Goal: Task Accomplishment & Management: Manage account settings

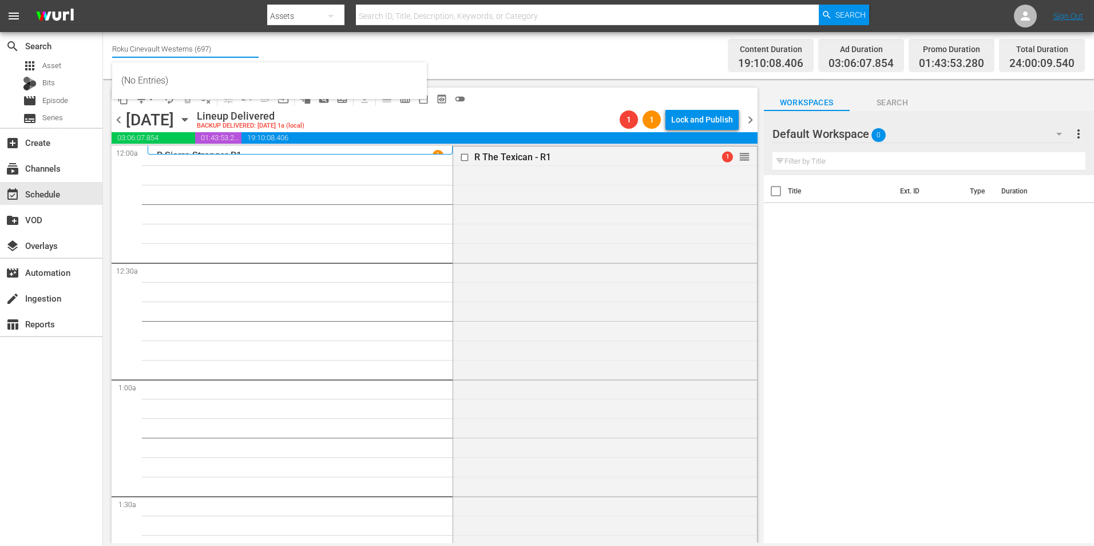
click at [140, 42] on input "Roku Cinevault Westerns (697)" at bounding box center [185, 48] width 147 height 27
type input "c"
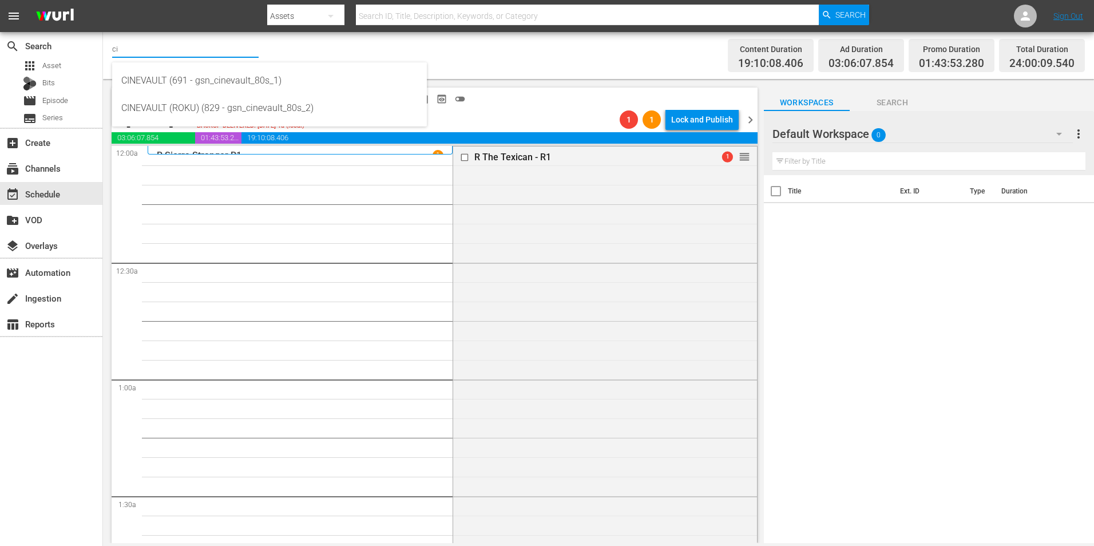
type input "c"
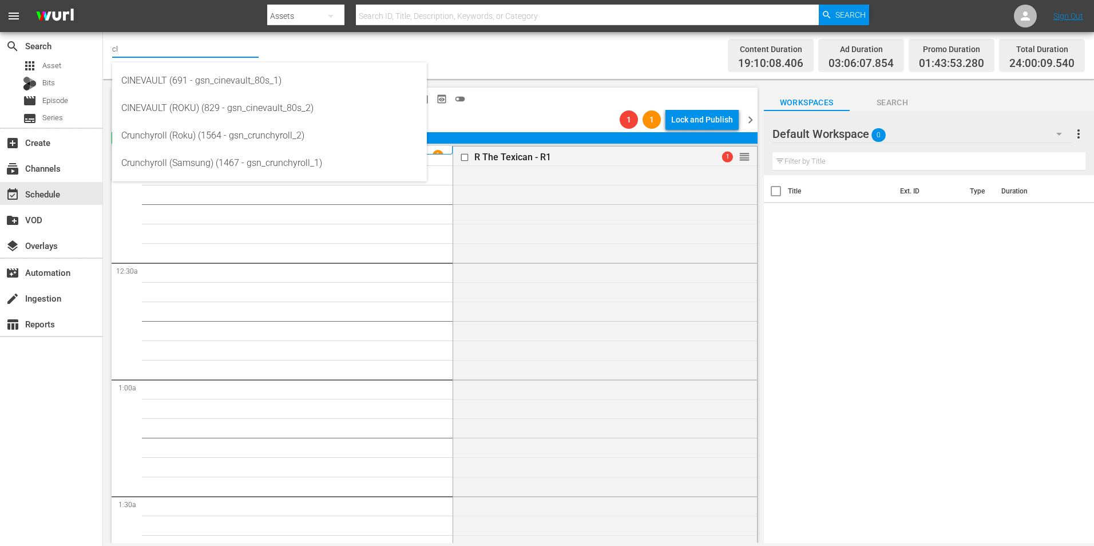
type input "c"
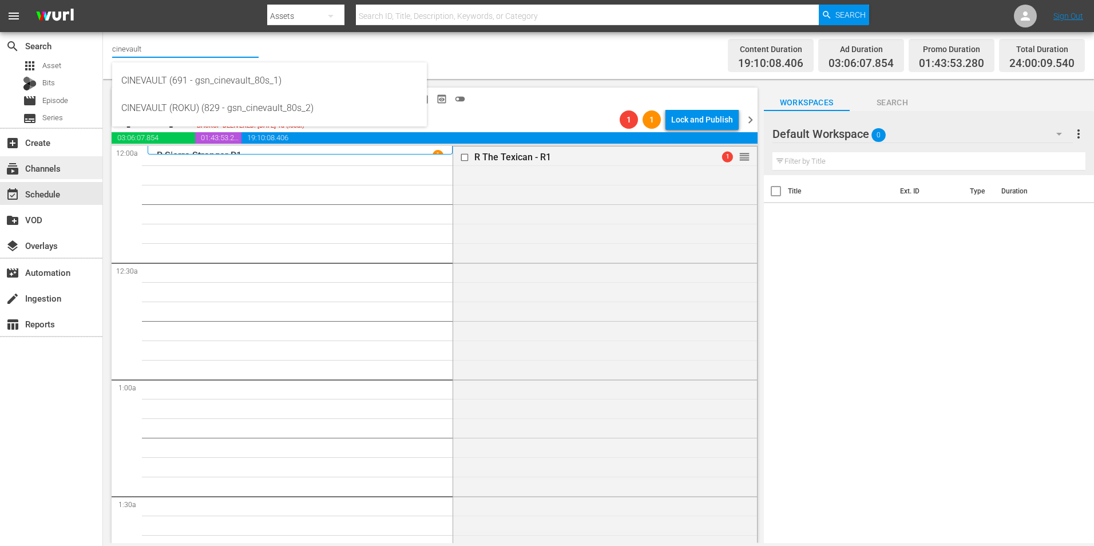
type input "cinevault"
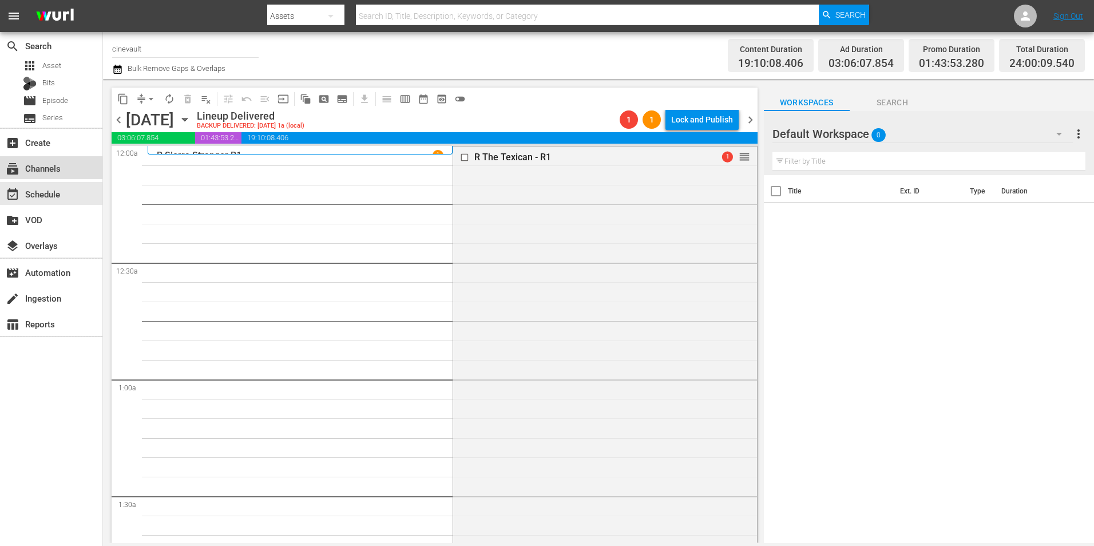
click at [56, 172] on div "subscriptions Channels" at bounding box center [32, 166] width 64 height 10
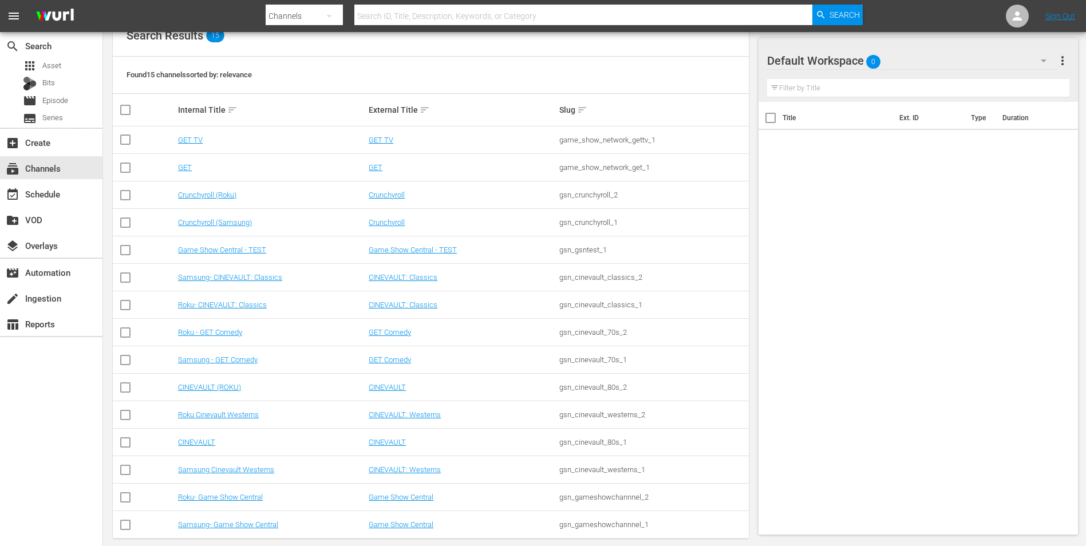
scroll to position [132, 0]
click at [74, 93] on div "movie Episode" at bounding box center [51, 101] width 102 height 16
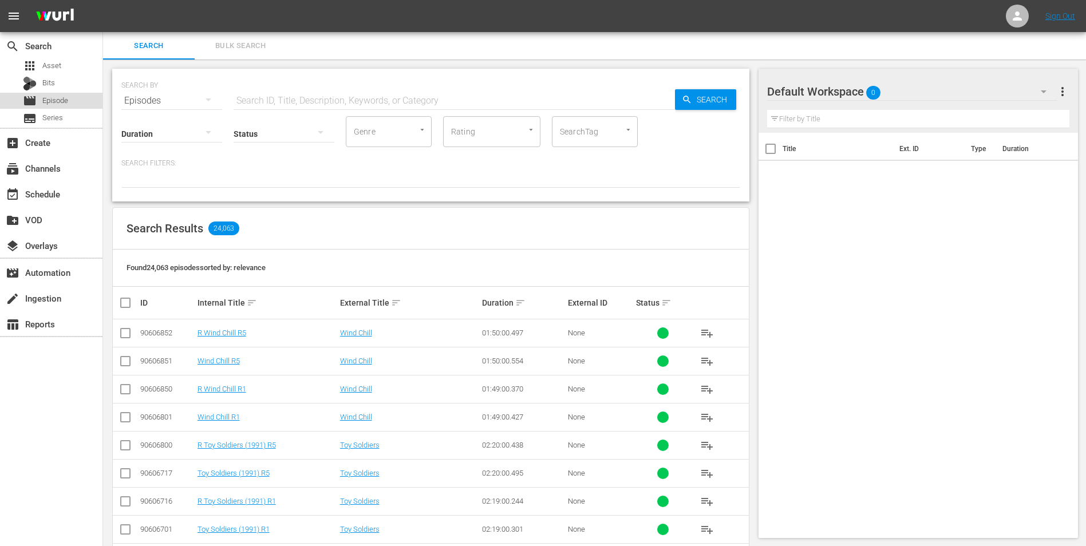
click at [77, 97] on div "movie Episode" at bounding box center [51, 101] width 102 height 16
click at [304, 100] on input "text" at bounding box center [454, 100] width 441 height 27
click at [64, 168] on div "subscriptions Channels" at bounding box center [51, 167] width 102 height 23
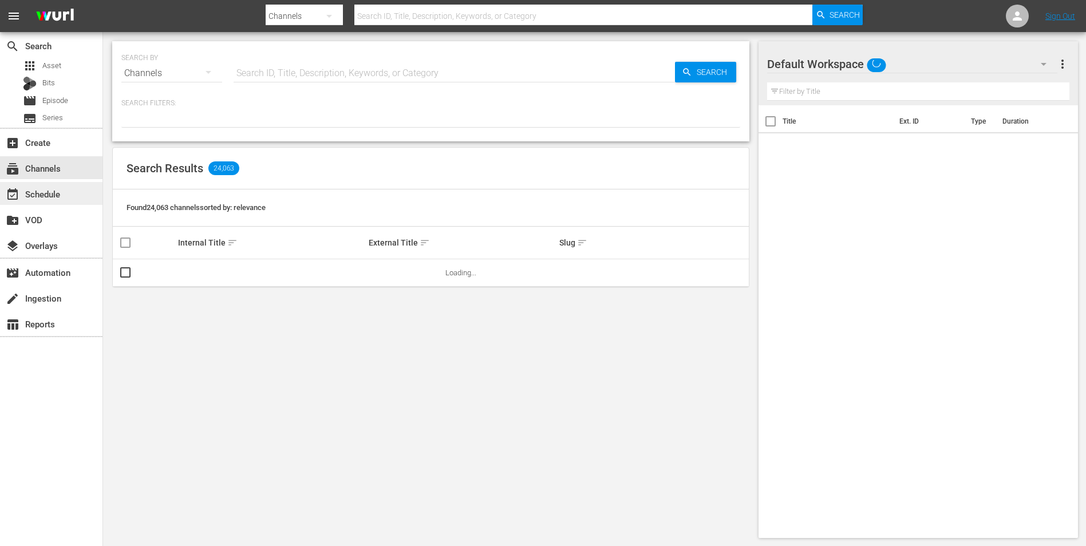
click at [61, 185] on div "event_available Schedule" at bounding box center [51, 193] width 102 height 23
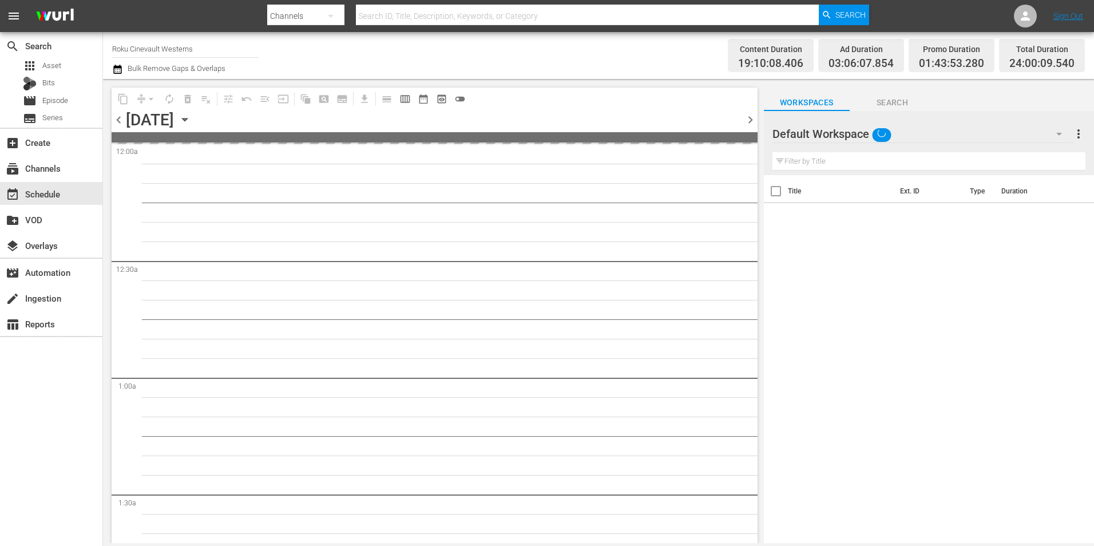
click at [190, 47] on input "Roku Cinevault Westerns" at bounding box center [185, 48] width 147 height 27
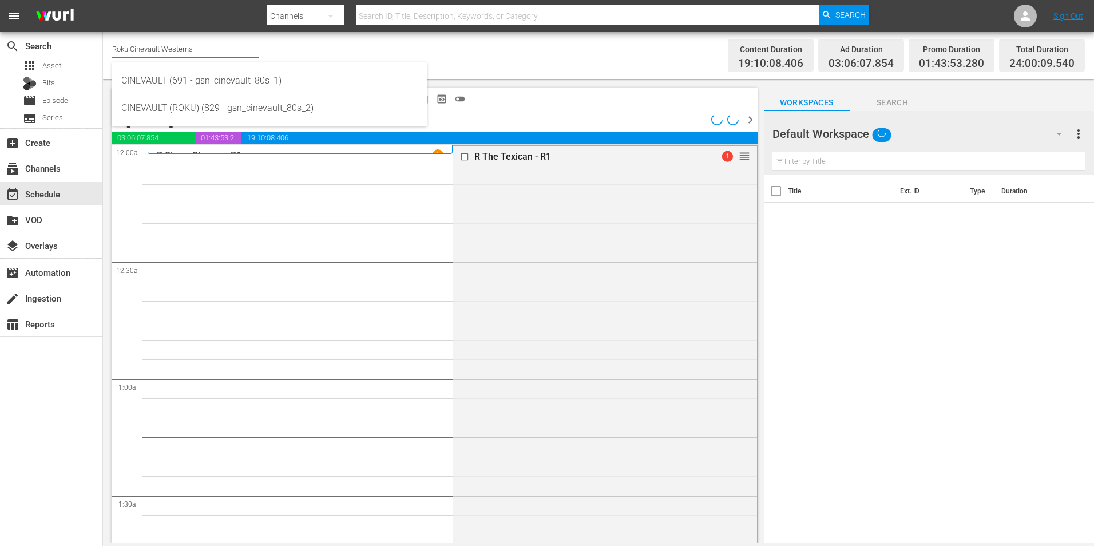
click at [190, 47] on input "Roku Cinevault Westerns" at bounding box center [185, 48] width 147 height 27
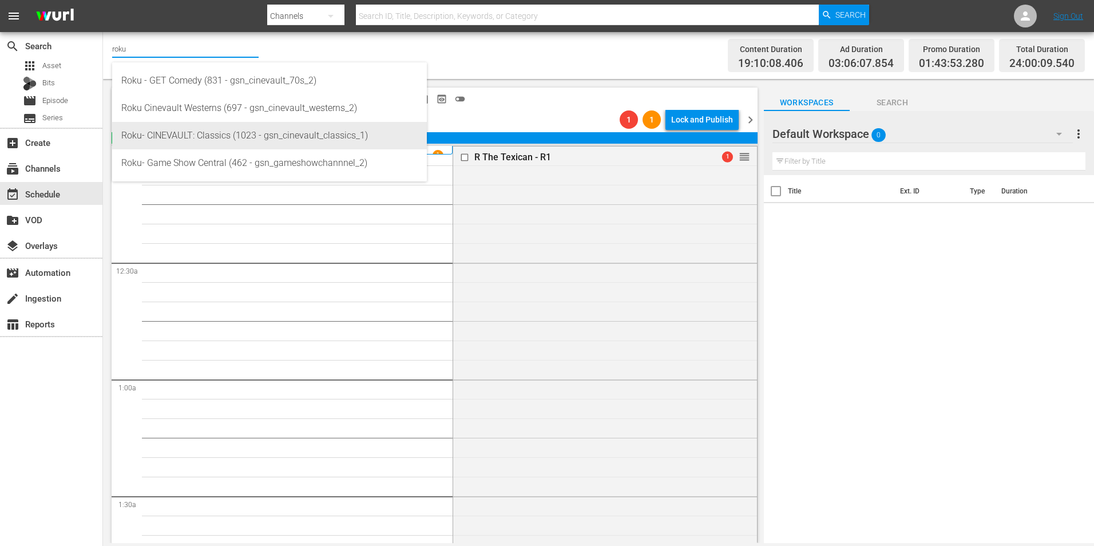
click at [228, 145] on div "Roku- CINEVAULT: Classics (1023 - gsn_cinevault_classics_1)" at bounding box center [269, 135] width 296 height 27
type input "Roku- CINEVAULT: Classics (1023 - gsn_cinevault_classics_1)"
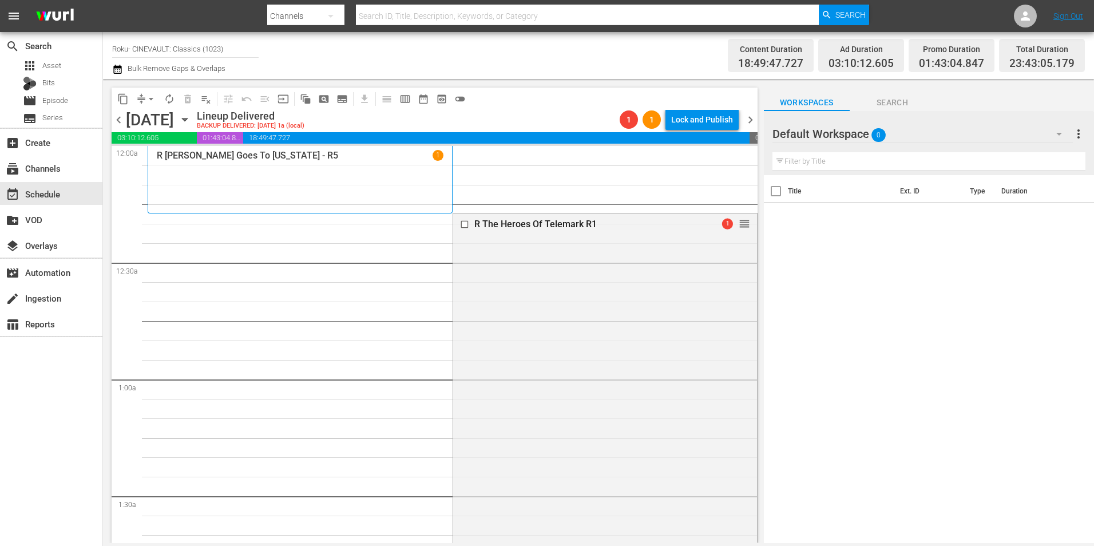
click at [191, 120] on icon "button" at bounding box center [185, 119] width 13 height 13
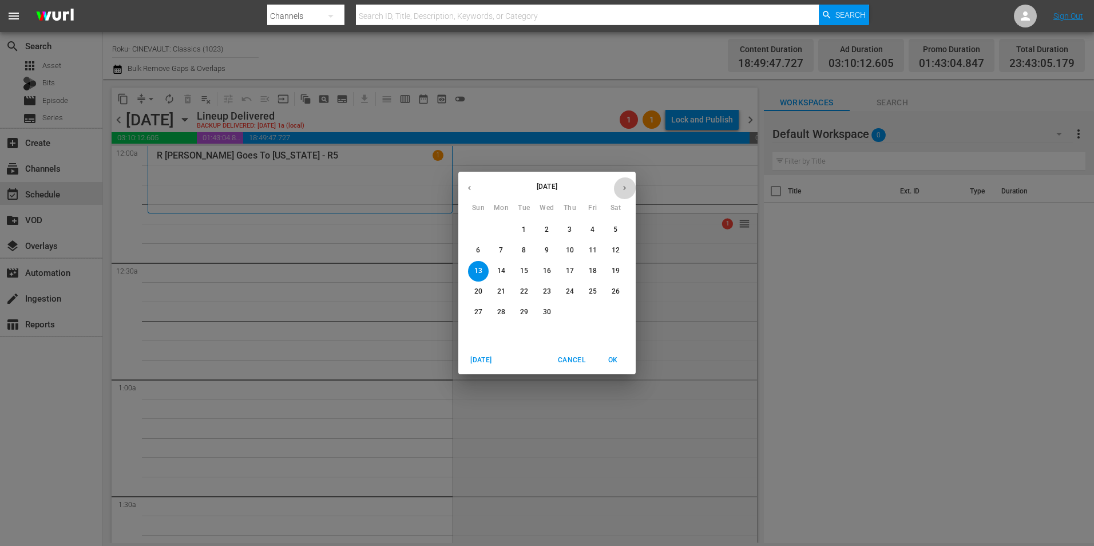
click at [629, 194] on button "button" at bounding box center [625, 188] width 22 height 22
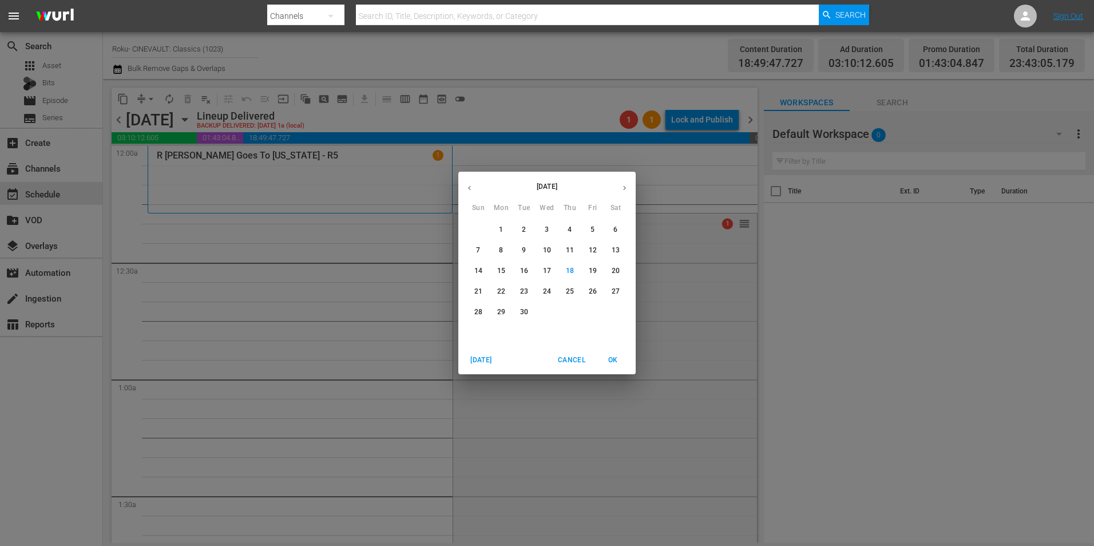
click at [498, 288] on p "22" at bounding box center [501, 292] width 8 height 10
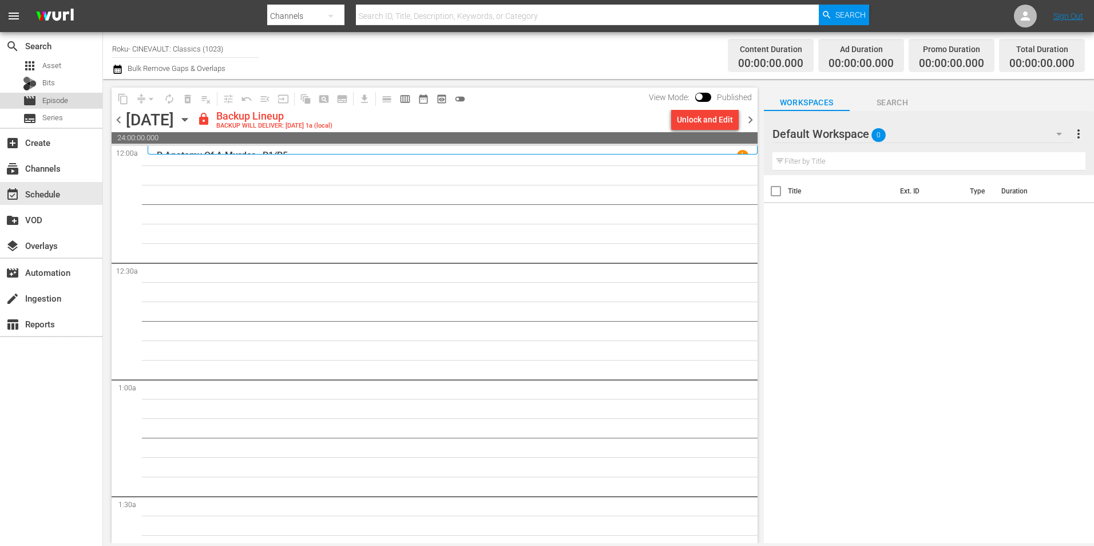
click at [44, 96] on span "Episode" at bounding box center [55, 100] width 26 height 11
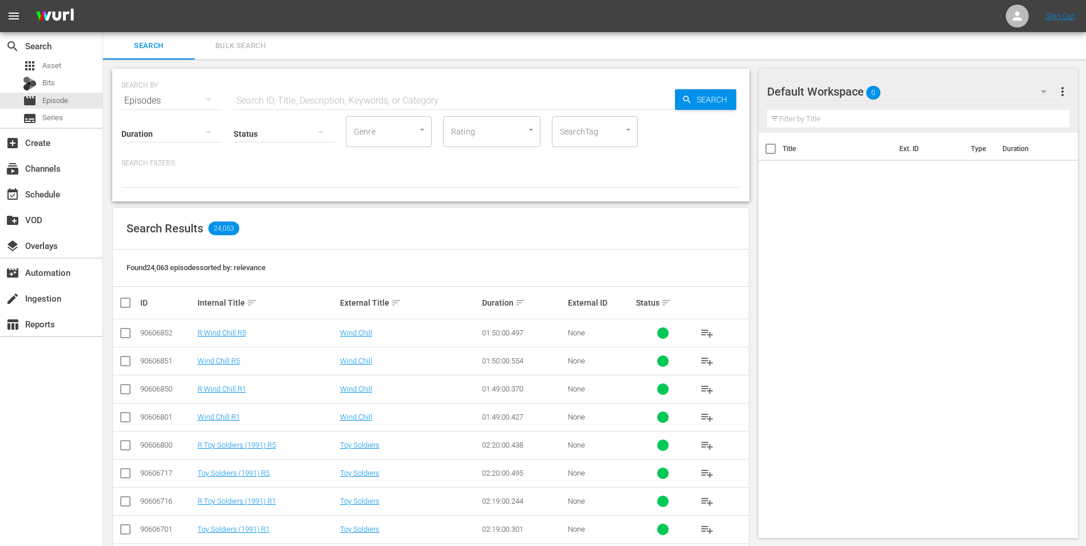
click at [319, 91] on input "text" at bounding box center [454, 100] width 441 height 27
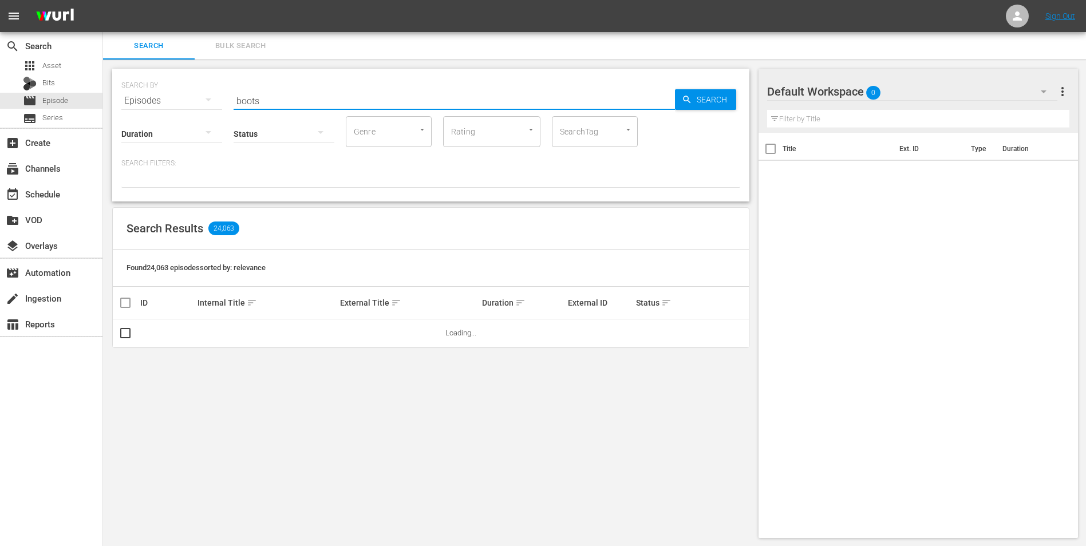
type input "boots"
click at [727, 81] on div "Default Workspace 0" at bounding box center [912, 92] width 291 height 32
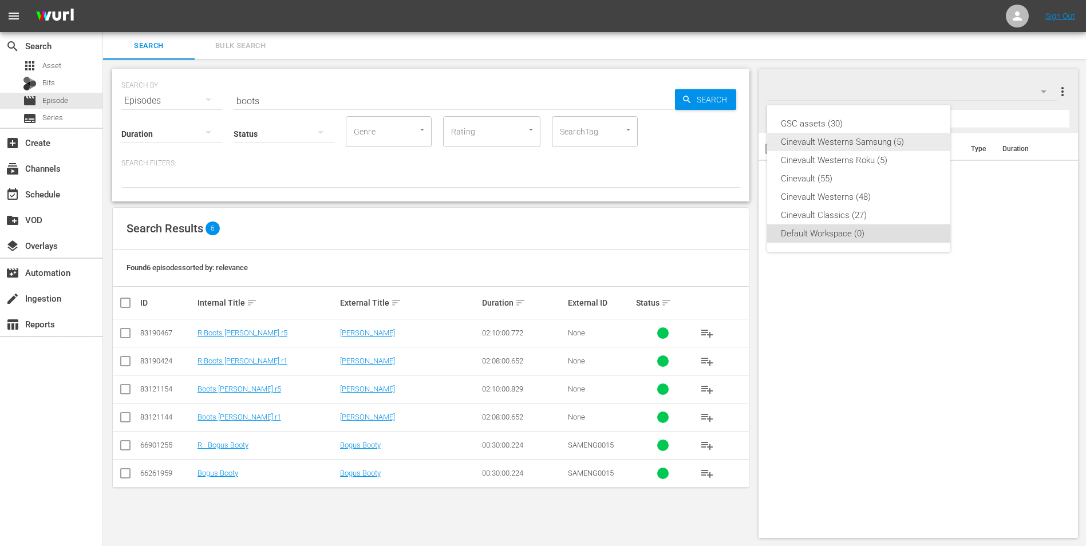
click at [727, 137] on div "Cinevault Westerns Samsung (5)" at bounding box center [859, 142] width 156 height 18
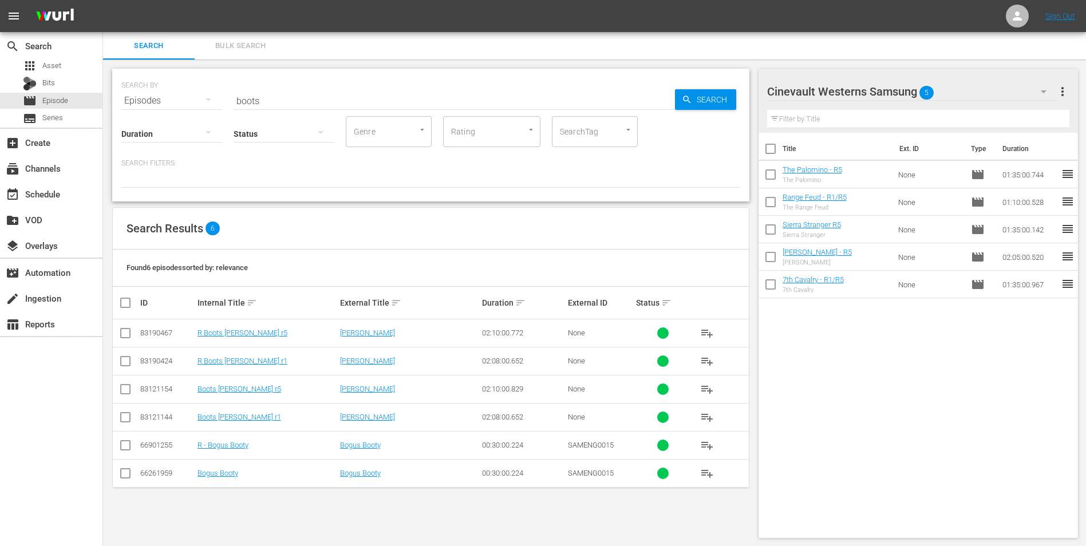
click at [727, 153] on input "checkbox" at bounding box center [770, 151] width 24 height 24
checkbox input "true"
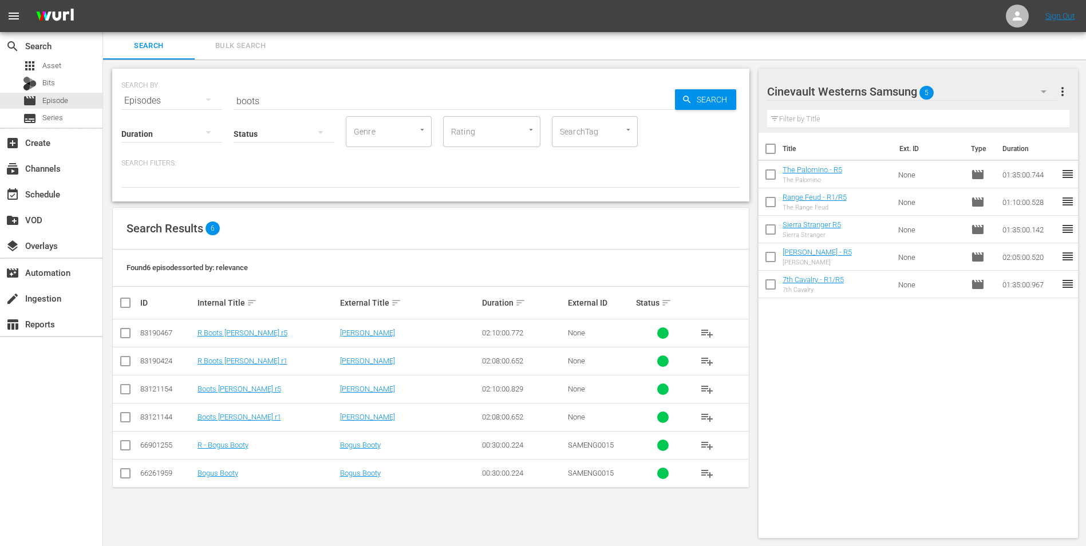
checkbox input "true"
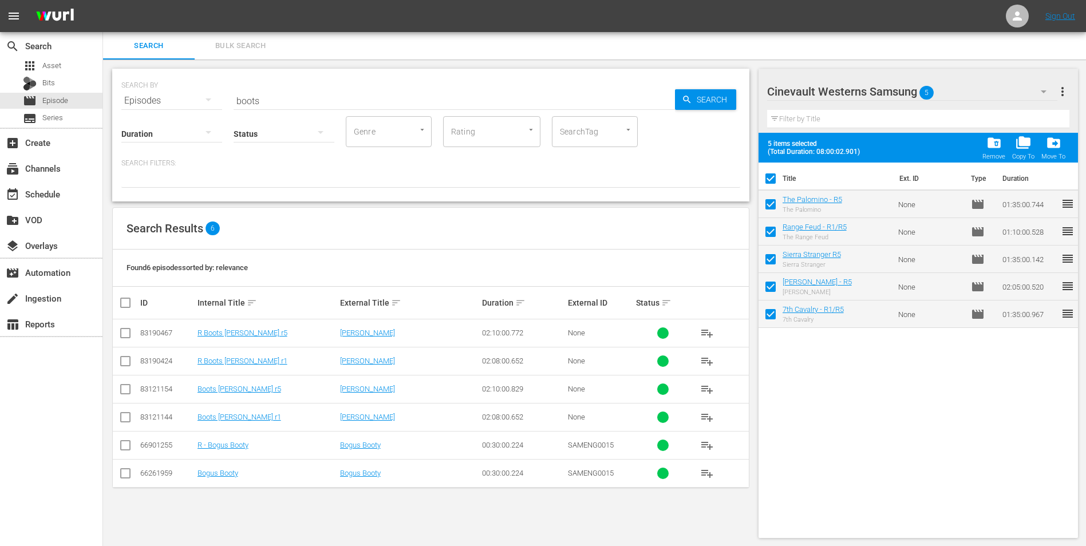
click at [727, 147] on span "folder_delete" at bounding box center [993, 142] width 15 height 15
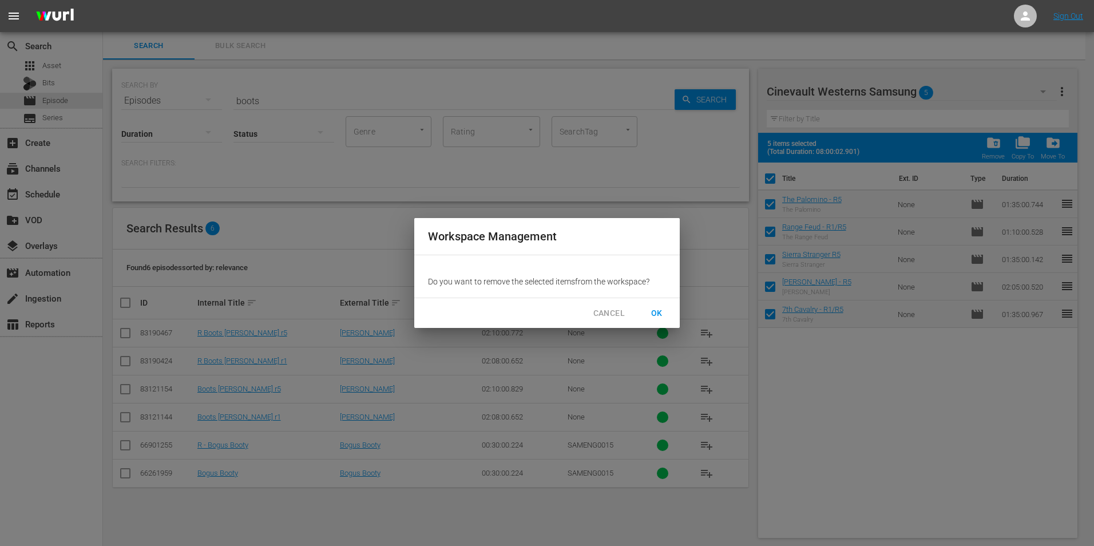
click at [656, 308] on span "OK" at bounding box center [657, 313] width 18 height 14
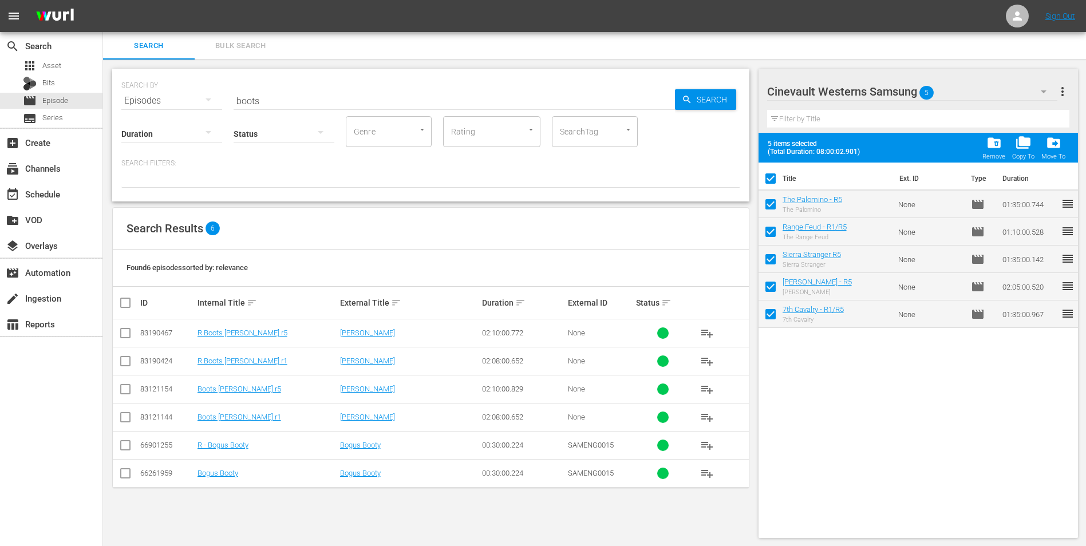
checkbox input "false"
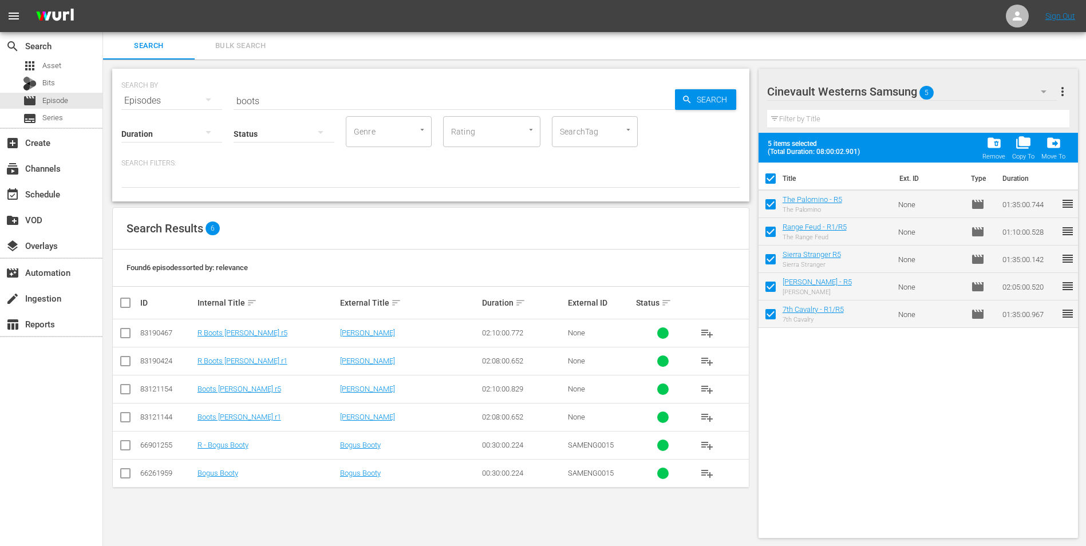
checkbox input "false"
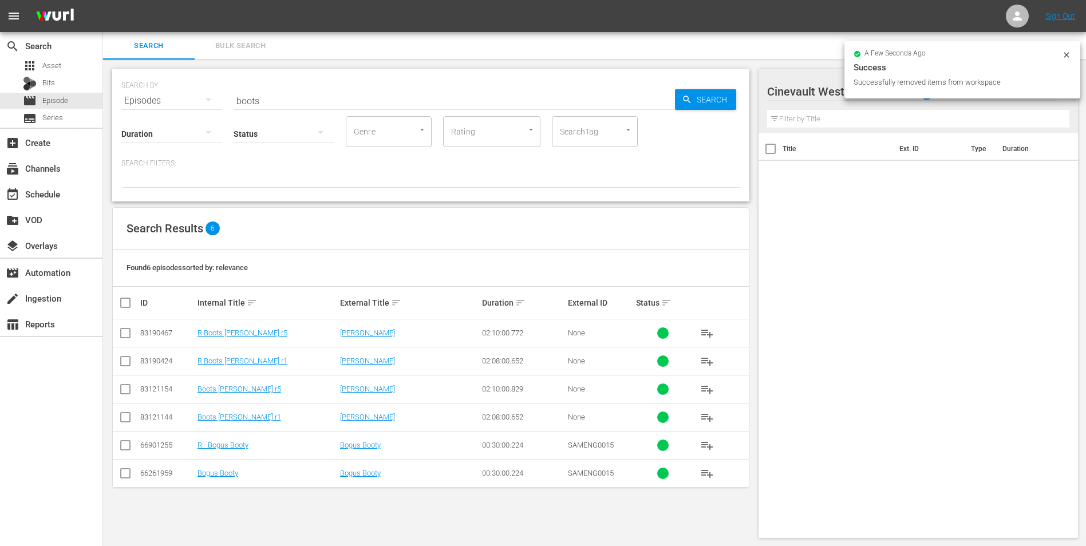
click at [727, 50] on div "a few seconds ago Success Successfully removed items from workspace" at bounding box center [962, 69] width 236 height 57
click at [727, 58] on icon at bounding box center [1066, 54] width 9 height 9
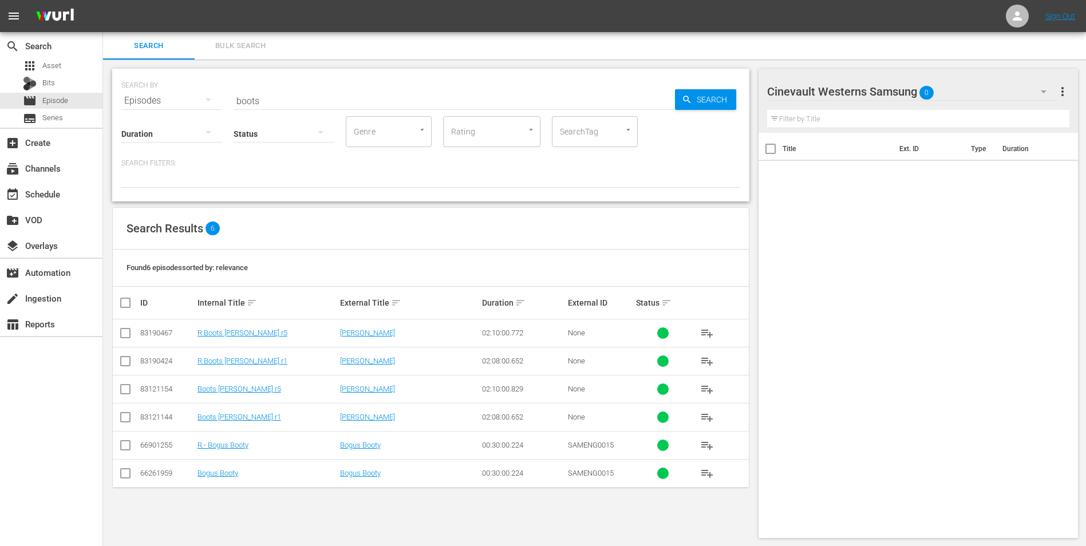
click at [727, 89] on div "Cinevault Westerns Samsung 0" at bounding box center [912, 92] width 291 height 32
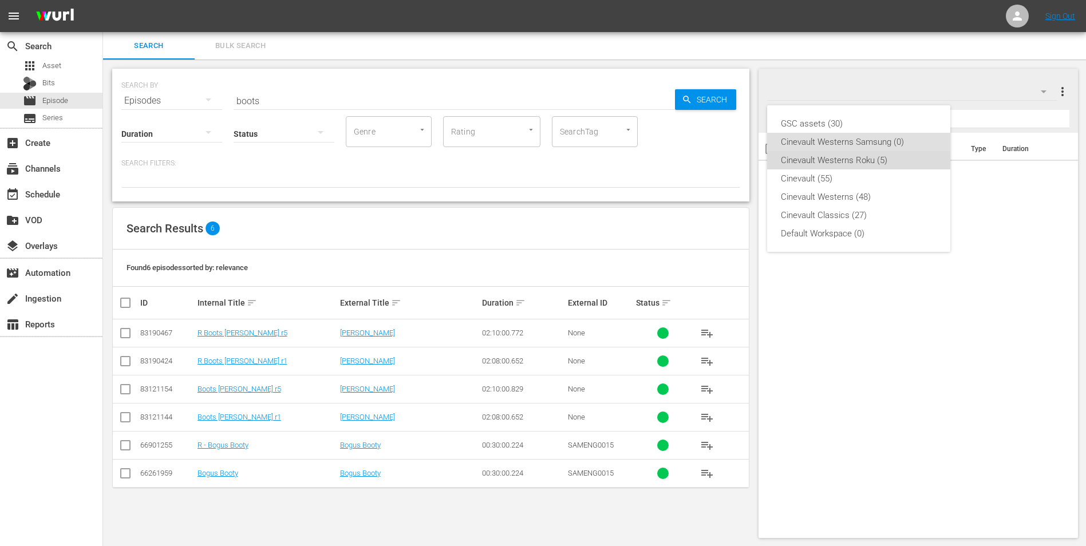
click at [727, 163] on div "Cinevault Westerns Roku (5)" at bounding box center [859, 160] width 156 height 18
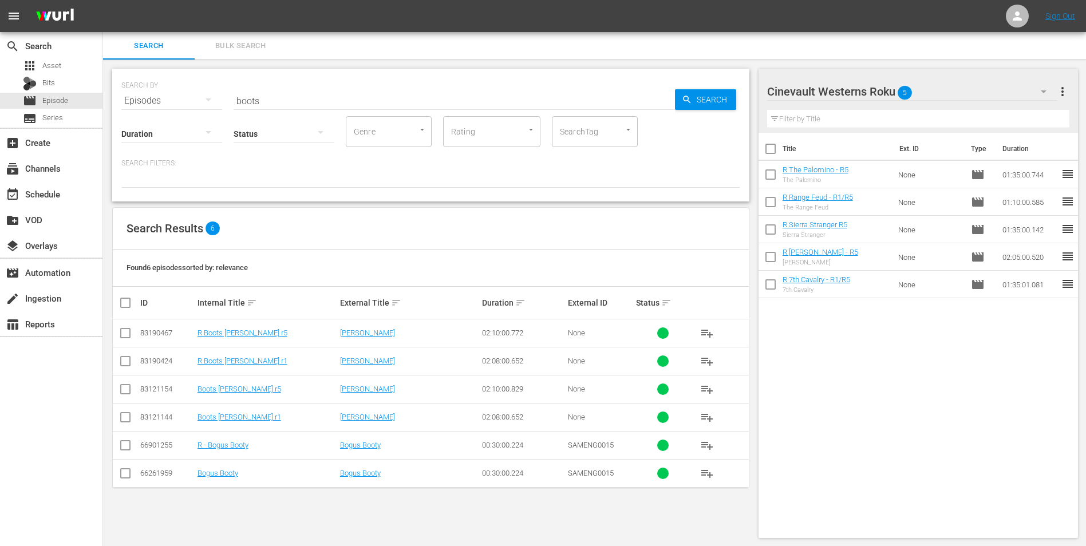
click at [727, 152] on input "checkbox" at bounding box center [770, 151] width 24 height 24
checkbox input "true"
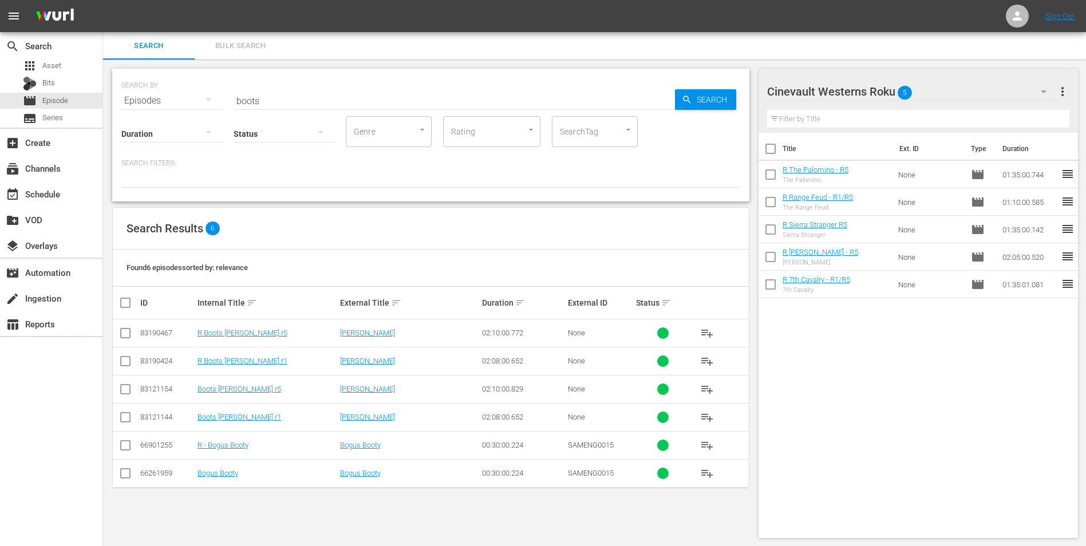
checkbox input "true"
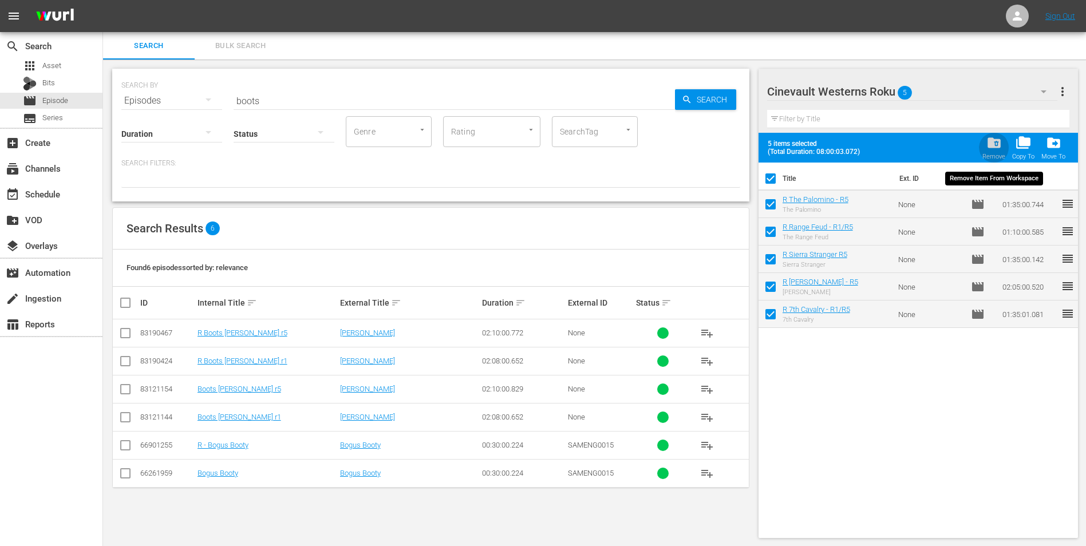
click at [727, 149] on span "folder_delete" at bounding box center [993, 142] width 15 height 15
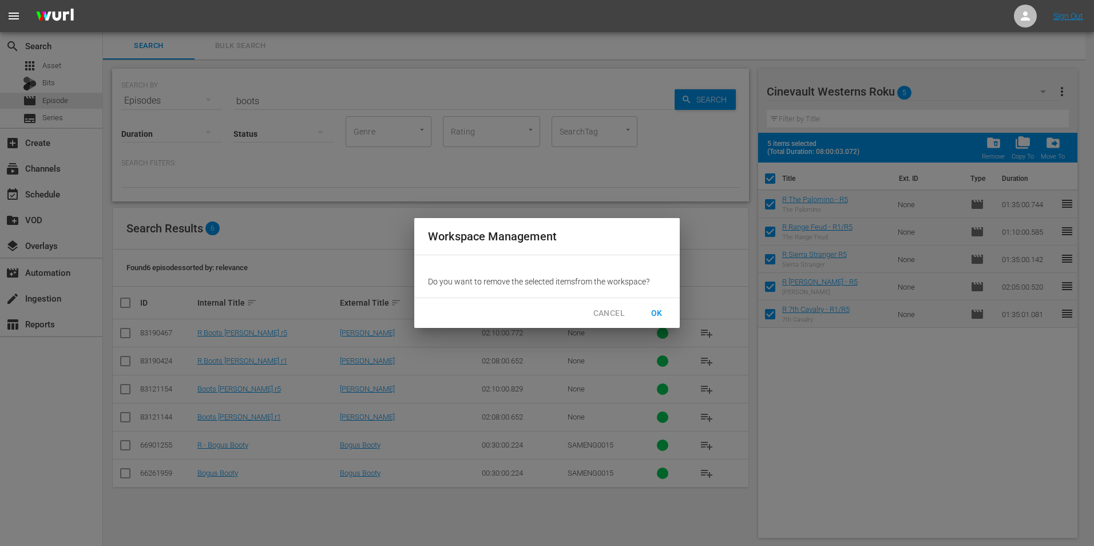
click at [659, 317] on span "OK" at bounding box center [657, 313] width 18 height 14
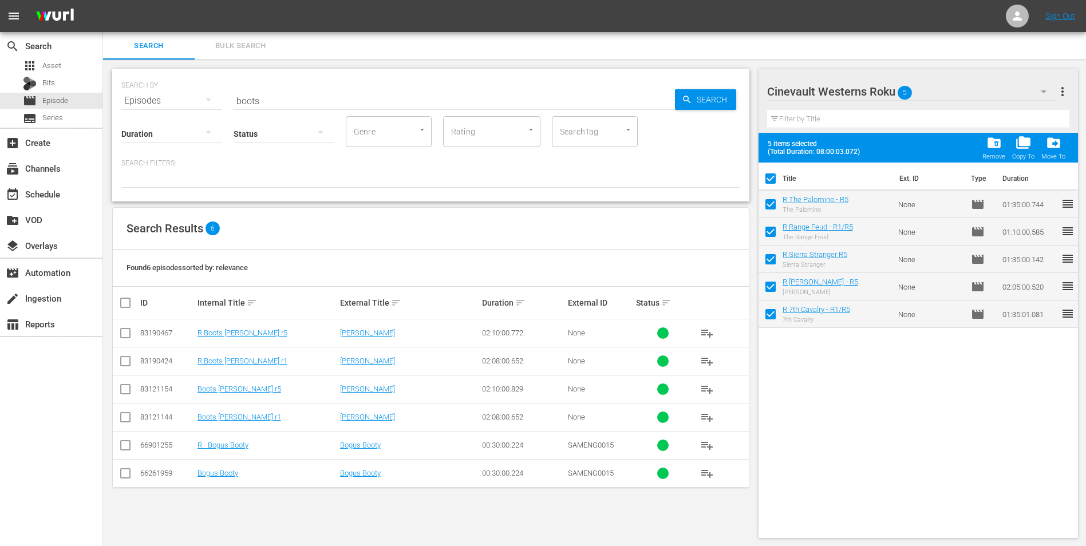
checkbox input "false"
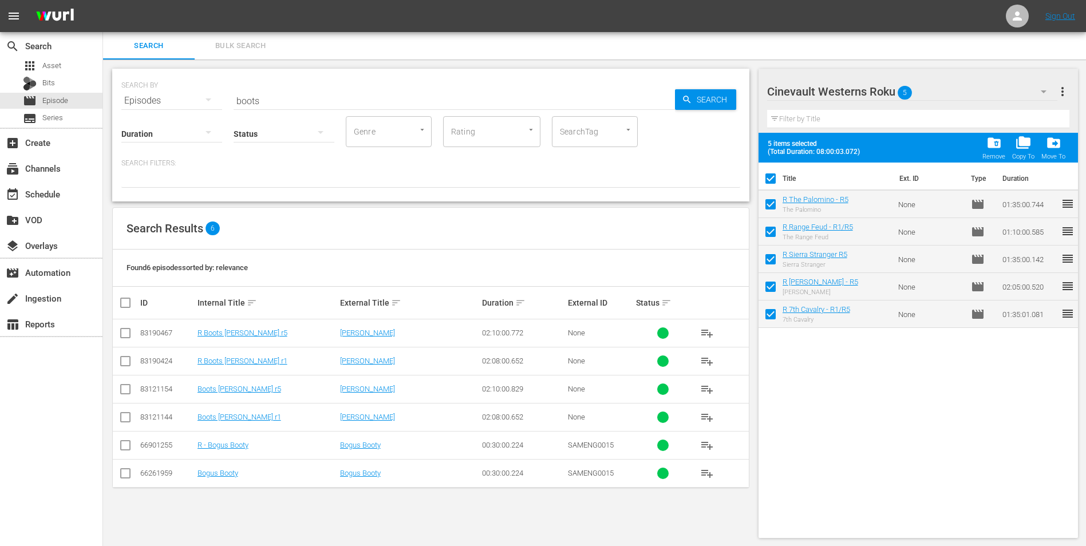
checkbox input "false"
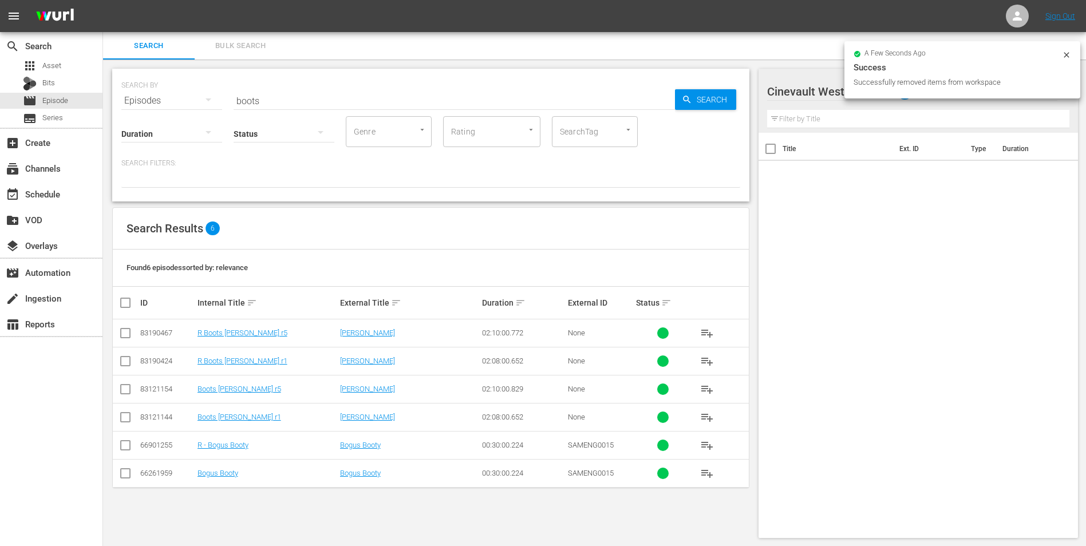
click at [318, 94] on input "boots" at bounding box center [454, 100] width 441 height 27
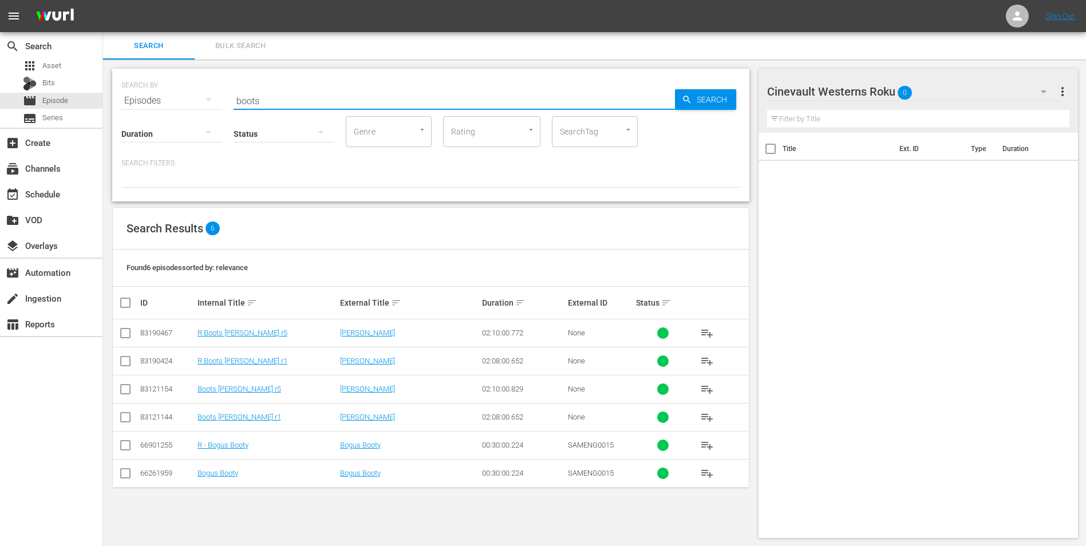
click at [123, 339] on input "checkbox" at bounding box center [125, 364] width 14 height 14
checkbox input "true"
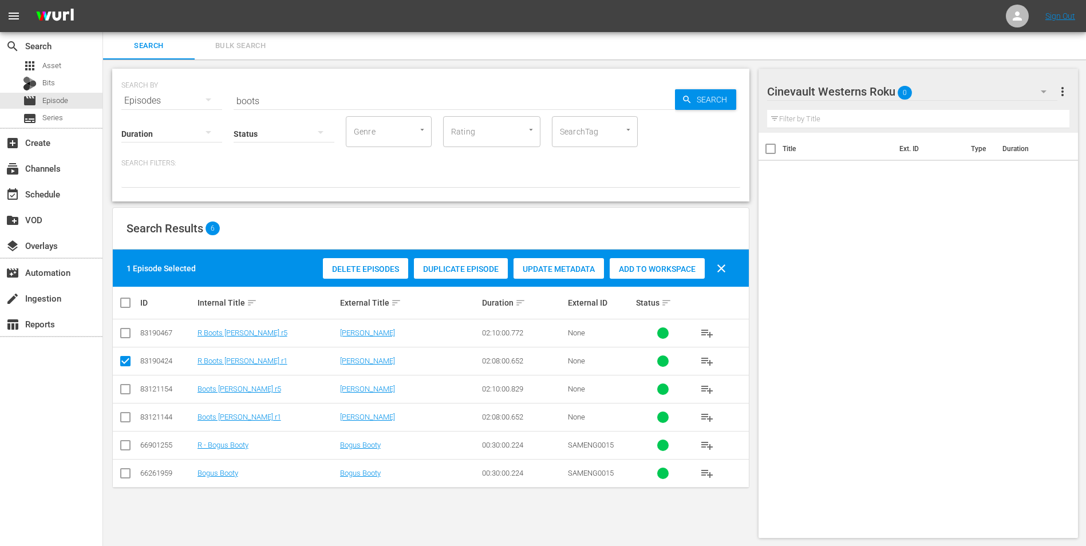
click at [646, 272] on span "Add to Workspace" at bounding box center [657, 268] width 95 height 9
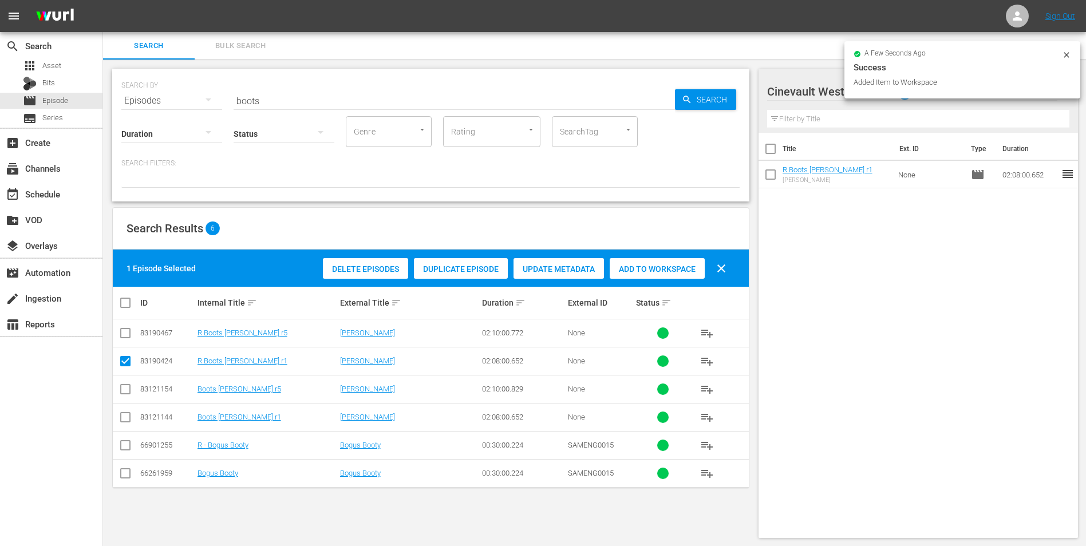
click at [727, 58] on icon at bounding box center [1066, 54] width 9 height 9
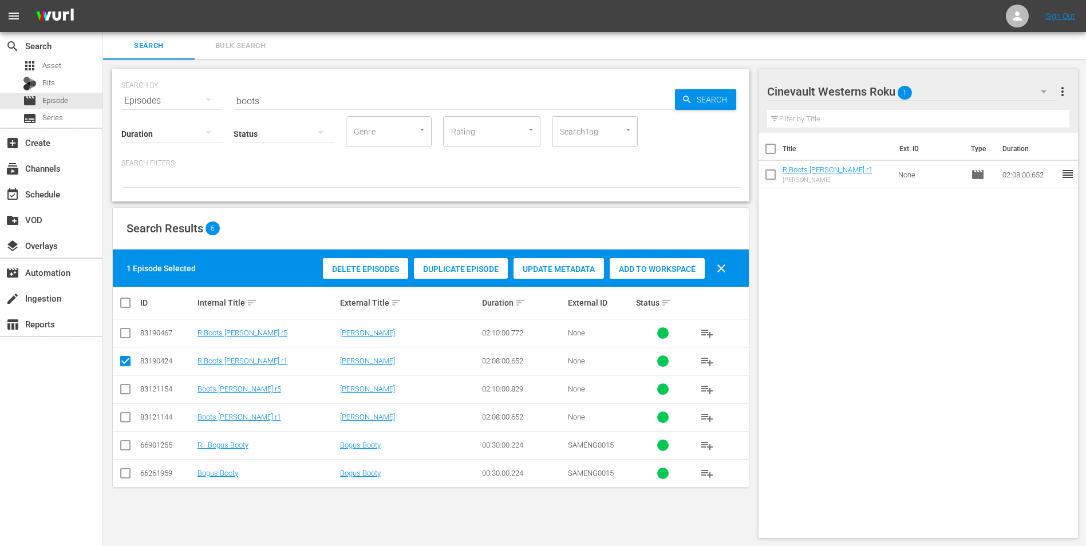
click at [727, 102] on div "Cinevault Westerns Roku 1" at bounding box center [912, 92] width 291 height 32
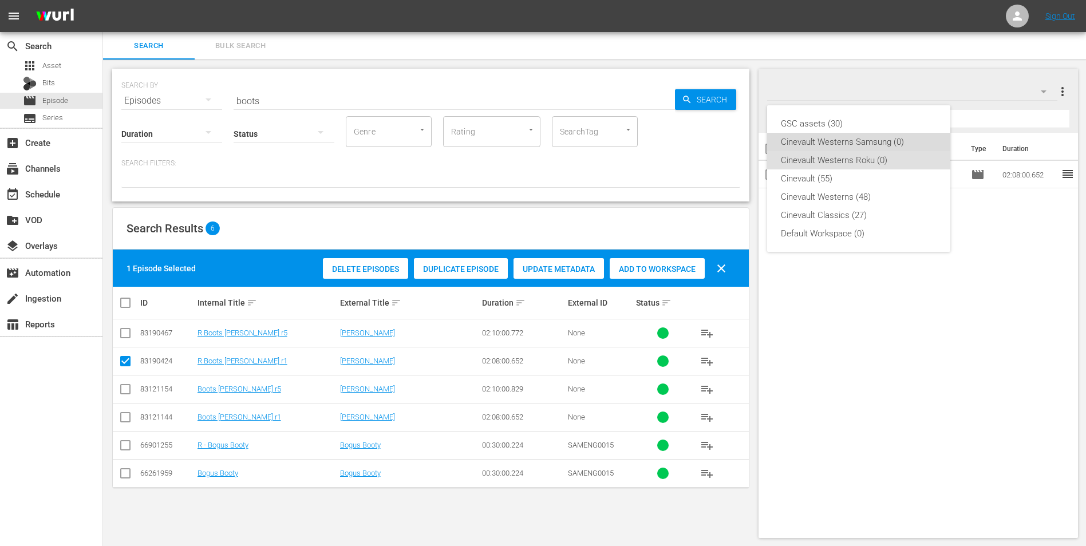
click at [727, 140] on div "Cinevault Westerns Samsung (0)" at bounding box center [859, 142] width 156 height 18
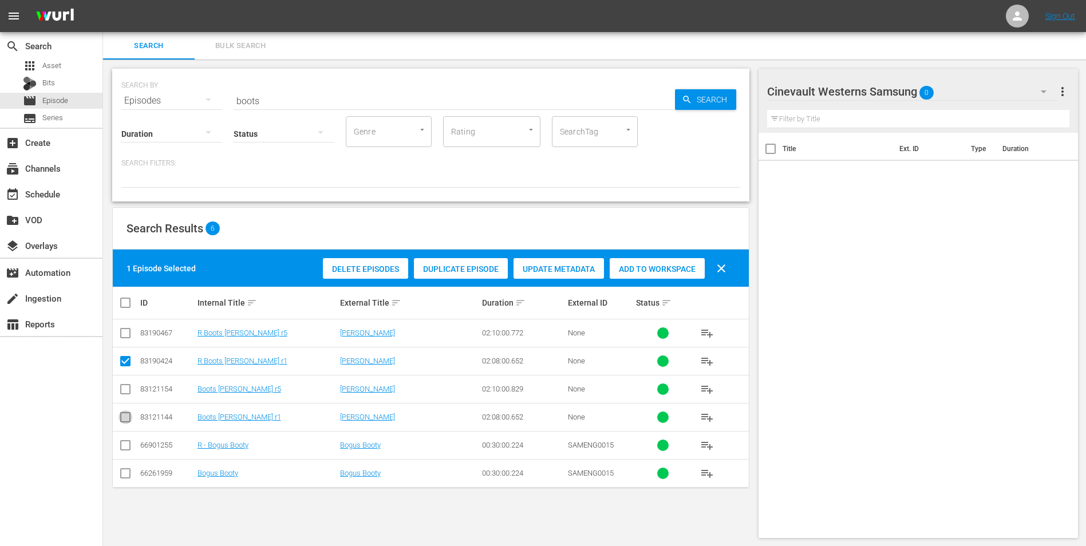
click at [126, 339] on input "checkbox" at bounding box center [125, 420] width 14 height 14
checkbox input "true"
click at [125, 339] on input "checkbox" at bounding box center [125, 364] width 14 height 14
checkbox input "false"
click at [650, 260] on div "Add to Workspace" at bounding box center [657, 269] width 95 height 22
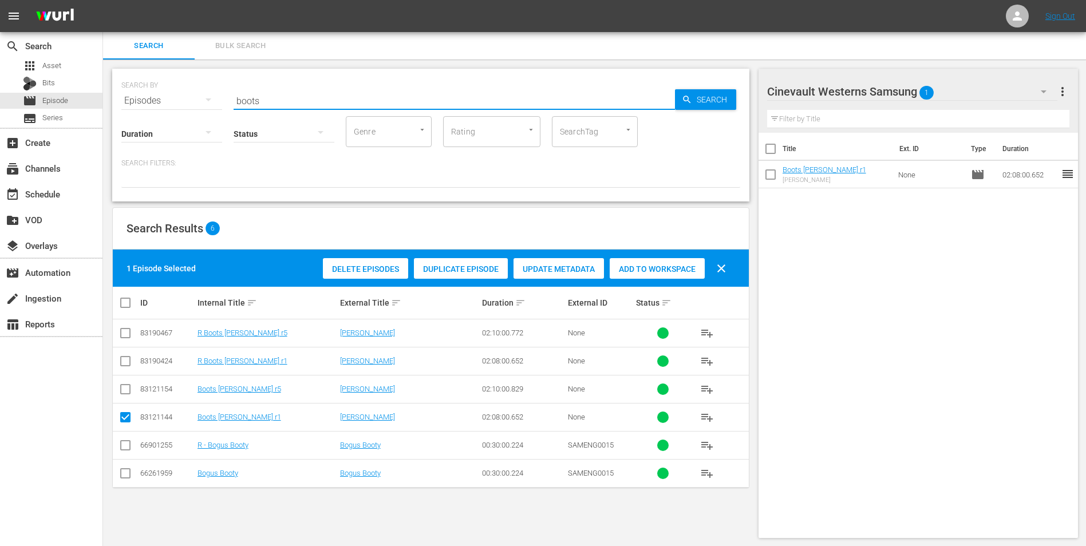
click at [485, 102] on input "boots" at bounding box center [454, 100] width 441 height 27
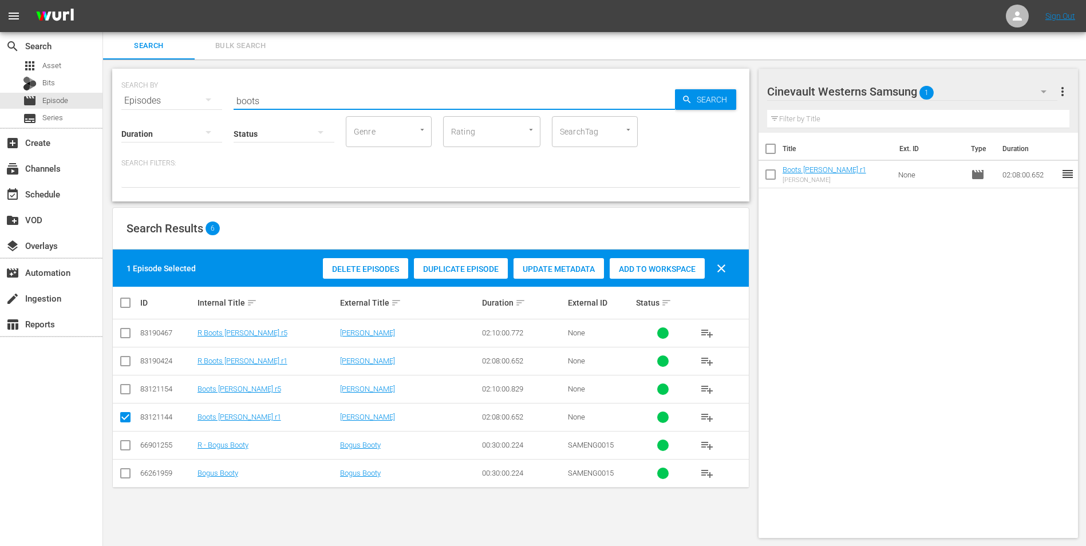
click at [485, 102] on input "boots" at bounding box center [454, 100] width 441 height 27
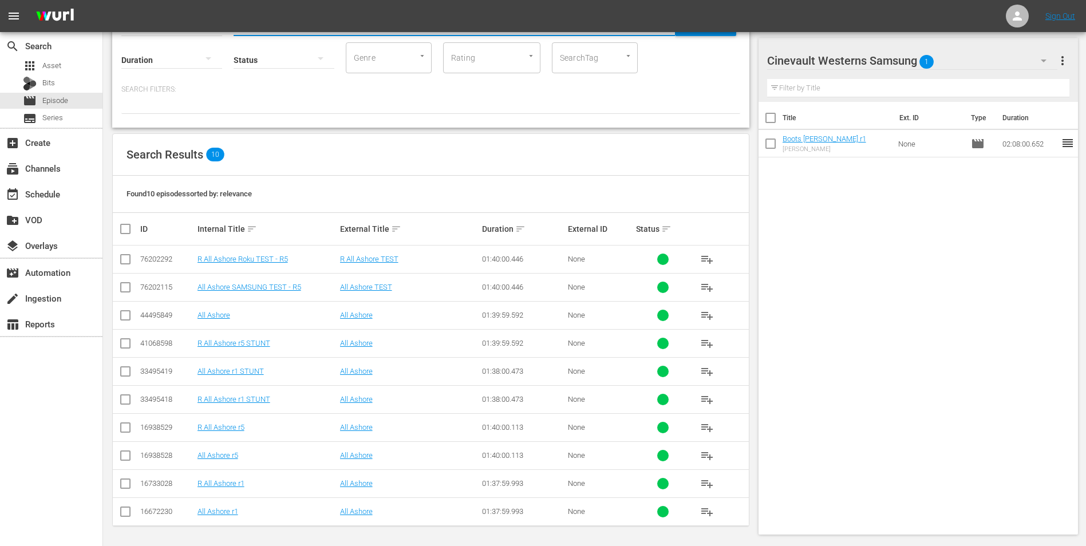
scroll to position [75, 0]
type input "all ashore"
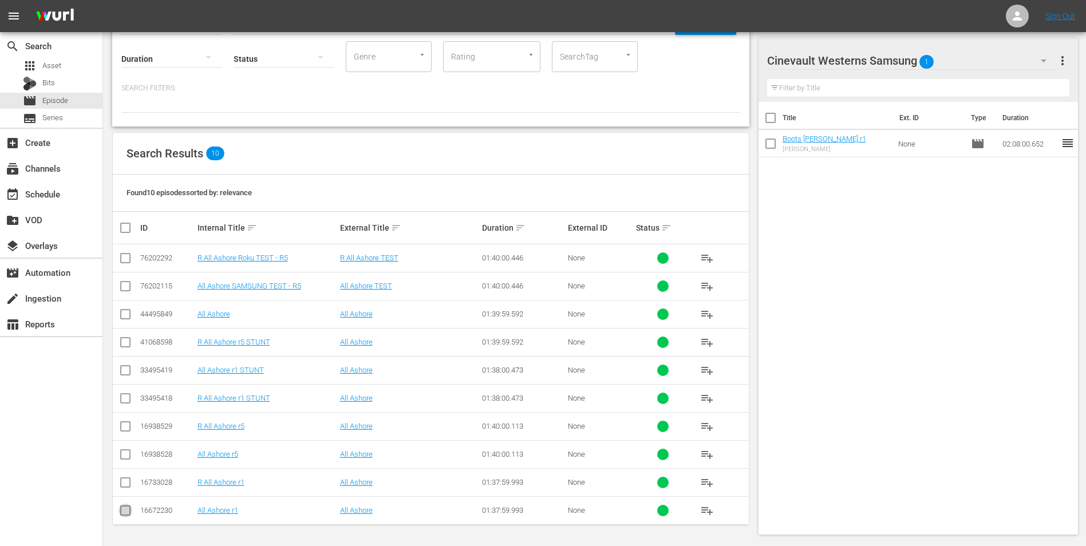
click at [123, 339] on input "checkbox" at bounding box center [125, 513] width 14 height 14
checkbox input "true"
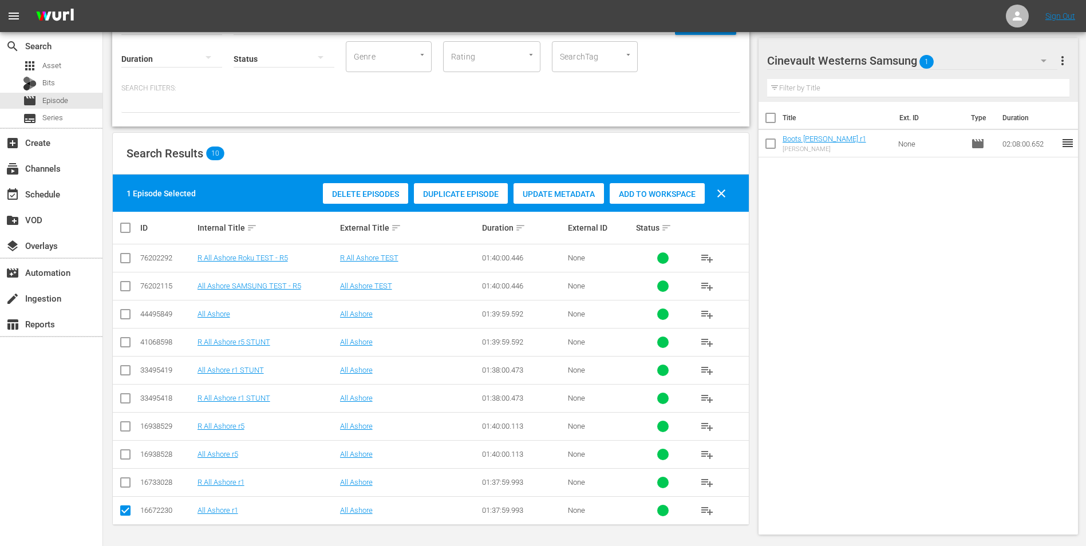
click at [661, 187] on div "Add to Workspace" at bounding box center [657, 194] width 95 height 22
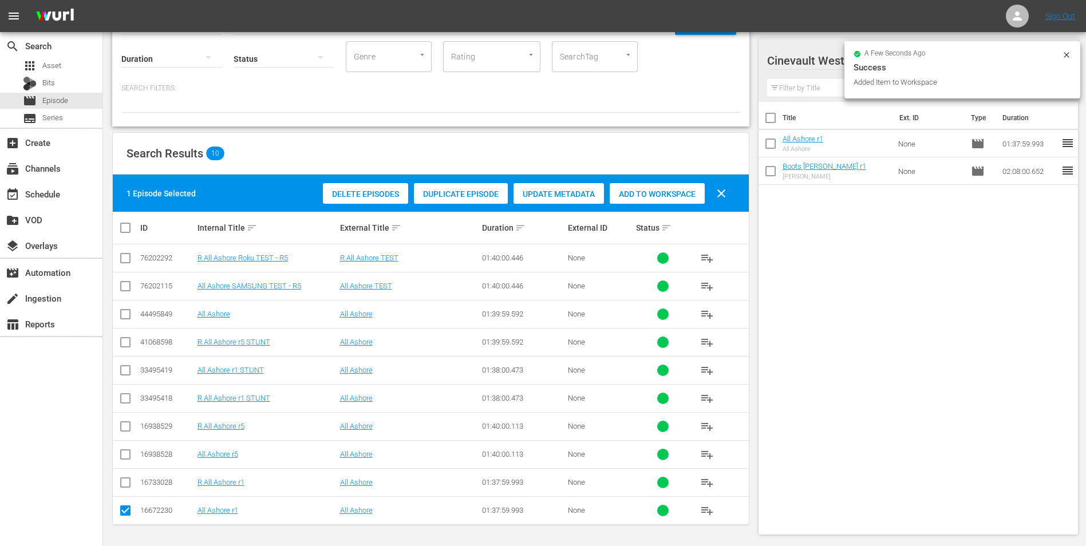
click at [727, 54] on icon at bounding box center [1066, 54] width 9 height 9
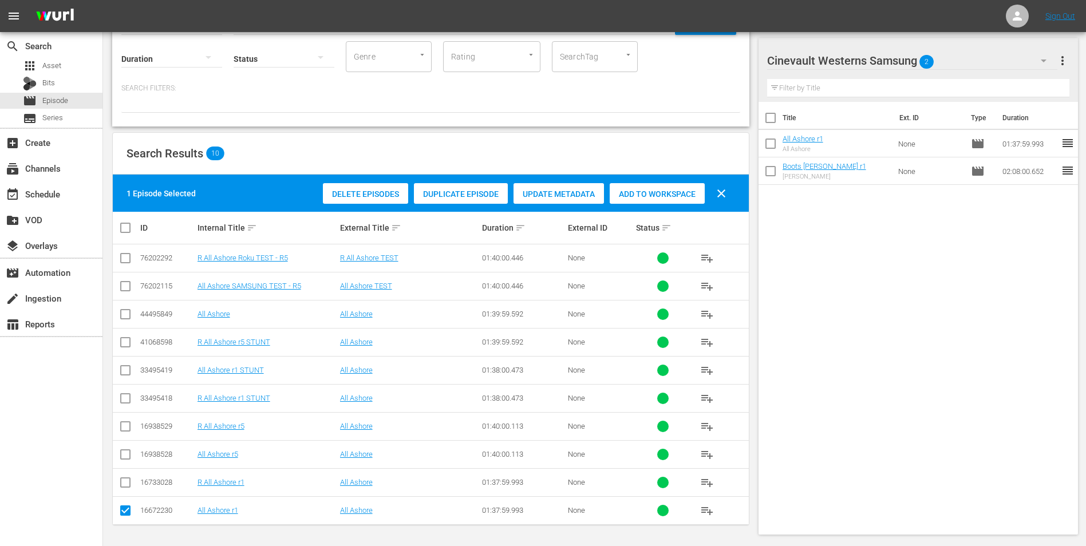
click at [727, 68] on div "Cinevault Westerns Samsung 2" at bounding box center [912, 61] width 291 height 32
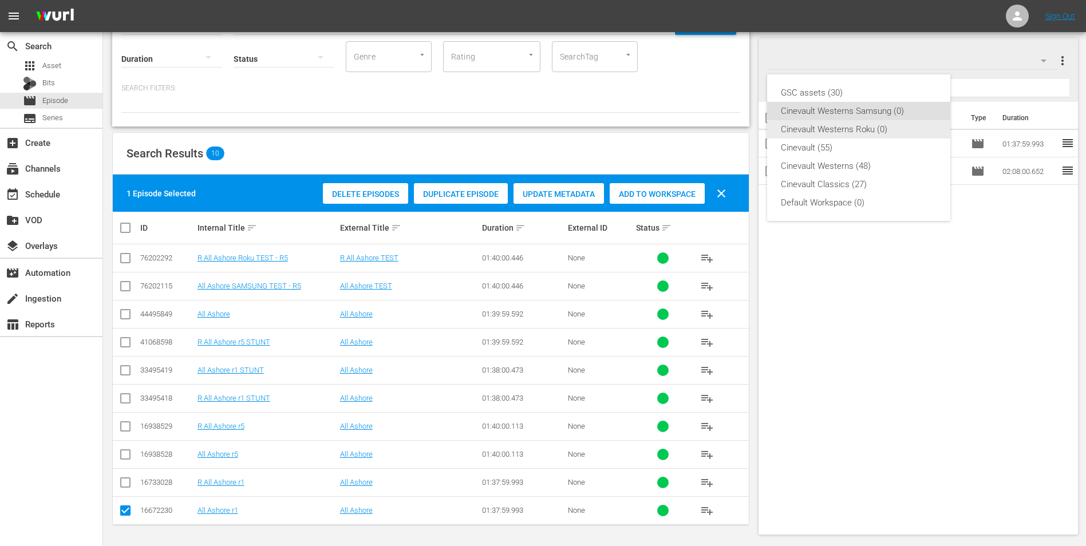
click at [727, 129] on div "Cinevault Westerns Roku (0)" at bounding box center [859, 129] width 156 height 18
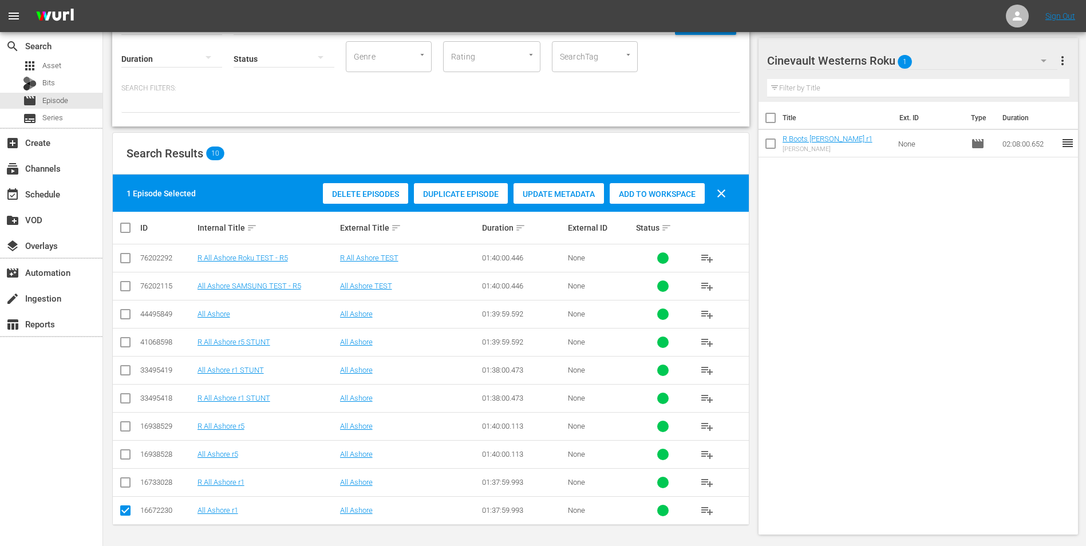
click at [121, 339] on input "checkbox" at bounding box center [125, 485] width 14 height 14
checkbox input "true"
click at [128, 339] on input "checkbox" at bounding box center [125, 513] width 14 height 14
checkbox input "false"
click at [650, 188] on div "Add to Workspace" at bounding box center [657, 194] width 95 height 22
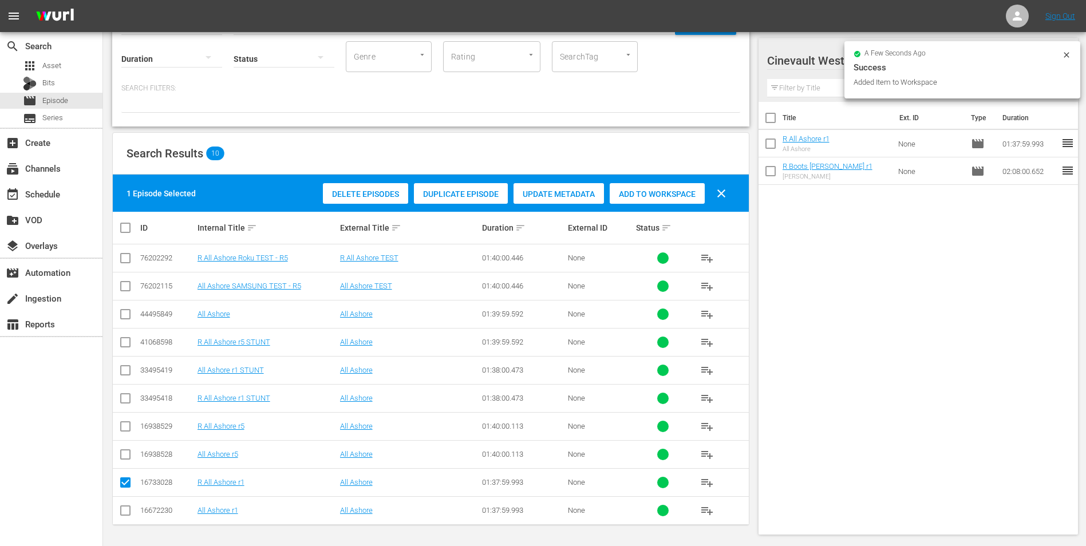
click at [727, 58] on icon at bounding box center [1066, 54] width 9 height 9
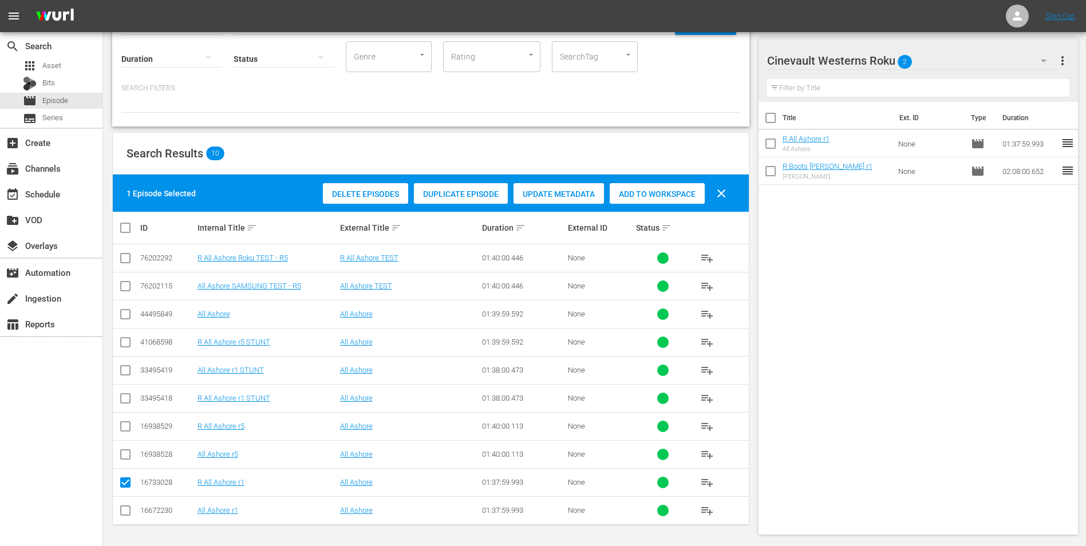
scroll to position [0, 0]
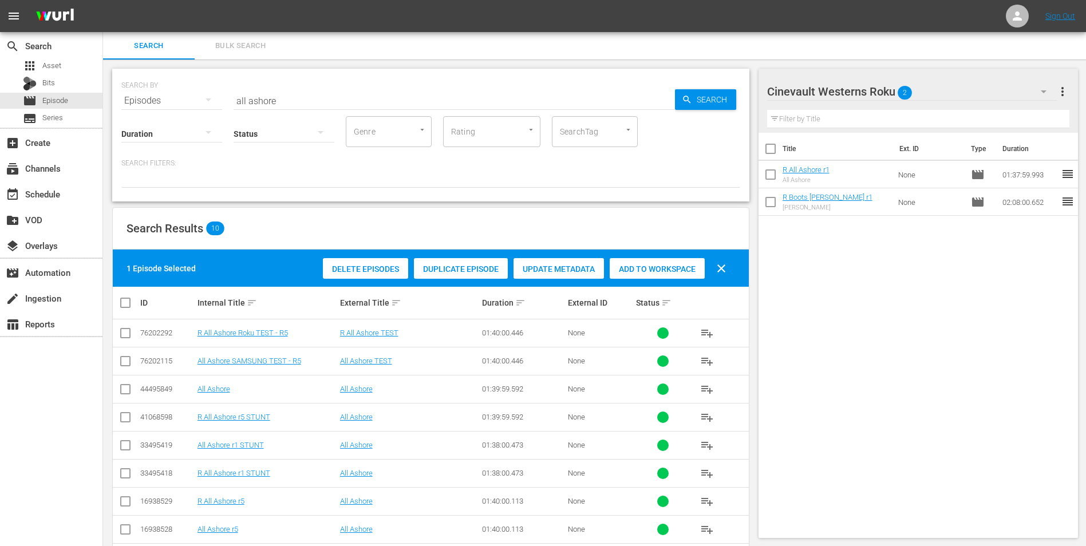
click at [303, 88] on input "all ashore" at bounding box center [454, 100] width 441 height 27
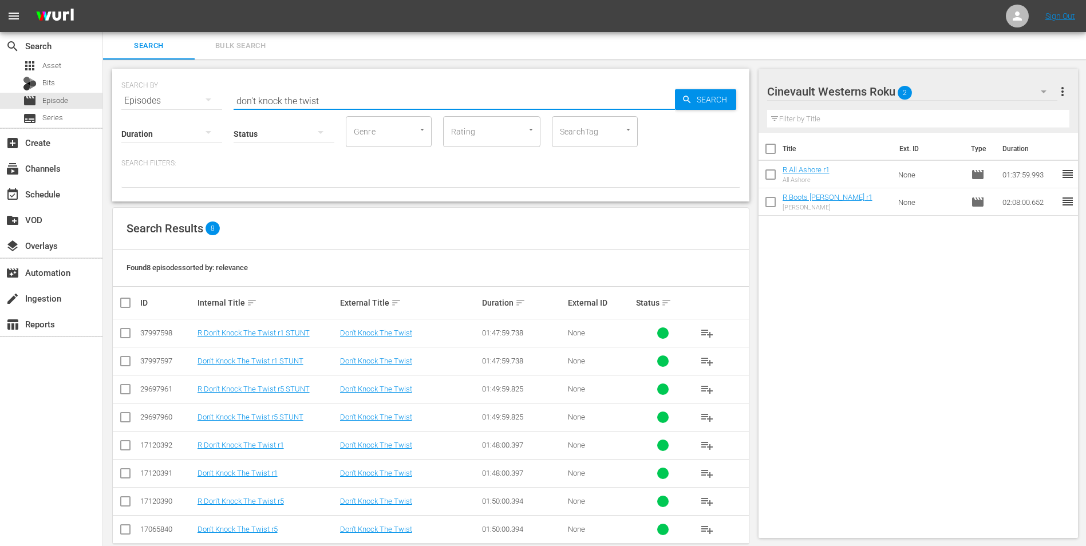
scroll to position [19, 0]
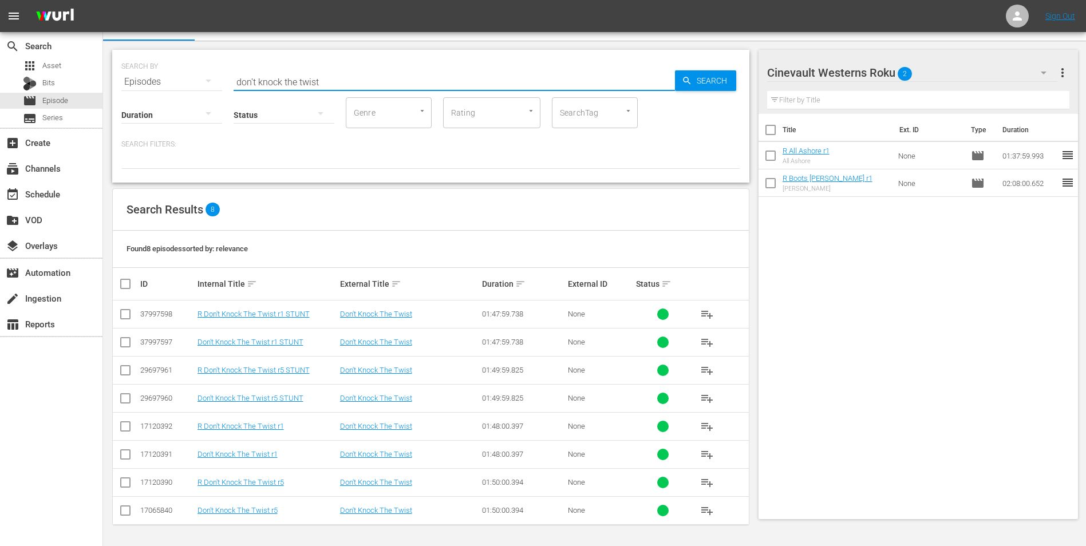
type input "don't knock the twist"
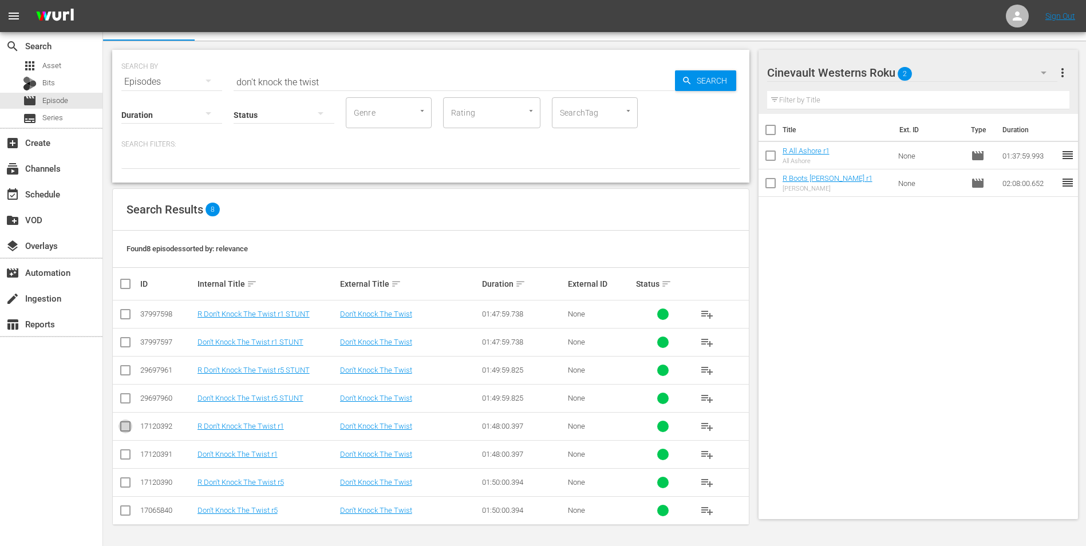
click at [126, 339] on input "checkbox" at bounding box center [125, 429] width 14 height 14
checkbox input "true"
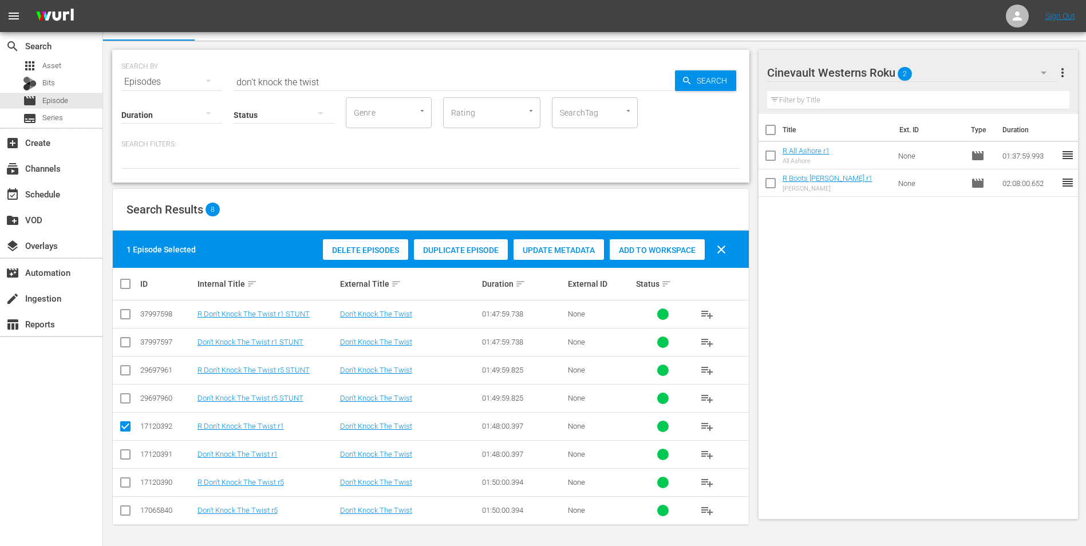
click at [654, 243] on div "Add to Workspace" at bounding box center [657, 250] width 95 height 22
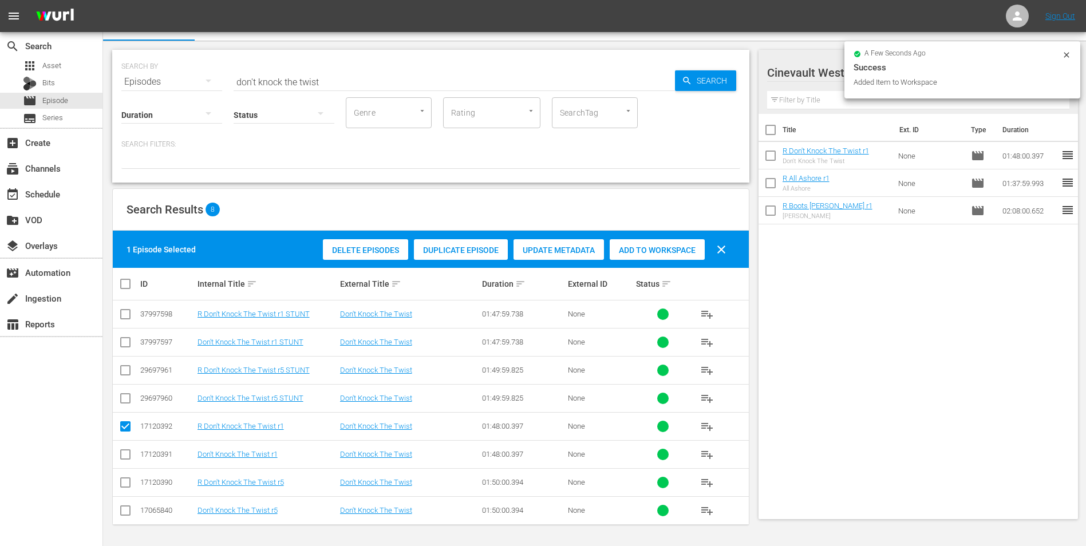
click at [727, 57] on icon at bounding box center [1066, 54] width 9 height 9
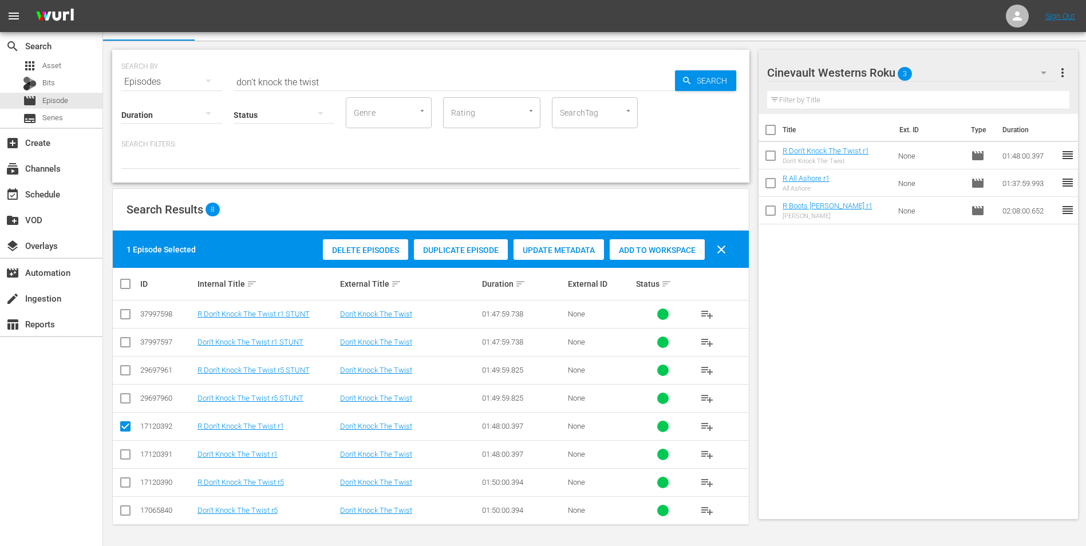
click at [727, 83] on div "Cinevault Westerns Roku 3" at bounding box center [912, 73] width 291 height 32
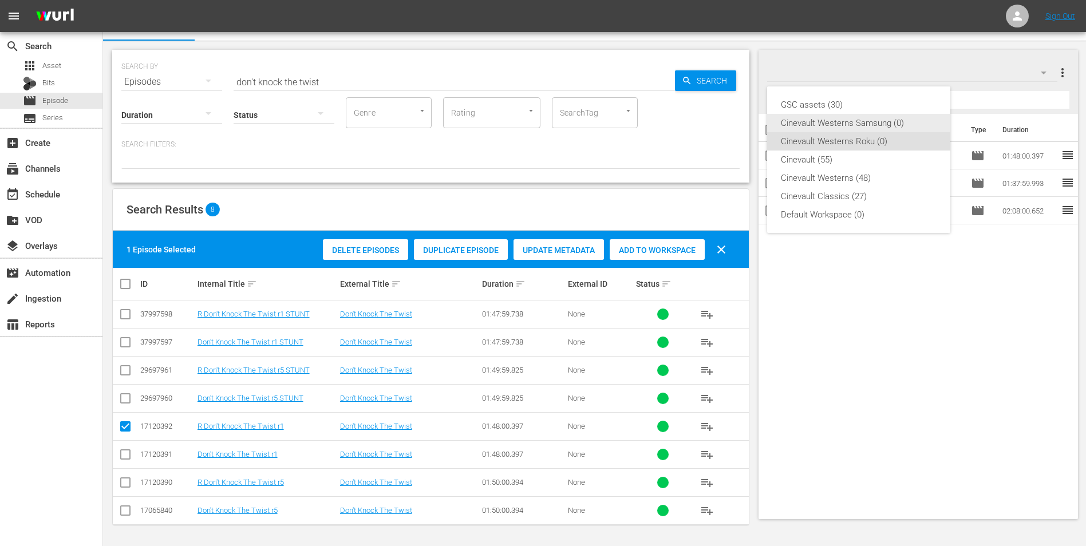
click at [727, 125] on div "Cinevault Westerns Samsung (0)" at bounding box center [859, 123] width 156 height 18
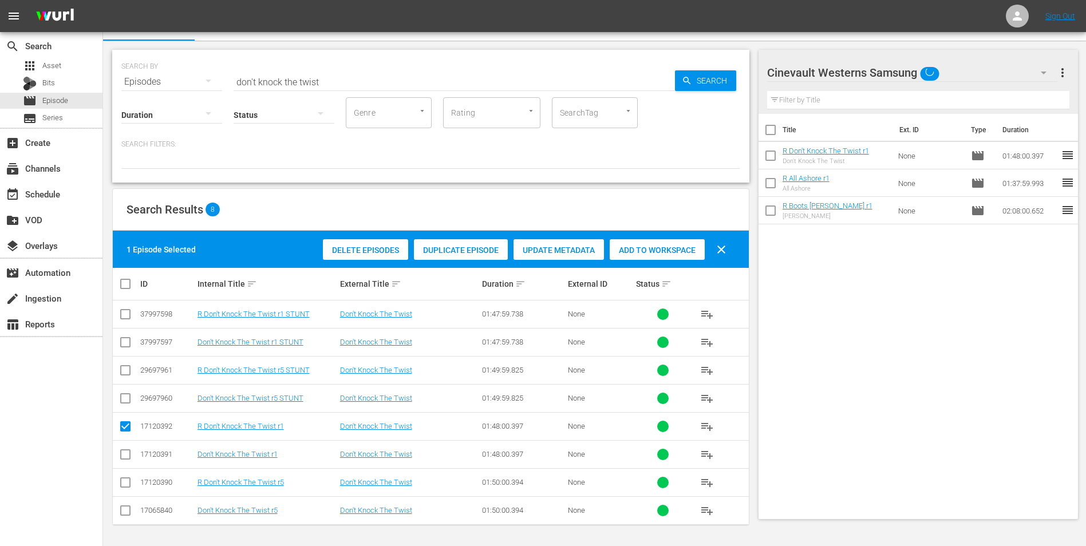
click at [125, 339] on input "checkbox" at bounding box center [125, 457] width 14 height 14
checkbox input "true"
click at [125, 339] on input "checkbox" at bounding box center [125, 429] width 14 height 14
checkbox input "false"
click at [667, 244] on div "Add to Workspace" at bounding box center [657, 250] width 95 height 22
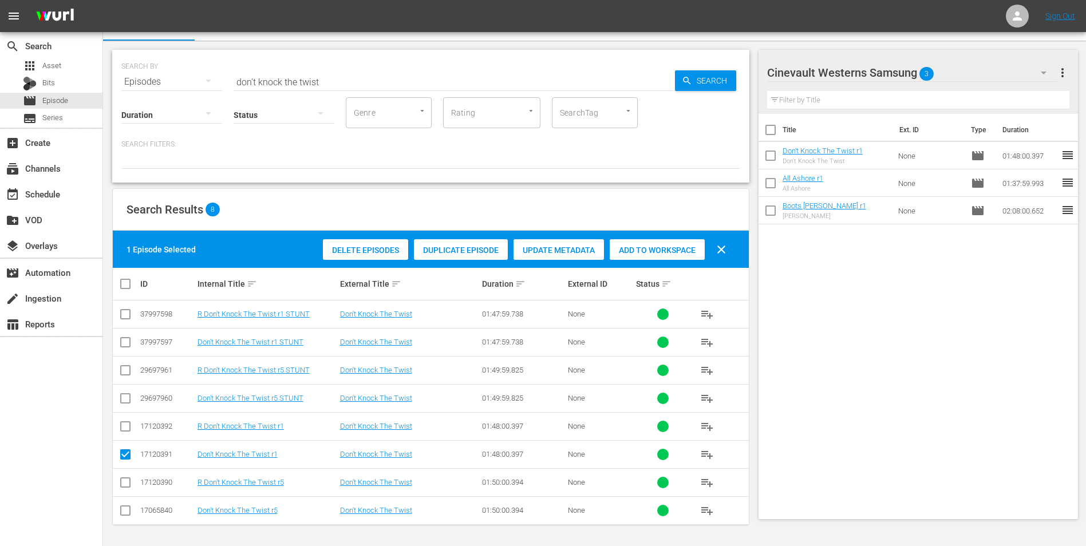
click at [579, 75] on input "don't knock the twist" at bounding box center [454, 81] width 441 height 27
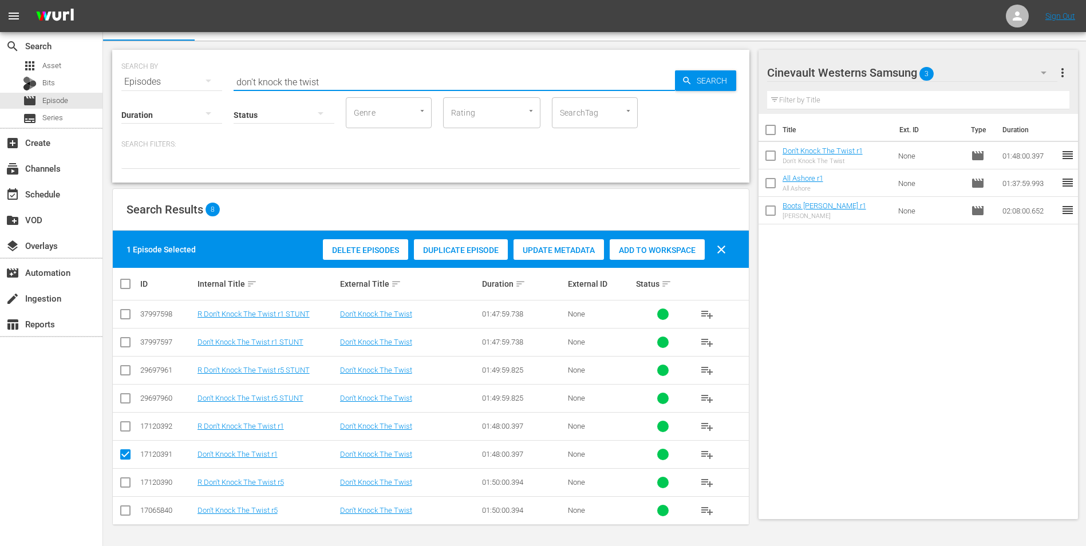
click at [579, 75] on input "don't knock the twist" at bounding box center [454, 81] width 441 height 27
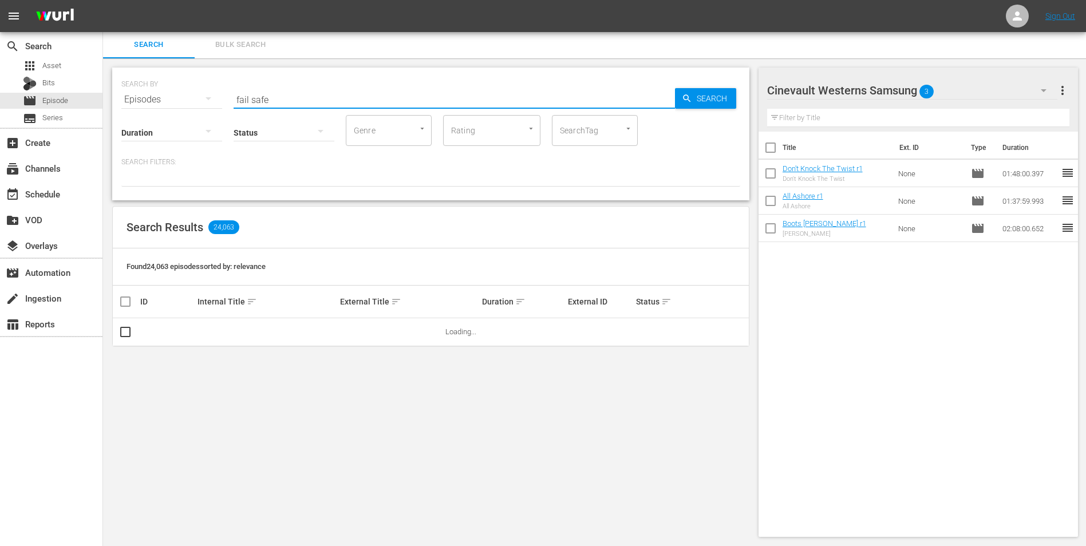
scroll to position [1, 0]
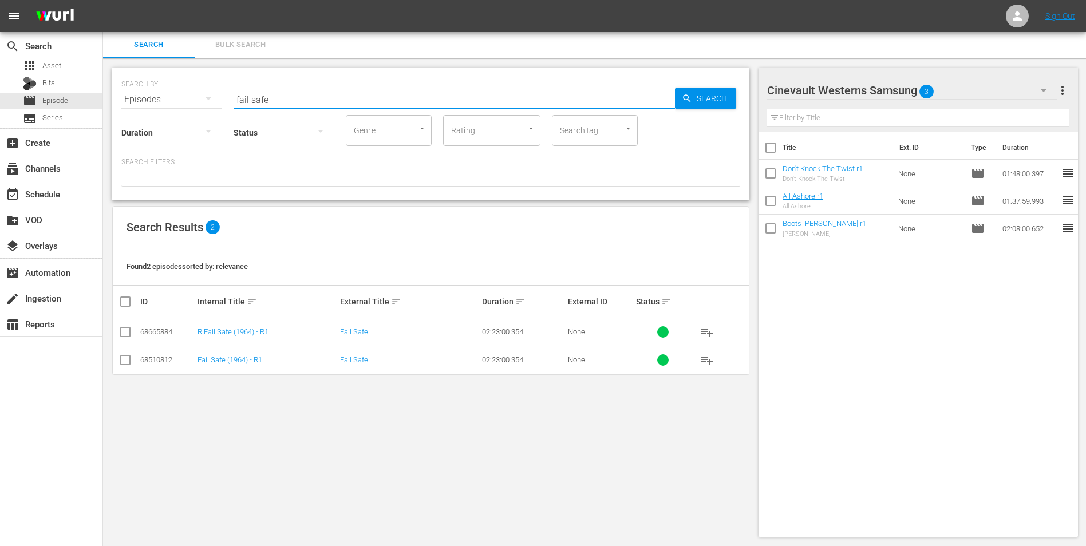
type input "fail safe"
click at [126, 339] on input "checkbox" at bounding box center [125, 362] width 14 height 14
checkbox input "true"
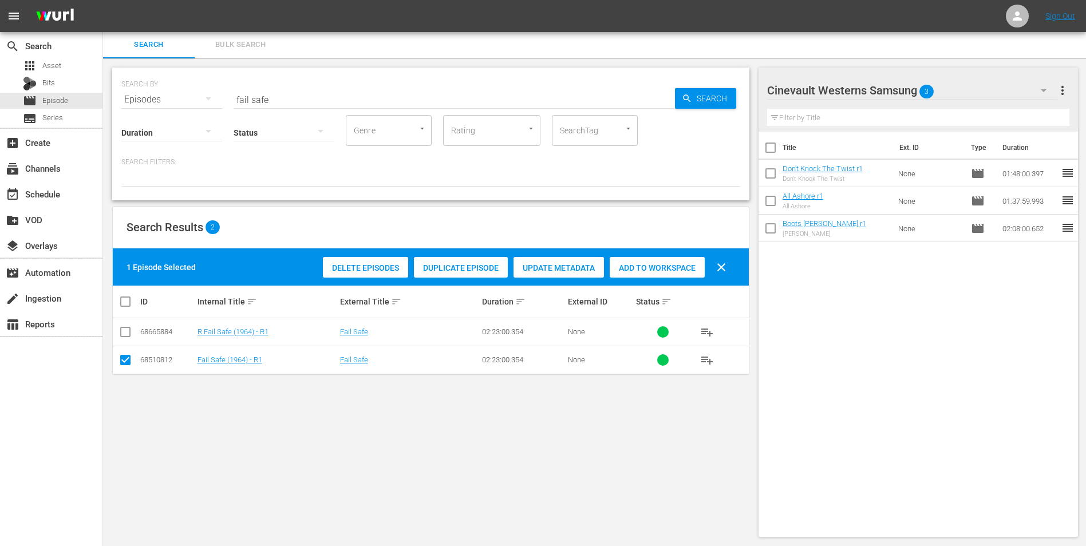
click at [634, 263] on span "Add to Workspace" at bounding box center [657, 267] width 95 height 9
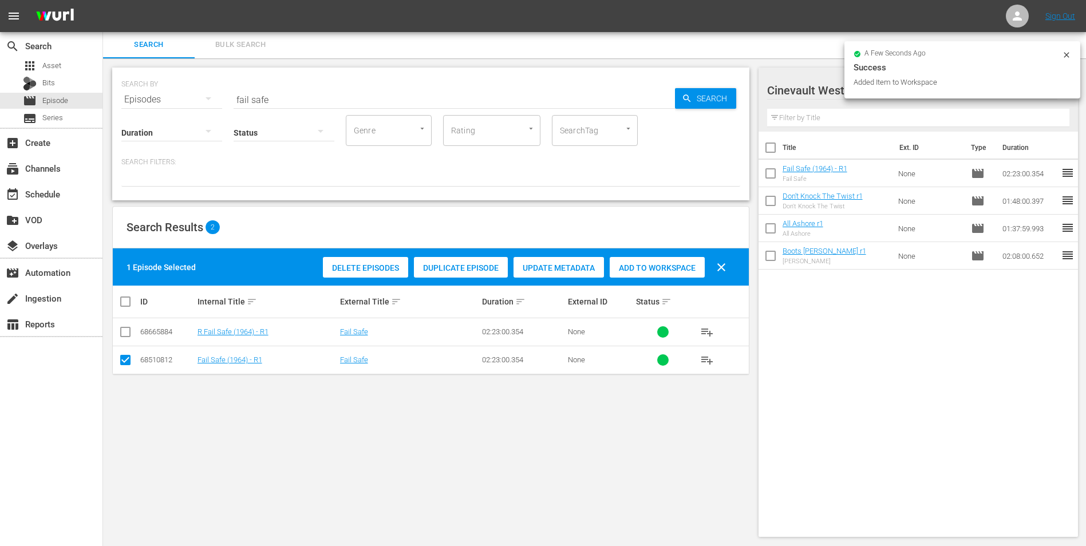
click at [727, 53] on icon at bounding box center [1066, 54] width 9 height 9
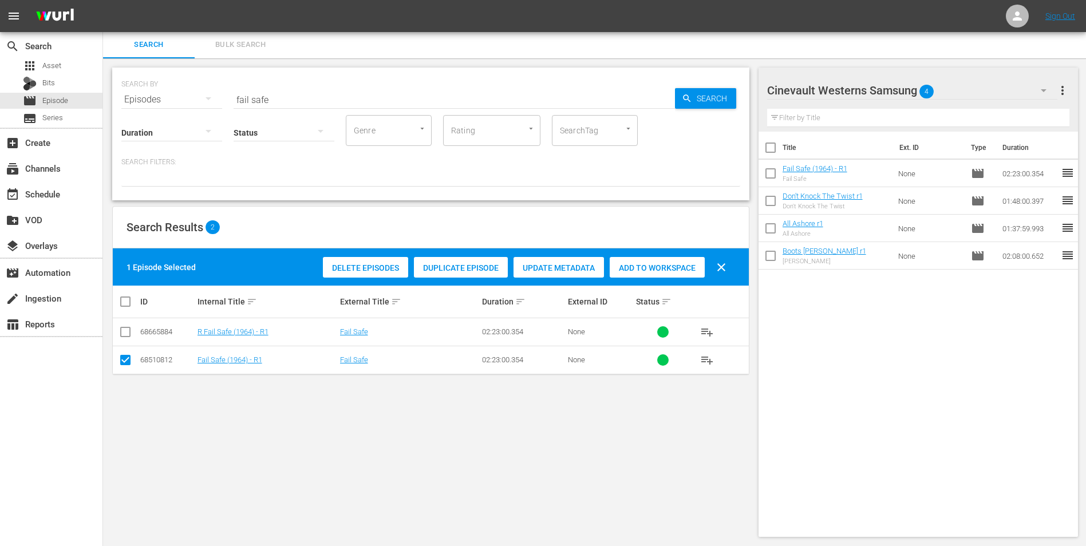
click at [727, 89] on div "Cinevault Westerns Samsung 4" at bounding box center [912, 90] width 291 height 32
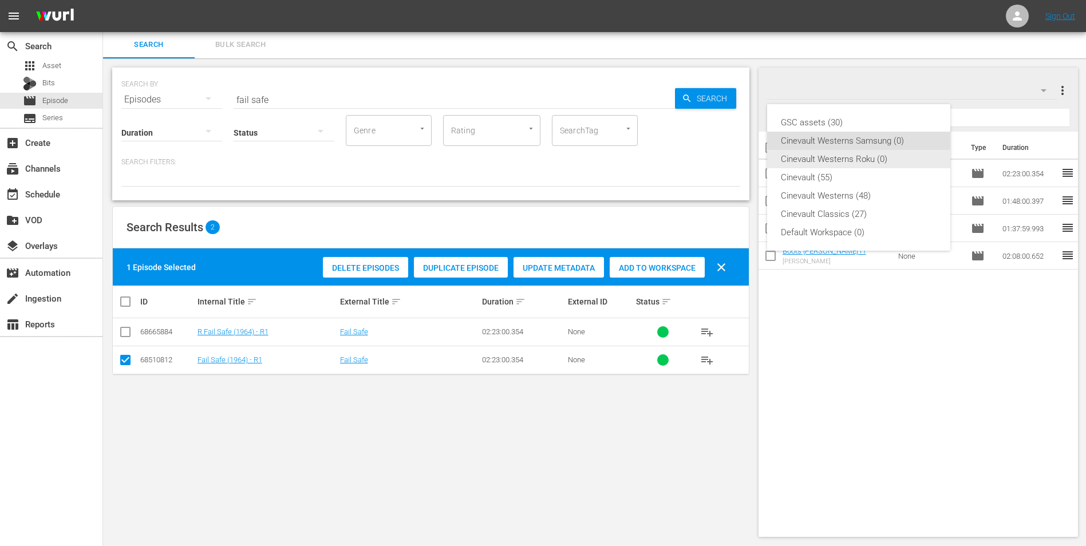
click at [727, 160] on div "Cinevault Westerns Roku (0)" at bounding box center [859, 159] width 156 height 18
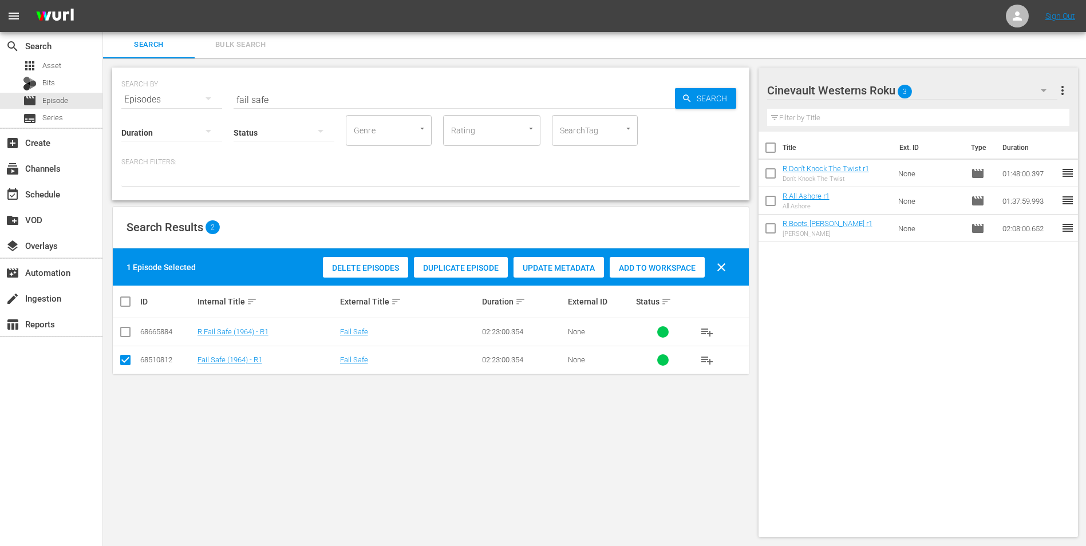
click at [130, 331] on input "checkbox" at bounding box center [125, 334] width 14 height 14
checkbox input "true"
click at [121, 339] on input "checkbox" at bounding box center [125, 362] width 14 height 14
checkbox input "false"
click at [663, 266] on span "Add to Workspace" at bounding box center [657, 267] width 95 height 9
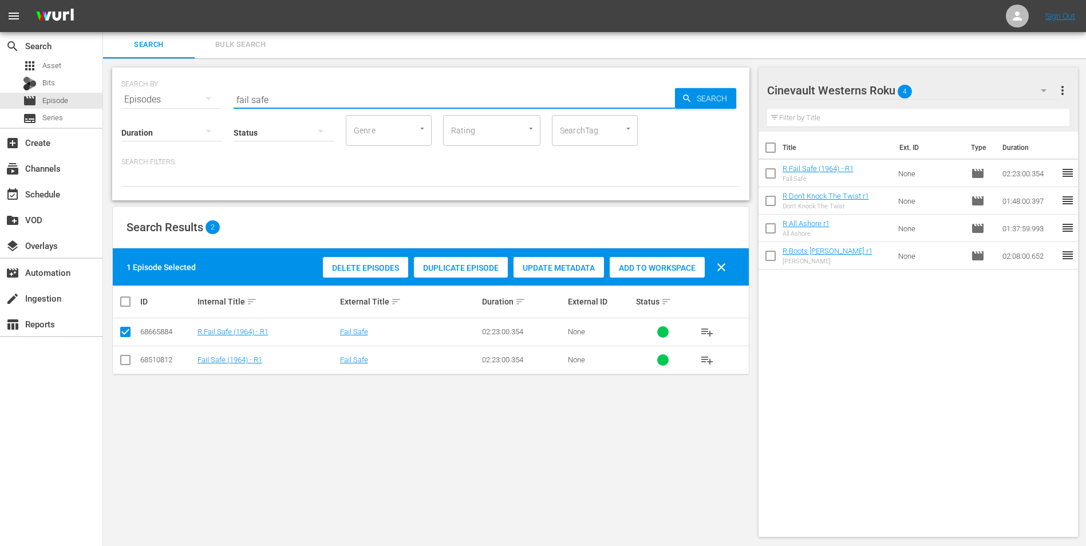
click at [321, 101] on input "fail safe" at bounding box center [454, 99] width 441 height 27
click at [727, 169] on input "checkbox" at bounding box center [770, 176] width 24 height 24
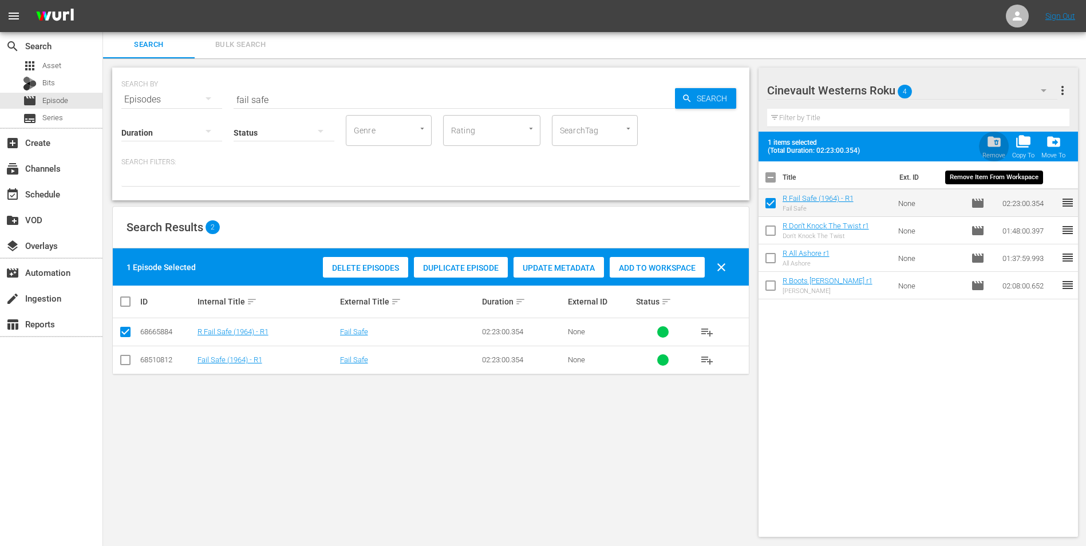
click at [727, 141] on span "folder_delete" at bounding box center [993, 141] width 15 height 15
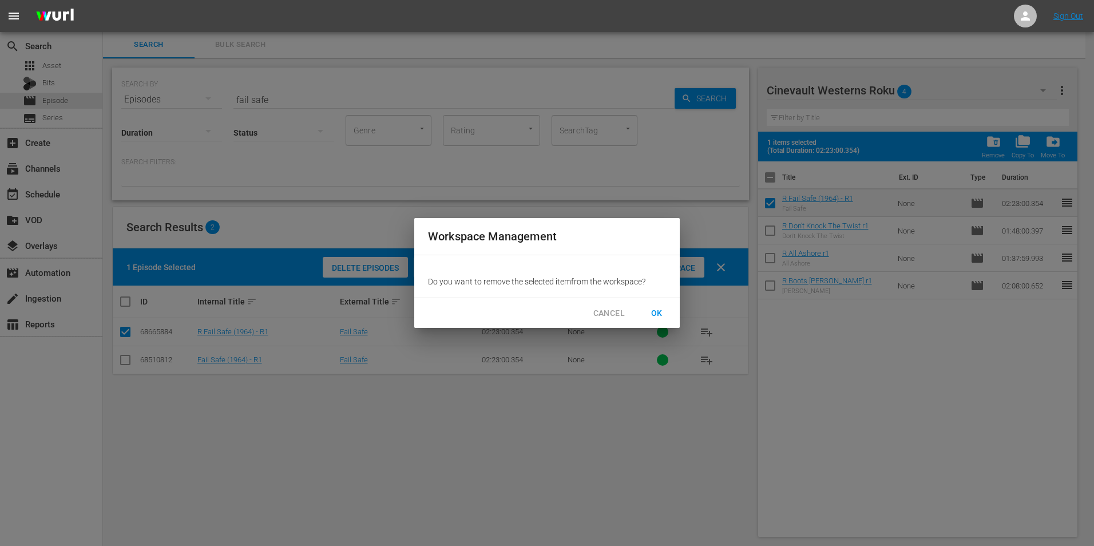
click at [658, 312] on span "OK" at bounding box center [657, 313] width 18 height 14
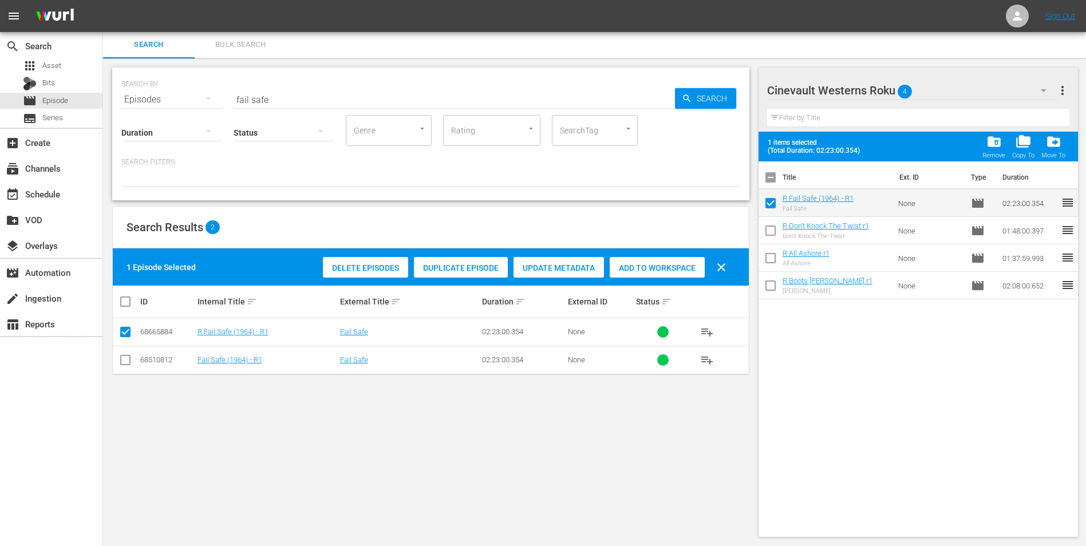
checkbox input "false"
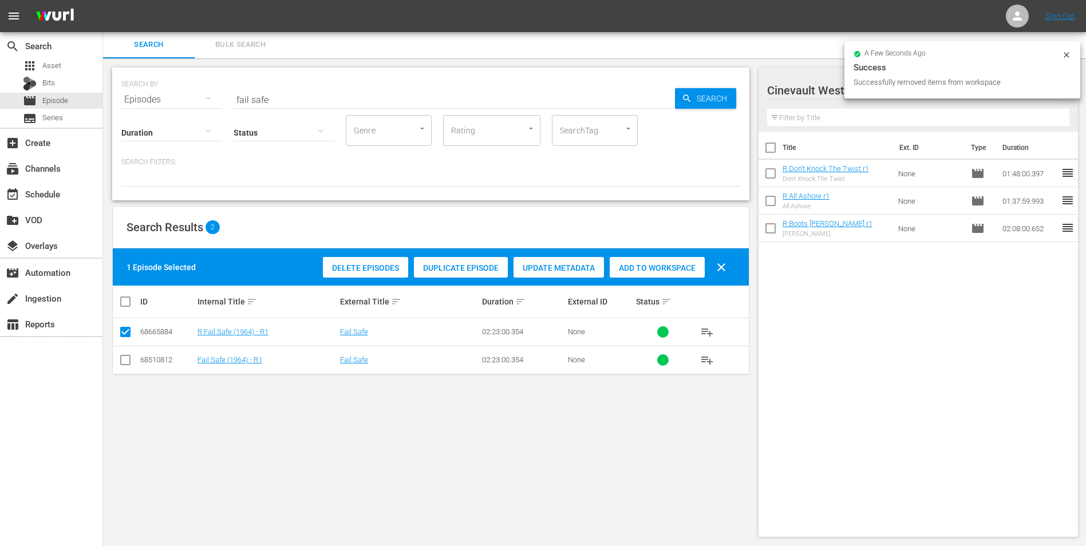
click at [727, 53] on icon at bounding box center [1066, 54] width 9 height 9
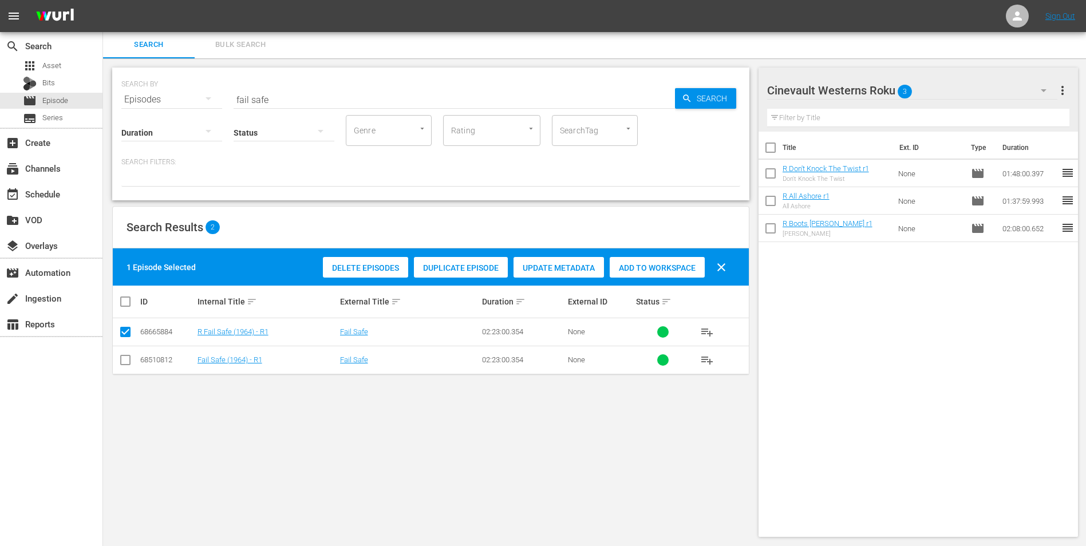
click at [727, 99] on hr at bounding box center [912, 99] width 291 height 1
click at [727, 88] on div "Cinevault Westerns Roku 3" at bounding box center [912, 90] width 291 height 32
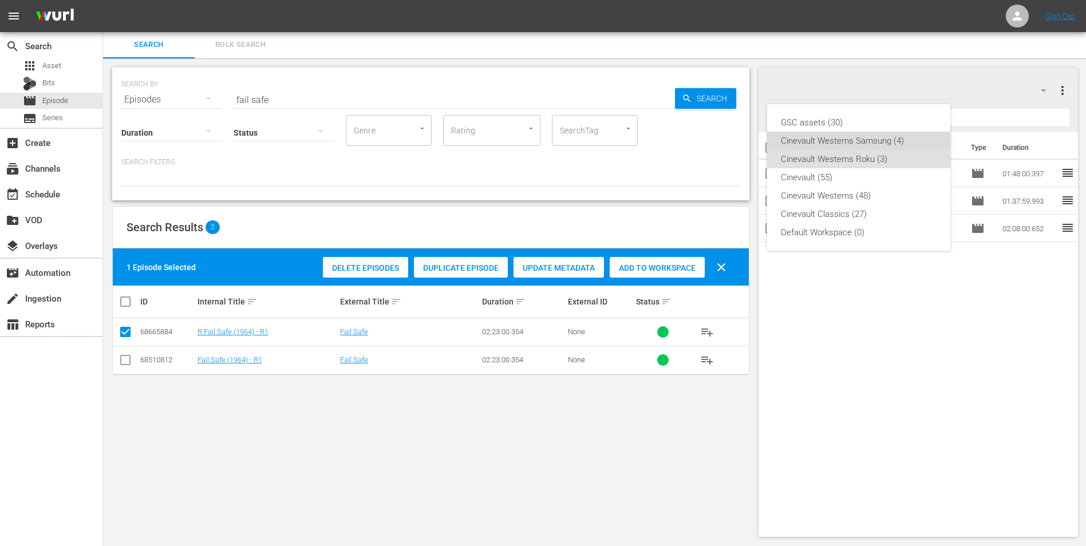
click at [727, 145] on div "Cinevault Westerns Samsung (4)" at bounding box center [859, 141] width 156 height 18
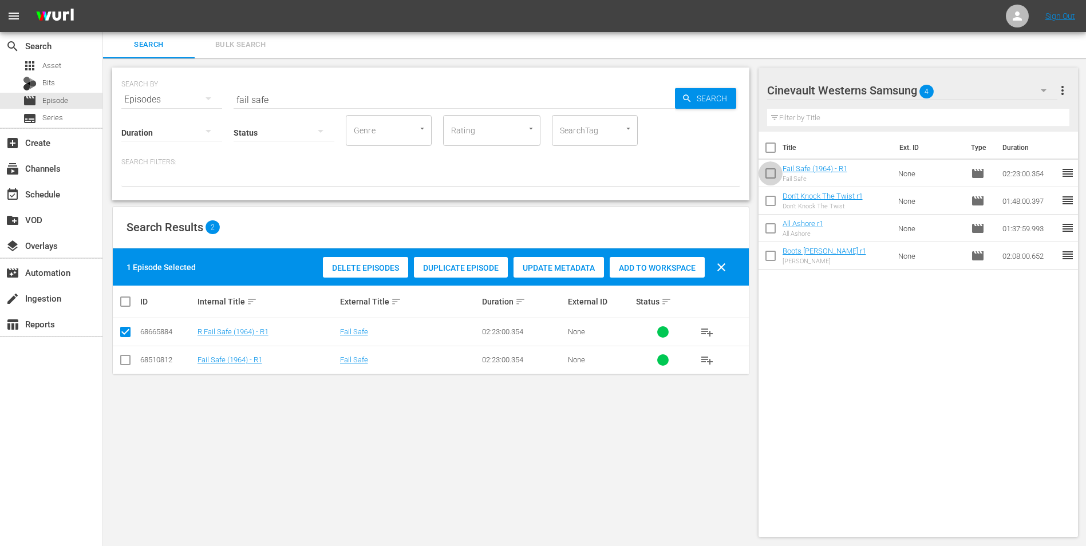
click at [727, 179] on input "checkbox" at bounding box center [770, 176] width 24 height 24
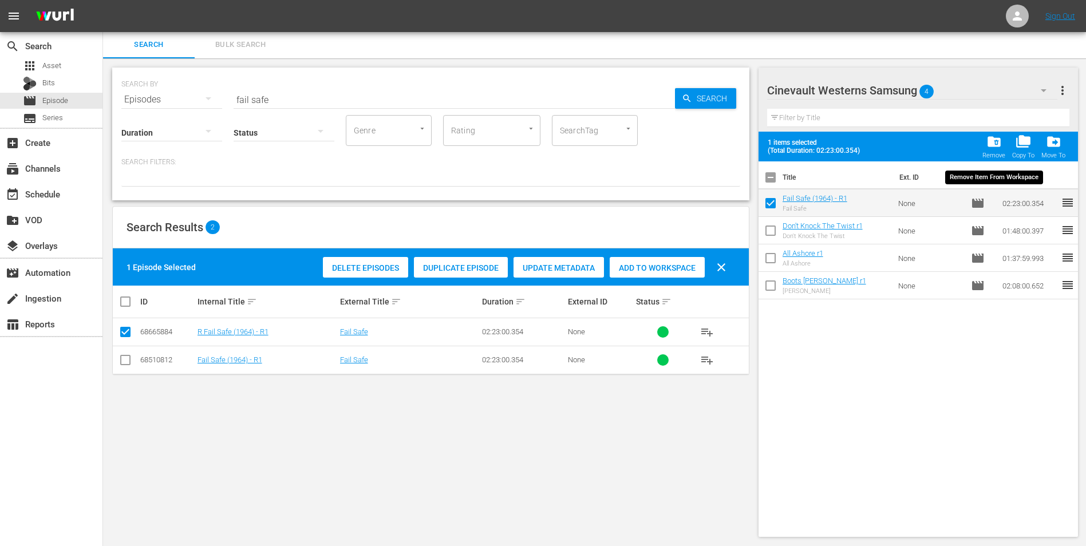
click at [727, 140] on span "folder_delete" at bounding box center [993, 141] width 15 height 15
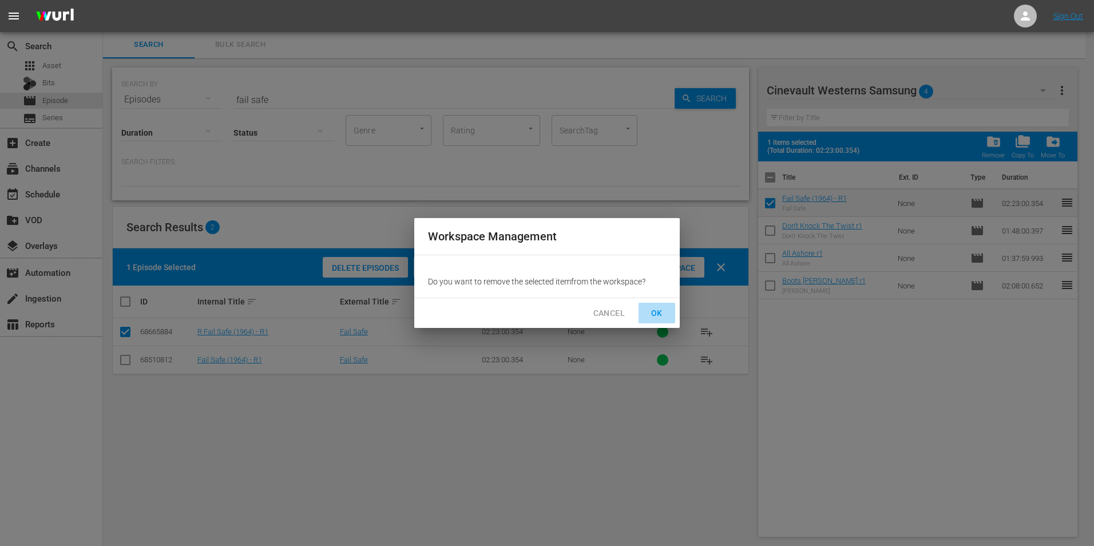
click at [651, 311] on span "OK" at bounding box center [657, 313] width 18 height 14
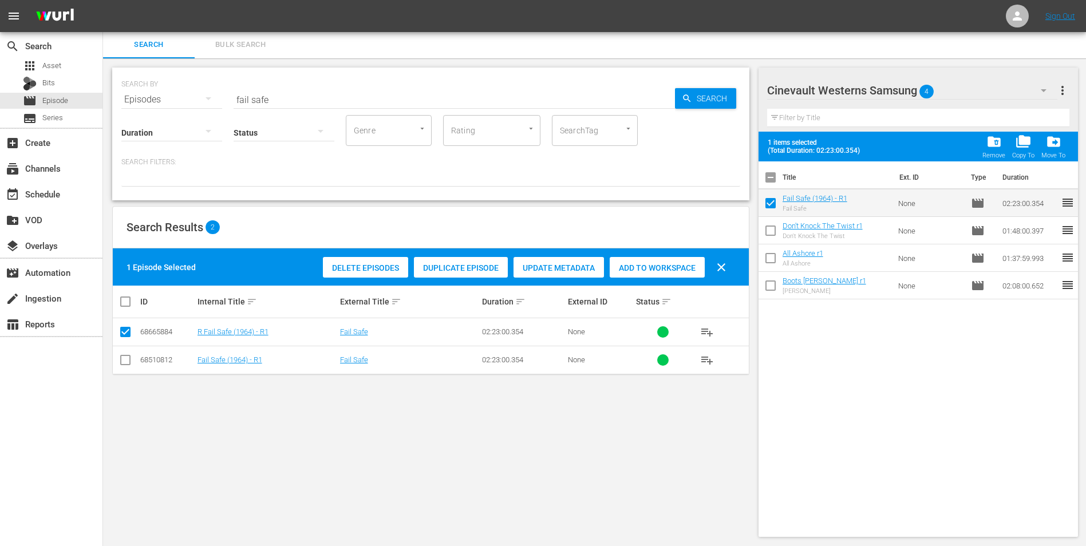
checkbox input "false"
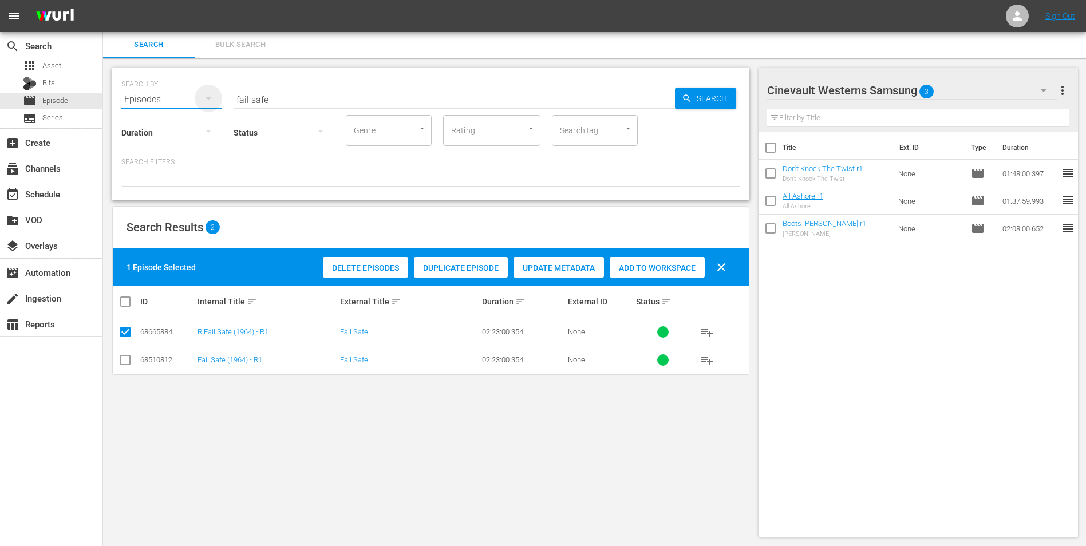
click at [212, 98] on icon "button" at bounding box center [208, 99] width 14 height 14
click at [212, 99] on div "Channels Series Episodes Bits Assets" at bounding box center [543, 273] width 1086 height 546
click at [310, 100] on input "fail safe" at bounding box center [454, 99] width 441 height 27
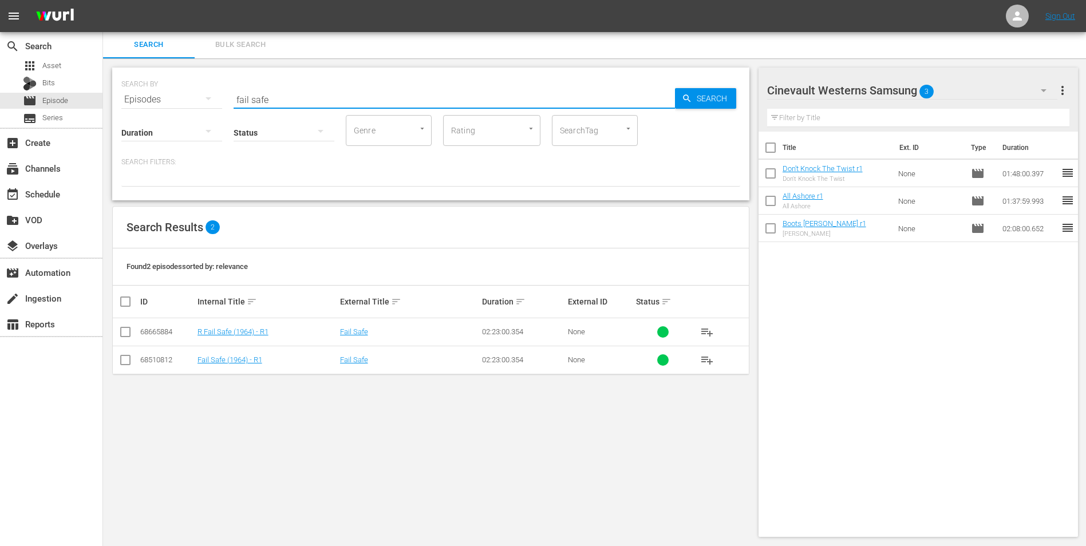
type input "fail safe"
click at [129, 339] on input "checkbox" at bounding box center [125, 362] width 14 height 14
checkbox input "true"
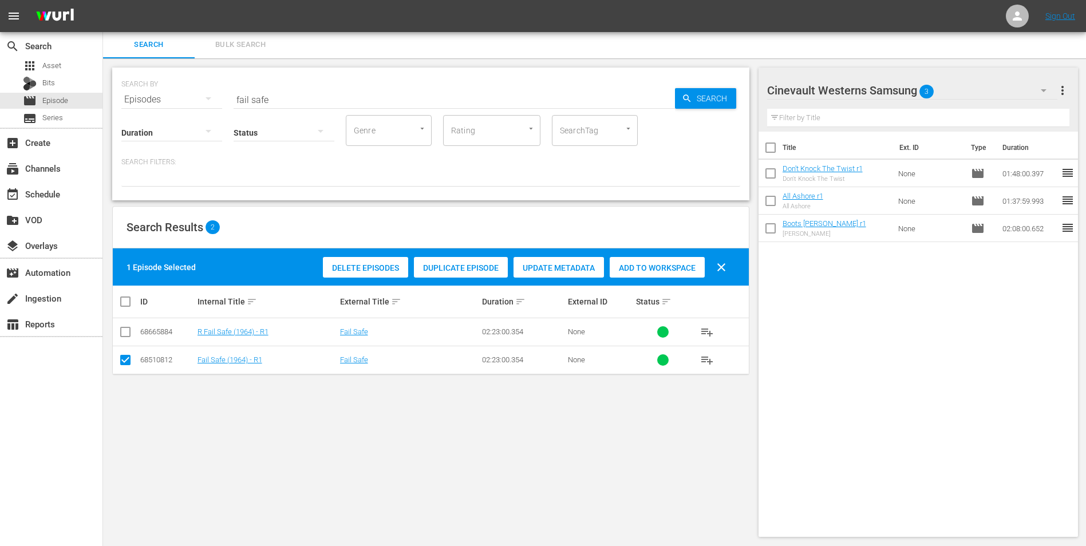
click at [646, 267] on span "Add to Workspace" at bounding box center [657, 267] width 95 height 9
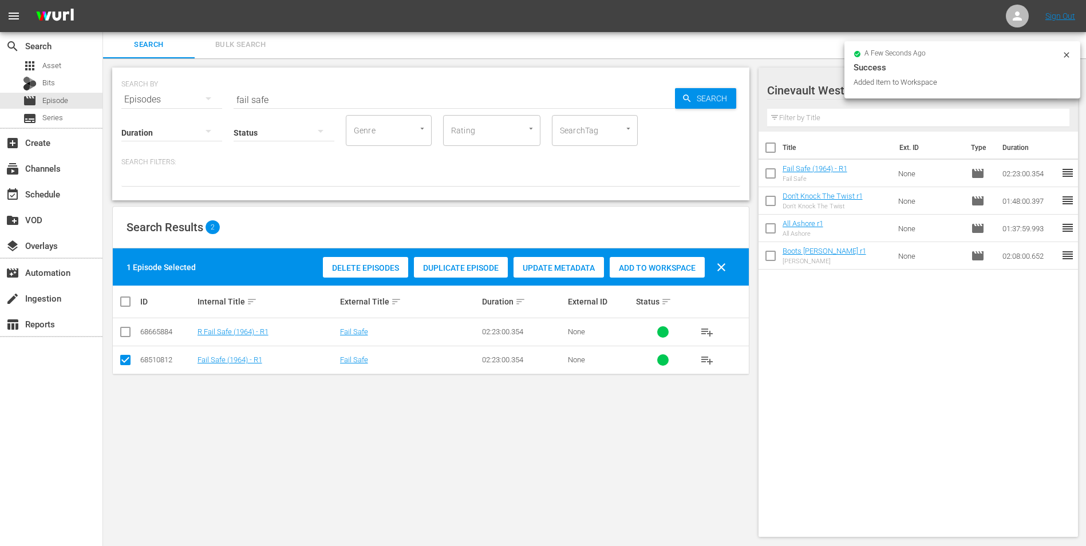
click at [727, 52] on icon at bounding box center [1066, 54] width 9 height 9
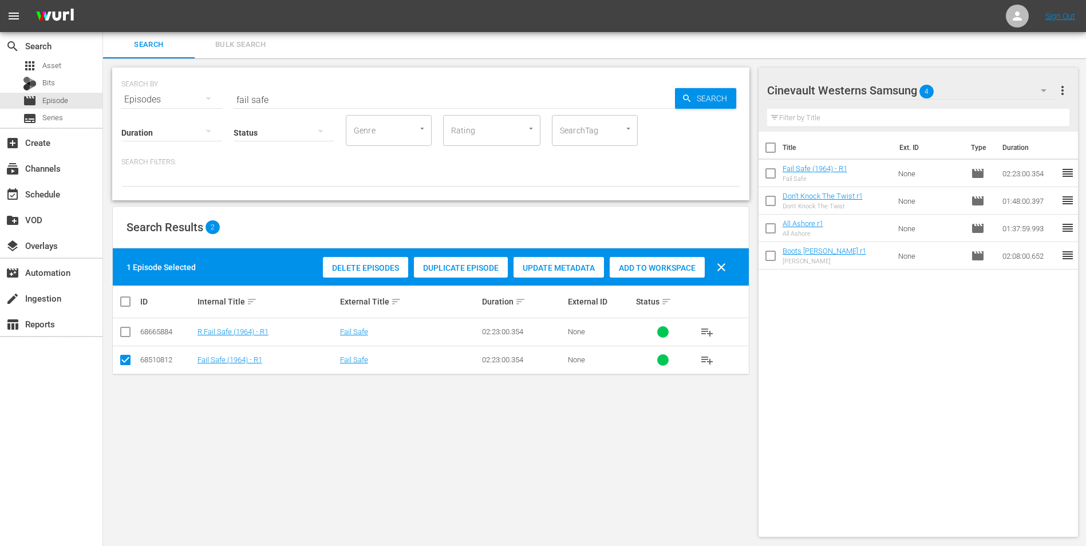
click at [727, 92] on div "Cinevault Westerns Samsung 4" at bounding box center [912, 90] width 291 height 32
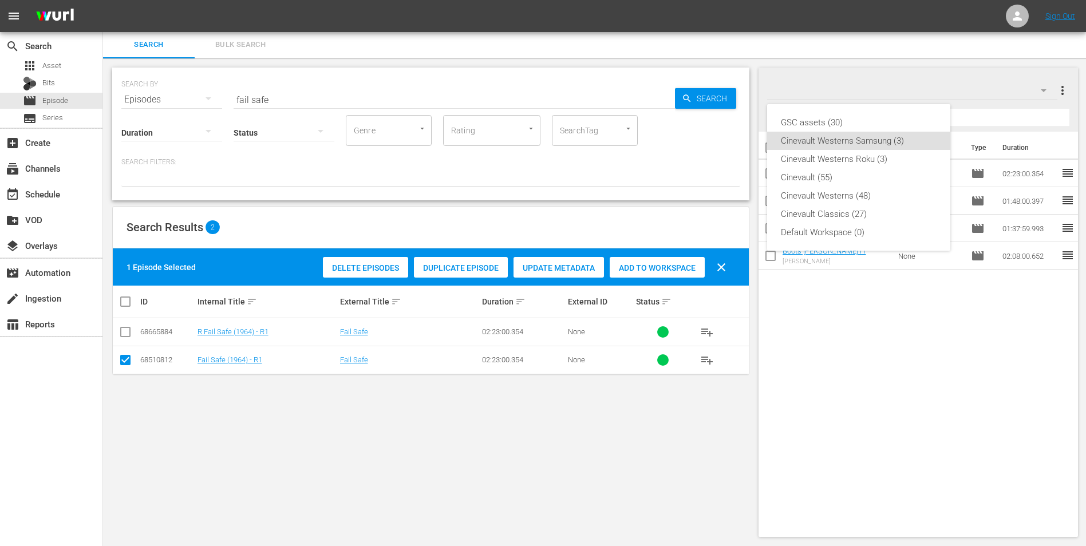
click at [727, 152] on div "Cinevault Westerns Roku (3)" at bounding box center [859, 159] width 156 height 18
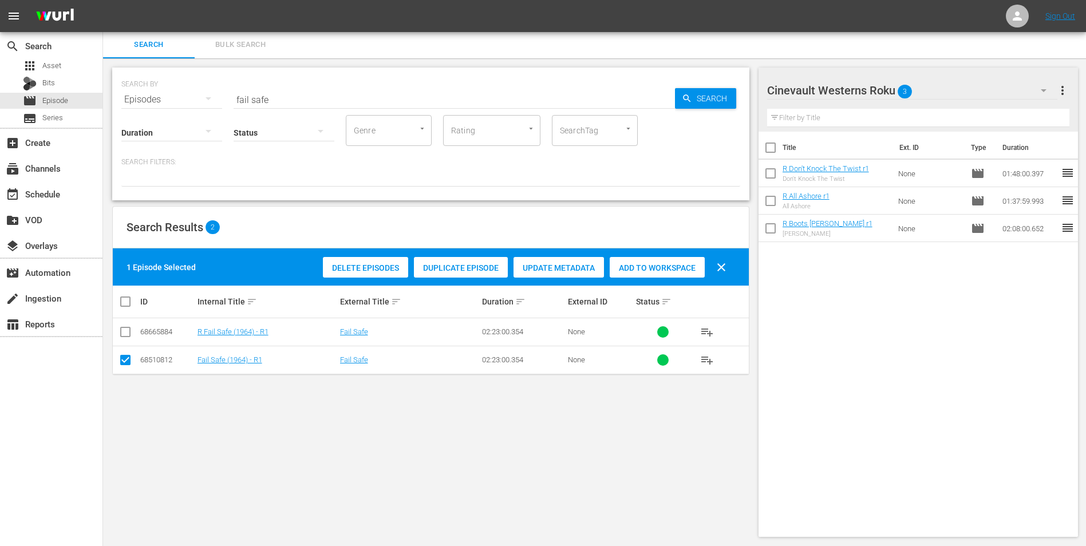
click at [128, 338] on input "checkbox" at bounding box center [125, 334] width 14 height 14
checkbox input "true"
click at [128, 339] on input "checkbox" at bounding box center [125, 362] width 14 height 14
checkbox input "false"
click at [681, 264] on span "Add to Workspace" at bounding box center [657, 267] width 95 height 9
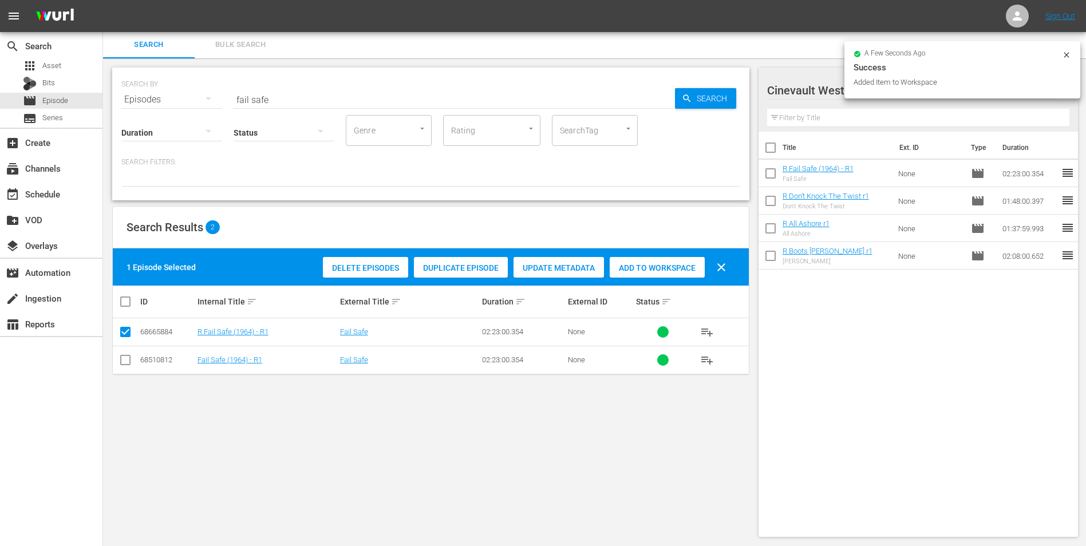
click at [548, 93] on input "fail safe" at bounding box center [454, 99] width 441 height 27
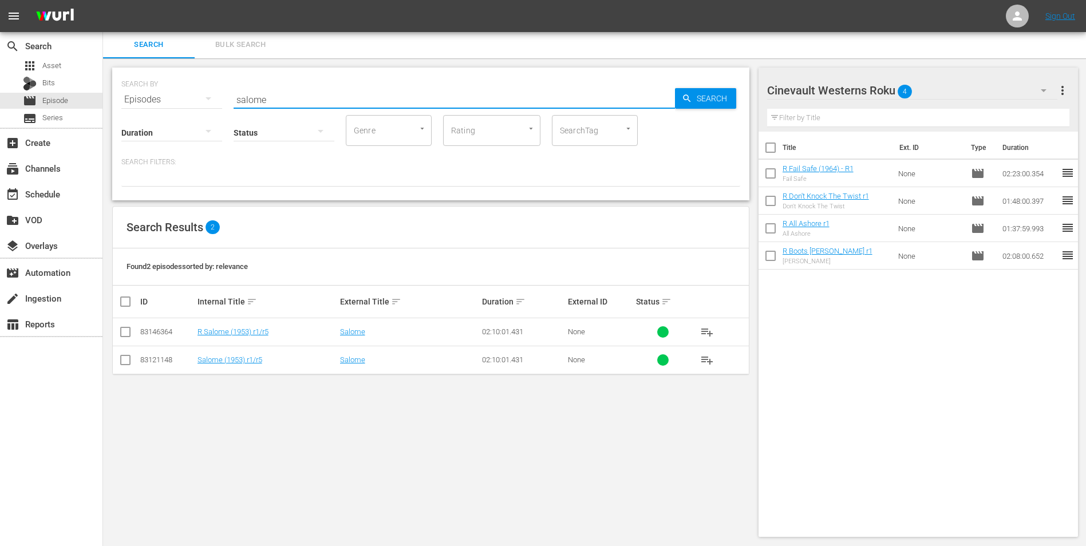
type input "salome"
click at [127, 332] on input "checkbox" at bounding box center [125, 334] width 14 height 14
checkbox input "true"
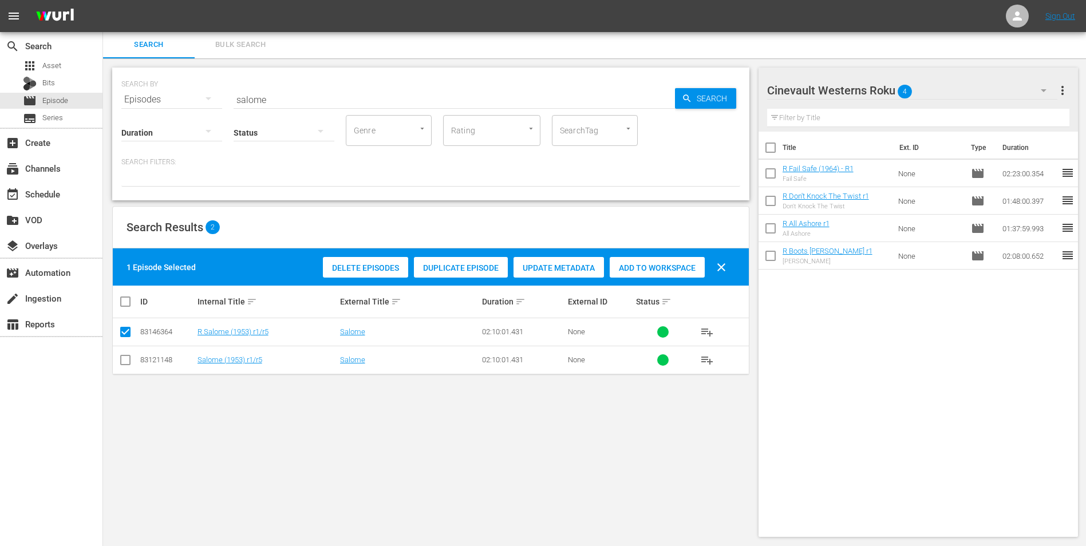
click at [678, 272] on div "Add to Workspace" at bounding box center [657, 268] width 95 height 22
click at [727, 90] on div "Cinevault Westerns Roku 5" at bounding box center [912, 90] width 291 height 32
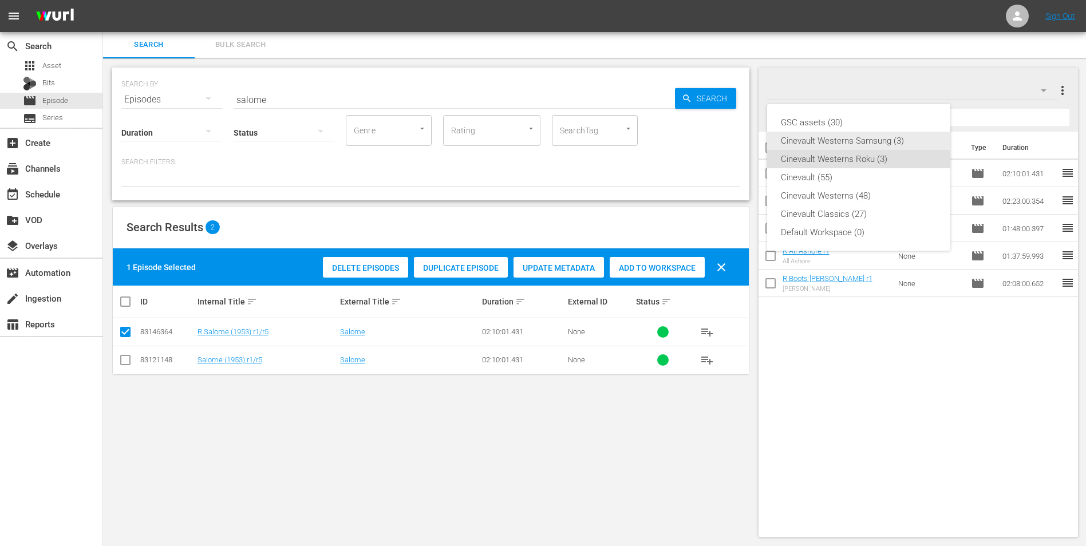
click at [727, 141] on div "Cinevault Westerns Samsung (3)" at bounding box center [859, 141] width 156 height 18
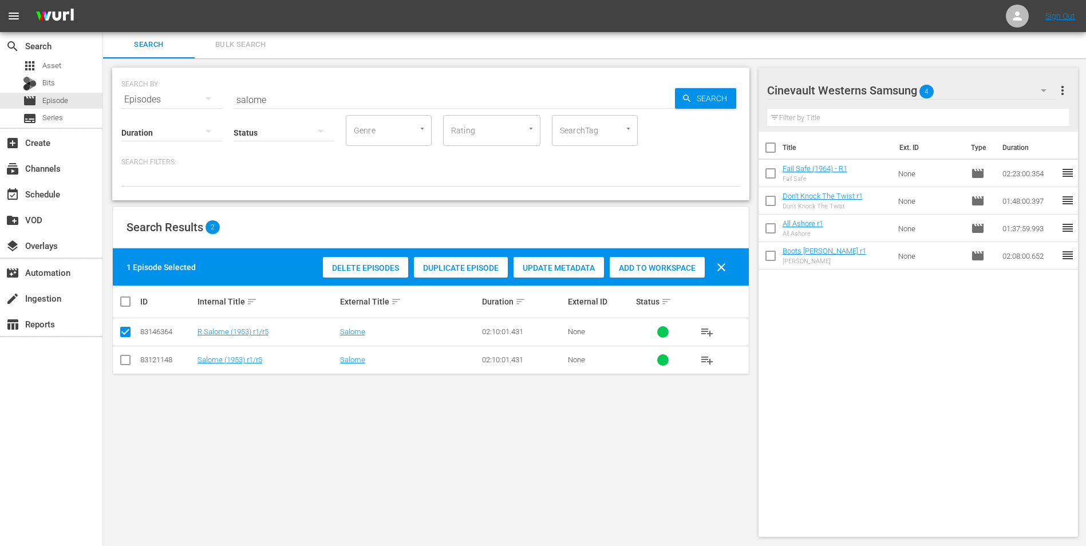
click at [123, 339] on input "checkbox" at bounding box center [125, 362] width 14 height 14
checkbox input "true"
click at [122, 331] on input "checkbox" at bounding box center [125, 334] width 14 height 14
checkbox input "false"
click at [679, 263] on span "Add to Workspace" at bounding box center [657, 267] width 95 height 9
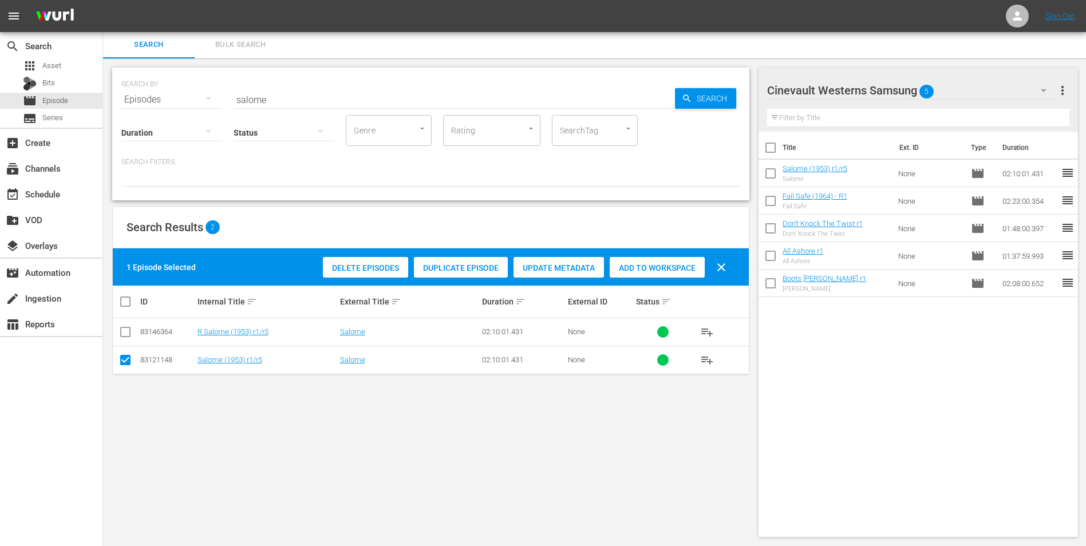
click at [568, 99] on input "salome" at bounding box center [454, 99] width 441 height 27
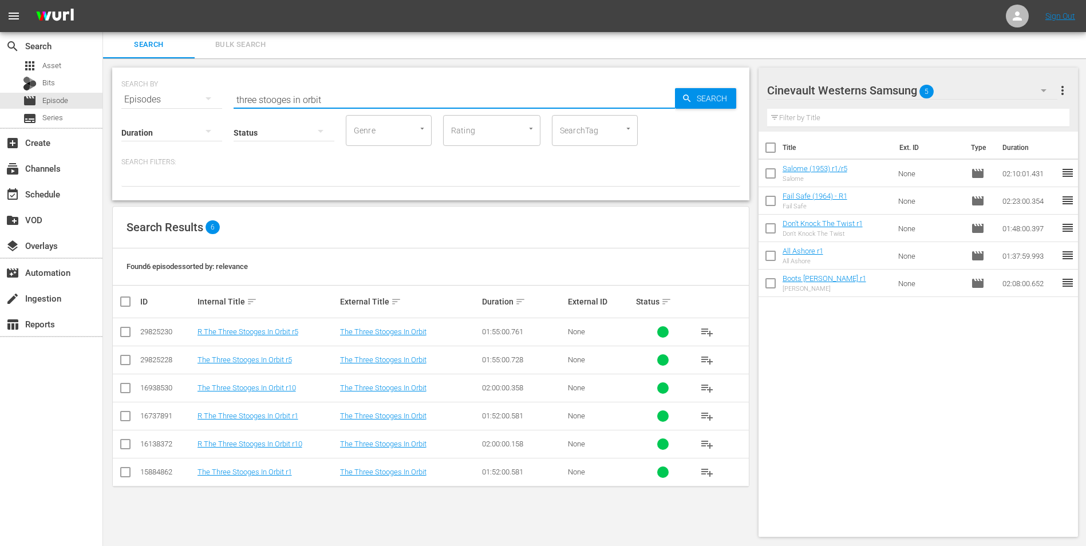
type input "three stooges in orbit"
click at [127, 339] on input "checkbox" at bounding box center [125, 475] width 14 height 14
checkbox input "true"
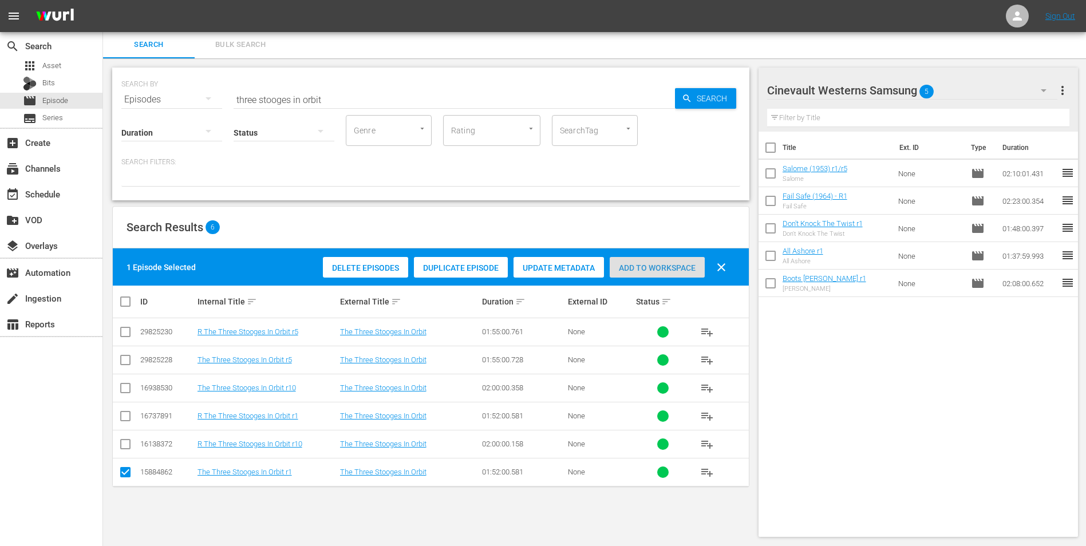
click at [640, 267] on span "Add to Workspace" at bounding box center [657, 267] width 95 height 9
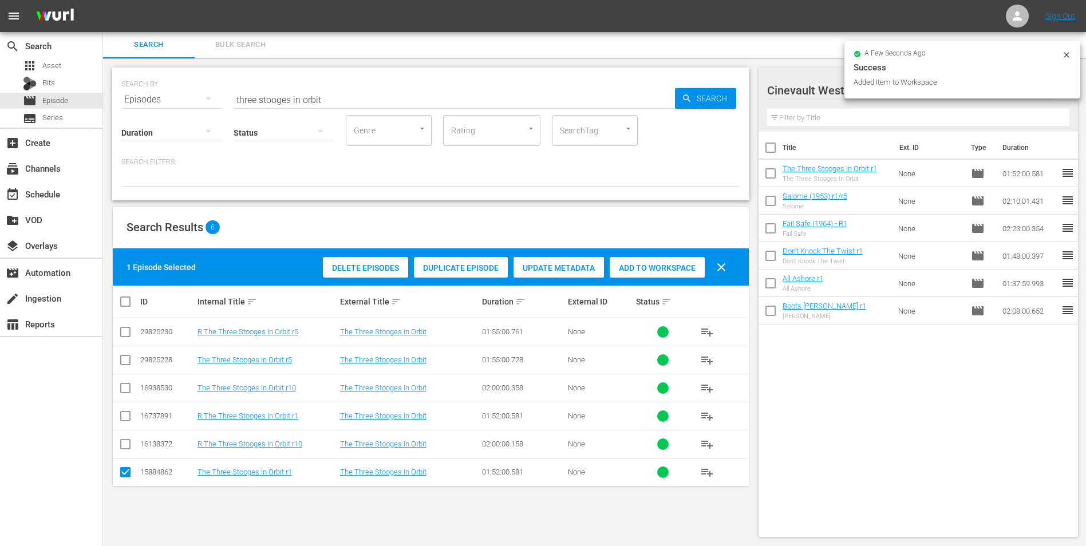
click at [727, 59] on icon at bounding box center [1066, 54] width 9 height 9
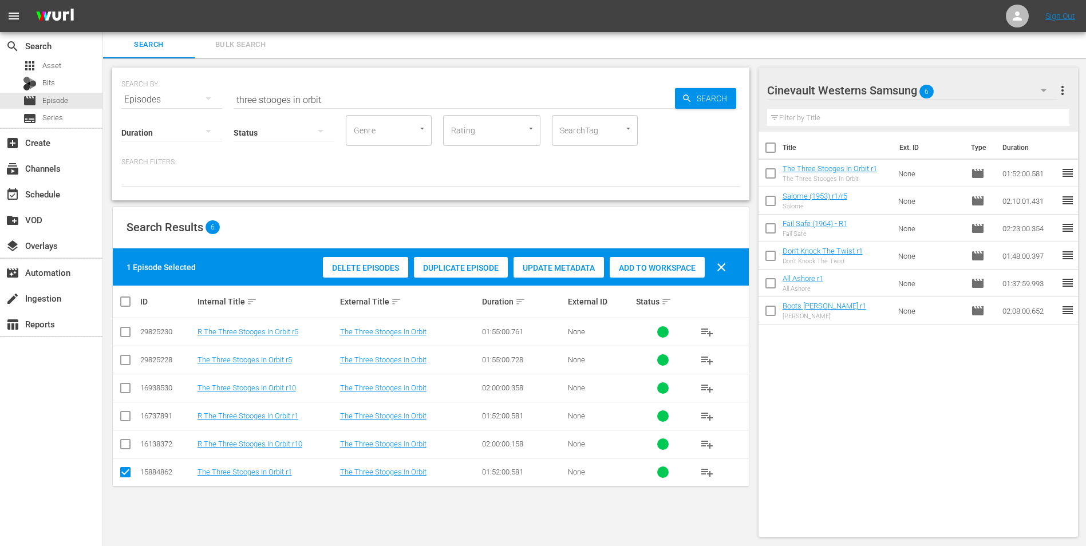
click at [727, 92] on div "Cinevault Westerns Samsung 6" at bounding box center [912, 90] width 291 height 32
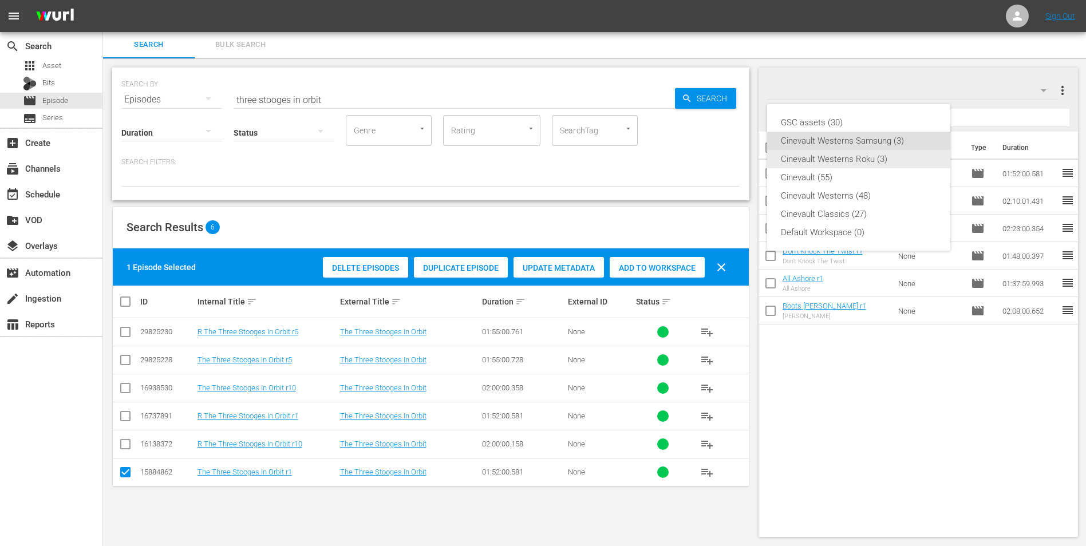
click at [727, 156] on div "Cinevault Westerns Roku (3)" at bounding box center [859, 159] width 156 height 18
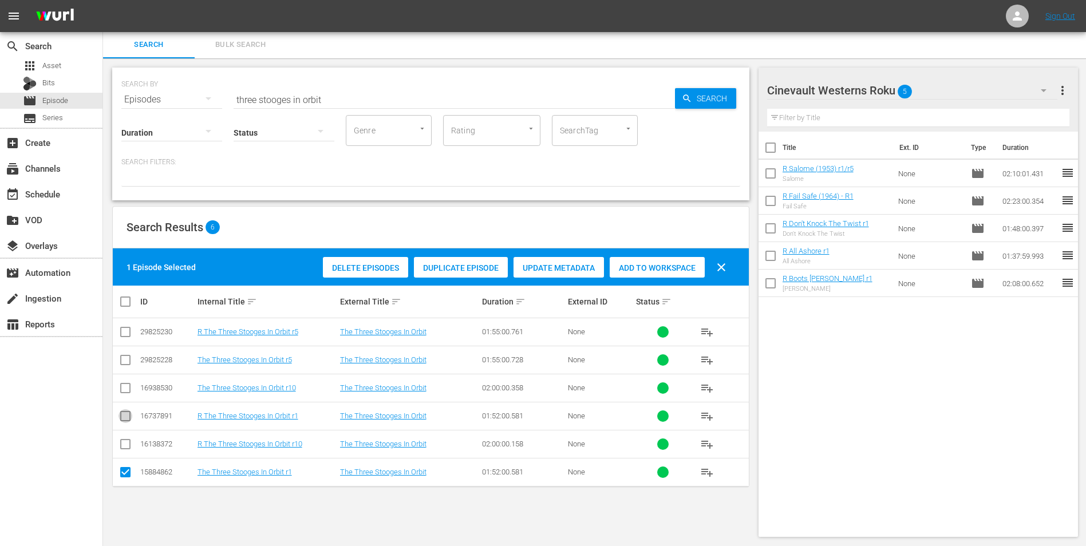
click at [120, 339] on input "checkbox" at bounding box center [125, 419] width 14 height 14
checkbox input "true"
click at [129, 339] on input "checkbox" at bounding box center [125, 475] width 14 height 14
checkbox input "false"
click at [680, 271] on span "Add to Workspace" at bounding box center [657, 267] width 95 height 9
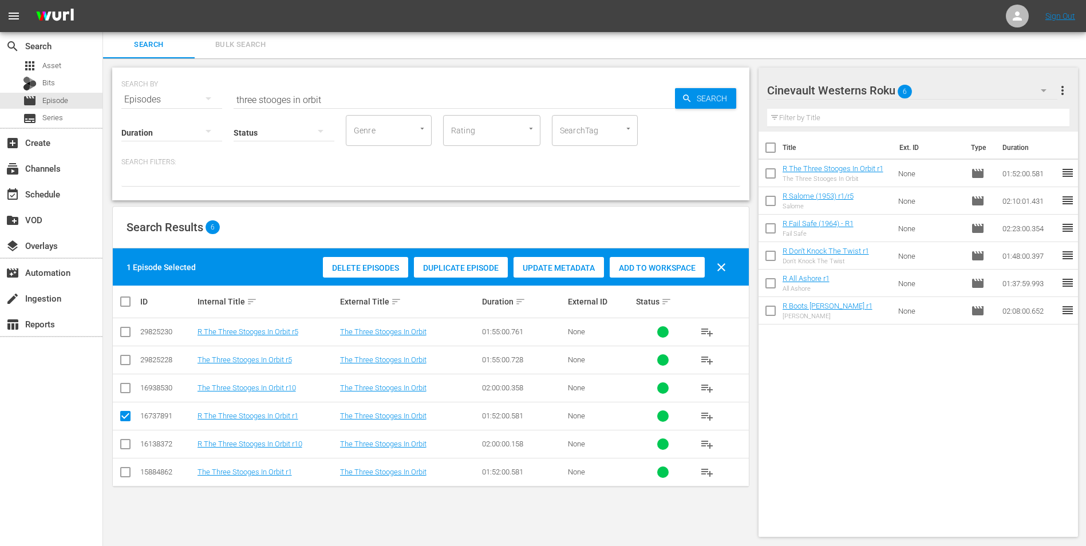
click at [727, 94] on div "Cinevault Westerns Roku 6" at bounding box center [912, 90] width 291 height 32
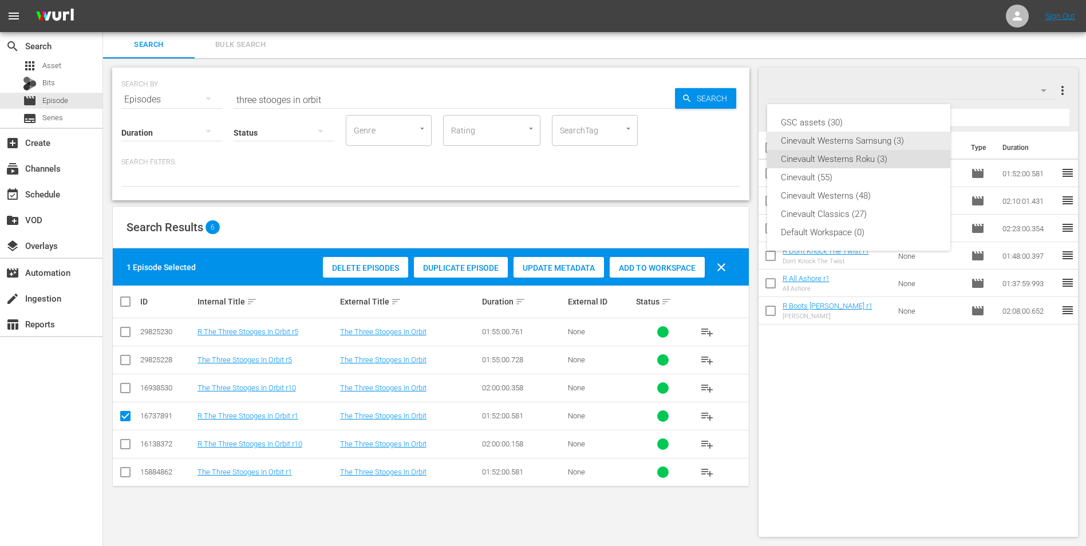
click at [727, 139] on div "Cinevault Westerns Samsung (3)" at bounding box center [859, 141] width 156 height 18
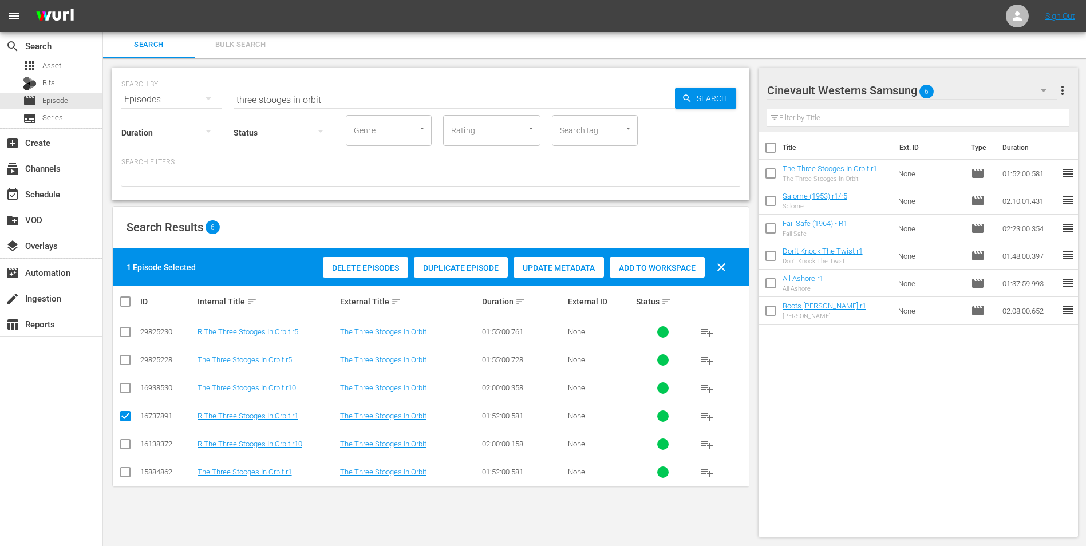
click at [567, 102] on input "three stooges in orbit" at bounding box center [454, 99] width 441 height 27
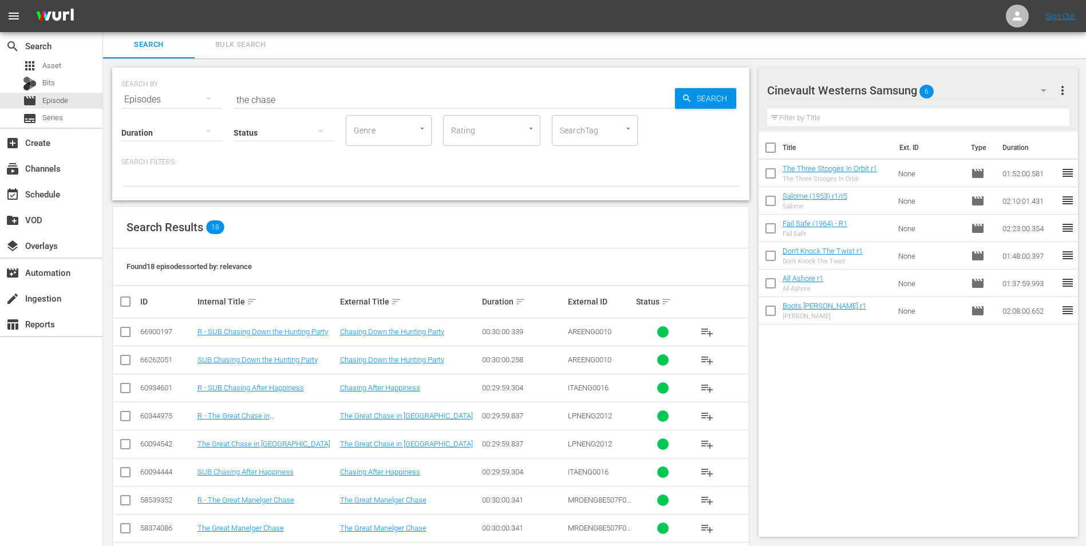
click at [300, 110] on div "Status" at bounding box center [284, 125] width 101 height 41
click at [304, 102] on input "the chase" at bounding box center [454, 99] width 441 height 27
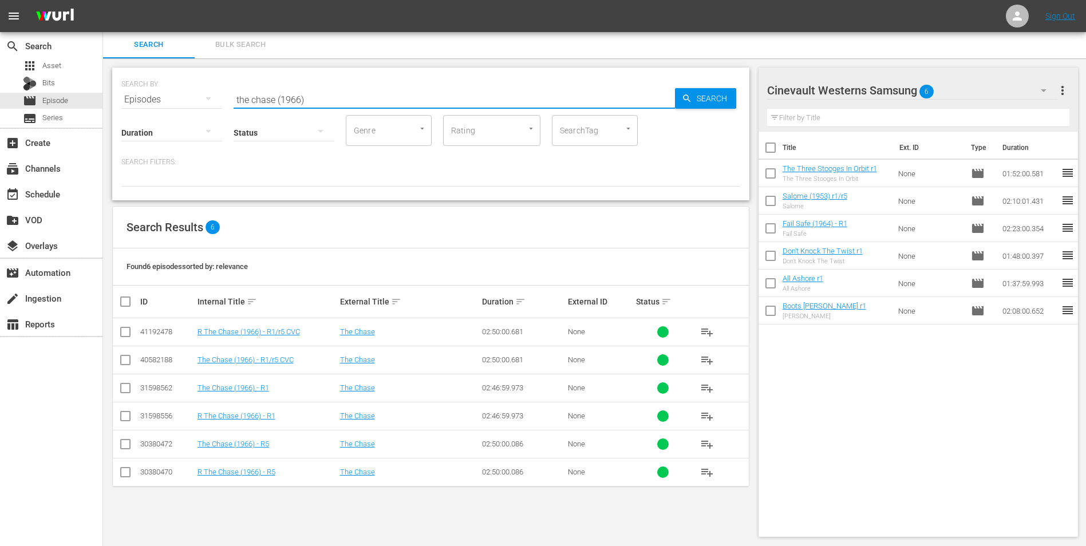
type input "the chase (1966)"
click at [121, 339] on input "checkbox" at bounding box center [125, 362] width 14 height 14
checkbox input "true"
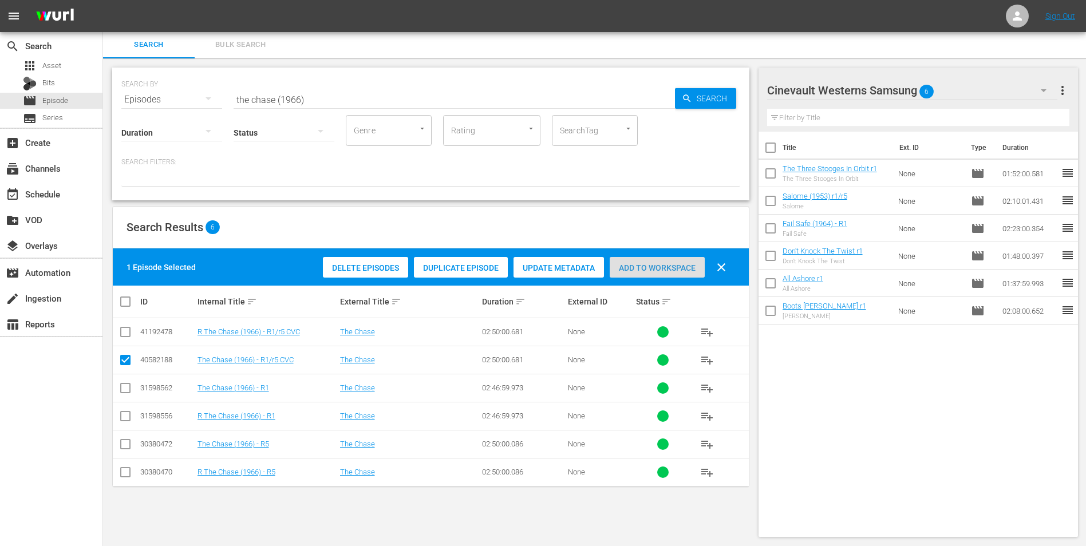
click at [662, 274] on div "Add to Workspace" at bounding box center [657, 268] width 95 height 22
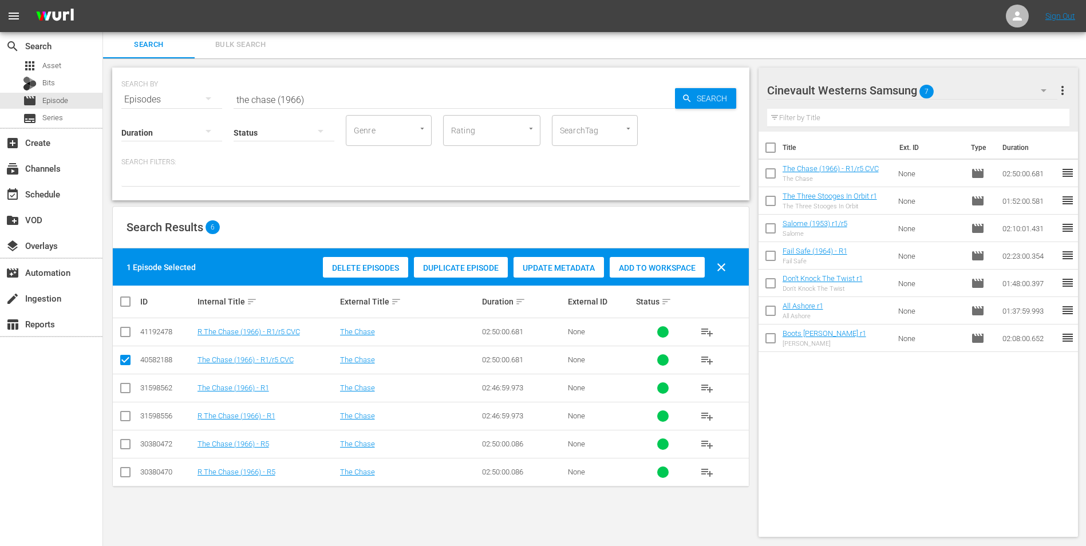
click at [727, 54] on div "Search Bulk Search" at bounding box center [594, 44] width 983 height 27
click at [727, 80] on div "Cinevault Westerns Samsung 7" at bounding box center [912, 90] width 291 height 32
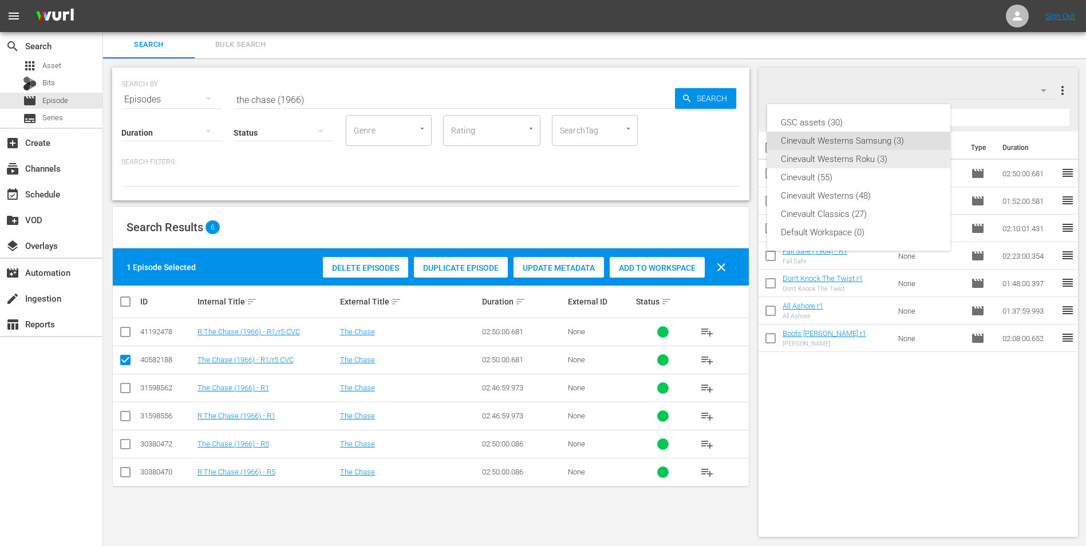
click at [727, 159] on div "Cinevault Westerns Roku (3)" at bounding box center [859, 159] width 156 height 18
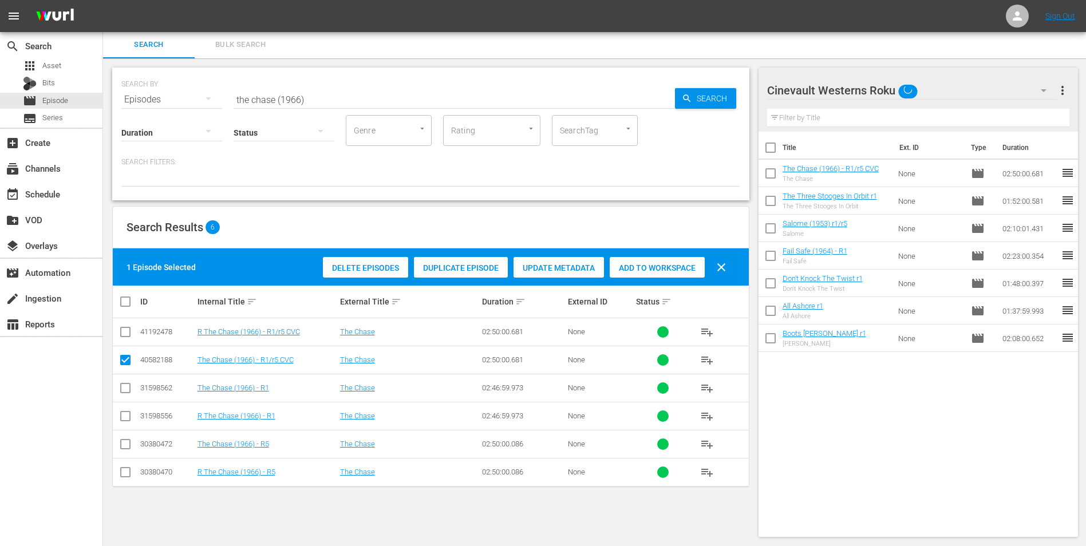
click at [129, 329] on input "checkbox" at bounding box center [125, 334] width 14 height 14
checkbox input "true"
click at [126, 339] on input "checkbox" at bounding box center [125, 362] width 14 height 14
checkbox input "false"
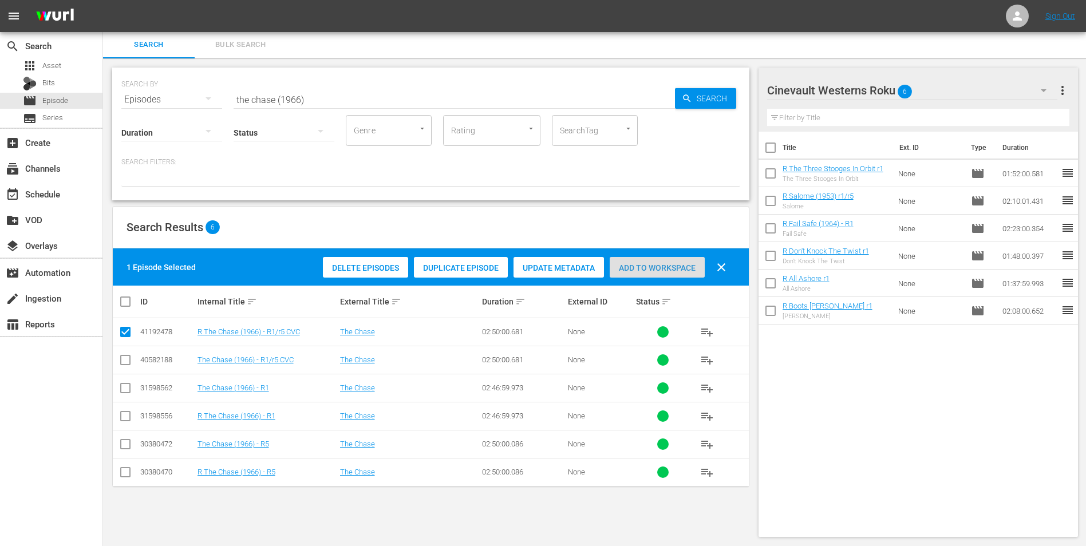
click at [643, 264] on span "Add to Workspace" at bounding box center [657, 267] width 95 height 9
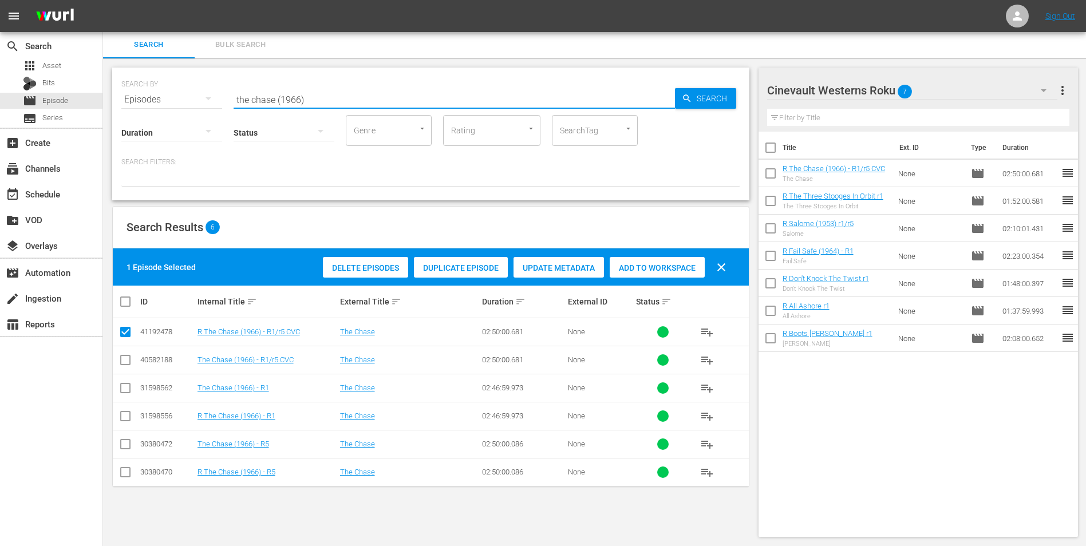
click at [449, 104] on input "the chase (1966)" at bounding box center [454, 99] width 441 height 27
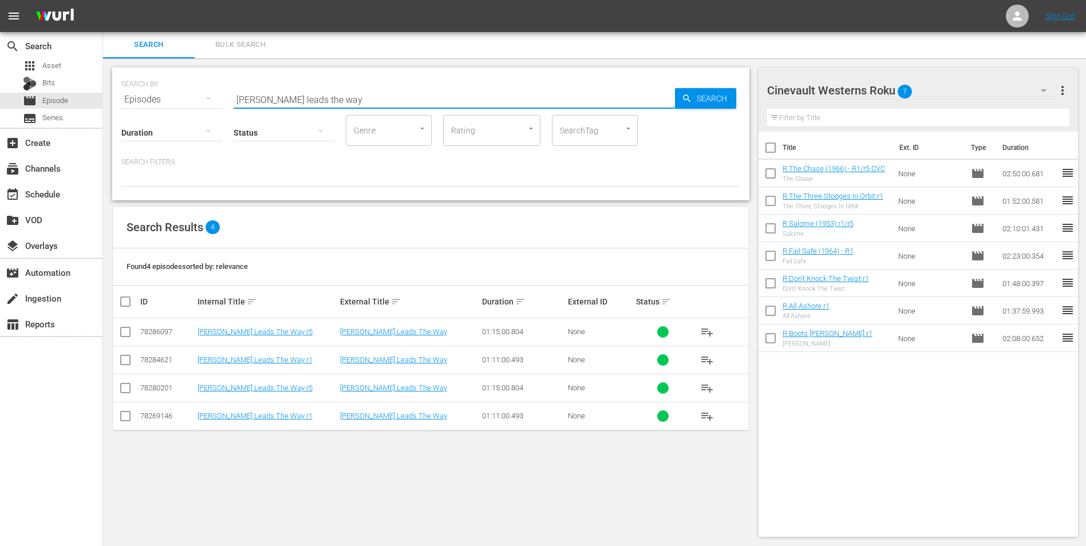
type input "rusty leads the way"
click at [129, 339] on input "checkbox" at bounding box center [125, 362] width 14 height 14
checkbox input "true"
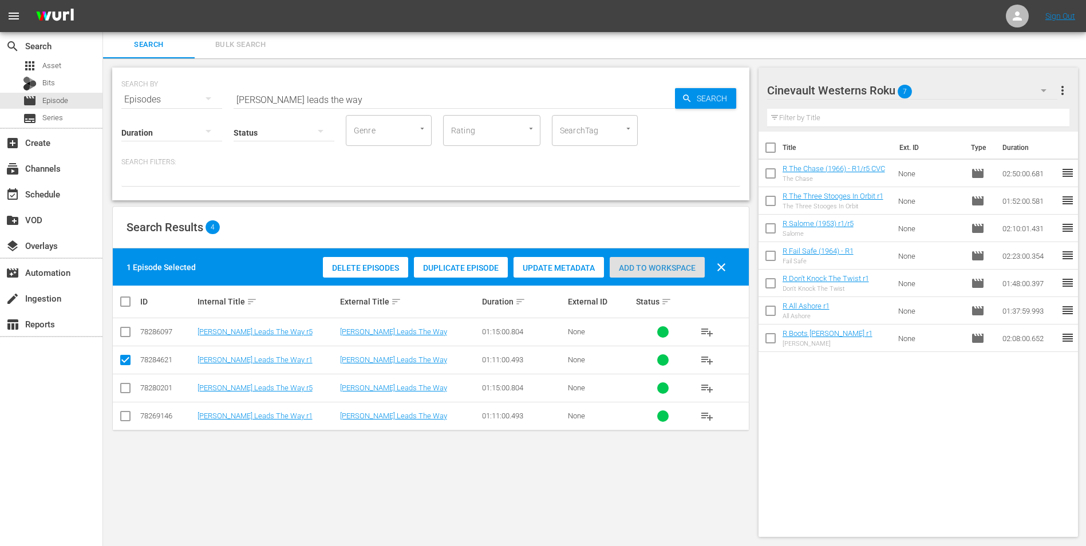
click at [639, 268] on span "Add to Workspace" at bounding box center [657, 267] width 95 height 9
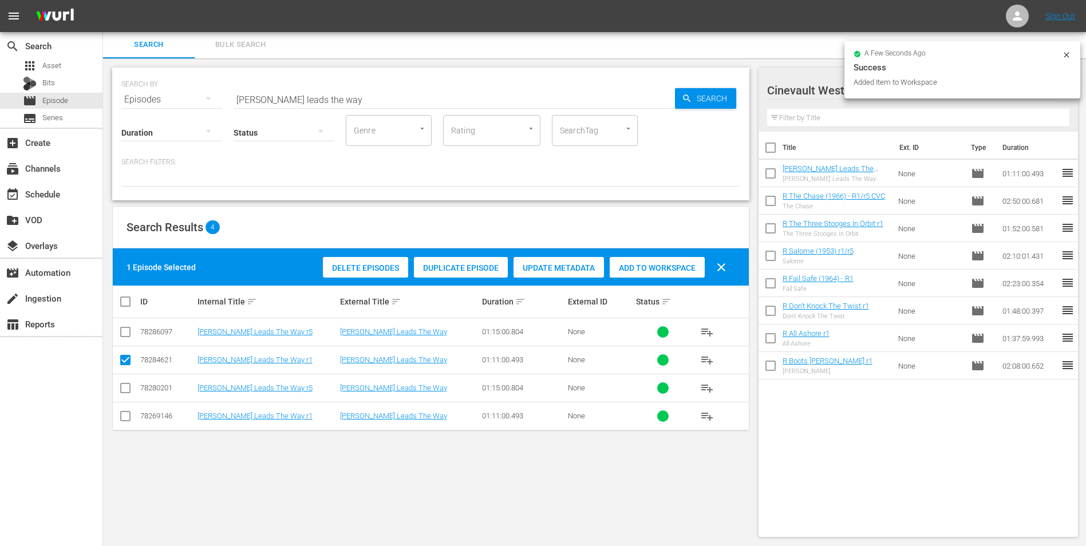
click at [727, 58] on icon at bounding box center [1066, 54] width 9 height 9
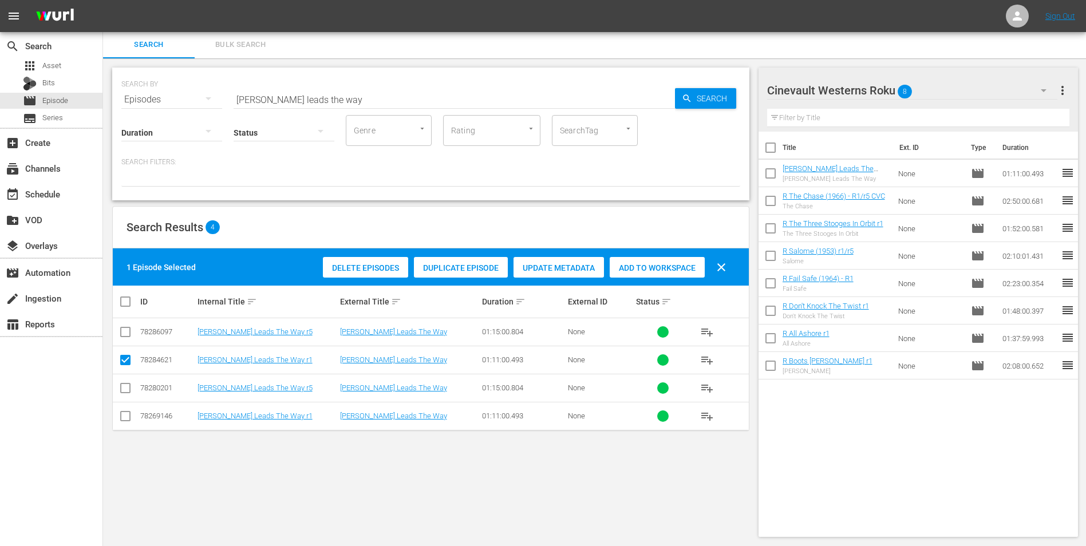
click at [727, 86] on div "Cinevault Westerns Roku 8" at bounding box center [912, 90] width 291 height 32
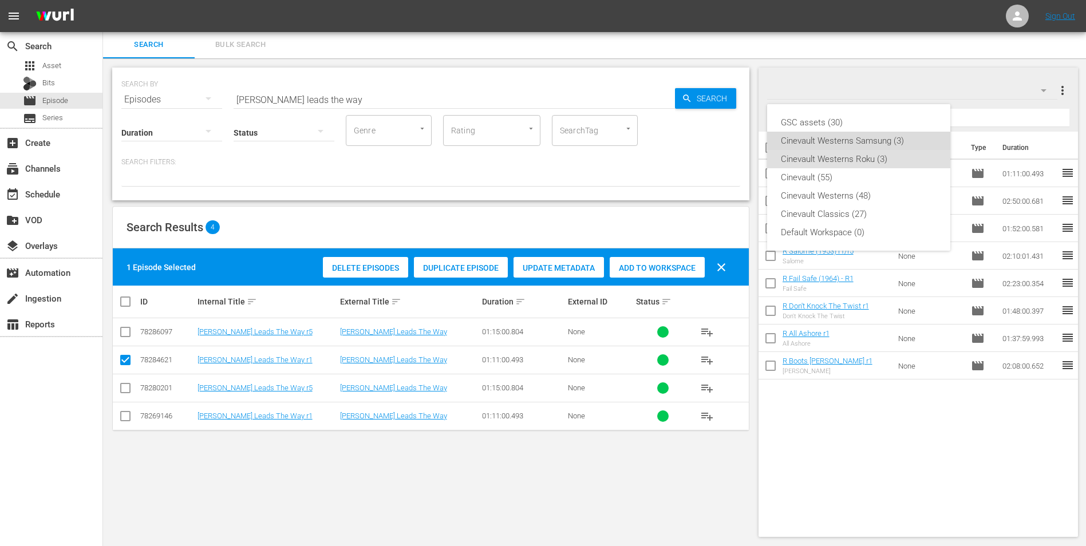
click at [727, 142] on div "Cinevault Westerns Samsung (3)" at bounding box center [859, 141] width 156 height 18
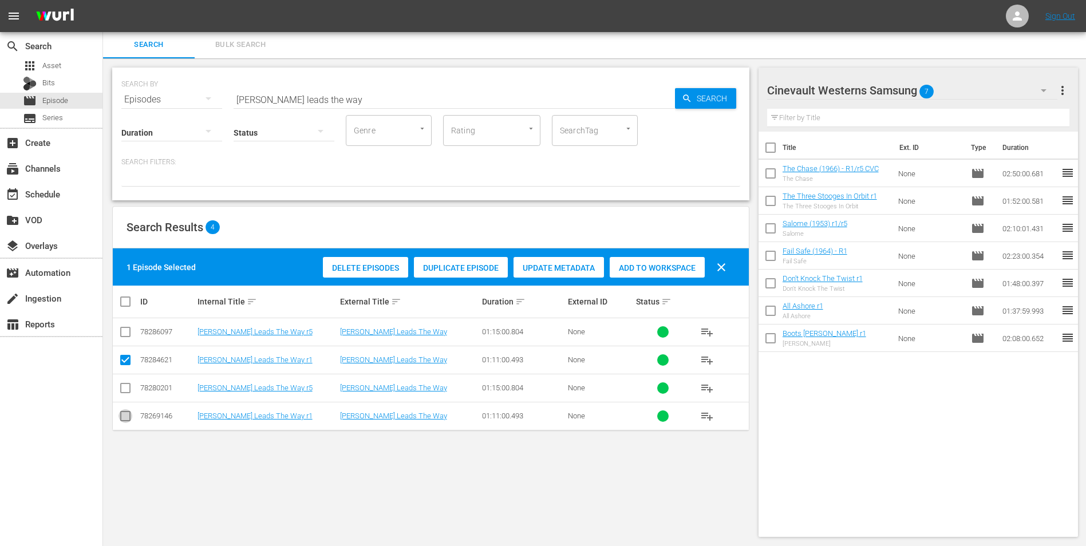
click at [124, 339] on input "checkbox" at bounding box center [125, 419] width 14 height 14
checkbox input "true"
click at [124, 339] on input "checkbox" at bounding box center [125, 362] width 14 height 14
checkbox input "false"
click at [629, 271] on span "Add to Workspace" at bounding box center [657, 267] width 95 height 9
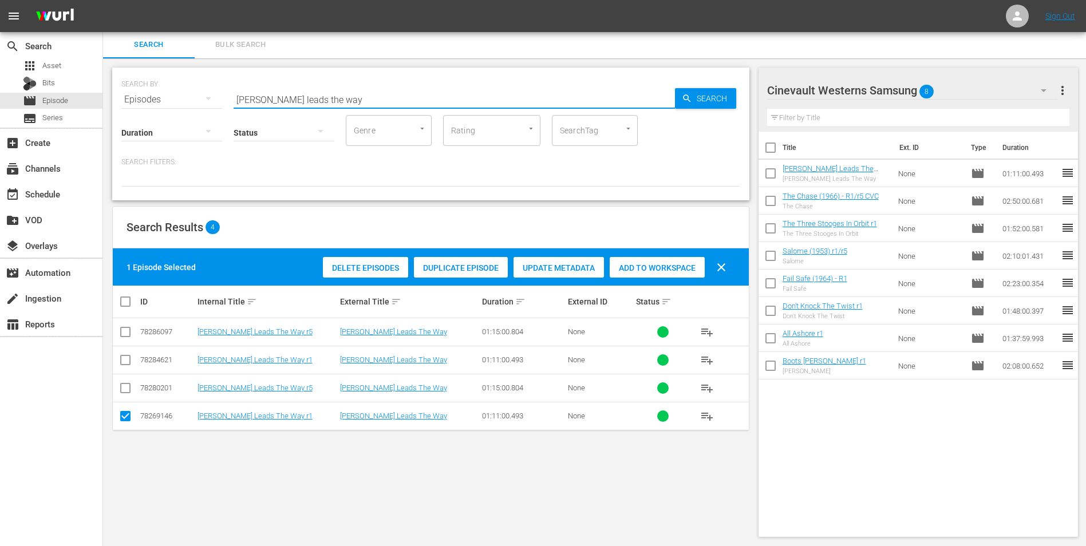
click at [503, 98] on input "rusty leads the way" at bounding box center [454, 99] width 441 height 27
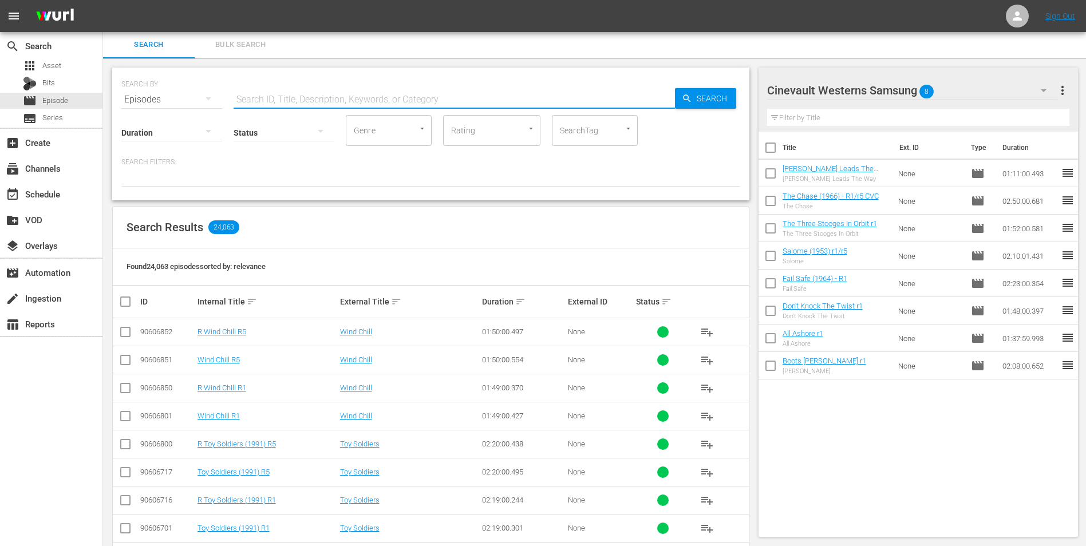
click at [403, 88] on input "text" at bounding box center [454, 99] width 441 height 27
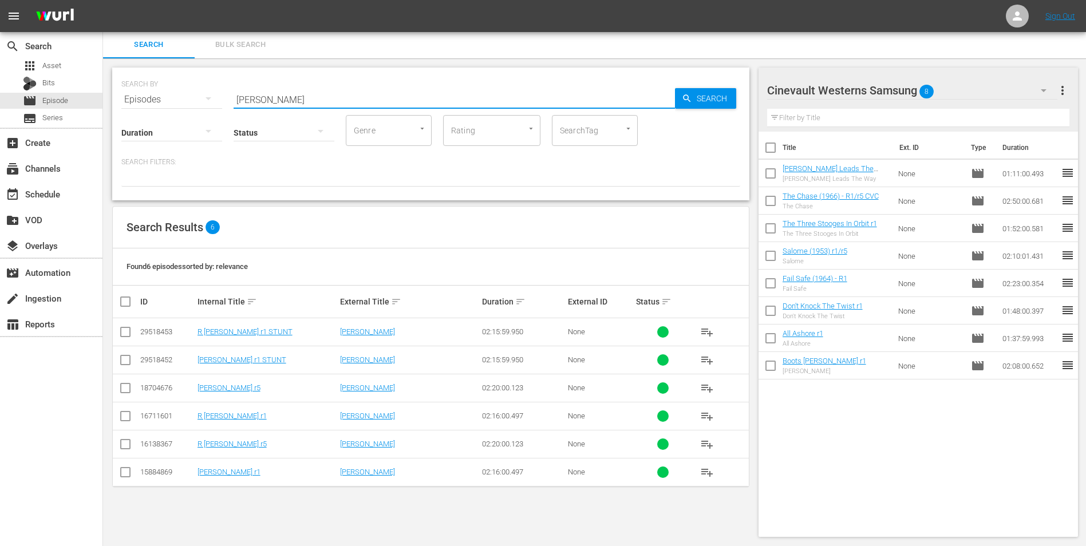
type input "pal joey"
click at [125, 339] on input "checkbox" at bounding box center [125, 475] width 14 height 14
checkbox input "true"
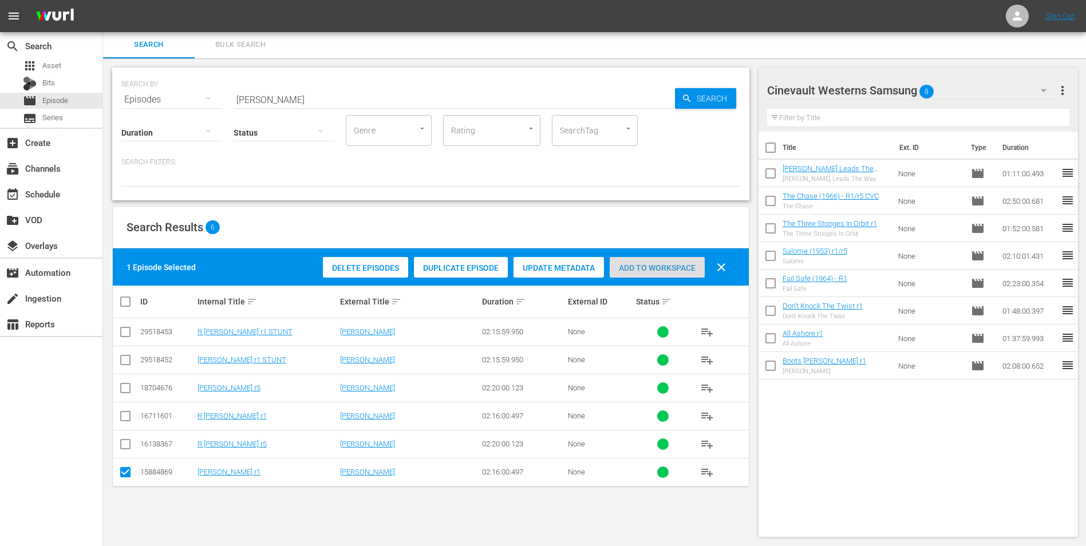
click at [665, 268] on span "Add to Workspace" at bounding box center [657, 267] width 95 height 9
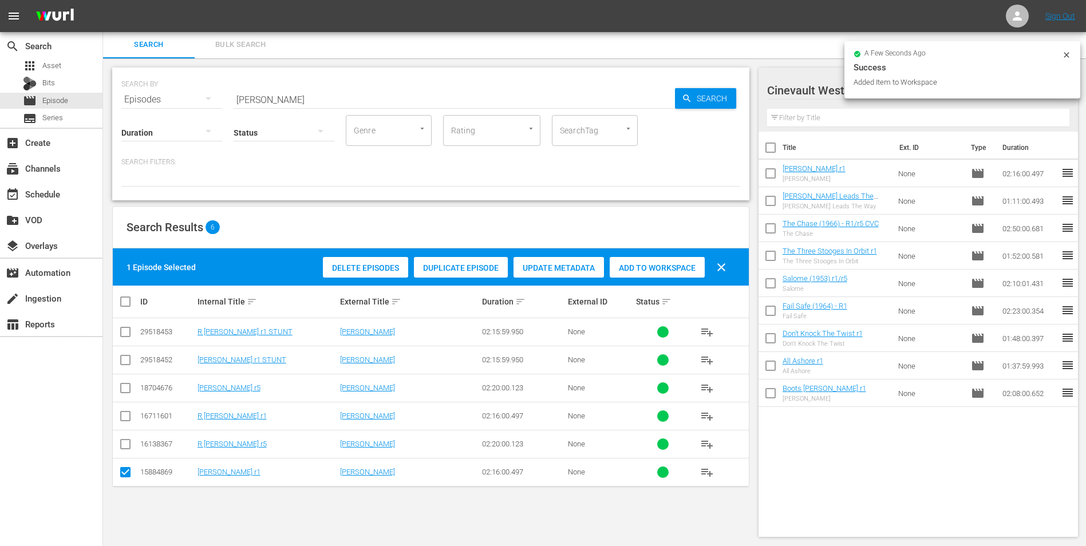
click at [727, 57] on icon at bounding box center [1066, 54] width 9 height 9
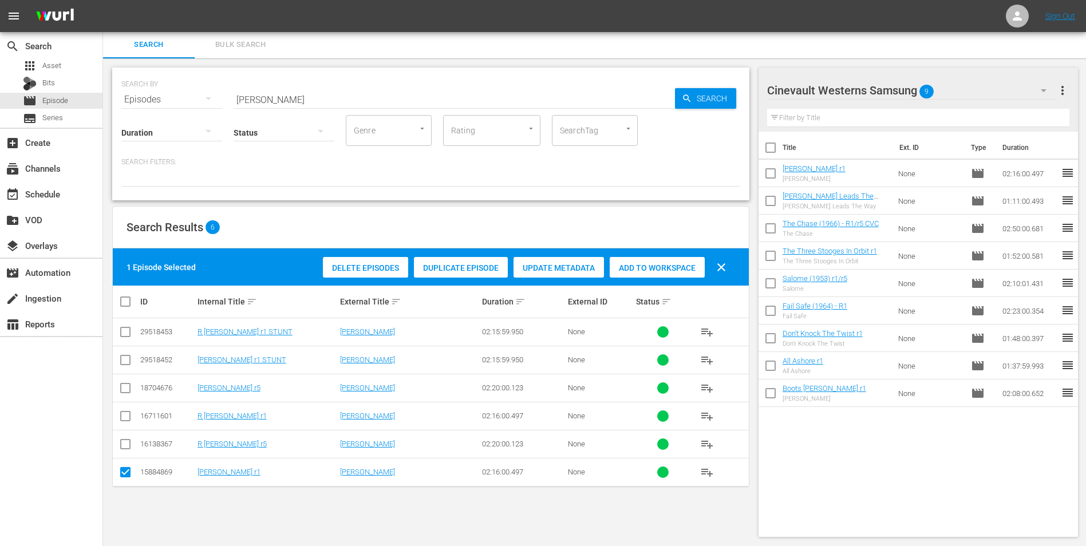
click at [727, 82] on div "Cinevault Westerns Samsung 9" at bounding box center [912, 90] width 291 height 32
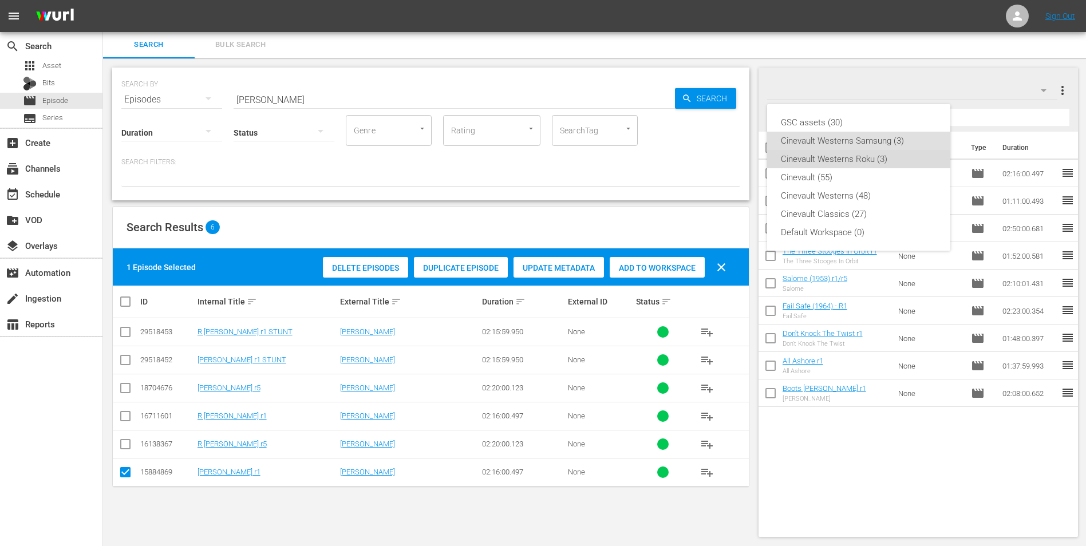
click at [727, 152] on div "Cinevault Westerns Roku (3)" at bounding box center [859, 159] width 156 height 18
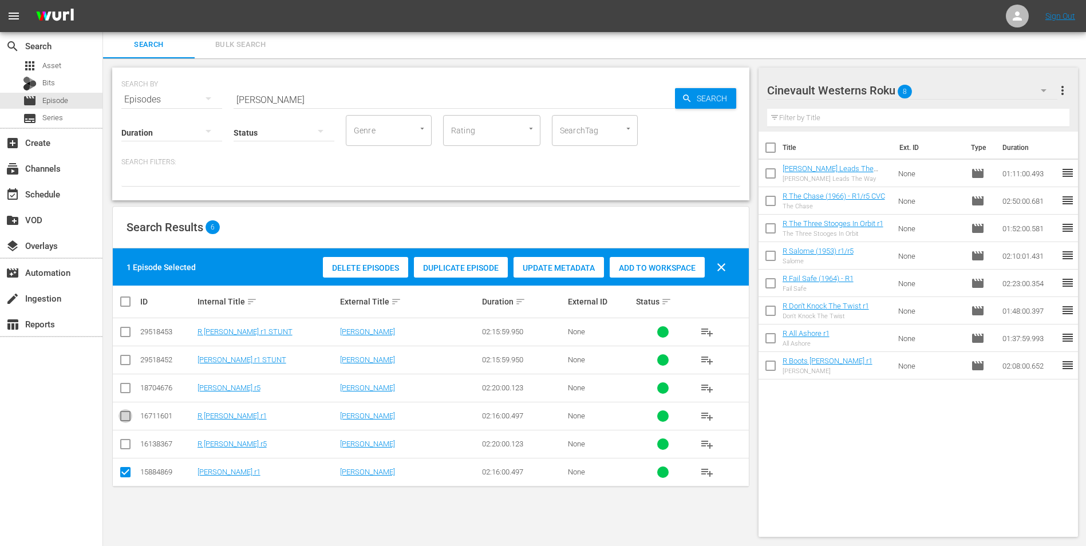
click at [122, 339] on icon at bounding box center [125, 416] width 14 height 14
click at [125, 339] on input "checkbox" at bounding box center [125, 419] width 14 height 14
checkbox input "true"
click at [126, 339] on input "checkbox" at bounding box center [125, 475] width 14 height 14
checkbox input "false"
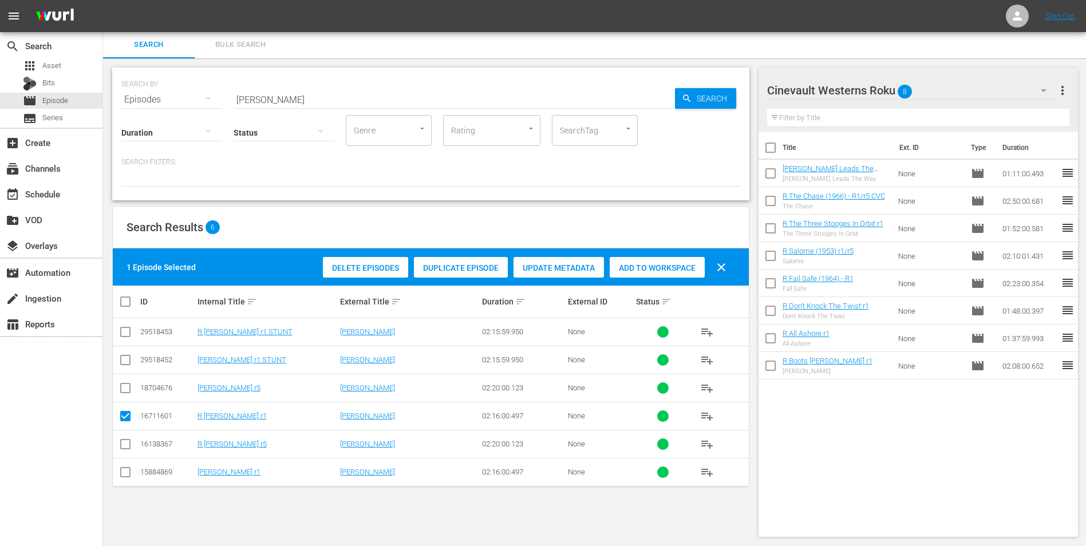
click at [638, 271] on span "Add to Workspace" at bounding box center [657, 267] width 95 height 9
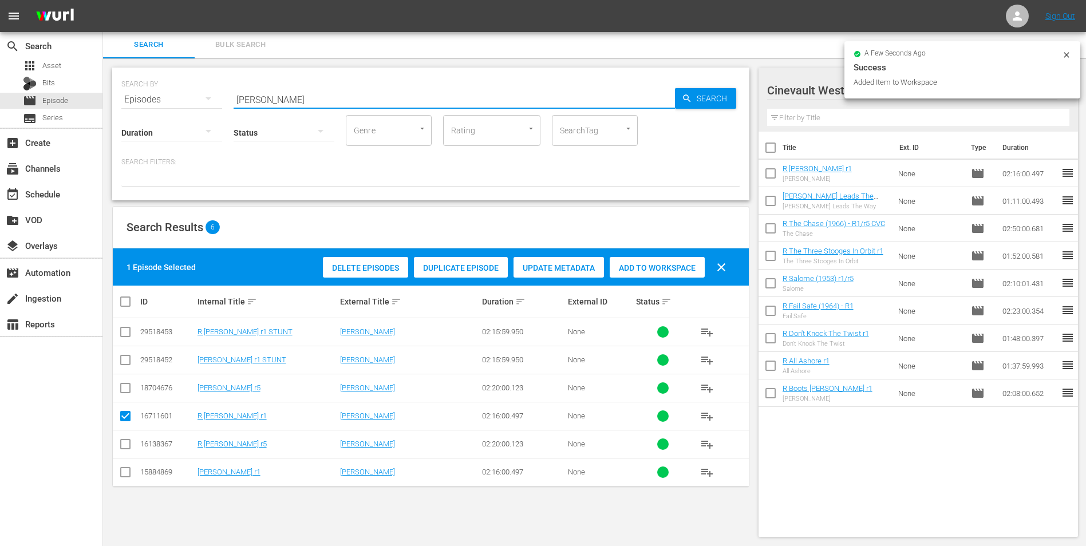
click at [476, 93] on input "pal joey" at bounding box center [454, 99] width 441 height 27
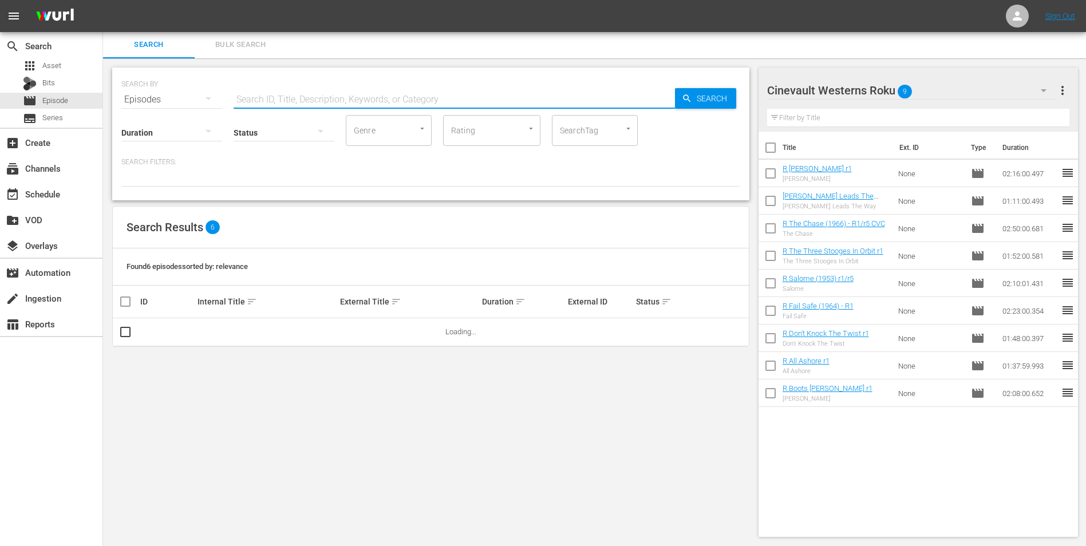
click at [447, 92] on input "text" at bounding box center [454, 99] width 441 height 27
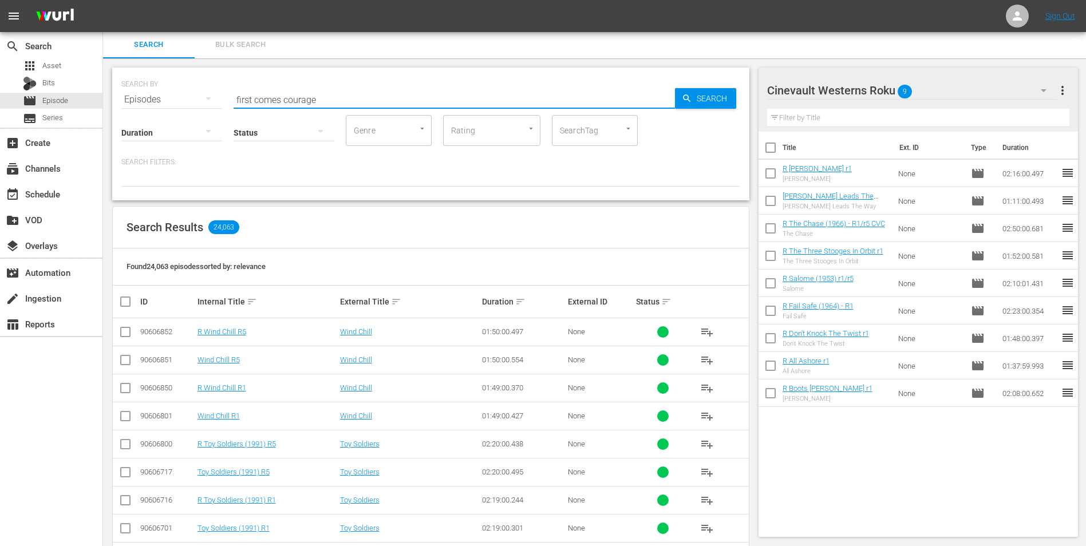
type input "first comes courage"
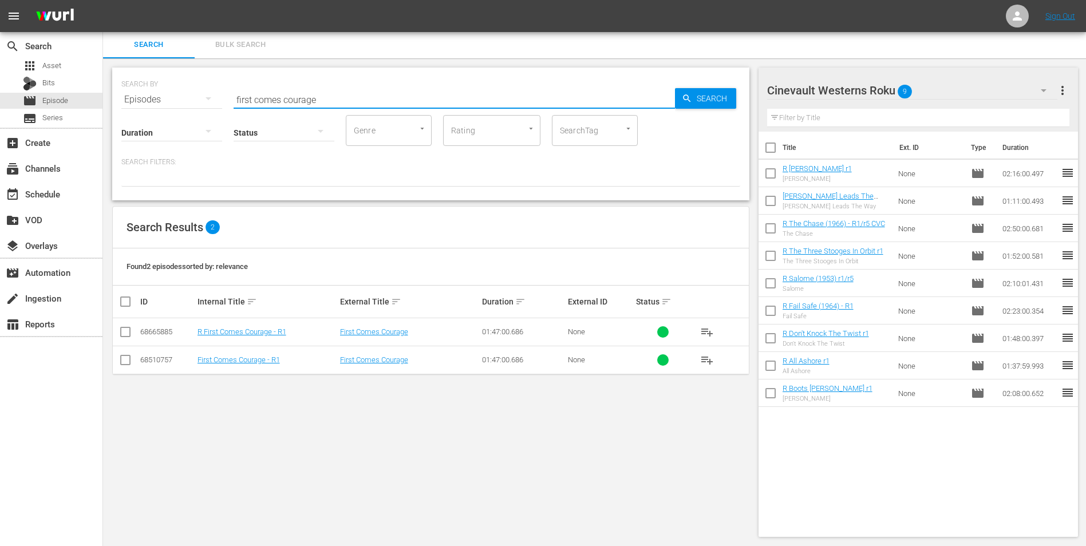
click at [124, 331] on input "checkbox" at bounding box center [125, 334] width 14 height 14
checkbox input "true"
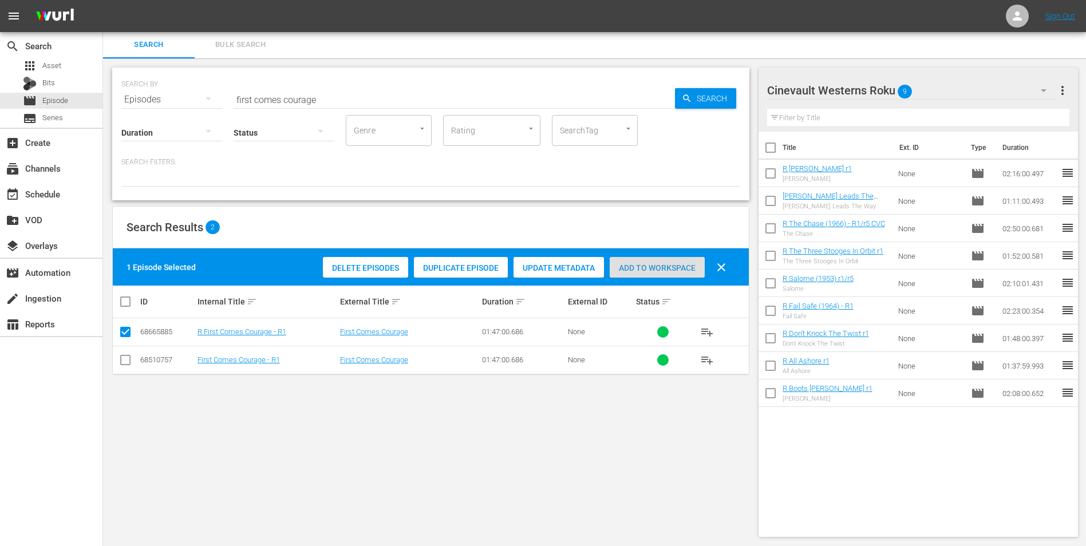
click at [623, 262] on div "Add to Workspace" at bounding box center [657, 268] width 95 height 22
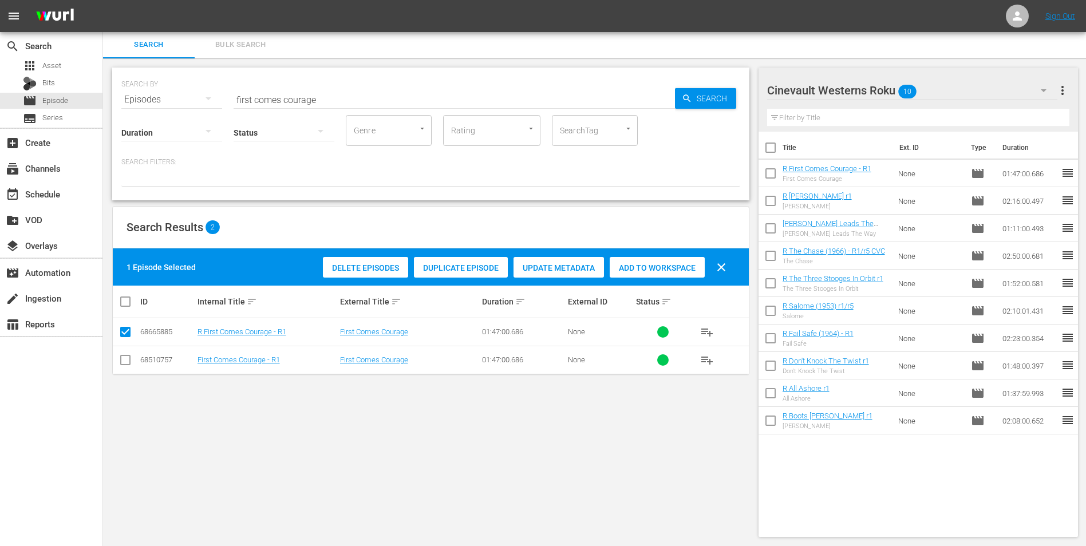
click at [727, 92] on div "Cinevault Westerns Roku 10" at bounding box center [912, 90] width 291 height 32
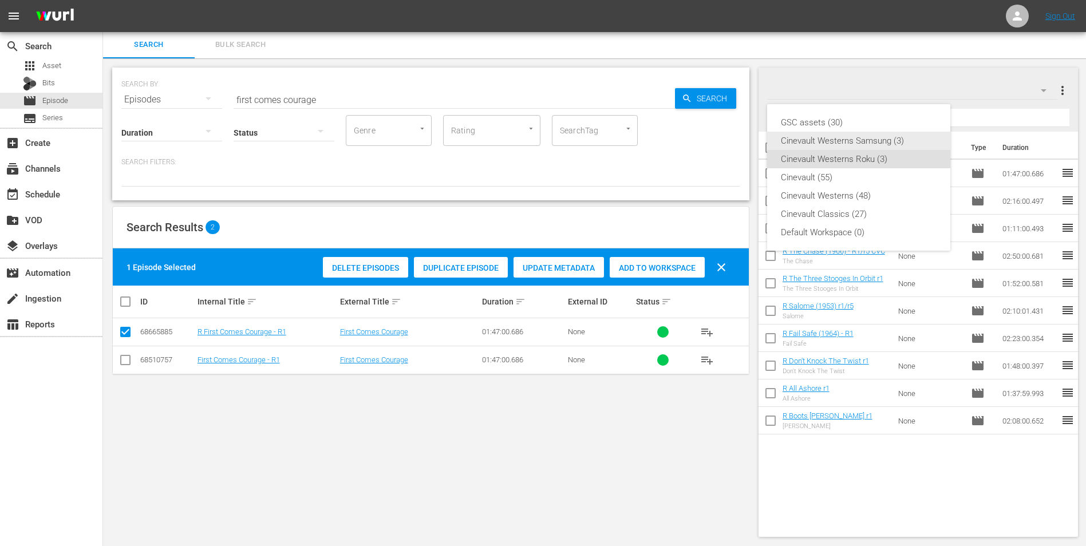
click at [727, 140] on div "Cinevault Westerns Samsung (3)" at bounding box center [859, 141] width 156 height 18
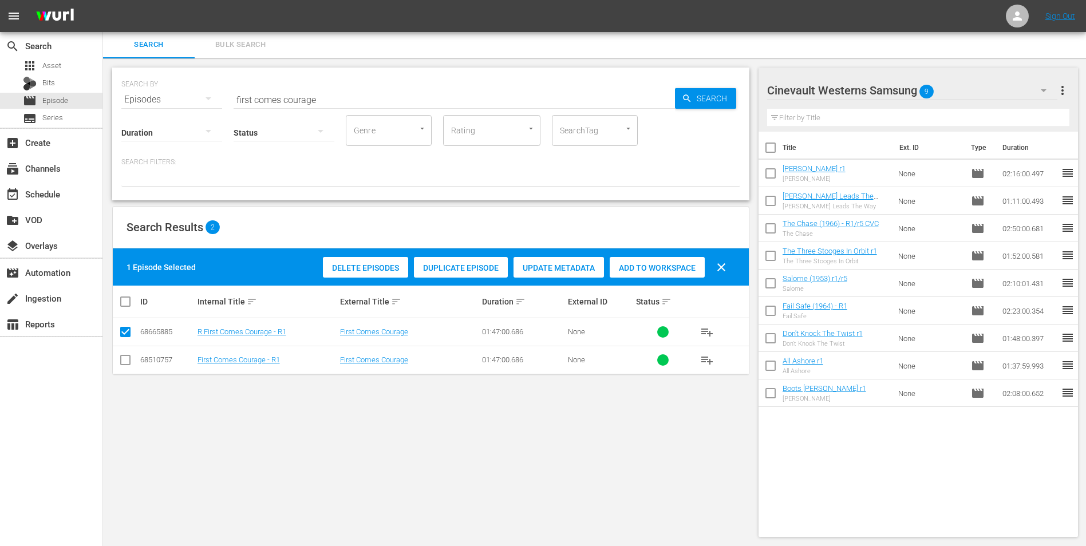
click at [121, 339] on input "checkbox" at bounding box center [125, 362] width 14 height 14
checkbox input "true"
click at [125, 338] on input "checkbox" at bounding box center [125, 334] width 14 height 14
checkbox input "false"
click at [669, 259] on div "Add to Workspace" at bounding box center [657, 268] width 95 height 22
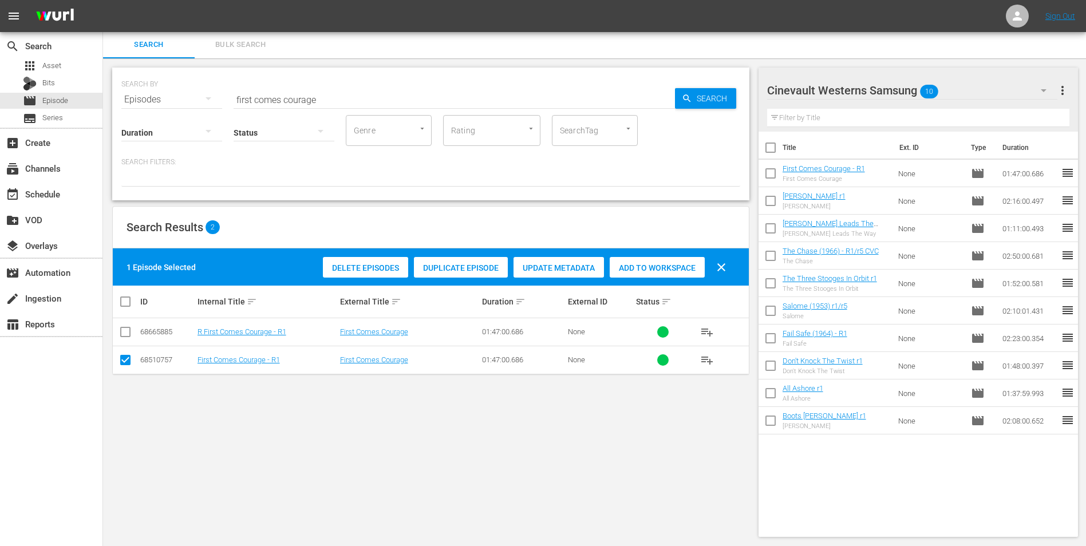
click at [727, 90] on div "Cinevault Westerns Samsung 10" at bounding box center [912, 90] width 291 height 32
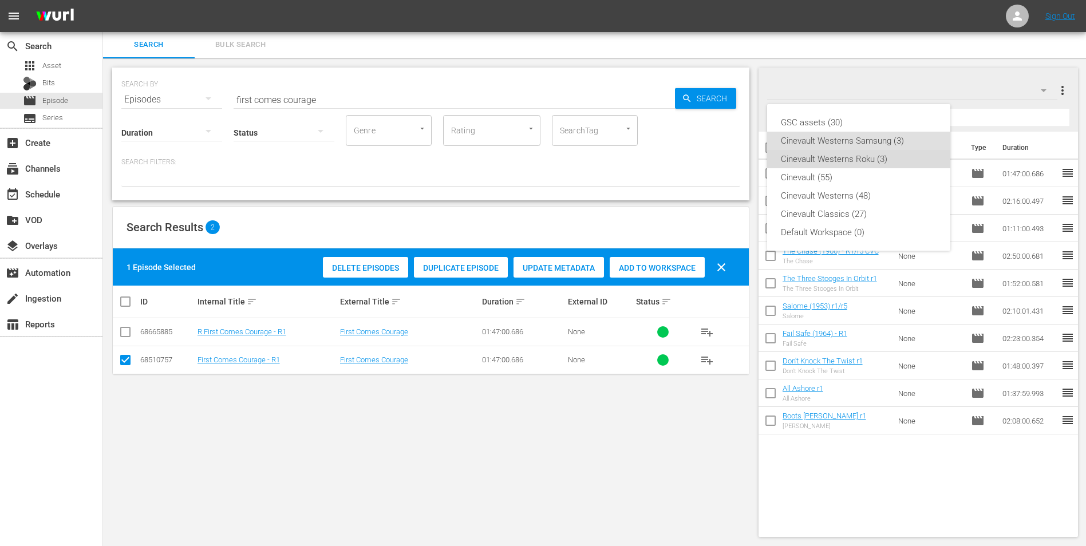
click at [727, 152] on div "Cinevault Westerns Roku (3)" at bounding box center [859, 159] width 156 height 18
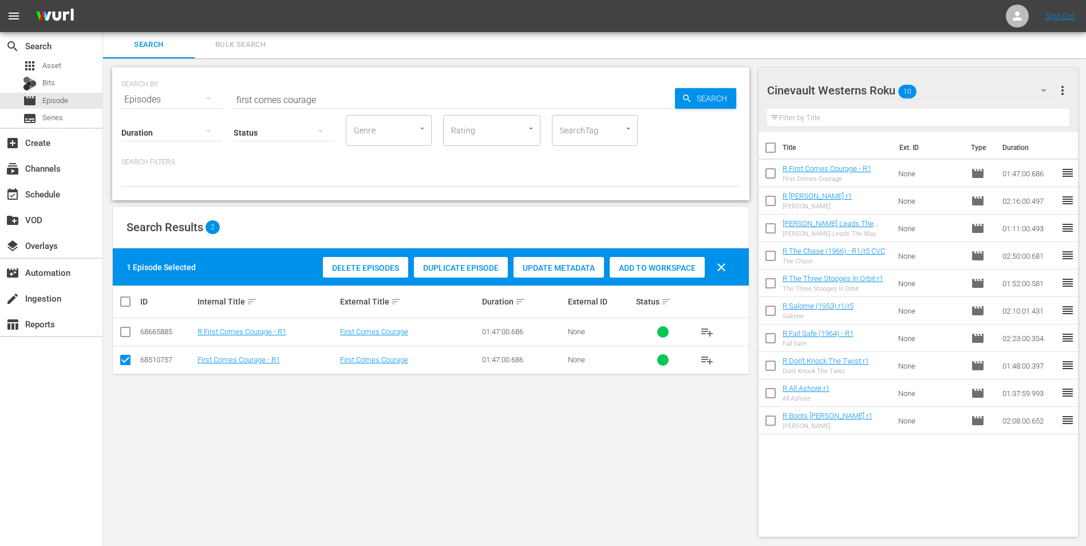
click at [590, 91] on input "first comes courage" at bounding box center [454, 99] width 441 height 27
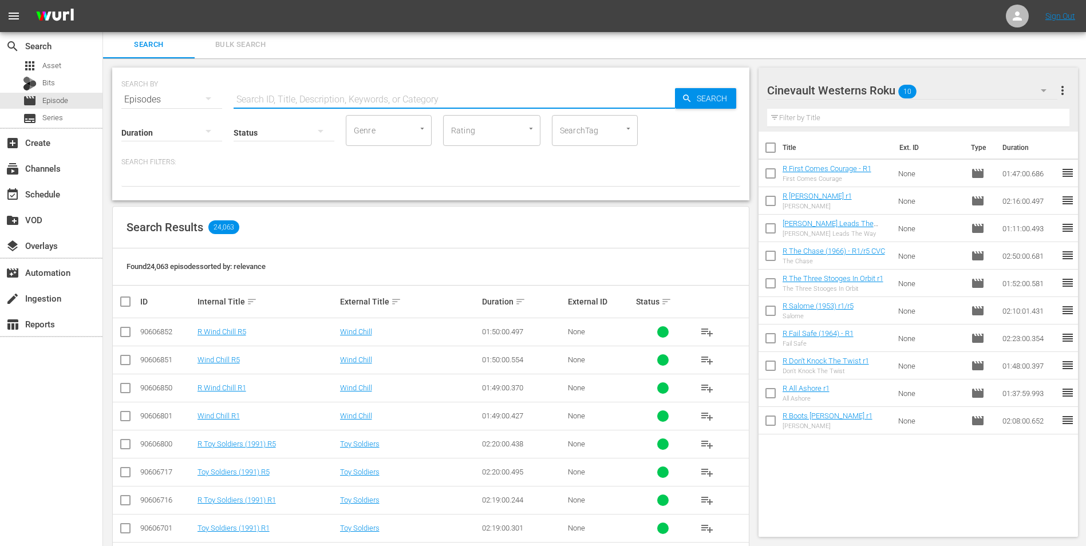
click at [372, 98] on input "text" at bounding box center [454, 99] width 441 height 27
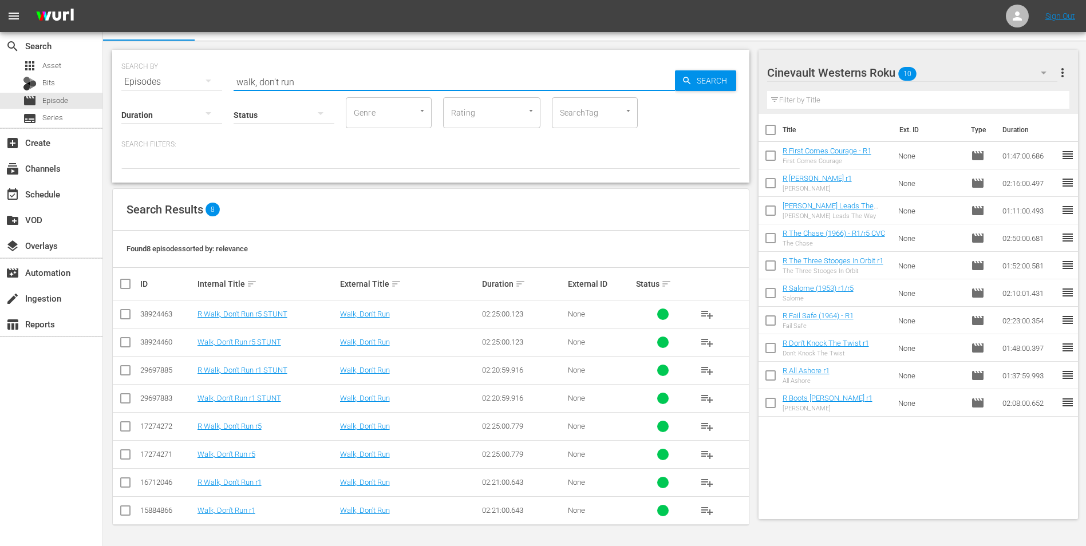
type input "walk, don't run"
click at [129, 339] on input "checkbox" at bounding box center [125, 485] width 14 height 14
checkbox input "true"
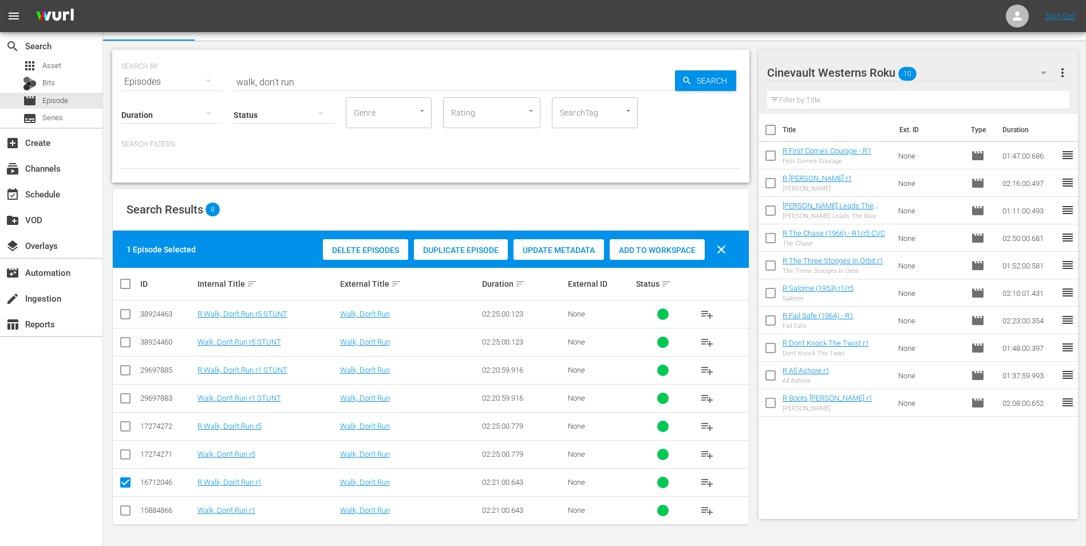
click at [645, 260] on div "Delete Episodes Duplicate Episode Update Metadata Add to Workspace clear" at bounding box center [527, 249] width 415 height 27
click at [652, 254] on span "Add to Workspace" at bounding box center [657, 250] width 95 height 9
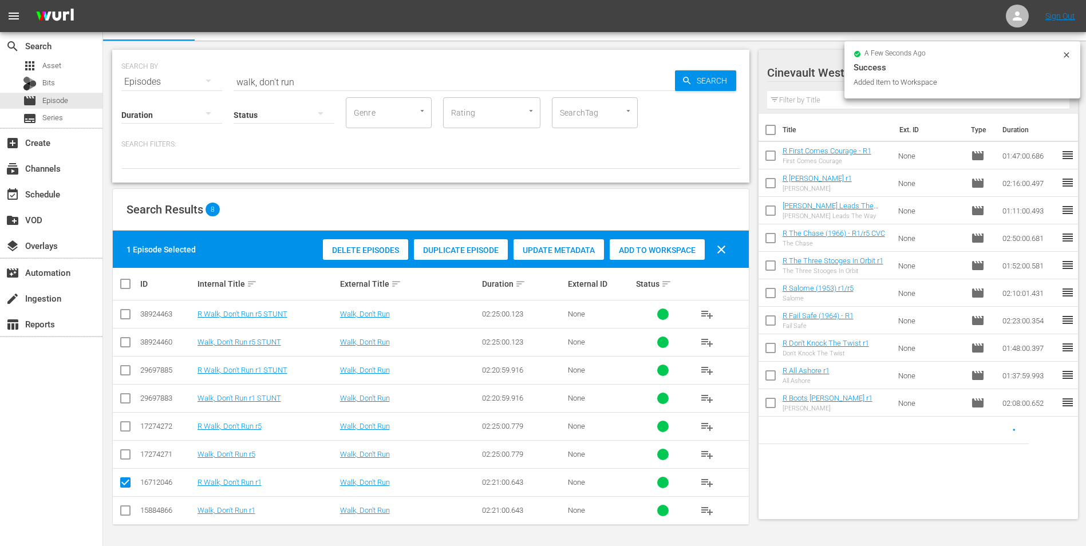
click at [727, 51] on icon at bounding box center [1066, 54] width 9 height 9
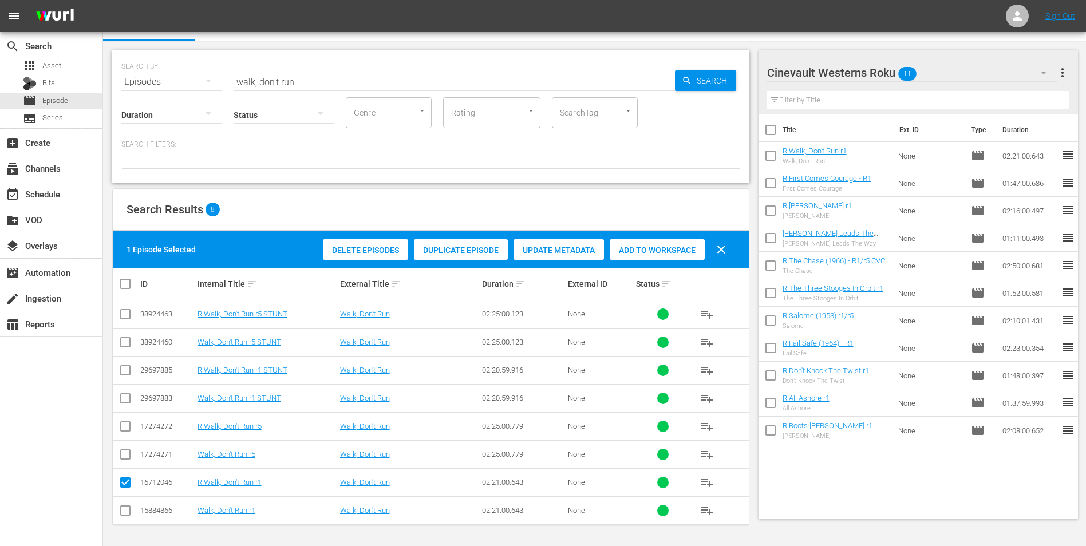
click at [727, 76] on div "Cinevault Westerns Roku 11" at bounding box center [912, 73] width 291 height 32
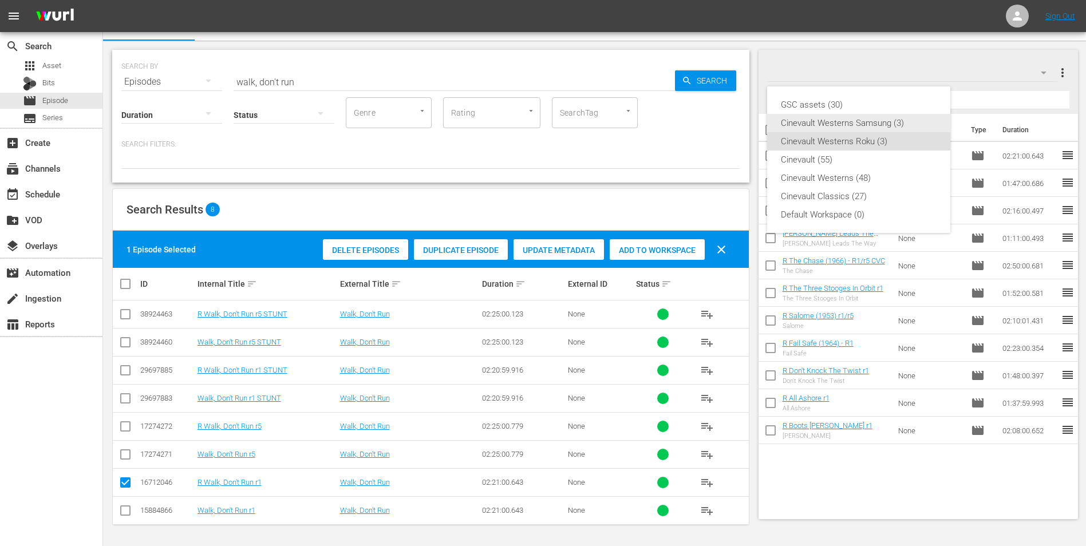
click at [727, 124] on div "Cinevault Westerns Samsung (3)" at bounding box center [859, 123] width 156 height 18
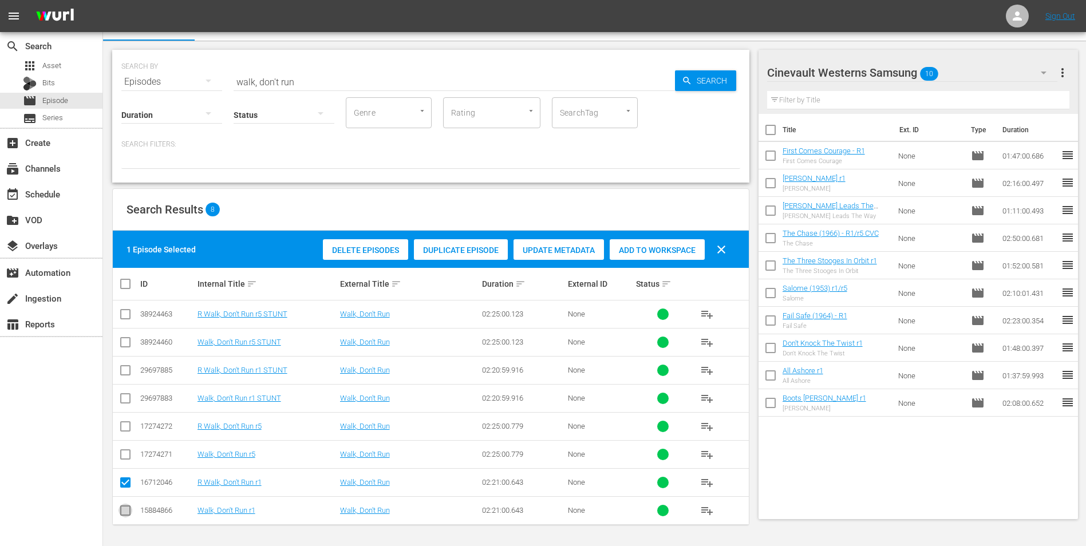
click at [120, 339] on input "checkbox" at bounding box center [125, 513] width 14 height 14
checkbox input "true"
click at [129, 339] on input "checkbox" at bounding box center [125, 485] width 14 height 14
checkbox input "false"
click at [647, 243] on div "Add to Workspace" at bounding box center [657, 250] width 95 height 22
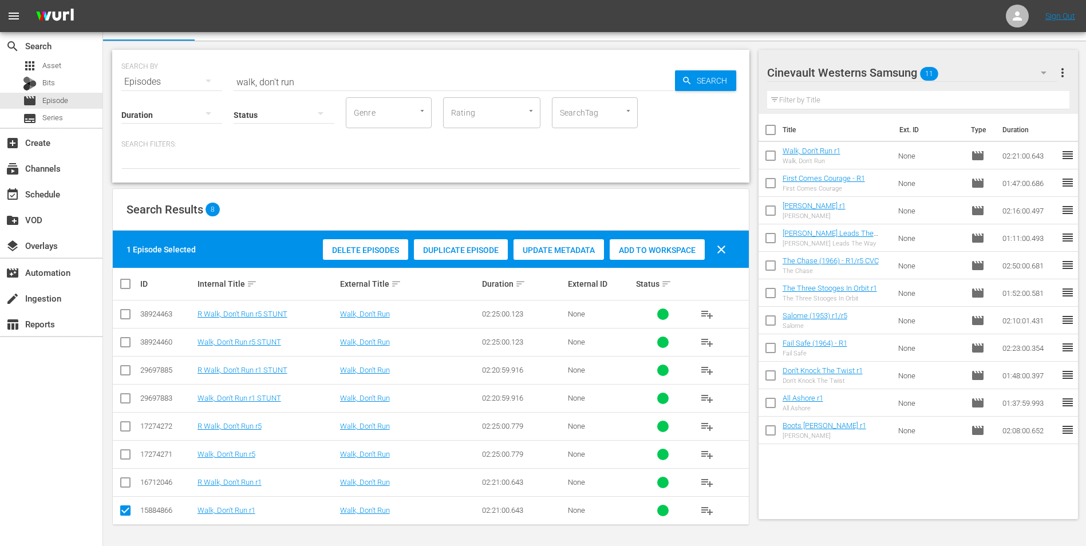
click at [470, 70] on input "walk, don't run" at bounding box center [454, 81] width 441 height 27
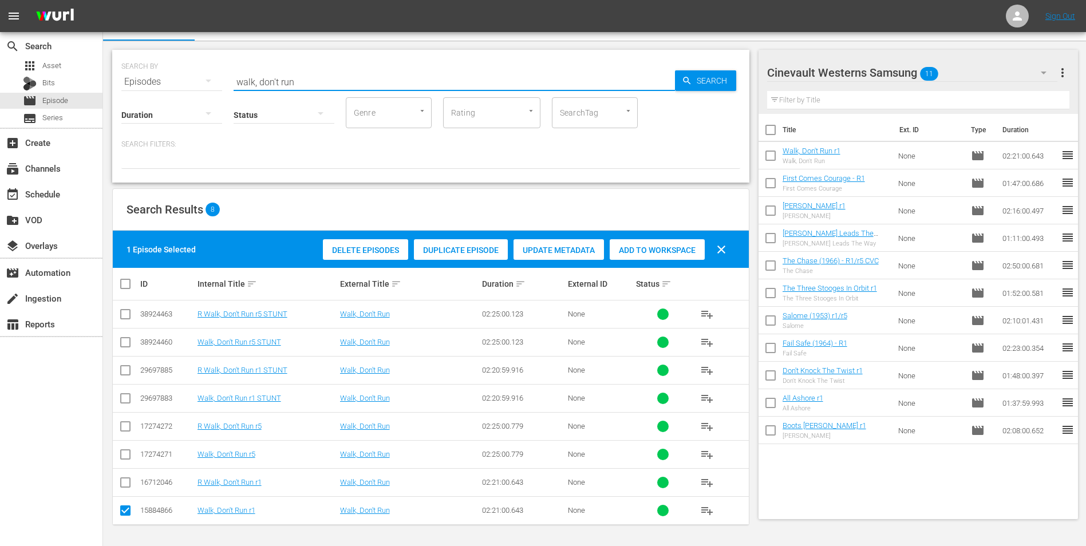
click at [470, 70] on input "walk, don't run" at bounding box center [454, 81] width 441 height 27
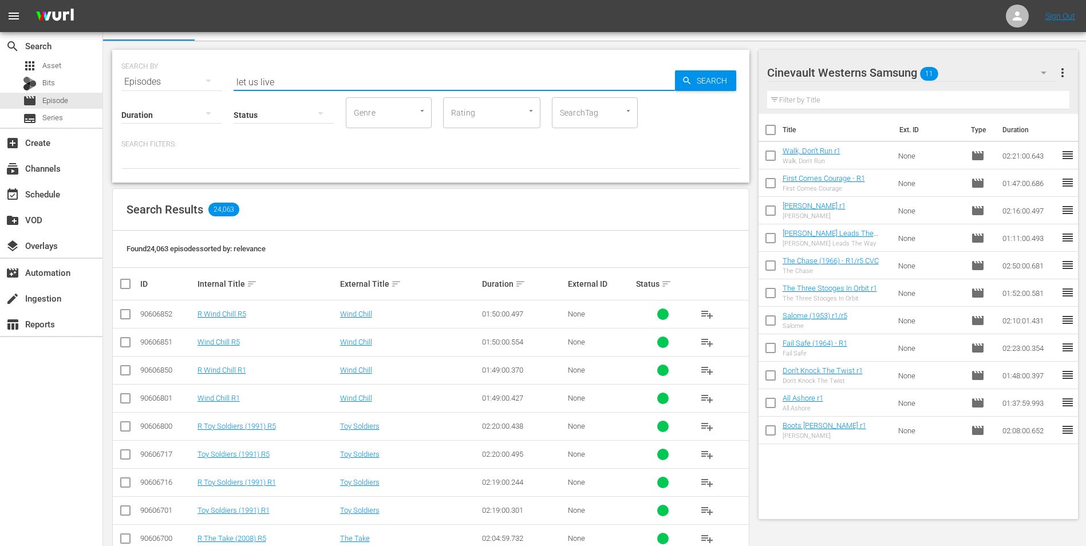
scroll to position [1, 0]
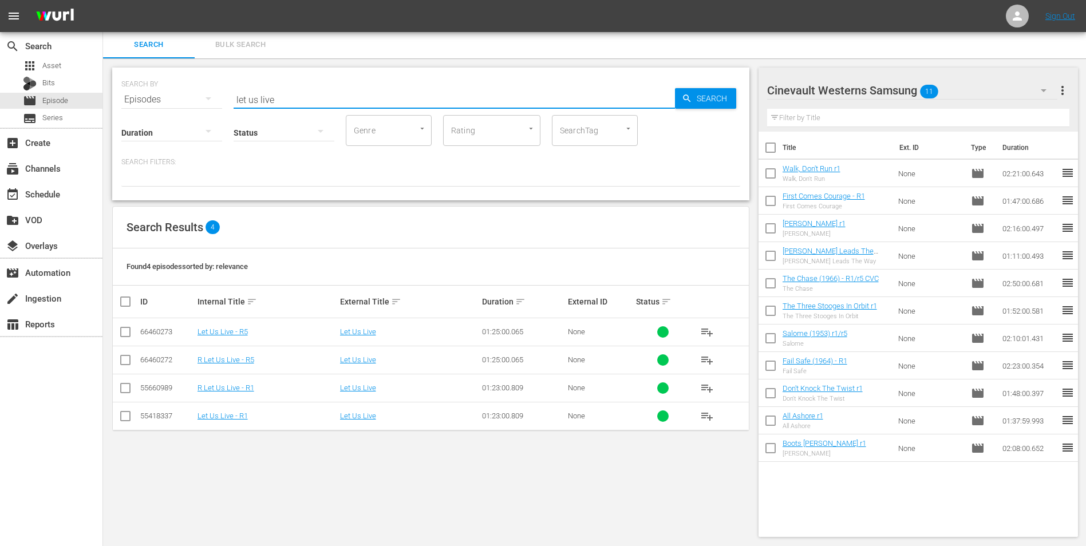
type input "let us live"
click at [126, 339] on input "checkbox" at bounding box center [125, 419] width 14 height 14
checkbox input "true"
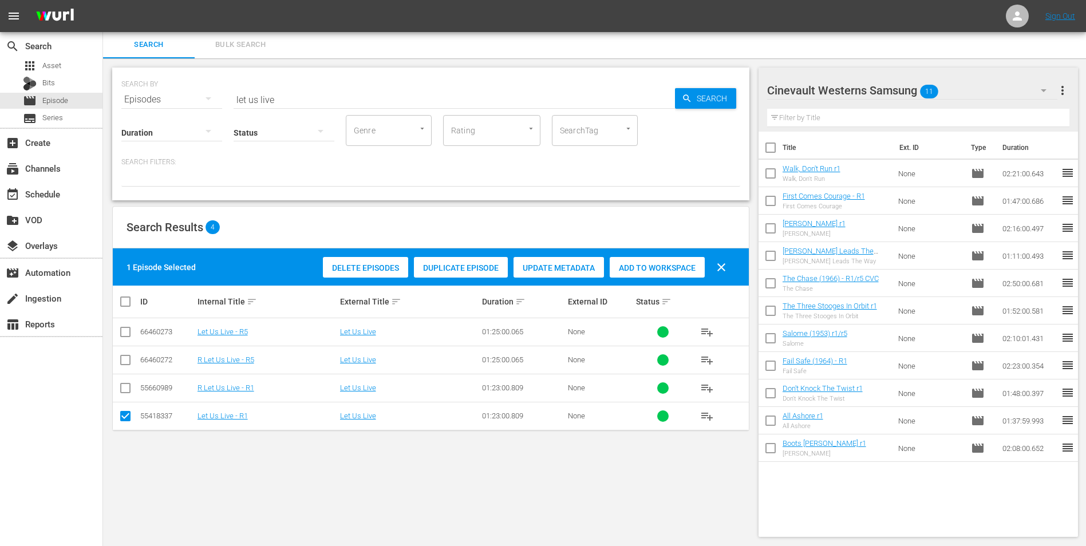
click at [635, 260] on div "Add to Workspace" at bounding box center [657, 268] width 95 height 22
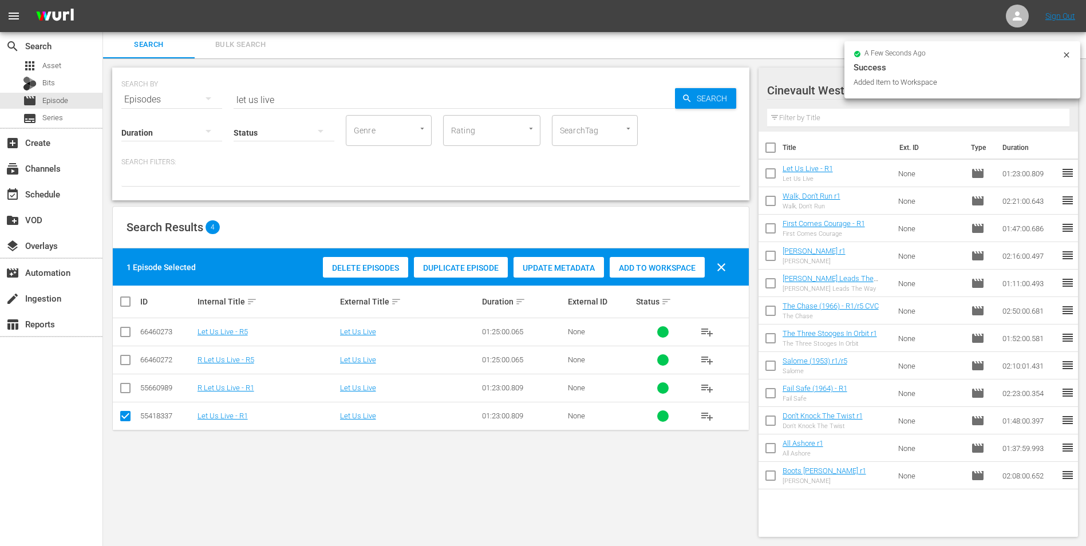
click at [727, 57] on icon at bounding box center [1066, 54] width 9 height 9
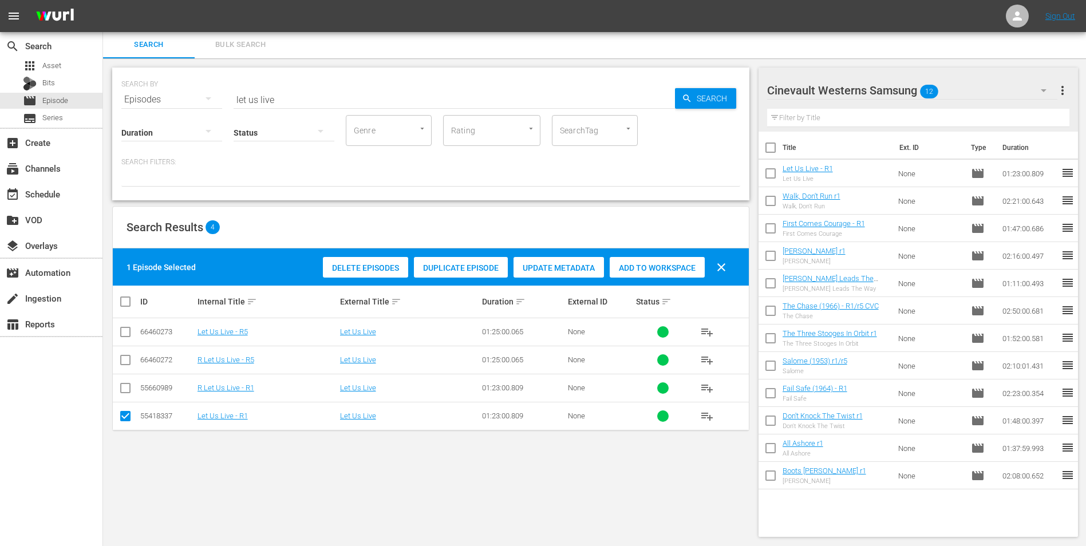
click at [727, 88] on div "Cinevault Westerns Samsung 12" at bounding box center [912, 90] width 291 height 32
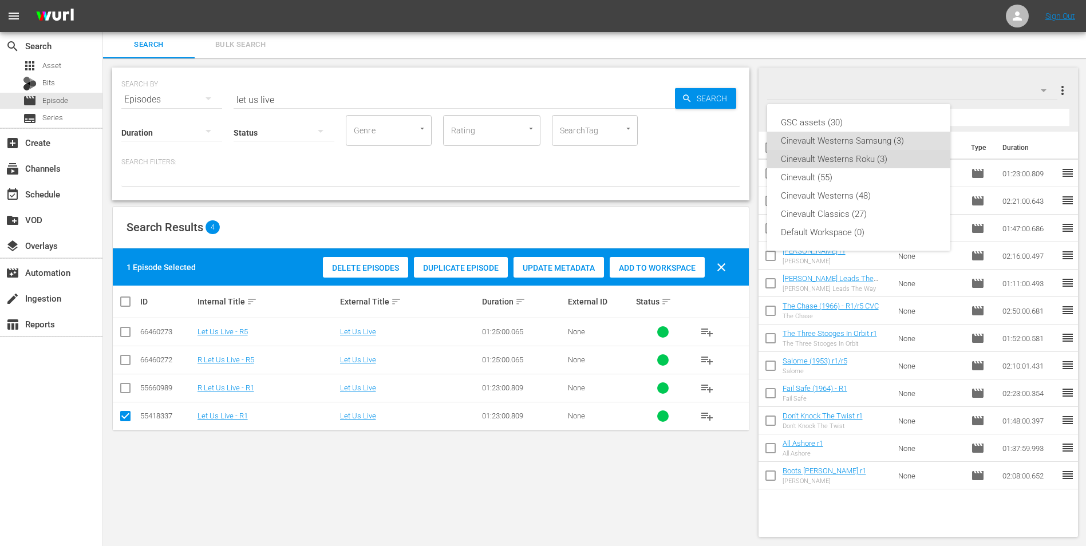
click at [727, 162] on div "Cinevault Westerns Roku (3)" at bounding box center [859, 159] width 156 height 18
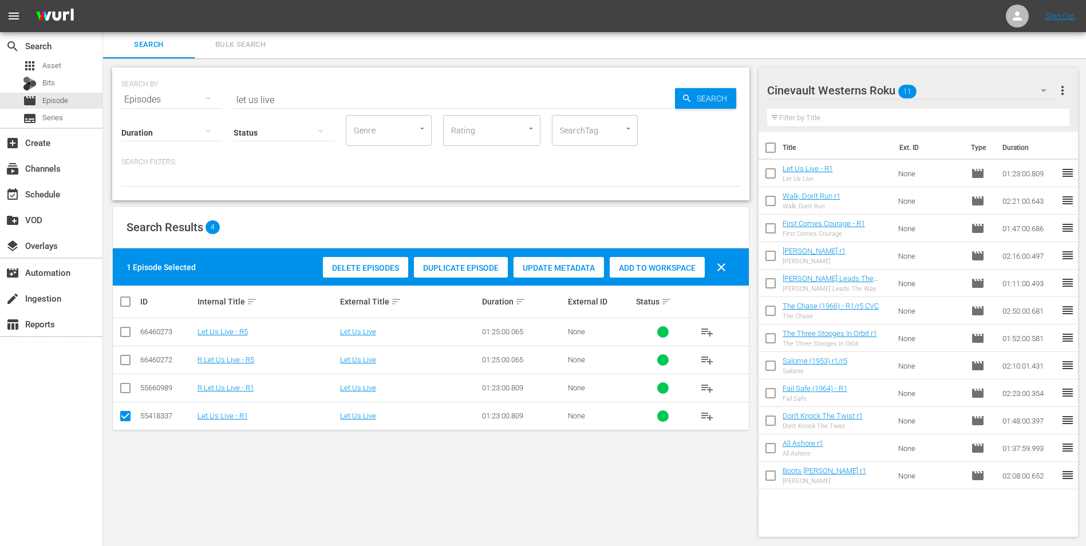
click at [121, 339] on input "checkbox" at bounding box center [125, 390] width 14 height 14
checkbox input "true"
click at [128, 339] on input "checkbox" at bounding box center [125, 419] width 14 height 14
checkbox input "false"
click at [629, 267] on span "Add to Workspace" at bounding box center [657, 267] width 95 height 9
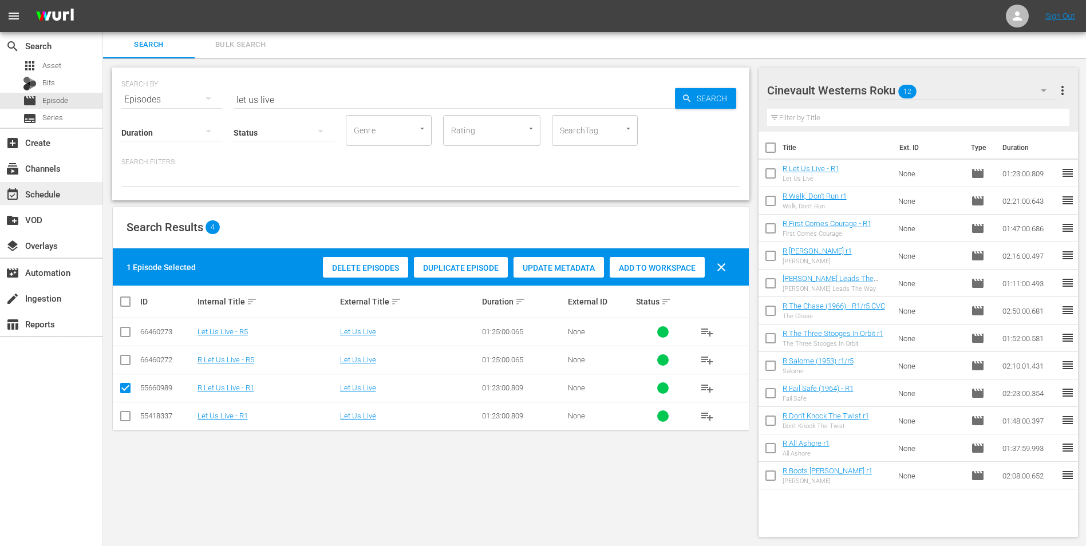
click at [49, 197] on div "event_available Schedule" at bounding box center [32, 192] width 64 height 10
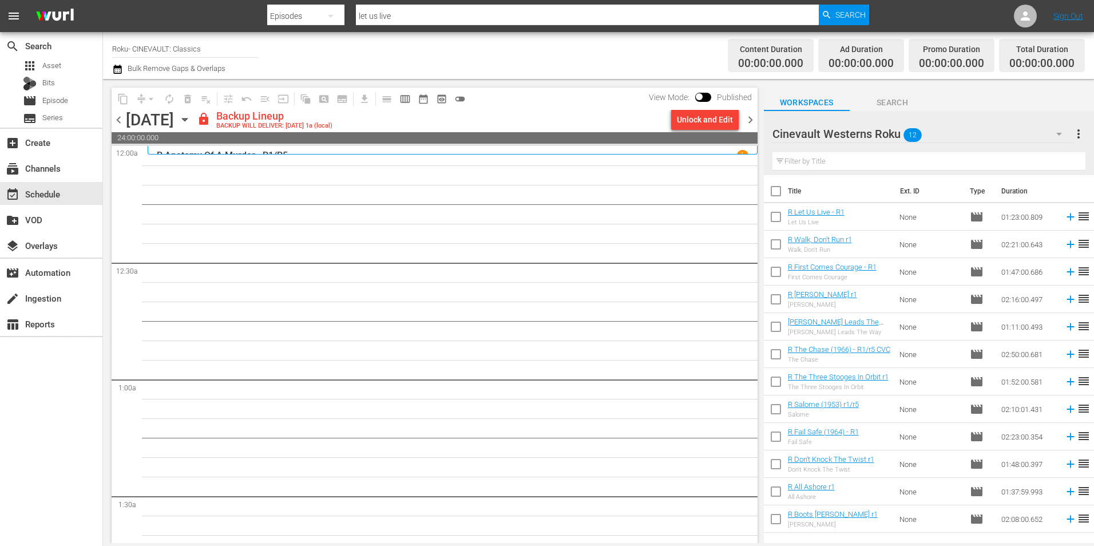
click at [727, 133] on div "Cinevault Westerns Roku 12" at bounding box center [923, 134] width 300 height 32
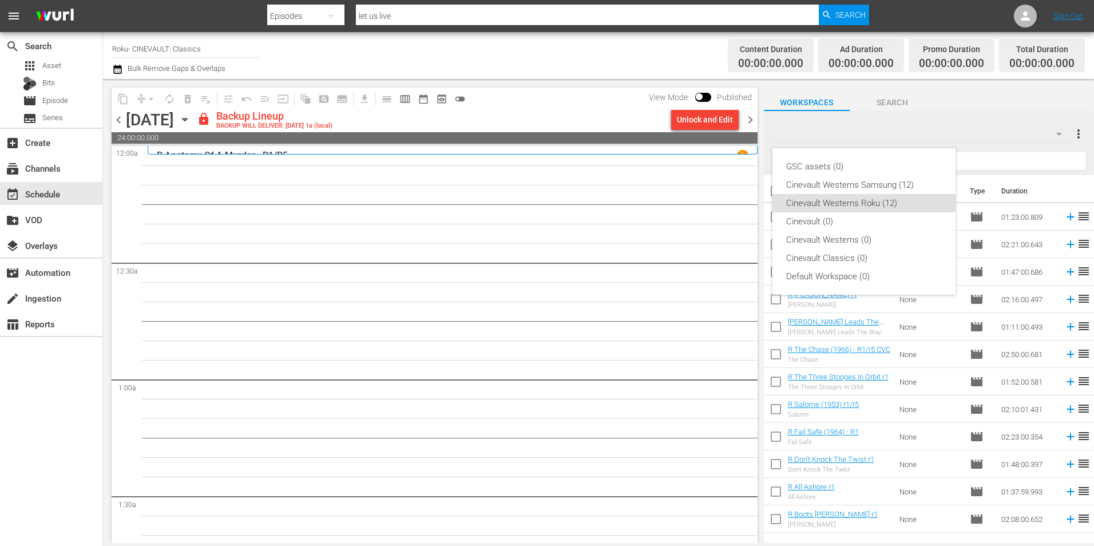
click at [727, 128] on div "GSC assets (0) Cinevault Westerns Samsung (12) Cinevault Westerns Roku (12) Cin…" at bounding box center [547, 273] width 1094 height 546
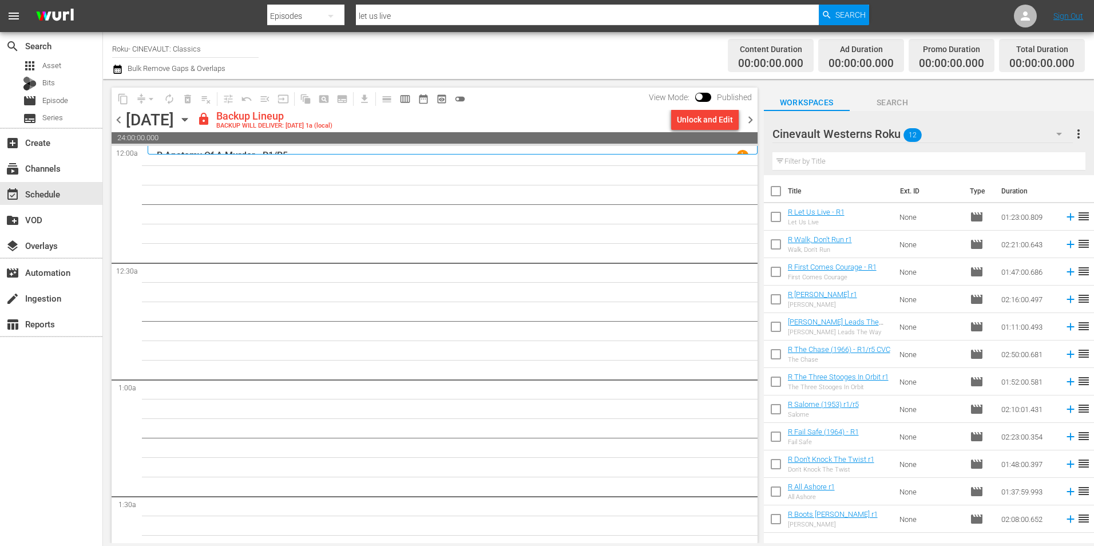
drag, startPoint x: 440, startPoint y: 279, endPoint x: 442, endPoint y: 246, distance: 33.3
click at [699, 123] on div "Unlock and Edit" at bounding box center [705, 119] width 56 height 21
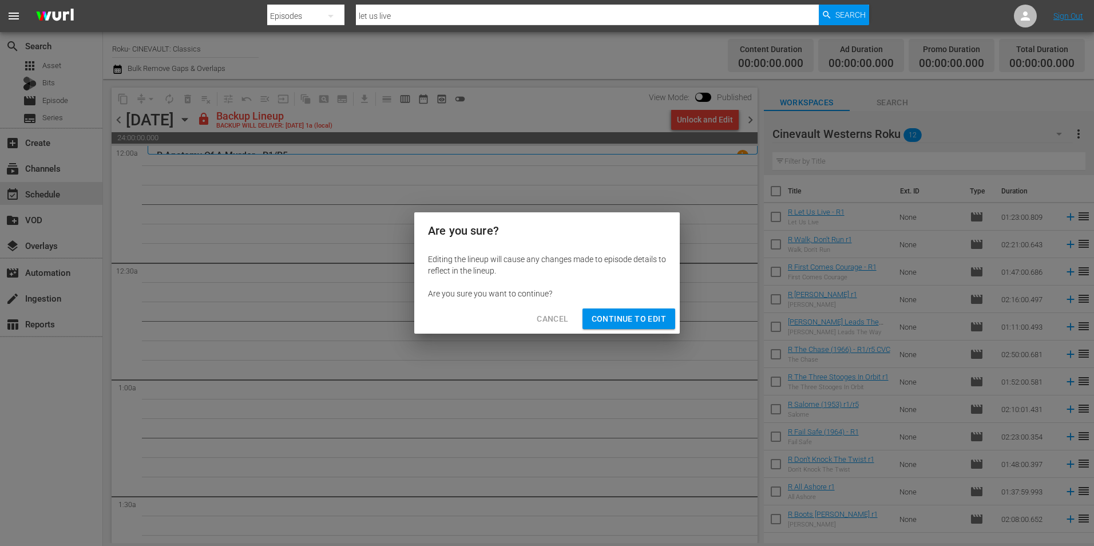
click at [635, 313] on span "Continue to Edit" at bounding box center [629, 319] width 74 height 14
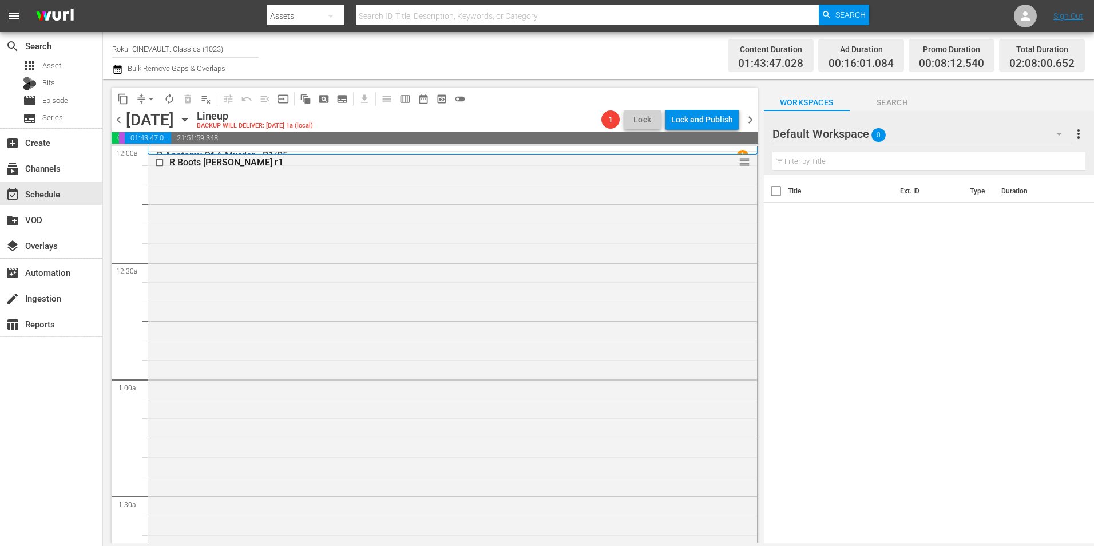
click at [945, 131] on div "Default Workspace 0" at bounding box center [923, 134] width 300 height 32
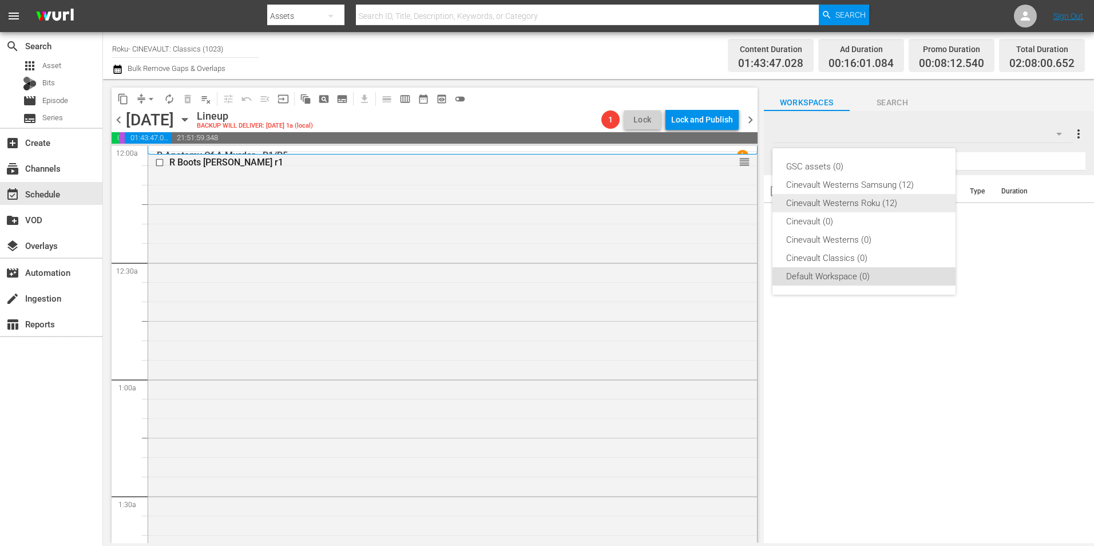
click at [848, 206] on div "Cinevault Westerns Roku (12)" at bounding box center [864, 203] width 156 height 18
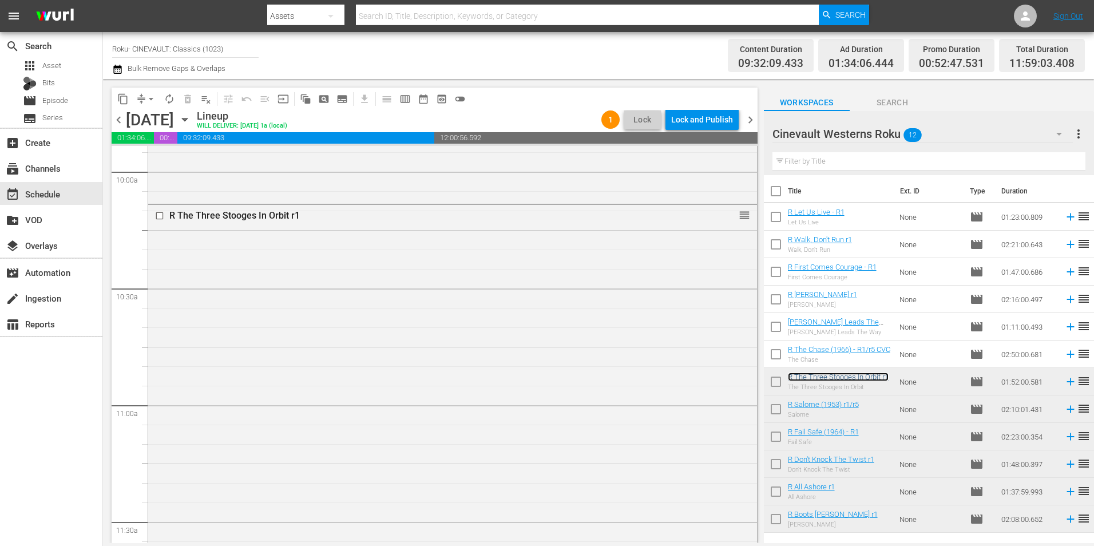
scroll to position [2312, 0]
click at [151, 98] on span "arrow_drop_down" at bounding box center [150, 98] width 11 height 11
click at [202, 121] on li "Align to Midnight" at bounding box center [152, 122] width 120 height 19
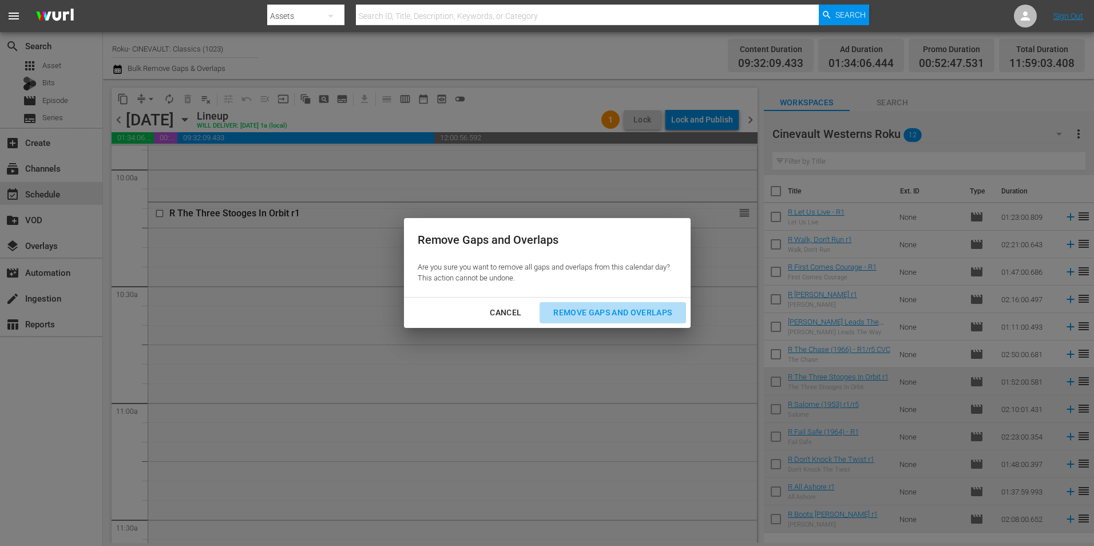
click at [635, 314] on div "Remove Gaps and Overlaps" at bounding box center [612, 313] width 137 height 14
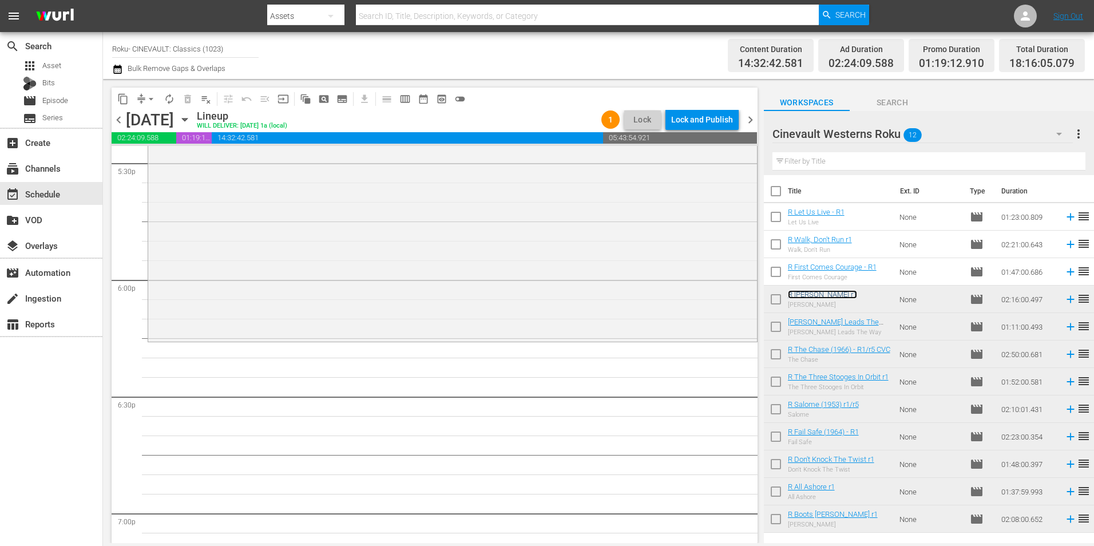
scroll to position [4088, 0]
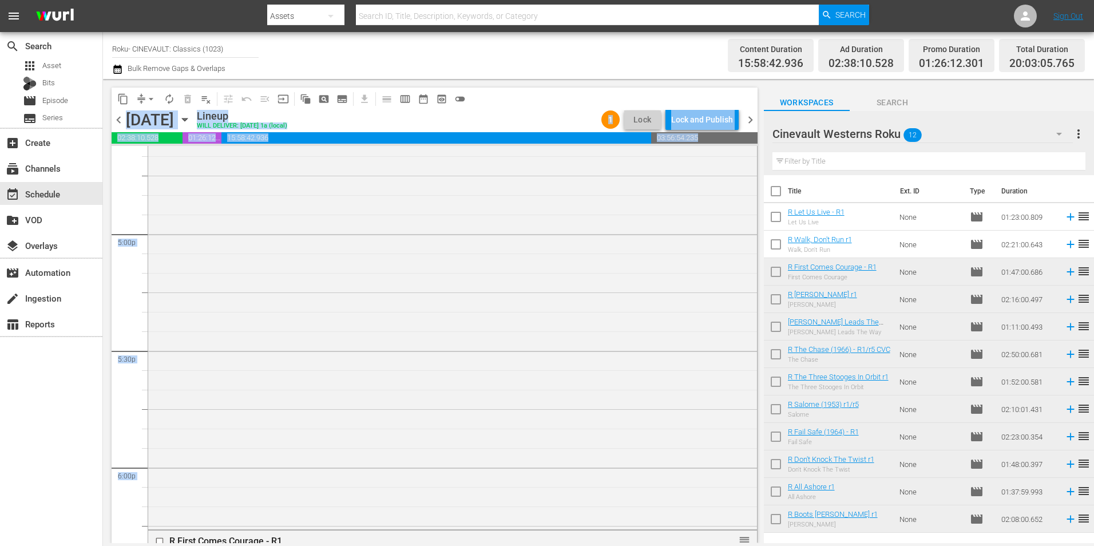
drag, startPoint x: 832, startPoint y: 266, endPoint x: 671, endPoint y: 96, distance: 234.4
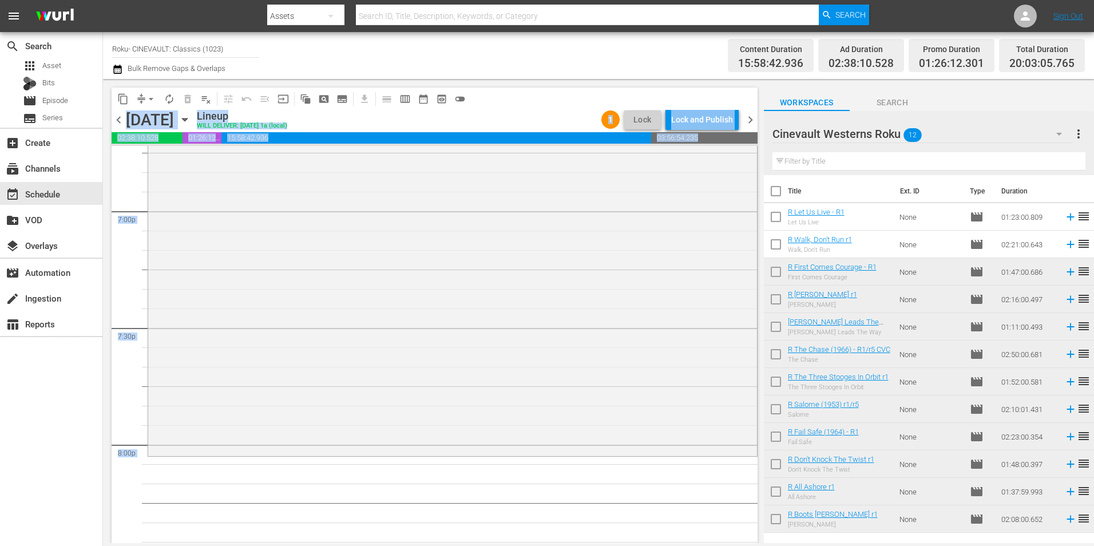
scroll to position [4372, 0]
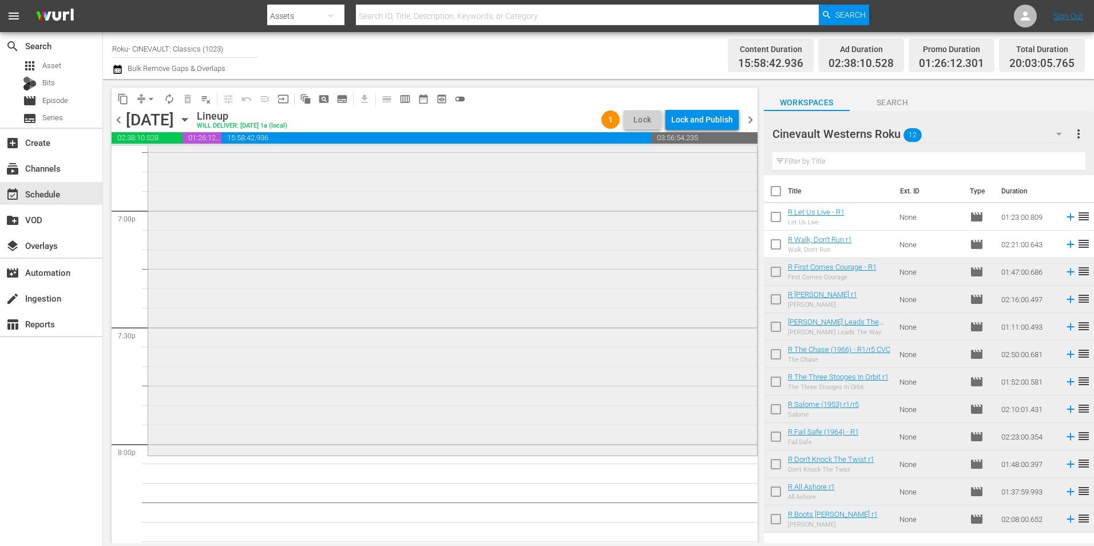
click at [596, 312] on div "R First Comes Courage - R1 reorder" at bounding box center [452, 246] width 609 height 413
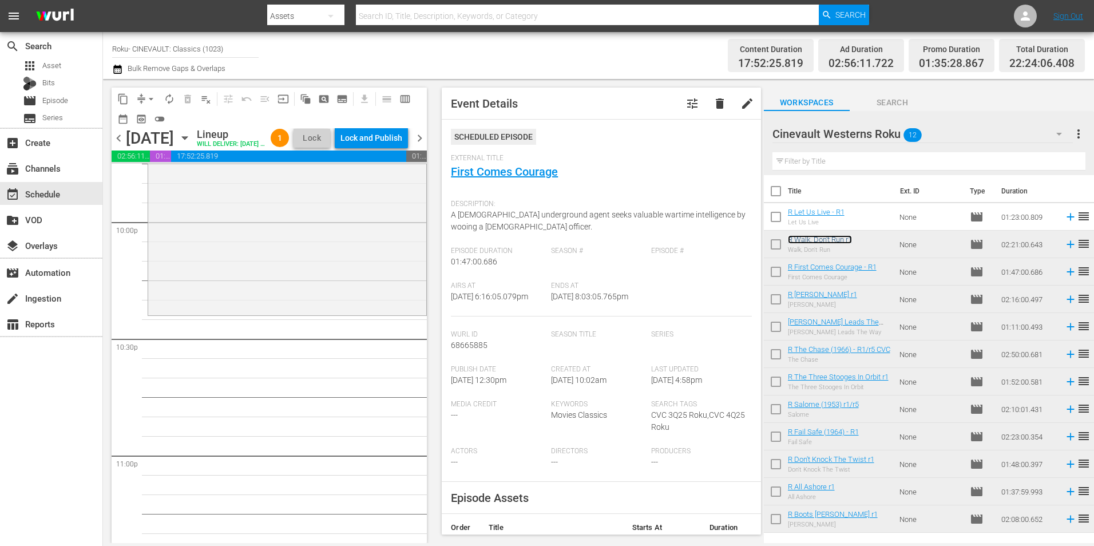
scroll to position [5079, 0]
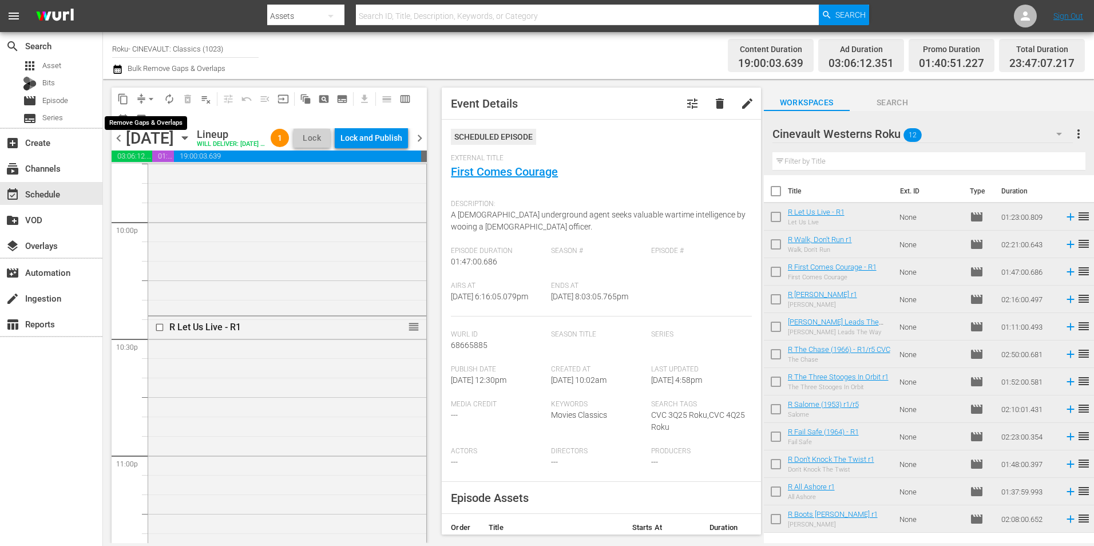
click at [151, 97] on span "arrow_drop_down" at bounding box center [150, 98] width 11 height 11
click at [160, 118] on li "Align to Midnight" at bounding box center [152, 122] width 120 height 19
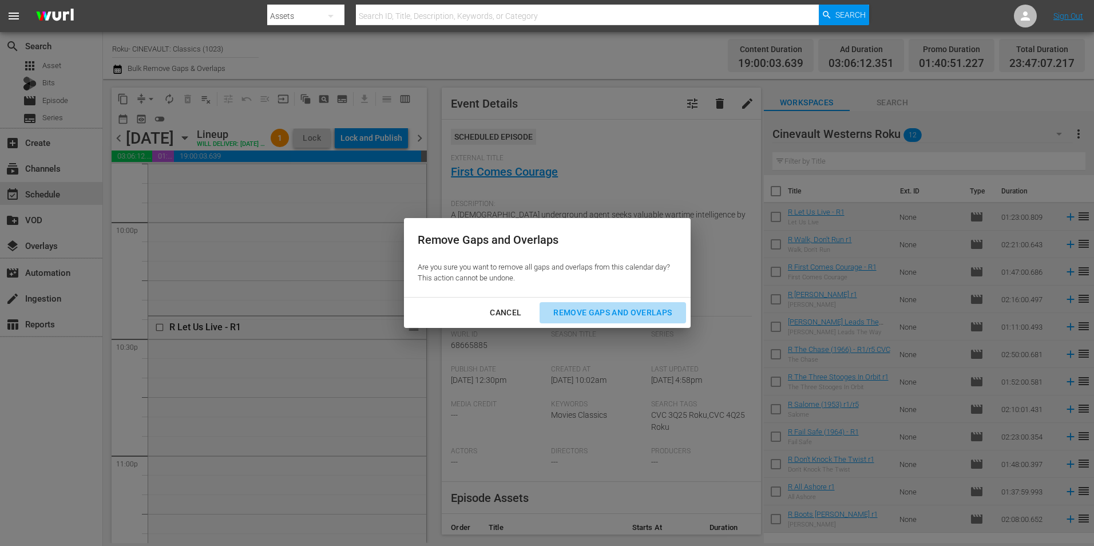
click at [596, 307] on div "Remove Gaps and Overlaps" at bounding box center [612, 313] width 137 height 14
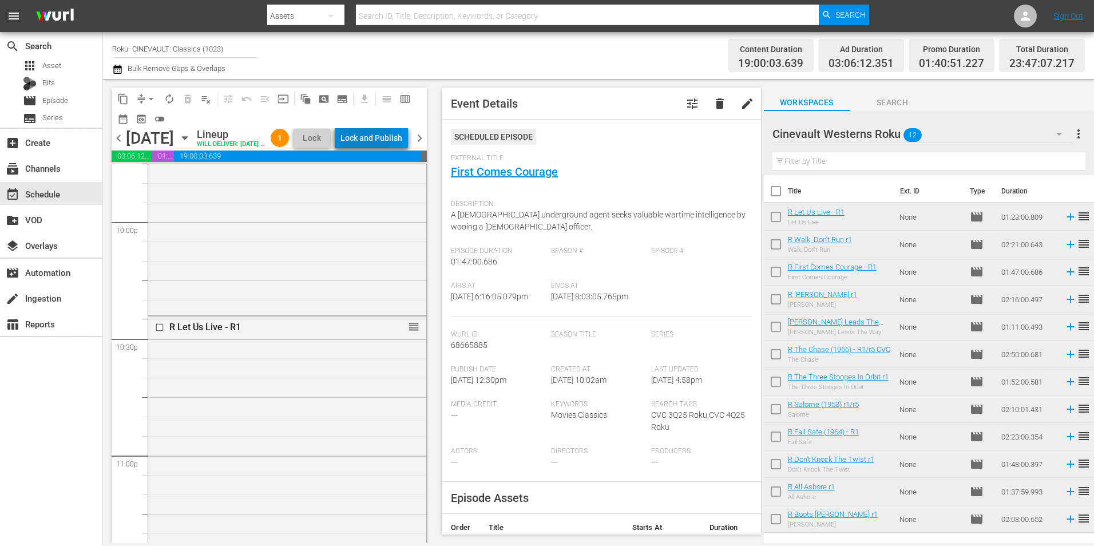
click at [394, 139] on div "Lock and Publish" at bounding box center [372, 138] width 62 height 21
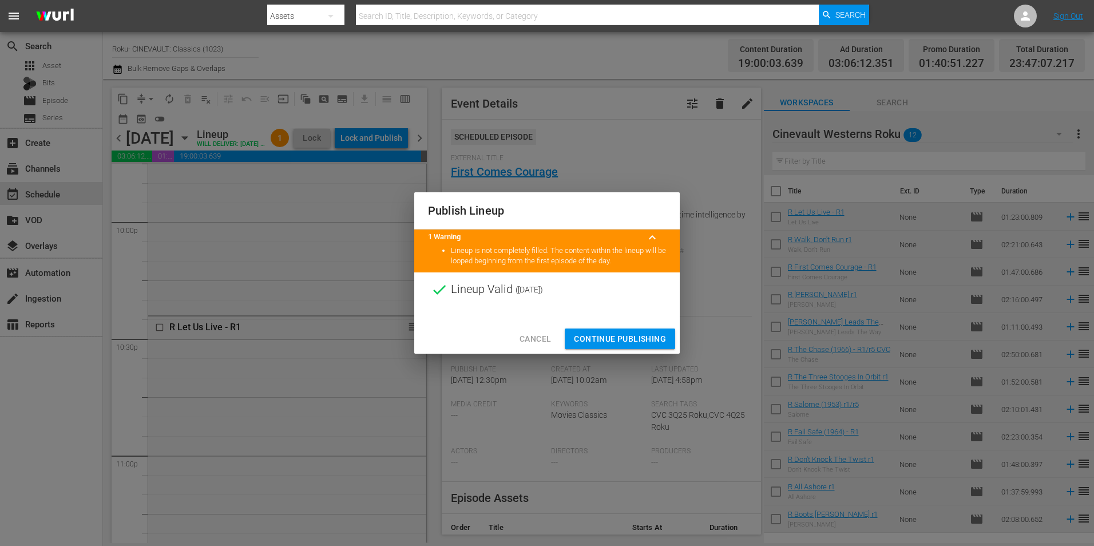
click at [618, 335] on span "Continue Publishing" at bounding box center [620, 339] width 92 height 14
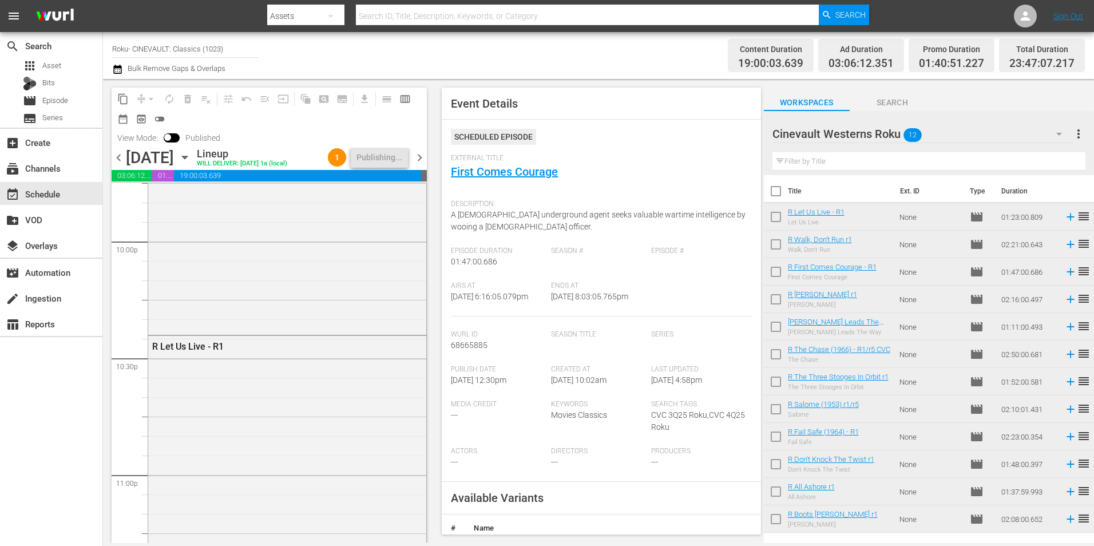
click at [177, 49] on input "Roku- CINEVAULT: Classics (1023)" at bounding box center [185, 48] width 147 height 27
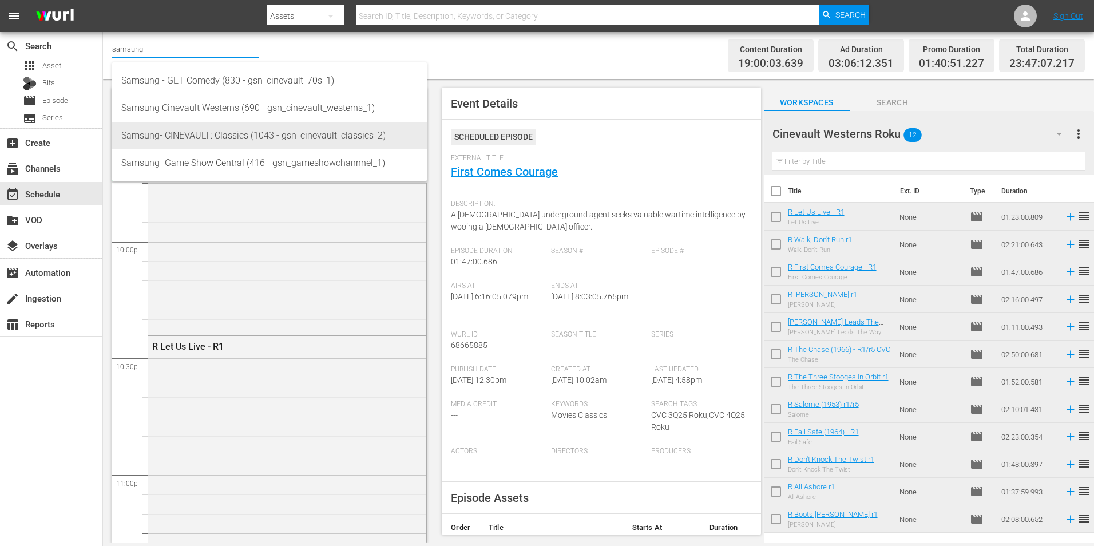
click at [133, 137] on div "Samsung- CINEVAULT: Classics (1043 - gsn_cinevault_classics_2)" at bounding box center [269, 135] width 296 height 27
type input "Samsung- CINEVAULT: Classics (1043 - gsn_cinevault_classics_2)"
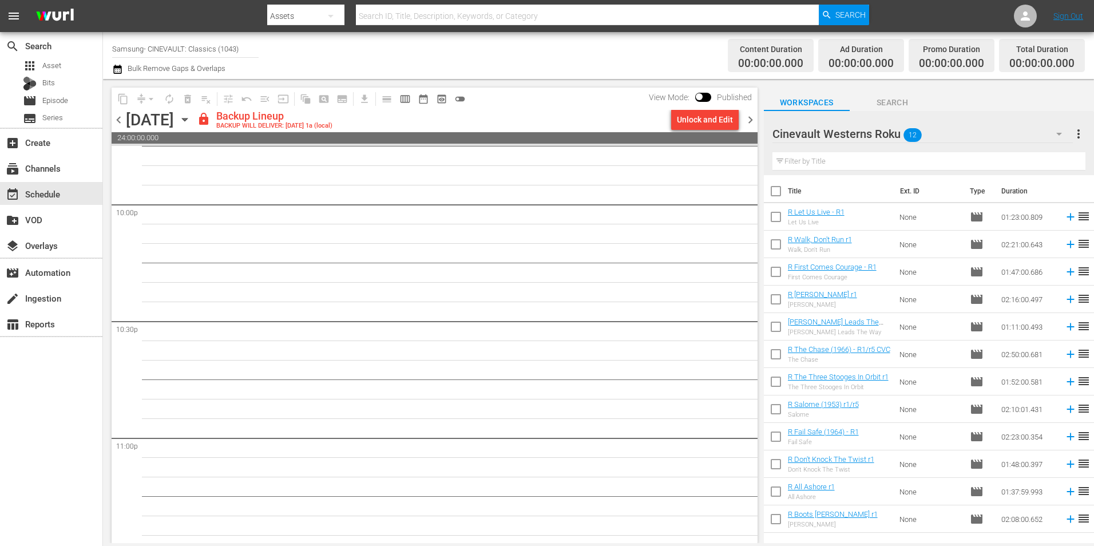
scroll to position [5196, 0]
click at [971, 140] on div "Cinevault Westerns Roku 12" at bounding box center [923, 134] width 300 height 32
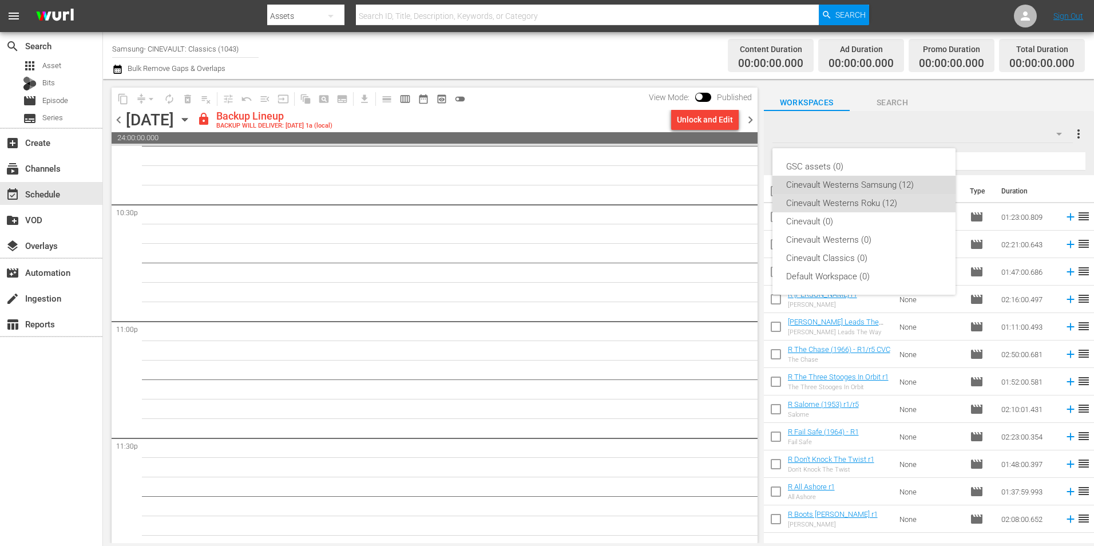
click at [906, 180] on div "Cinevault Westerns Samsung (12)" at bounding box center [864, 185] width 156 height 18
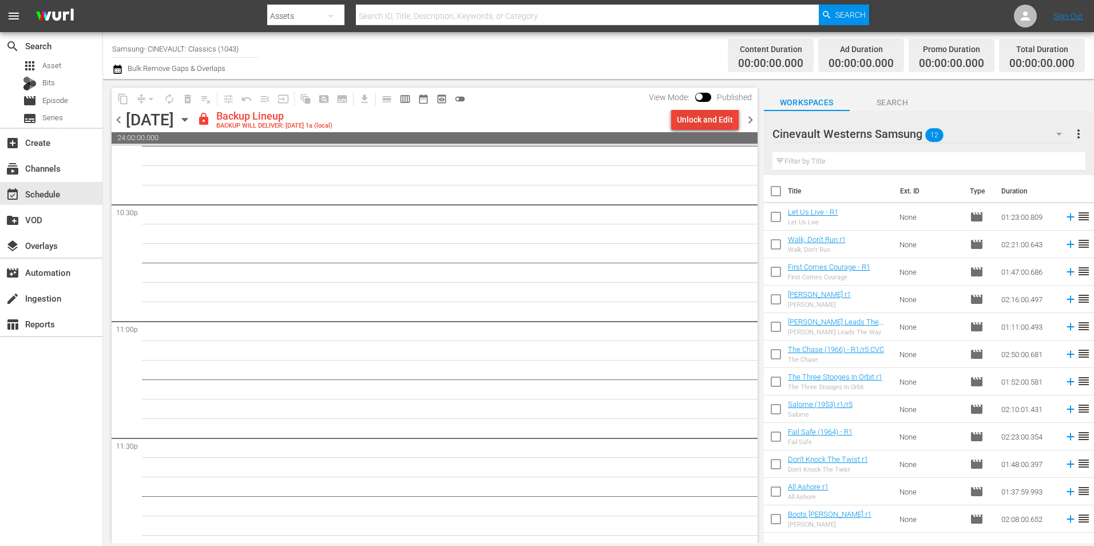
click at [711, 120] on div "Unlock and Edit" at bounding box center [705, 119] width 56 height 21
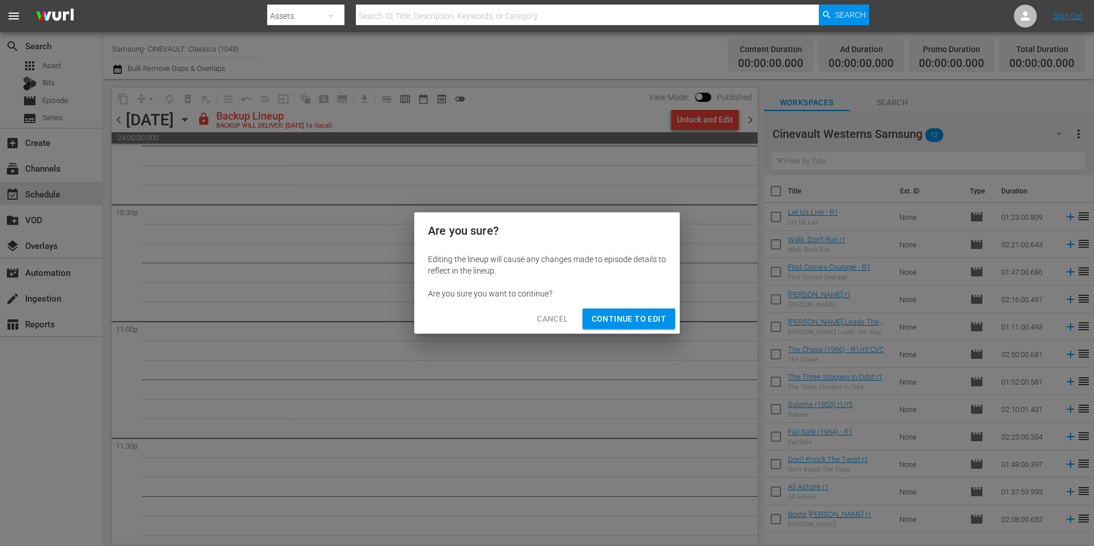
click at [639, 314] on span "Continue to Edit" at bounding box center [629, 319] width 74 height 14
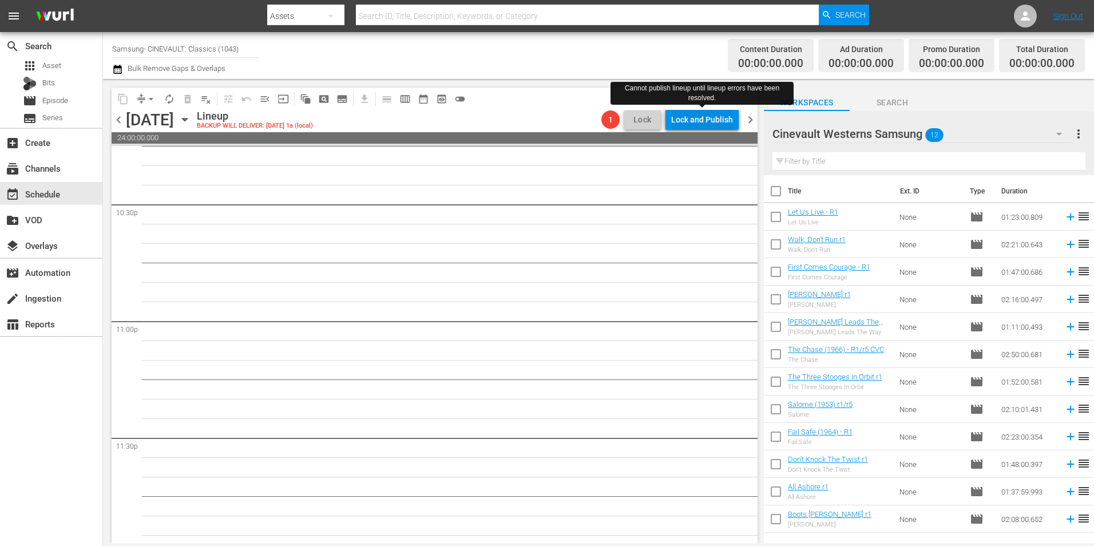
click at [680, 122] on div "Lock and Publish" at bounding box center [702, 119] width 62 height 21
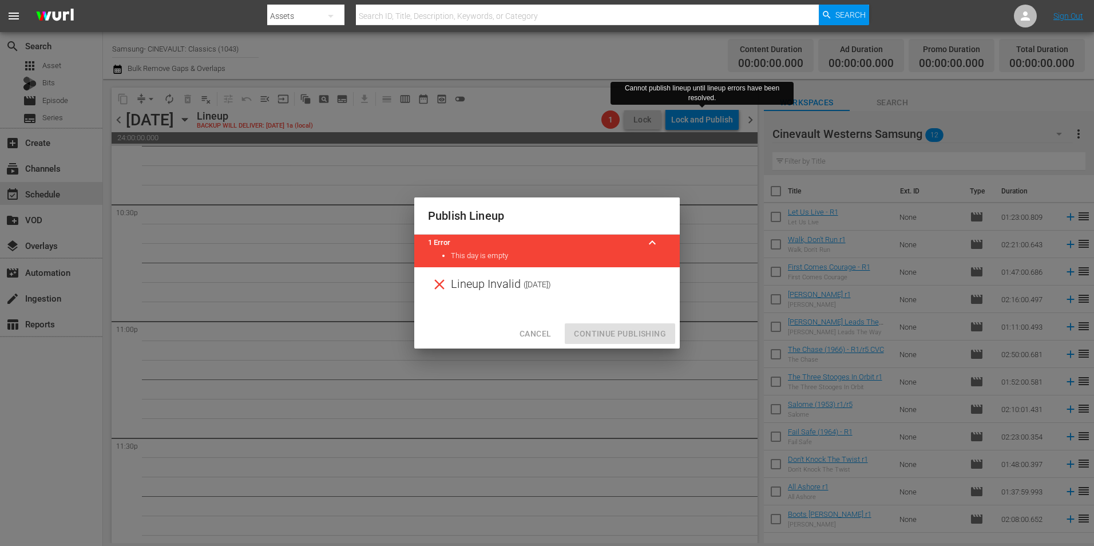
click at [530, 334] on span "Cancel" at bounding box center [535, 334] width 31 height 14
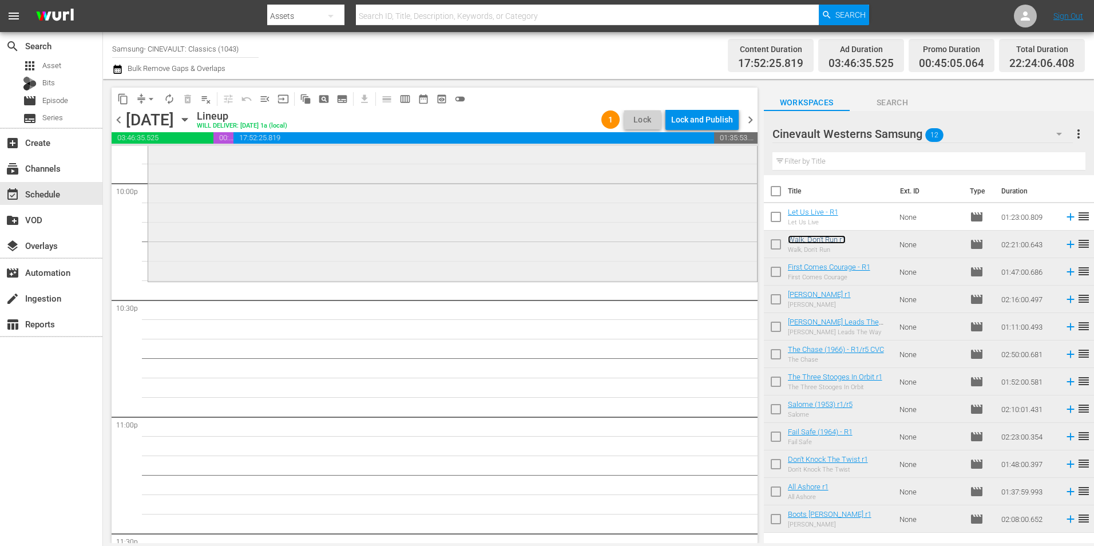
scroll to position [5101, 0]
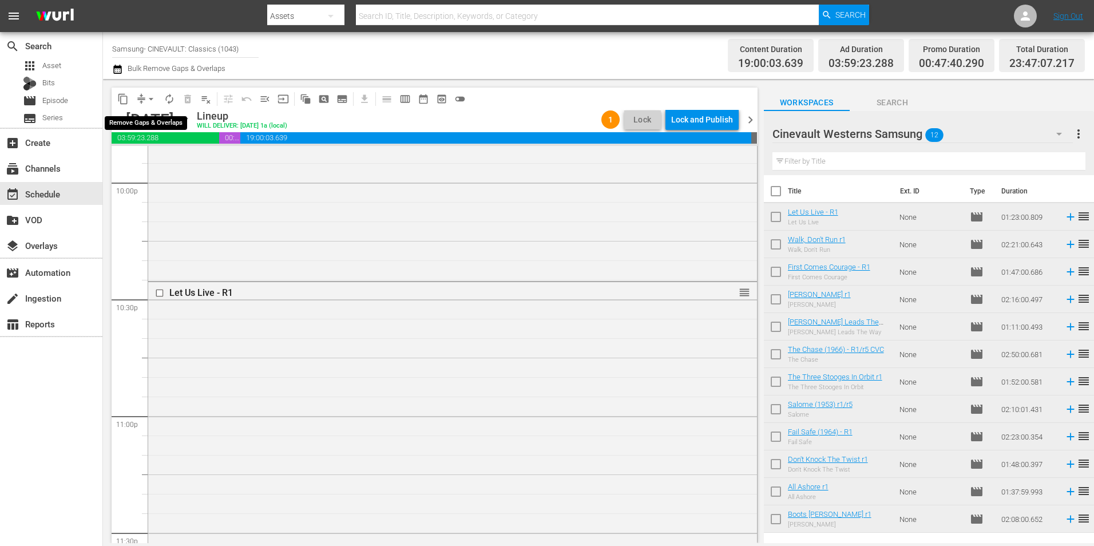
click at [156, 101] on span "arrow_drop_down" at bounding box center [150, 98] width 11 height 11
click at [161, 124] on li "Align to Midnight" at bounding box center [152, 122] width 120 height 19
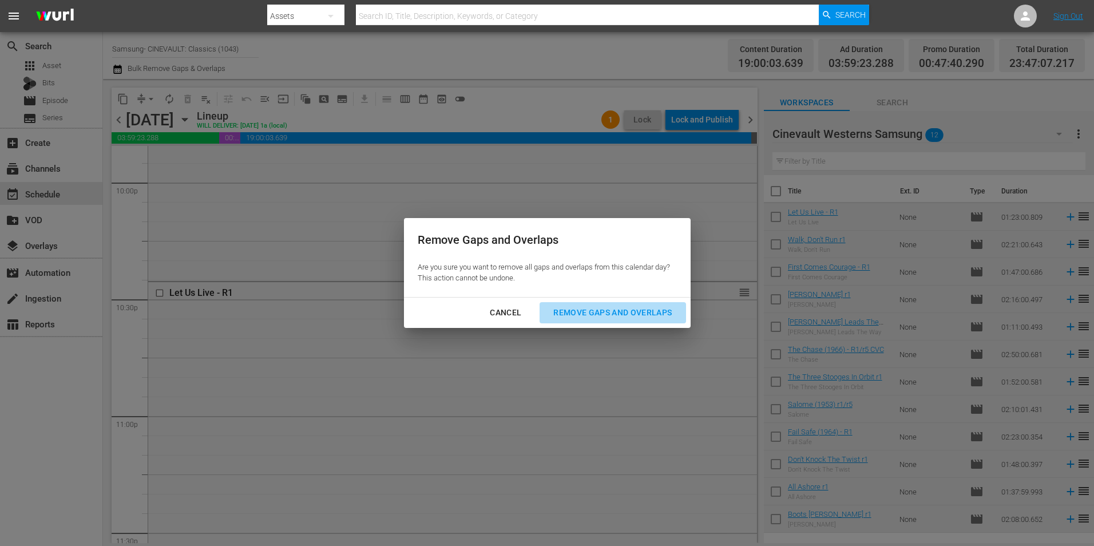
click at [583, 312] on div "Remove Gaps and Overlaps" at bounding box center [612, 313] width 137 height 14
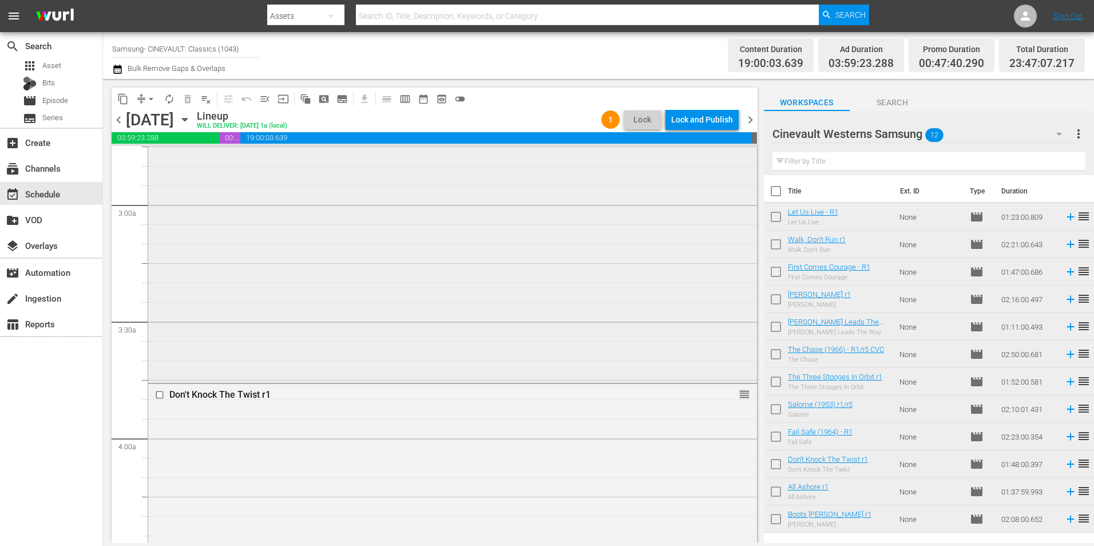
scroll to position [604, 0]
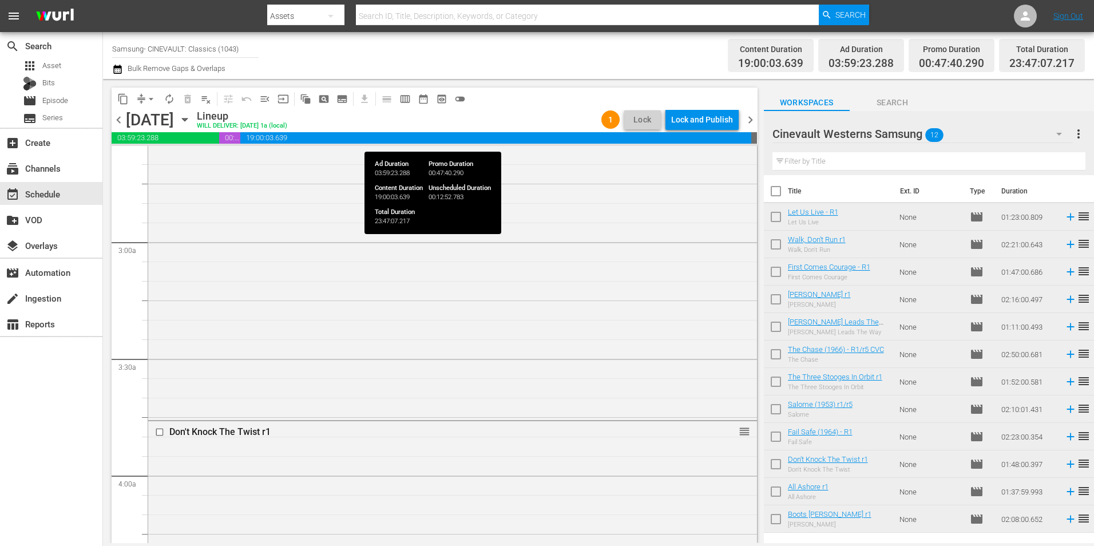
click at [742, 137] on span "19:00:03.639" at bounding box center [495, 137] width 511 height 11
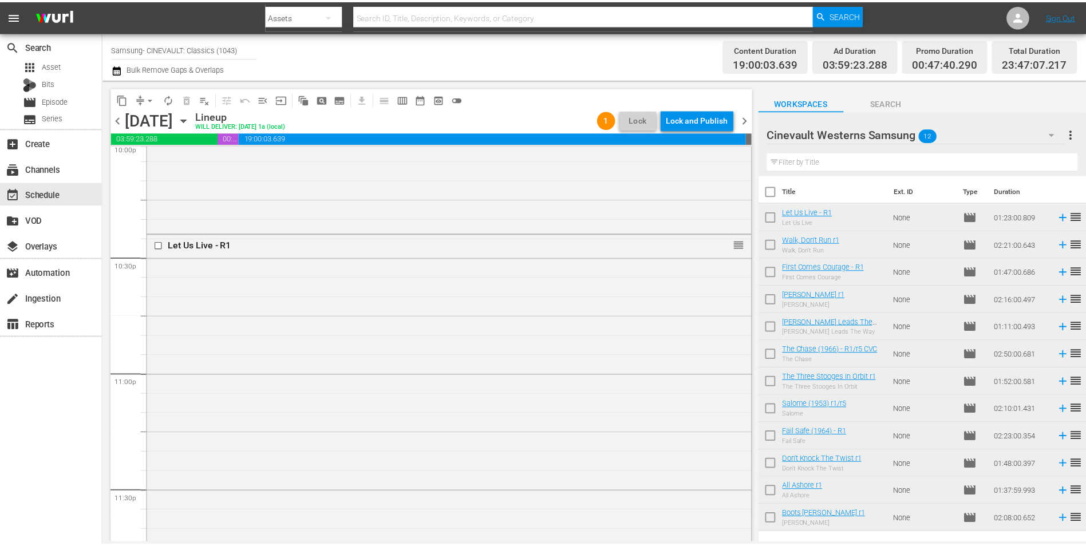
scroll to position [5207, 0]
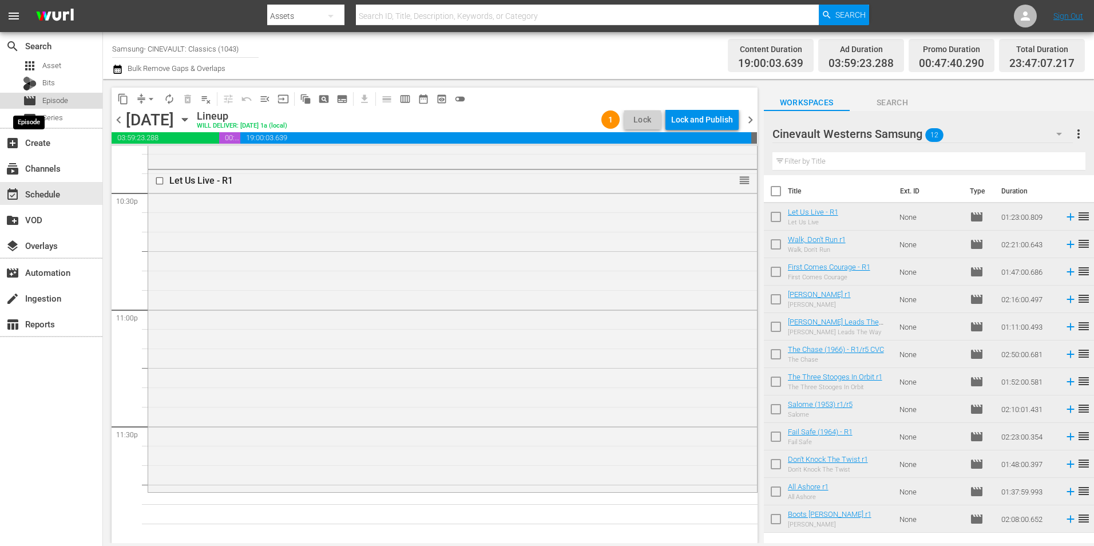
click at [30, 95] on span "movie" at bounding box center [30, 101] width 14 height 14
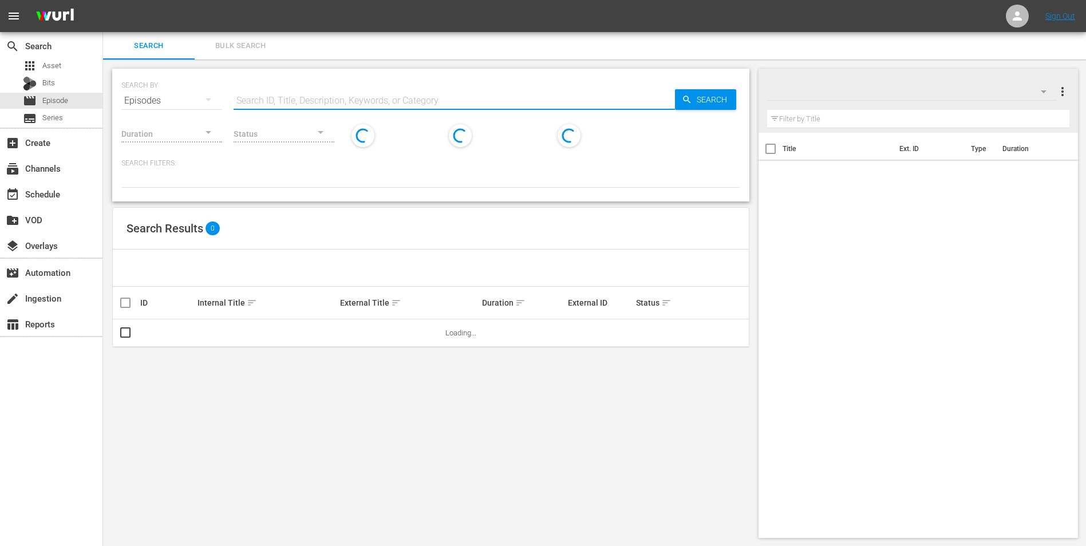
click at [338, 97] on input "text" at bounding box center [454, 100] width 441 height 27
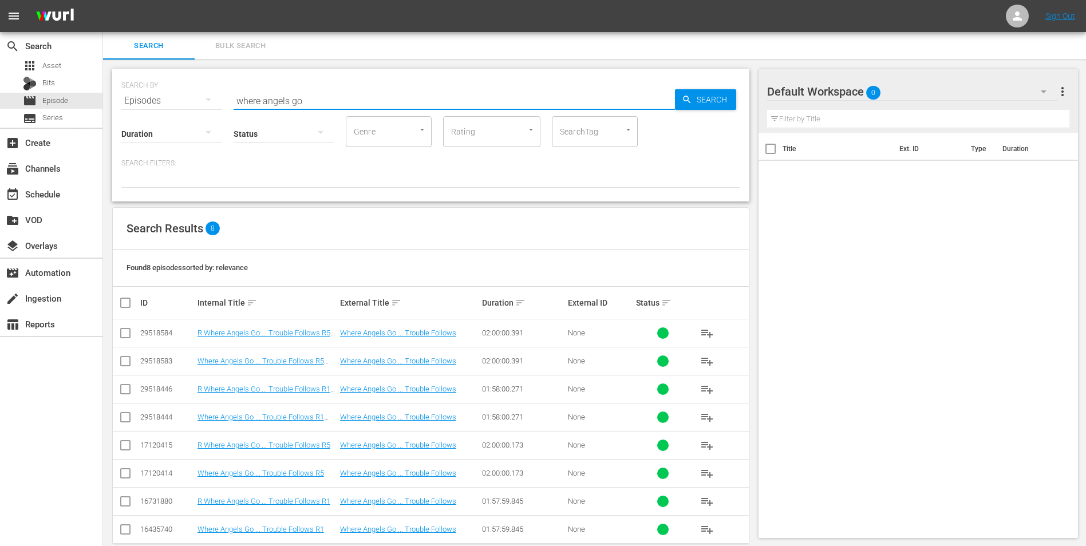
scroll to position [19, 0]
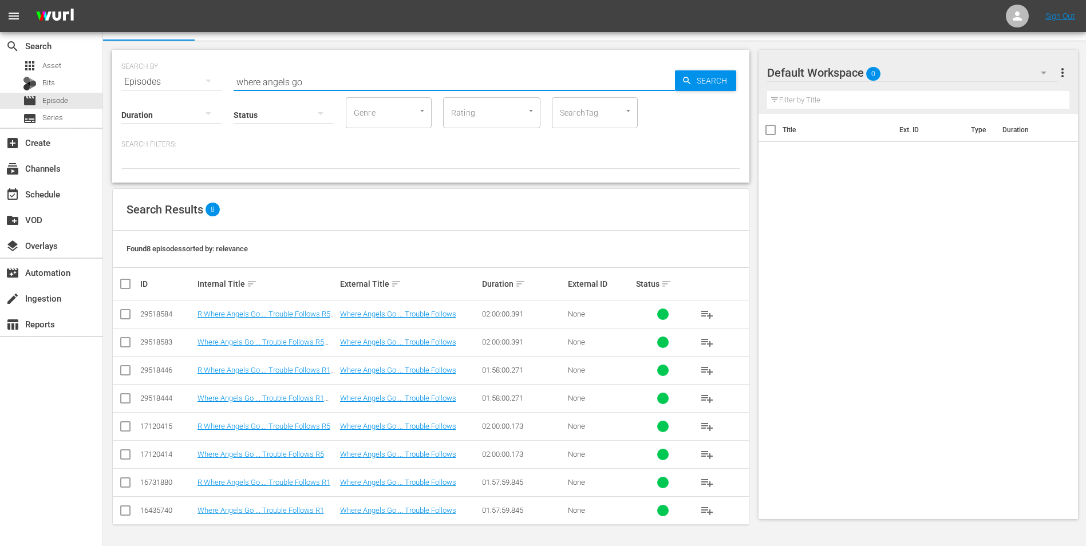
type input "where angels go"
click at [299, 363] on td "R Where Angels Go ... Trouble Follows R1 STUNT" at bounding box center [267, 370] width 143 height 28
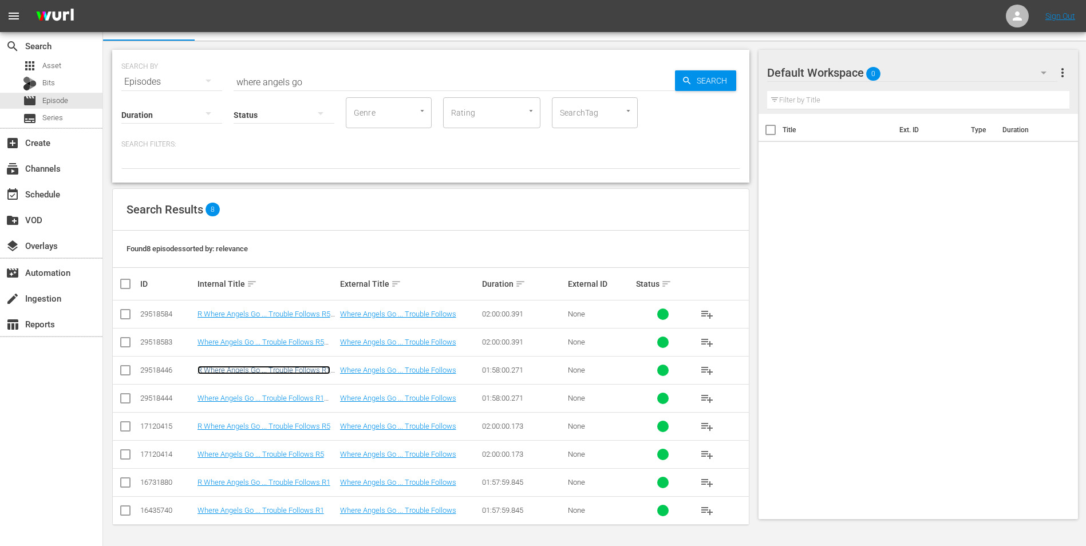
click at [299, 367] on link "R Where Angels Go ... Trouble Follows R1 STUNT" at bounding box center [263, 374] width 133 height 17
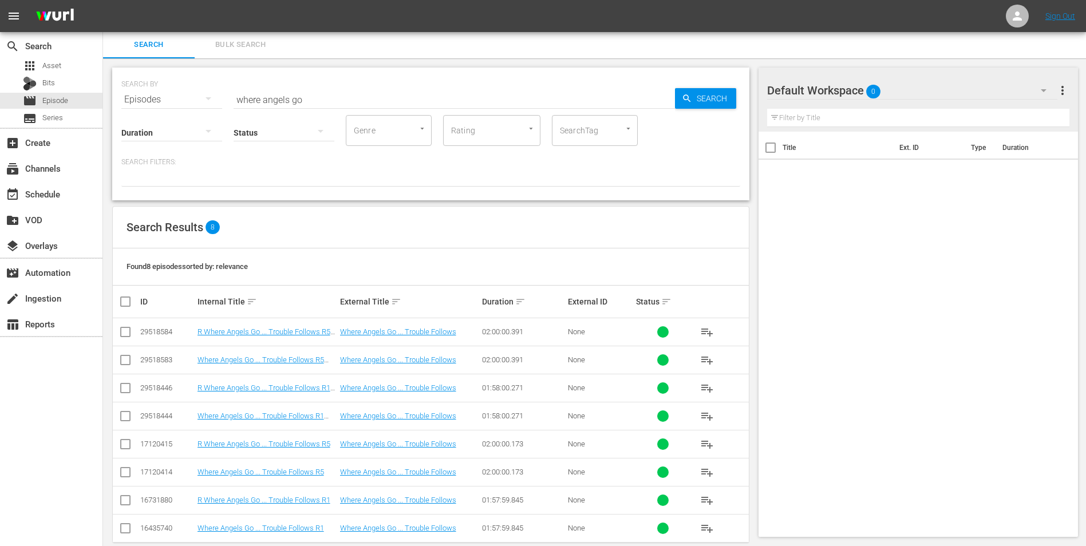
scroll to position [19, 0]
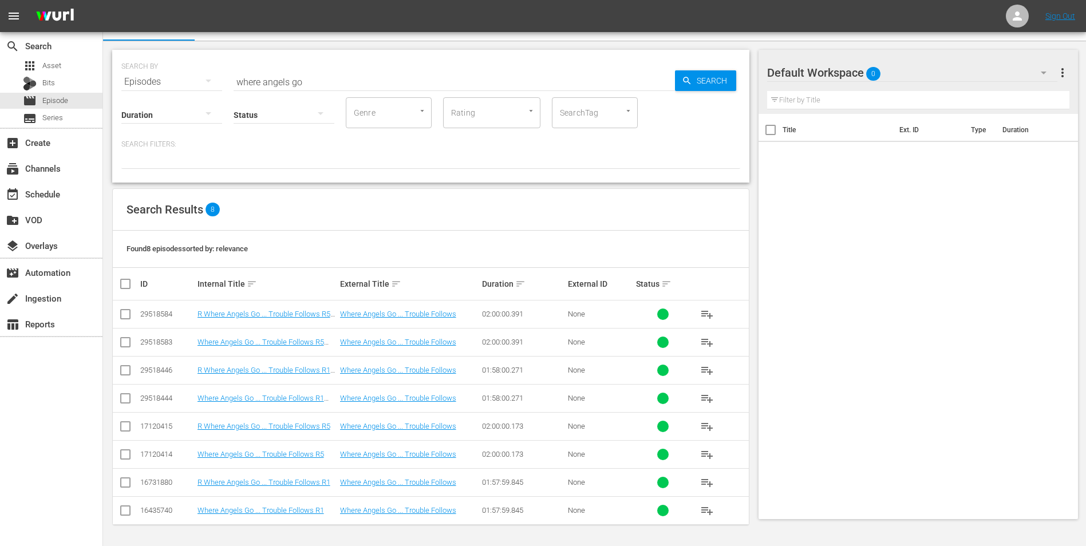
click at [126, 480] on input "checkbox" at bounding box center [125, 485] width 14 height 14
checkbox input "true"
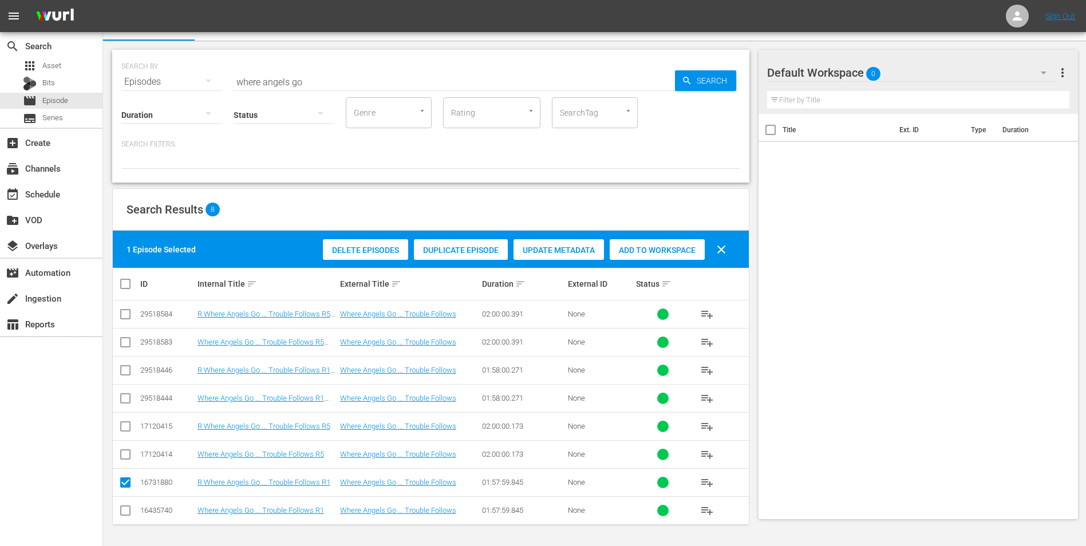
click at [125, 513] on input "checkbox" at bounding box center [125, 513] width 14 height 14
checkbox input "true"
click at [677, 251] on span "Add to Workspace" at bounding box center [657, 250] width 95 height 9
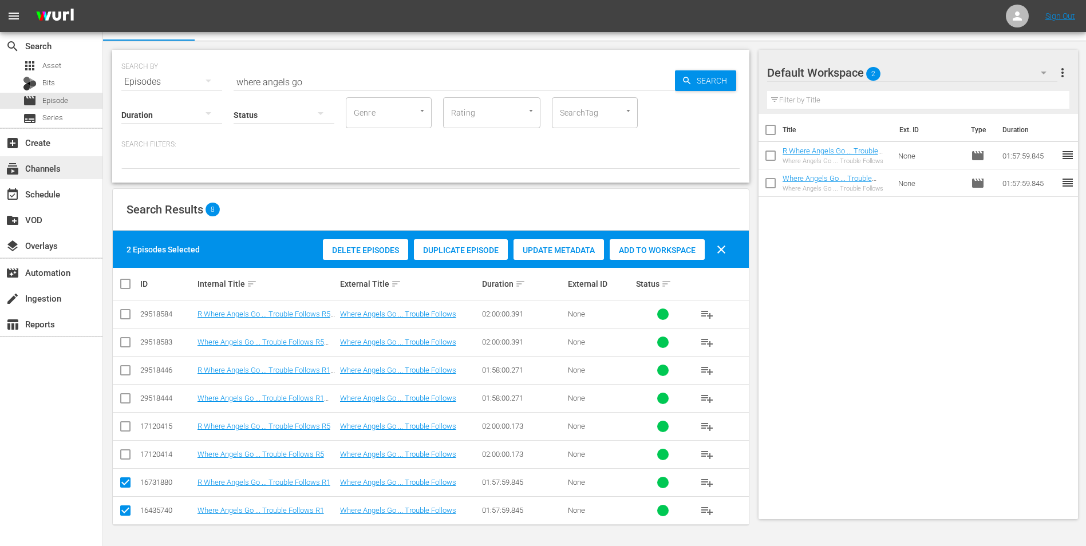
click at [73, 167] on div "subscriptions Channels" at bounding box center [51, 167] width 102 height 23
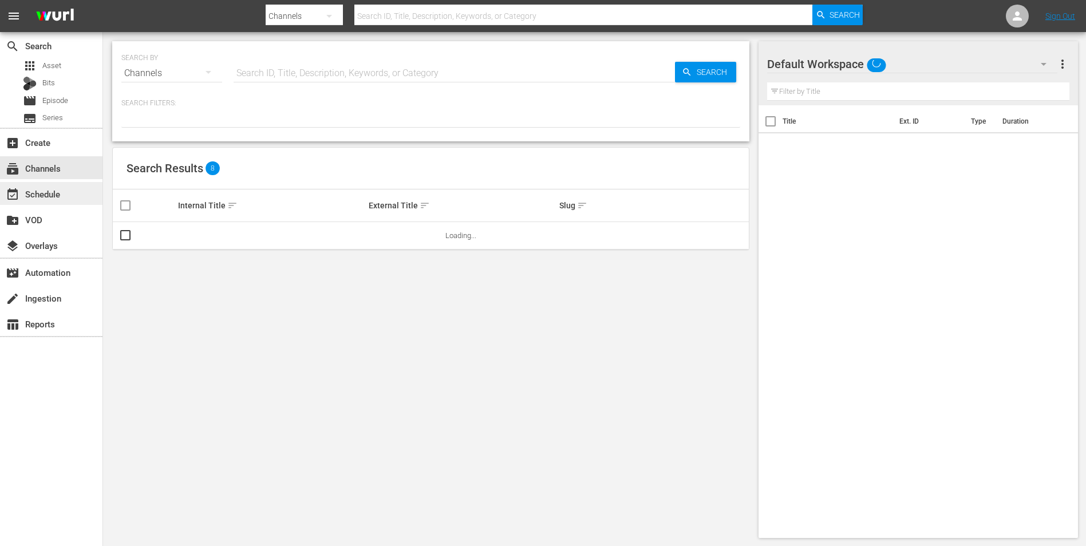
click at [47, 197] on div "event_available Schedule" at bounding box center [32, 192] width 64 height 10
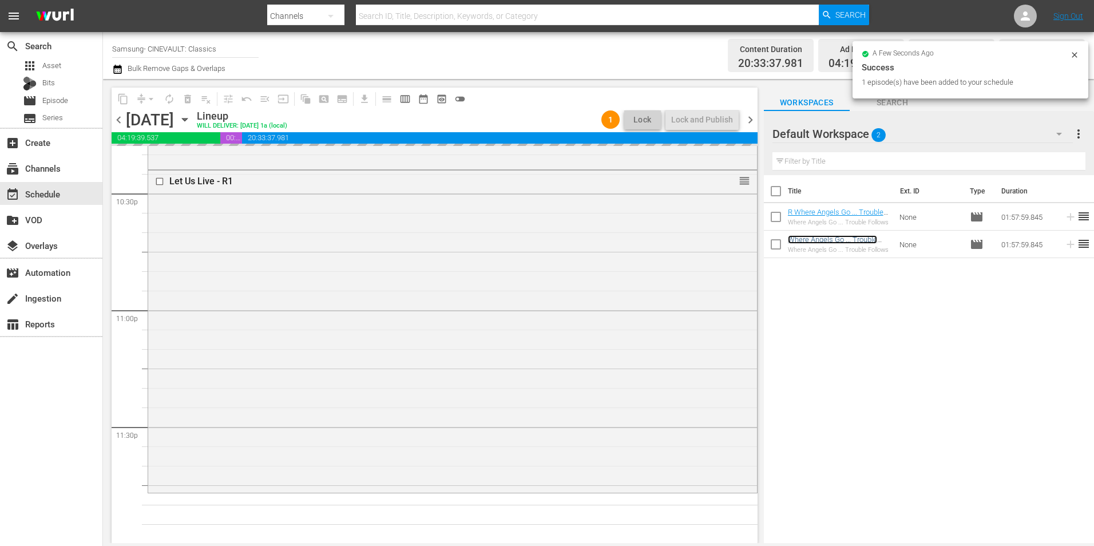
scroll to position [5207, 0]
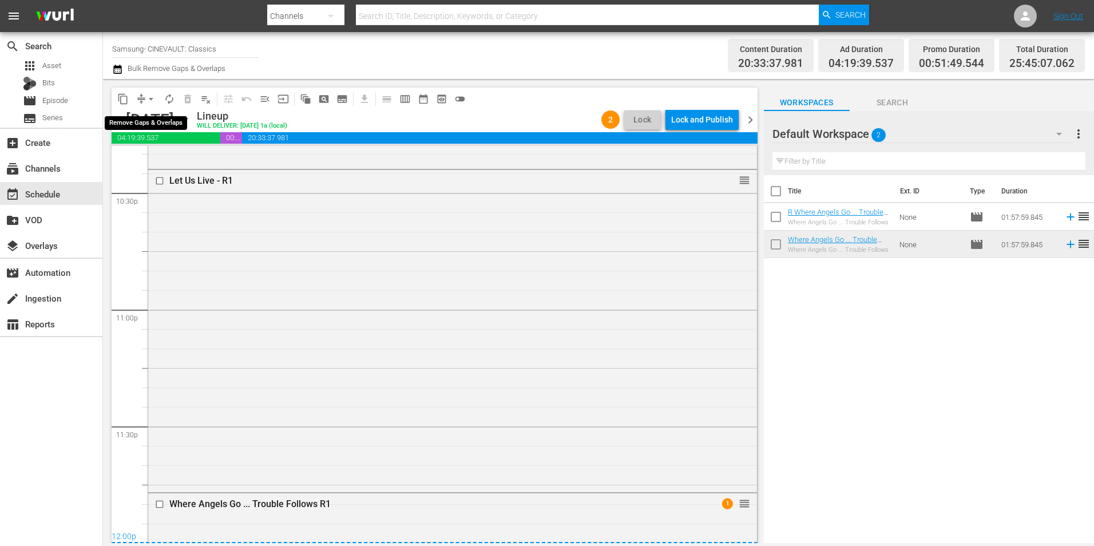
click at [146, 95] on span "arrow_drop_down" at bounding box center [150, 98] width 11 height 11
click at [168, 118] on li "Align to Midnight" at bounding box center [152, 122] width 120 height 19
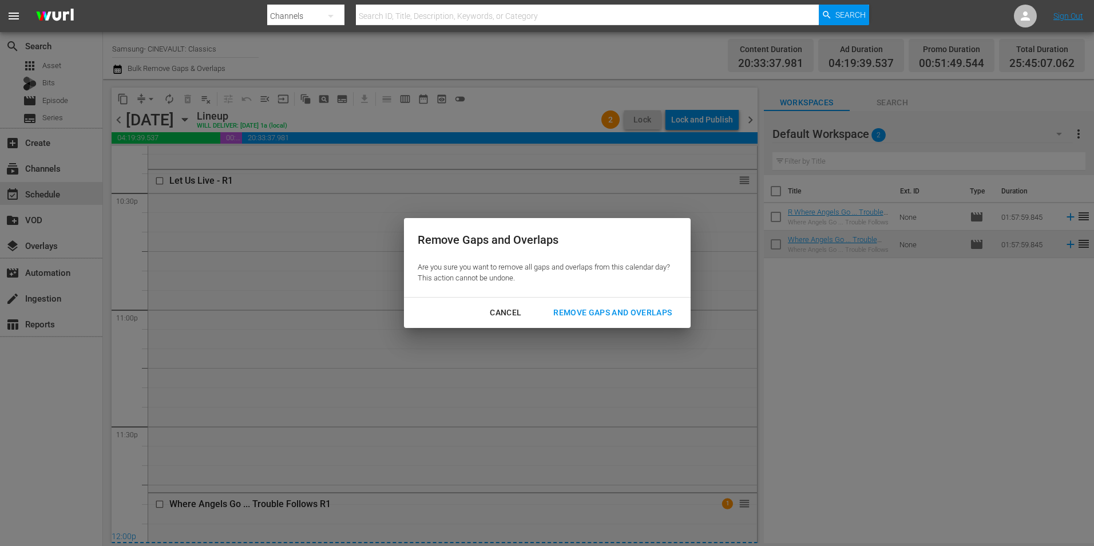
click at [634, 304] on button "Remove Gaps and Overlaps" at bounding box center [613, 312] width 146 height 21
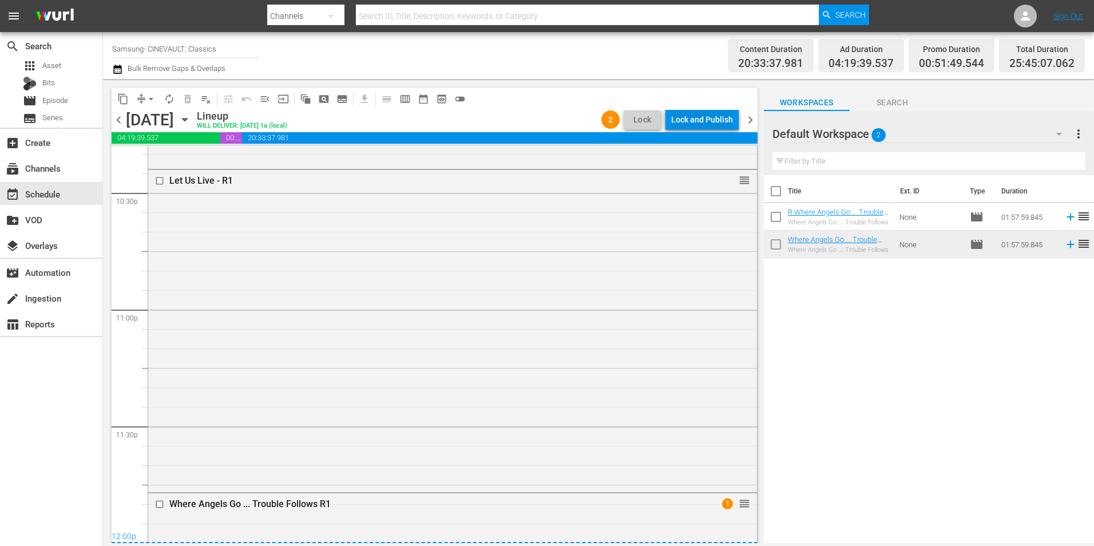
click at [695, 124] on div "Lock and Publish" at bounding box center [702, 119] width 62 height 21
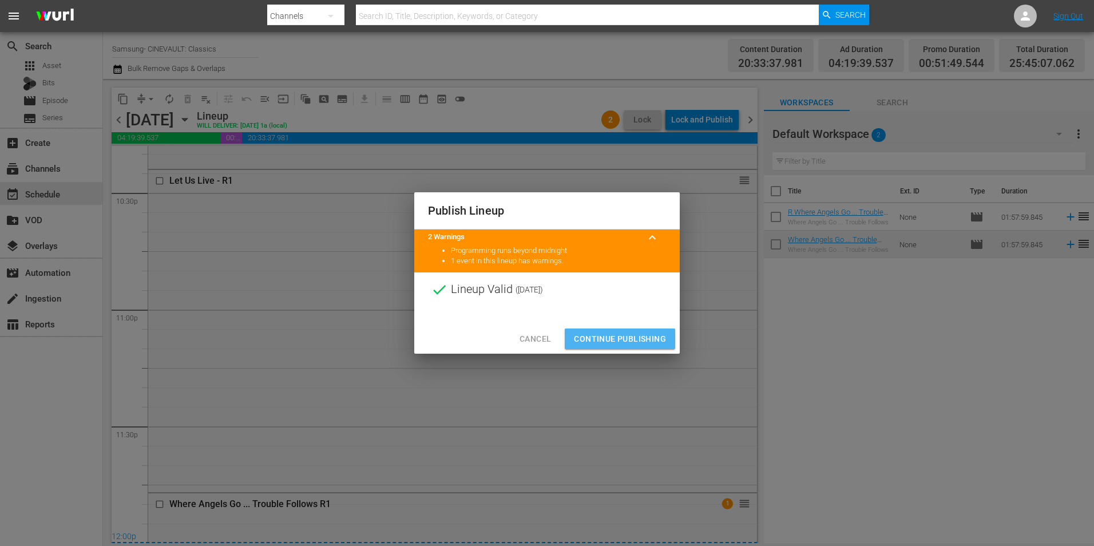
click at [606, 346] on span "Continue Publishing" at bounding box center [620, 339] width 92 height 14
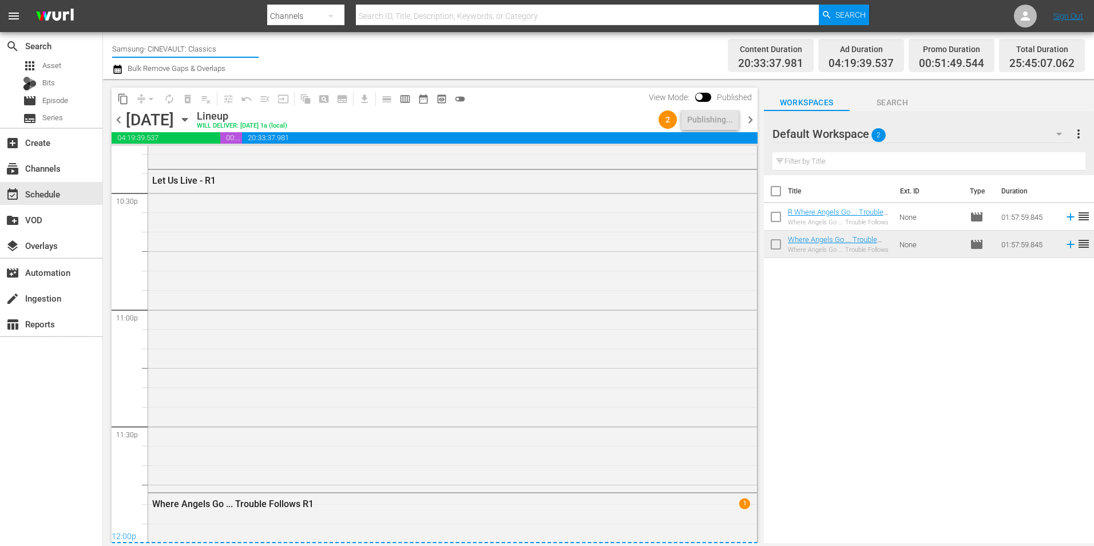
click at [202, 46] on input "Samsung- CINEVAULT: Classics" at bounding box center [185, 48] width 147 height 27
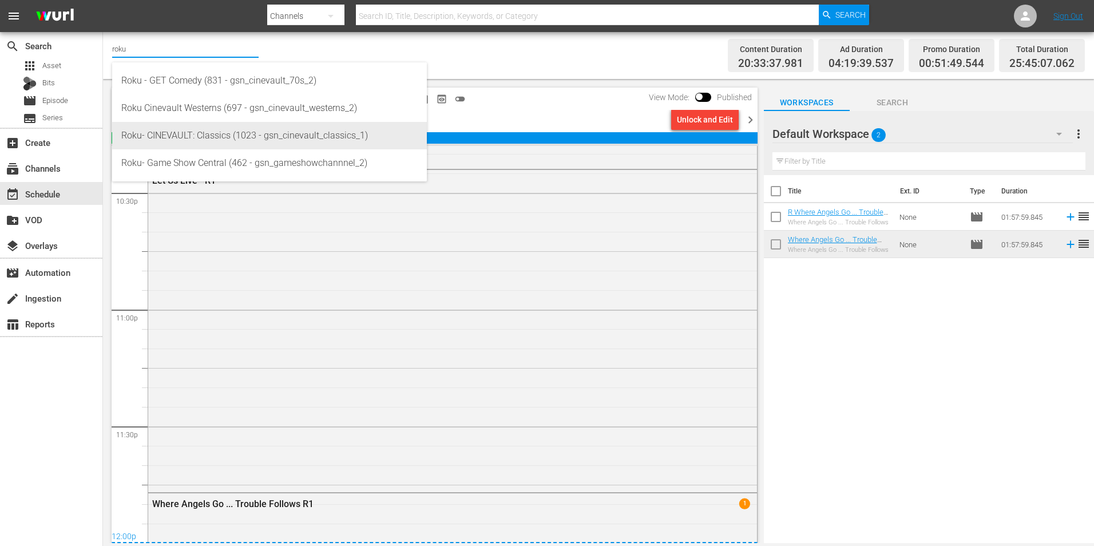
click at [173, 130] on div "Roku- CINEVAULT: Classics (1023 - gsn_cinevault_classics_1)" at bounding box center [269, 135] width 296 height 27
type input "Roku- CINEVAULT: Classics (1023 - gsn_cinevault_classics_1)"
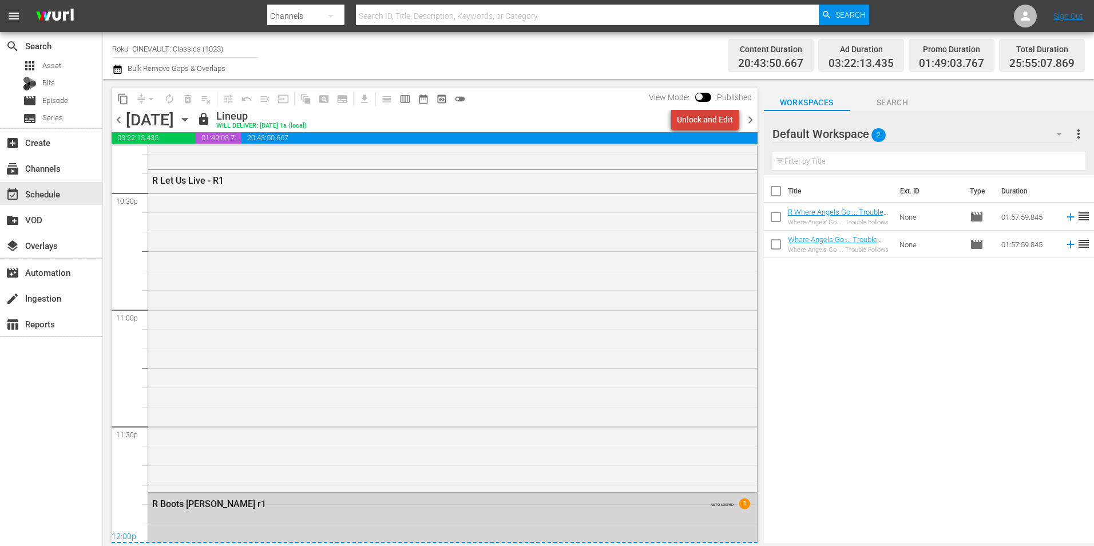
click at [724, 124] on div "Unlock and Edit" at bounding box center [705, 119] width 56 height 21
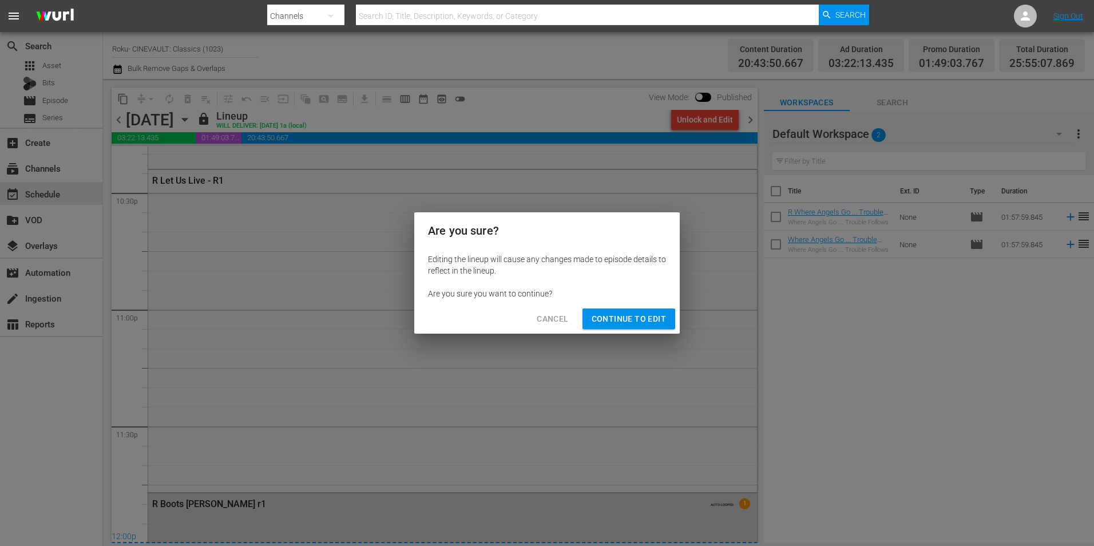
click at [620, 317] on span "Continue to Edit" at bounding box center [629, 319] width 74 height 14
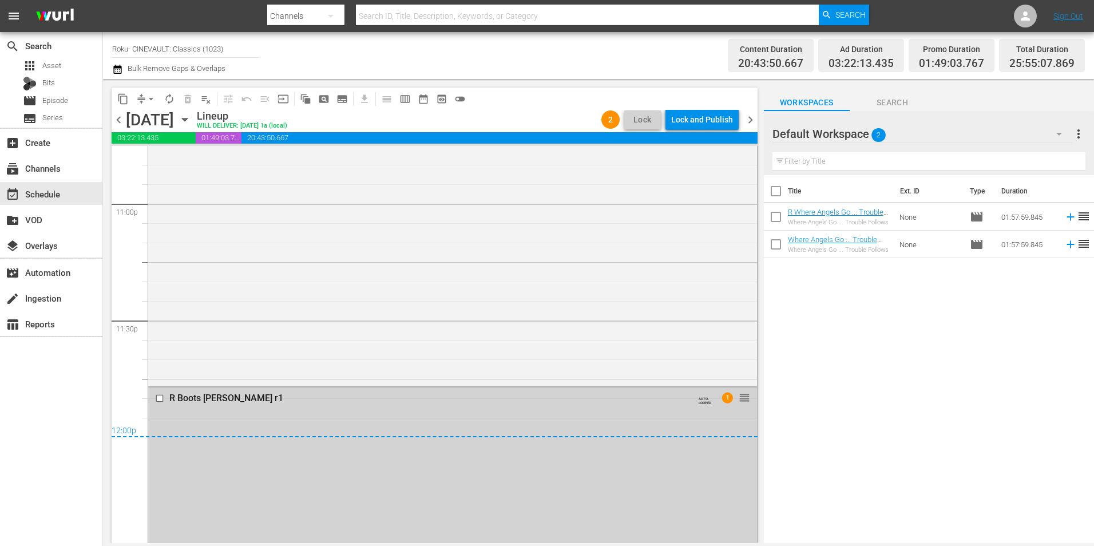
scroll to position [5311, 0]
click at [162, 400] on input "checkbox" at bounding box center [161, 400] width 12 height 10
click at [186, 101] on span "delete_forever_outlined" at bounding box center [187, 98] width 11 height 11
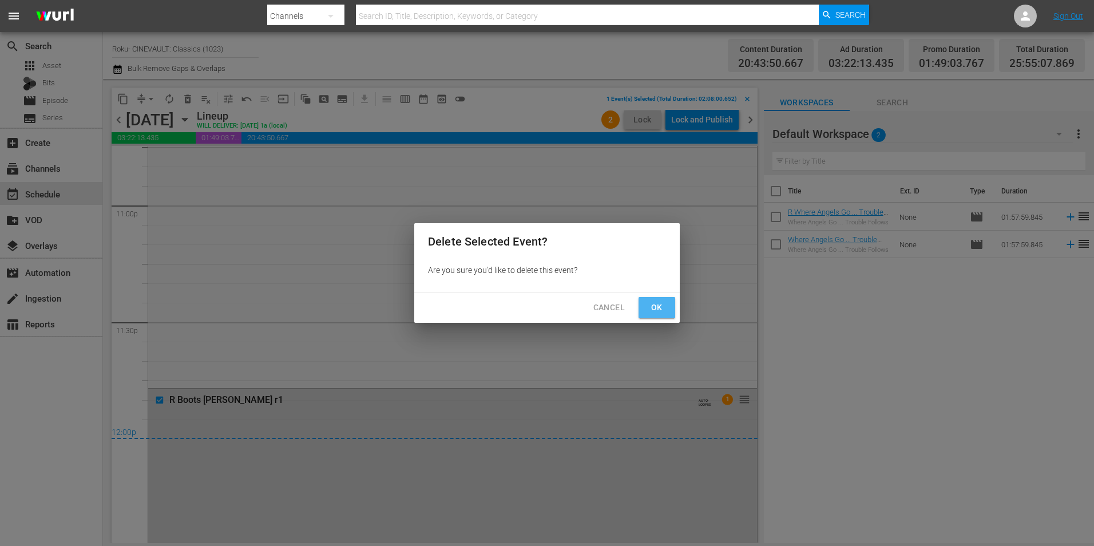
click at [662, 313] on span "Ok" at bounding box center [657, 307] width 18 height 14
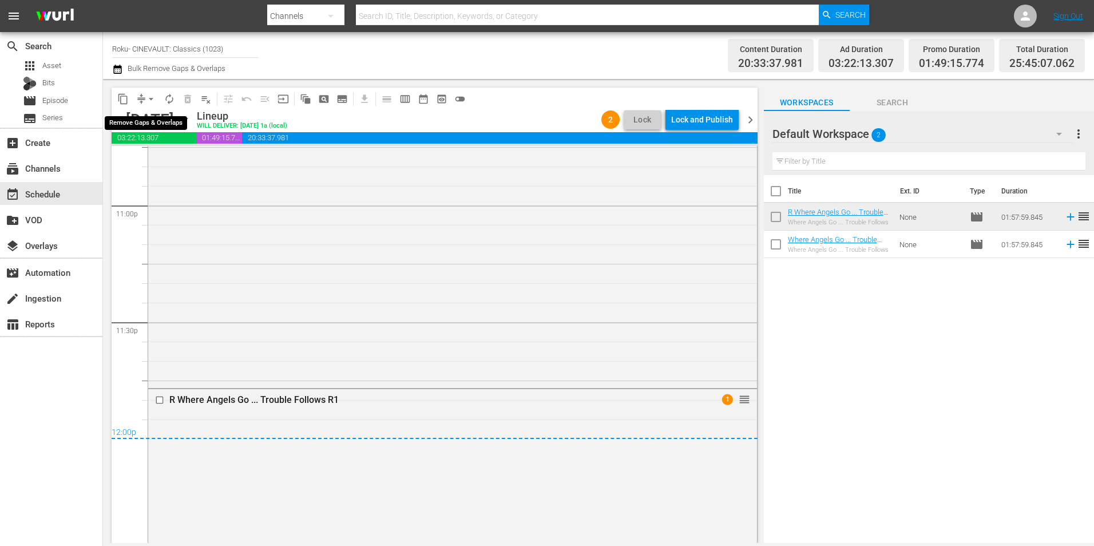
click at [148, 97] on span "arrow_drop_down" at bounding box center [150, 98] width 11 height 11
click at [148, 116] on li "Align to Midnight" at bounding box center [152, 122] width 120 height 19
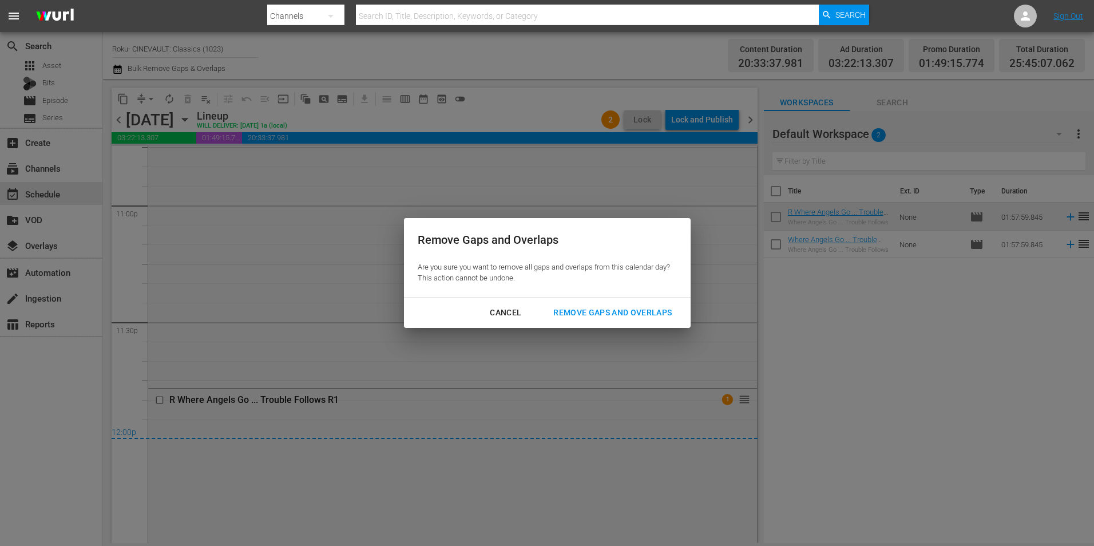
click at [601, 315] on div "Remove Gaps and Overlaps" at bounding box center [612, 313] width 137 height 14
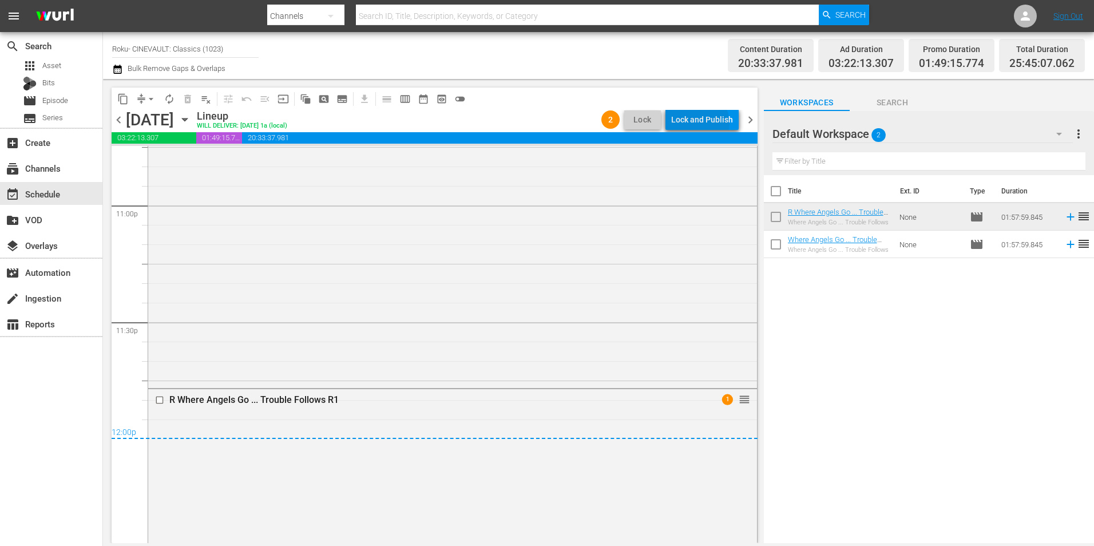
click at [699, 124] on div "Lock and Publish" at bounding box center [702, 119] width 62 height 21
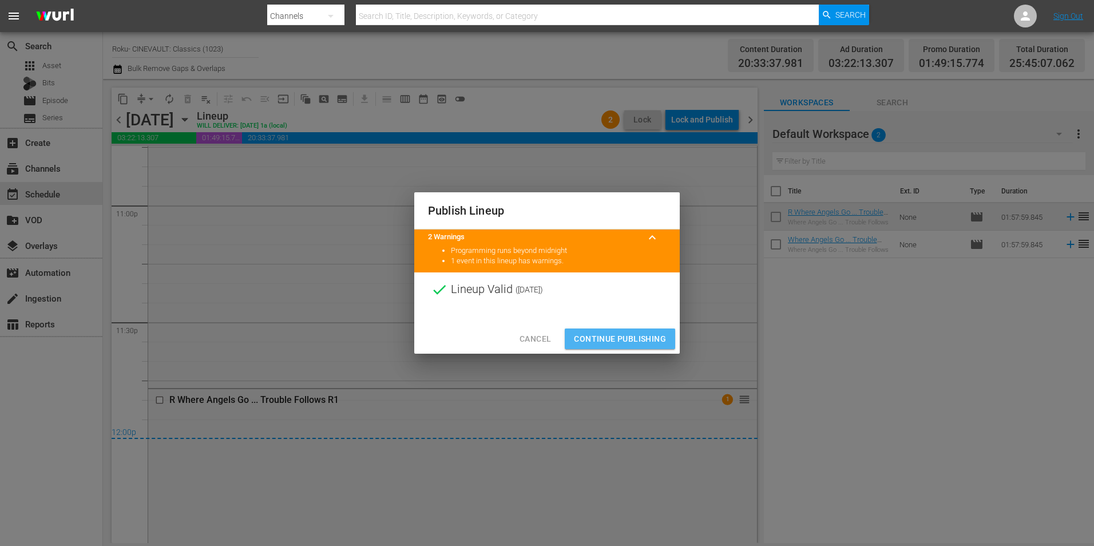
click at [613, 343] on span "Continue Publishing" at bounding box center [620, 339] width 92 height 14
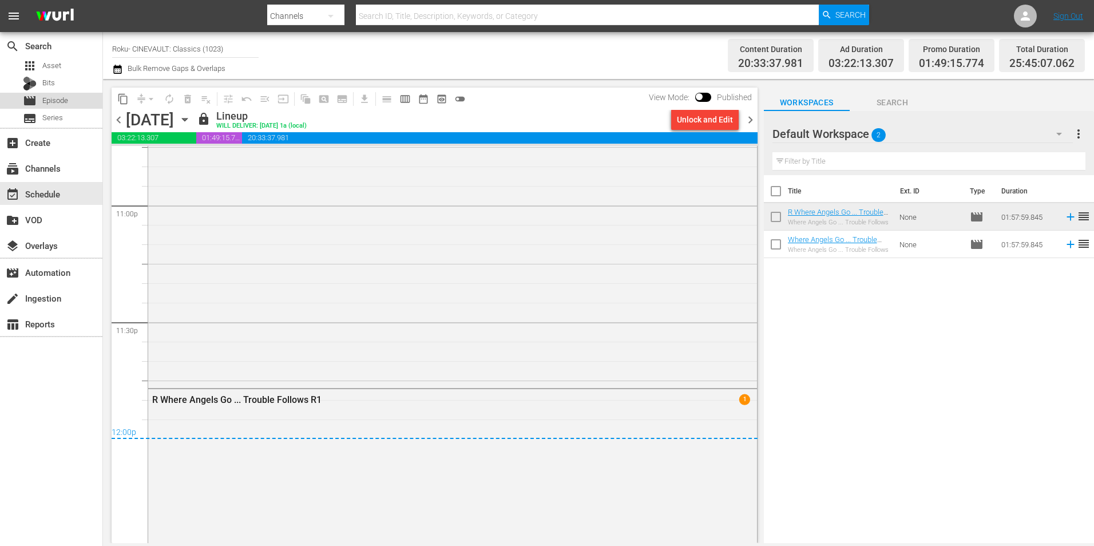
click at [65, 101] on span "Episode" at bounding box center [55, 100] width 26 height 11
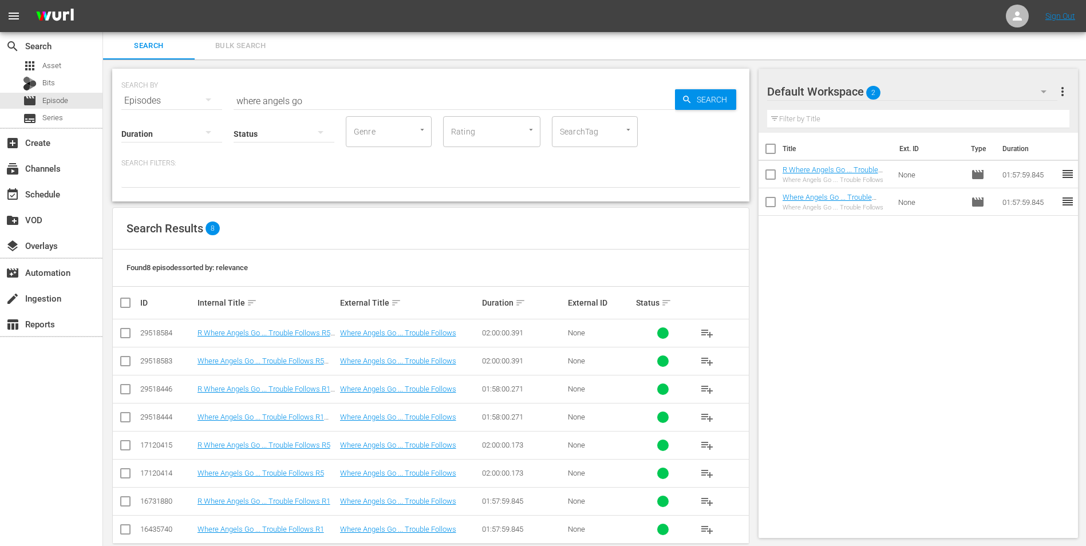
click at [325, 97] on input "where angels go" at bounding box center [454, 100] width 441 height 27
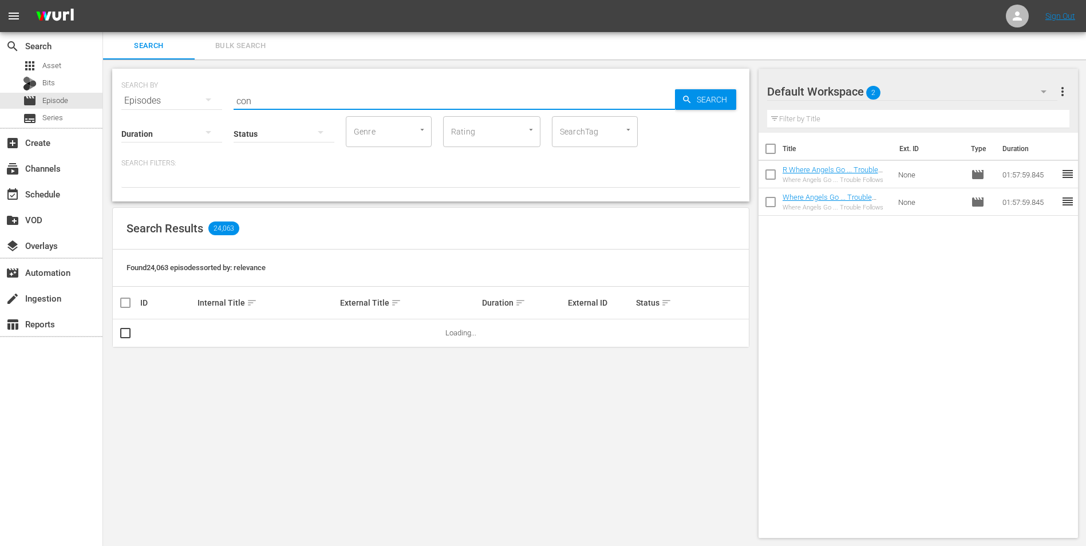
type input "con"
click at [769, 149] on input "checkbox" at bounding box center [770, 151] width 24 height 24
checkbox input "true"
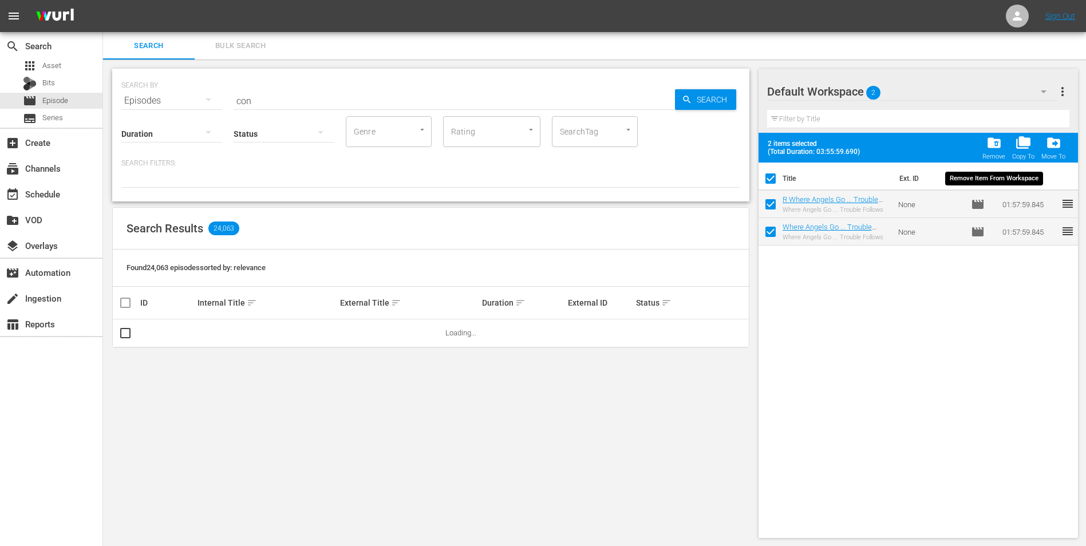
click at [986, 152] on div "folder_delete Remove" at bounding box center [993, 147] width 23 height 25
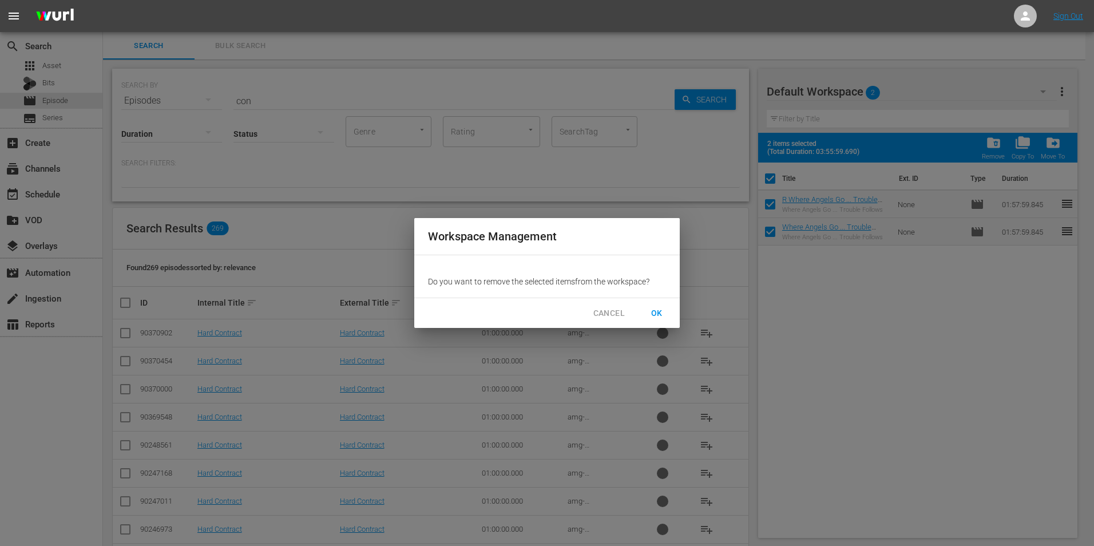
click at [662, 308] on span "OK" at bounding box center [657, 313] width 18 height 14
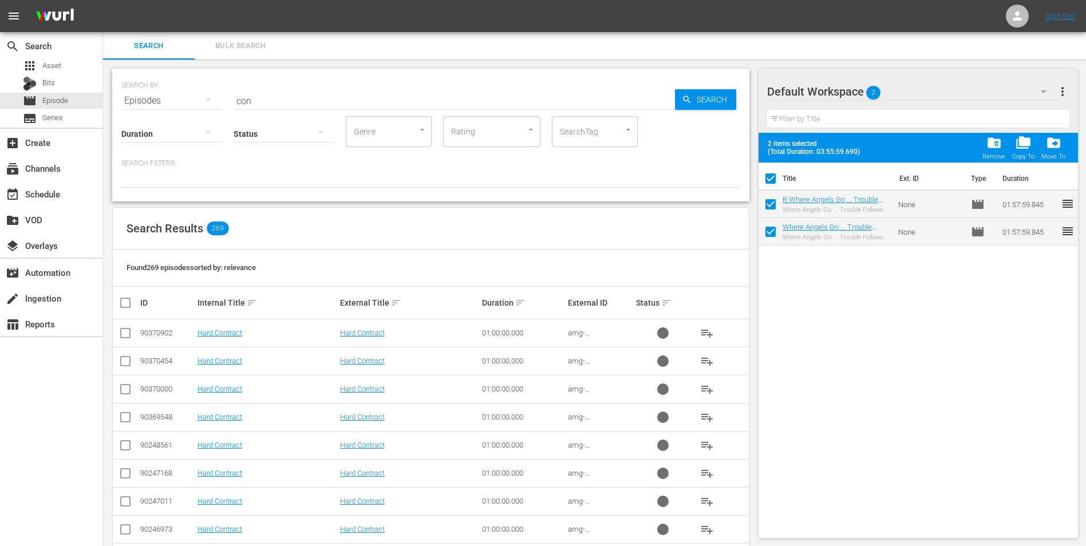
checkbox input "false"
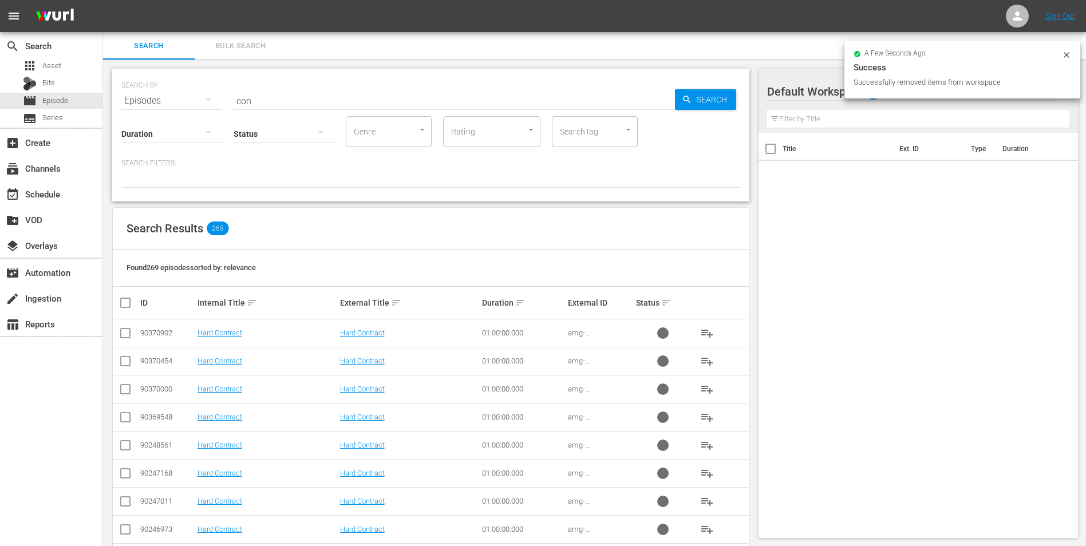
click at [1065, 53] on icon at bounding box center [1066, 54] width 9 height 9
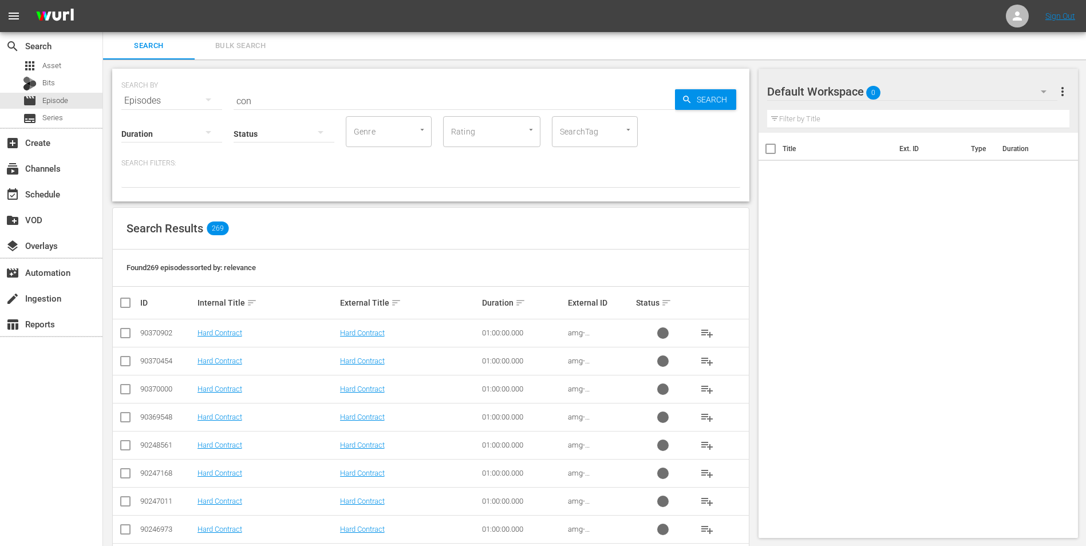
click at [957, 96] on div "Default Workspace 0" at bounding box center [912, 92] width 291 height 32
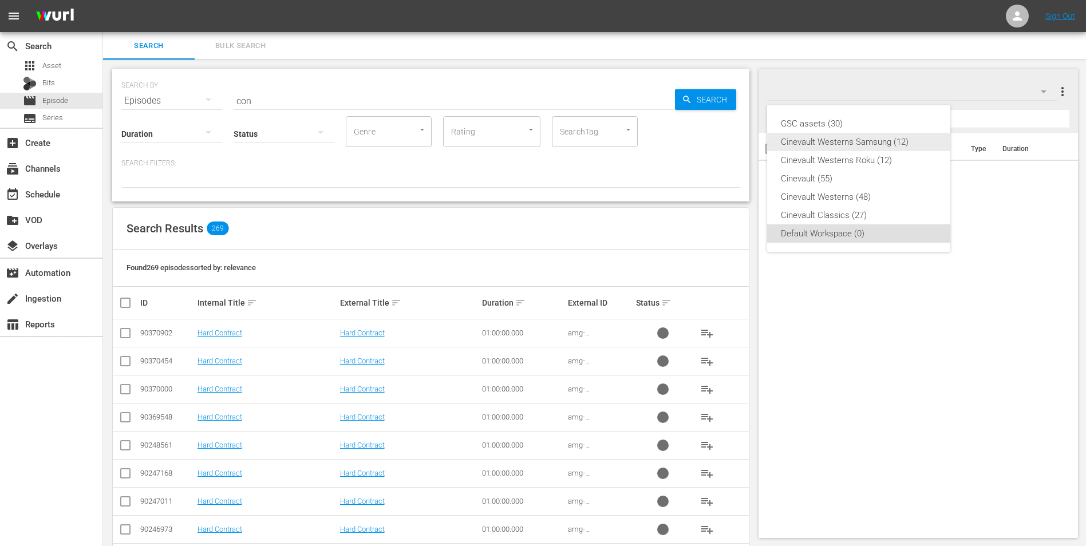
click at [887, 142] on div "Cinevault Westerns Samsung (12)" at bounding box center [859, 142] width 156 height 18
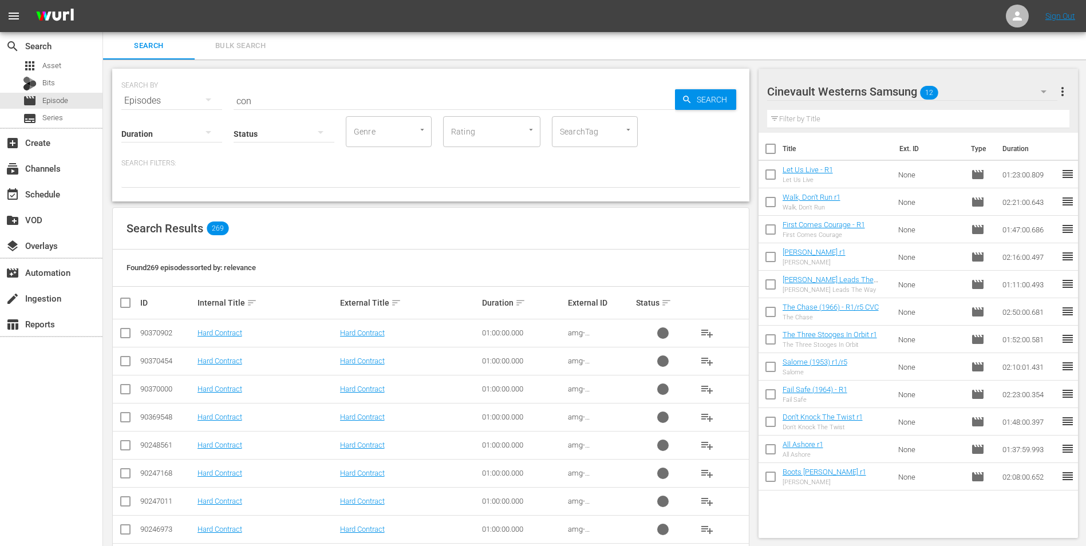
click at [770, 150] on input "checkbox" at bounding box center [770, 151] width 24 height 24
checkbox input "true"
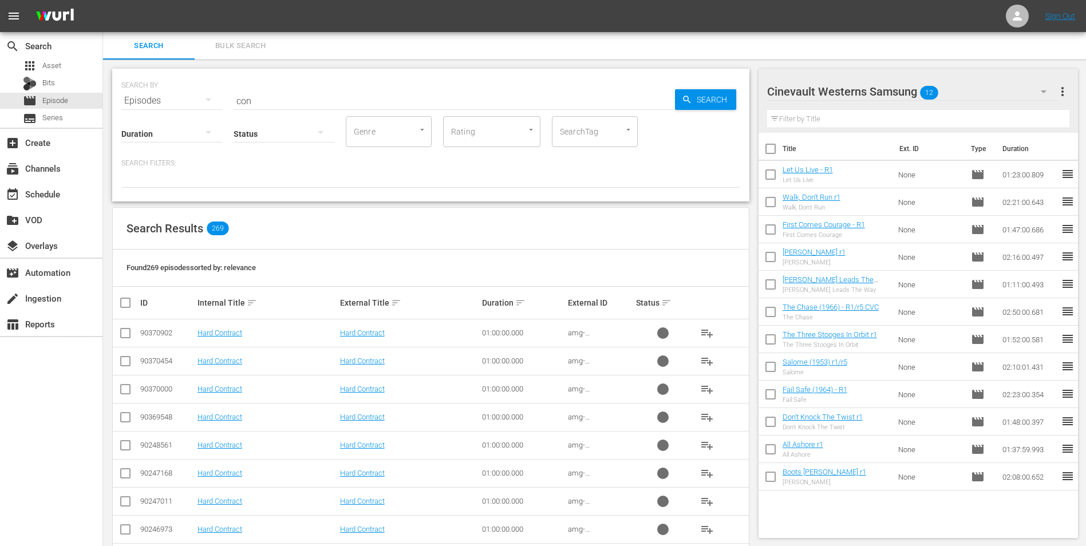
checkbox input "true"
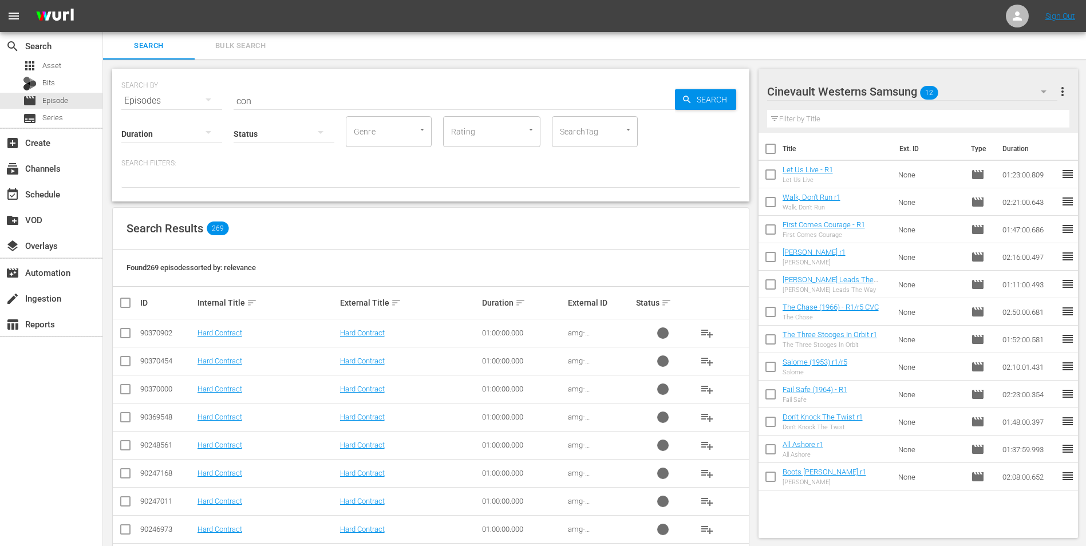
checkbox input "true"
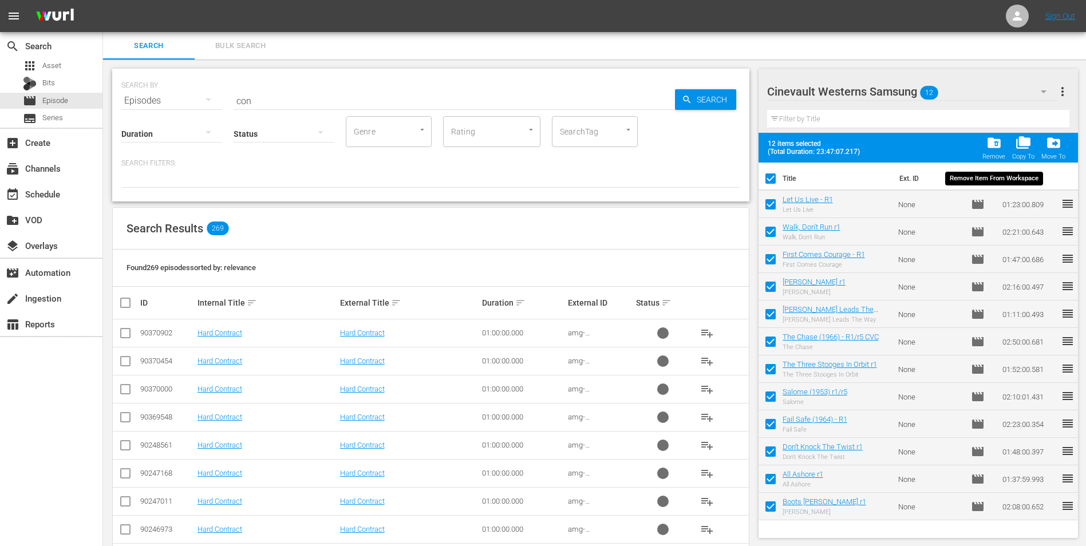
click at [994, 144] on span "folder_delete" at bounding box center [993, 142] width 15 height 15
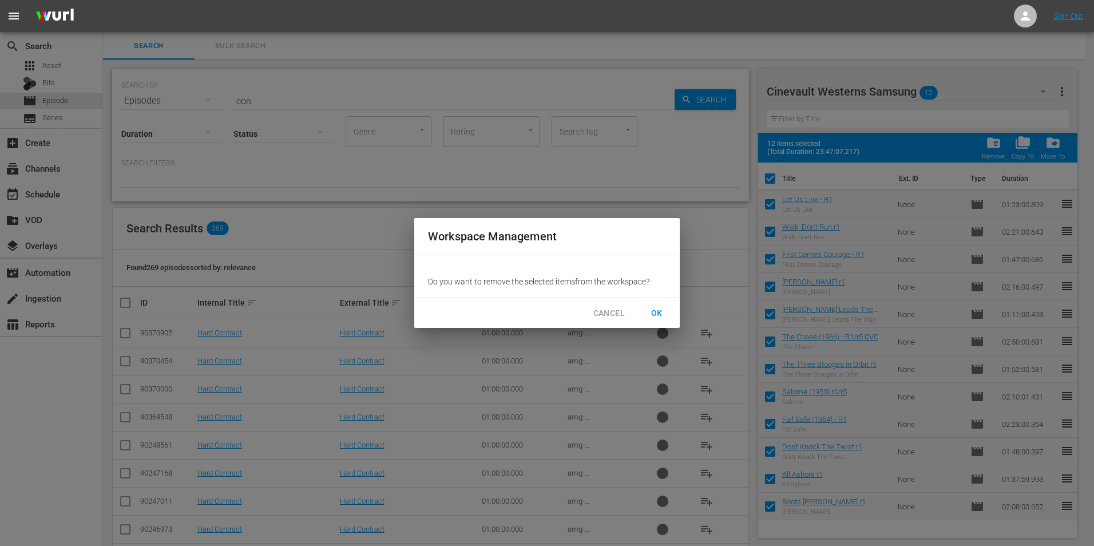
click at [655, 313] on span "OK" at bounding box center [657, 313] width 18 height 14
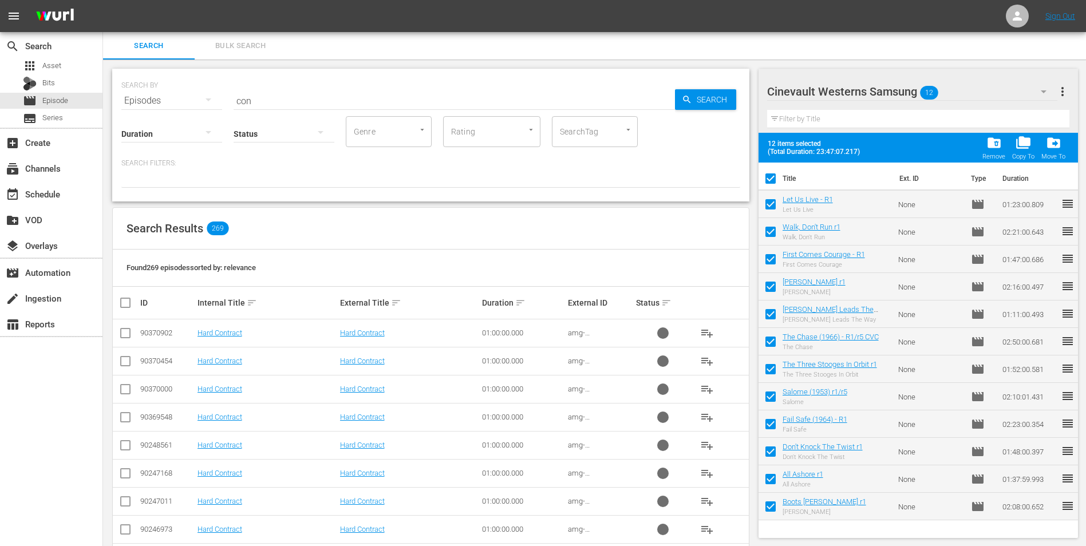
checkbox input "false"
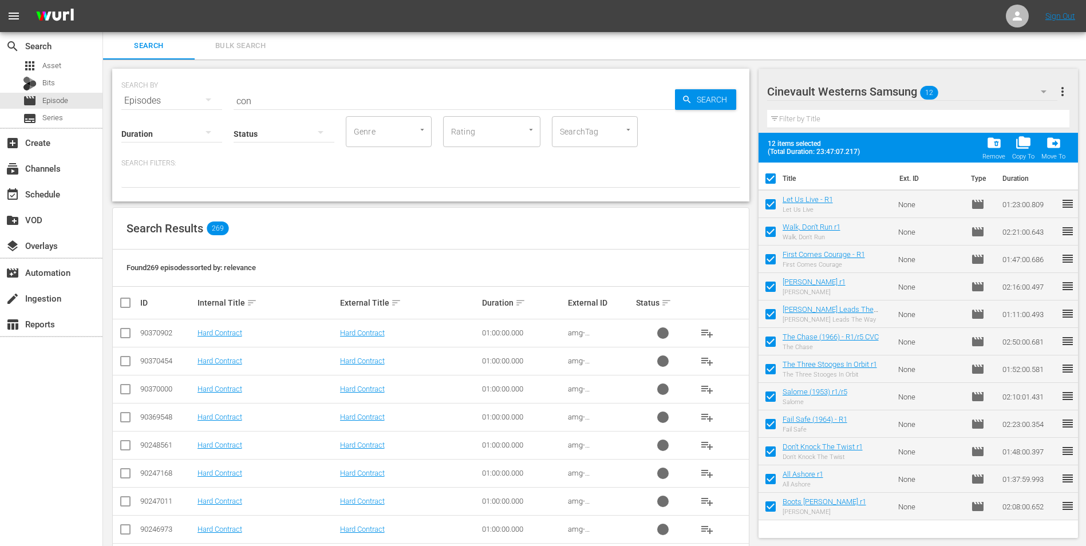
checkbox input "false"
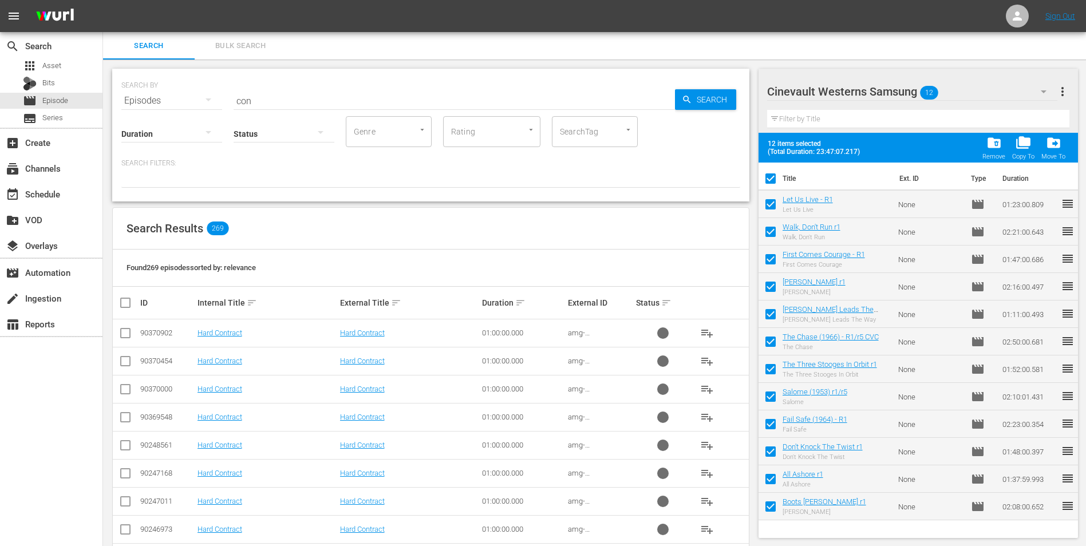
checkbox input "false"
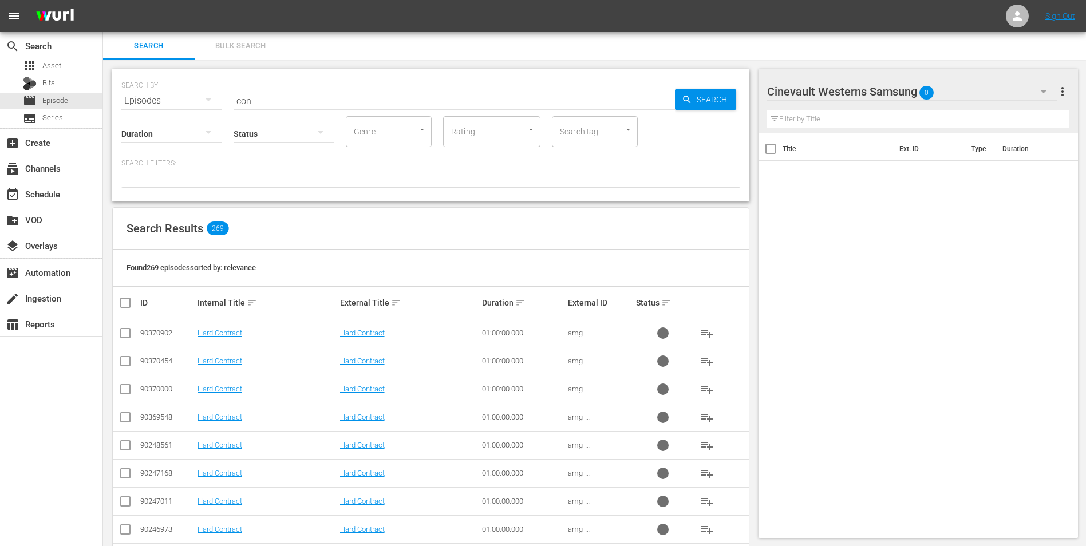
click at [975, 90] on div "Cinevault Westerns Samsung 0" at bounding box center [912, 92] width 291 height 32
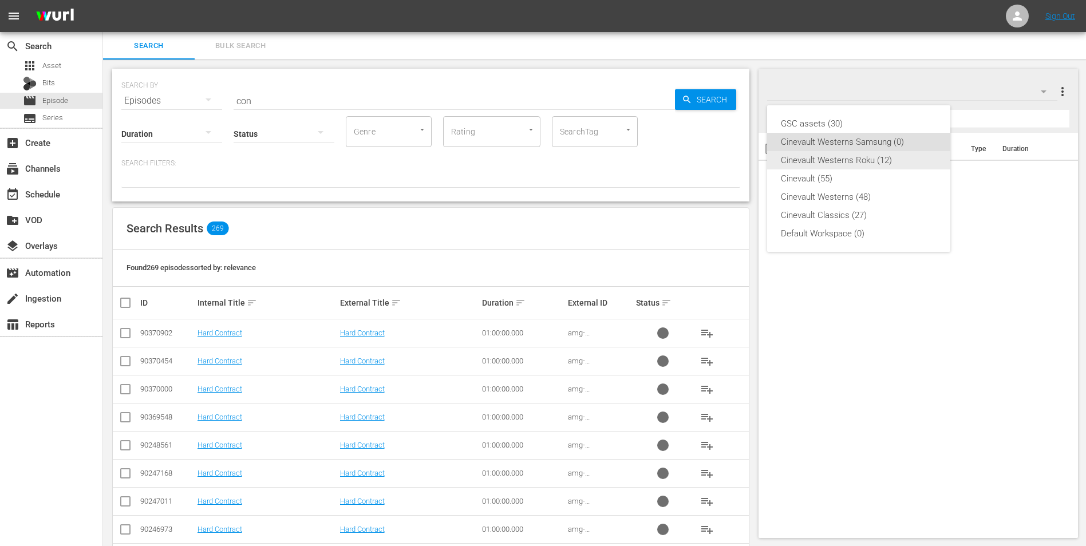
click at [873, 163] on div "Cinevault Westerns Roku (12)" at bounding box center [859, 160] width 156 height 18
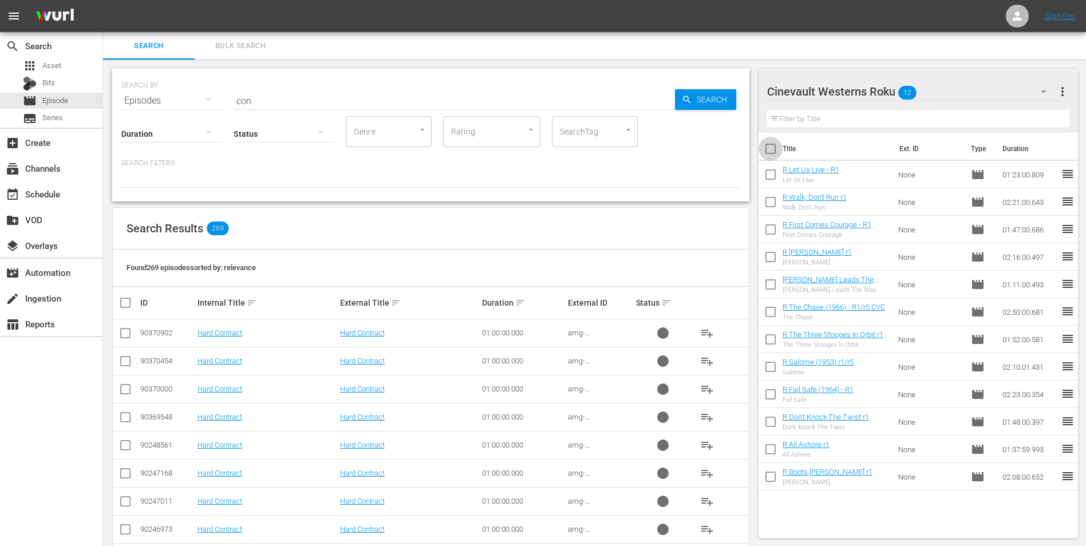
click at [773, 149] on input "checkbox" at bounding box center [770, 151] width 24 height 24
checkbox input "true"
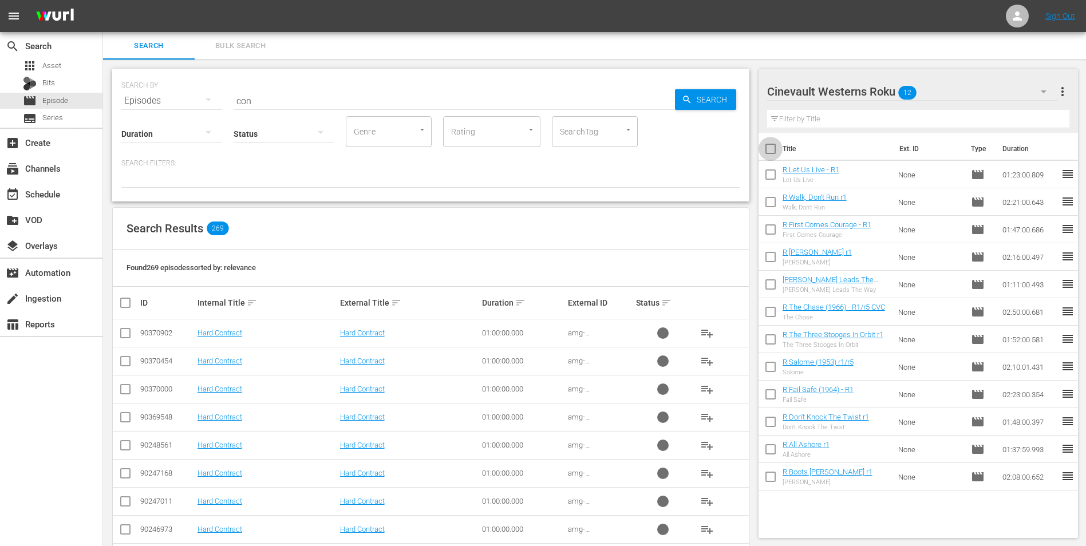
checkbox input "true"
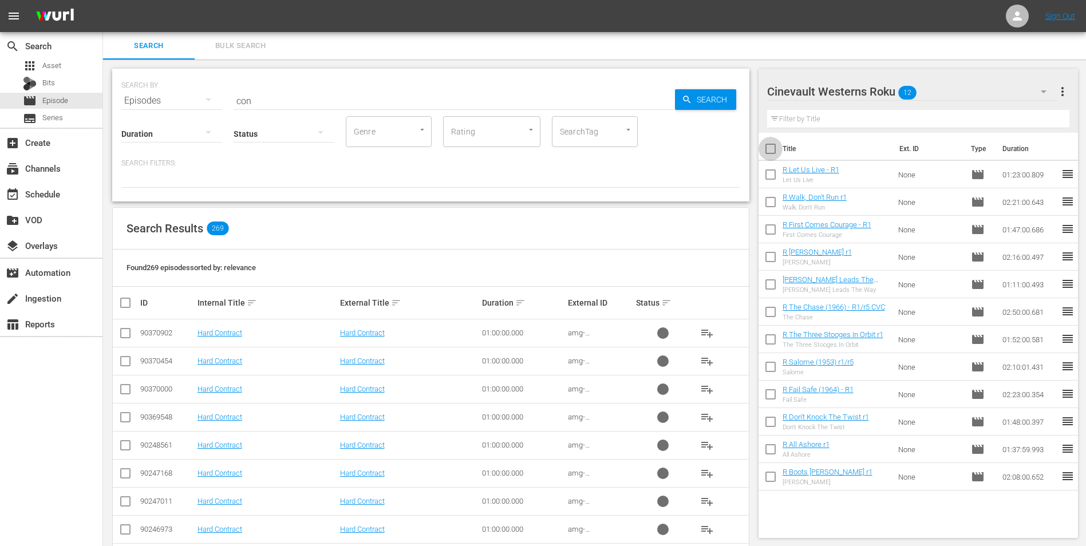
checkbox input "true"
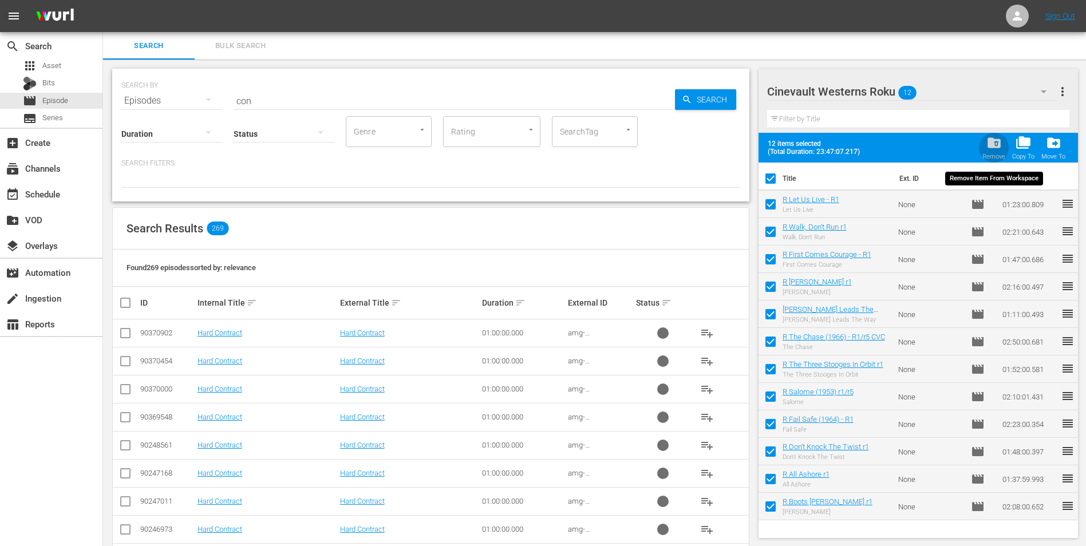
click at [1002, 144] on div "folder_delete Remove" at bounding box center [993, 147] width 23 height 25
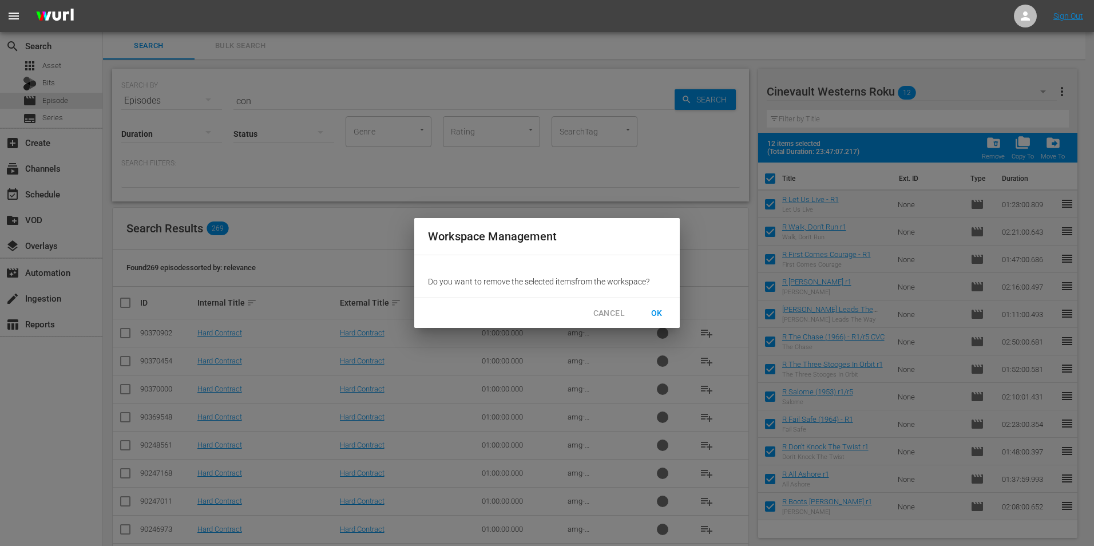
click at [659, 314] on span "OK" at bounding box center [657, 313] width 18 height 14
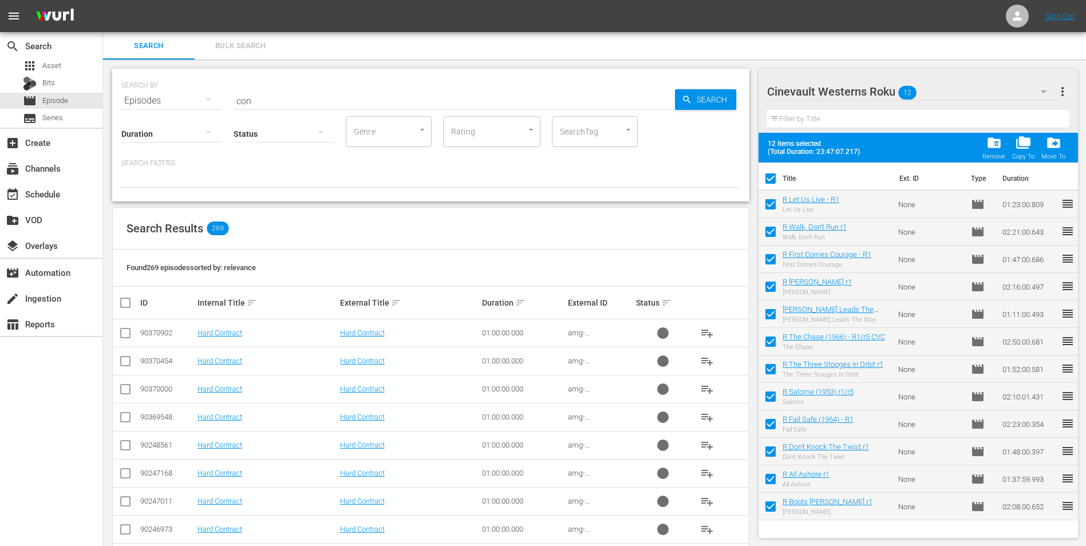
checkbox input "false"
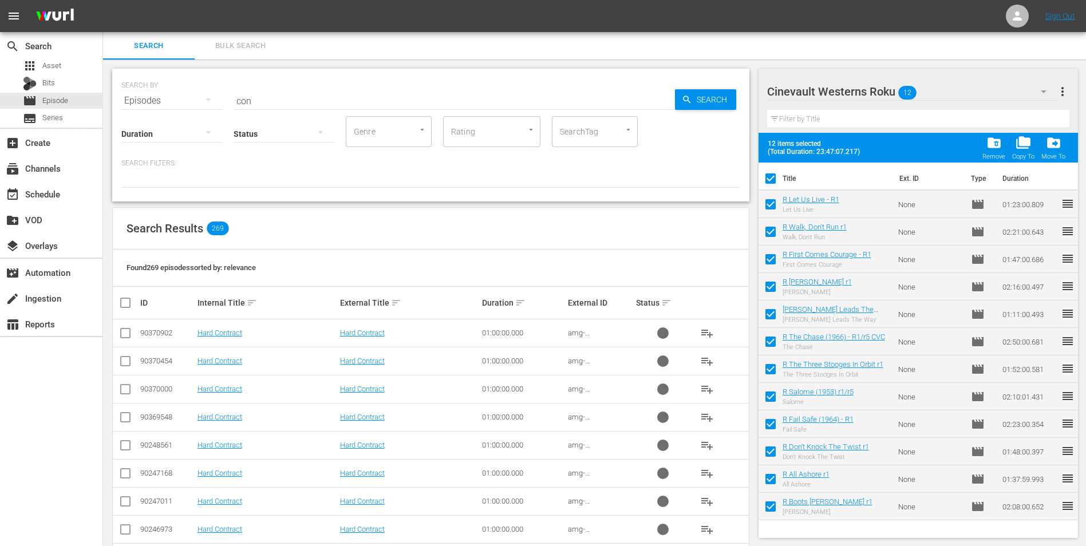
checkbox input "false"
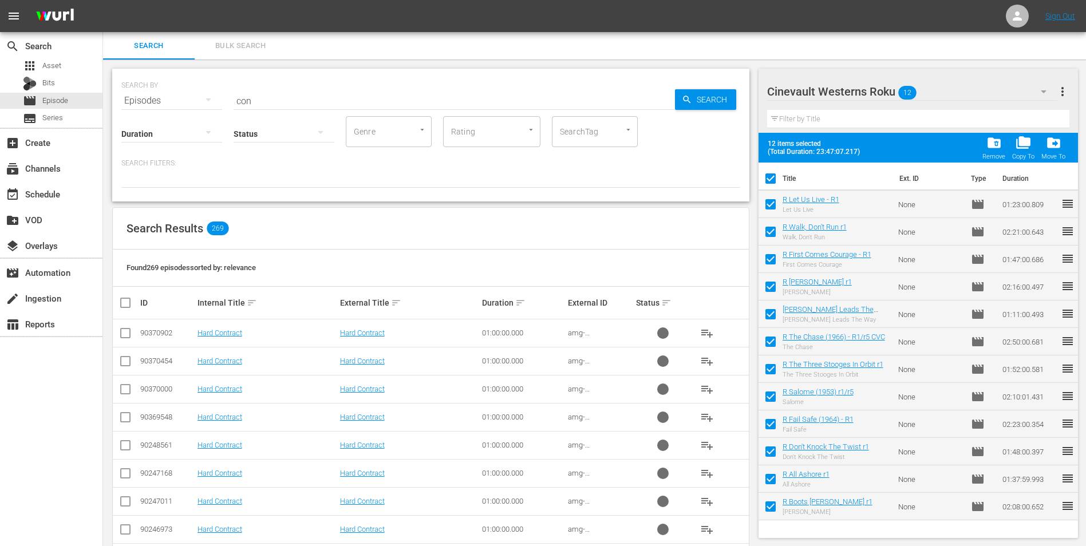
checkbox input "false"
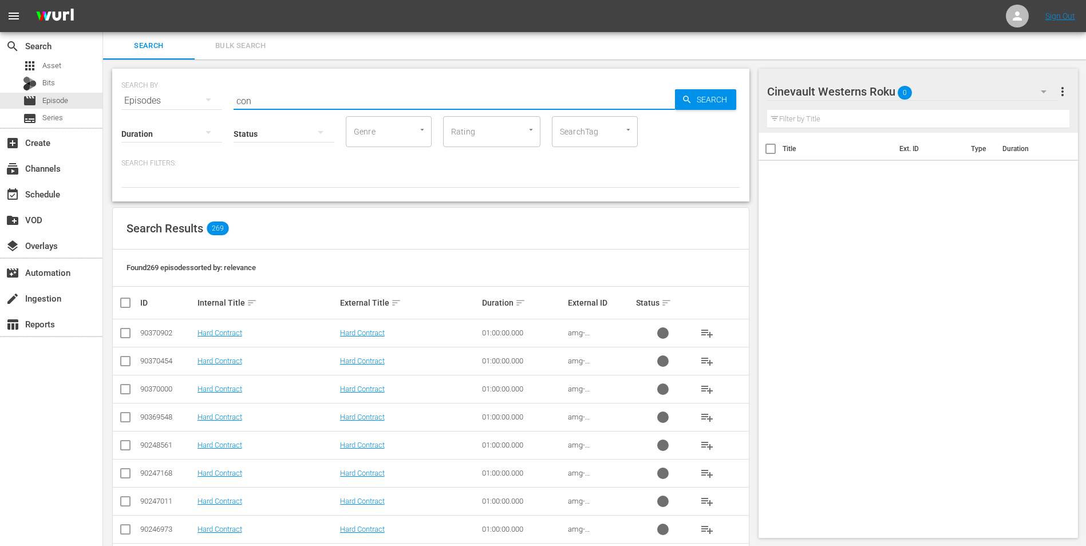
click at [361, 94] on input "con" at bounding box center [454, 100] width 441 height 27
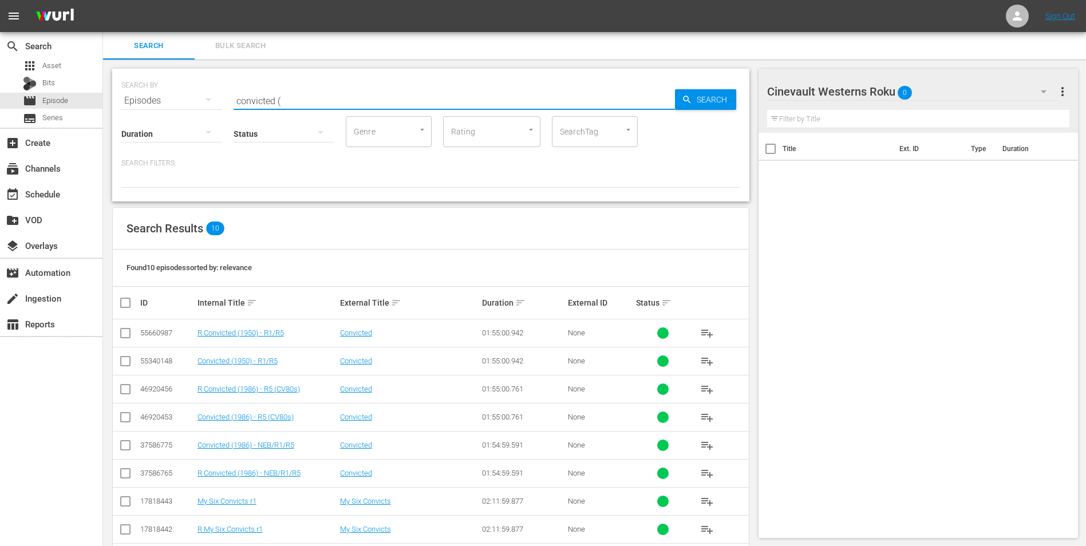
click at [310, 99] on input "convicted (" at bounding box center [454, 100] width 441 height 27
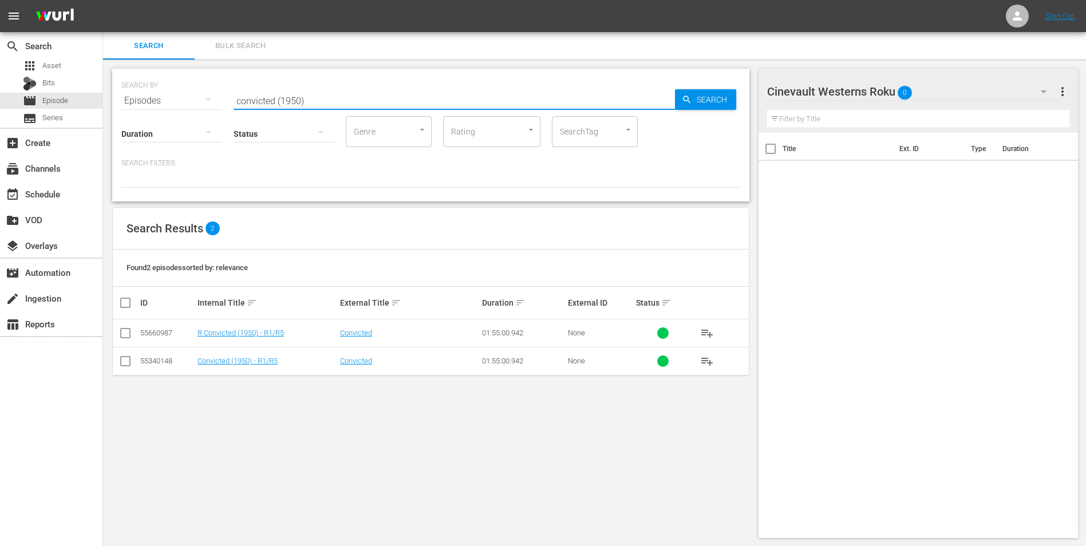
type input "convicted (1950)"
click at [119, 329] on input "checkbox" at bounding box center [125, 336] width 14 height 14
checkbox input "true"
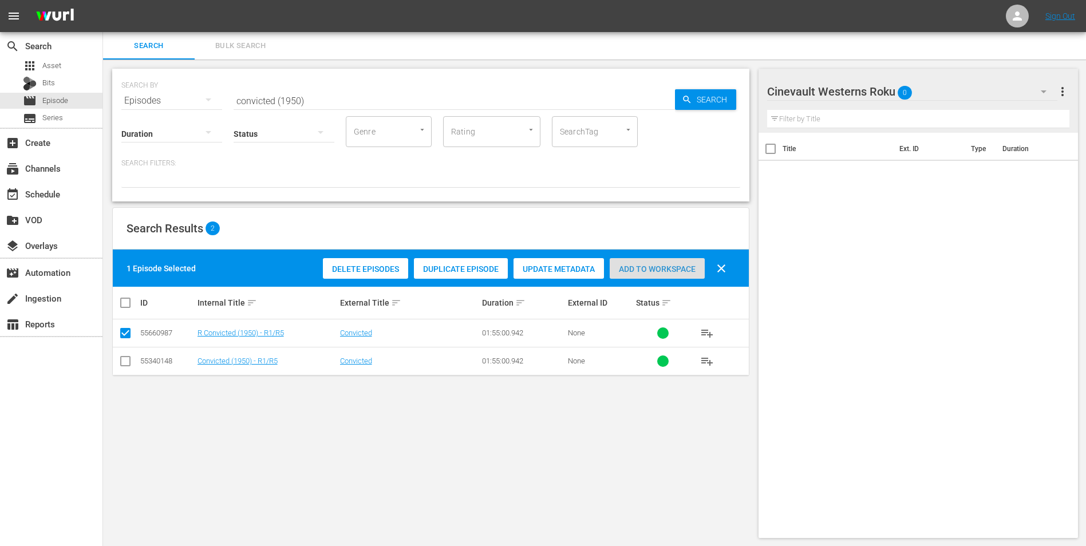
click at [614, 271] on span "Add to Workspace" at bounding box center [657, 268] width 95 height 9
click at [958, 84] on div "Cinevault Westerns Roku 1" at bounding box center [912, 92] width 291 height 32
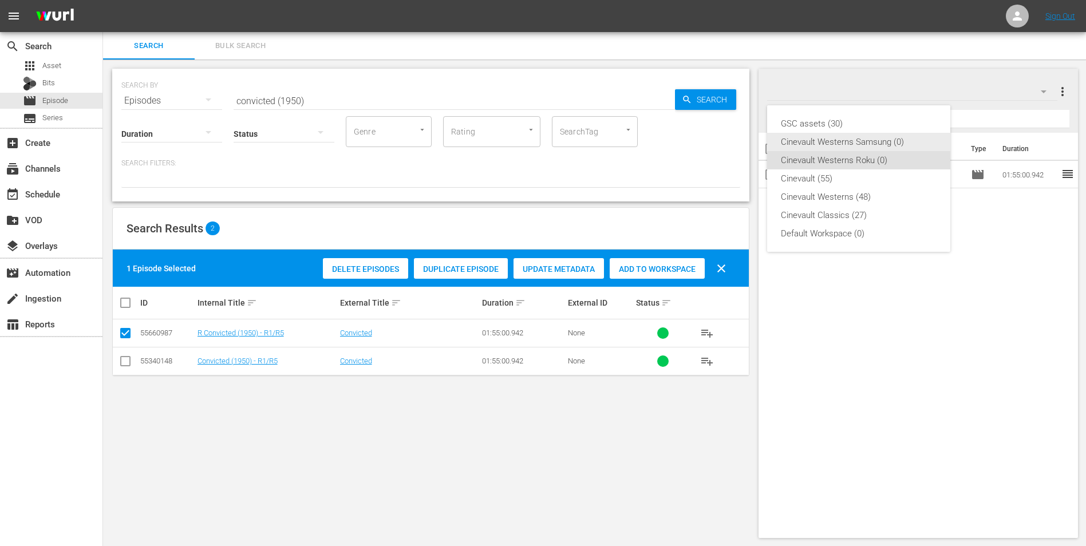
click at [902, 146] on div "Cinevault Westerns Samsung (0)" at bounding box center [859, 142] width 156 height 18
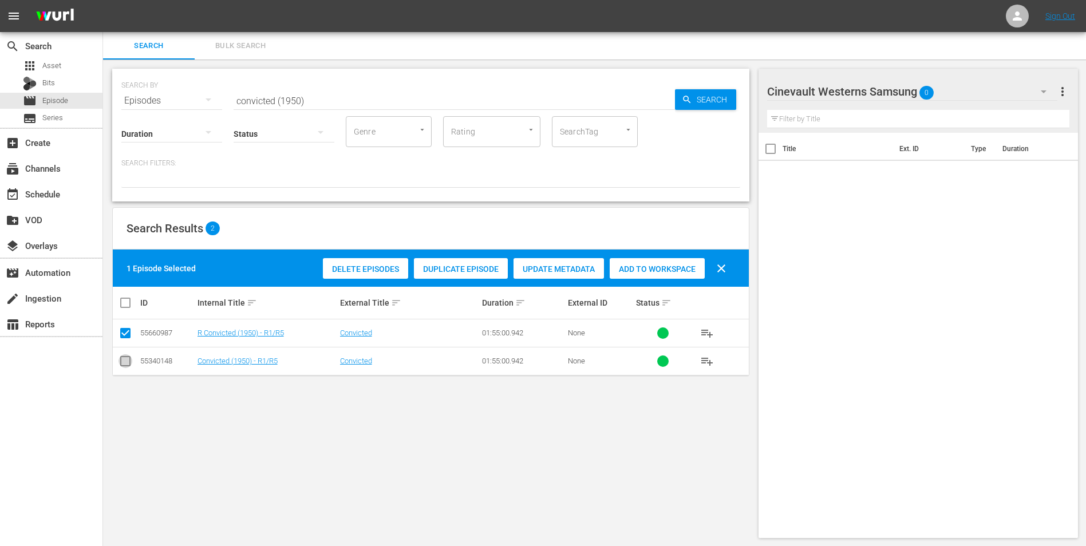
click at [128, 361] on input "checkbox" at bounding box center [125, 364] width 14 height 14
checkbox input "true"
click at [125, 335] on input "checkbox" at bounding box center [125, 336] width 14 height 14
checkbox input "false"
click at [653, 263] on div "Add to Workspace" at bounding box center [657, 269] width 95 height 22
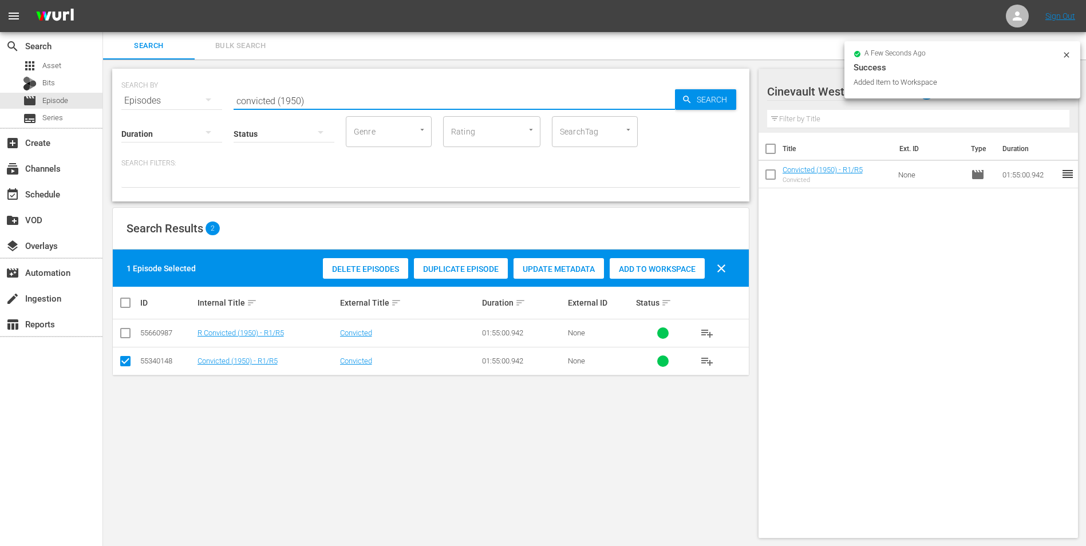
click at [456, 93] on input "convicted (1950)" at bounding box center [454, 100] width 441 height 27
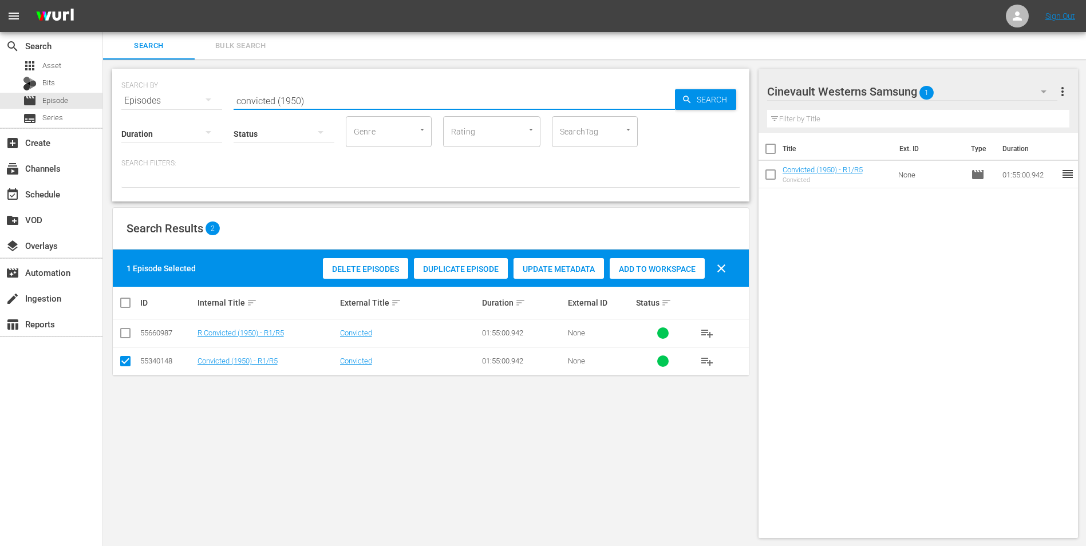
click at [456, 93] on input "convicted (1950)" at bounding box center [454, 100] width 441 height 27
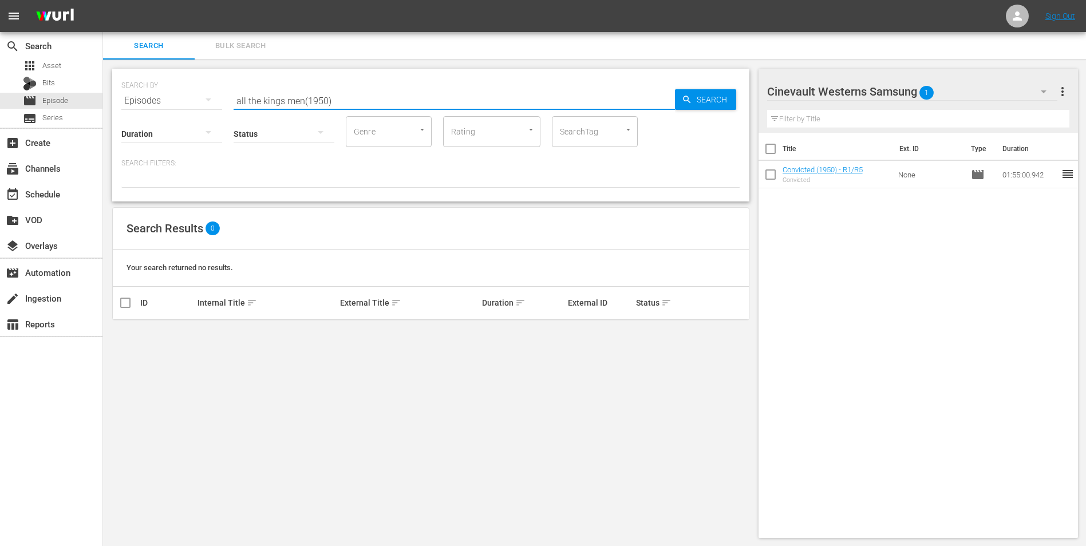
click at [303, 100] on input "all the kings men(1950)" at bounding box center [454, 100] width 441 height 27
type input "all the kings men(1950)"
click at [331, 125] on body "menu Sign Out search Search apps Asset Bits movie Episode subtitles Series add_…" at bounding box center [543, 273] width 1086 height 546
click at [303, 102] on div "Ready to Schedule Not Ready to Schedule" at bounding box center [543, 273] width 1086 height 546
click at [303, 99] on input "all the kings men(1950)" at bounding box center [454, 100] width 441 height 27
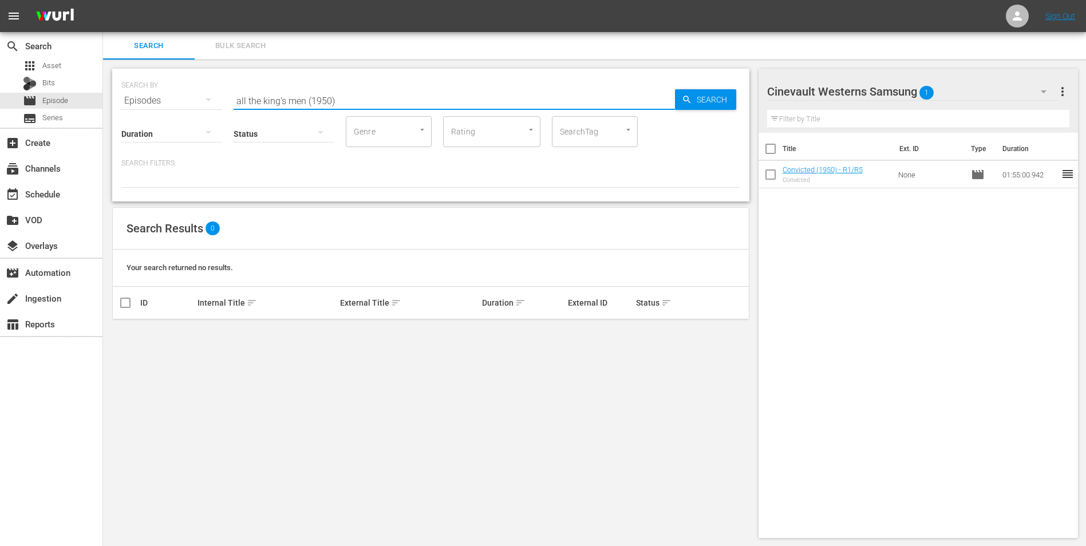
click at [343, 101] on input "all the king's men (1950)" at bounding box center [454, 100] width 441 height 27
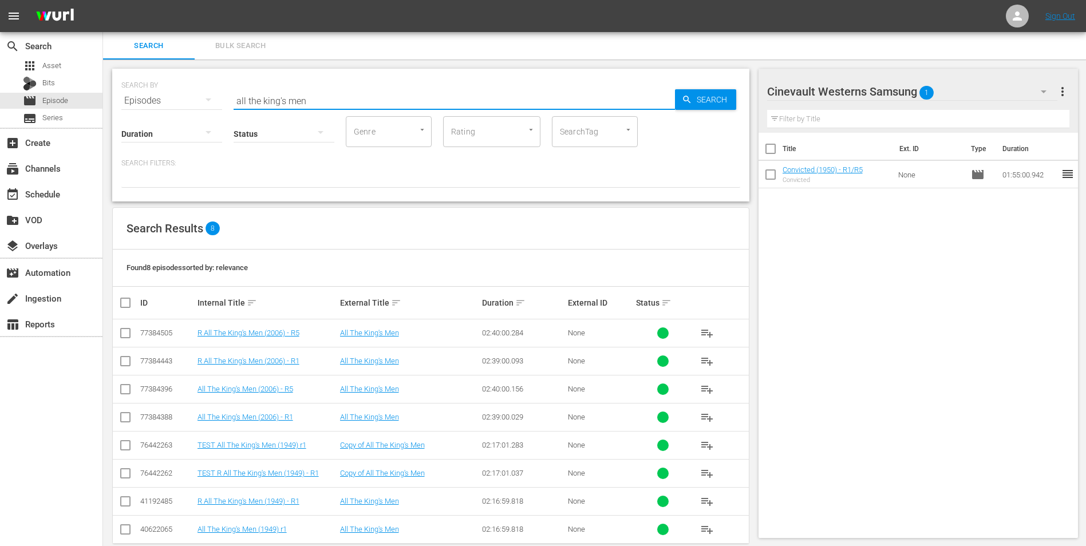
scroll to position [19, 0]
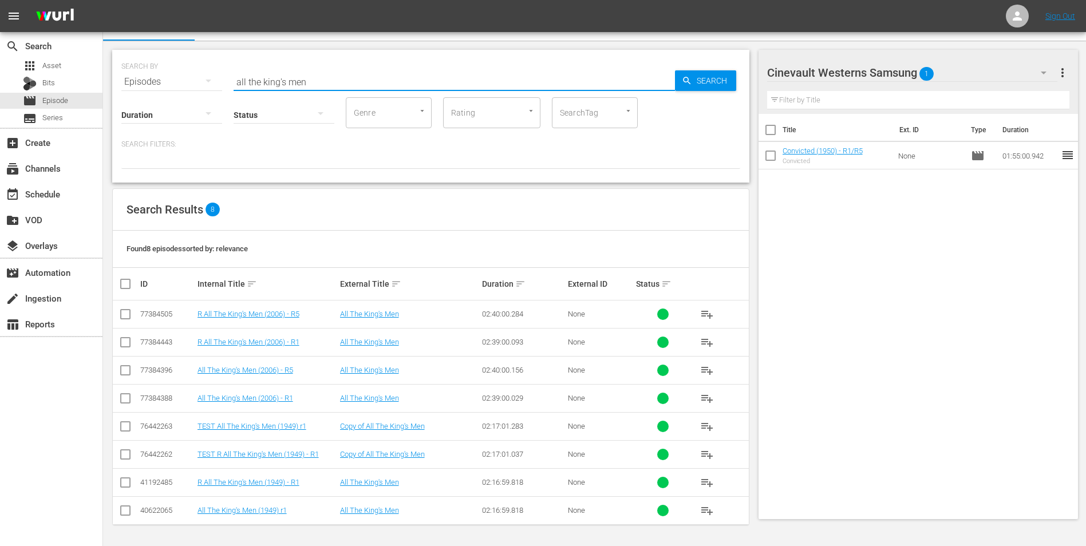
type input "all the king's men"
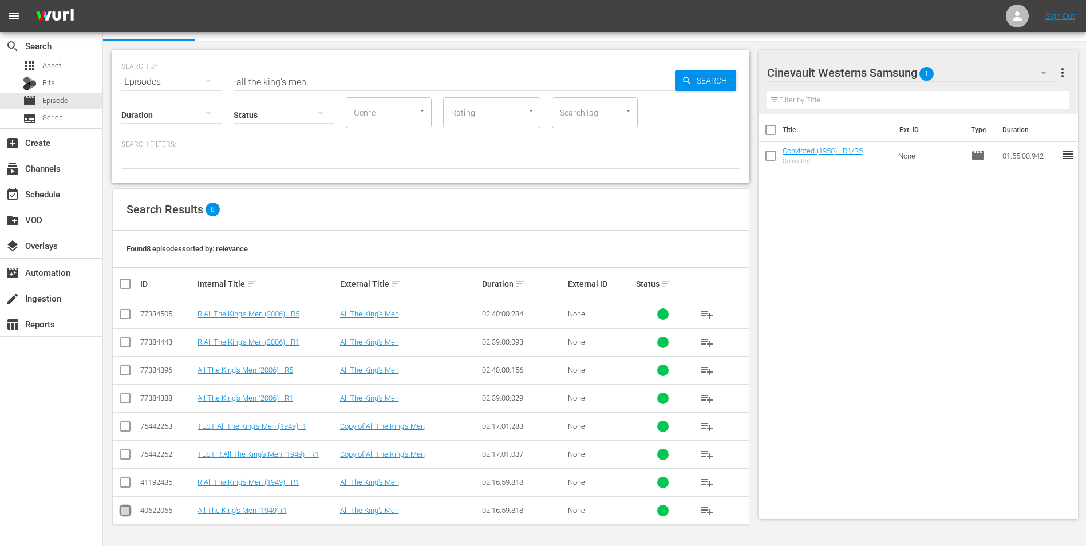
click at [127, 511] on input "checkbox" at bounding box center [125, 513] width 14 height 14
checkbox input "true"
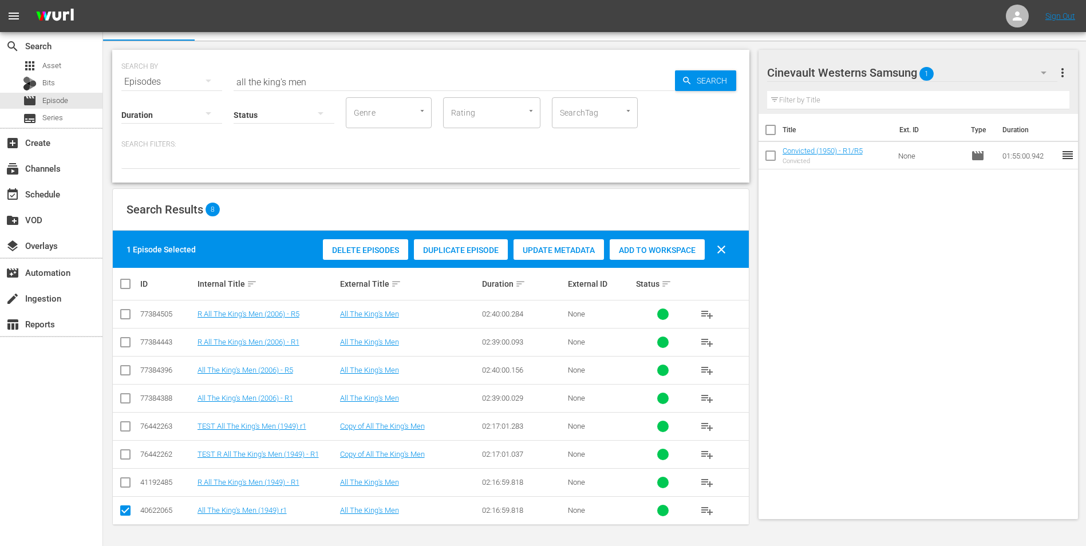
click at [629, 251] on span "Add to Workspace" at bounding box center [657, 250] width 95 height 9
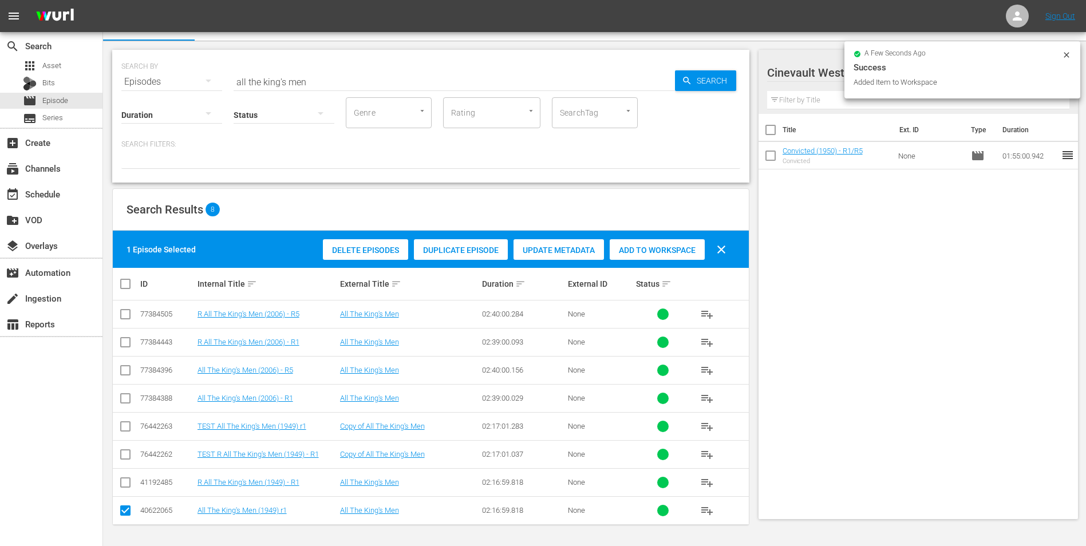
click at [1066, 54] on icon at bounding box center [1066, 54] width 9 height 9
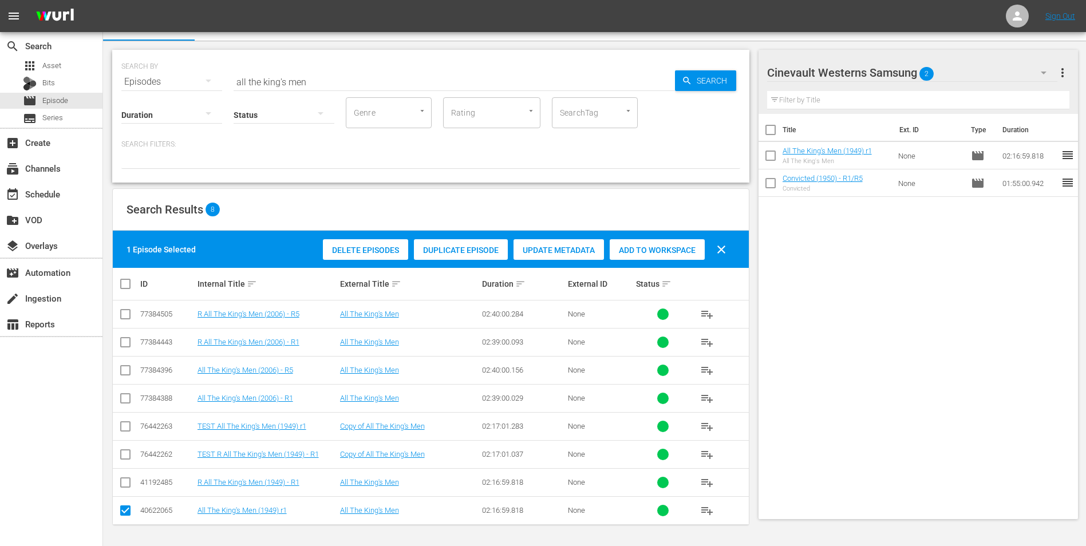
click at [1002, 70] on div "Cinevault Westerns Samsung 2" at bounding box center [912, 73] width 291 height 32
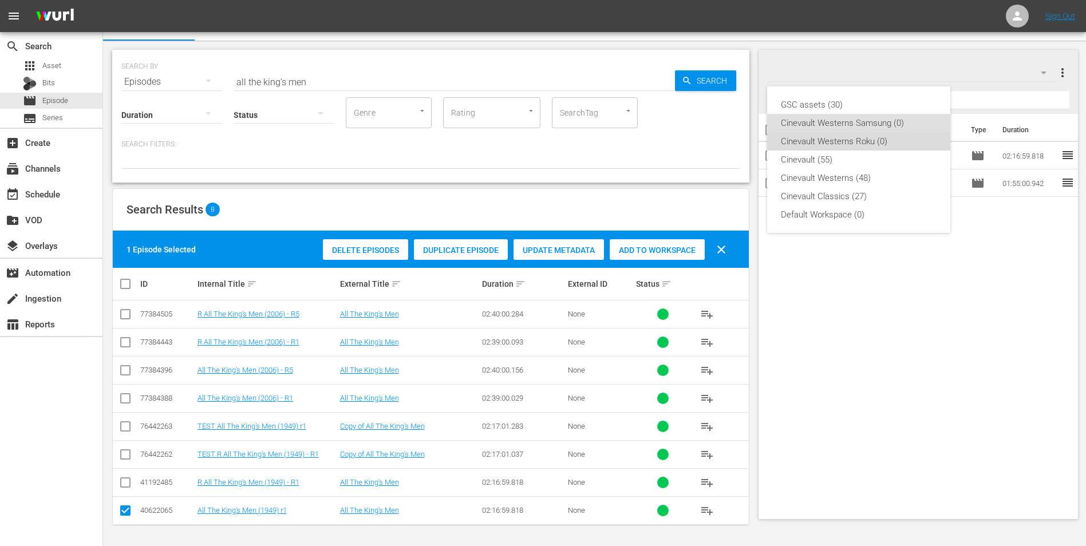
click at [892, 133] on div "Cinevault Westerns Roku (0)" at bounding box center [859, 141] width 156 height 18
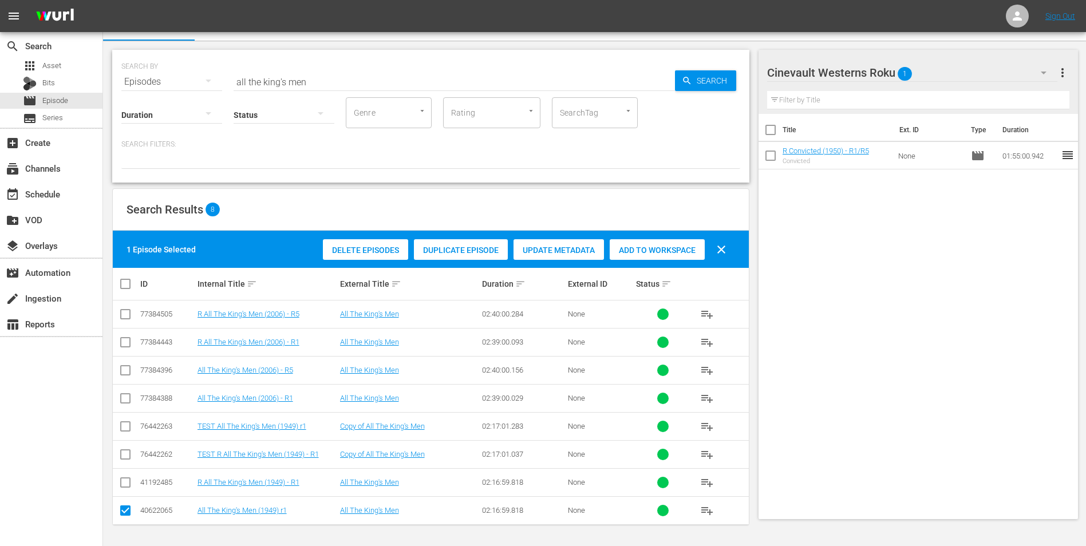
click at [126, 481] on input "checkbox" at bounding box center [125, 485] width 14 height 14
checkbox input "true"
click at [128, 515] on input "checkbox" at bounding box center [125, 513] width 14 height 14
checkbox input "false"
click at [650, 253] on span "Add to Workspace" at bounding box center [657, 250] width 95 height 9
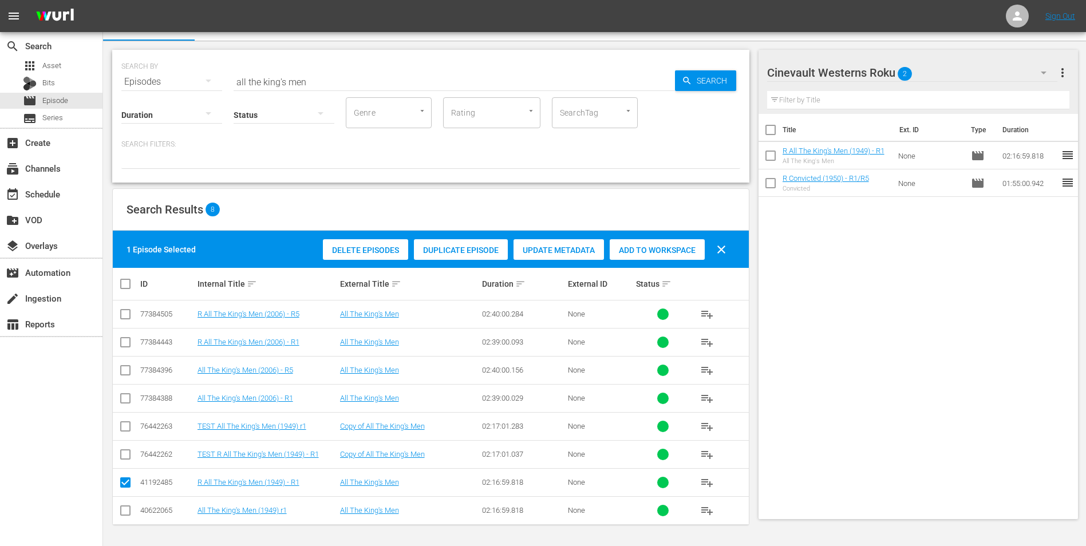
click at [943, 64] on div "Cinevault Westerns Roku 2" at bounding box center [912, 73] width 291 height 32
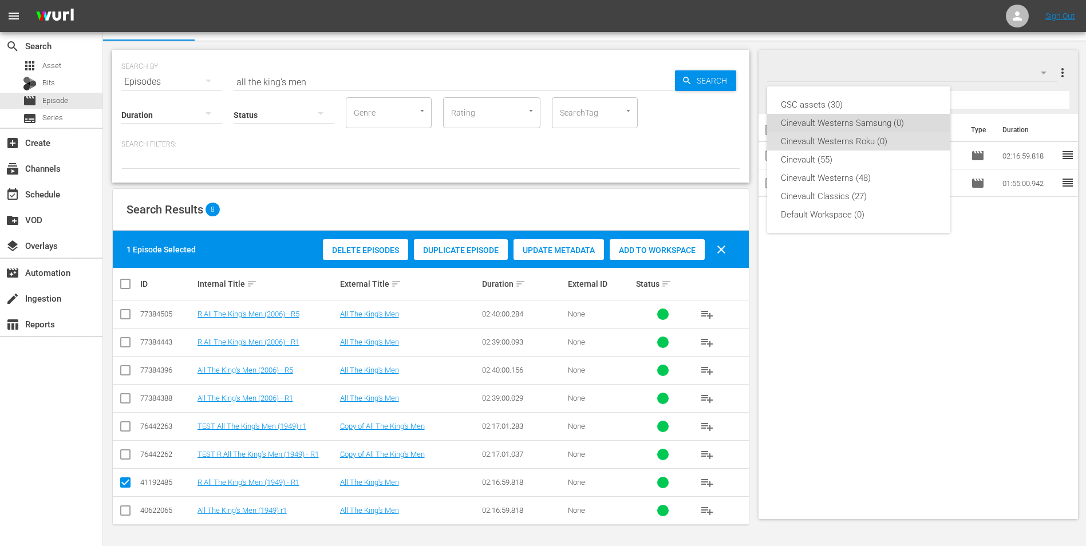
click at [850, 127] on div "Cinevault Westerns Samsung (0)" at bounding box center [859, 123] width 156 height 18
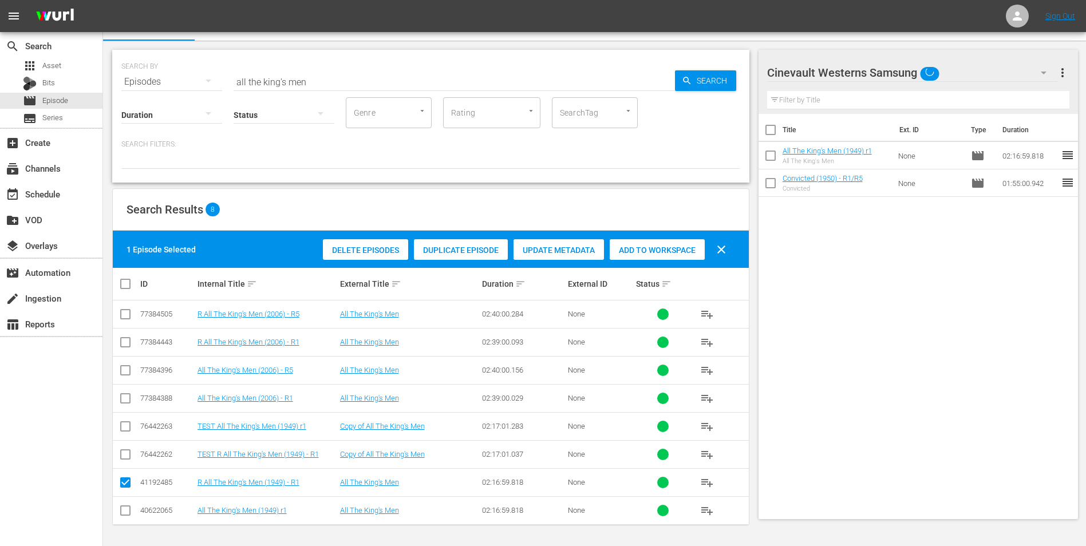
click at [638, 77] on input "all the king's men" at bounding box center [454, 81] width 441 height 27
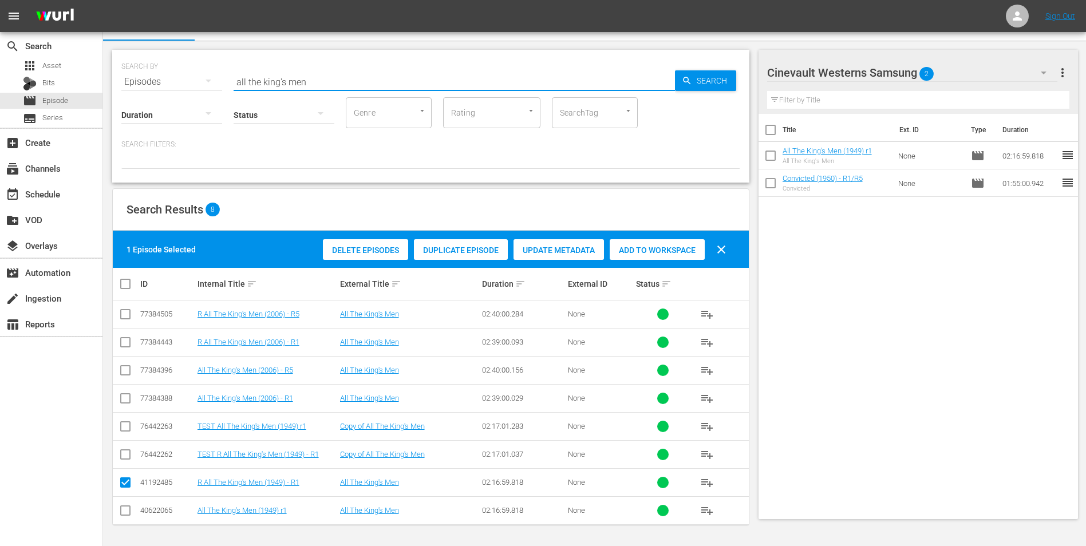
click at [638, 77] on input "all the king's men" at bounding box center [454, 81] width 441 height 27
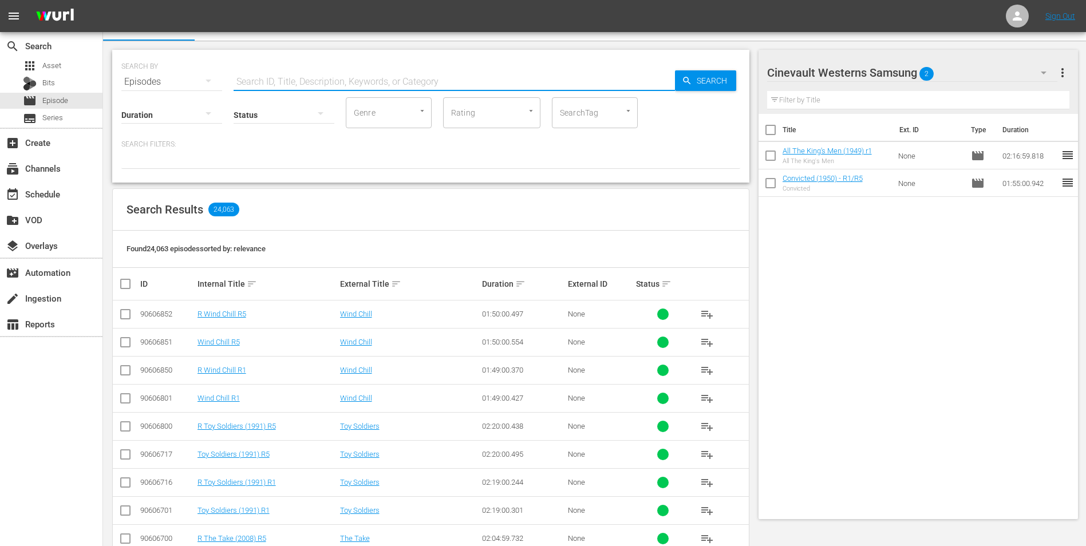
click at [281, 77] on input "text" at bounding box center [454, 81] width 441 height 27
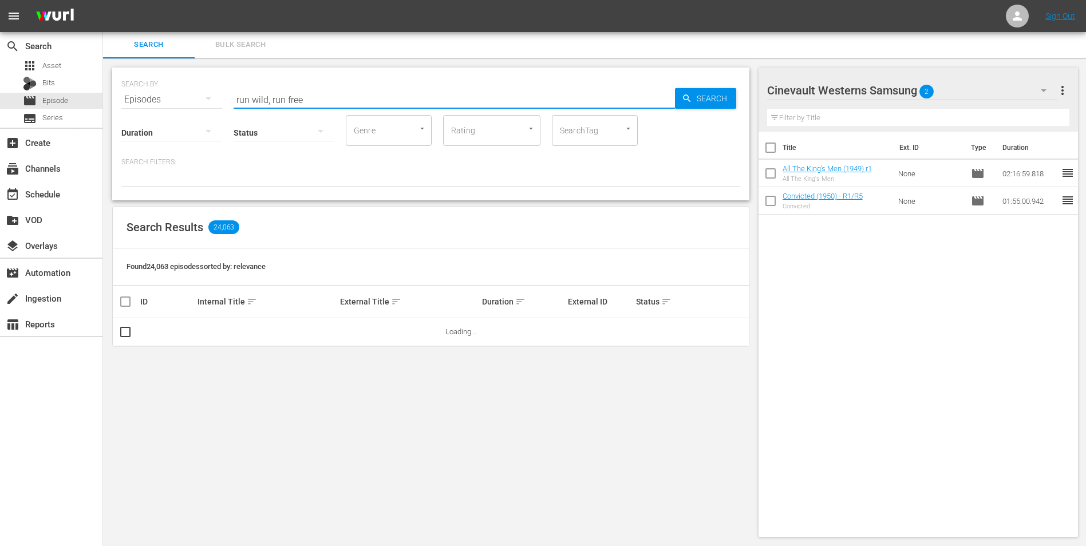
scroll to position [1, 0]
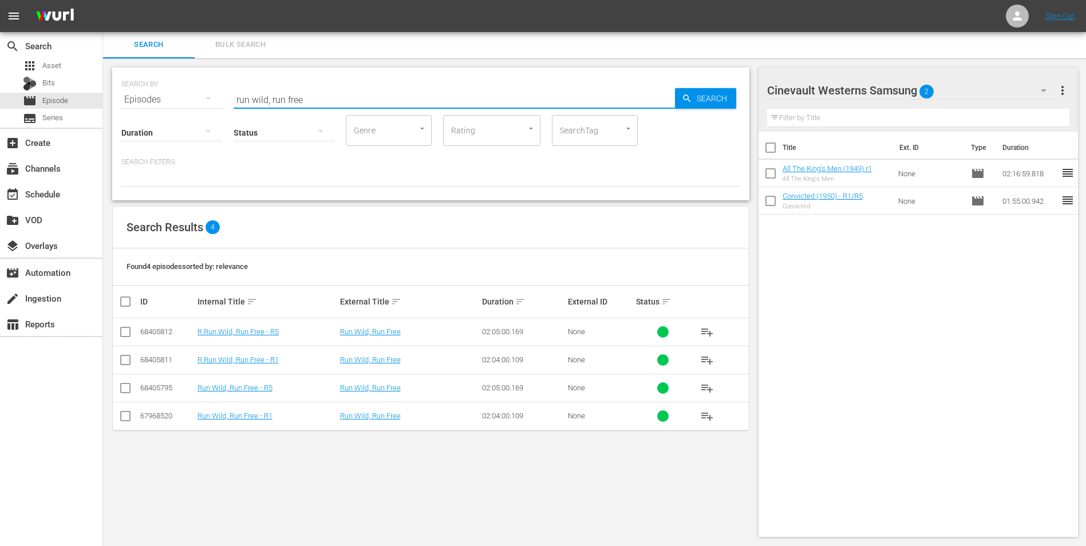
type input "run wild, run free"
click at [121, 416] on input "checkbox" at bounding box center [125, 419] width 14 height 14
checkbox input "true"
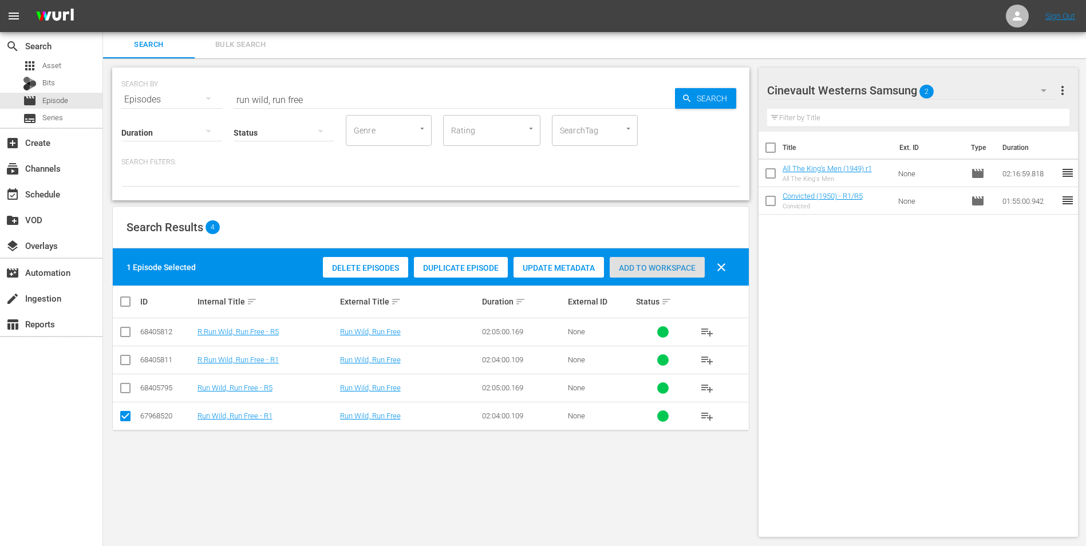
click at [635, 268] on span "Add to Workspace" at bounding box center [657, 267] width 95 height 9
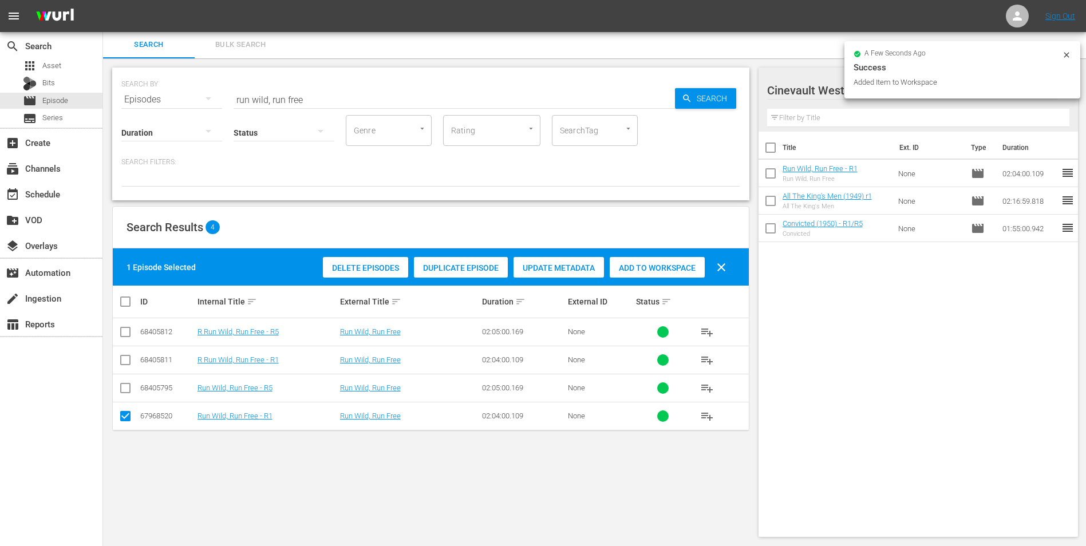
click at [1062, 54] on icon at bounding box center [1066, 54] width 9 height 9
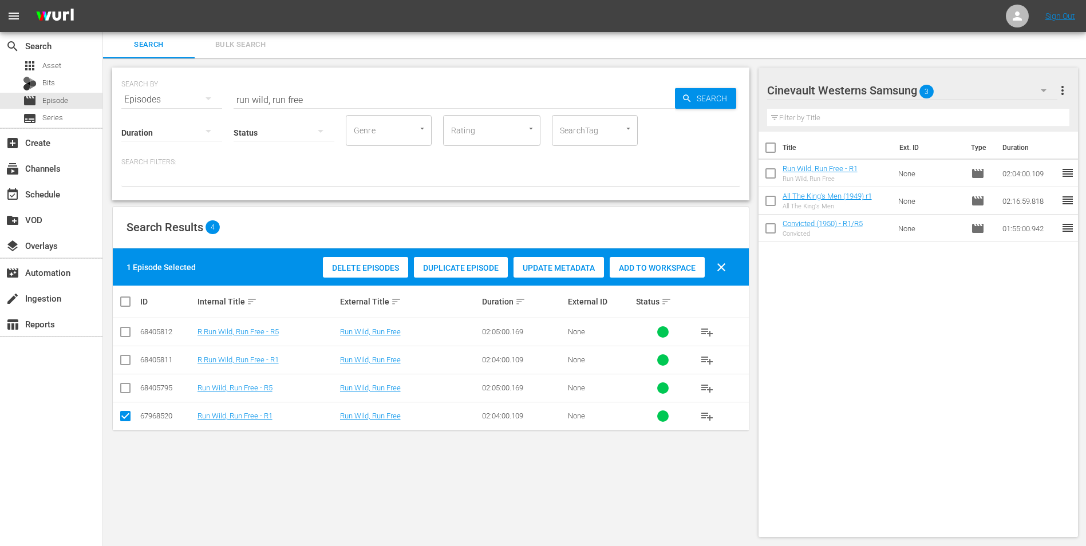
click at [976, 80] on div "Cinevault Westerns Samsung 3" at bounding box center [912, 90] width 291 height 32
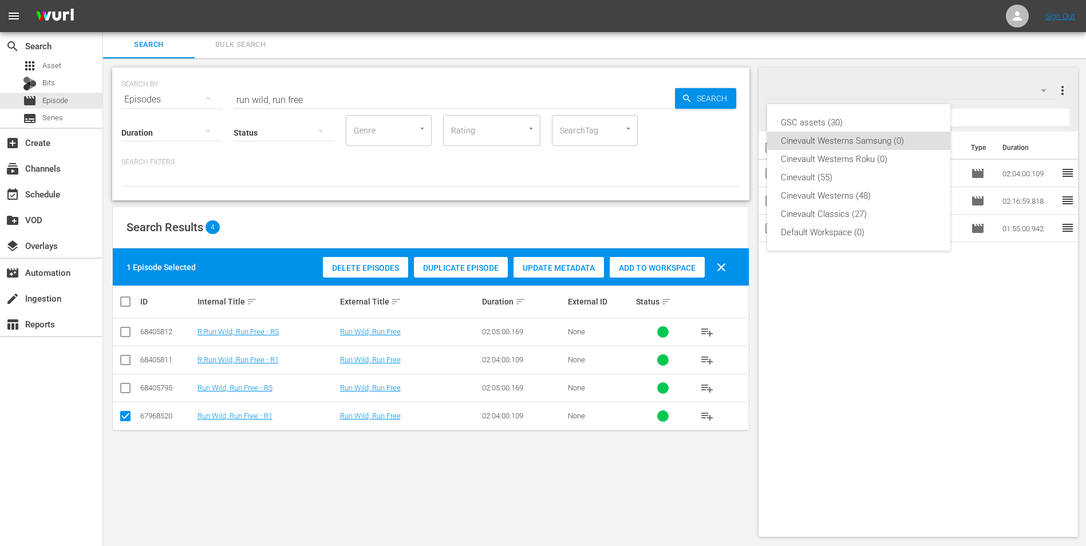
click at [862, 149] on div "Cinevault Westerns Samsung (0)" at bounding box center [859, 141] width 156 height 18
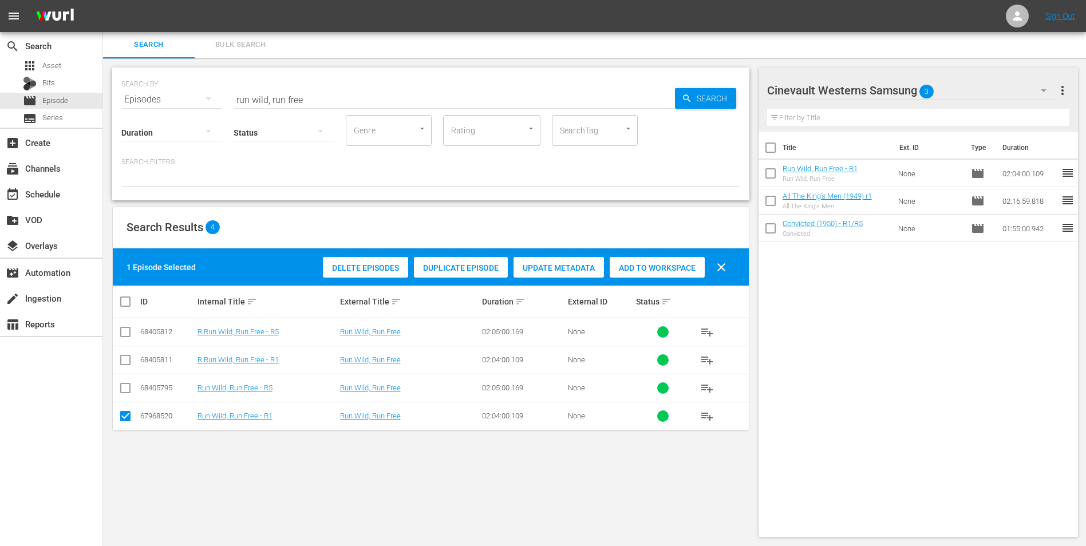
click at [963, 96] on div "Cinevault Westerns Samsung 3" at bounding box center [912, 90] width 291 height 32
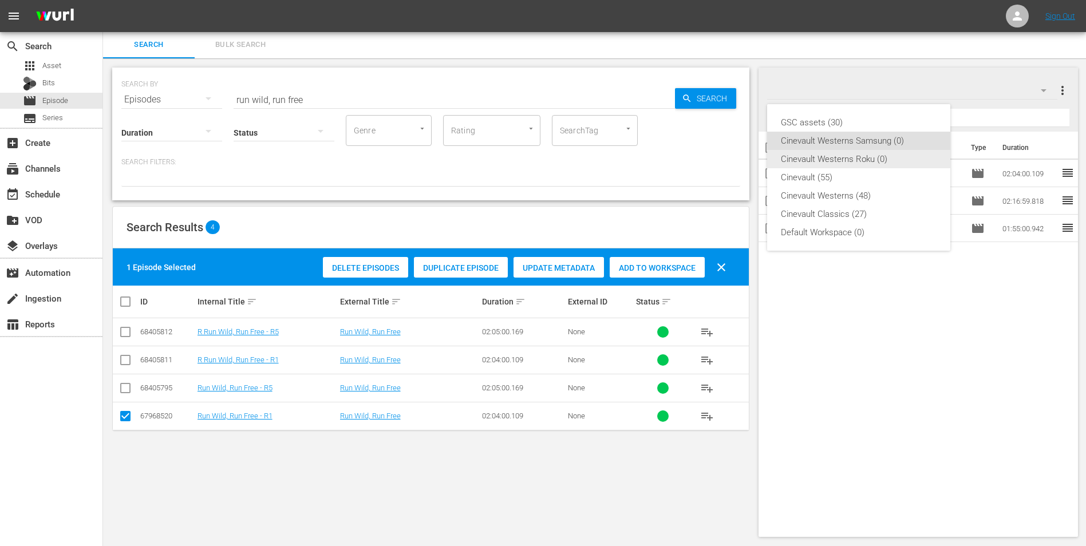
click at [883, 164] on div "Cinevault Westerns Roku (0)" at bounding box center [859, 159] width 156 height 18
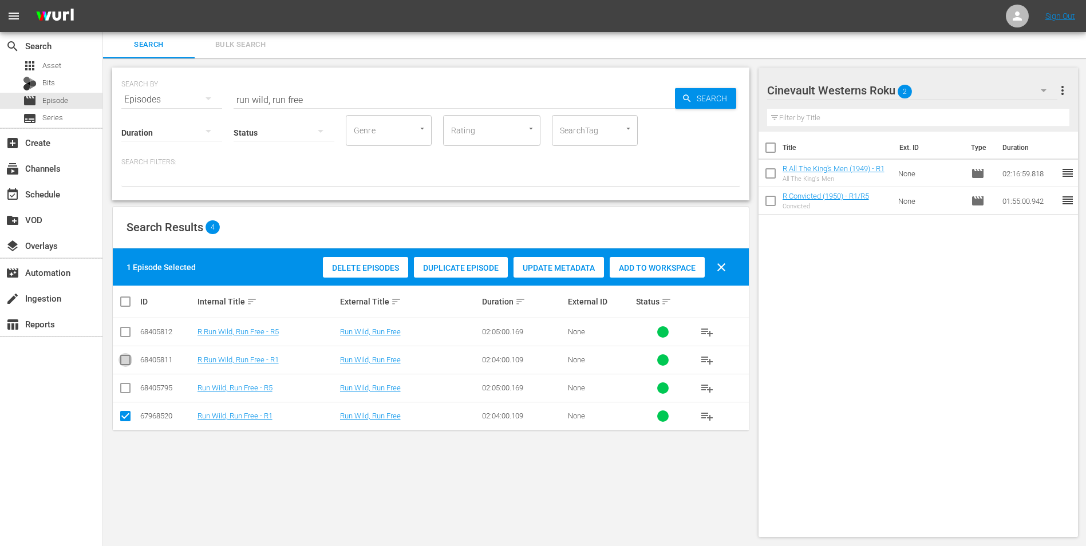
click at [122, 362] on input "checkbox" at bounding box center [125, 362] width 14 height 14
checkbox input "true"
click at [128, 414] on input "checkbox" at bounding box center [125, 419] width 14 height 14
checkbox input "false"
click at [643, 268] on span "Add to Workspace" at bounding box center [657, 267] width 95 height 9
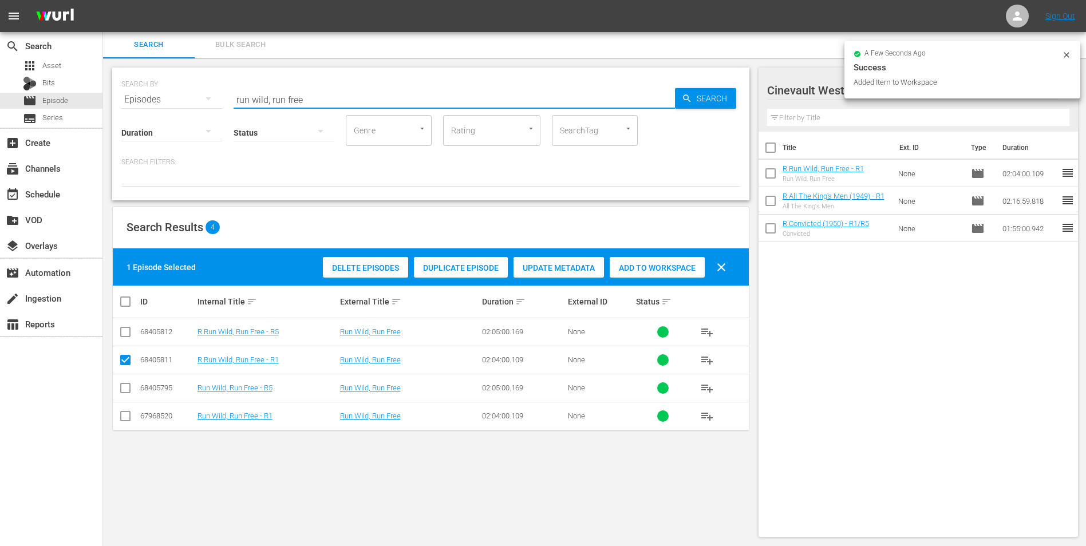
click at [453, 96] on input "run wild, run free" at bounding box center [454, 99] width 441 height 27
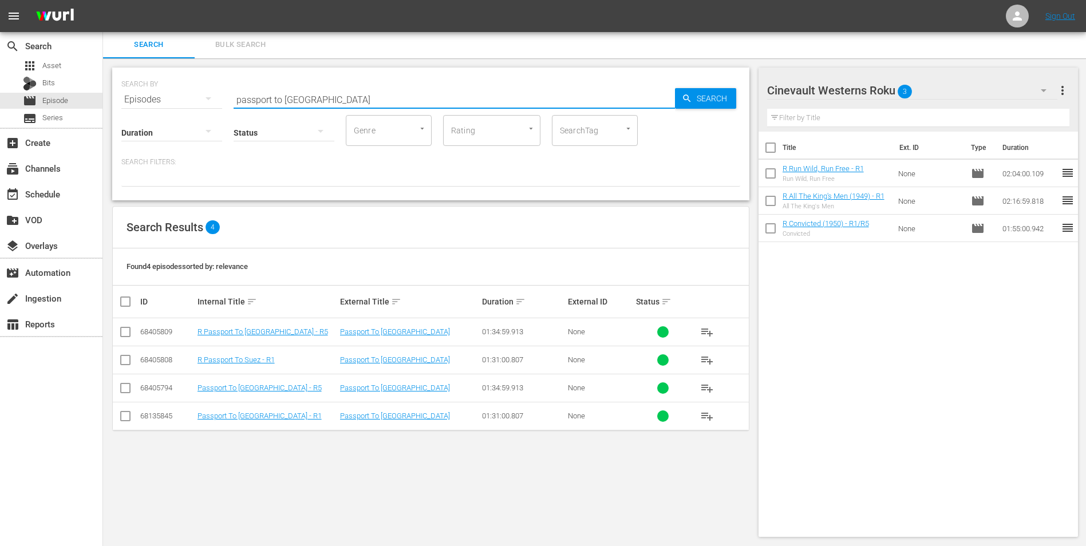
type input "passport to suez"
click at [126, 357] on input "checkbox" at bounding box center [125, 362] width 14 height 14
checkbox input "true"
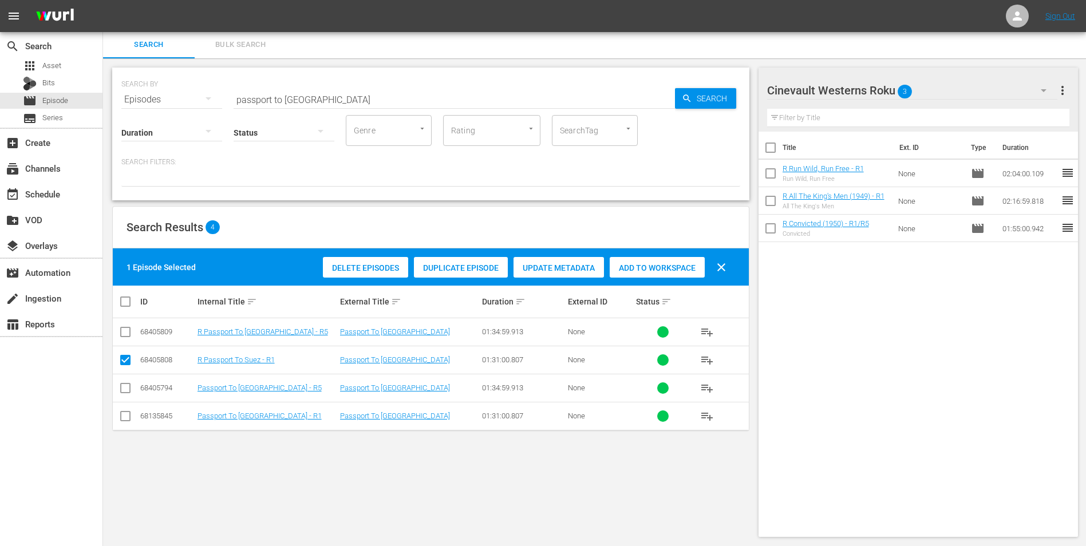
click at [641, 271] on span "Add to Workspace" at bounding box center [657, 267] width 95 height 9
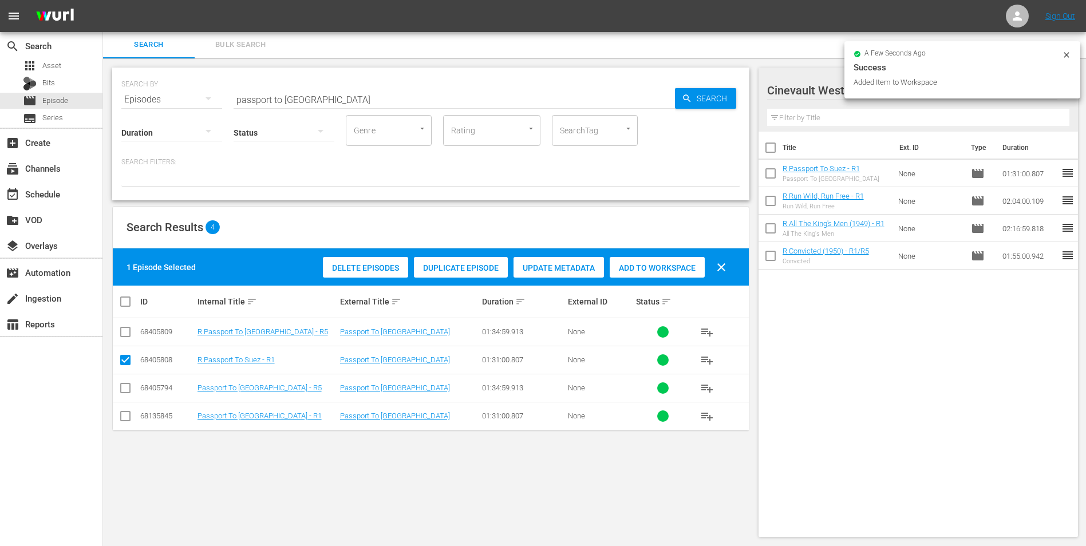
click at [1067, 52] on icon at bounding box center [1066, 54] width 9 height 9
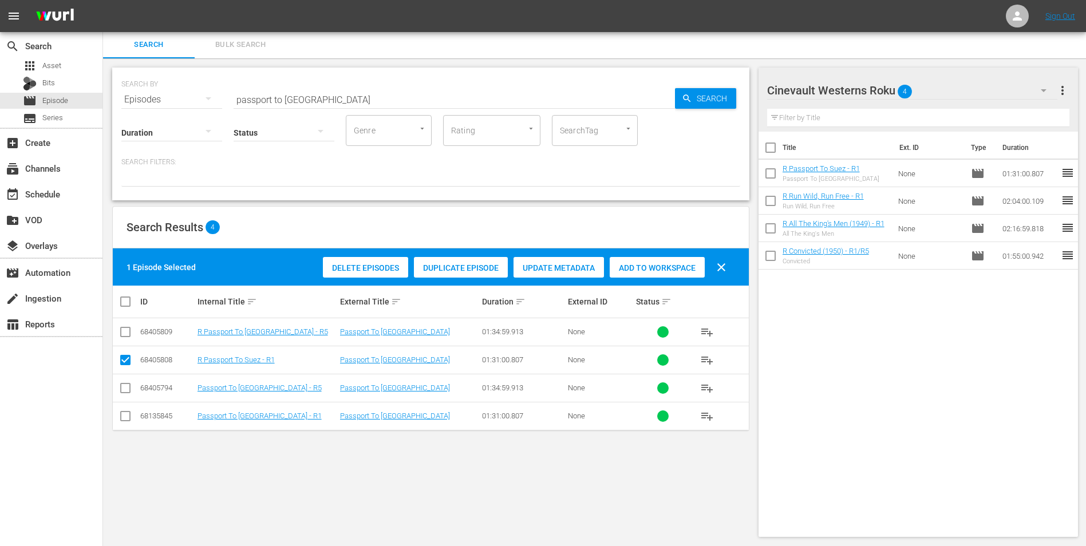
click at [991, 83] on div "Cinevault Westerns Roku 4" at bounding box center [912, 90] width 291 height 32
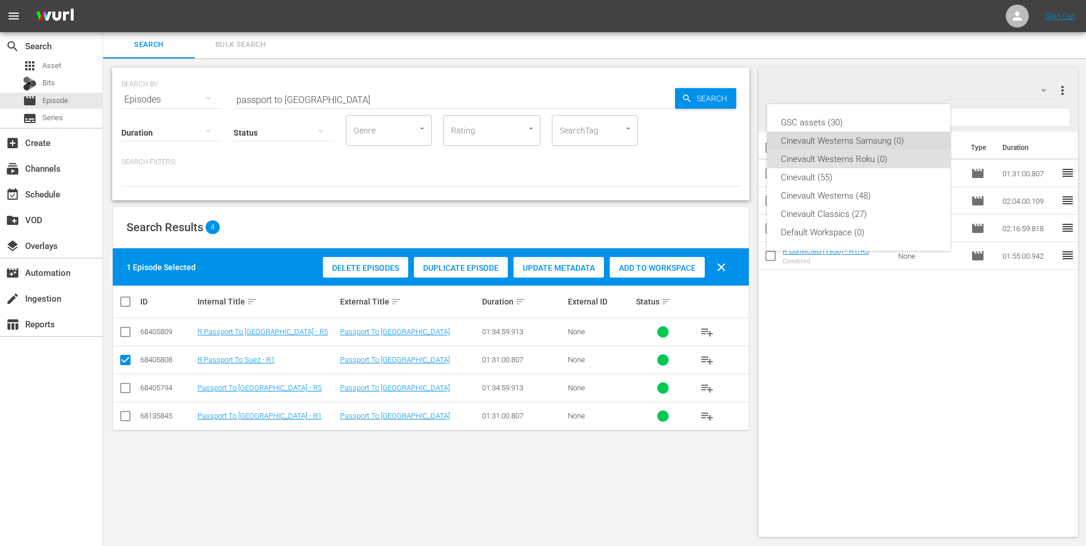
click at [896, 143] on div "Cinevault Westerns Samsung (0)" at bounding box center [859, 141] width 156 height 18
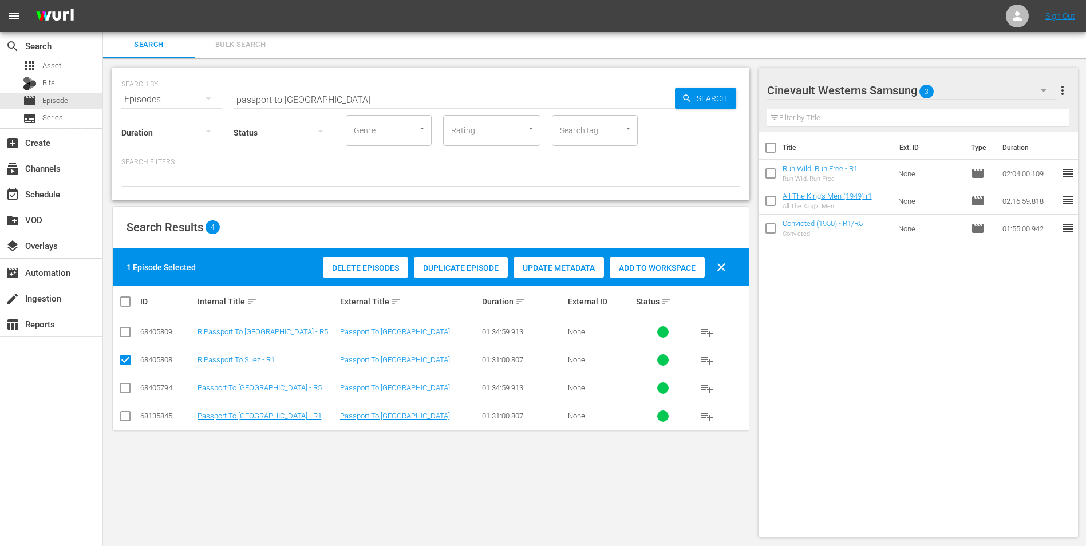
click at [129, 414] on input "checkbox" at bounding box center [125, 419] width 14 height 14
checkbox input "true"
click at [128, 363] on input "checkbox" at bounding box center [125, 362] width 14 height 14
checkbox input "false"
click at [678, 268] on span "Add to Workspace" at bounding box center [657, 267] width 95 height 9
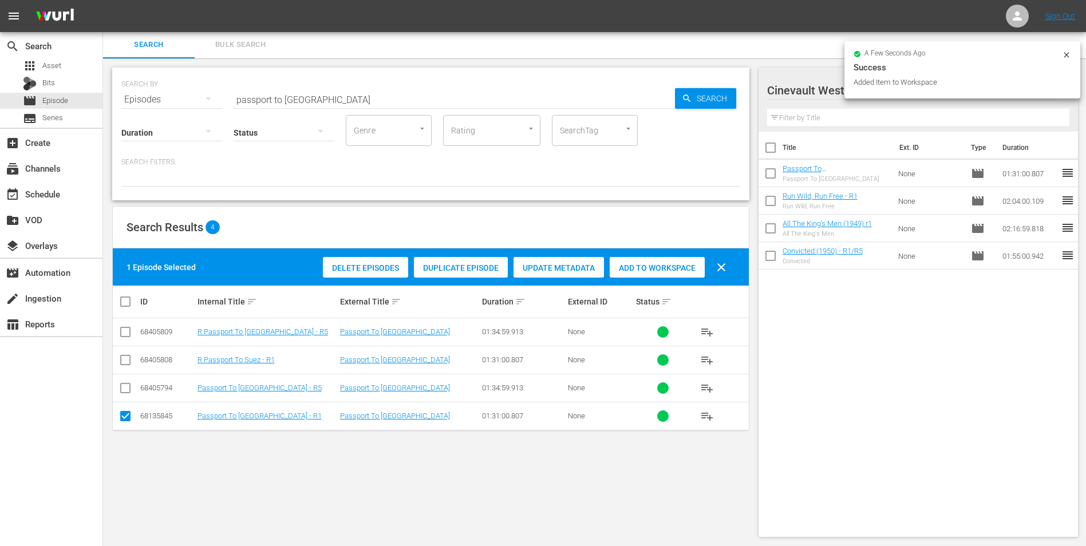
click at [396, 97] on input "passport to suez" at bounding box center [454, 99] width 441 height 27
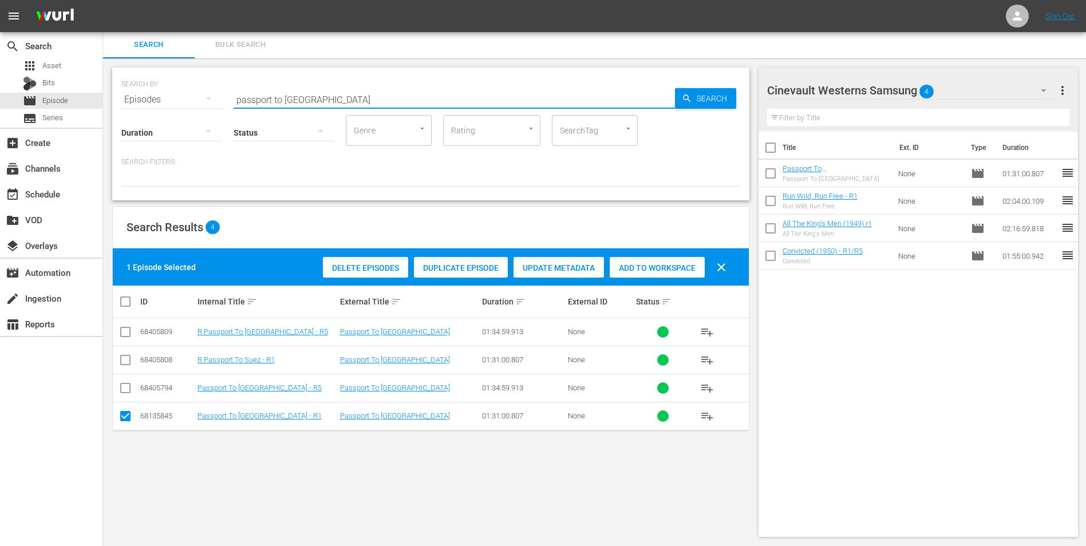
click at [396, 97] on input "passport to suez" at bounding box center [454, 99] width 441 height 27
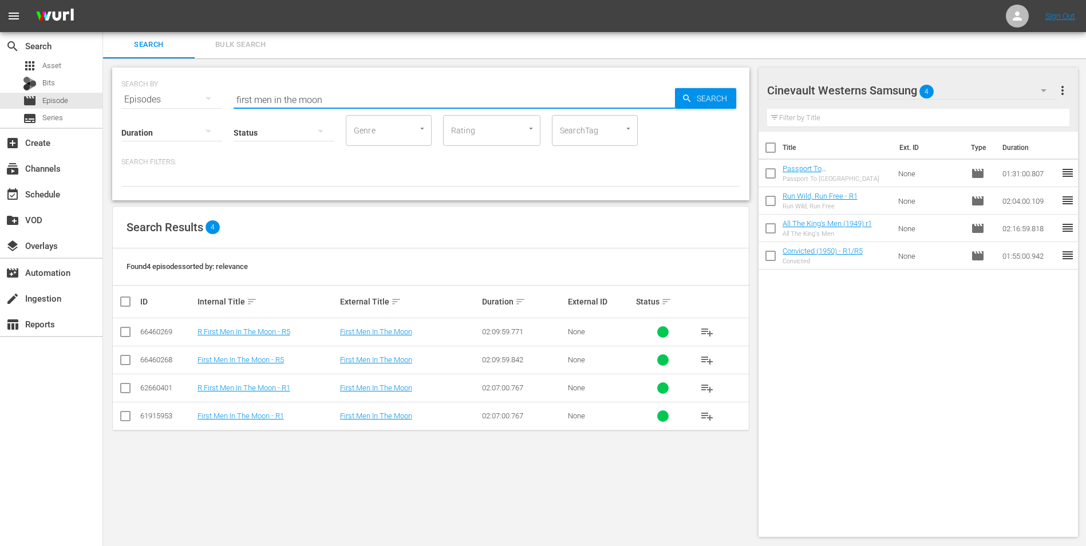
type input "first men in the moon"
click at [126, 413] on input "checkbox" at bounding box center [125, 419] width 14 height 14
checkbox input "true"
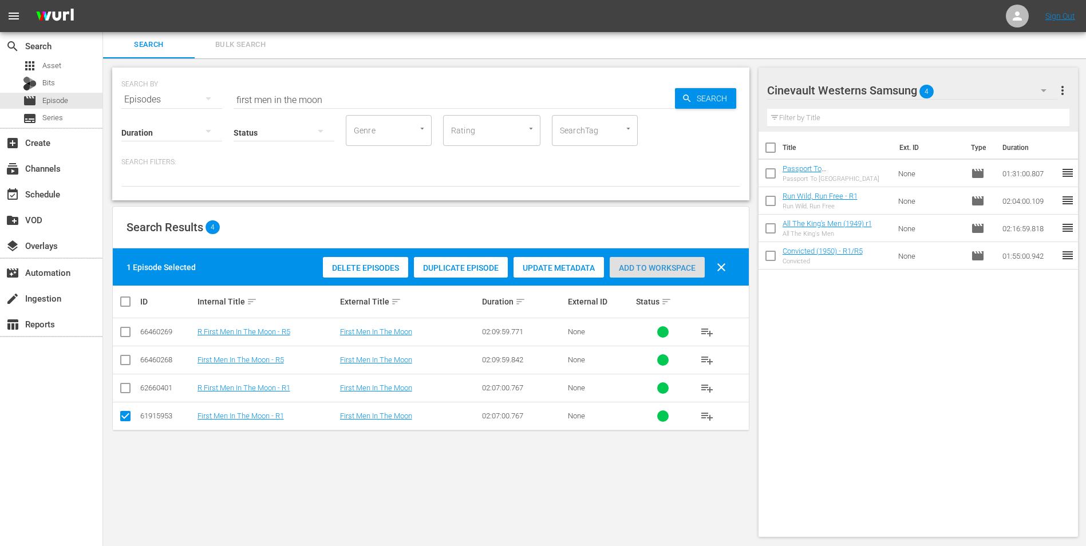
click at [649, 270] on span "Add to Workspace" at bounding box center [657, 267] width 95 height 9
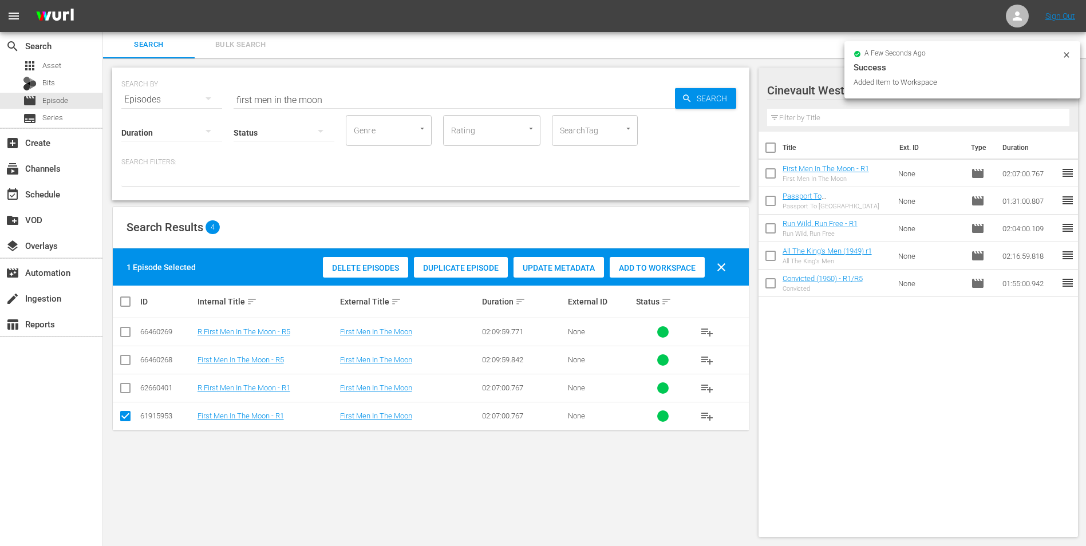
click at [1067, 56] on icon at bounding box center [1066, 54] width 9 height 9
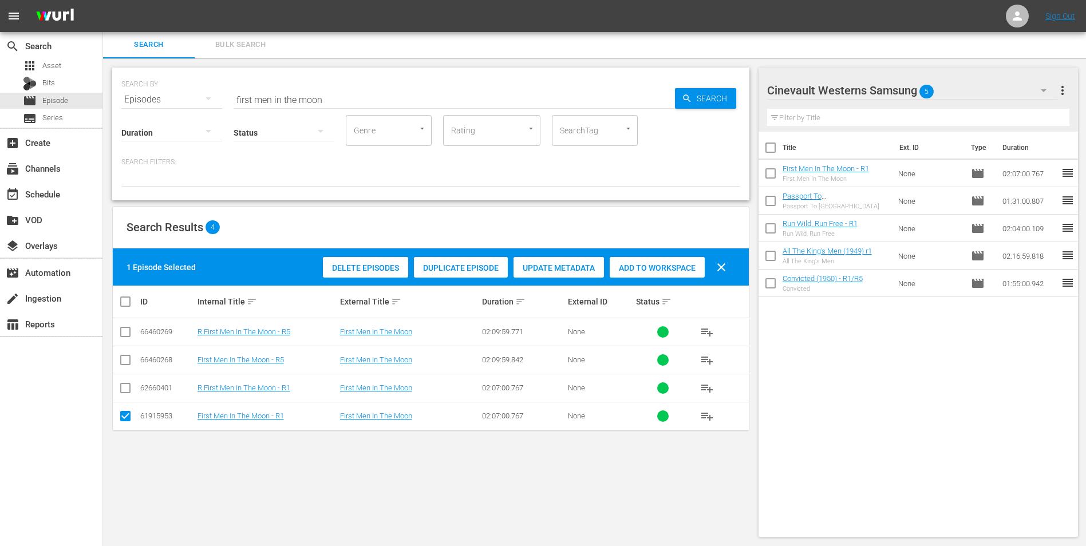
click at [954, 91] on div "Cinevault Westerns Samsung 5" at bounding box center [912, 90] width 291 height 32
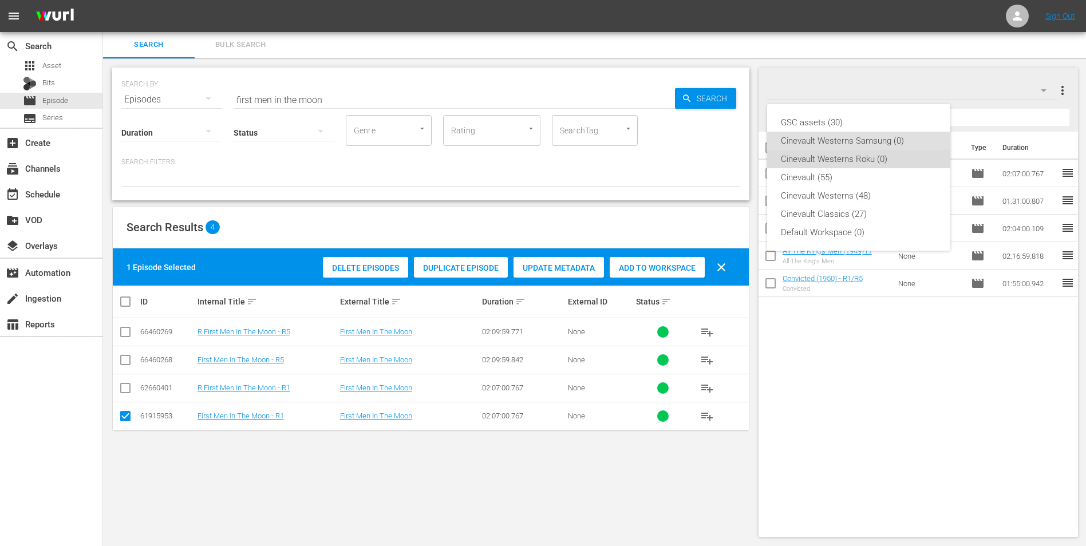
click at [886, 158] on div "Cinevault Westerns Roku (0)" at bounding box center [859, 159] width 156 height 18
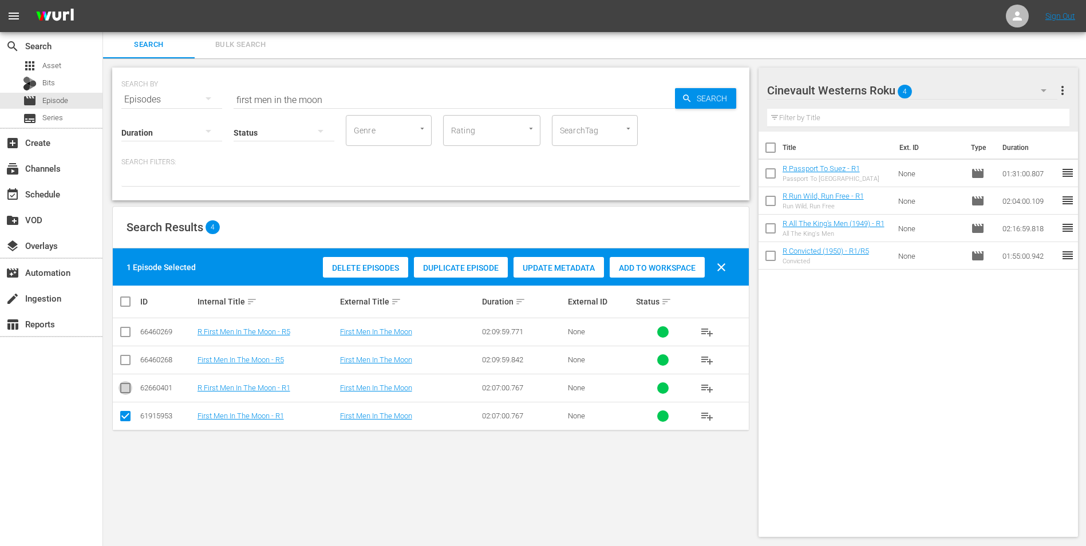
click at [123, 387] on input "checkbox" at bounding box center [125, 390] width 14 height 14
checkbox input "true"
click at [125, 418] on input "checkbox" at bounding box center [125, 419] width 14 height 14
checkbox input "false"
click at [668, 276] on div "Add to Workspace" at bounding box center [657, 268] width 95 height 22
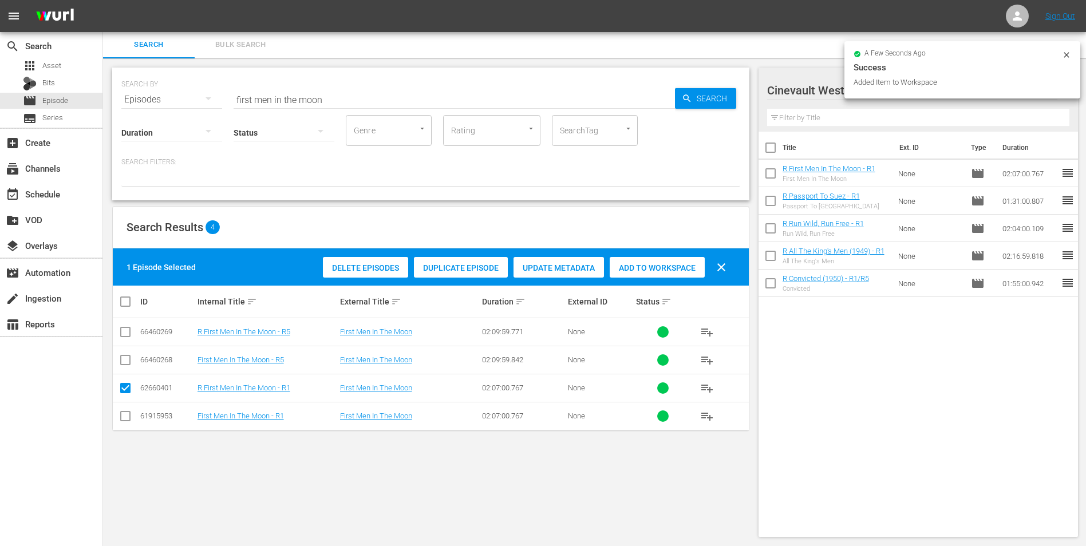
click at [387, 98] on input "first men in the moon" at bounding box center [454, 99] width 441 height 27
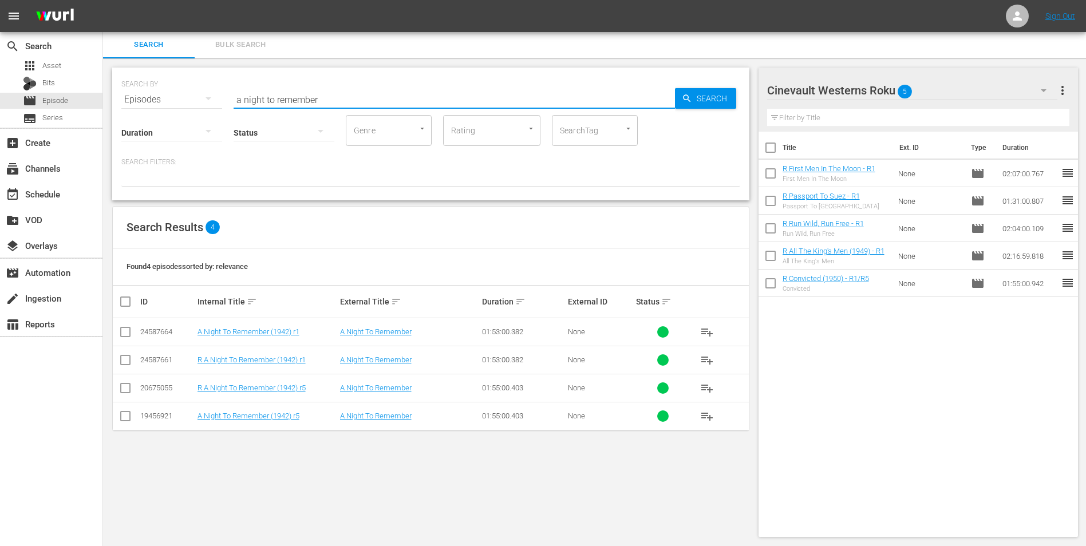
type input "a night to remember"
click at [124, 362] on input "checkbox" at bounding box center [125, 362] width 14 height 14
checkbox input "true"
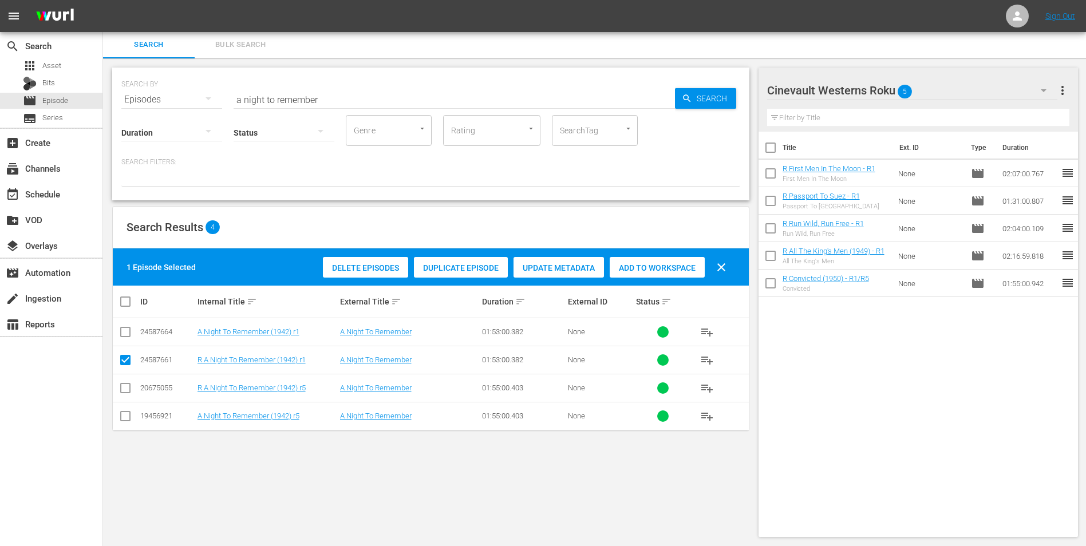
click at [658, 259] on div "Add to Workspace" at bounding box center [657, 268] width 95 height 22
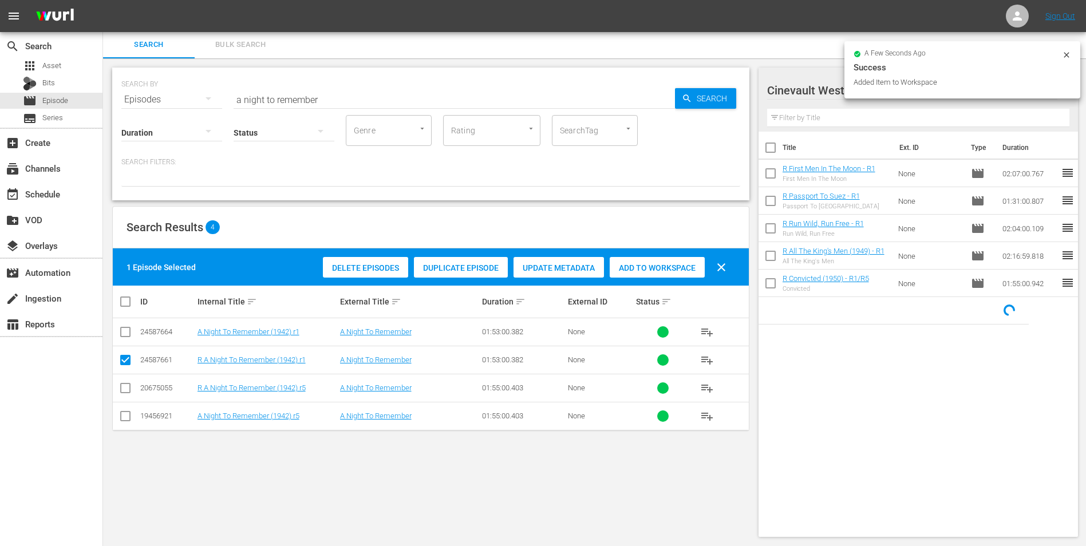
click at [1068, 53] on icon at bounding box center [1066, 54] width 9 height 9
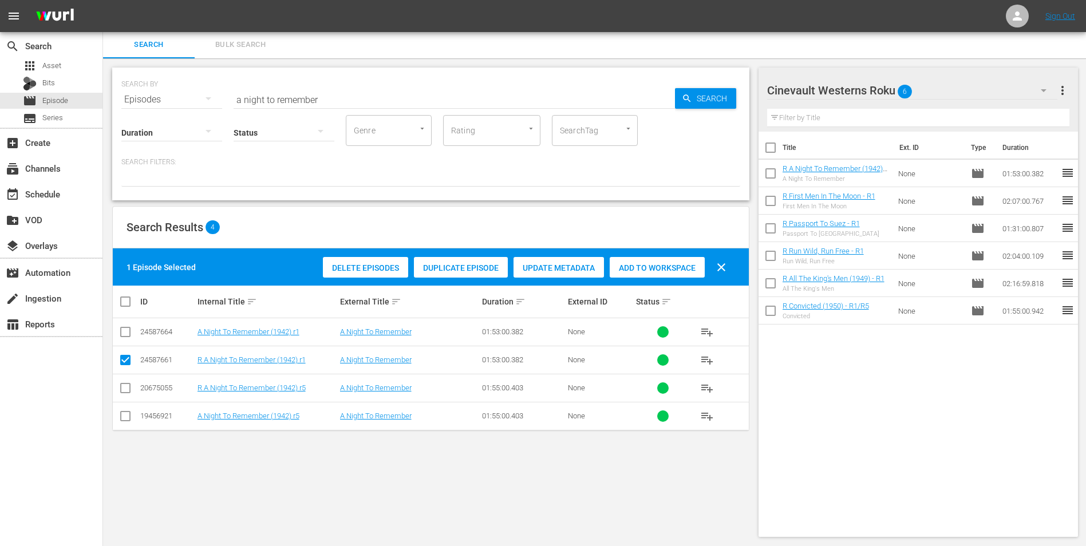
click at [956, 90] on div "Cinevault Westerns Roku 6" at bounding box center [912, 90] width 291 height 32
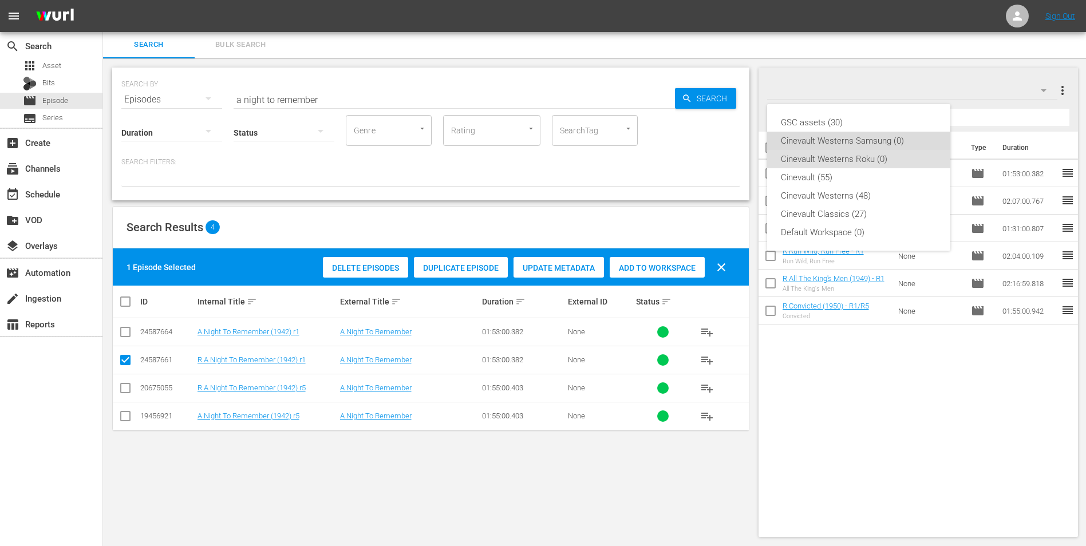
click at [896, 136] on div "Cinevault Westerns Samsung (0)" at bounding box center [859, 141] width 156 height 18
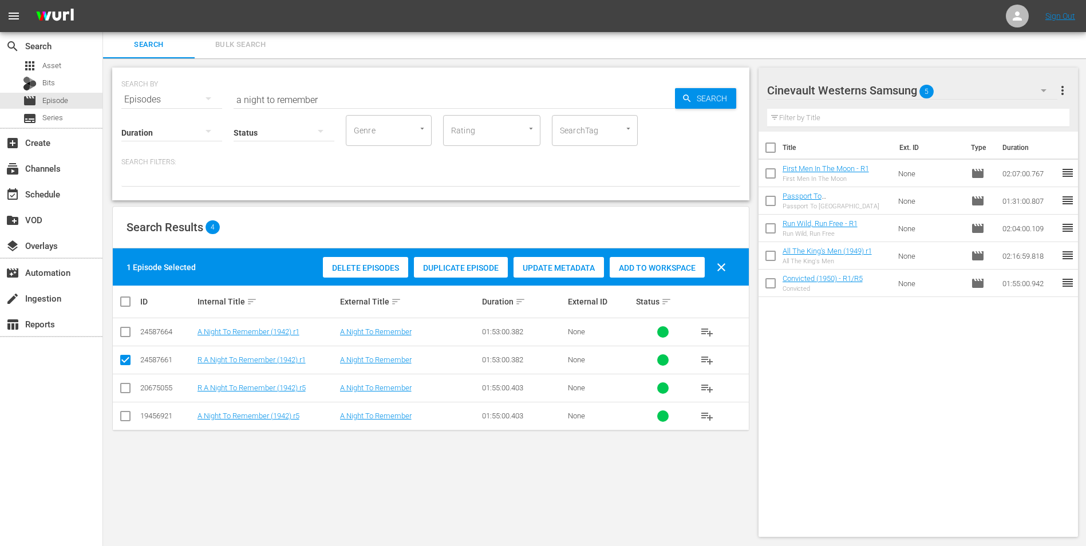
click at [121, 336] on input "checkbox" at bounding box center [125, 334] width 14 height 14
checkbox input "true"
click at [125, 354] on icon at bounding box center [125, 360] width 14 height 14
click at [121, 361] on input "checkbox" at bounding box center [125, 362] width 14 height 14
checkbox input "false"
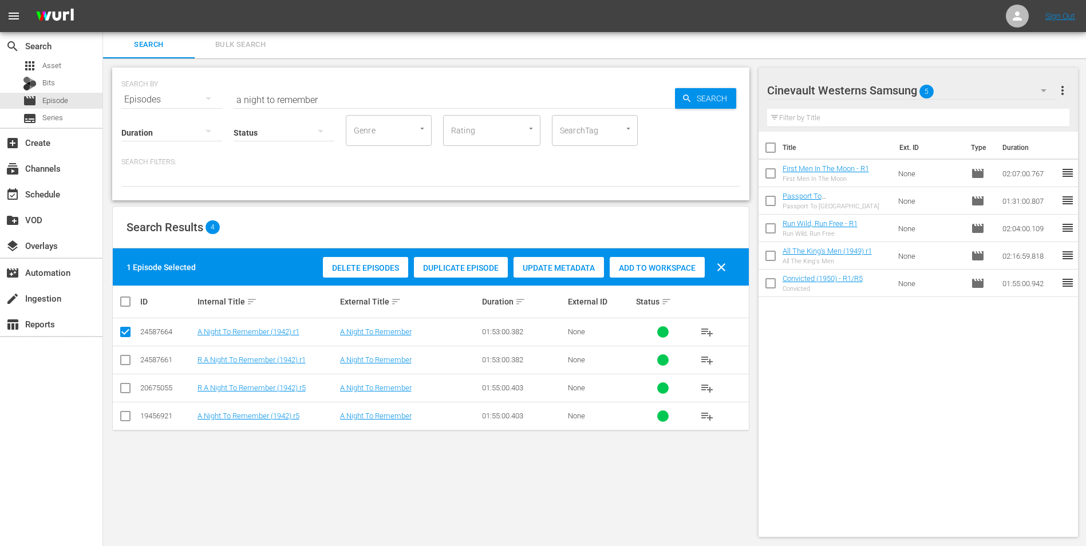
click at [677, 267] on span "Add to Workspace" at bounding box center [657, 267] width 95 height 9
click at [354, 98] on input "a night to remember" at bounding box center [454, 99] width 441 height 27
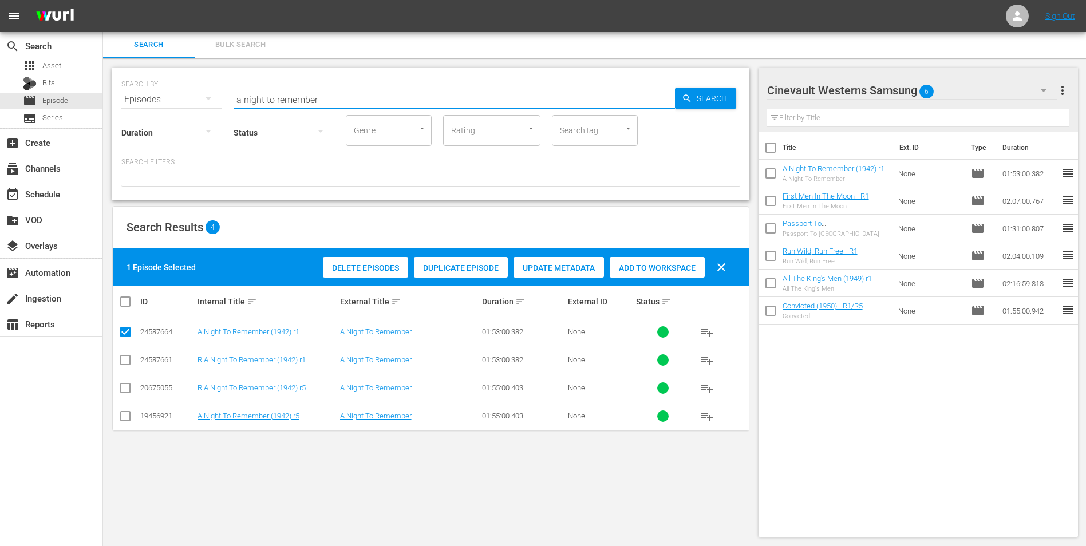
click at [354, 98] on input "a night to remember" at bounding box center [454, 99] width 441 height 27
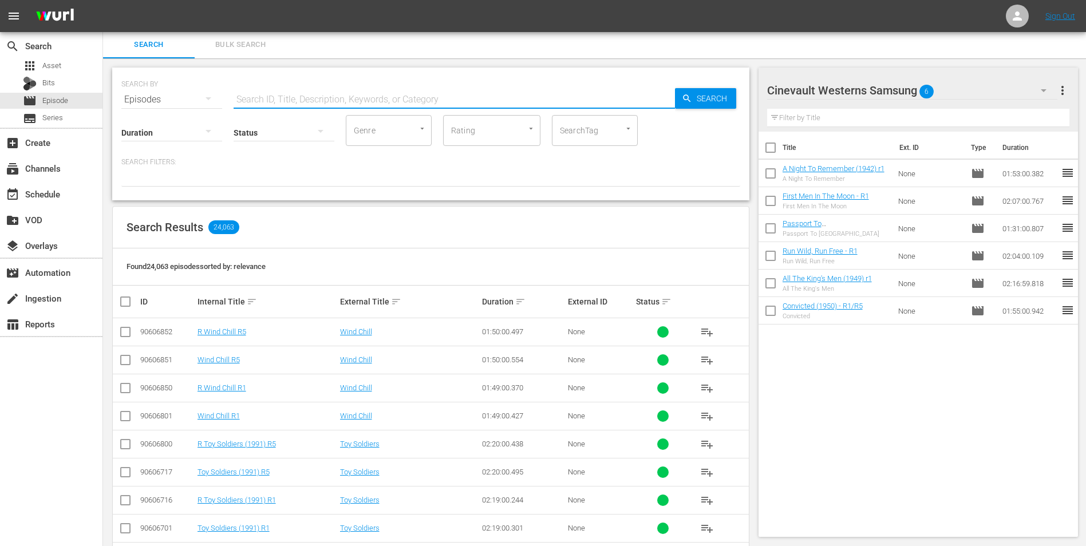
click at [940, 88] on div "Cinevault Westerns Samsung 6" at bounding box center [912, 90] width 291 height 32
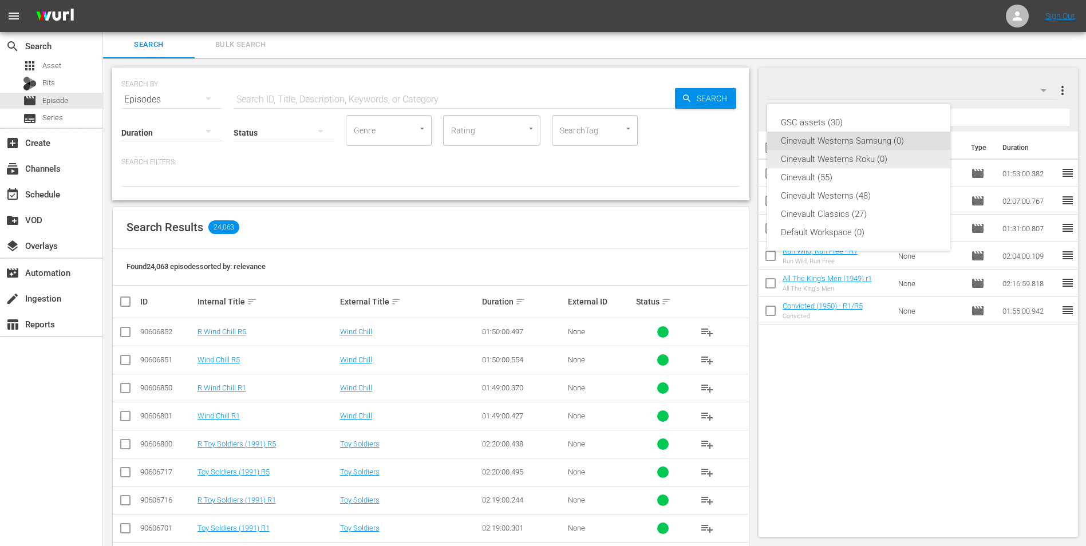
click at [881, 163] on div "Cinevault Westerns Roku (0)" at bounding box center [859, 159] width 156 height 18
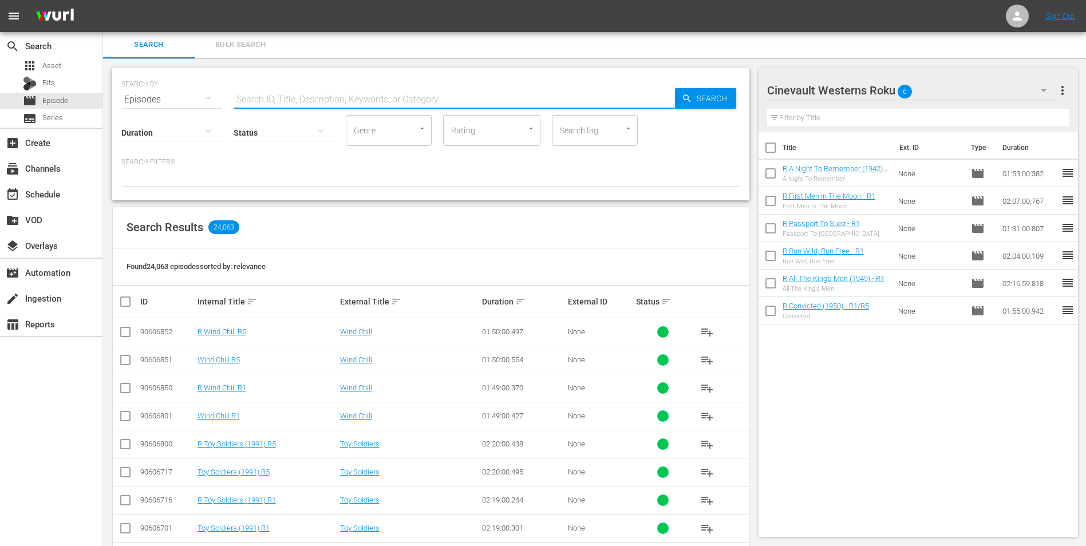
click at [587, 105] on input "text" at bounding box center [454, 99] width 441 height 27
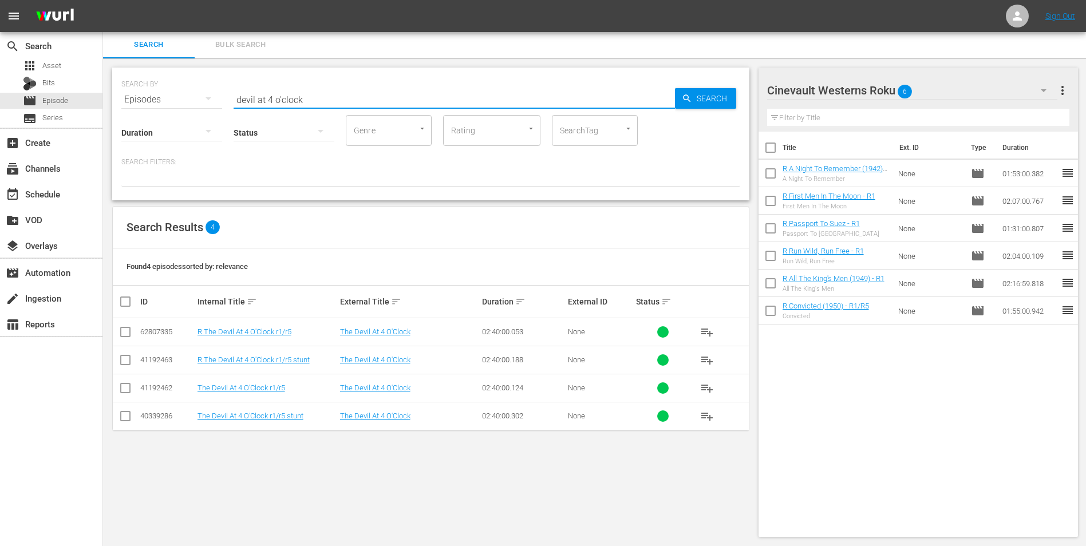
type input "devil at 4 o'clock"
click at [126, 330] on input "checkbox" at bounding box center [125, 334] width 14 height 14
checkbox input "true"
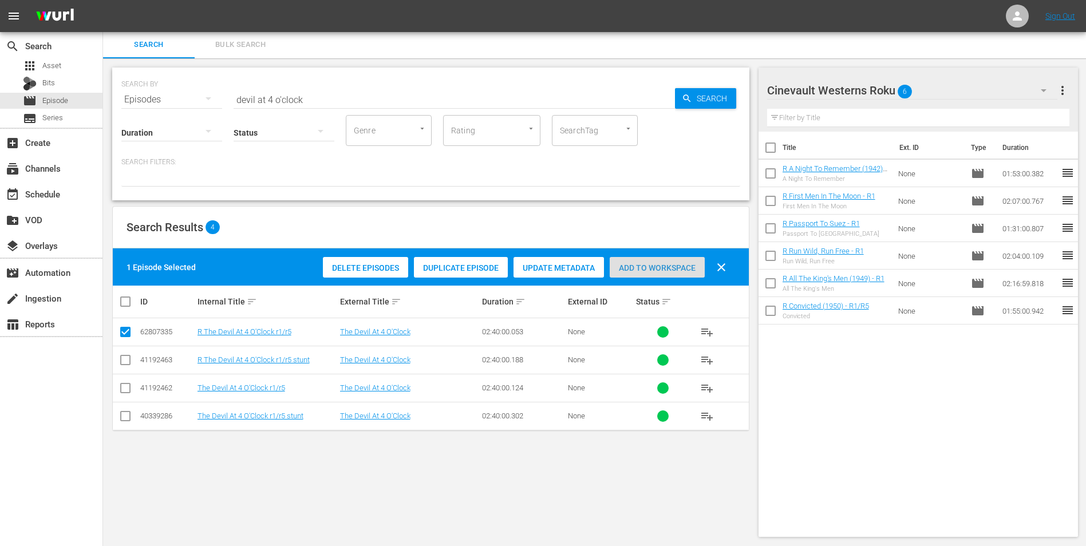
click at [655, 263] on span "Add to Workspace" at bounding box center [657, 267] width 95 height 9
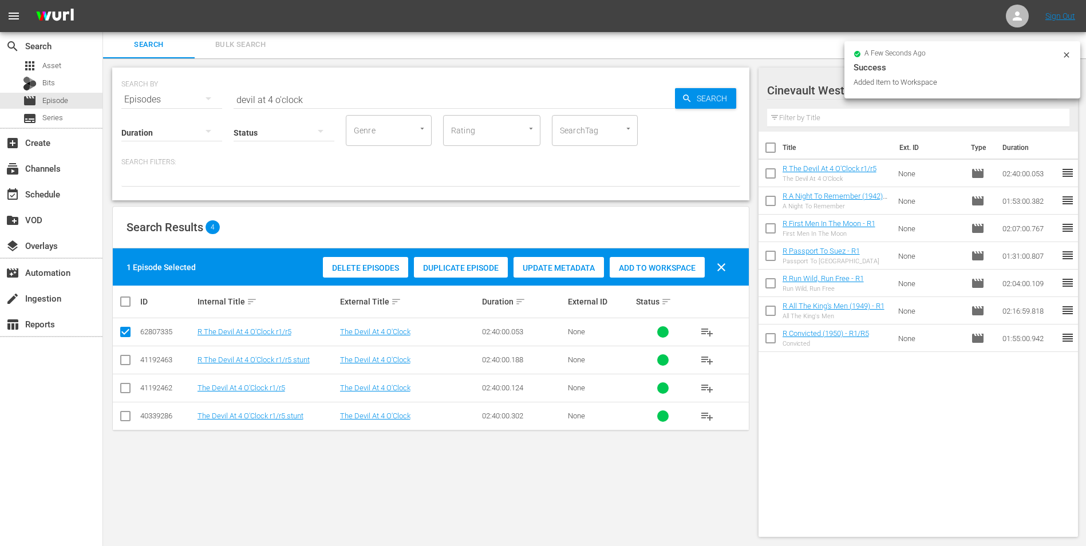
click at [1065, 60] on div at bounding box center [1066, 56] width 9 height 12
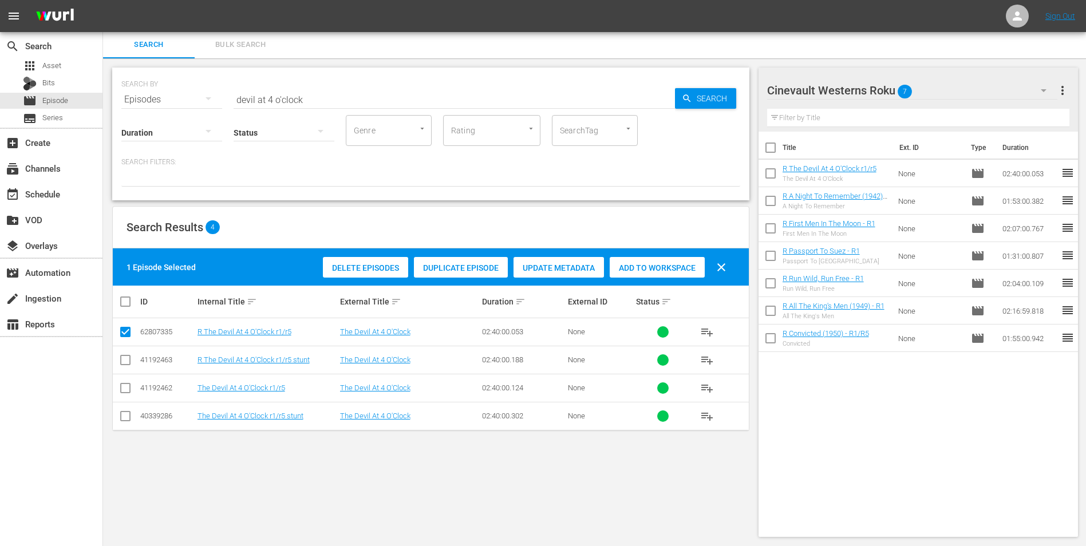
click at [991, 89] on div "Cinevault Westerns Roku 7" at bounding box center [912, 90] width 291 height 32
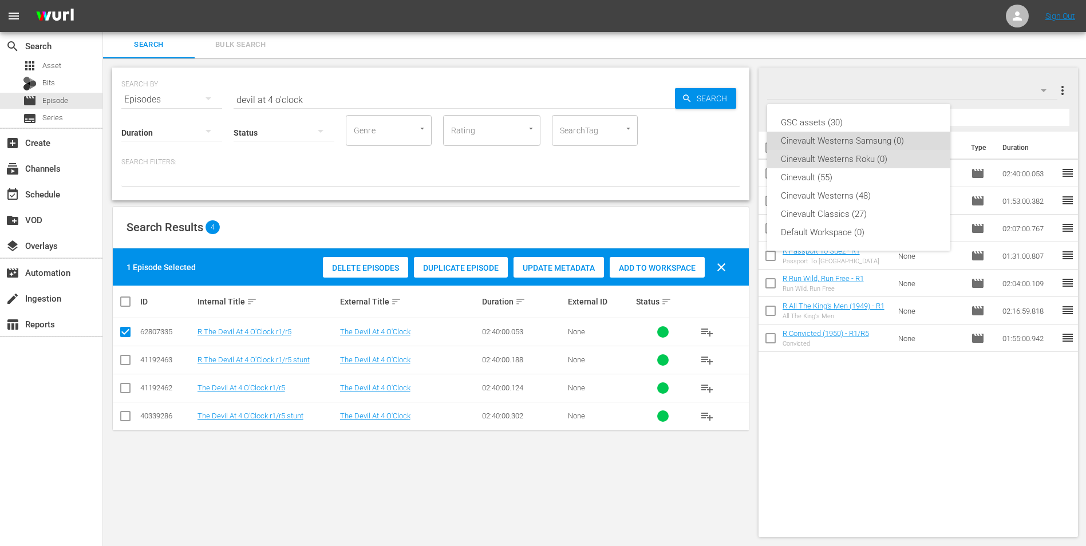
click at [912, 135] on div "Cinevault Westerns Samsung (0)" at bounding box center [859, 141] width 156 height 18
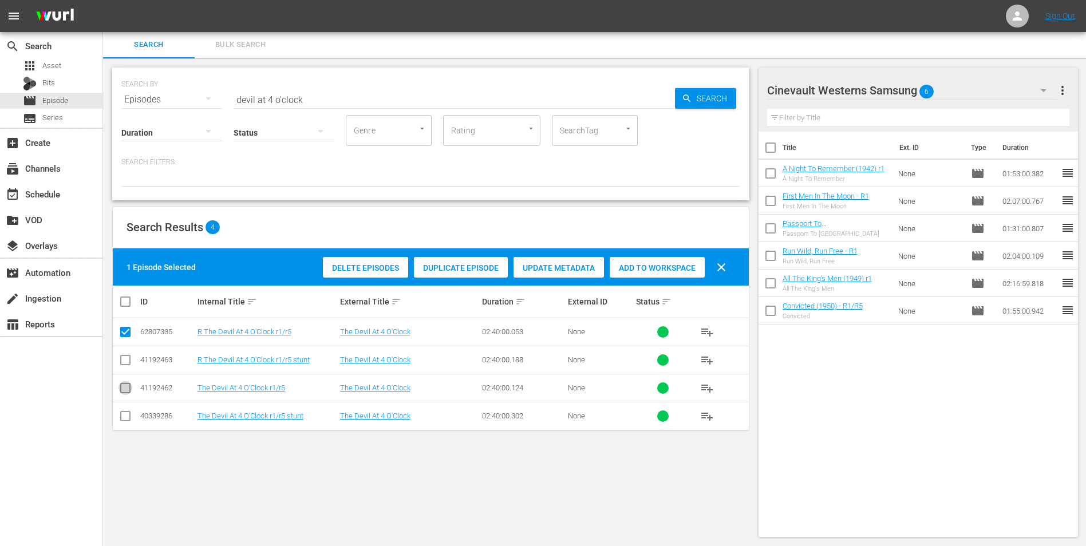
click at [126, 392] on input "checkbox" at bounding box center [125, 390] width 14 height 14
checkbox input "true"
click at [129, 334] on input "checkbox" at bounding box center [125, 334] width 14 height 14
checkbox input "false"
click at [659, 259] on div "Add to Workspace" at bounding box center [657, 268] width 95 height 22
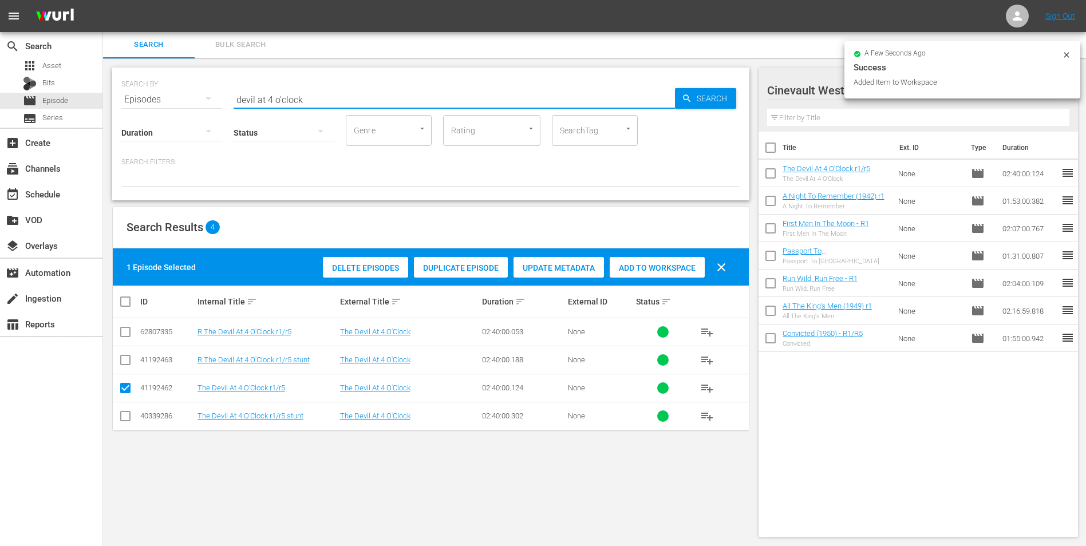
click at [507, 102] on input "devil at 4 o'clock" at bounding box center [454, 99] width 441 height 27
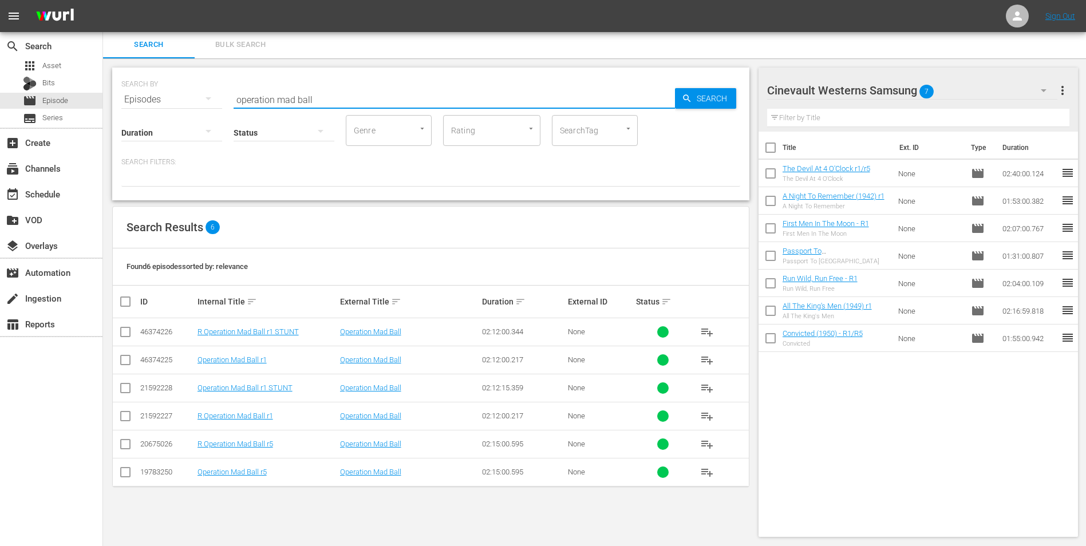
type input "operation mad ball"
click at [125, 360] on input "checkbox" at bounding box center [125, 362] width 14 height 14
checkbox input "true"
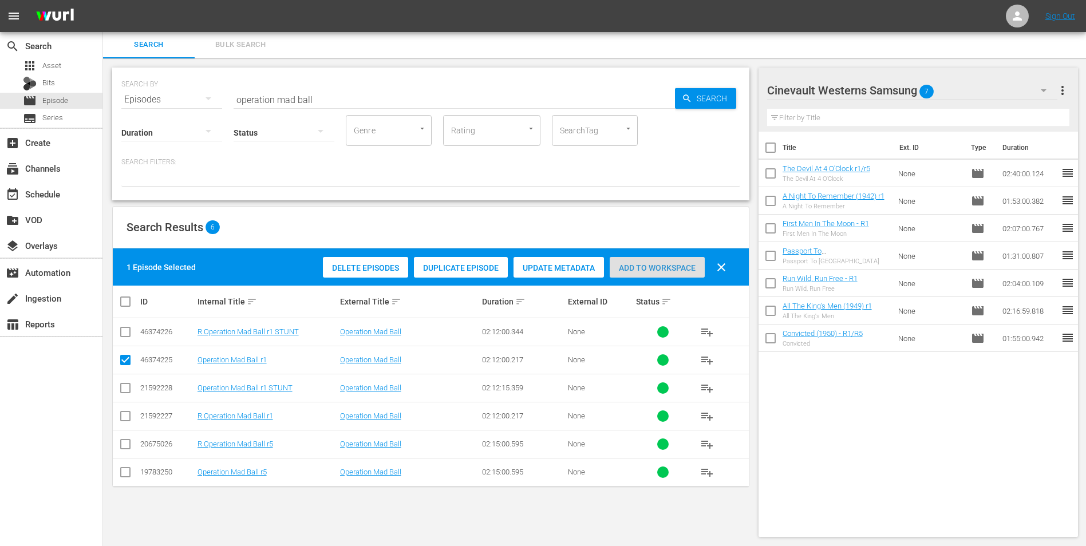
click at [669, 270] on span "Add to Workspace" at bounding box center [657, 267] width 95 height 9
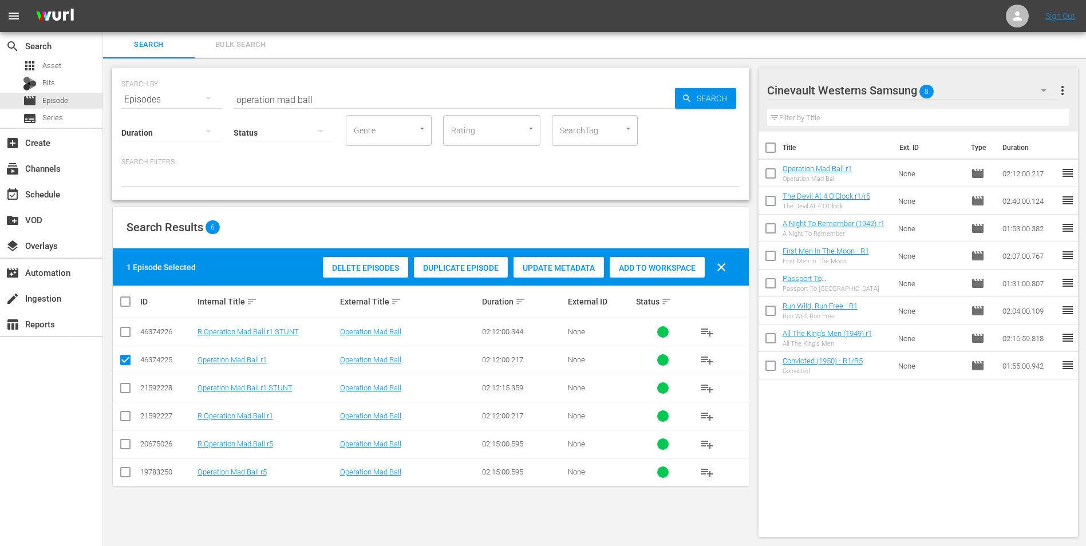
click at [1069, 54] on div "Search Bulk Search" at bounding box center [594, 44] width 983 height 27
click at [1017, 88] on div "Cinevault Westerns Samsung 8" at bounding box center [912, 90] width 291 height 32
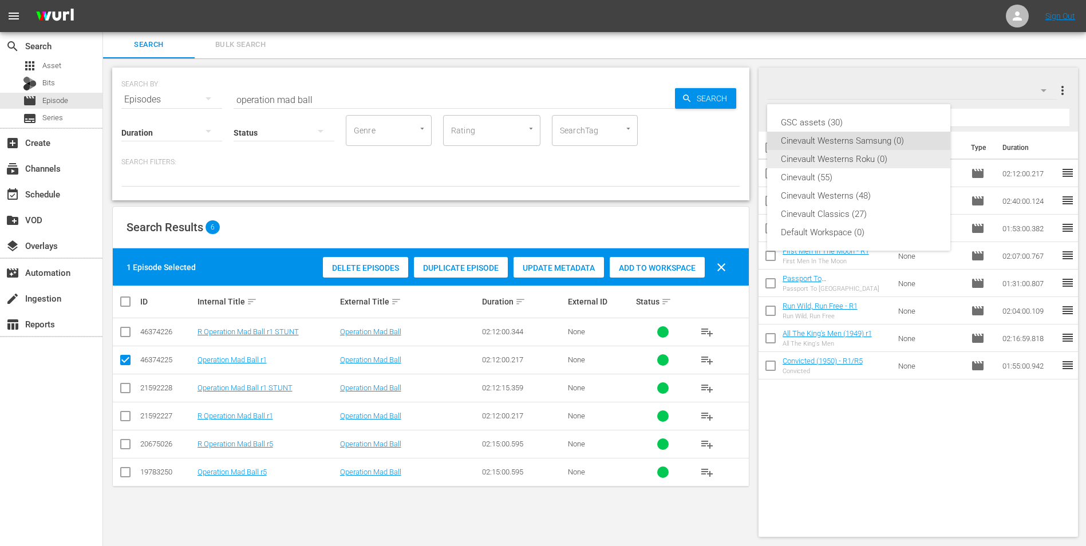
click at [868, 162] on div "Cinevault Westerns Roku (0)" at bounding box center [859, 159] width 156 height 18
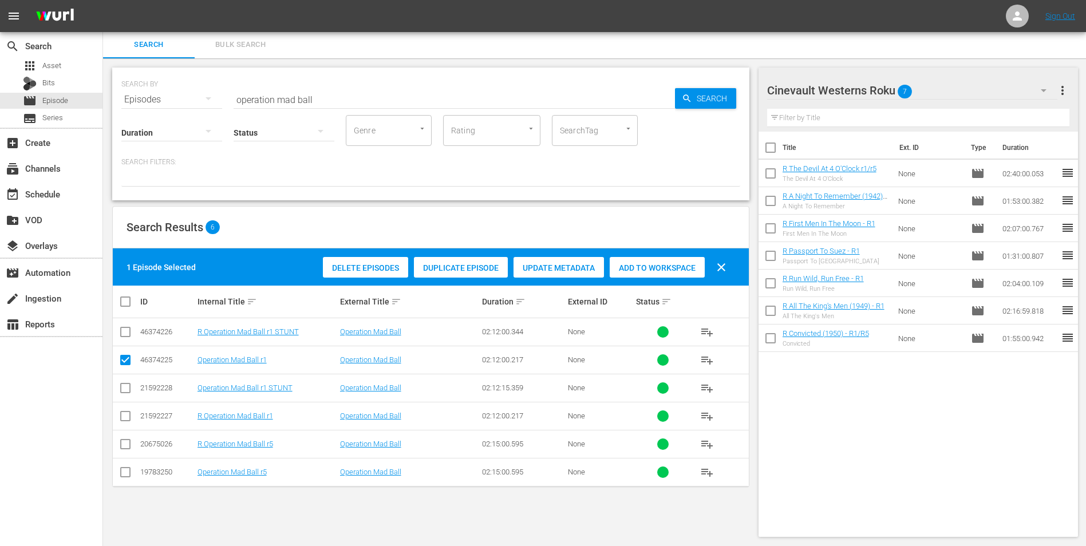
click at [122, 417] on input "checkbox" at bounding box center [125, 419] width 14 height 14
checkbox input "true"
click at [129, 362] on input "checkbox" at bounding box center [125, 362] width 14 height 14
checkbox input "false"
click at [659, 261] on div "Add to Workspace" at bounding box center [657, 268] width 95 height 22
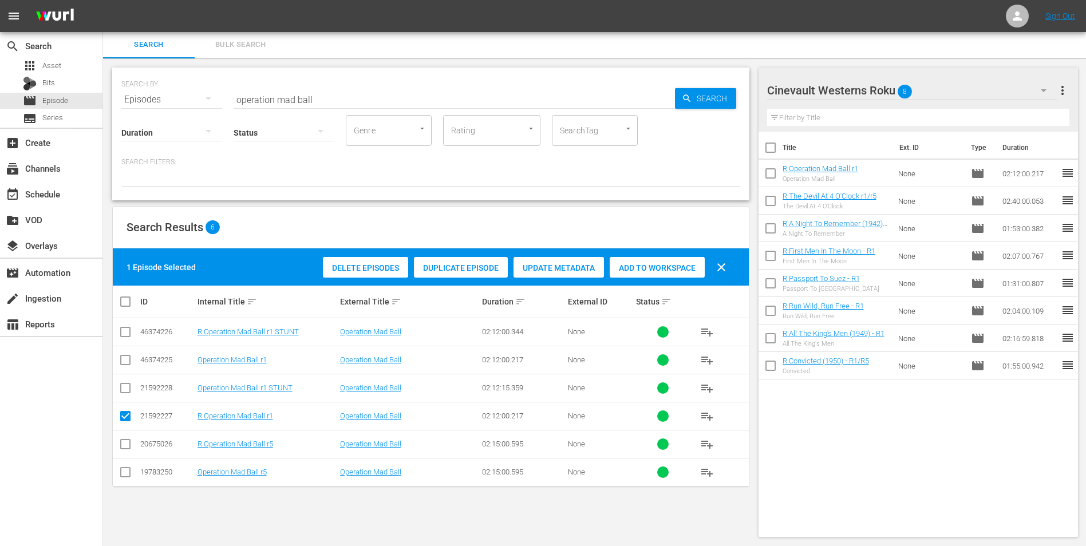
click at [964, 95] on div "Cinevault Westerns Roku 8" at bounding box center [912, 90] width 291 height 32
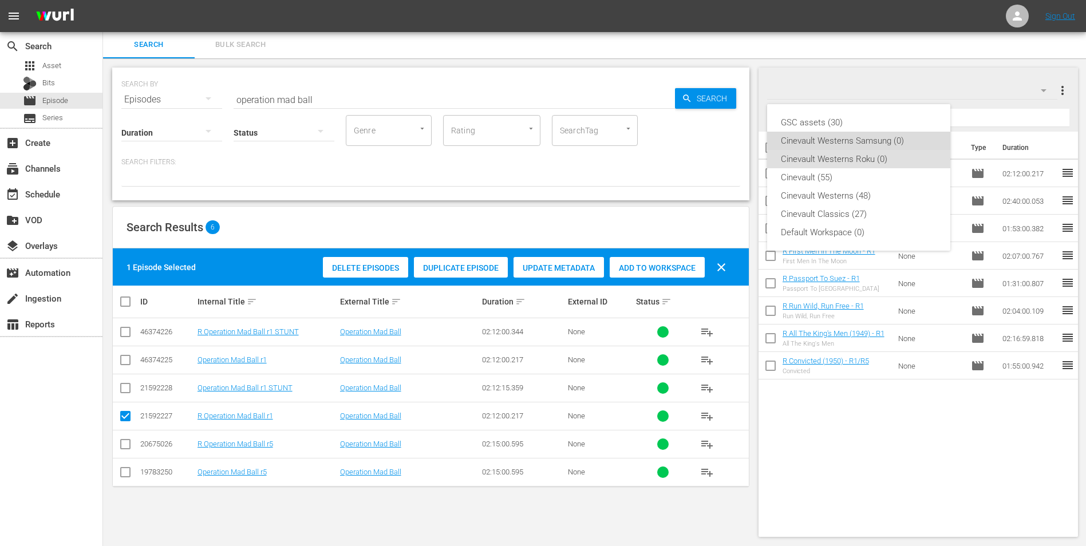
click at [876, 140] on div "Cinevault Westerns Samsung (0)" at bounding box center [859, 141] width 156 height 18
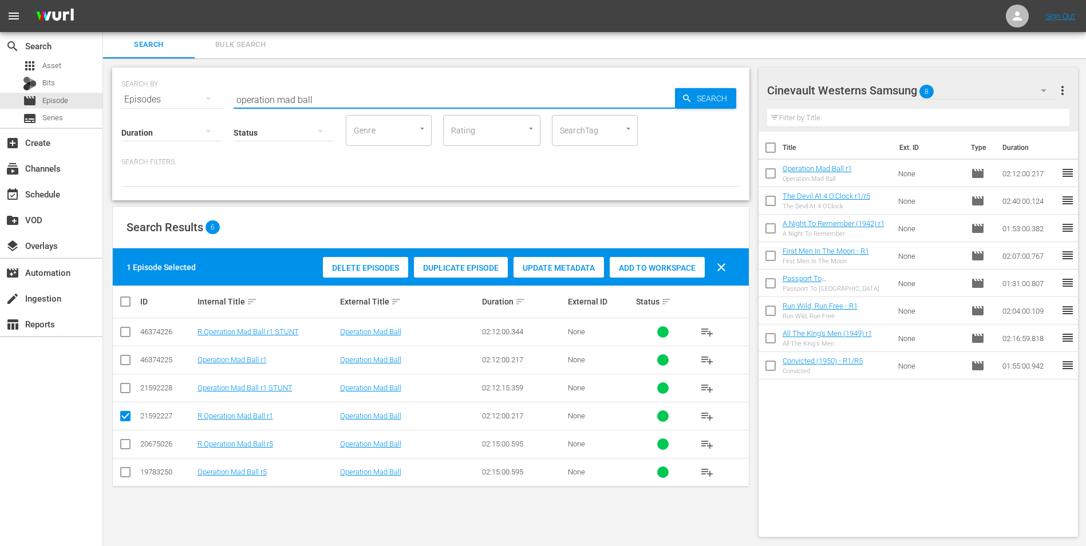
click at [599, 92] on input "operation mad ball" at bounding box center [454, 99] width 441 height 27
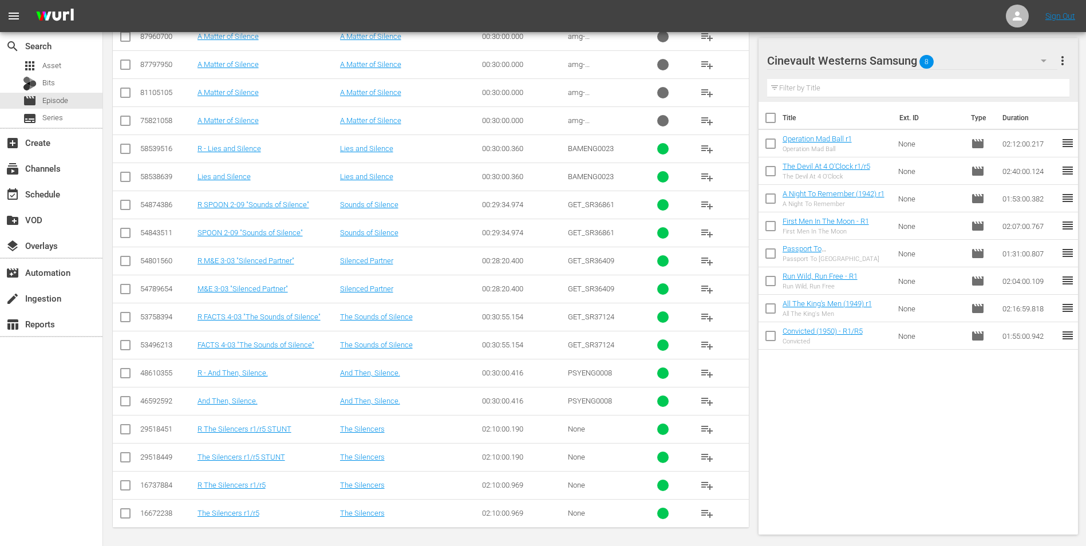
scroll to position [355, 0]
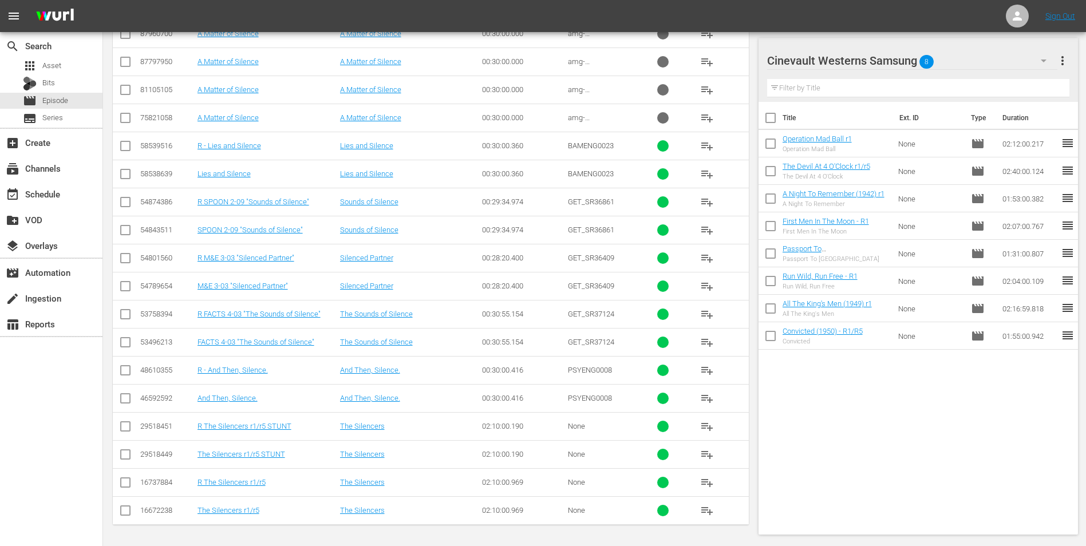
type input "the silencers"
click at [119, 510] on input "checkbox" at bounding box center [125, 513] width 14 height 14
checkbox input "true"
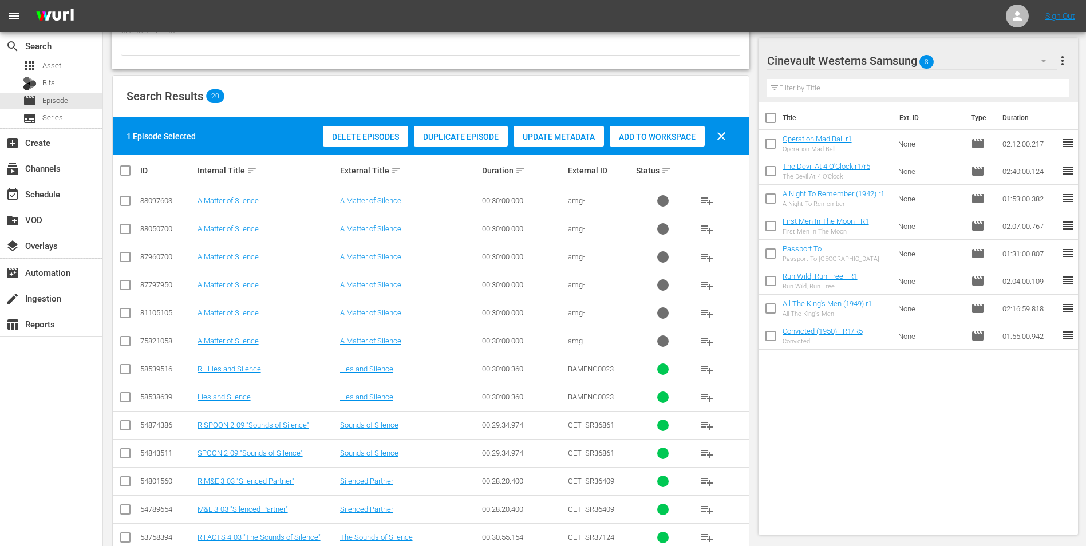
scroll to position [0, 0]
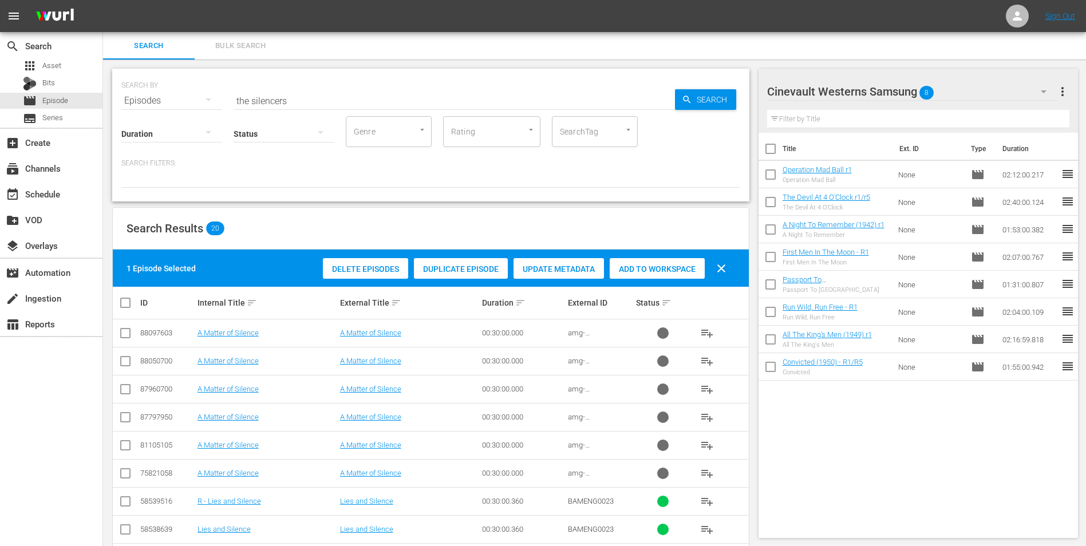
click at [670, 258] on div "Add to Workspace" at bounding box center [657, 269] width 95 height 22
click at [1068, 57] on div "Search Bulk Search" at bounding box center [594, 45] width 983 height 27
click at [972, 93] on div "Cinevault Westerns Samsung 9" at bounding box center [912, 92] width 291 height 32
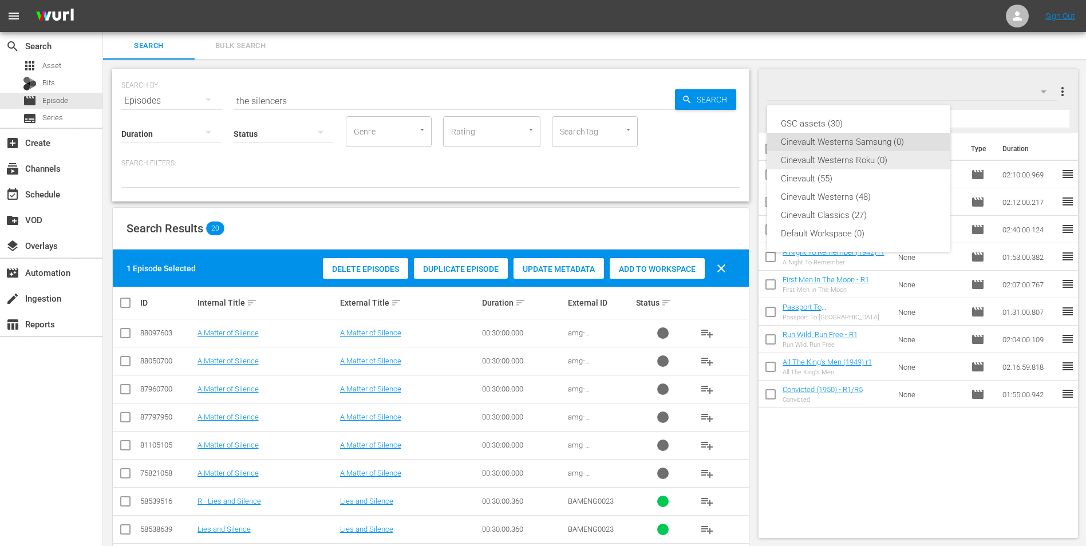
click at [870, 156] on div "Cinevault Westerns Roku (0)" at bounding box center [859, 160] width 156 height 18
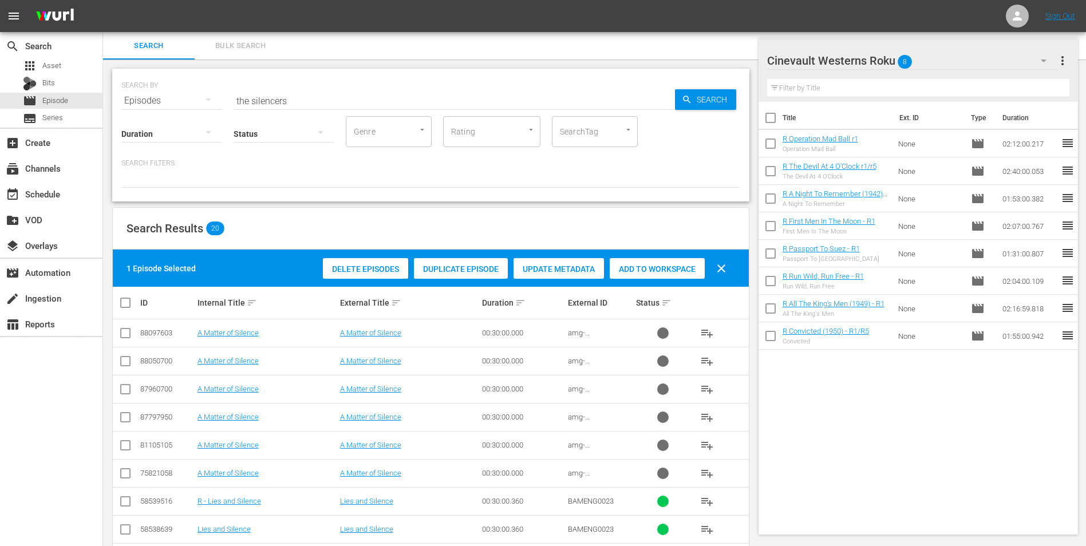
scroll to position [355, 0]
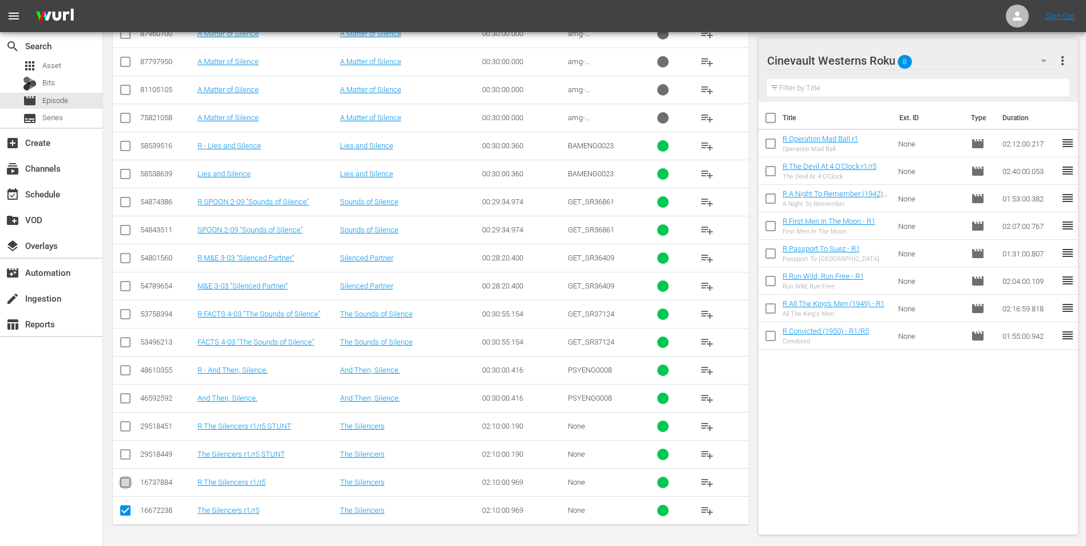
click at [122, 483] on input "checkbox" at bounding box center [125, 485] width 14 height 14
checkbox input "true"
click at [126, 515] on input "checkbox" at bounding box center [125, 513] width 14 height 14
checkbox input "false"
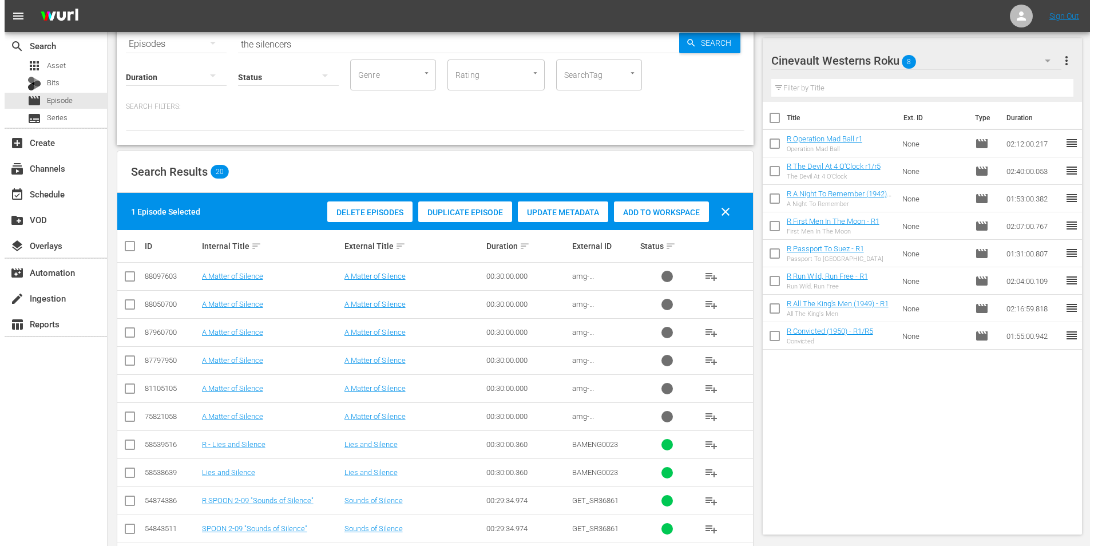
scroll to position [0, 0]
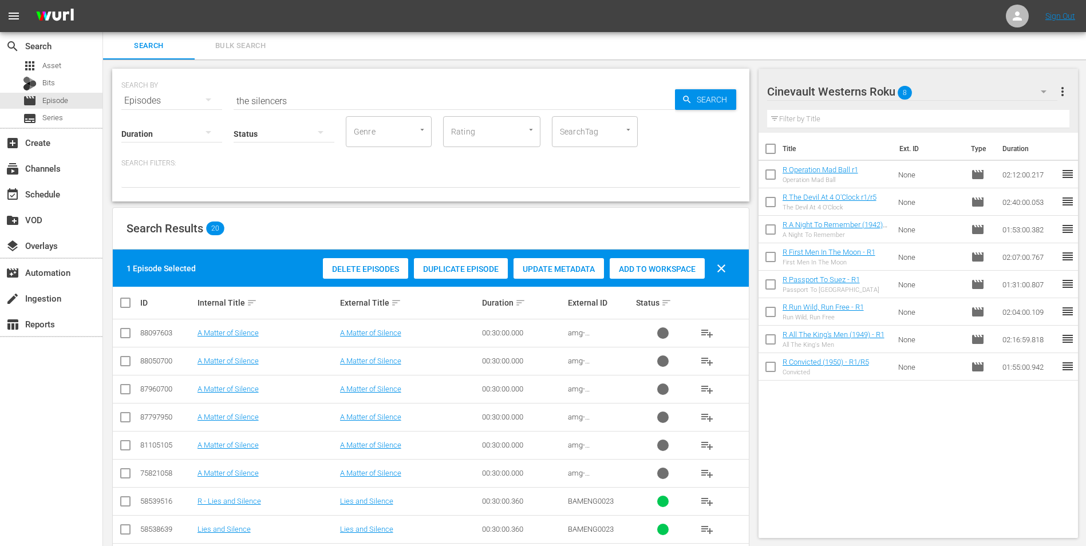
click at [652, 260] on div "Add to Workspace" at bounding box center [657, 269] width 95 height 22
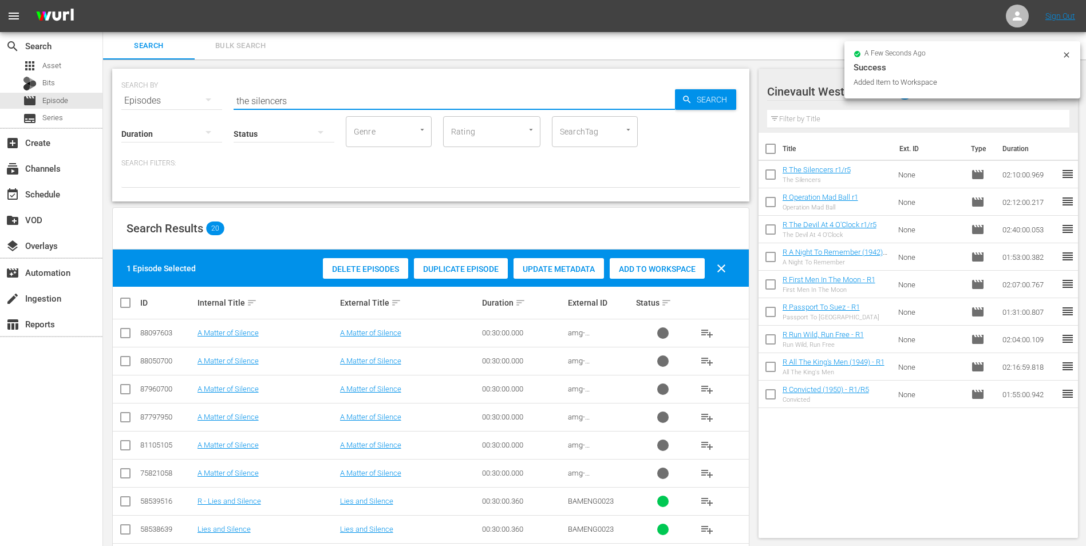
click at [460, 100] on input "the silencers" at bounding box center [454, 100] width 441 height 27
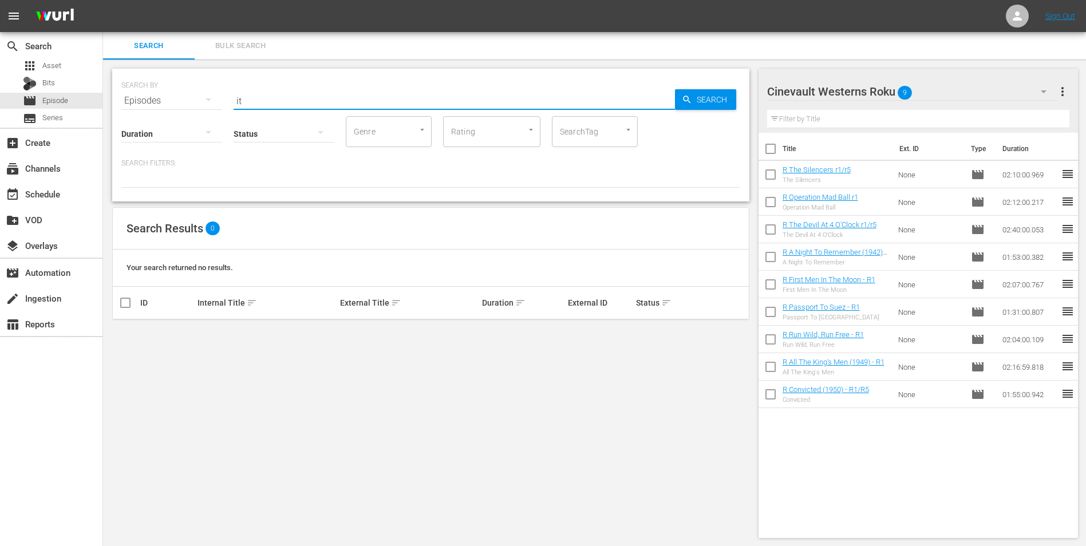
type input "i"
type input "to be you"
click at [280, 93] on input "to be you" at bounding box center [454, 100] width 441 height 27
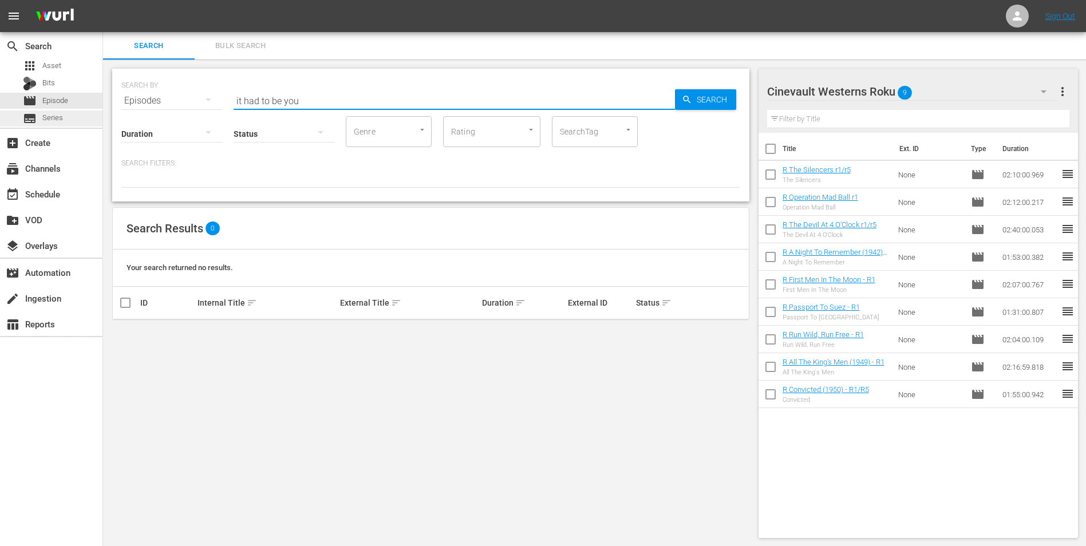
type input "it had to be you"
click at [84, 112] on div "subtitles Series" at bounding box center [51, 118] width 102 height 16
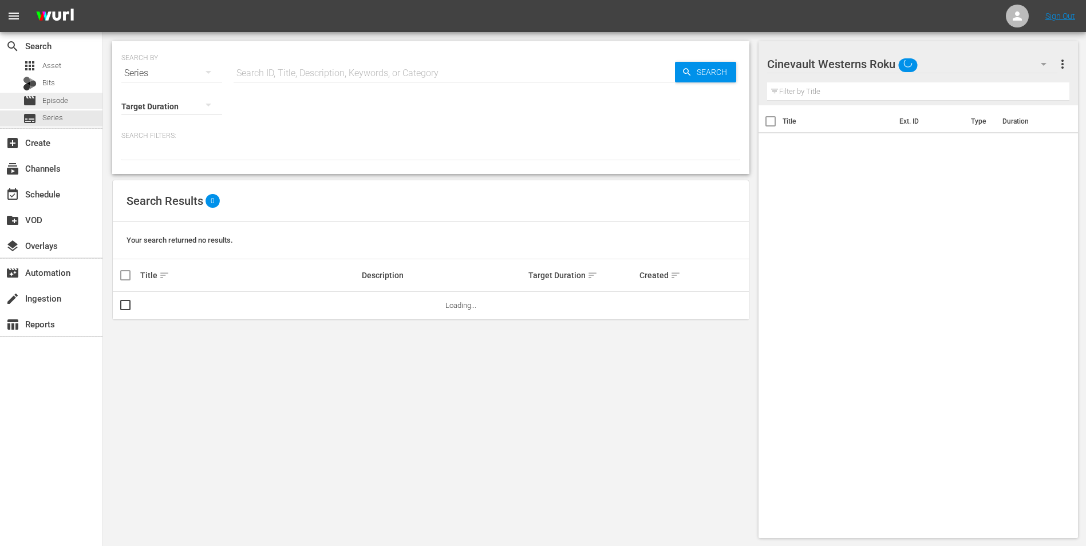
click at [51, 105] on span "Episode" at bounding box center [55, 100] width 26 height 11
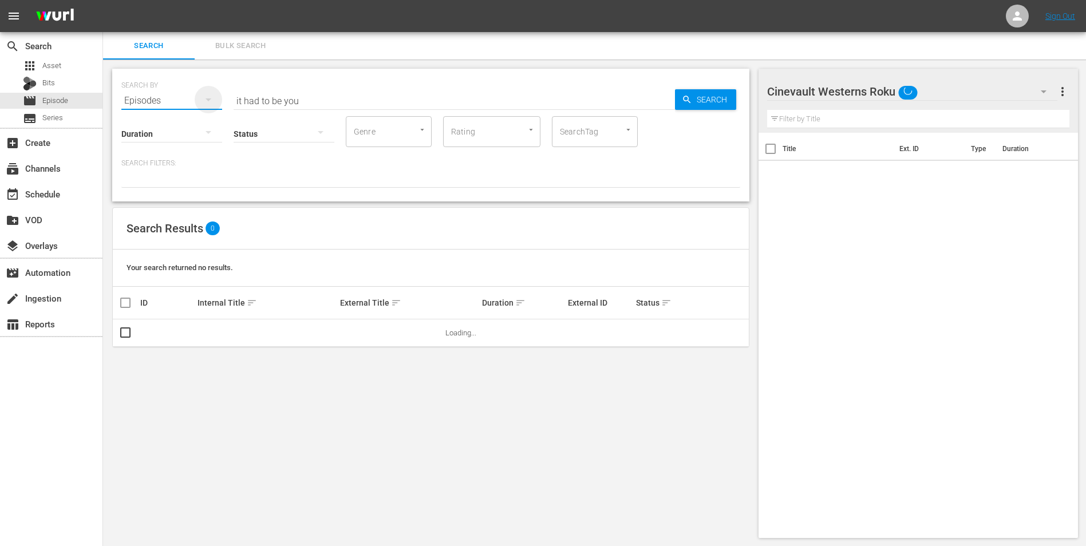
click at [205, 97] on icon "button" at bounding box center [208, 100] width 14 height 14
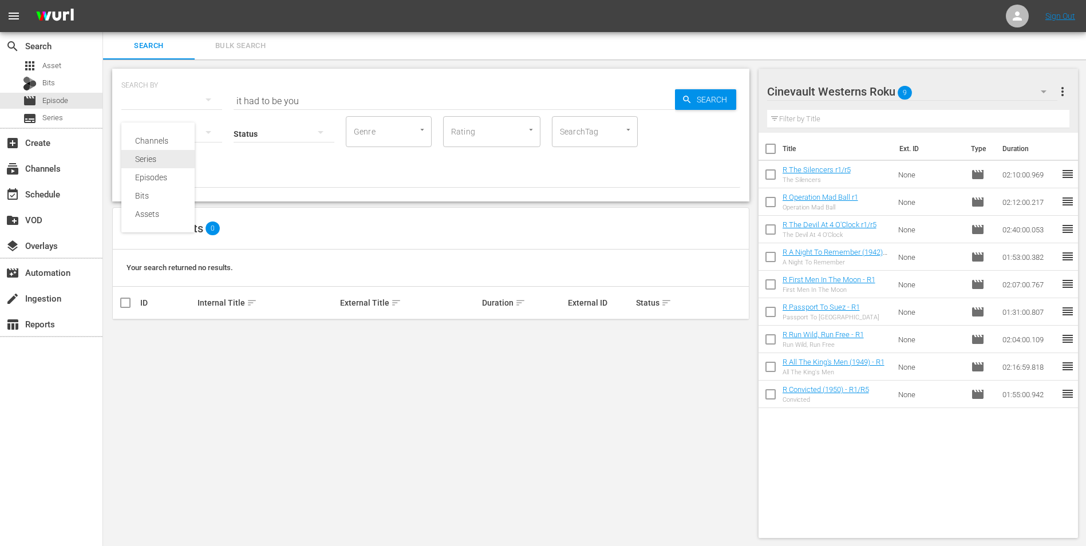
click at [176, 163] on div "Series" at bounding box center [158, 159] width 46 height 18
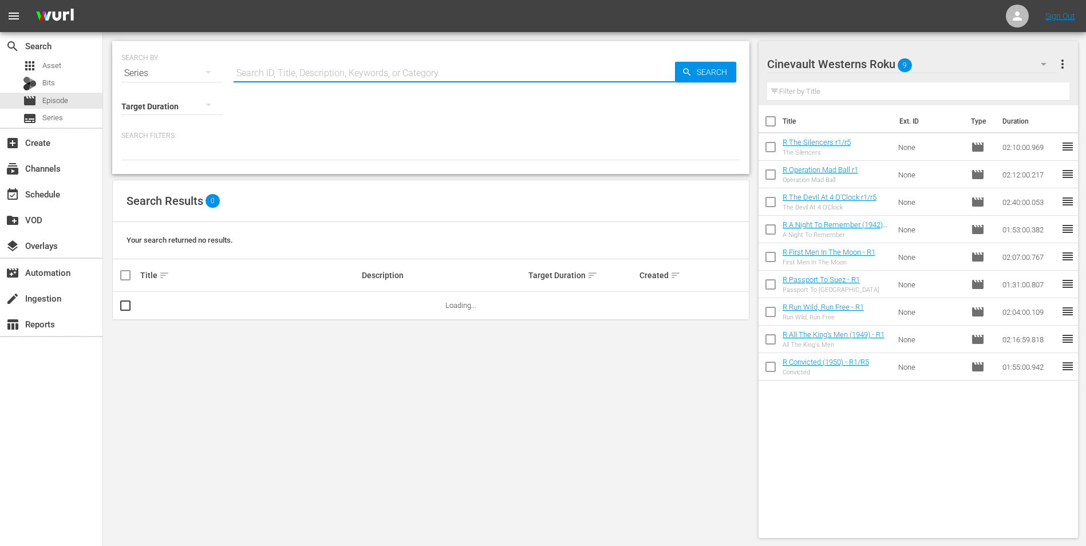
click at [370, 81] on input "text" at bounding box center [454, 73] width 441 height 27
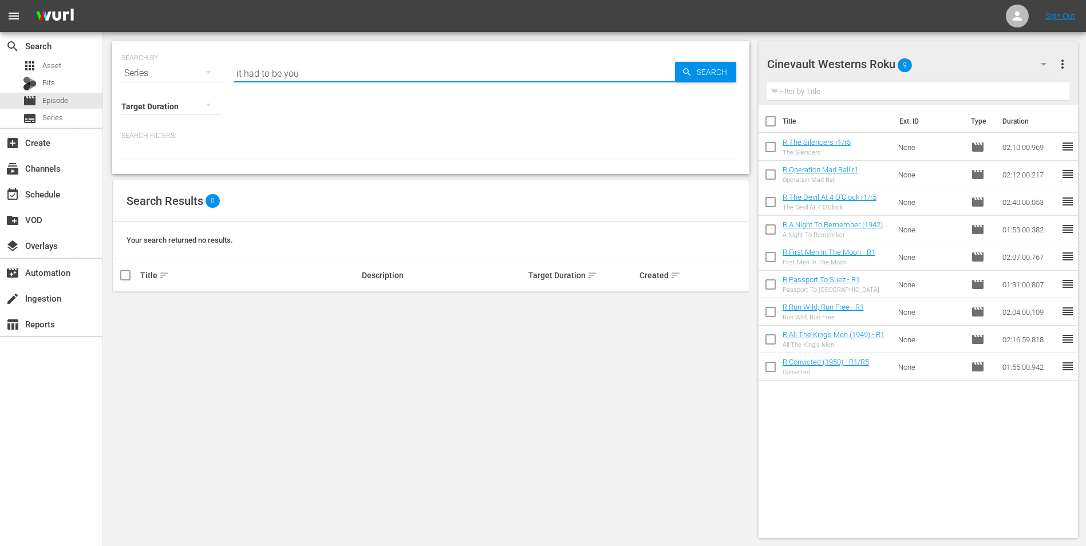
type input "it had to be you"
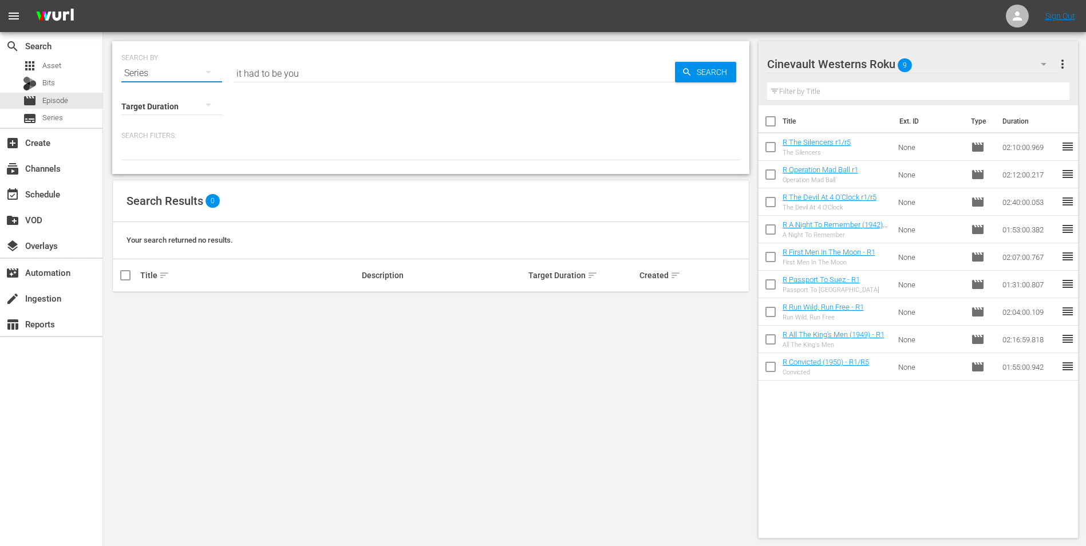
click at [195, 68] on button "button" at bounding box center [208, 71] width 27 height 27
click at [167, 154] on div "Episodes" at bounding box center [158, 150] width 46 height 18
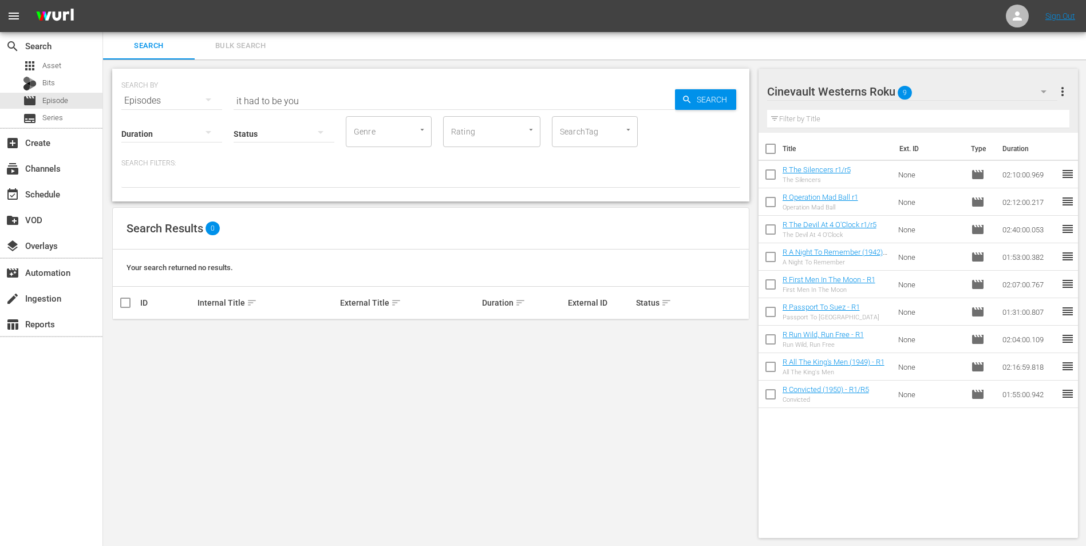
click at [403, 94] on input "it had to be you" at bounding box center [454, 100] width 441 height 27
click at [371, 98] on input "it had to be you" at bounding box center [454, 100] width 441 height 27
click at [371, 99] on input "it had to be you" at bounding box center [454, 100] width 441 height 27
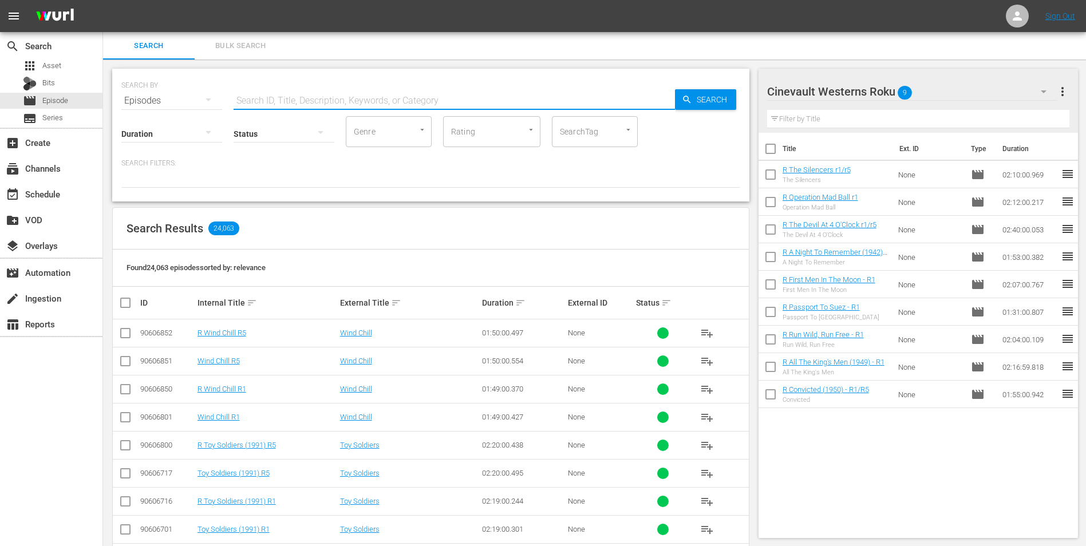
click at [391, 88] on input "text" at bounding box center [454, 100] width 441 height 27
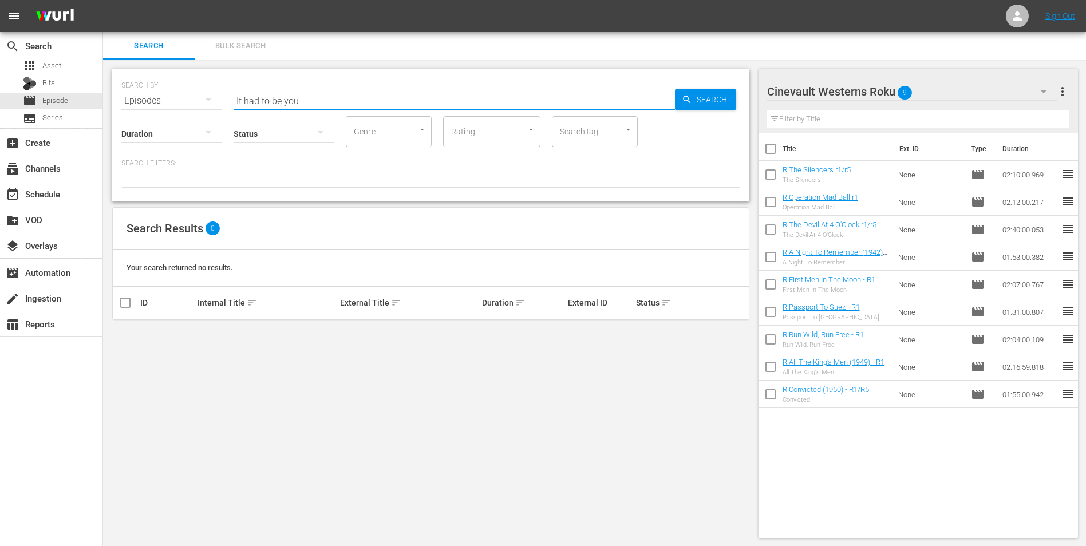
type input "It had to be you"
click at [76, 183] on div "event_available Schedule" at bounding box center [51, 193] width 102 height 23
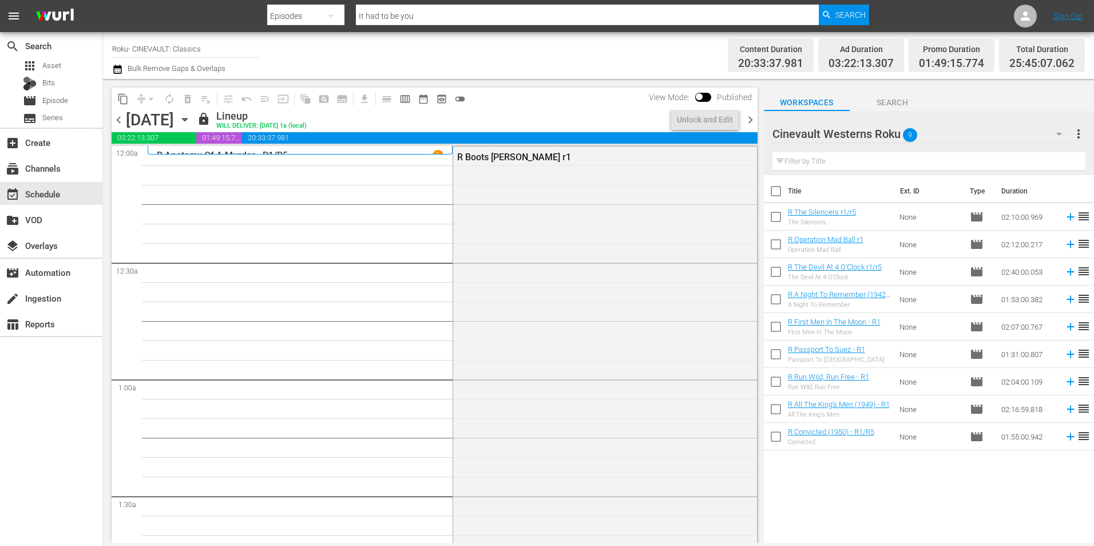
click at [121, 121] on span "chevron_left" at bounding box center [119, 120] width 14 height 14
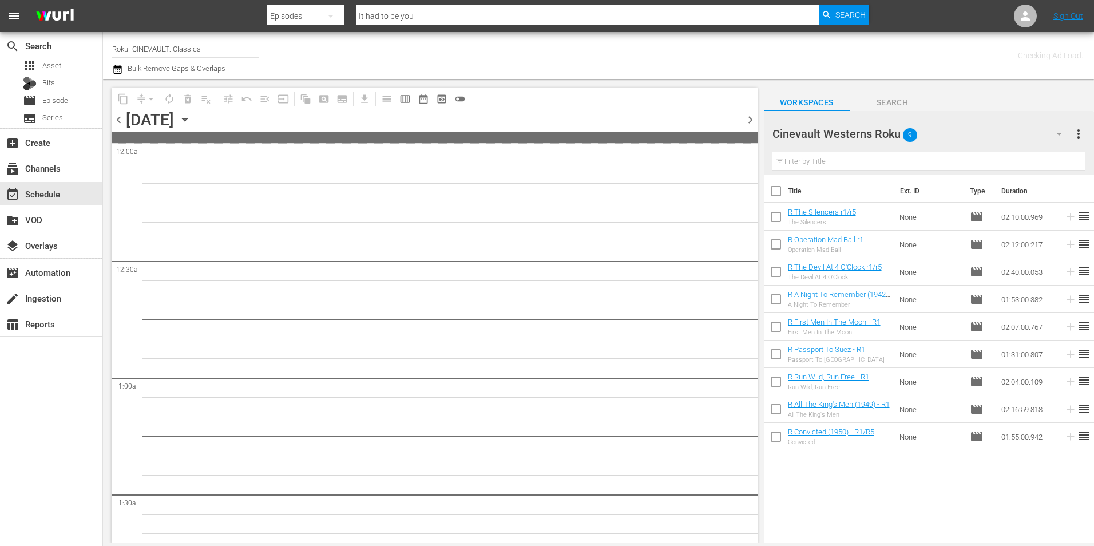
click at [121, 121] on span "chevron_left" at bounding box center [119, 120] width 14 height 14
click at [751, 122] on span "chevron_right" at bounding box center [750, 120] width 14 height 14
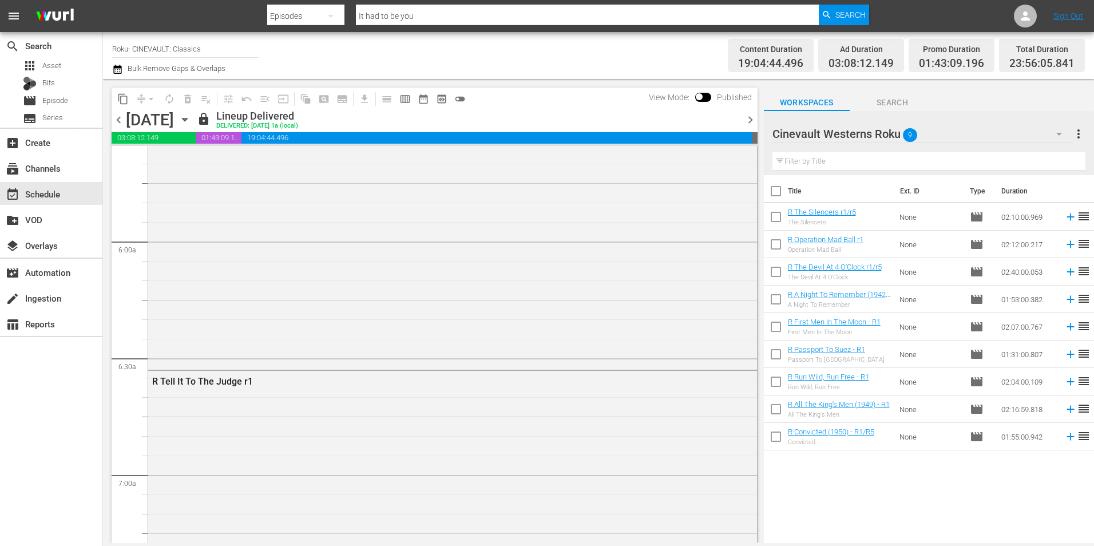
scroll to position [1309, 0]
click at [118, 121] on span "chevron_left" at bounding box center [119, 120] width 14 height 14
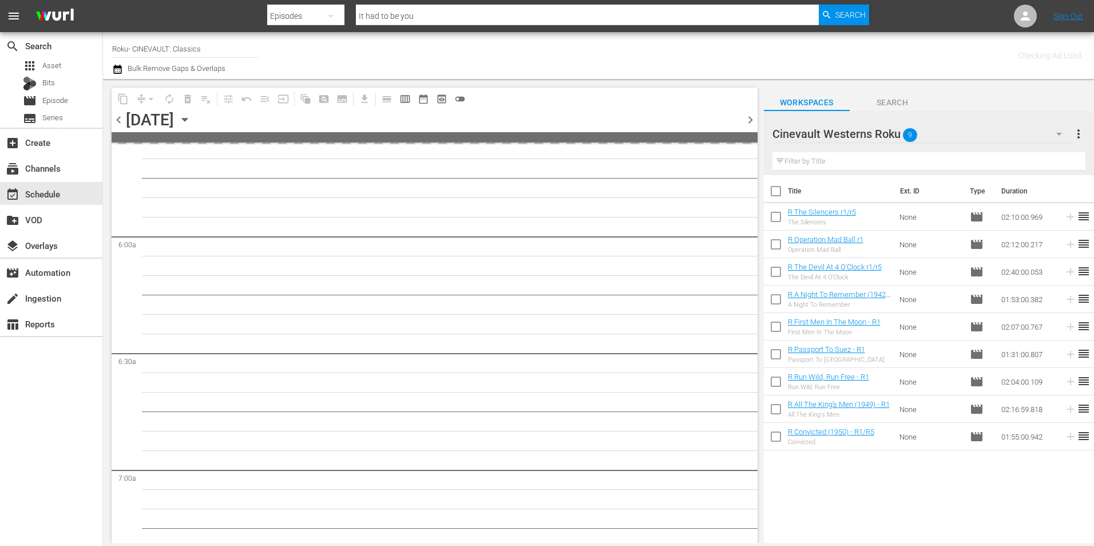
scroll to position [1328, 0]
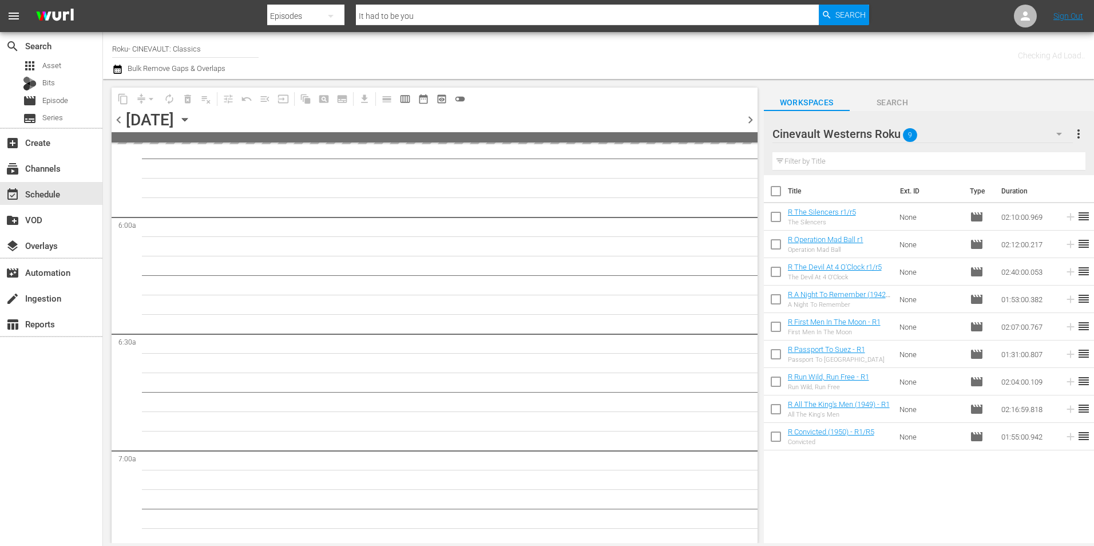
click at [118, 121] on span "chevron_left" at bounding box center [119, 120] width 14 height 14
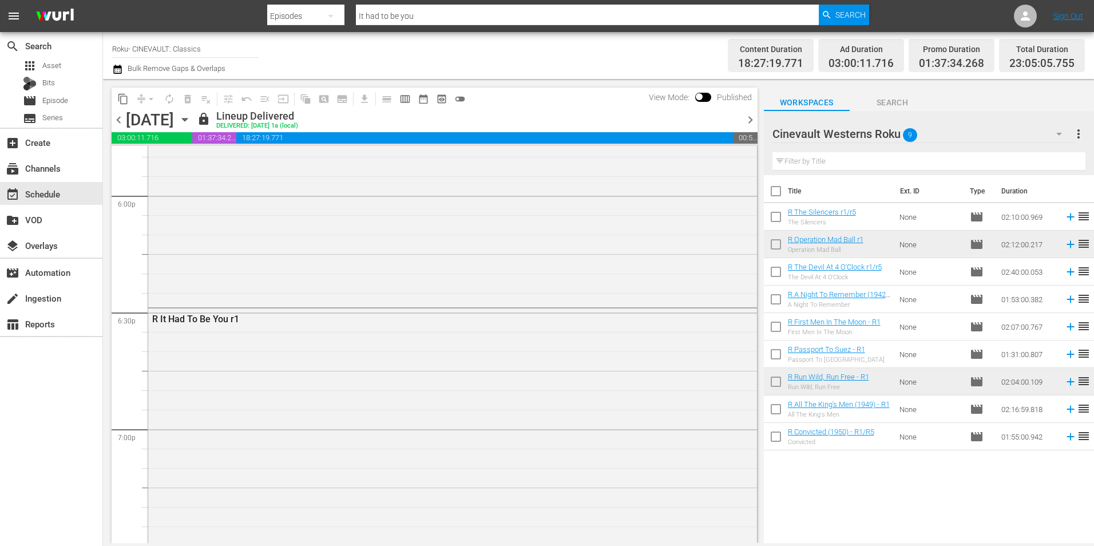
scroll to position [4162, 0]
click at [295, 330] on div "R It Had To Be You r1" at bounding box center [452, 537] width 609 height 475
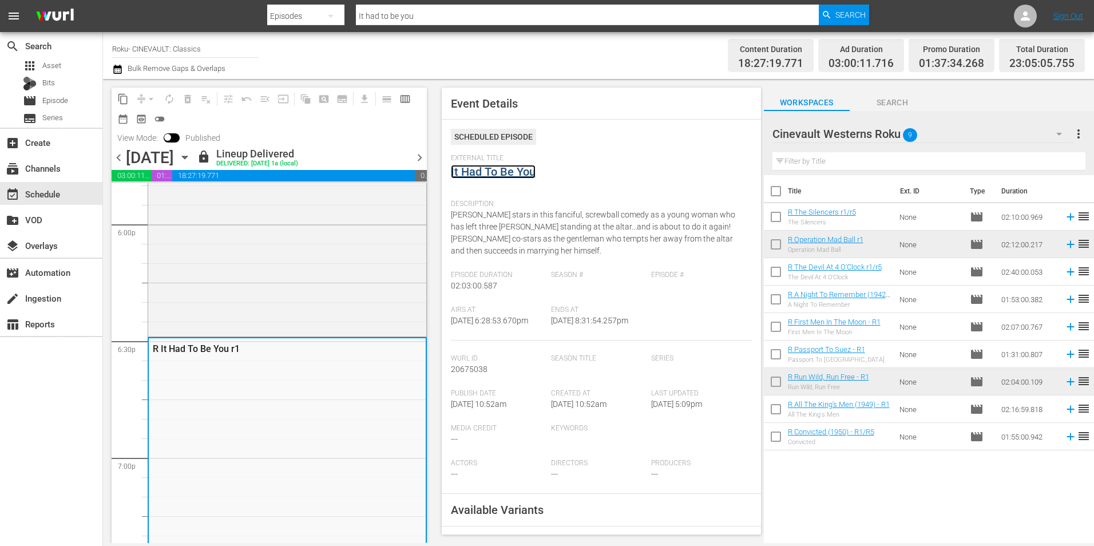
click at [501, 171] on link "It Had To Be You" at bounding box center [493, 172] width 85 height 14
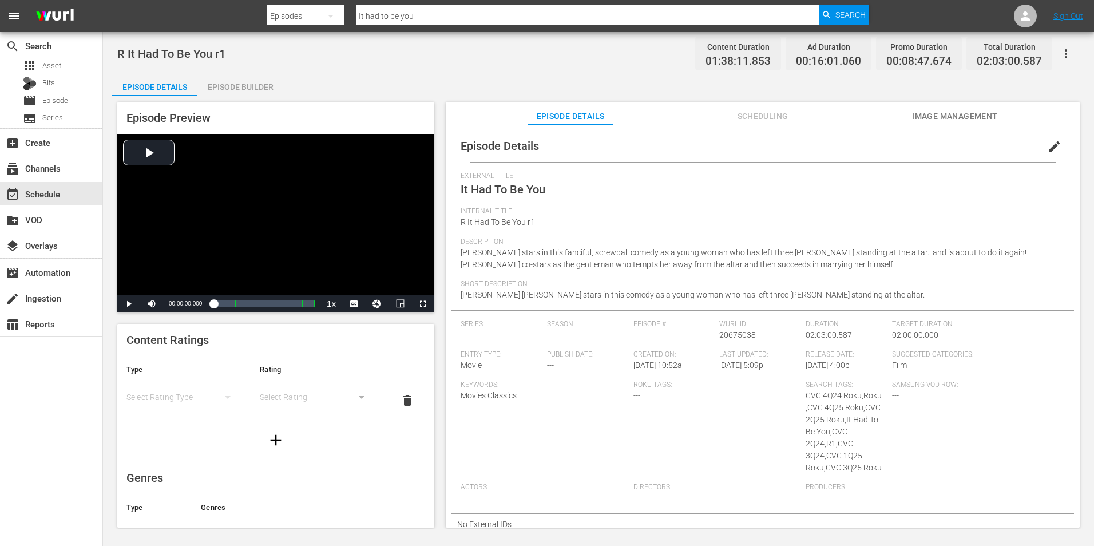
click at [1075, 53] on button "button" at bounding box center [1066, 53] width 27 height 27
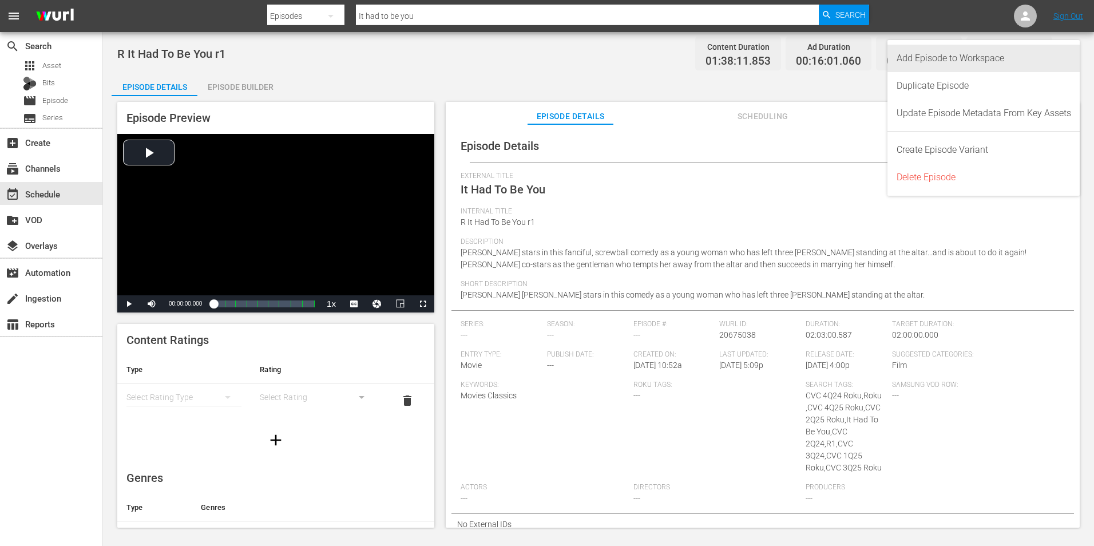
click at [1028, 62] on div "Add Episode to Workspace" at bounding box center [984, 58] width 175 height 27
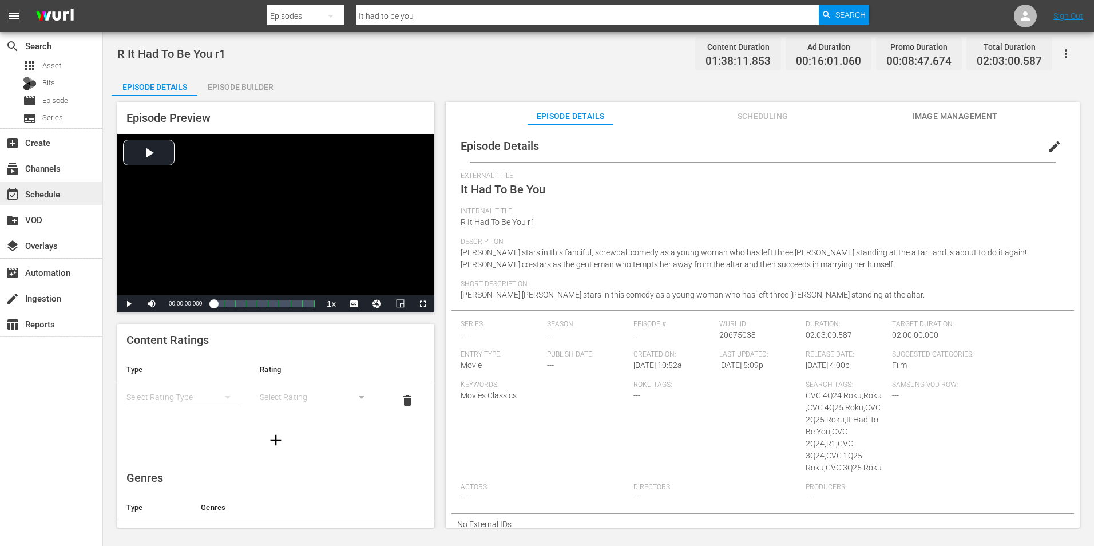
click at [46, 197] on div "event_available Schedule" at bounding box center [32, 192] width 64 height 10
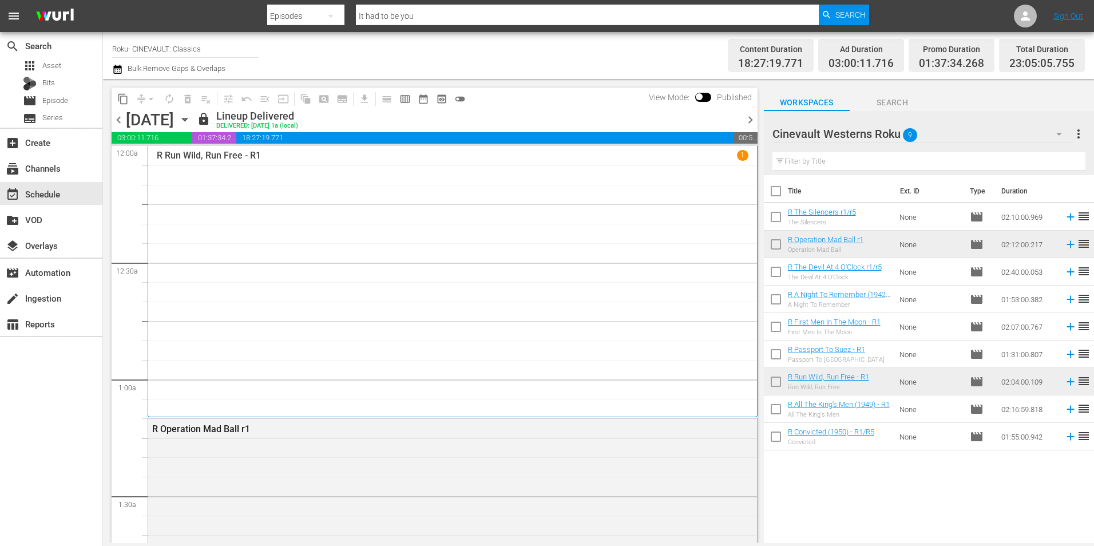
click at [747, 118] on span "chevron_right" at bounding box center [750, 120] width 14 height 14
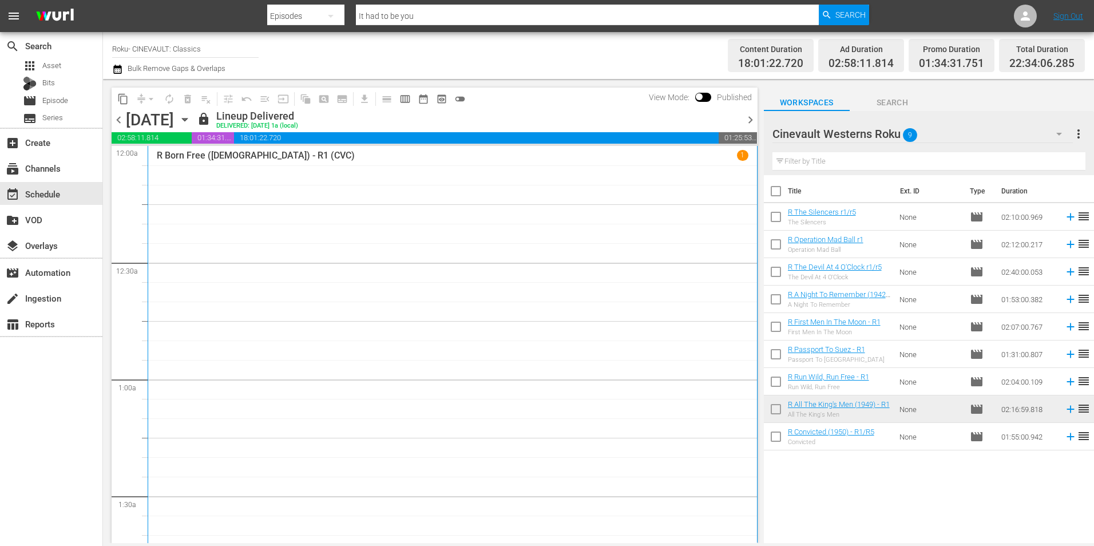
click at [970, 136] on div "Cinevault Westerns Roku 9" at bounding box center [923, 134] width 300 height 32
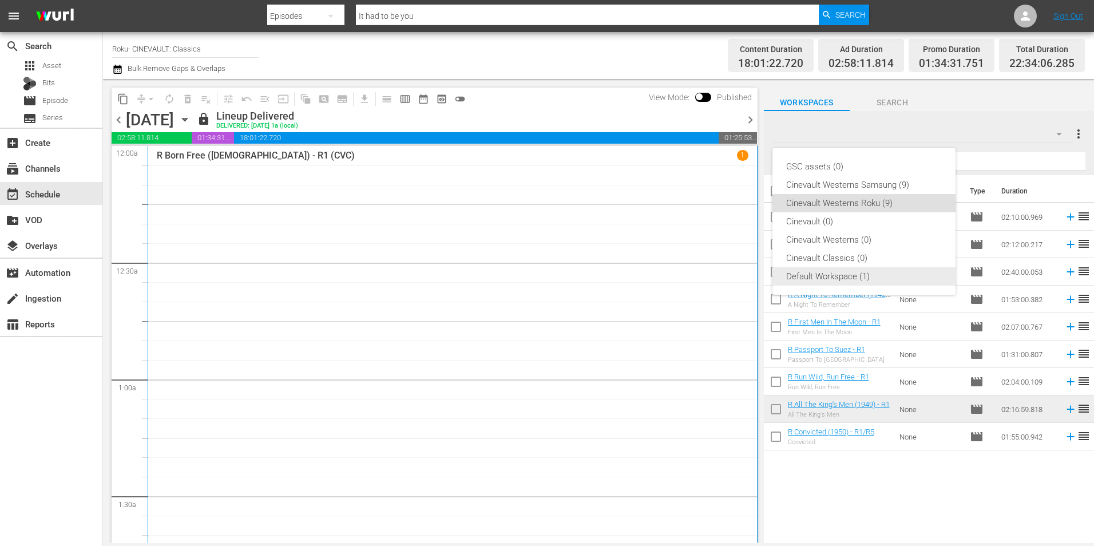
click at [859, 272] on div "Default Workspace (1)" at bounding box center [864, 276] width 156 height 18
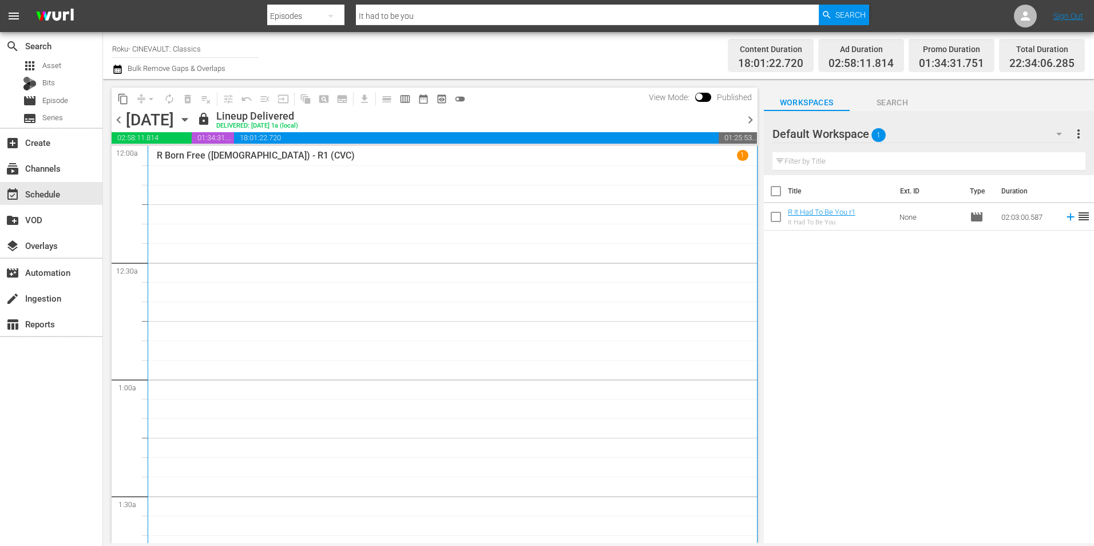
click at [164, 48] on input "Roku- CINEVAULT: Classics" at bounding box center [185, 48] width 147 height 27
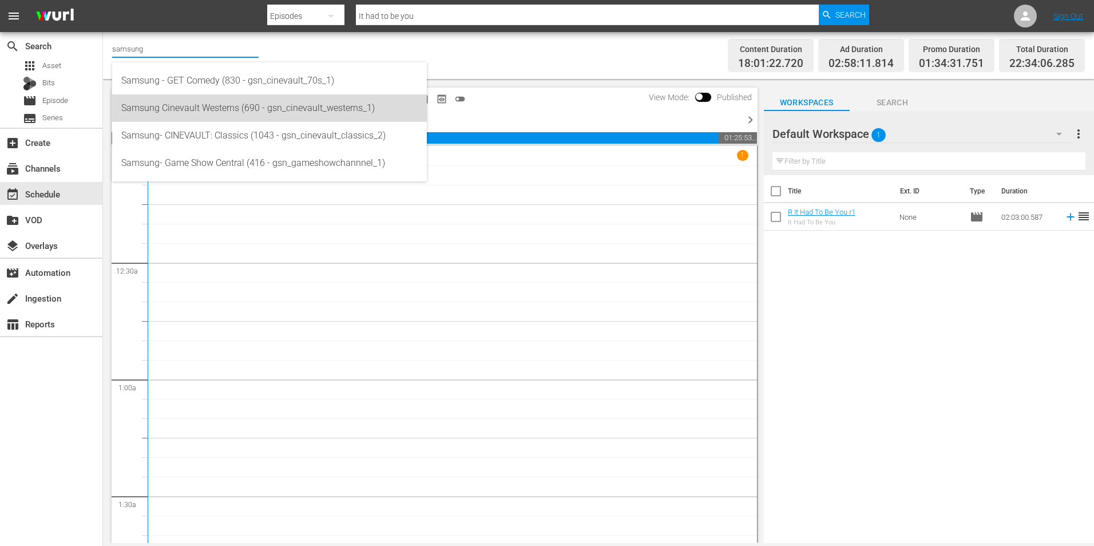
click at [201, 114] on div "Samsung Cinevault Westerns (690 - gsn_cinevault_westerns_1)" at bounding box center [269, 107] width 296 height 27
type input "Samsung Cinevault Westerns (690 - gsn_cinevault_westerns_1)"
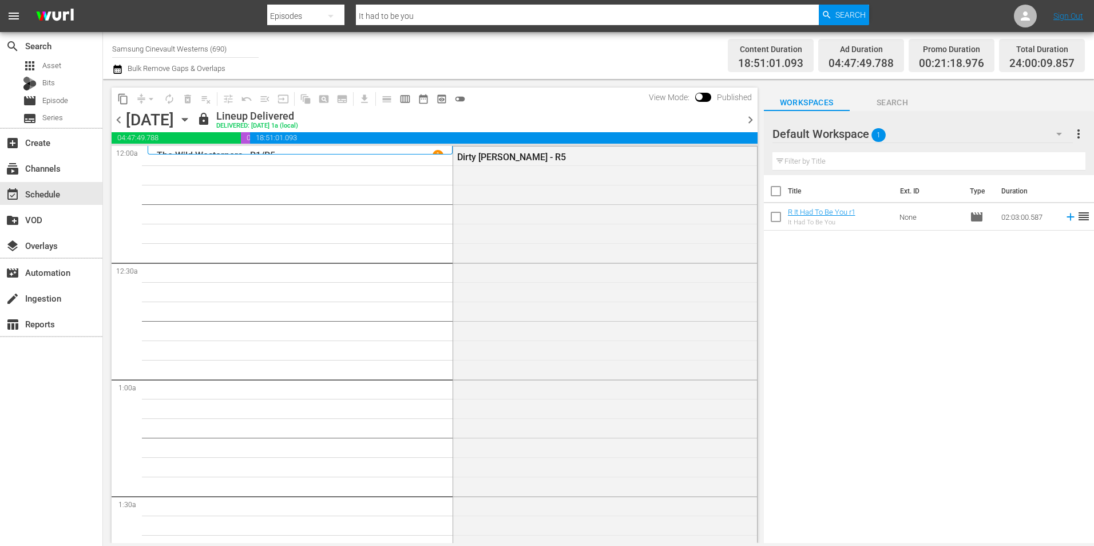
click at [118, 120] on span "chevron_left" at bounding box center [119, 120] width 14 height 14
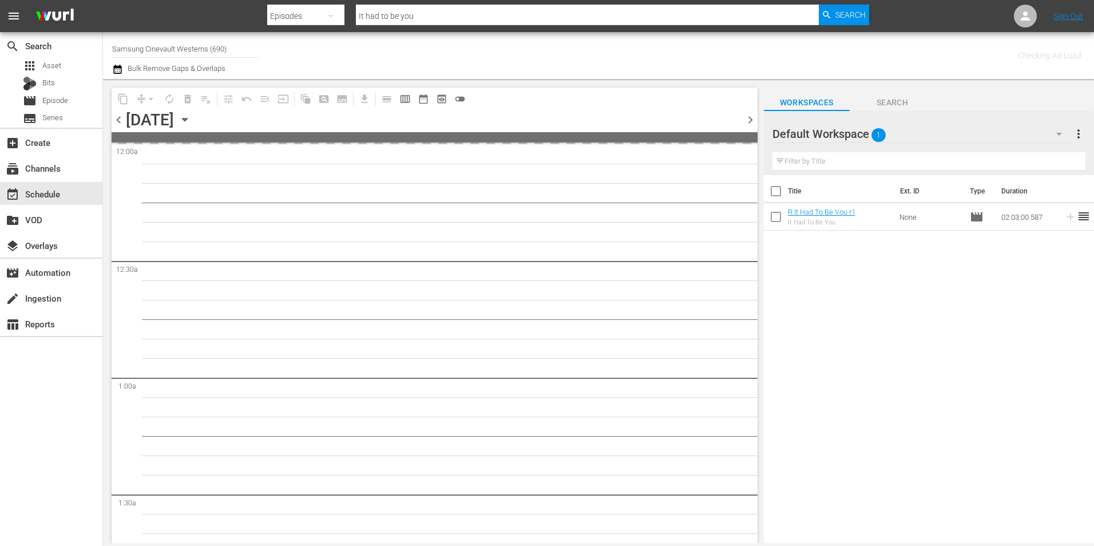
click at [118, 120] on span "chevron_left" at bounding box center [119, 120] width 14 height 14
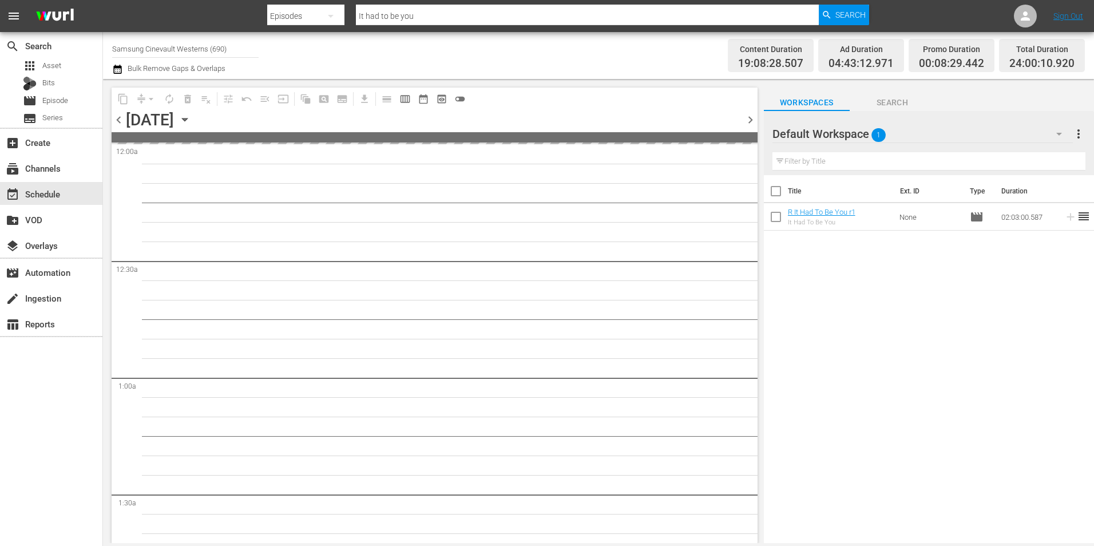
click at [751, 116] on span "chevron_right" at bounding box center [750, 120] width 14 height 14
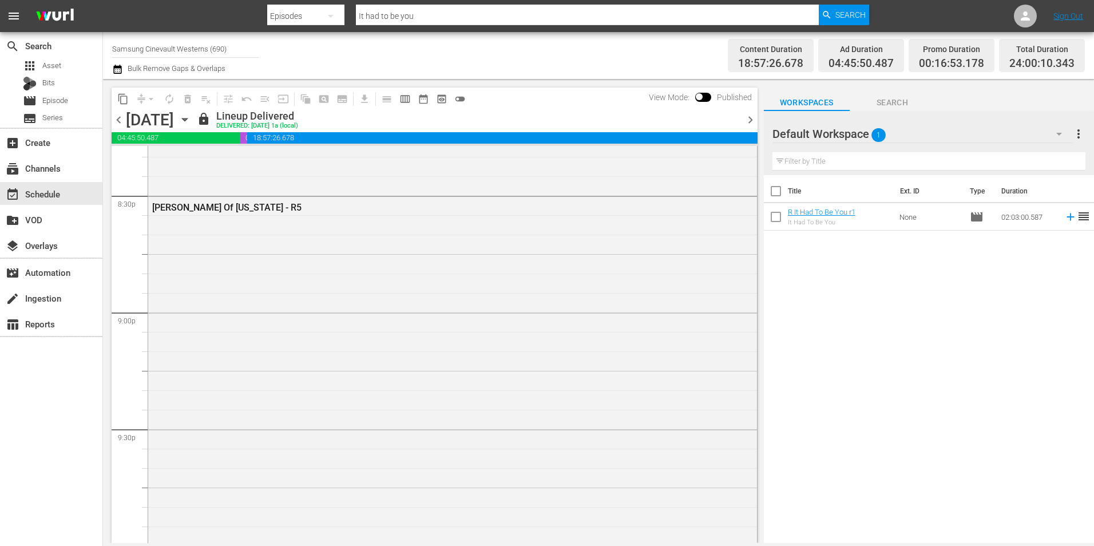
scroll to position [4738, 0]
click at [164, 45] on input "Samsung Cinevault Westerns (690)" at bounding box center [185, 48] width 147 height 27
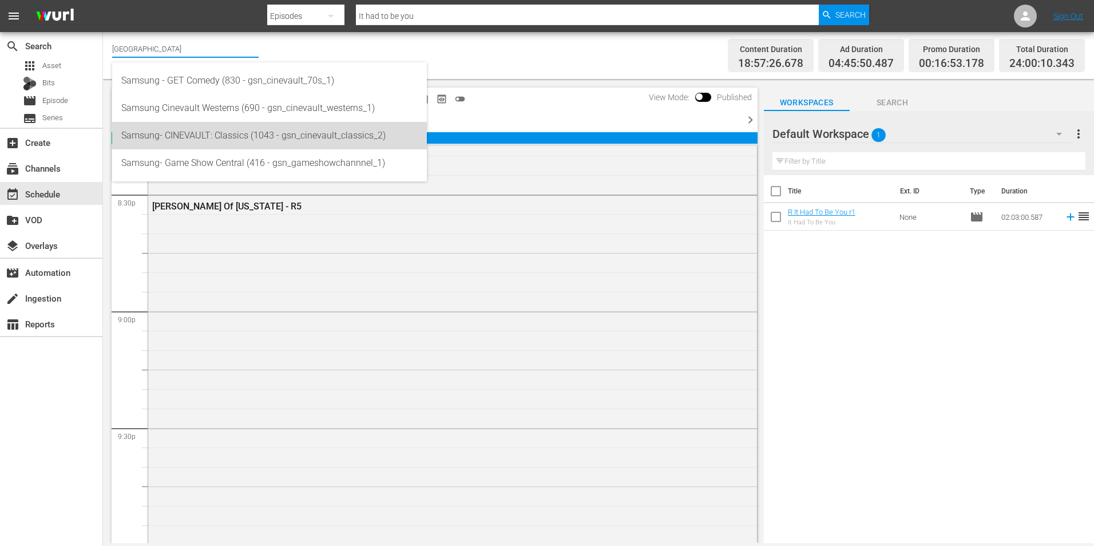
click at [280, 140] on div "Samsung- CINEVAULT: Classics (1043 - gsn_cinevault_classics_2)" at bounding box center [269, 135] width 296 height 27
type input "Samsung- CINEVAULT: Classics (1043 - gsn_cinevault_classics_2)"
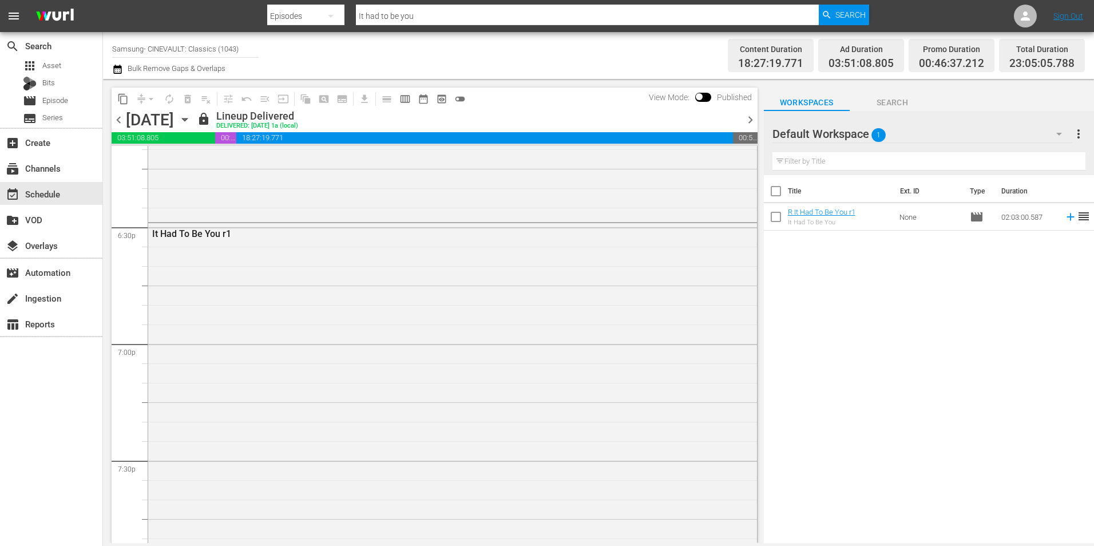
scroll to position [4293, 0]
click at [282, 265] on div "It Had To Be You r1" at bounding box center [452, 406] width 609 height 475
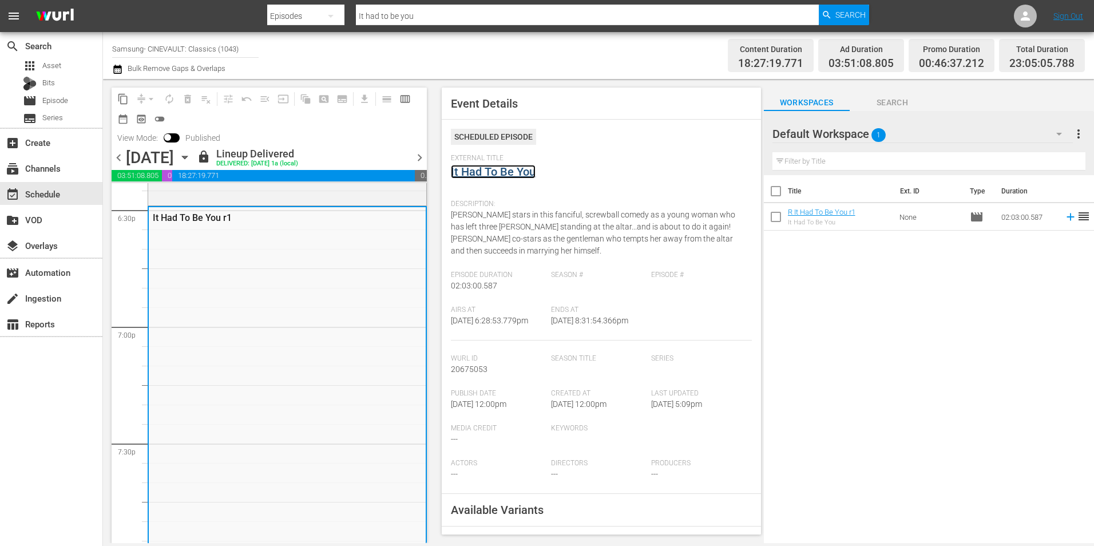
click at [503, 177] on link "It Had To Be You" at bounding box center [493, 172] width 85 height 14
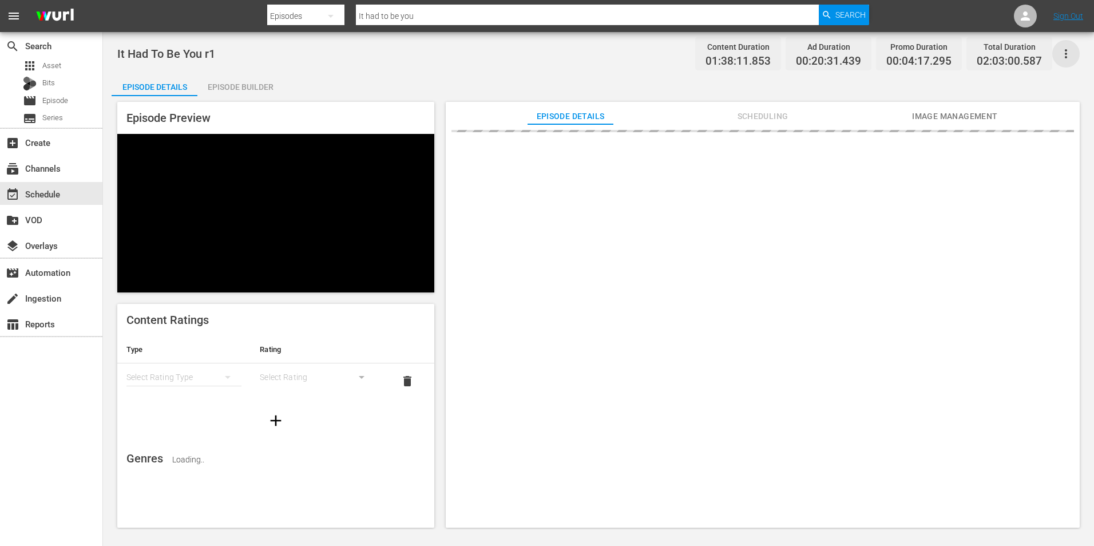
click at [1067, 57] on icon "button" at bounding box center [1066, 53] width 2 height 9
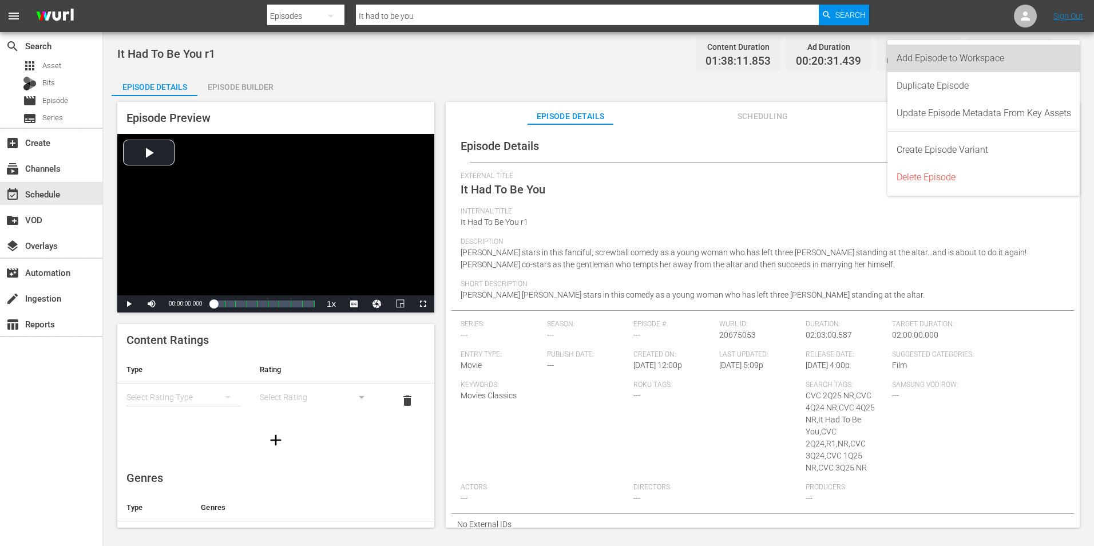
click at [1024, 58] on div "Add Episode to Workspace" at bounding box center [984, 58] width 175 height 27
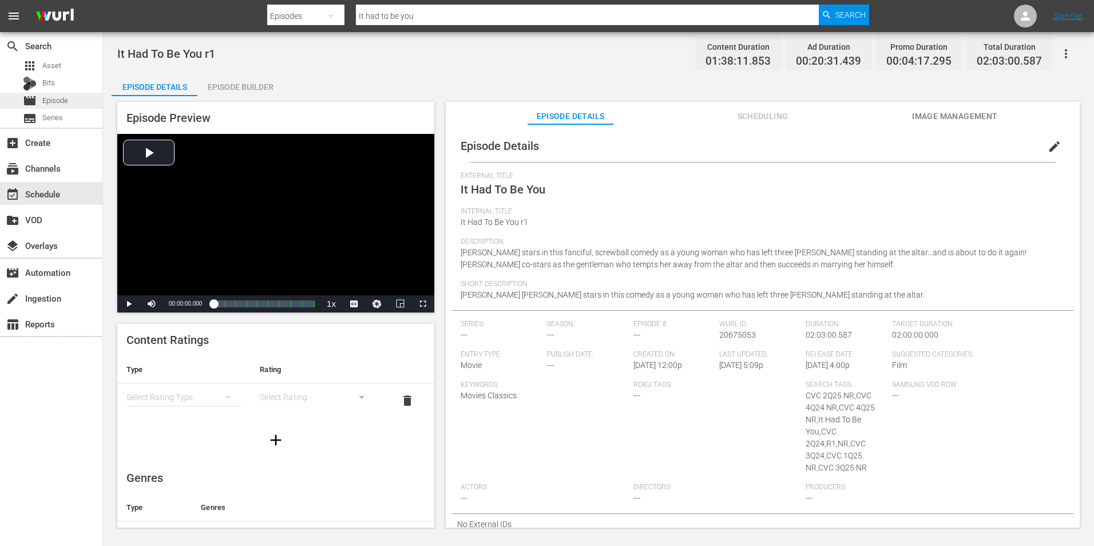
click at [65, 100] on span "Episode" at bounding box center [55, 100] width 26 height 11
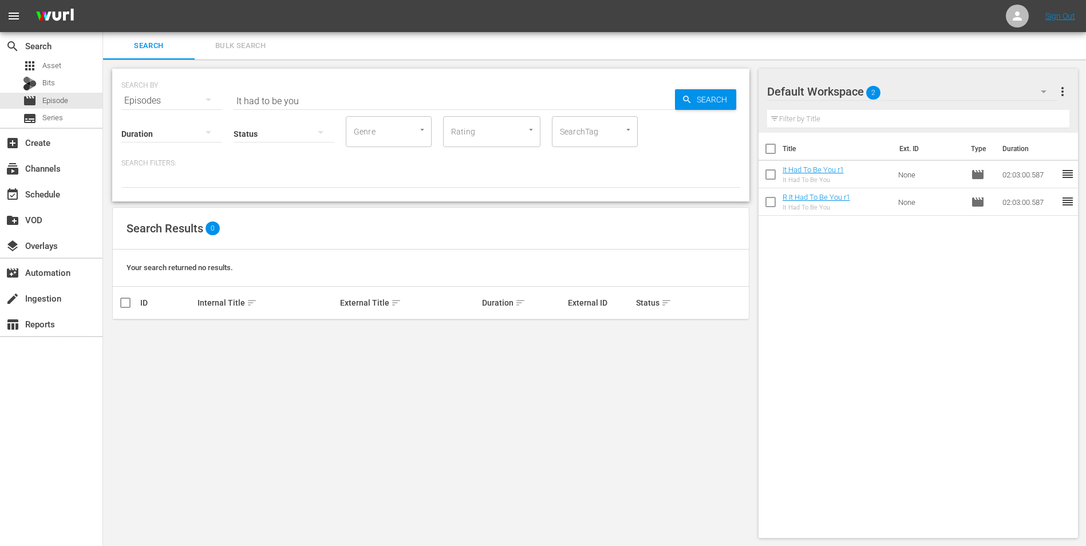
click at [296, 98] on input "It had to be you" at bounding box center [454, 100] width 441 height 27
click at [321, 102] on input "It had to be you" at bounding box center [454, 100] width 441 height 27
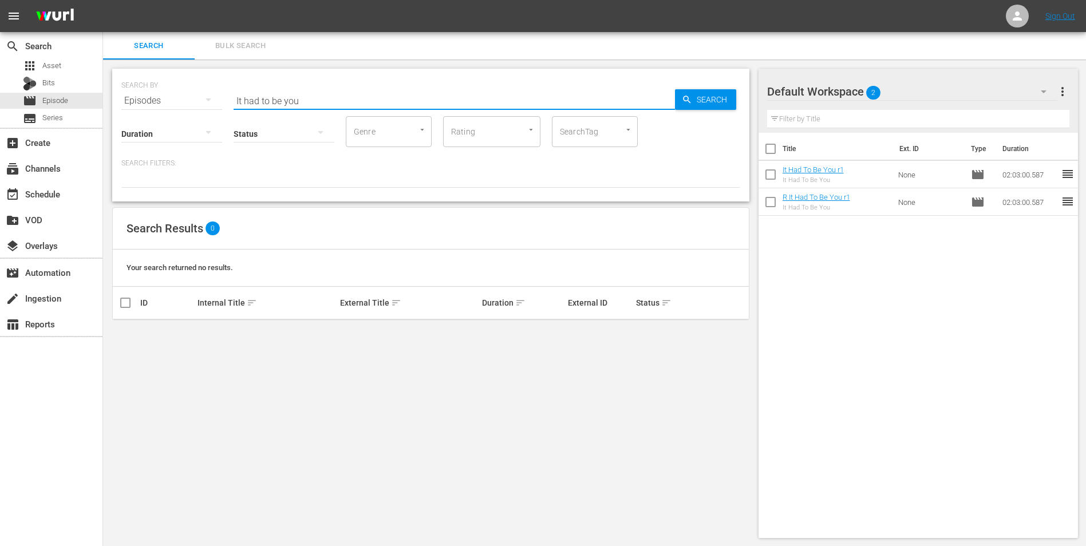
click at [321, 102] on input "It had to be you" at bounding box center [454, 100] width 441 height 27
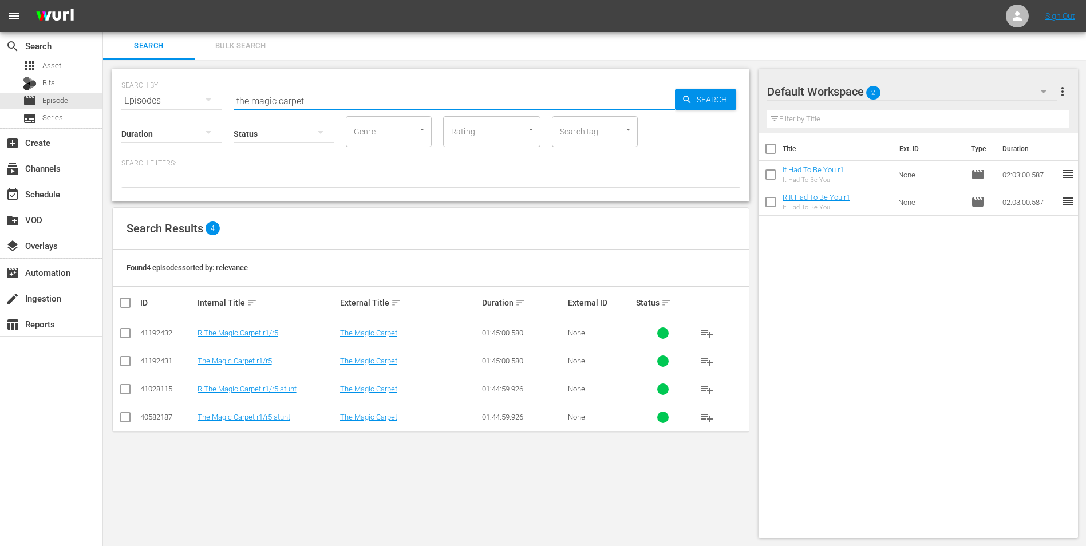
type input "the magic carpet"
click at [128, 334] on input "checkbox" at bounding box center [125, 336] width 14 height 14
checkbox input "true"
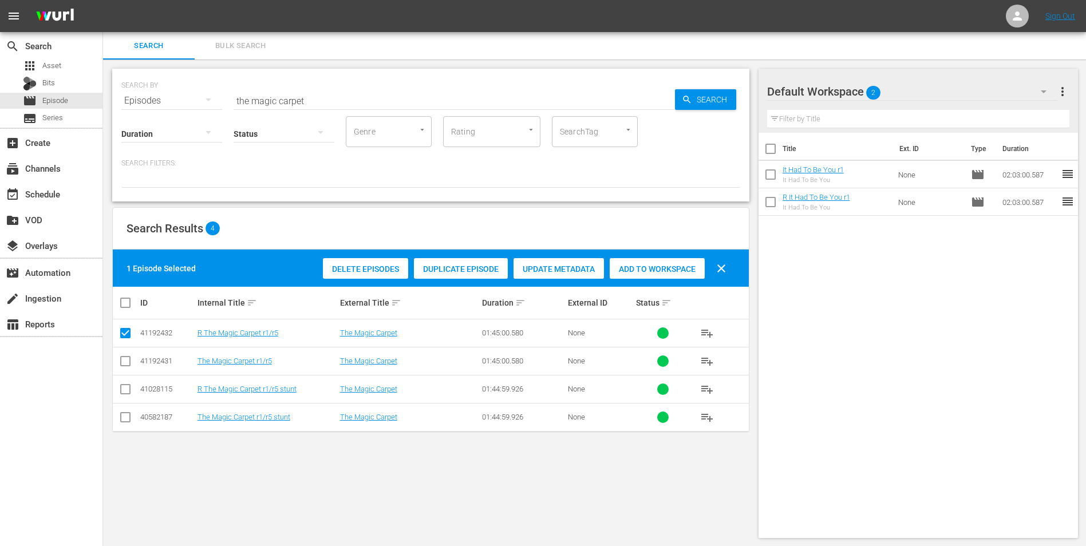
click at [129, 357] on input "checkbox" at bounding box center [125, 364] width 14 height 14
checkbox input "true"
click at [659, 269] on span "Add to Workspace" at bounding box center [657, 268] width 95 height 9
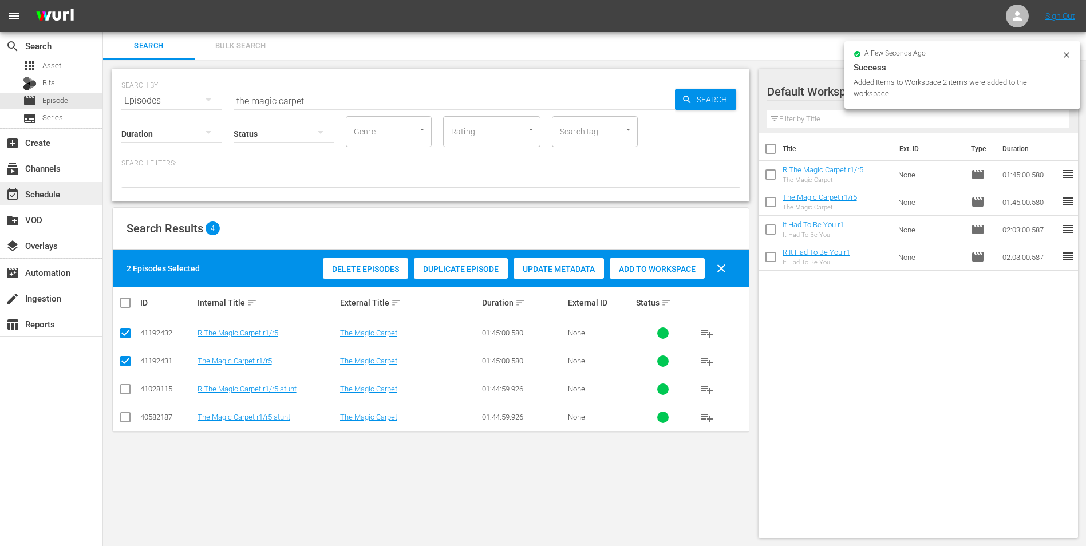
click at [54, 187] on div "event_available Schedule" at bounding box center [32, 192] width 64 height 10
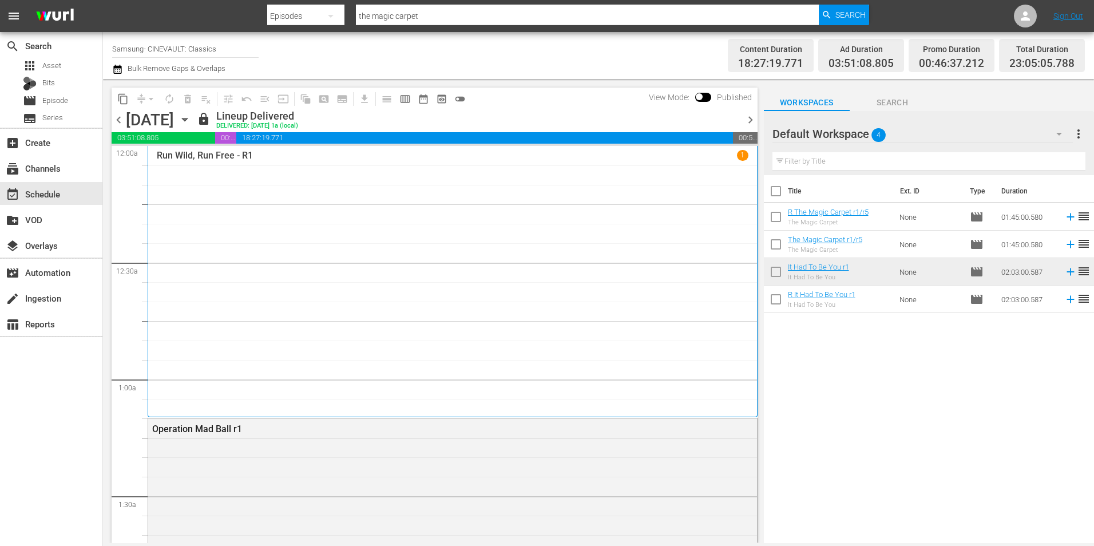
click at [187, 118] on icon "button" at bounding box center [184, 119] width 5 height 3
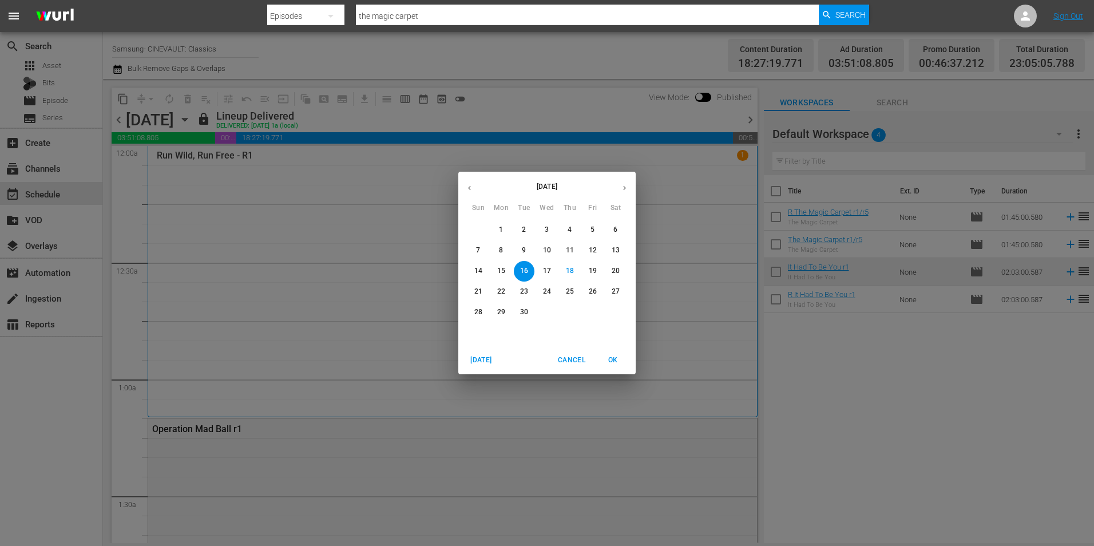
click at [519, 286] on button "23" at bounding box center [524, 292] width 21 height 21
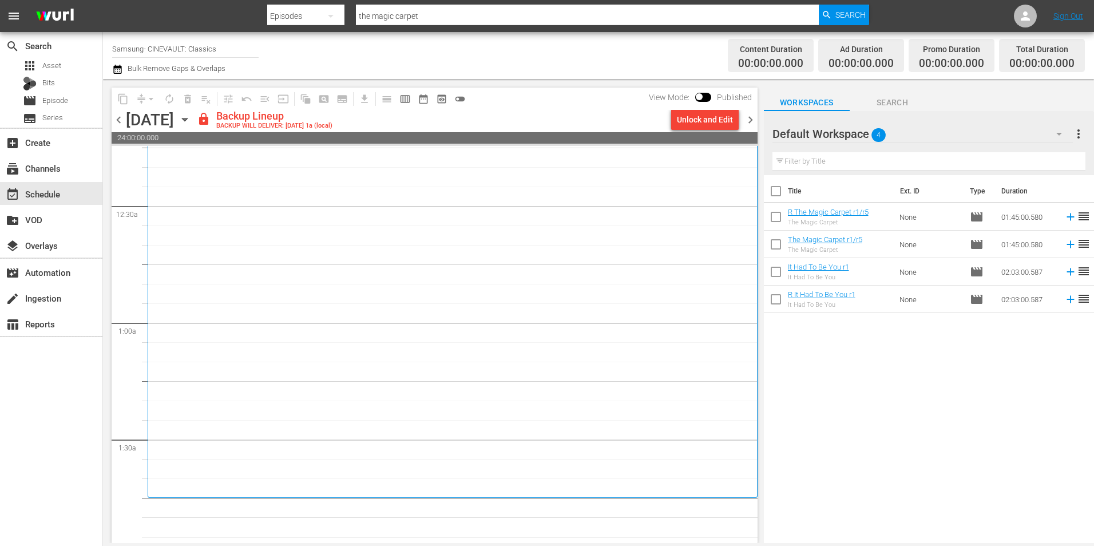
scroll to position [57, 0]
click at [689, 123] on div "Unlock and Edit" at bounding box center [705, 119] width 56 height 21
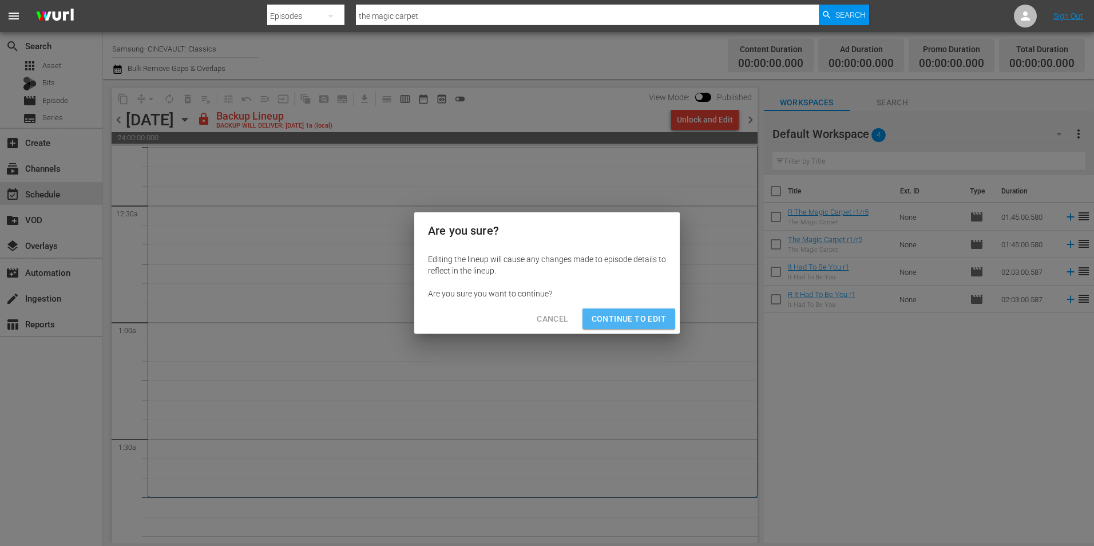
click at [634, 322] on span "Continue to Edit" at bounding box center [629, 319] width 74 height 14
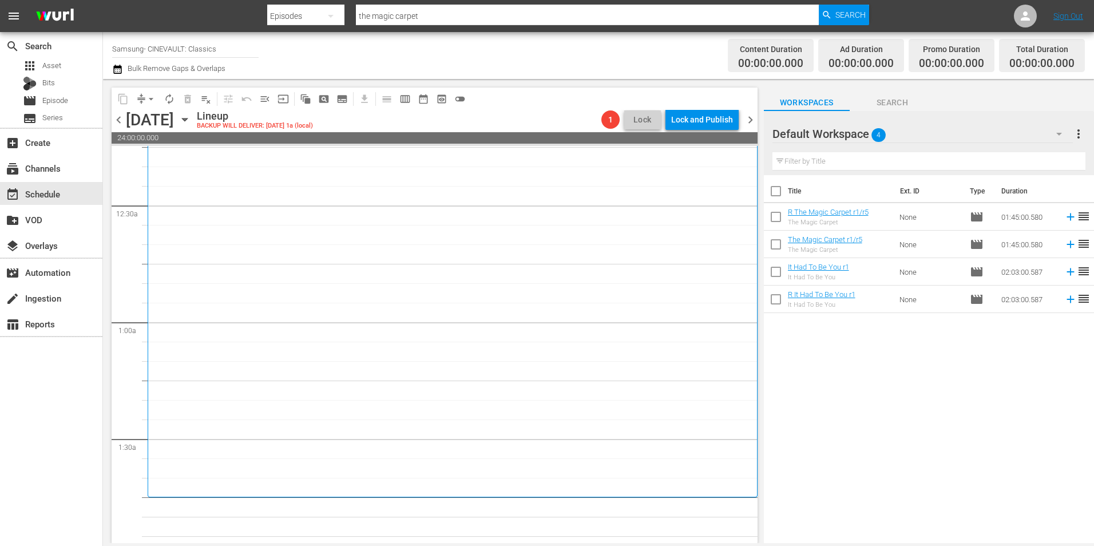
click at [979, 126] on div "Default Workspace 4" at bounding box center [923, 134] width 300 height 32
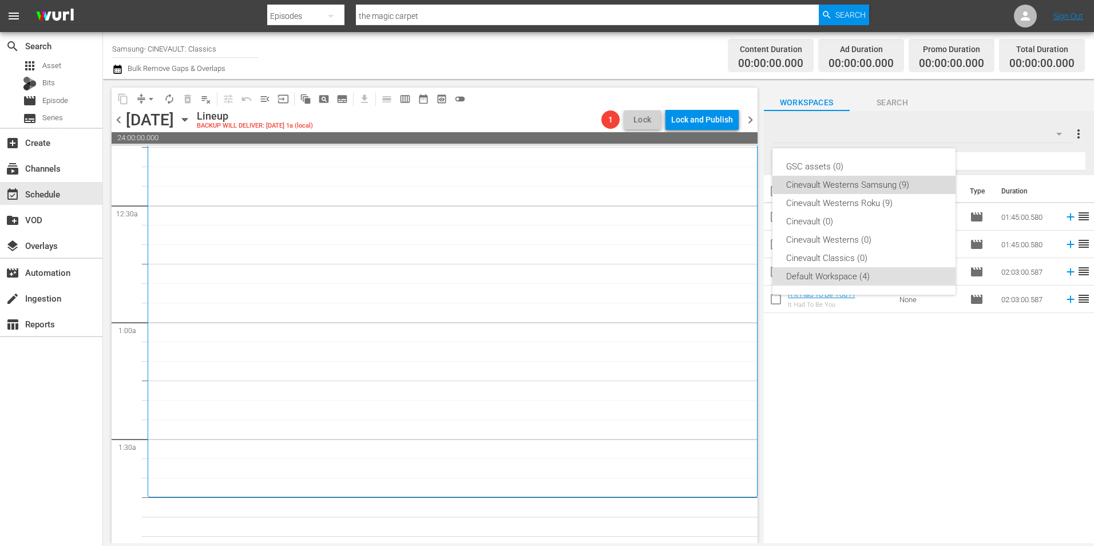
click at [844, 187] on div "Cinevault Westerns Samsung (9)" at bounding box center [864, 185] width 156 height 18
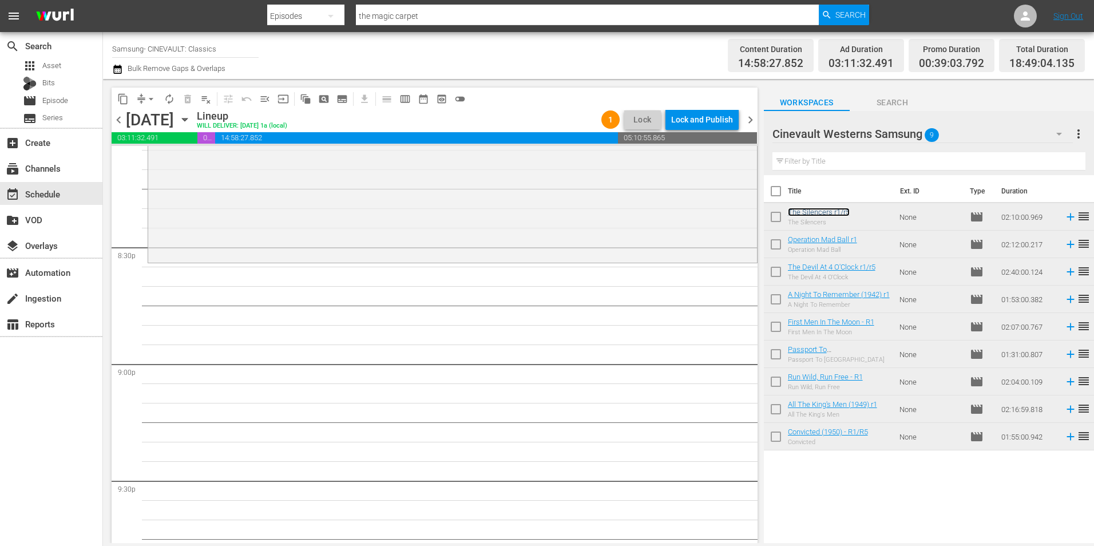
scroll to position [4687, 0]
click at [960, 137] on div "Cinevault Westerns Samsung 9" at bounding box center [923, 134] width 300 height 32
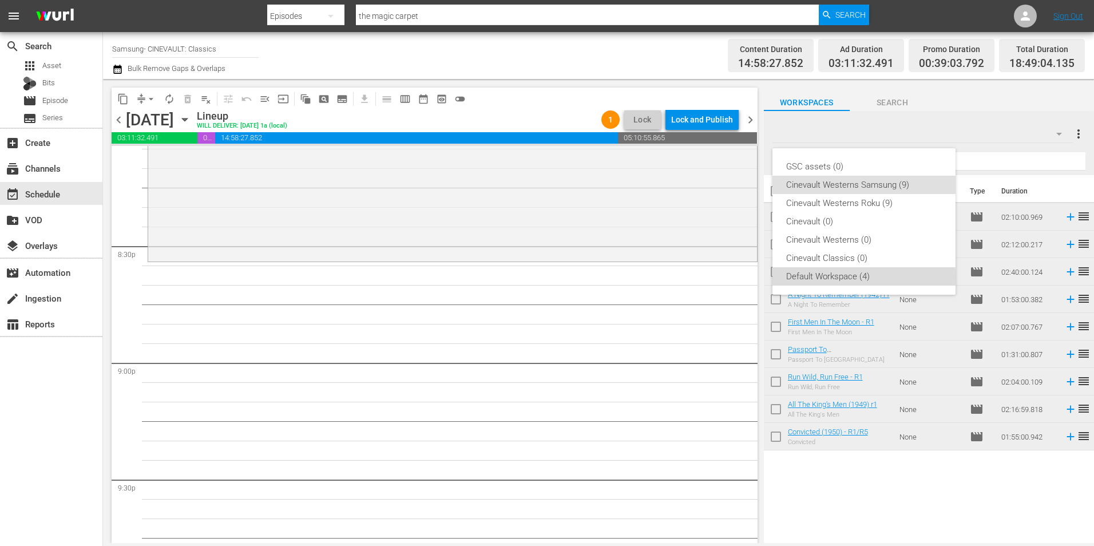
click at [837, 277] on div "Default Workspace (4)" at bounding box center [864, 276] width 156 height 18
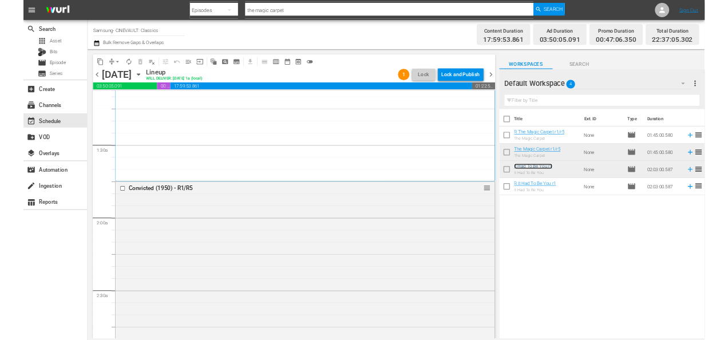
scroll to position [264, 0]
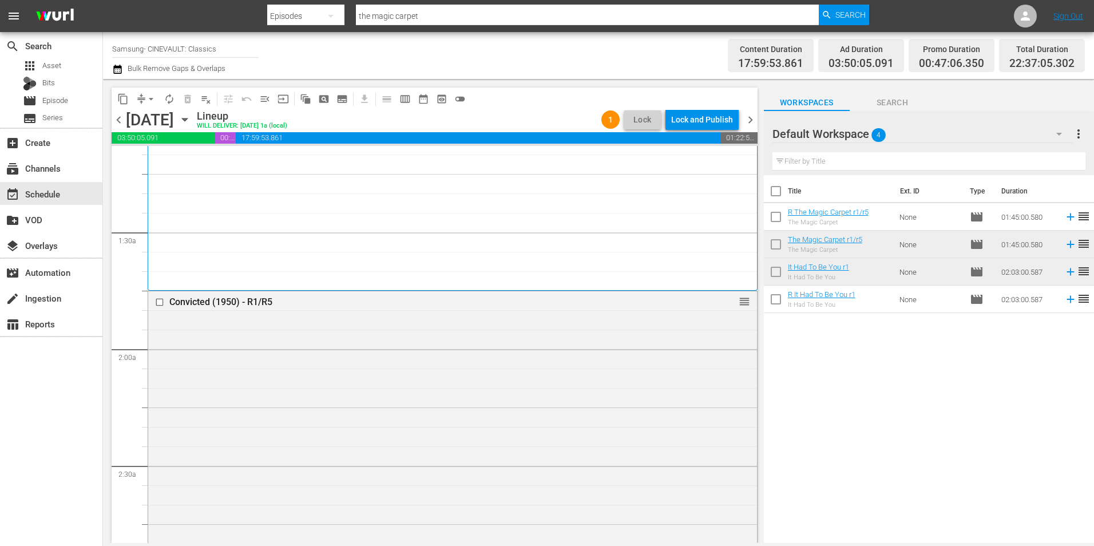
click at [604, 256] on div "Where Angels Go ... Trouble Follows R1 1" at bounding box center [453, 86] width 592 height 401
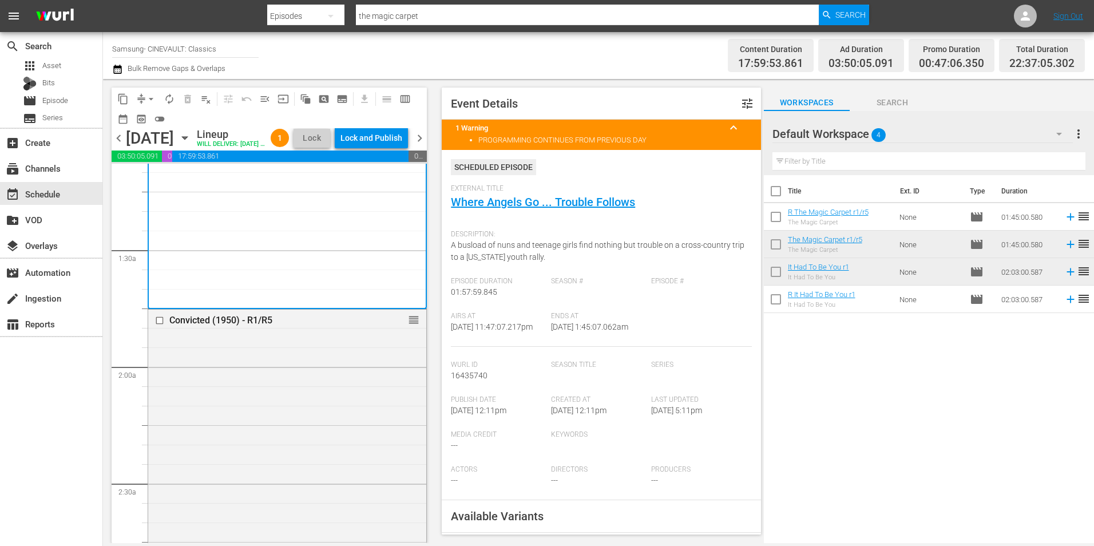
click at [354, 254] on div "Where Angels Go ... Trouble Follows R1 1" at bounding box center [287, 104] width 260 height 400
click at [393, 259] on div "Where Angels Go ... Trouble Follows R1 1" at bounding box center [287, 104] width 260 height 400
click at [149, 100] on span "arrow_drop_down" at bounding box center [150, 98] width 11 height 11
click at [181, 161] on li "Align to End of Previous Day" at bounding box center [152, 160] width 120 height 19
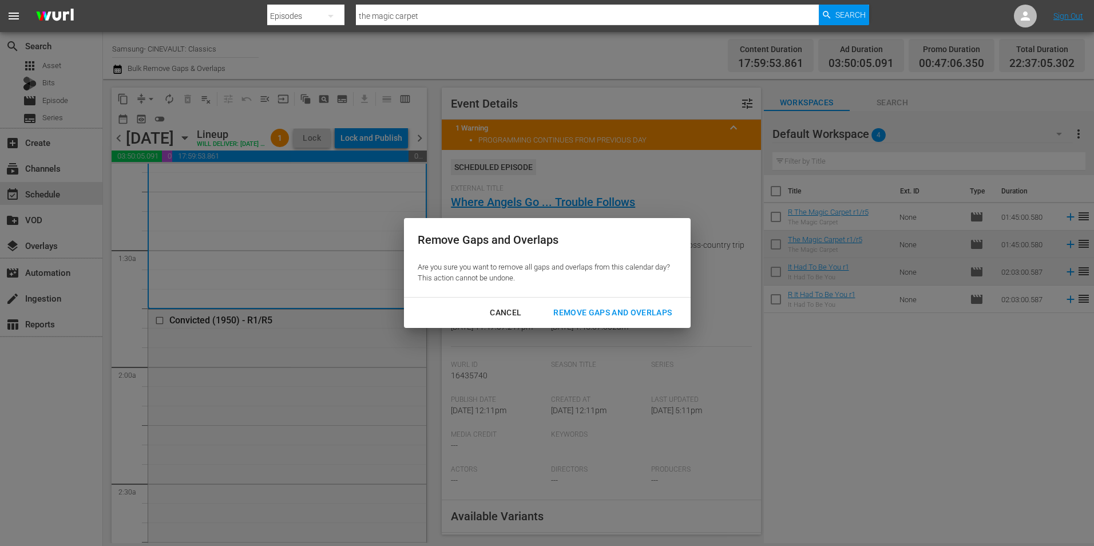
click at [629, 315] on div "Remove Gaps and Overlaps" at bounding box center [612, 313] width 137 height 14
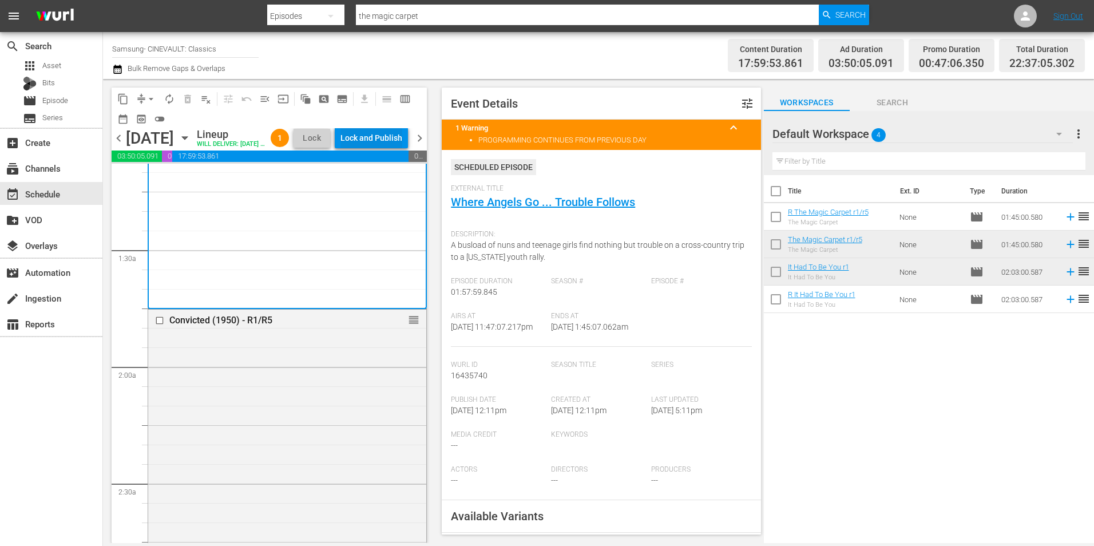
click at [375, 133] on div "Lock and Publish" at bounding box center [372, 138] width 62 height 21
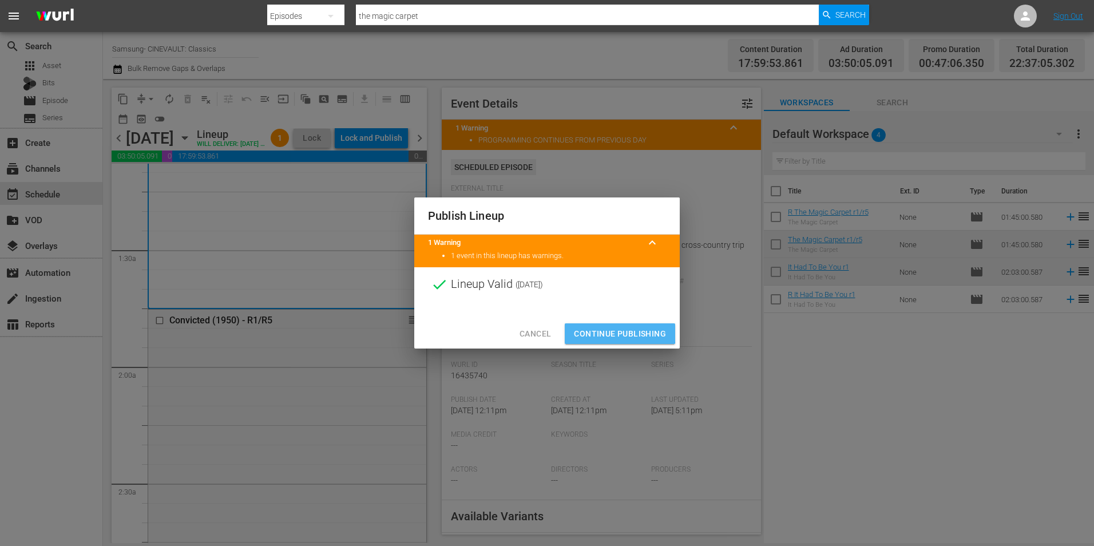
click at [608, 333] on span "Continue Publishing" at bounding box center [620, 334] width 92 height 14
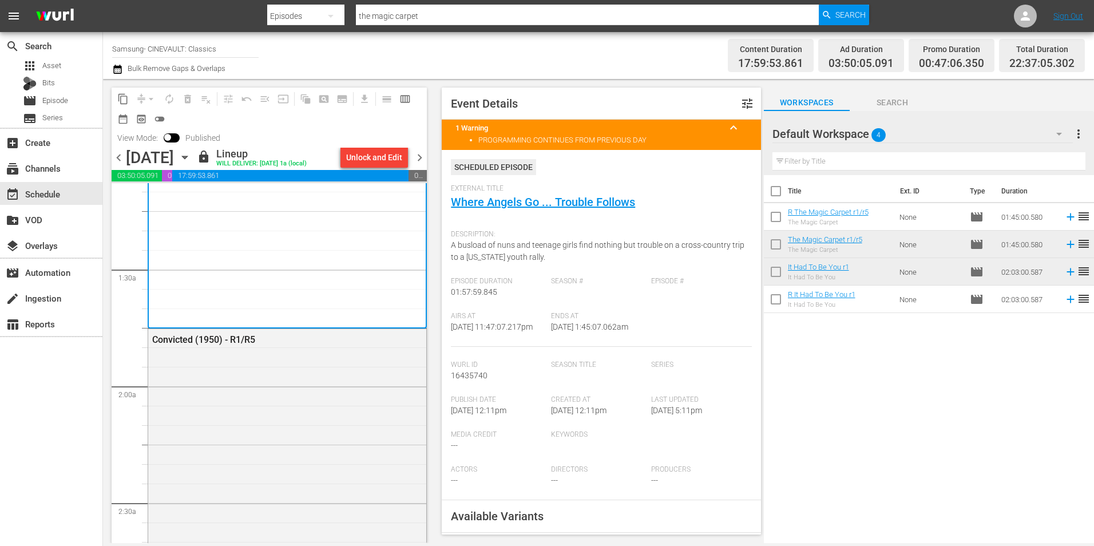
click at [205, 50] on input "Samsung- CINEVAULT: Classics" at bounding box center [185, 48] width 147 height 27
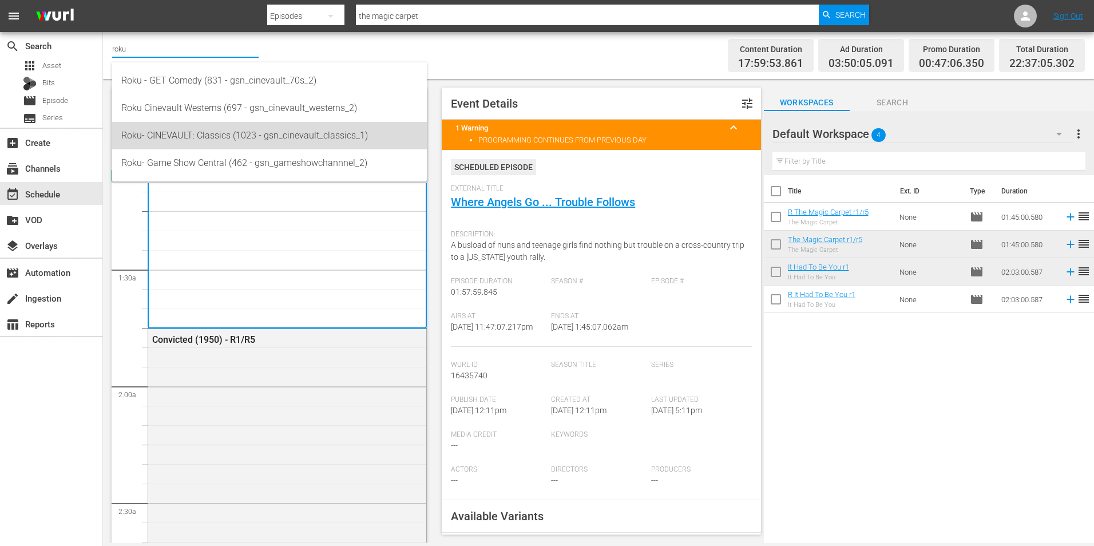
click at [192, 128] on div "Roku- CINEVAULT: Classics (1023 - gsn_cinevault_classics_1)" at bounding box center [269, 135] width 296 height 27
type input "Roku- CINEVAULT: Classics (1023 - gsn_cinevault_classics_1)"
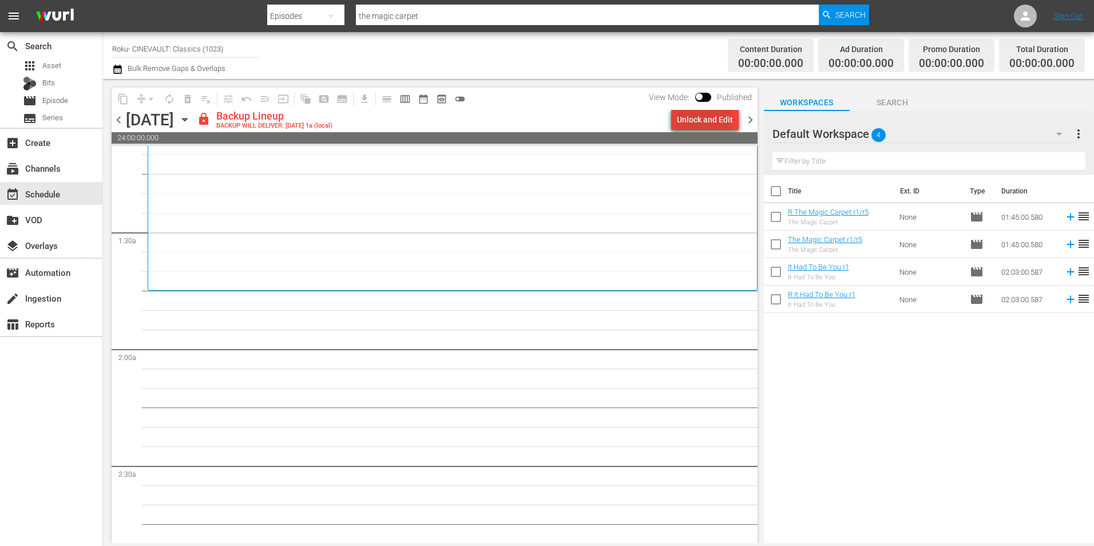
click at [699, 116] on div "Unlock and Edit" at bounding box center [705, 119] width 56 height 21
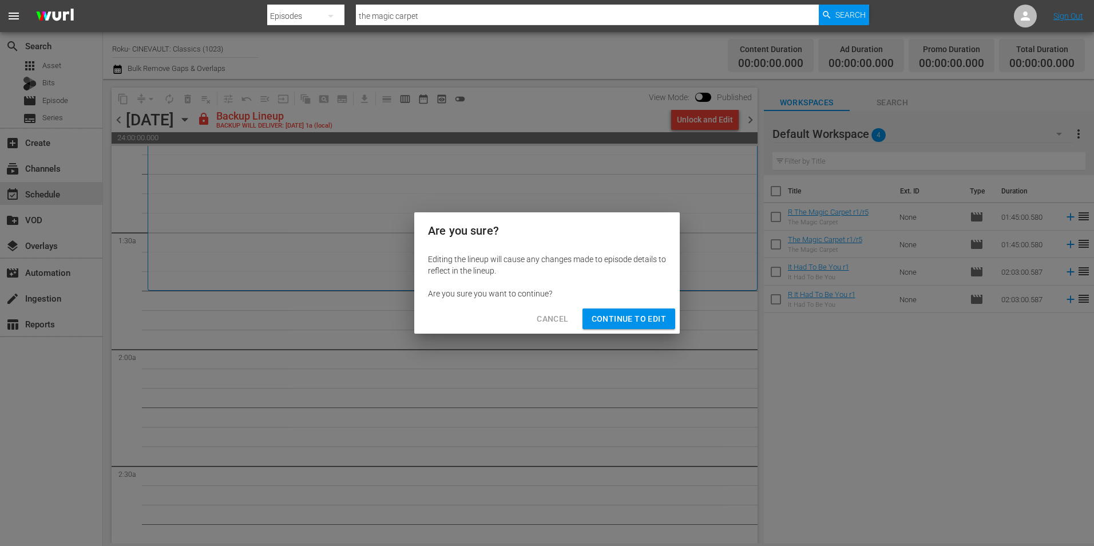
click at [650, 319] on span "Continue to Edit" at bounding box center [629, 319] width 74 height 14
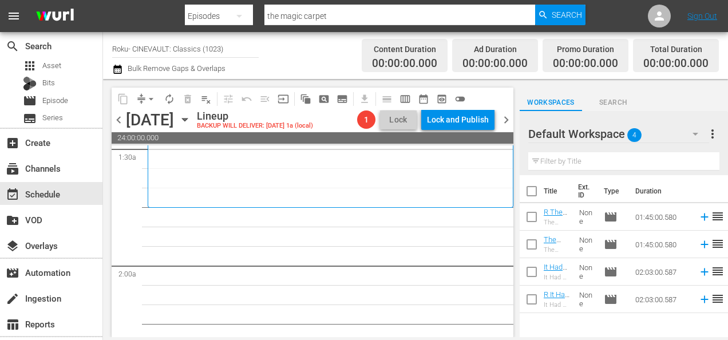
scroll to position [371, 0]
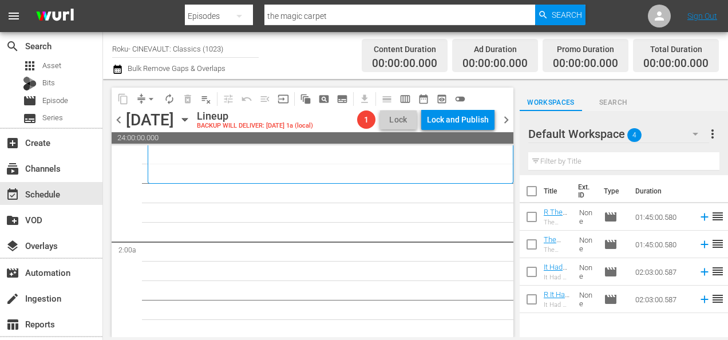
click at [678, 127] on div "Default Workspace 4" at bounding box center [618, 134] width 181 height 32
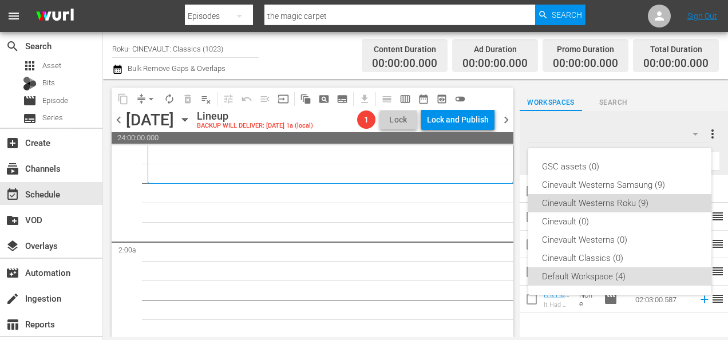
click at [621, 199] on div "Cinevault Westerns Roku (9)" at bounding box center [620, 203] width 156 height 18
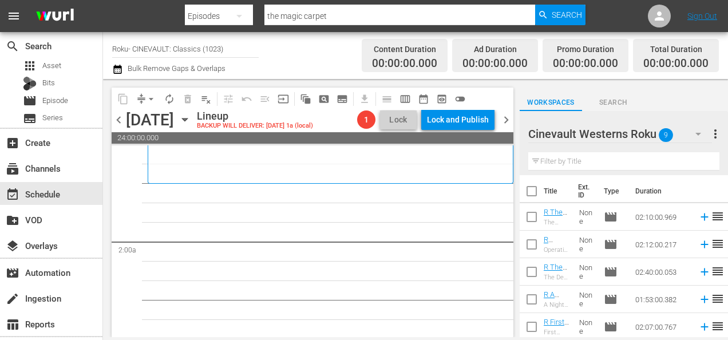
scroll to position [111, 0]
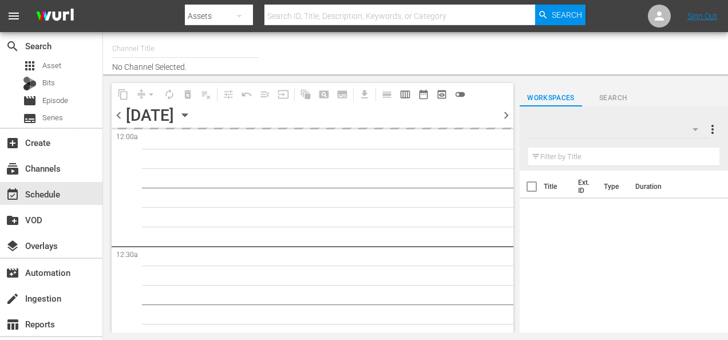
type input "Roku- CINEVAULT: Classics (1023)"
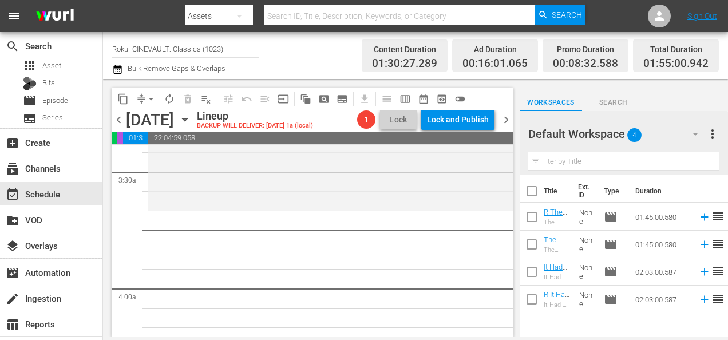
scroll to position [792, 0]
click at [687, 133] on button "button" at bounding box center [695, 133] width 27 height 27
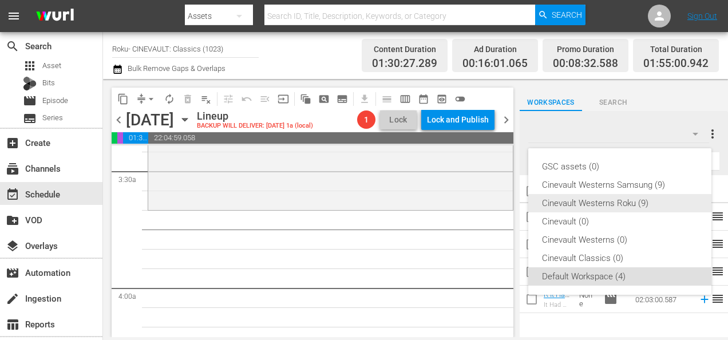
click at [607, 205] on div "Cinevault Westerns Roku (9)" at bounding box center [620, 203] width 156 height 18
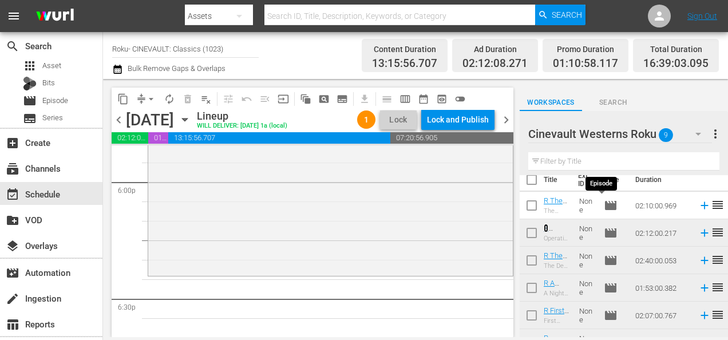
scroll to position [0, 0]
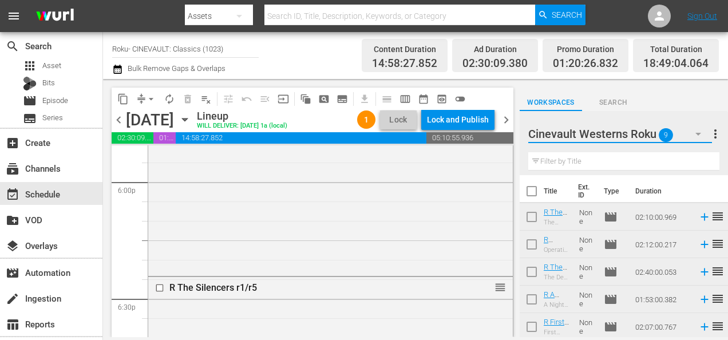
click at [690, 136] on button "button" at bounding box center [698, 133] width 27 height 27
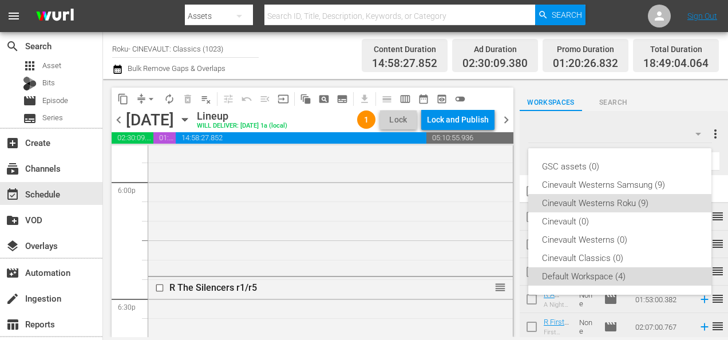
click at [596, 273] on div "Default Workspace (4)" at bounding box center [620, 276] width 156 height 18
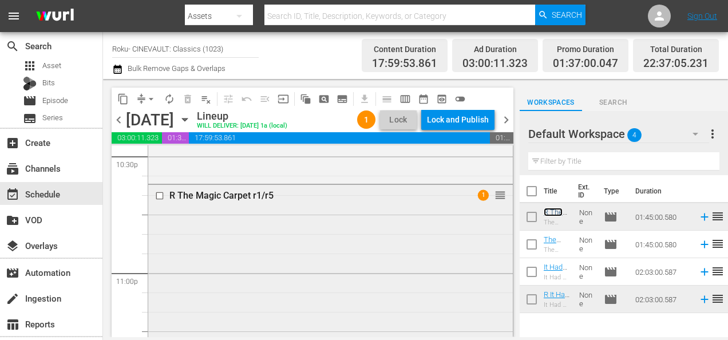
scroll to position [5243, 0]
click at [151, 98] on span "arrow_drop_down" at bounding box center [150, 98] width 11 height 11
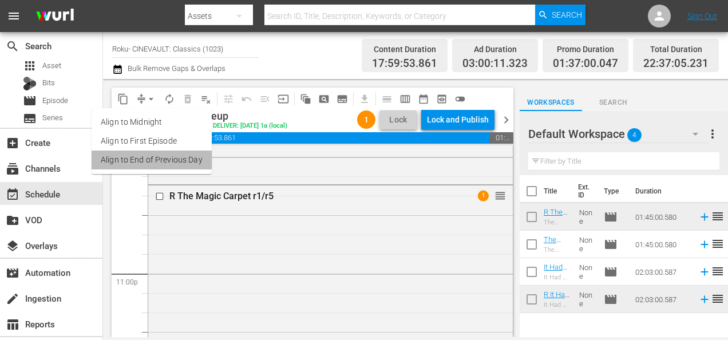
click at [176, 158] on li "Align to End of Previous Day" at bounding box center [152, 160] width 120 height 19
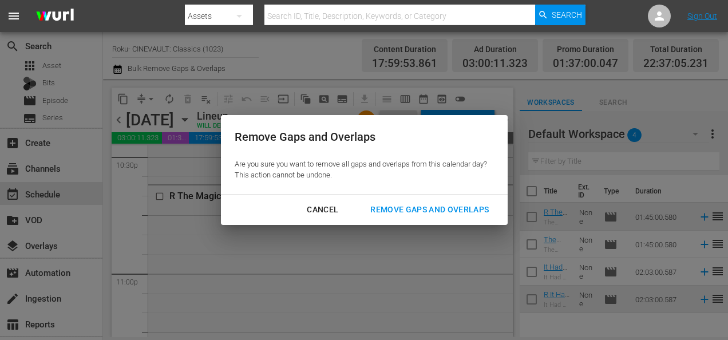
click at [438, 212] on div "Remove Gaps and Overlaps" at bounding box center [429, 210] width 137 height 14
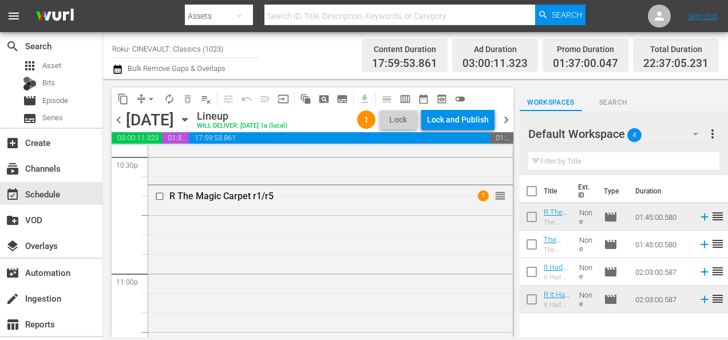
click at [457, 119] on div "Lock and Publish" at bounding box center [458, 119] width 62 height 21
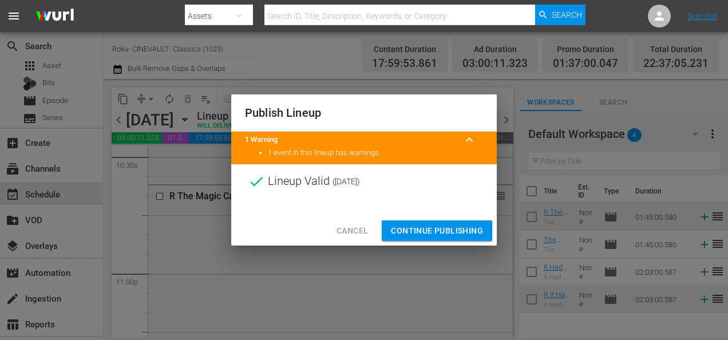
click at [410, 229] on span "Continue Publishing" at bounding box center [437, 231] width 92 height 14
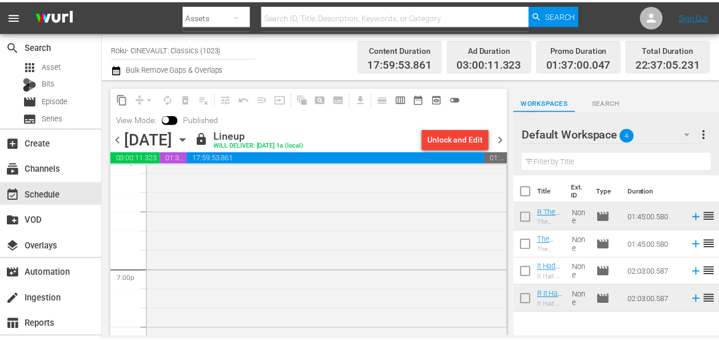
scroll to position [4244, 0]
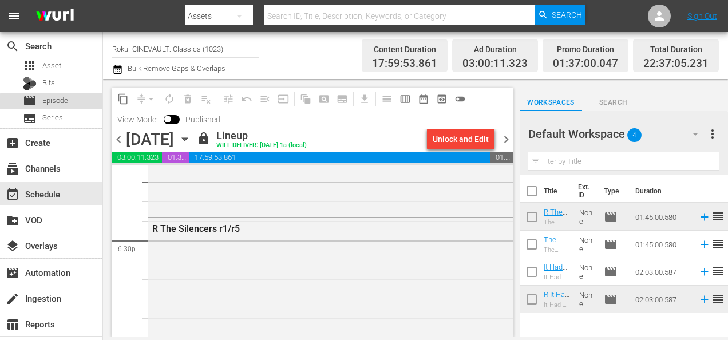
click at [65, 103] on span "Episode" at bounding box center [55, 100] width 26 height 11
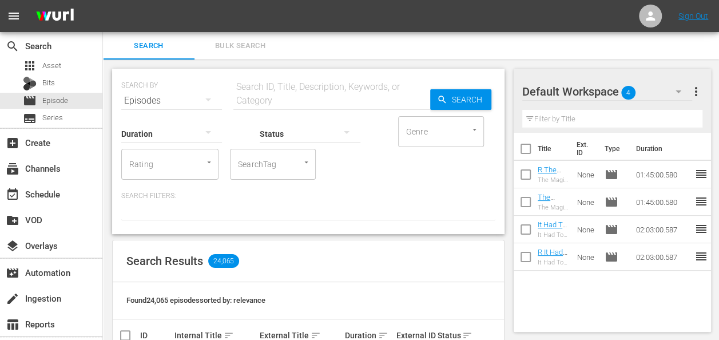
click at [283, 100] on input "text" at bounding box center [332, 100] width 197 height 27
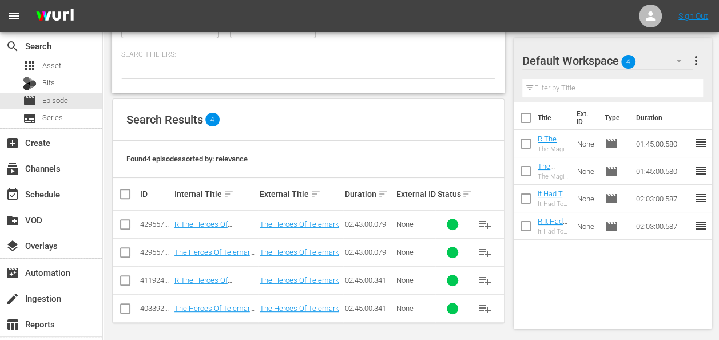
scroll to position [144, 0]
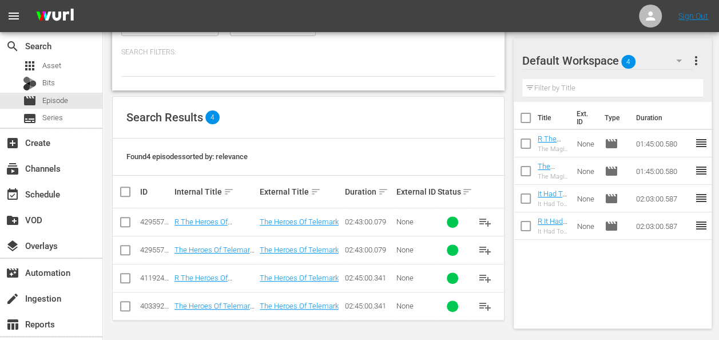
type input "heroes of [GEOGRAPHIC_DATA]"
click at [525, 110] on input "checkbox" at bounding box center [526, 120] width 24 height 24
checkbox input "true"
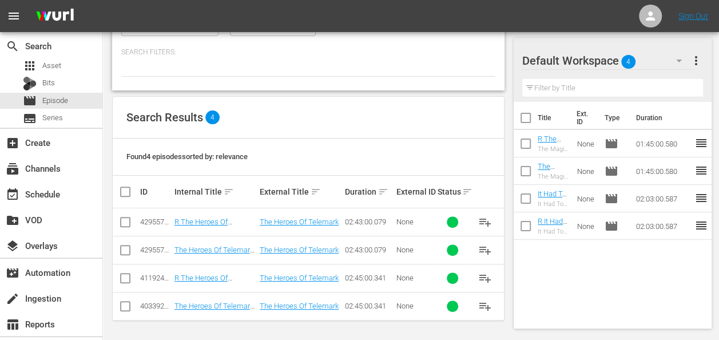
checkbox input "true"
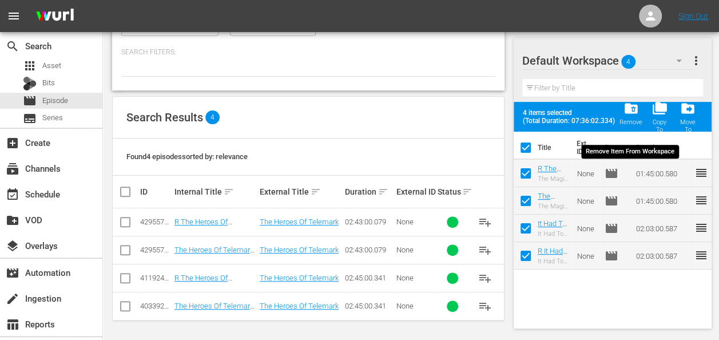
click at [636, 113] on span "folder_delete" at bounding box center [630, 108] width 15 height 15
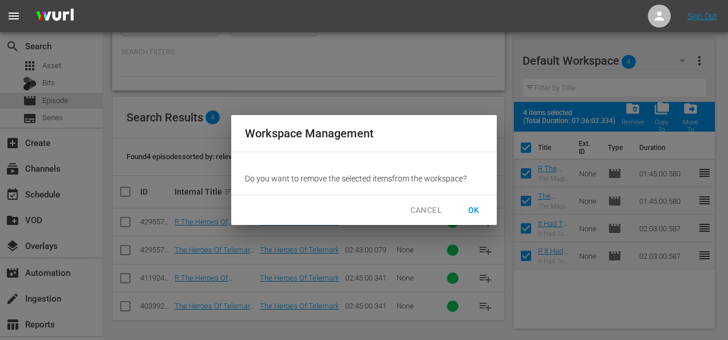
click at [478, 211] on span "OK" at bounding box center [474, 210] width 18 height 14
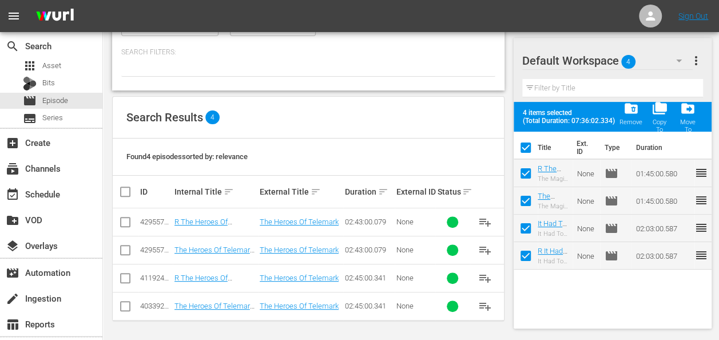
checkbox input "false"
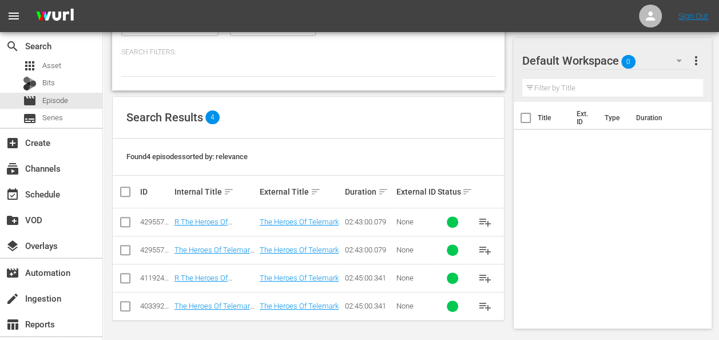
click at [671, 53] on button "button" at bounding box center [679, 60] width 27 height 27
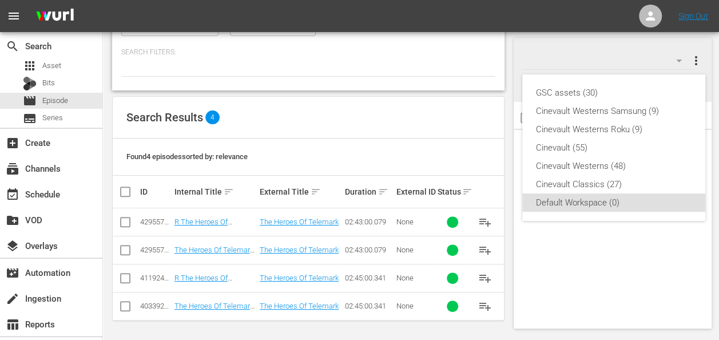
click at [671, 53] on div "GSC assets (30) Cinevault Westerns Samsung (9) Cinevault Westerns Roku (9) Cine…" at bounding box center [359, 170] width 719 height 340
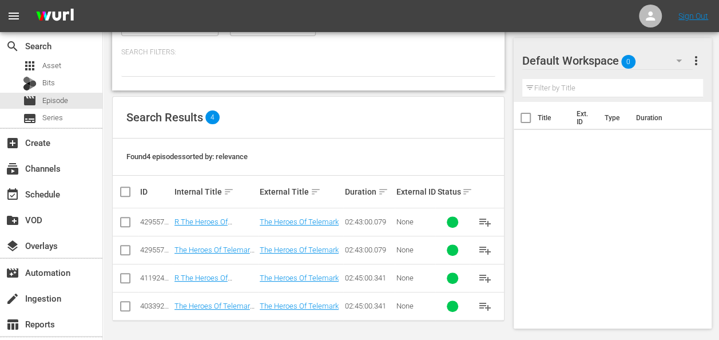
click at [662, 58] on div "Default Workspace 0" at bounding box center [608, 61] width 171 height 32
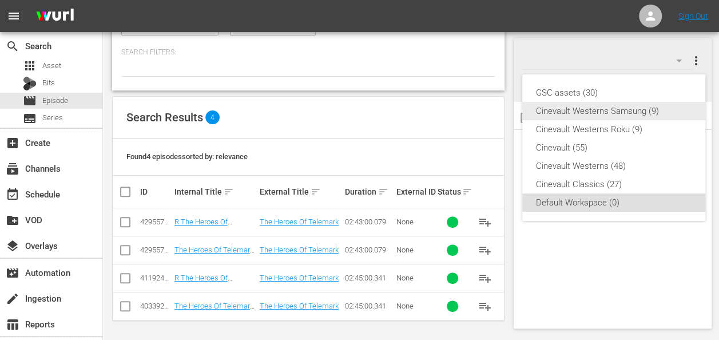
click at [580, 117] on div "Cinevault Westerns Samsung (9)" at bounding box center [614, 111] width 156 height 18
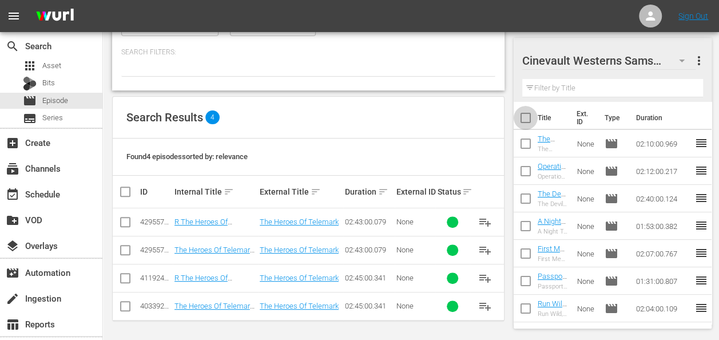
click at [525, 119] on input "checkbox" at bounding box center [526, 120] width 24 height 24
checkbox input "true"
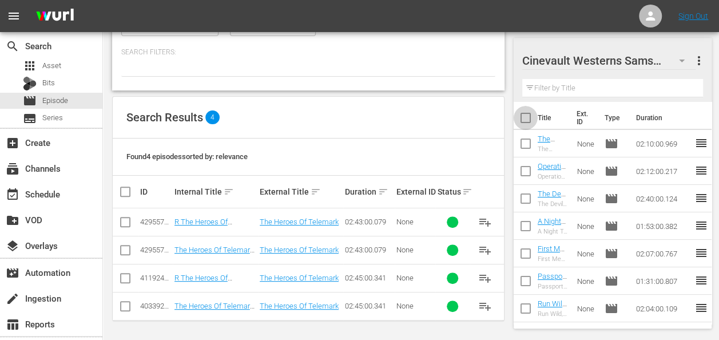
checkbox input "true"
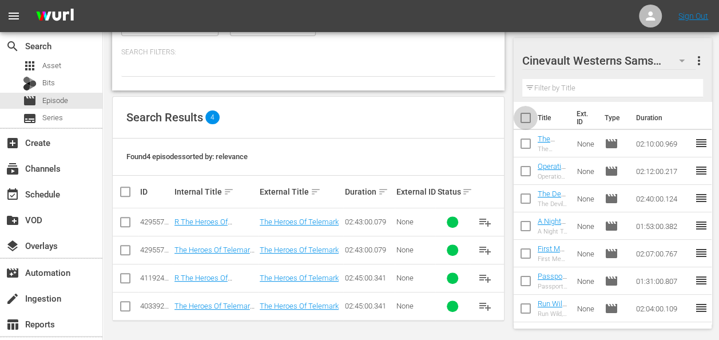
checkbox input "true"
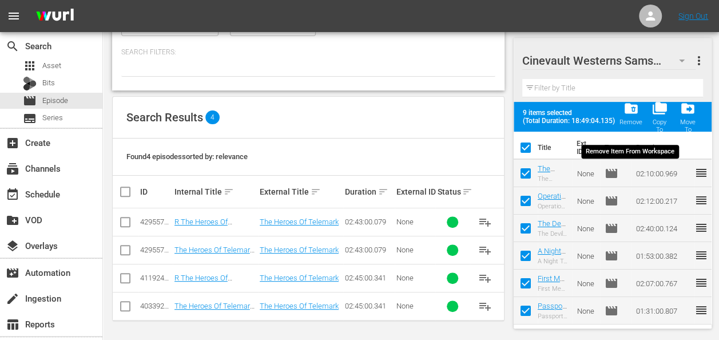
click at [634, 114] on span "folder_delete" at bounding box center [630, 108] width 15 height 15
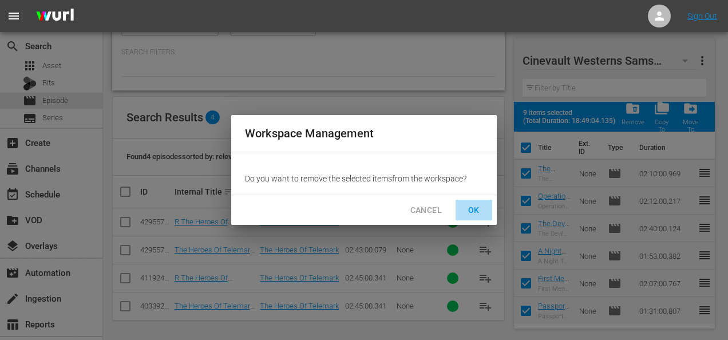
click at [478, 212] on span "OK" at bounding box center [474, 210] width 18 height 14
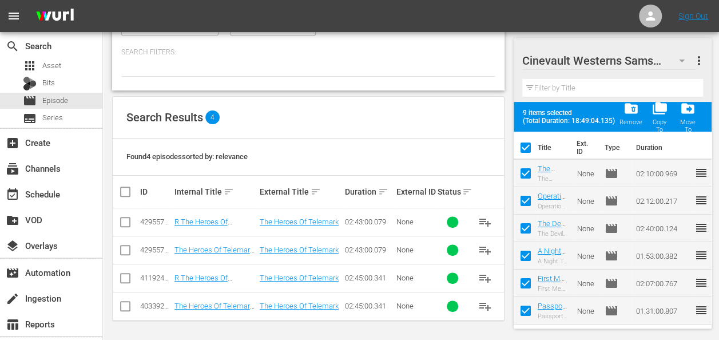
checkbox input "false"
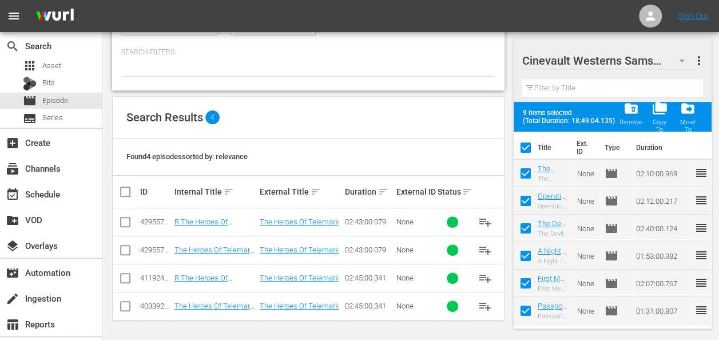
checkbox input "false"
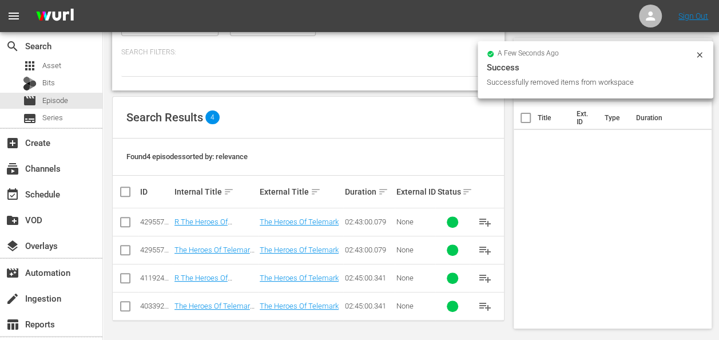
click at [695, 54] on icon at bounding box center [699, 54] width 9 height 9
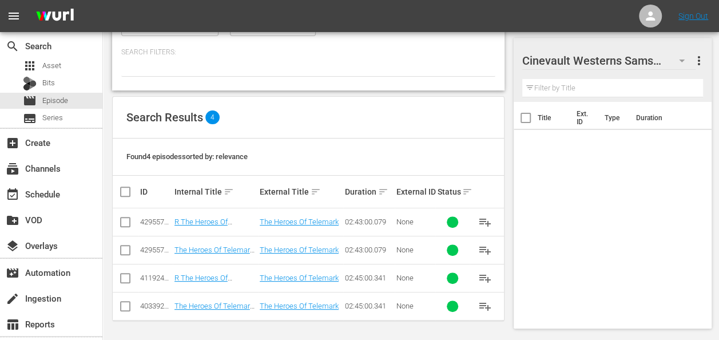
click at [682, 61] on div at bounding box center [603, 61] width 160 height 29
click at [706, 94] on div "Cinevault Westerns Samsung more_vert Filter by Title" at bounding box center [613, 70] width 198 height 64
click at [683, 57] on icon "button" at bounding box center [682, 61] width 14 height 14
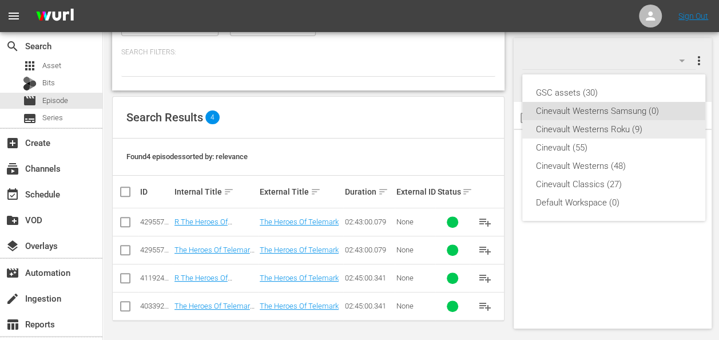
click at [614, 126] on div "Cinevault Westerns Roku (9)" at bounding box center [614, 129] width 156 height 18
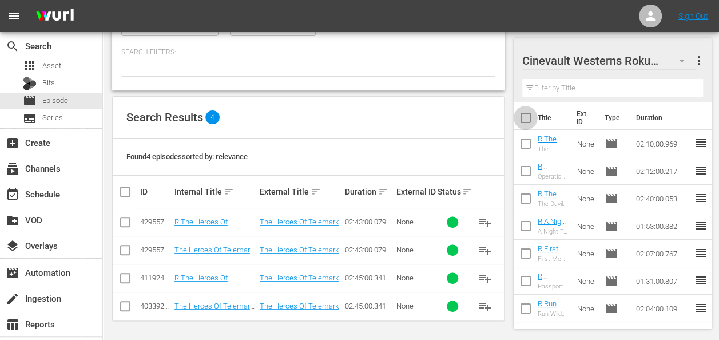
click at [522, 118] on input "checkbox" at bounding box center [526, 120] width 24 height 24
checkbox input "true"
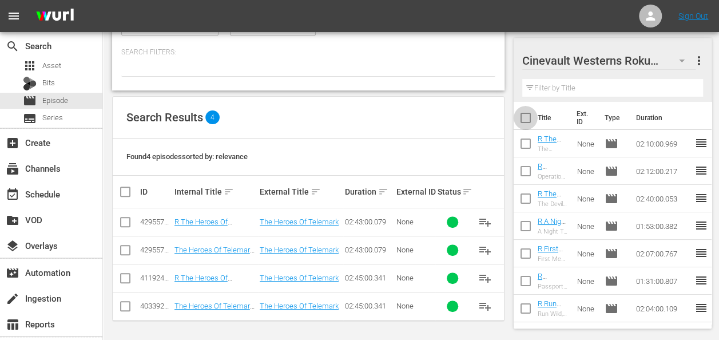
checkbox input "true"
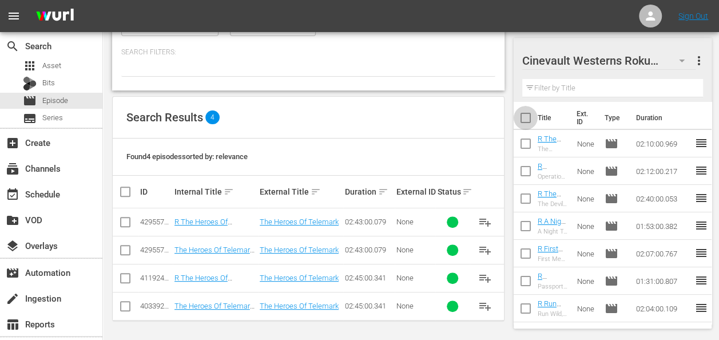
checkbox input "true"
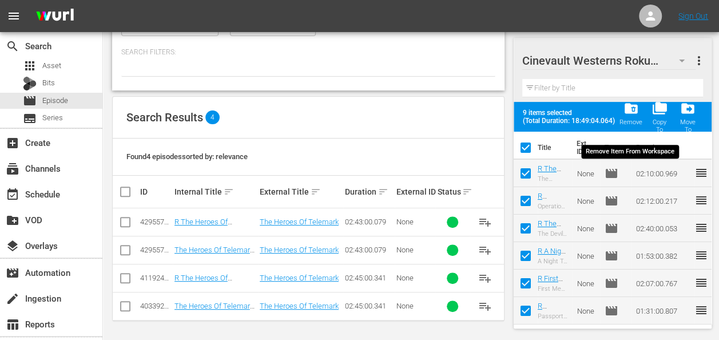
click at [628, 112] on span "folder_delete" at bounding box center [630, 108] width 15 height 15
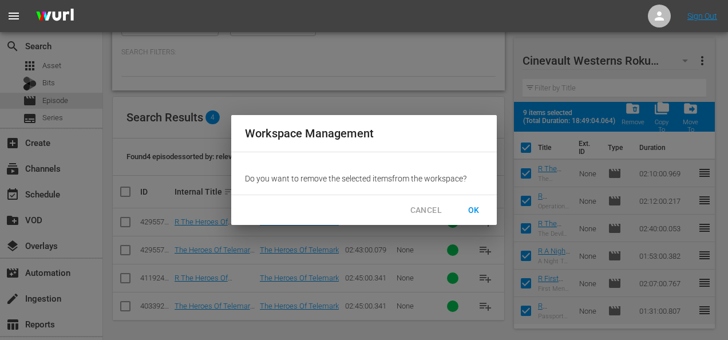
click at [474, 214] on span "OK" at bounding box center [474, 210] width 18 height 14
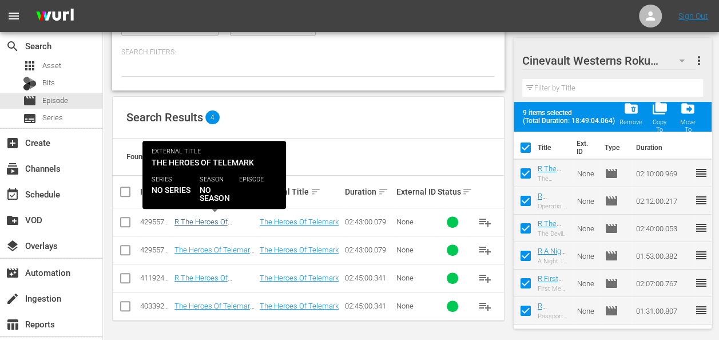
checkbox input "false"
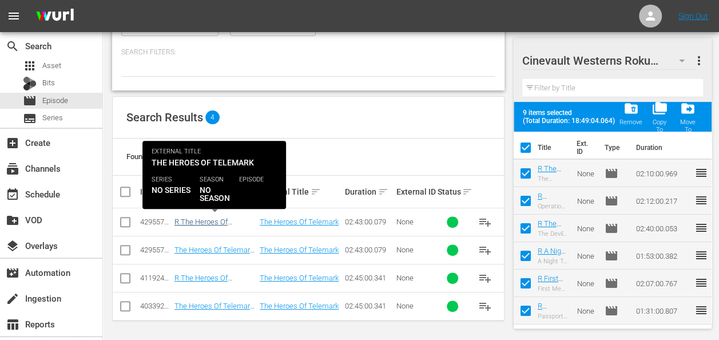
checkbox input "false"
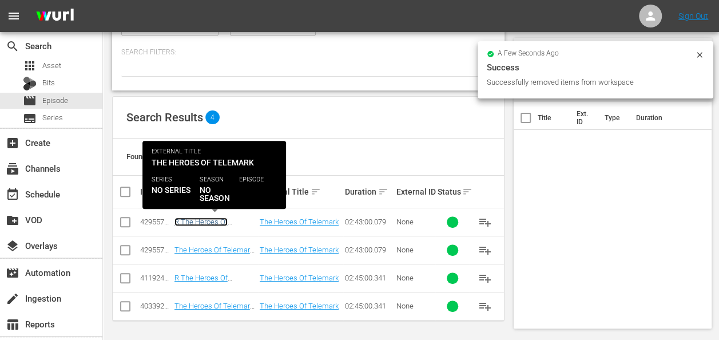
click at [207, 221] on link "R The Heroes Of Telemark R1" at bounding box center [201, 225] width 53 height 17
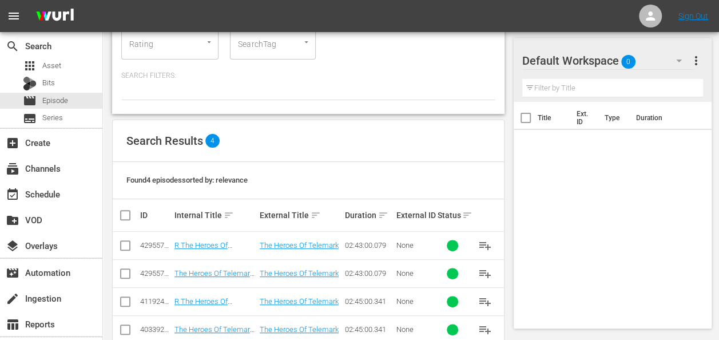
scroll to position [144, 0]
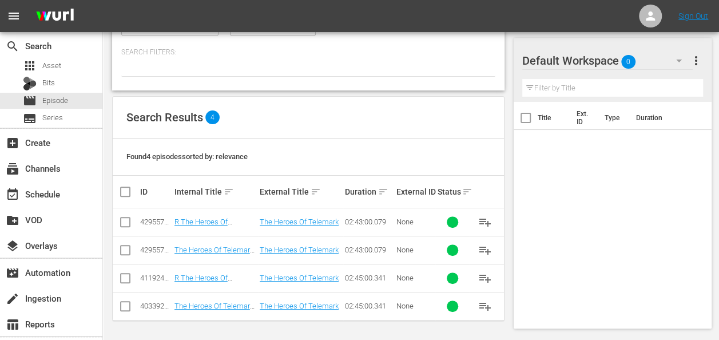
click at [671, 53] on button "button" at bounding box center [679, 60] width 27 height 27
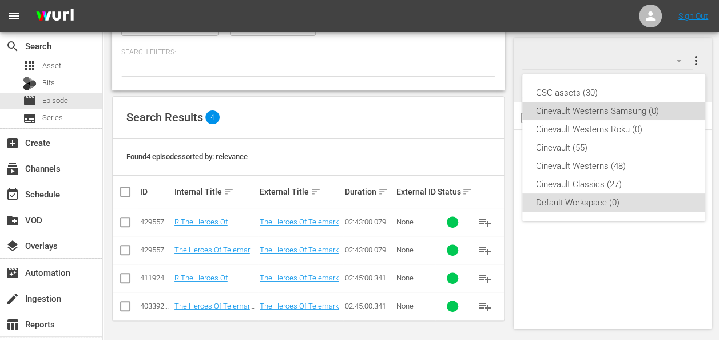
click at [628, 114] on div "Cinevault Westerns Samsung (0)" at bounding box center [614, 111] width 156 height 18
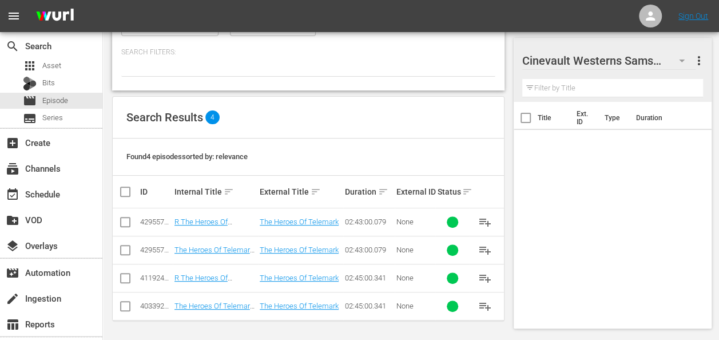
click at [124, 244] on icon at bounding box center [125, 250] width 14 height 14
click at [128, 248] on input "checkbox" at bounding box center [125, 253] width 14 height 14
checkbox input "true"
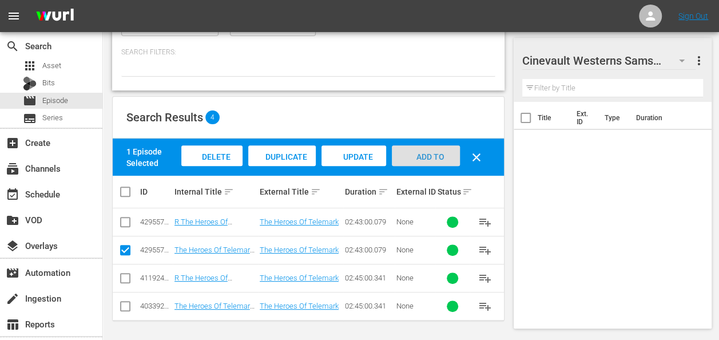
click at [441, 155] on span "Add to Workspace" at bounding box center [426, 167] width 56 height 31
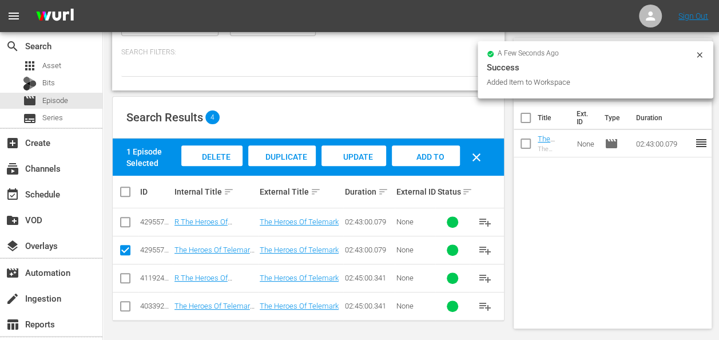
click at [698, 54] on icon at bounding box center [699, 54] width 5 height 5
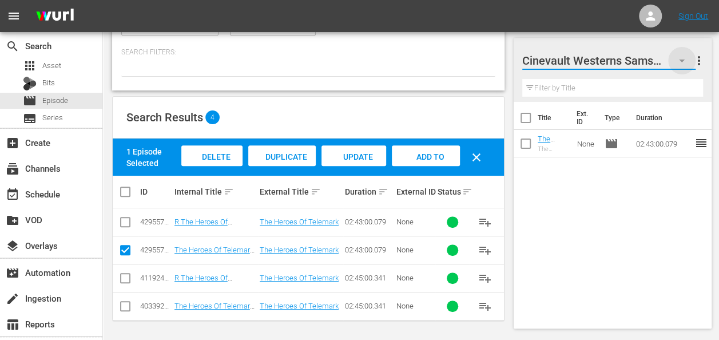
click at [685, 61] on icon "button" at bounding box center [682, 61] width 14 height 14
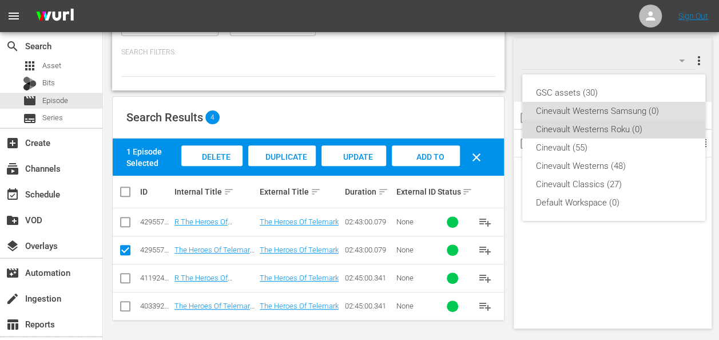
click at [616, 121] on div "Cinevault Westerns Roku (0)" at bounding box center [614, 129] width 156 height 18
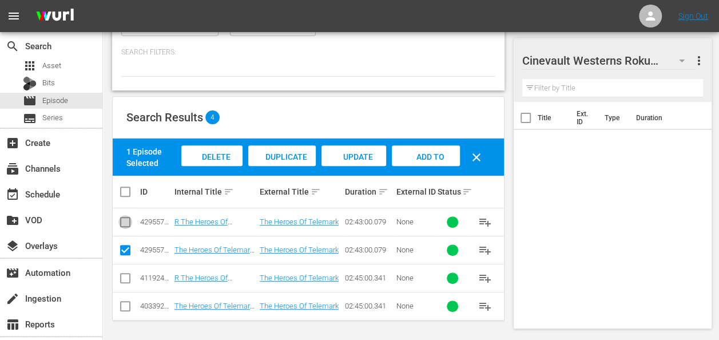
click at [124, 227] on input "checkbox" at bounding box center [125, 224] width 14 height 14
checkbox input "true"
click at [126, 248] on input "checkbox" at bounding box center [125, 253] width 14 height 14
checkbox input "false"
click at [426, 157] on span "Add to Workspace" at bounding box center [426, 167] width 56 height 31
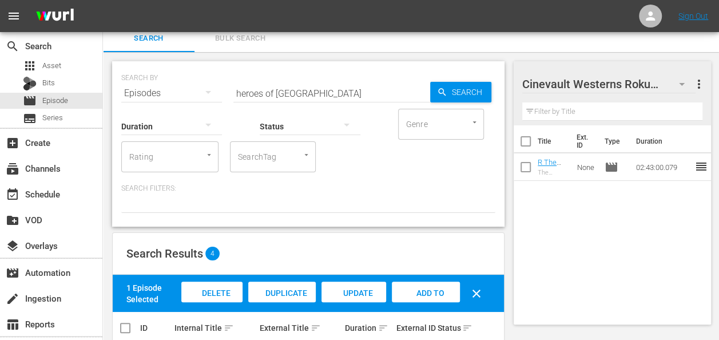
scroll to position [1, 0]
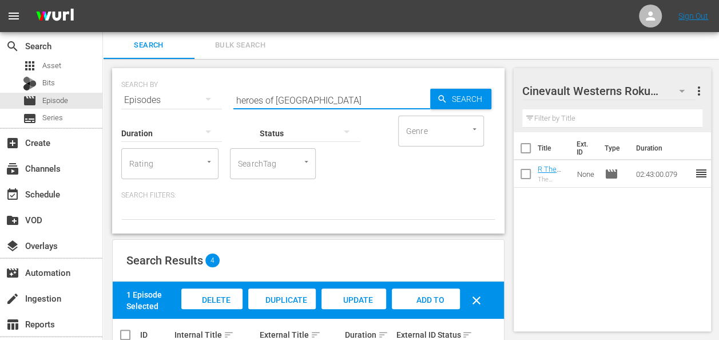
click at [303, 99] on input "heroes of [GEOGRAPHIC_DATA]" at bounding box center [332, 99] width 197 height 27
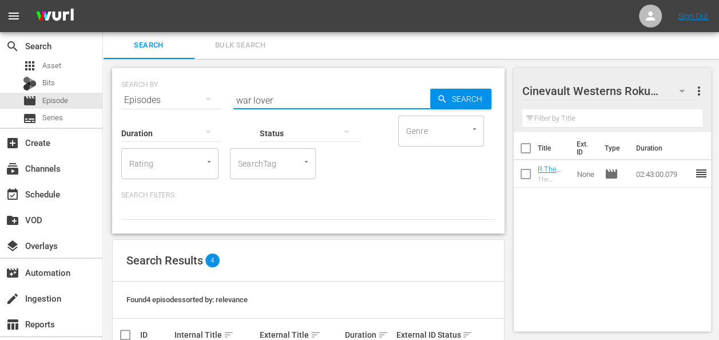
scroll to position [144, 0]
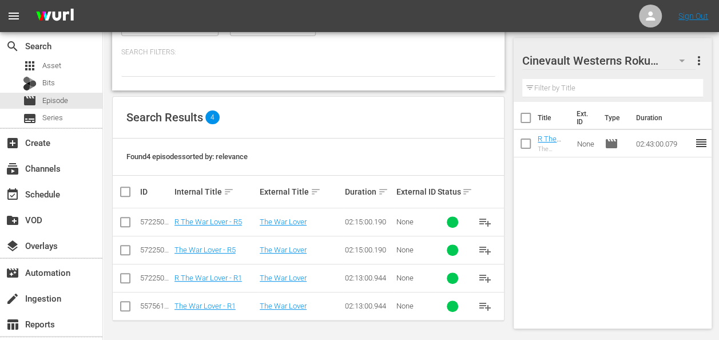
type input "war lover"
click at [128, 271] on icon at bounding box center [125, 278] width 14 height 14
click at [125, 280] on input "checkbox" at bounding box center [125, 281] width 14 height 14
checkbox input "true"
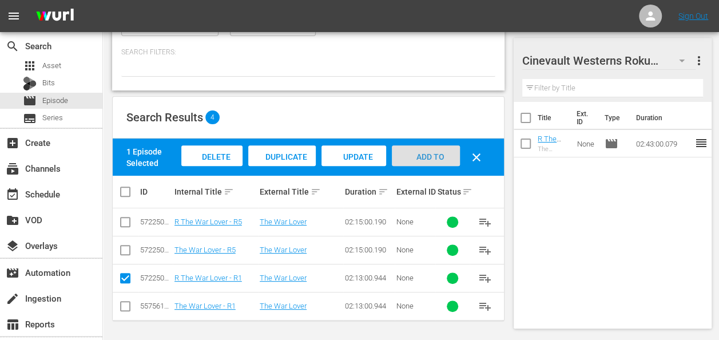
click at [426, 159] on span "Add to Workspace" at bounding box center [426, 167] width 56 height 31
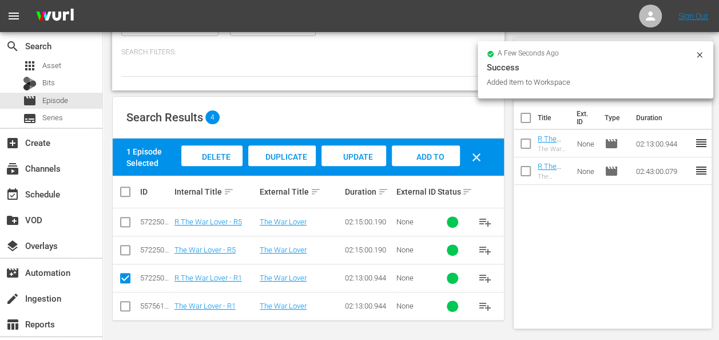
click at [700, 54] on icon at bounding box center [699, 54] width 9 height 9
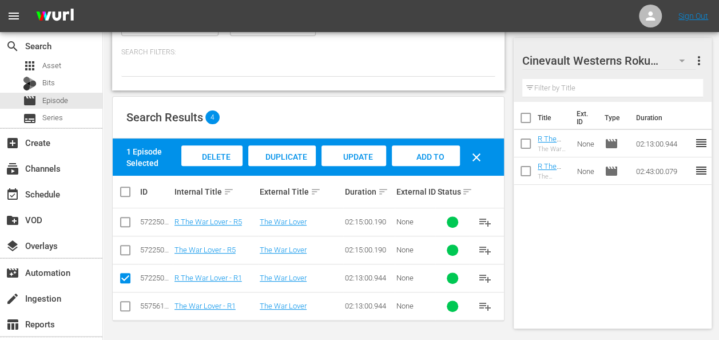
click at [674, 55] on button "button" at bounding box center [681, 60] width 27 height 27
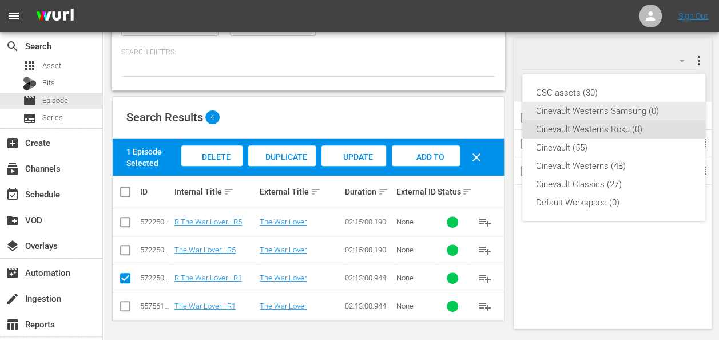
click at [611, 109] on div "Cinevault Westerns Samsung (0)" at bounding box center [614, 111] width 156 height 18
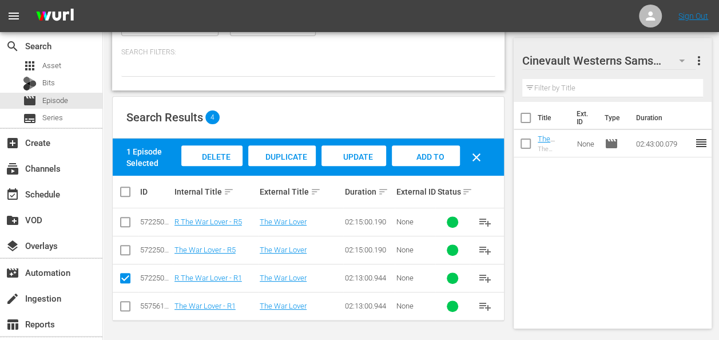
click at [124, 308] on input "checkbox" at bounding box center [125, 309] width 14 height 14
checkbox input "true"
click at [128, 274] on input "checkbox" at bounding box center [125, 281] width 14 height 14
checkbox input "false"
click at [440, 156] on span "Add to Workspace" at bounding box center [426, 167] width 56 height 31
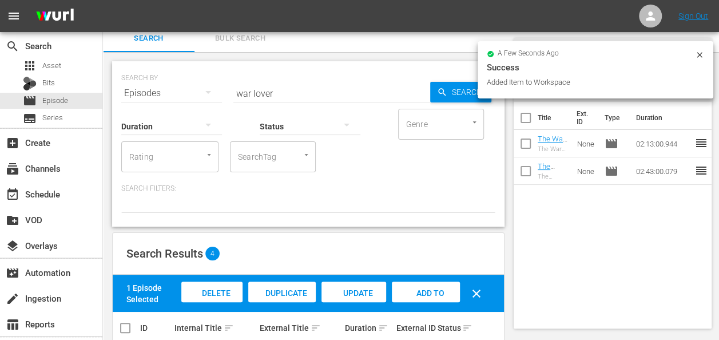
scroll to position [0, 0]
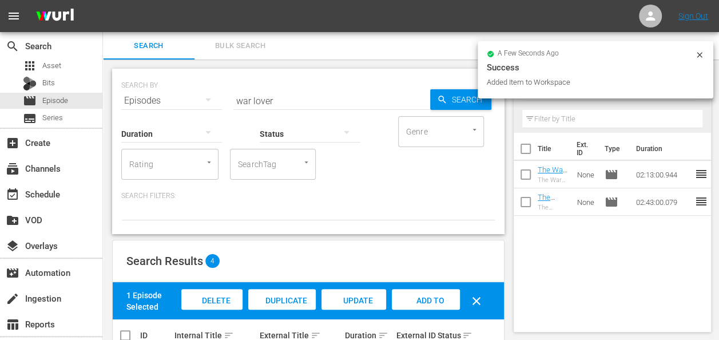
click at [280, 93] on input "war lover" at bounding box center [332, 100] width 197 height 27
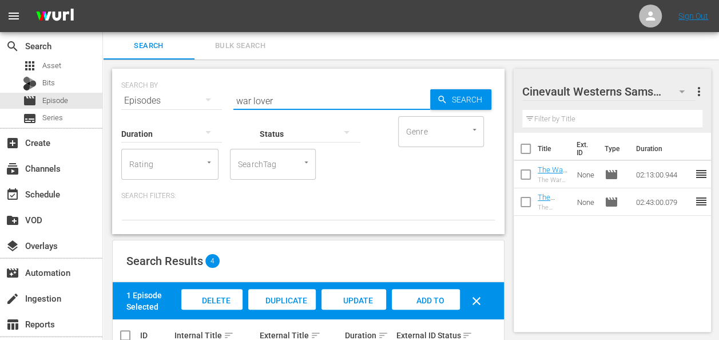
click at [280, 93] on input "war lover" at bounding box center [332, 100] width 197 height 27
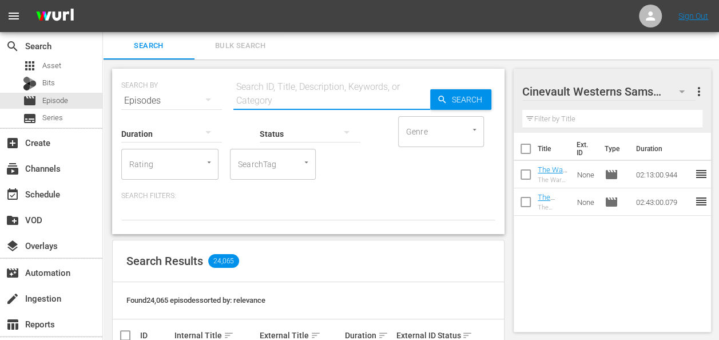
click at [291, 99] on input "text" at bounding box center [332, 100] width 197 height 27
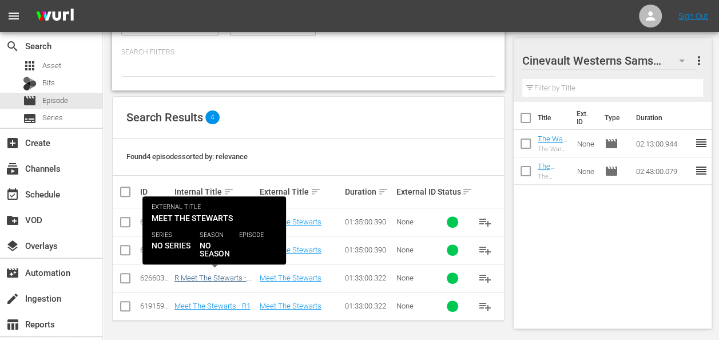
type input "meet the stewarts"
click at [196, 275] on link "R Meet The Stewarts - R1" at bounding box center [211, 282] width 72 height 17
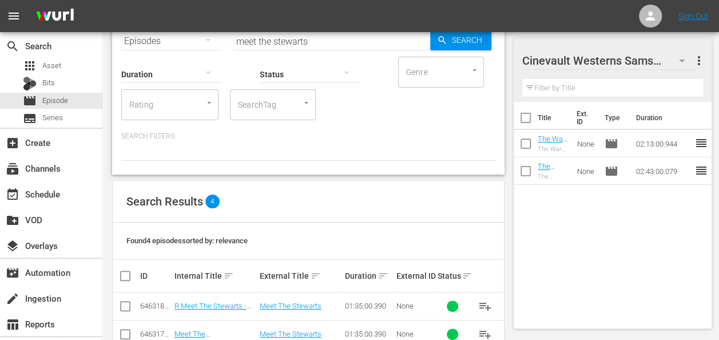
scroll to position [144, 0]
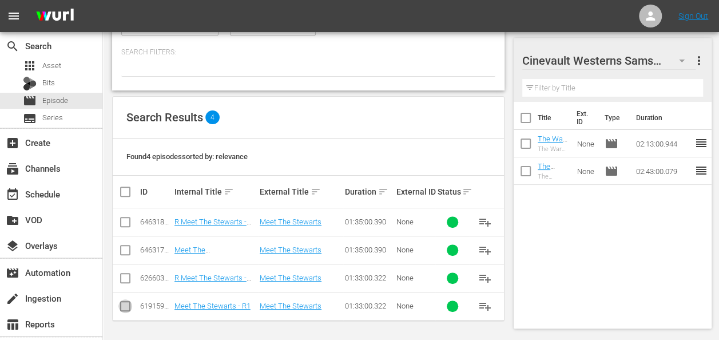
click at [122, 302] on input "checkbox" at bounding box center [125, 309] width 14 height 14
checkbox input "true"
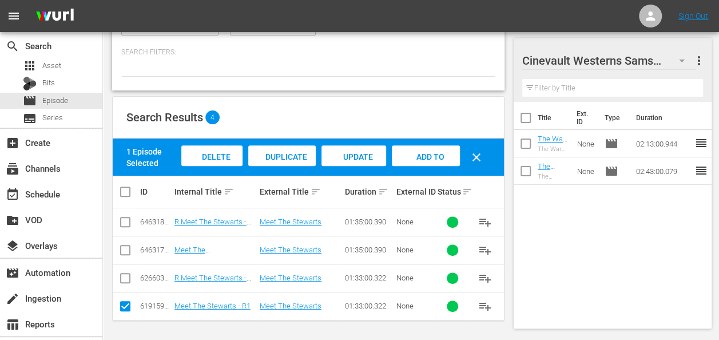
click at [408, 150] on div "Add to Workspace" at bounding box center [426, 166] width 68 height 43
click at [685, 61] on icon "button" at bounding box center [682, 61] width 14 height 14
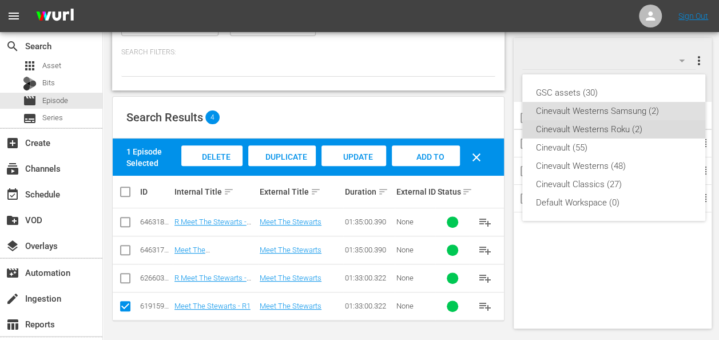
click at [631, 127] on div "Cinevault Westerns Roku (2)" at bounding box center [614, 129] width 156 height 18
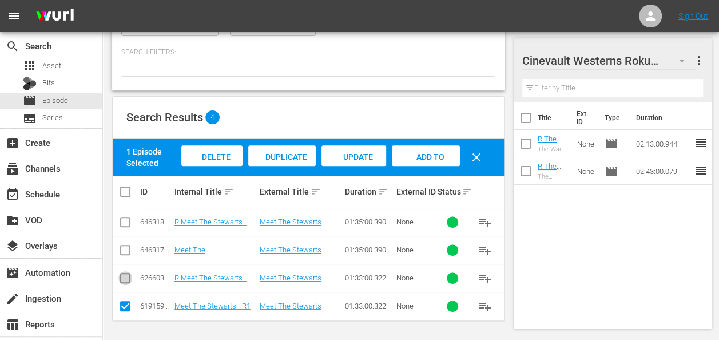
click at [122, 279] on input "checkbox" at bounding box center [125, 281] width 14 height 14
checkbox input "true"
click at [127, 307] on input "checkbox" at bounding box center [125, 309] width 14 height 14
checkbox input "false"
click at [441, 149] on div "Add to Workspace" at bounding box center [426, 166] width 68 height 43
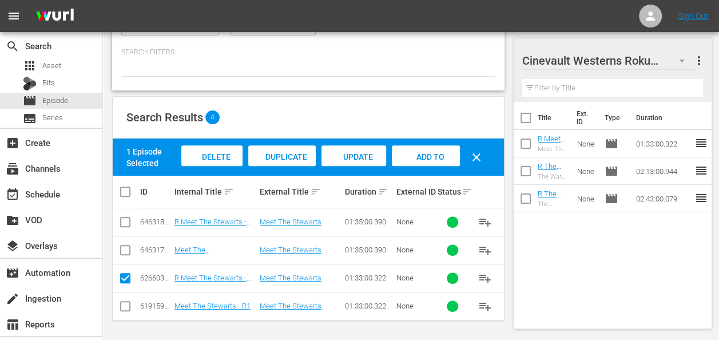
scroll to position [0, 0]
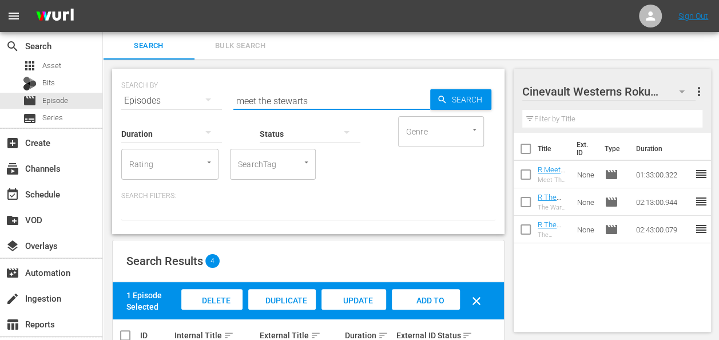
click at [304, 89] on input "meet the stewarts" at bounding box center [332, 100] width 197 height 27
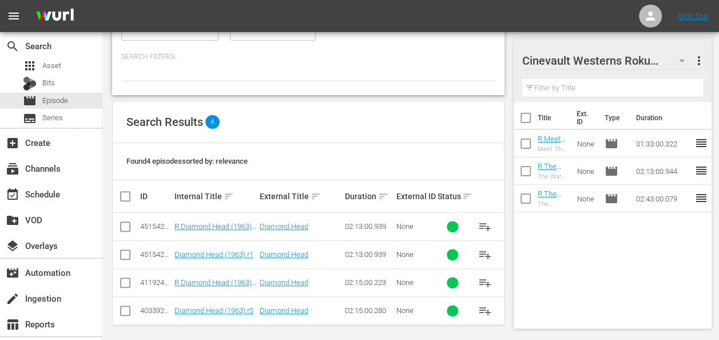
scroll to position [140, 0]
type input "diamond head"
click at [127, 226] on input "checkbox" at bounding box center [125, 228] width 14 height 14
checkbox input "true"
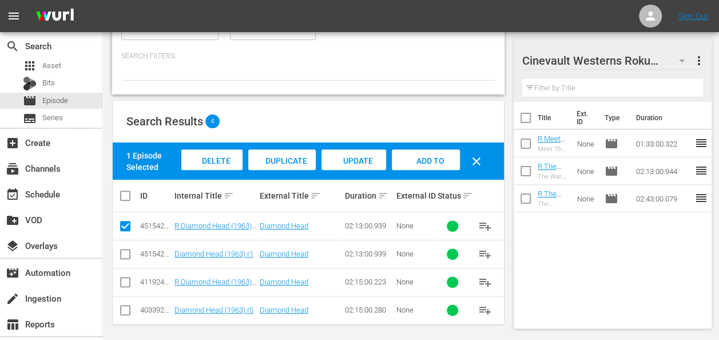
click at [421, 158] on span "Add to Workspace" at bounding box center [426, 171] width 56 height 31
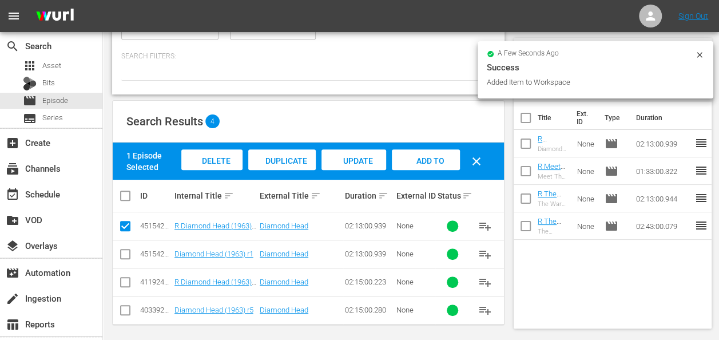
click at [699, 51] on icon at bounding box center [699, 54] width 9 height 9
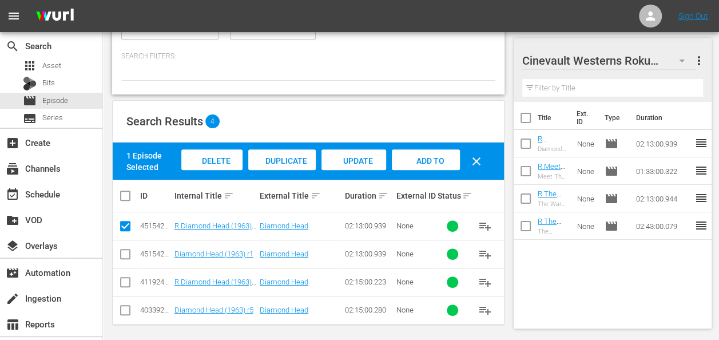
click at [677, 58] on icon "button" at bounding box center [682, 61] width 14 height 14
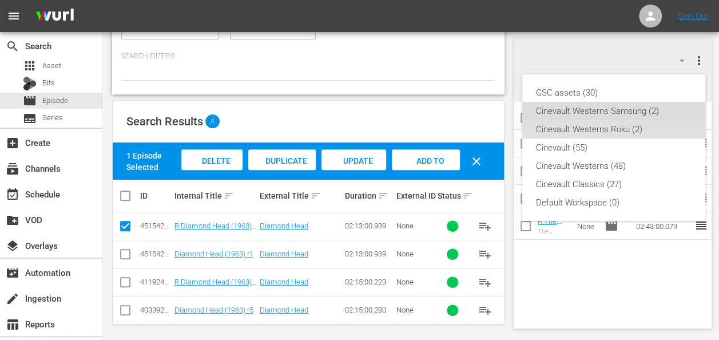
click at [627, 118] on div "Cinevault Westerns Samsung (2)" at bounding box center [614, 111] width 156 height 18
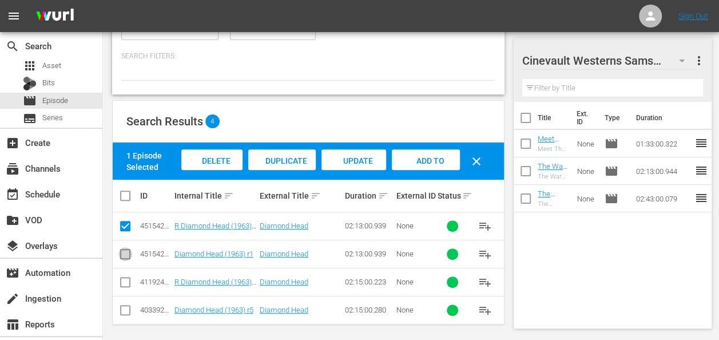
click at [126, 253] on input "checkbox" at bounding box center [125, 257] width 14 height 14
checkbox input "true"
click at [130, 226] on input "checkbox" at bounding box center [125, 228] width 14 height 14
checkbox input "false"
click at [433, 168] on div "Add to Workspace" at bounding box center [426, 170] width 68 height 43
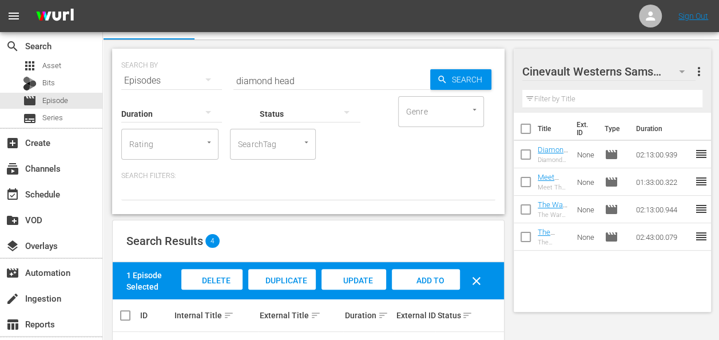
scroll to position [15, 0]
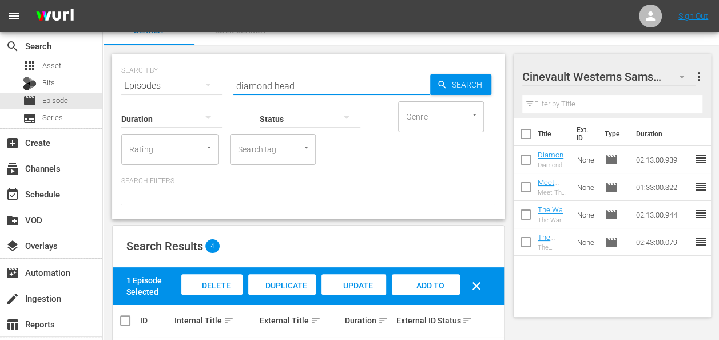
click at [268, 79] on input "diamond head" at bounding box center [332, 85] width 197 height 27
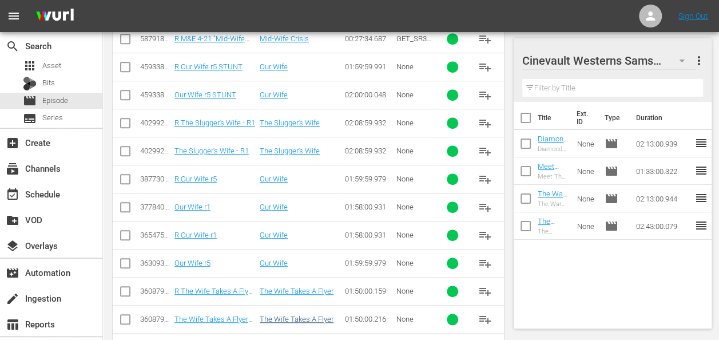
scroll to position [354, 0]
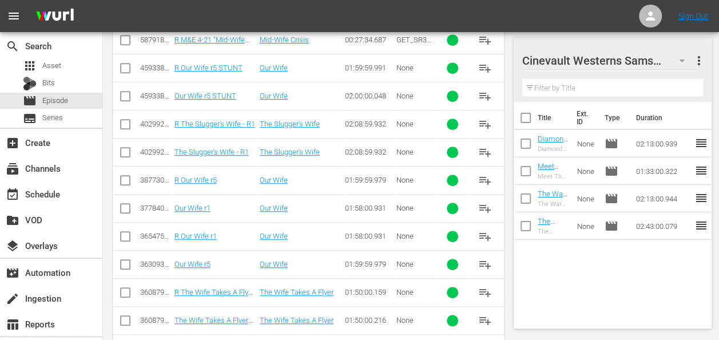
type input "our wife"
click at [128, 204] on input "checkbox" at bounding box center [125, 211] width 14 height 14
checkbox input "true"
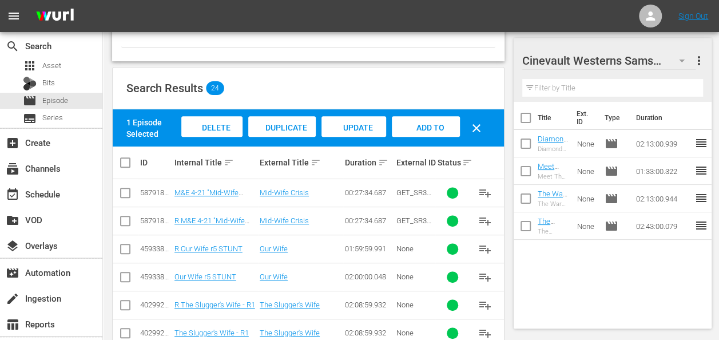
scroll to position [149, 0]
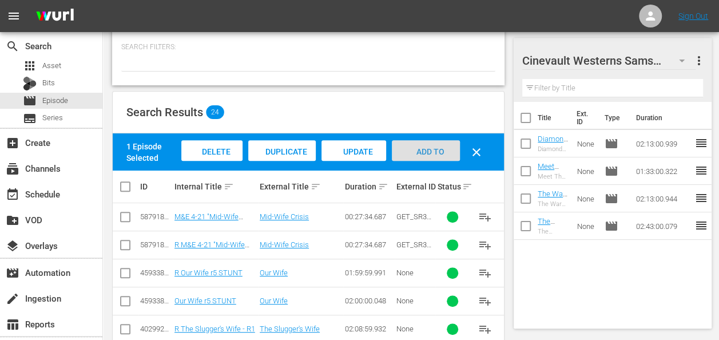
click at [435, 152] on span "Add to Workspace" at bounding box center [426, 162] width 56 height 31
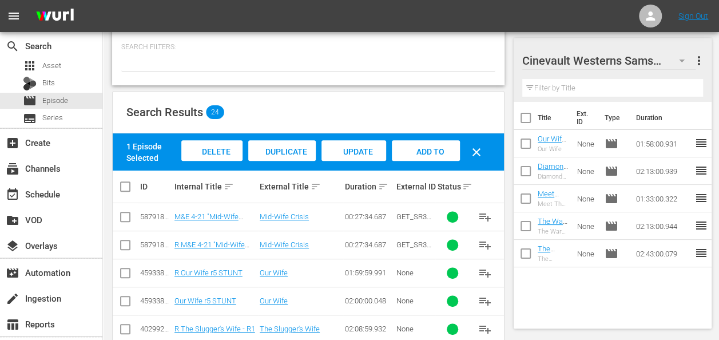
click at [696, 56] on span "more_vert" at bounding box center [700, 61] width 14 height 14
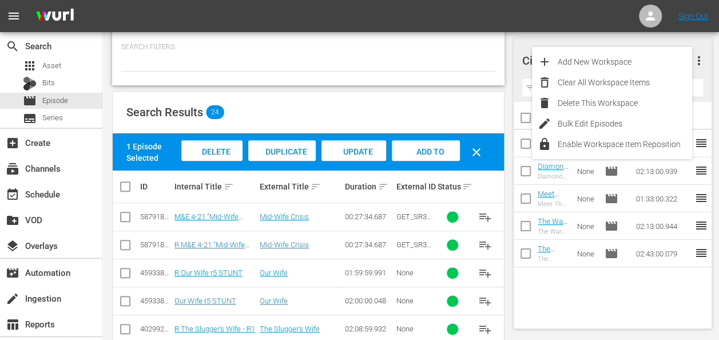
click at [696, 46] on div "Cinevault Westerns Samsung 5 Cinevault Westerns Samsung more_vert" at bounding box center [613, 56] width 181 height 37
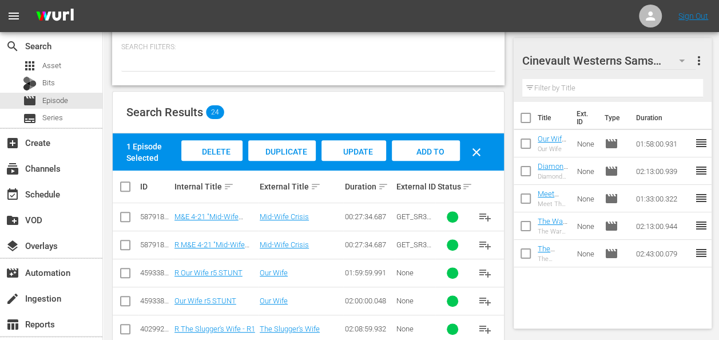
click at [682, 60] on div at bounding box center [603, 61] width 160 height 29
click at [679, 44] on div "Cinevault Westerns Samsung more_vert" at bounding box center [613, 56] width 181 height 37
click at [683, 61] on icon "button" at bounding box center [682, 61] width 6 height 3
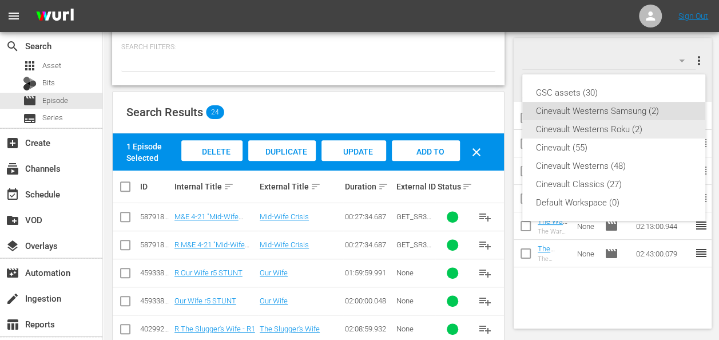
click at [616, 128] on div "Cinevault Westerns Roku (2)" at bounding box center [614, 129] width 156 height 18
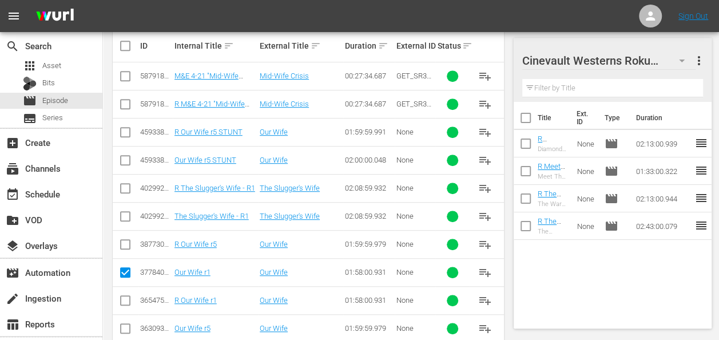
scroll to position [290, 0]
click at [126, 296] on input "checkbox" at bounding box center [125, 303] width 14 height 14
checkbox input "true"
click at [126, 266] on icon at bounding box center [125, 273] width 14 height 14
click at [127, 268] on input "checkbox" at bounding box center [125, 275] width 14 height 14
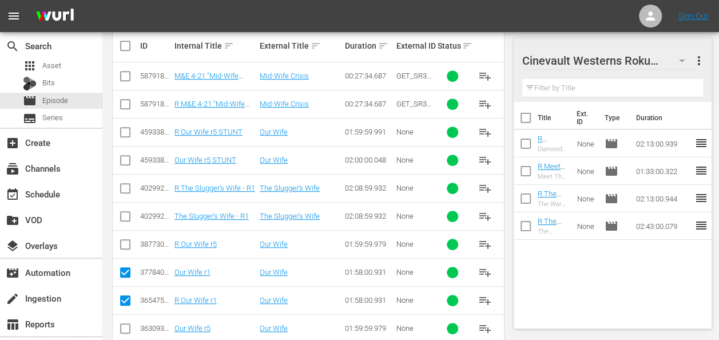
checkbox input "false"
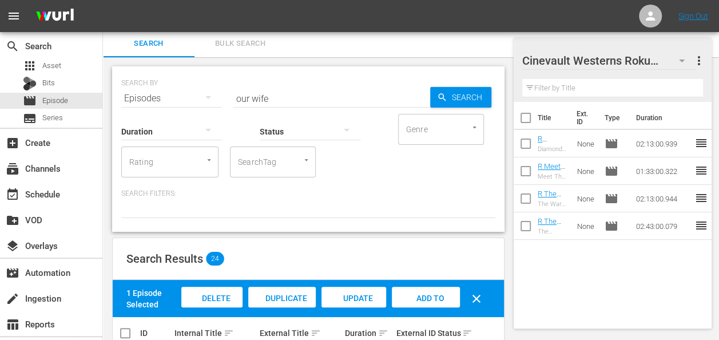
scroll to position [0, 0]
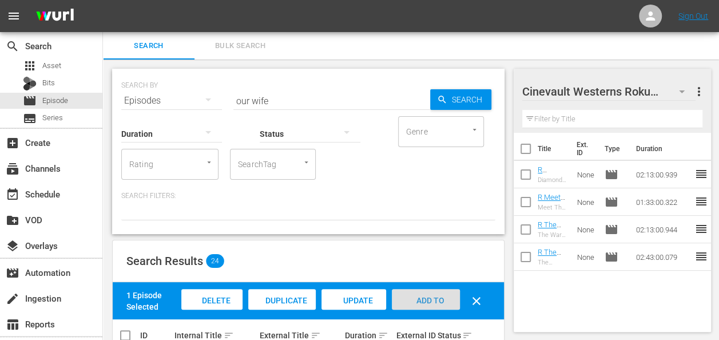
click at [428, 293] on div "Add to Workspace" at bounding box center [426, 310] width 68 height 43
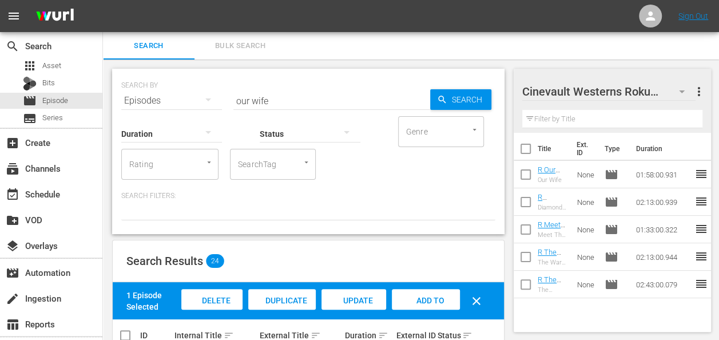
click at [271, 102] on input "our wife" at bounding box center [332, 100] width 197 height 27
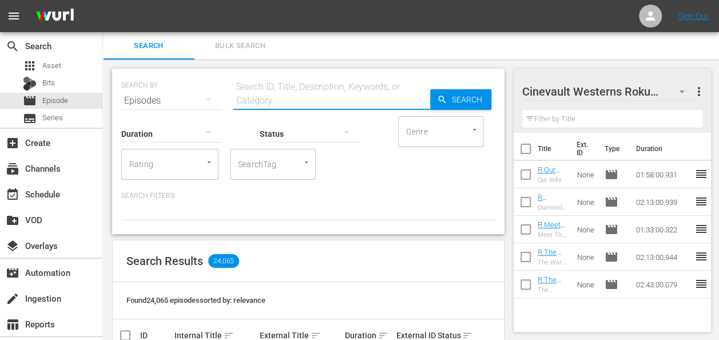
click at [279, 94] on input "text" at bounding box center [332, 100] width 197 height 27
click at [254, 106] on input "let's do it again" at bounding box center [332, 100] width 197 height 27
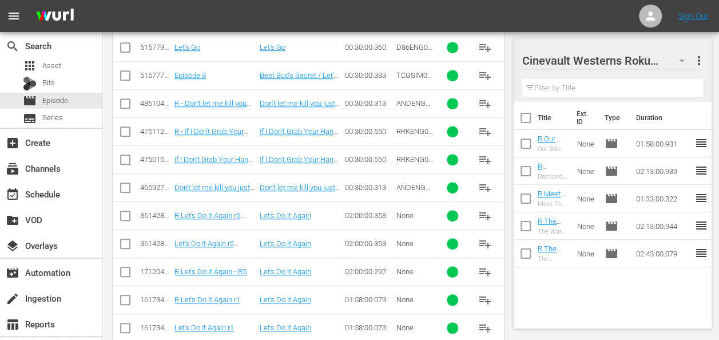
scroll to position [2567, 0]
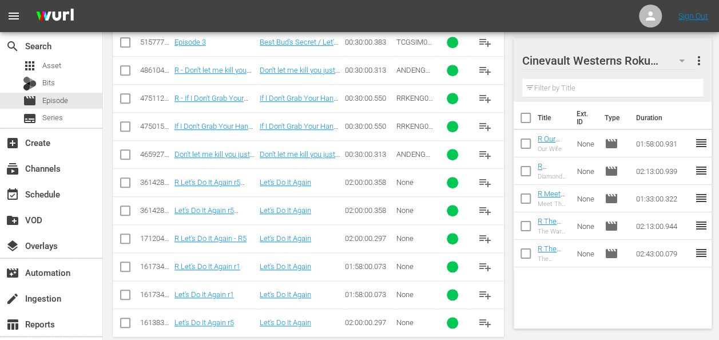
type input "let's do it again"
click at [128, 262] on input "checkbox" at bounding box center [125, 269] width 14 height 14
checkbox input "true"
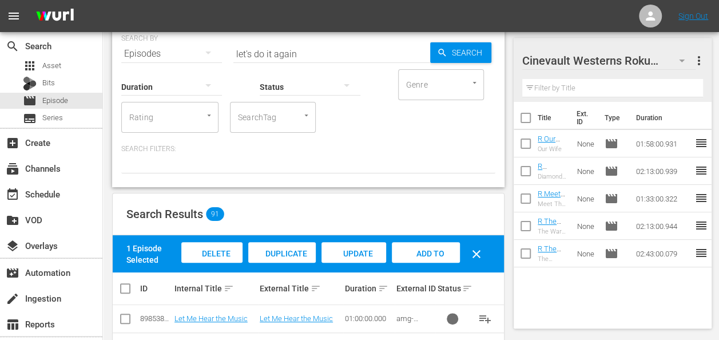
scroll to position [205, 0]
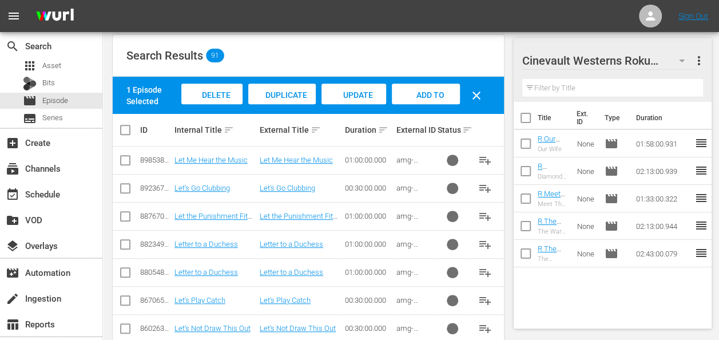
click at [425, 90] on span "Add to Workspace" at bounding box center [426, 105] width 56 height 31
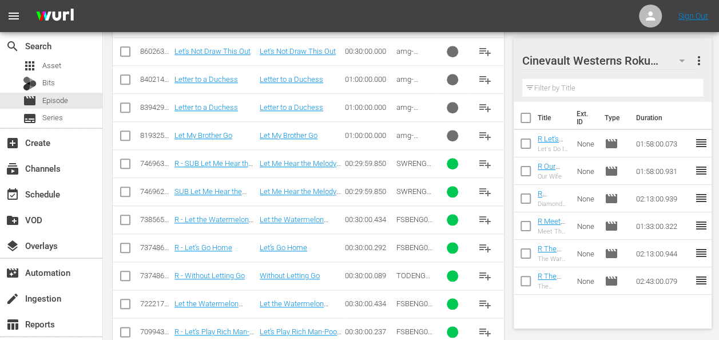
scroll to position [407, 0]
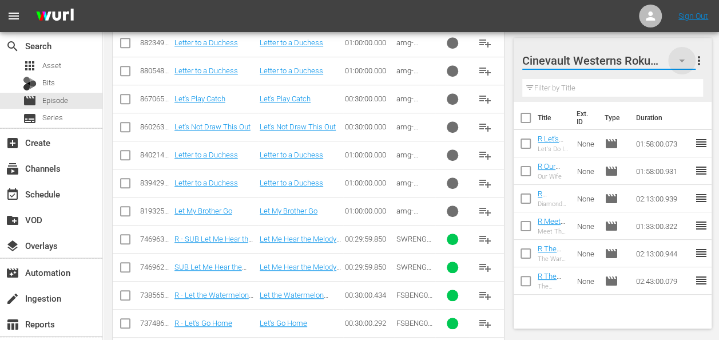
click at [680, 58] on icon "button" at bounding box center [682, 61] width 14 height 14
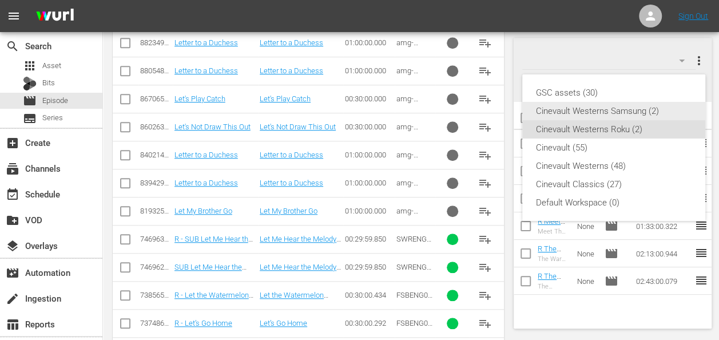
click at [603, 109] on div "Cinevault Westerns Samsung (2)" at bounding box center [614, 111] width 156 height 18
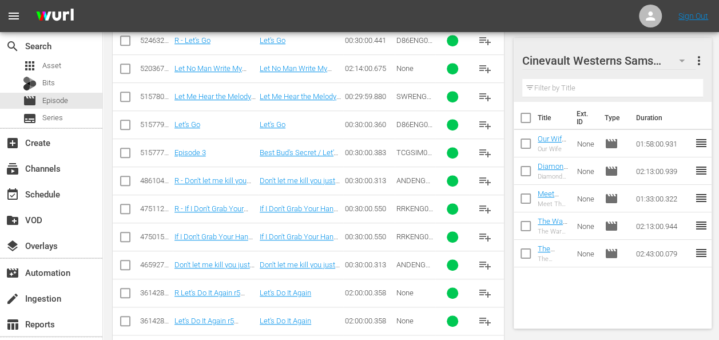
scroll to position [2567, 0]
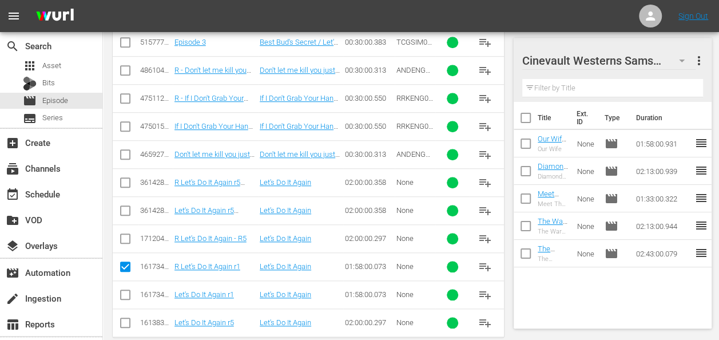
click at [124, 290] on input "checkbox" at bounding box center [125, 297] width 14 height 14
checkbox input "true"
click at [126, 262] on input "checkbox" at bounding box center [125, 269] width 14 height 14
checkbox input "false"
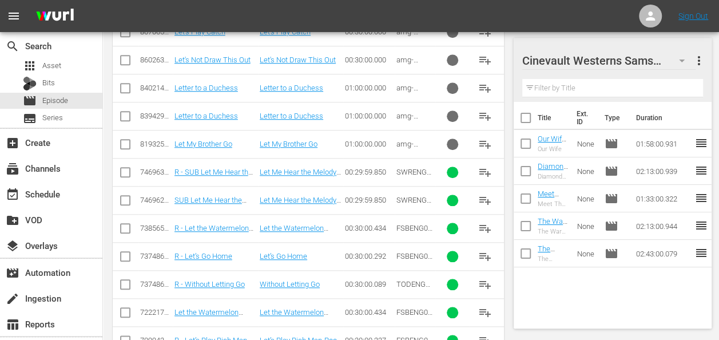
scroll to position [0, 0]
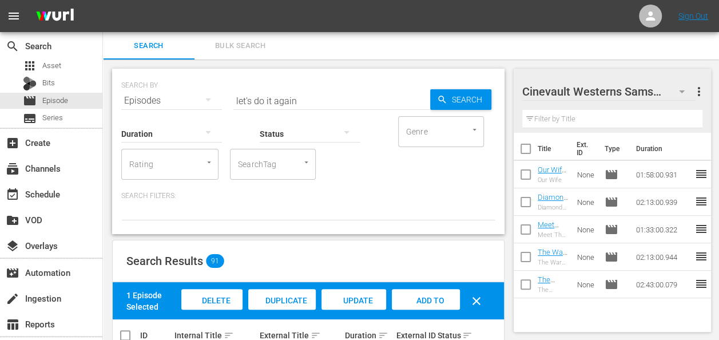
click at [427, 296] on span "Add to Workspace" at bounding box center [426, 311] width 56 height 31
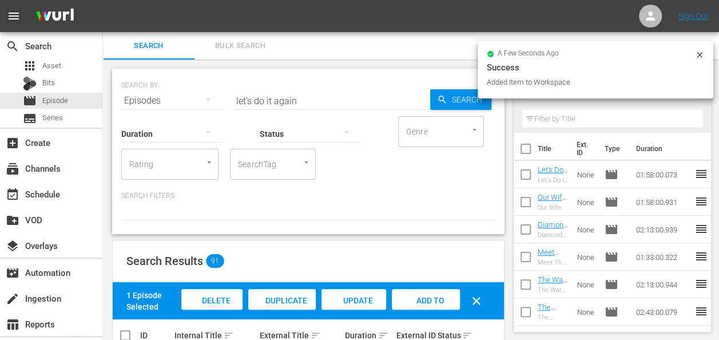
click at [695, 53] on div "a few seconds ago" at bounding box center [591, 54] width 208 height 8
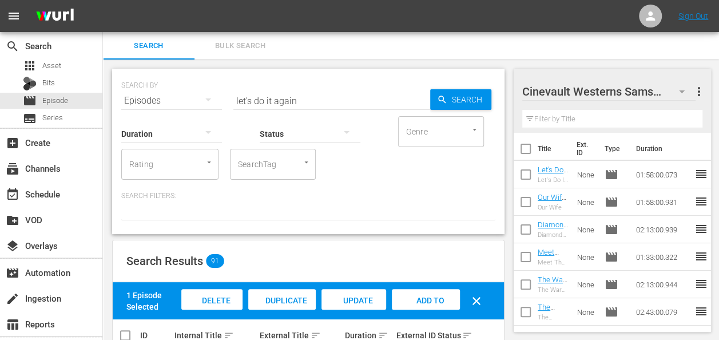
click at [340, 81] on div "Search ID, Title, Description, Keywords, or Category" at bounding box center [332, 93] width 197 height 27
click at [342, 90] on input "let's do it again" at bounding box center [332, 100] width 197 height 27
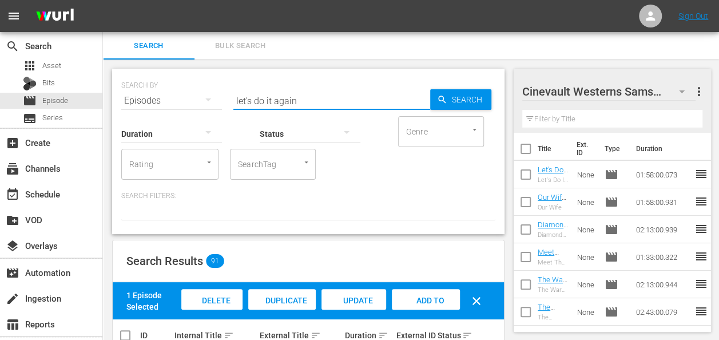
click at [342, 90] on input "let's do it again" at bounding box center [332, 100] width 197 height 27
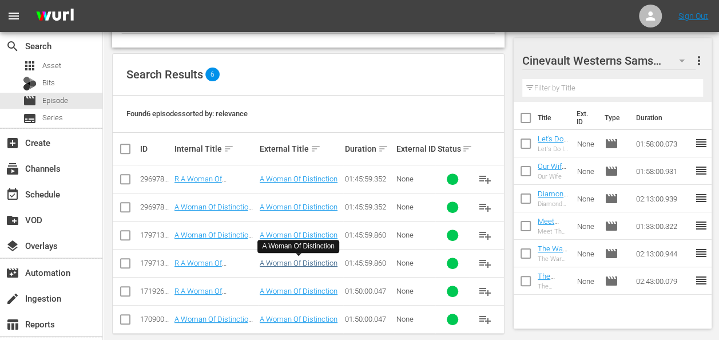
scroll to position [199, 0]
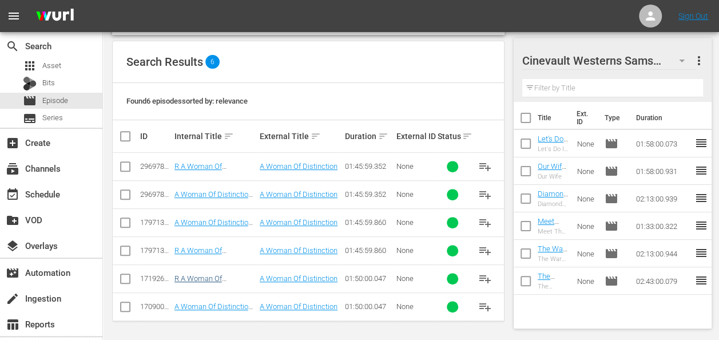
type input "a woman of distinction"
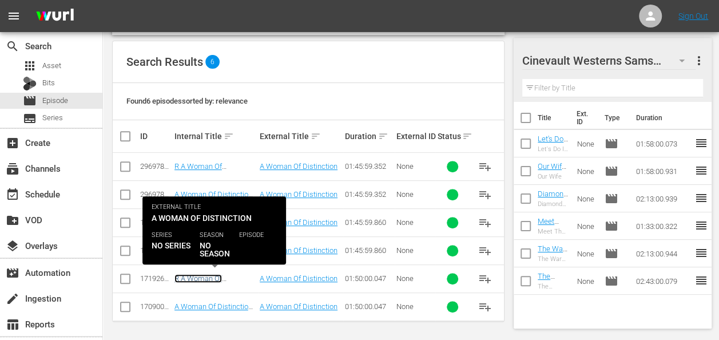
click at [207, 274] on link "R A Woman Of Distinction r5" at bounding box center [199, 282] width 48 height 17
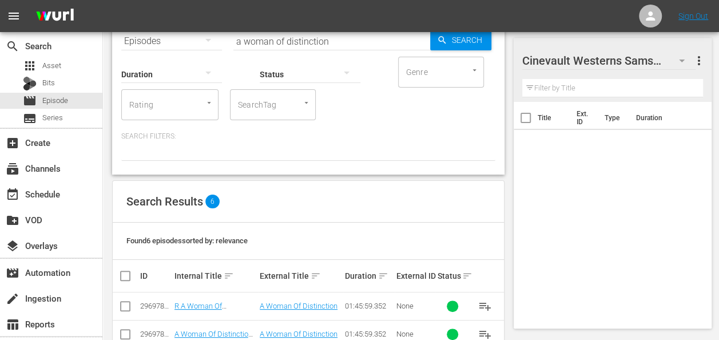
scroll to position [182, 0]
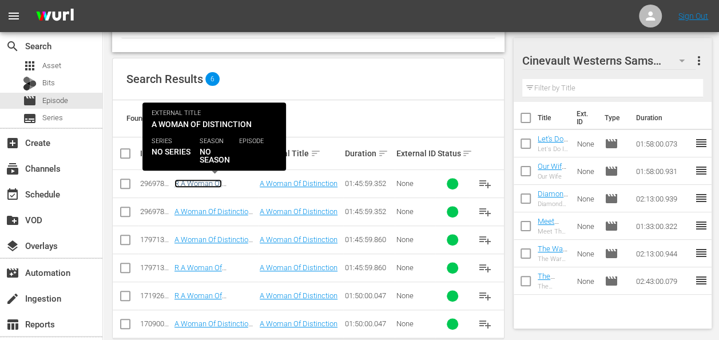
click at [187, 182] on link "R A Woman Of Distinction r1 STUNT" at bounding box center [209, 187] width 69 height 17
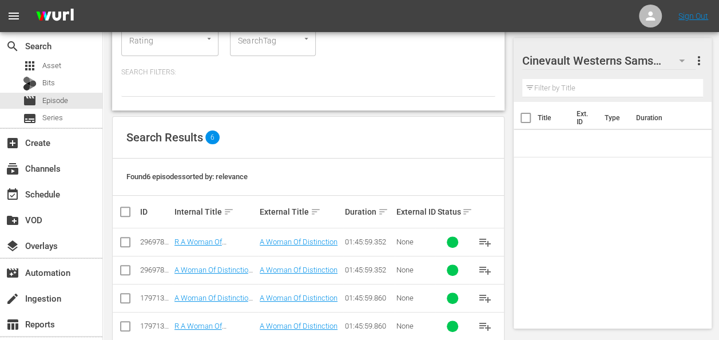
scroll to position [132, 0]
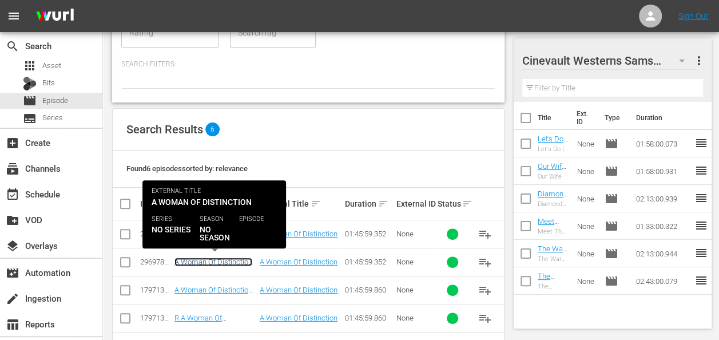
click at [197, 259] on link "A Woman Of Distinction r1 STUNT" at bounding box center [214, 266] width 78 height 17
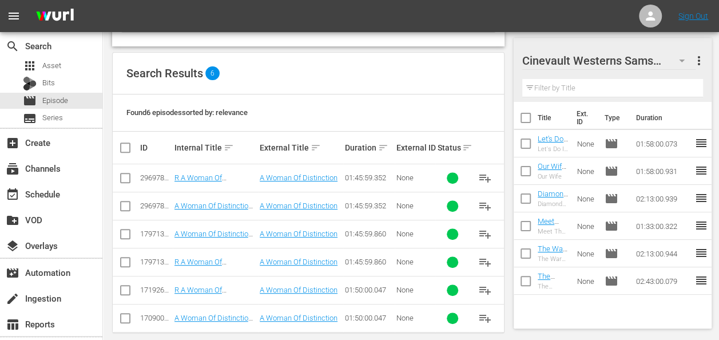
scroll to position [189, 0]
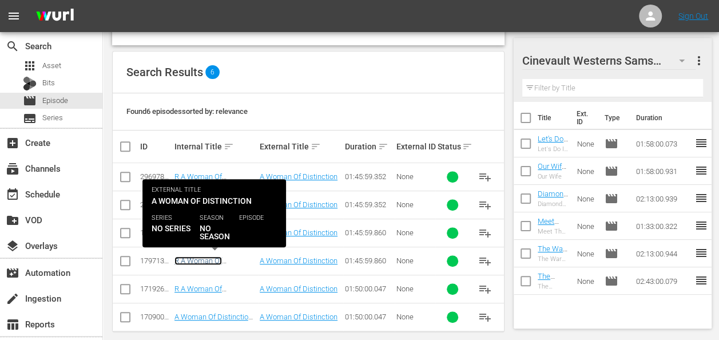
click at [181, 256] on link "R A Woman Of Distinction r1" at bounding box center [199, 264] width 48 height 17
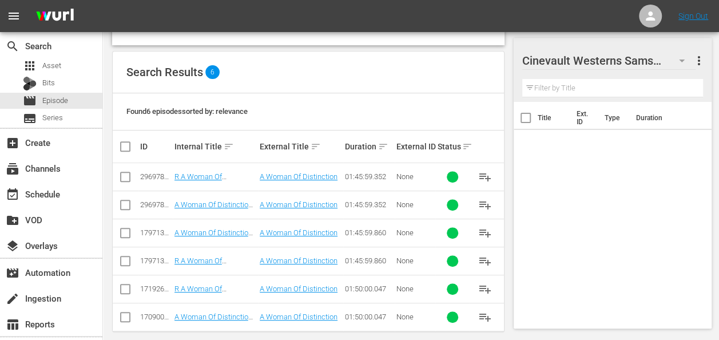
scroll to position [192, 0]
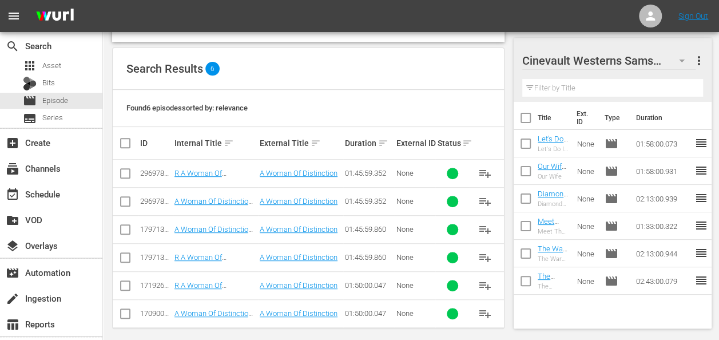
click at [224, 222] on td "A Woman Of Distinction r1" at bounding box center [215, 229] width 85 height 28
click at [223, 225] on link "A Woman Of Distinction r1" at bounding box center [214, 233] width 78 height 17
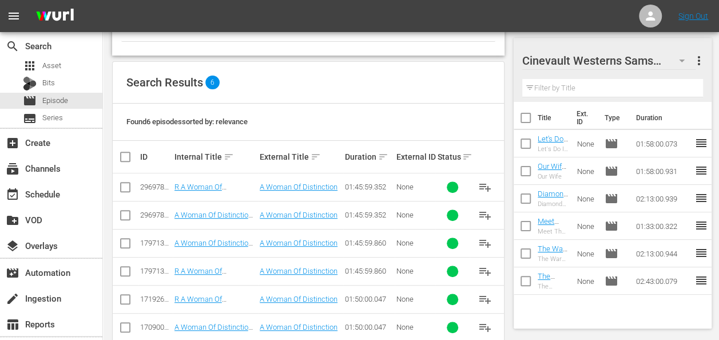
scroll to position [179, 0]
click at [123, 240] on input "checkbox" at bounding box center [125, 246] width 14 height 14
checkbox input "true"
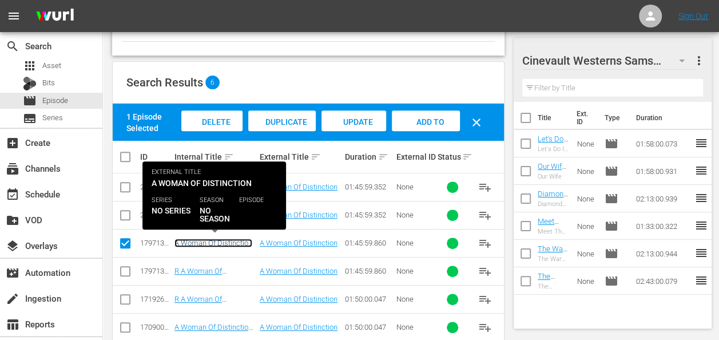
click at [231, 241] on link "A Woman Of Distinction r1" at bounding box center [214, 247] width 78 height 17
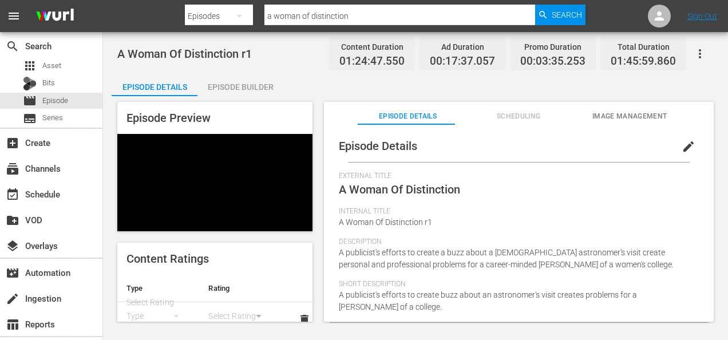
click at [697, 56] on icon "button" at bounding box center [700, 54] width 14 height 14
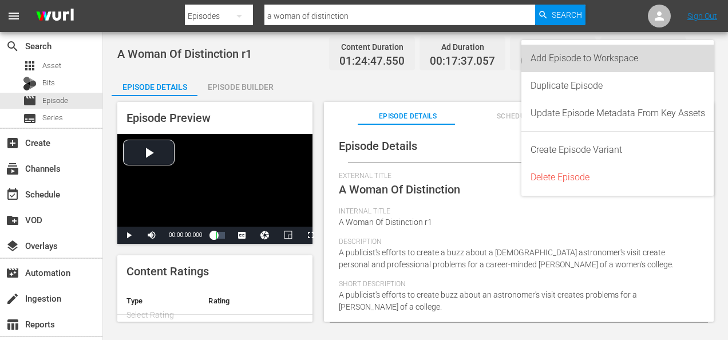
click at [640, 60] on div "Add Episode to Workspace" at bounding box center [618, 58] width 175 height 27
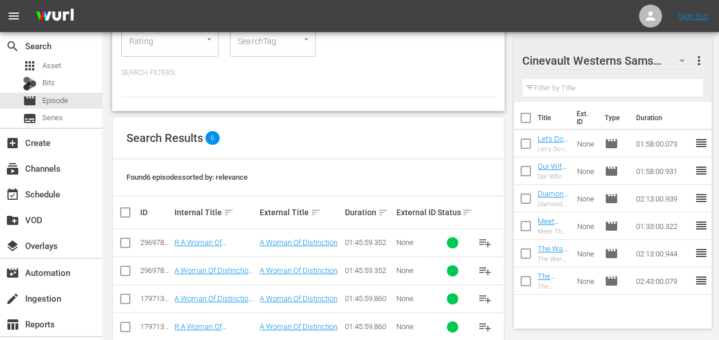
scroll to position [153, 0]
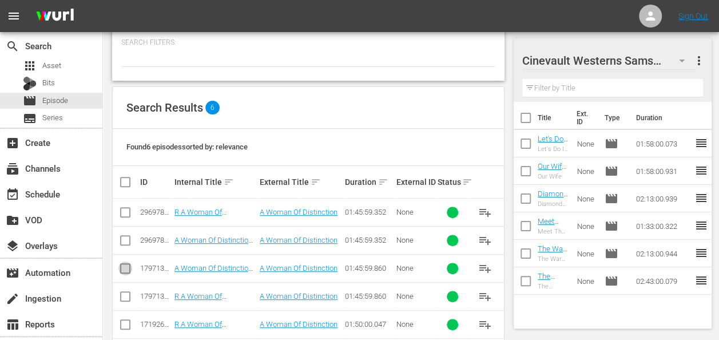
click at [126, 264] on input "checkbox" at bounding box center [125, 271] width 14 height 14
checkbox input "true"
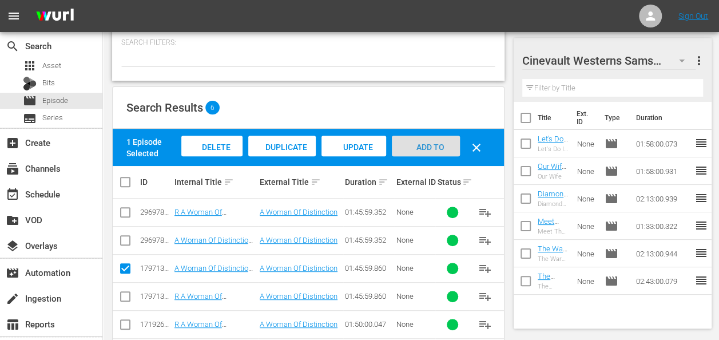
click at [427, 151] on div "Add to Workspace" at bounding box center [426, 157] width 68 height 43
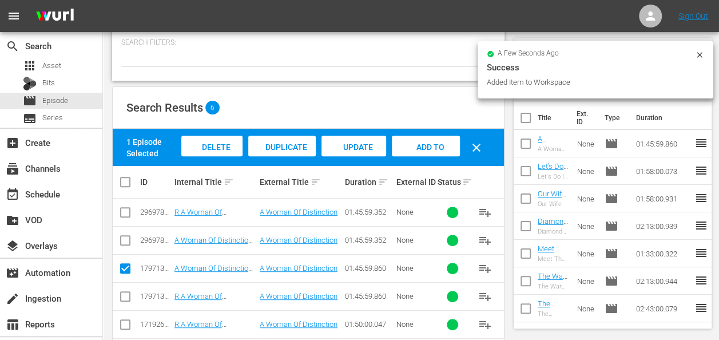
click at [698, 56] on icon at bounding box center [699, 54] width 9 height 9
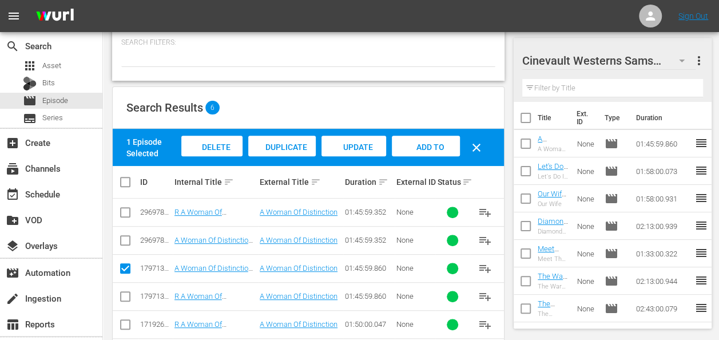
click at [673, 58] on div at bounding box center [603, 61] width 160 height 29
click at [697, 45] on div "Cinevault Westerns Samsung more_vert" at bounding box center [613, 56] width 181 height 37
click at [685, 54] on icon "button" at bounding box center [682, 61] width 14 height 14
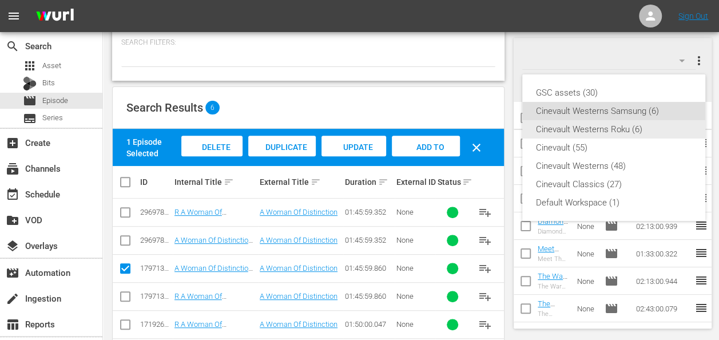
click at [612, 126] on div "Cinevault Westerns Roku (6)" at bounding box center [614, 129] width 156 height 18
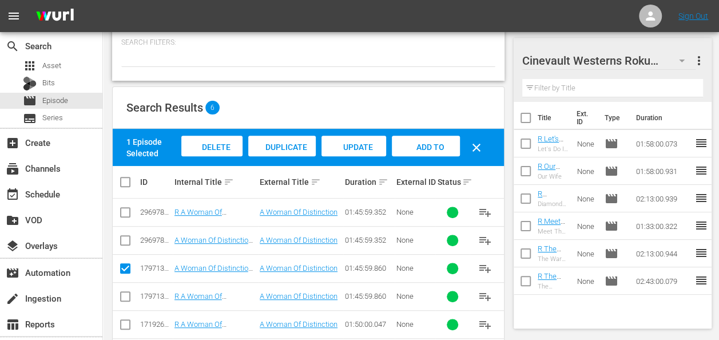
click at [128, 292] on input "checkbox" at bounding box center [125, 299] width 14 height 14
checkbox input "true"
click at [125, 271] on input "checkbox" at bounding box center [125, 271] width 14 height 14
checkbox input "false"
click at [437, 155] on div "Add to Workspace" at bounding box center [426, 157] width 68 height 43
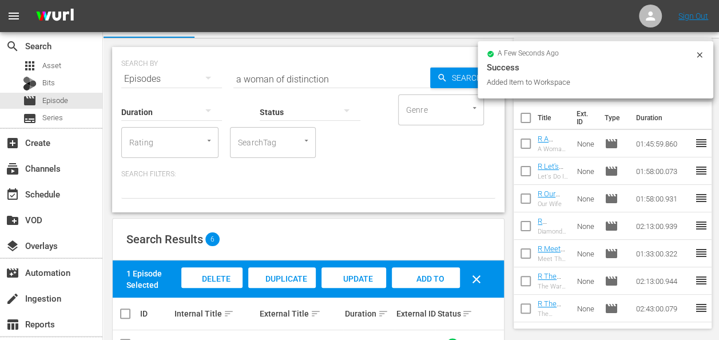
scroll to position [14, 0]
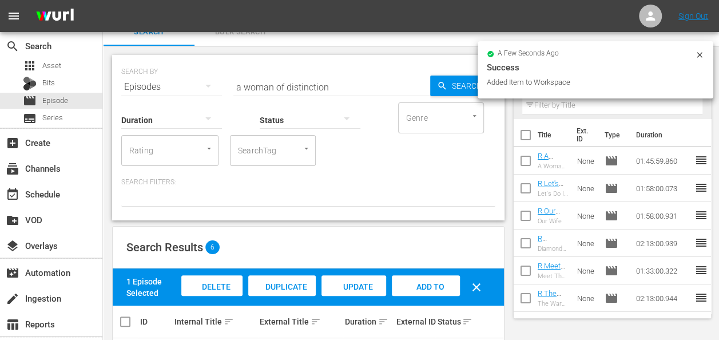
click at [337, 81] on input "a woman of distinction" at bounding box center [332, 86] width 197 height 27
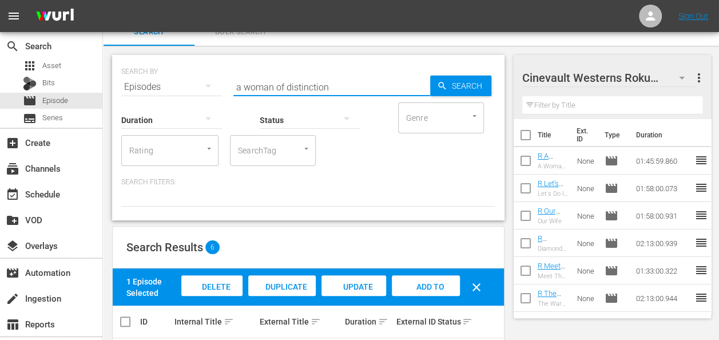
click at [337, 81] on input "a woman of distinction" at bounding box center [332, 86] width 197 height 27
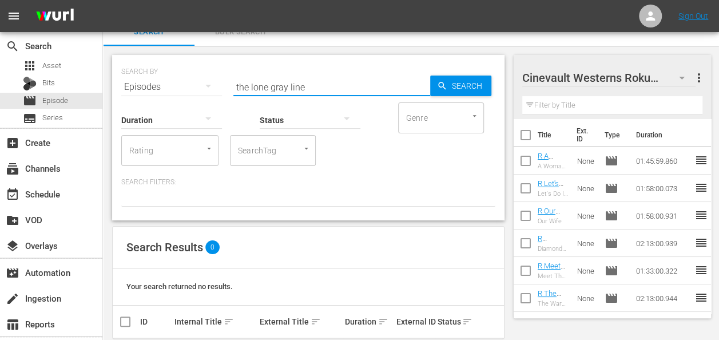
click at [266, 85] on input "the lone gray line" at bounding box center [332, 86] width 197 height 27
click at [251, 86] on input "the long gray line" at bounding box center [332, 86] width 197 height 27
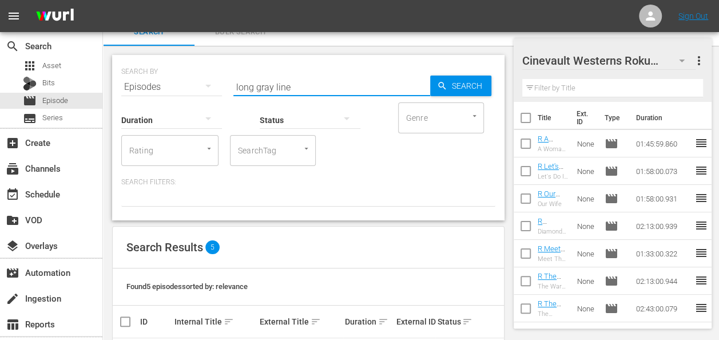
scroll to position [172, 0]
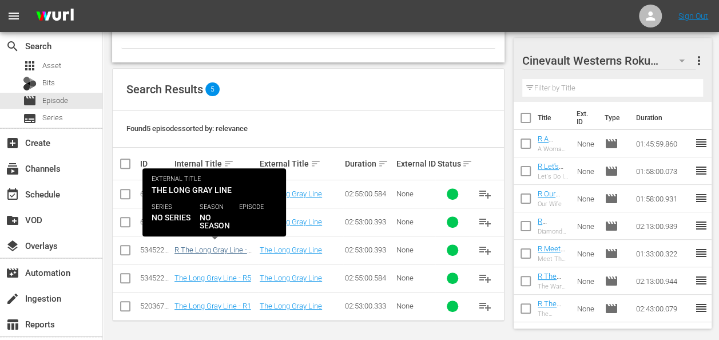
type input "long gray line"
click at [203, 251] on link "R The Long Gray Line - R1" at bounding box center [211, 254] width 73 height 17
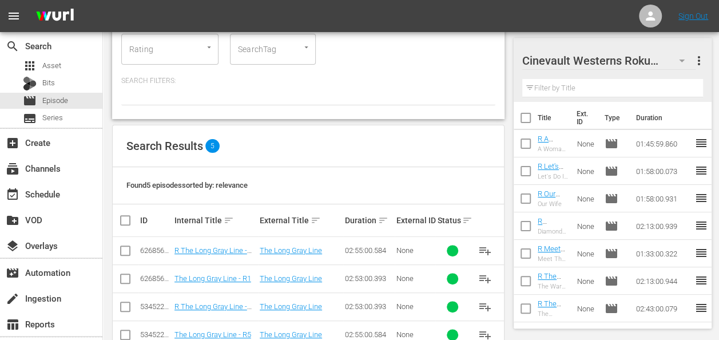
scroll to position [172, 0]
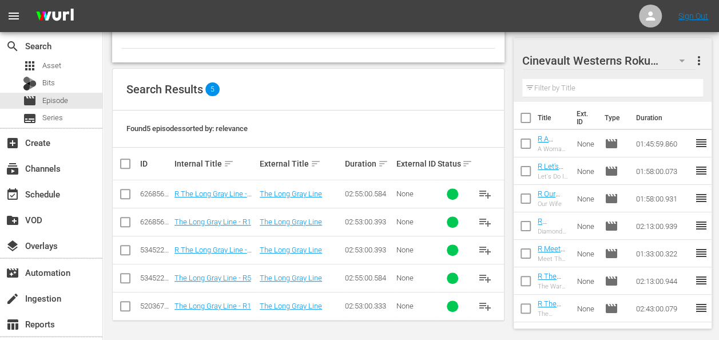
click at [124, 246] on input "checkbox" at bounding box center [125, 253] width 14 height 14
checkbox input "true"
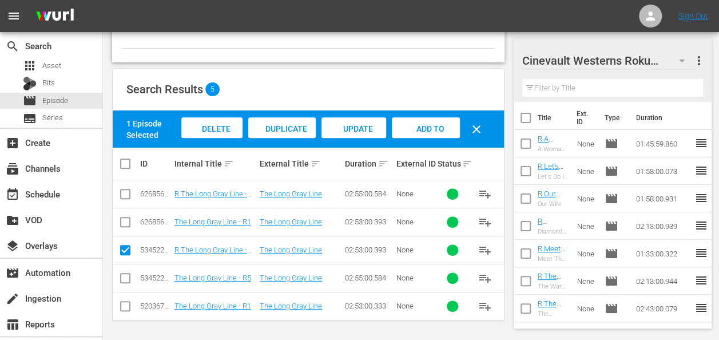
click at [442, 132] on span "Add to Workspace" at bounding box center [426, 139] width 56 height 31
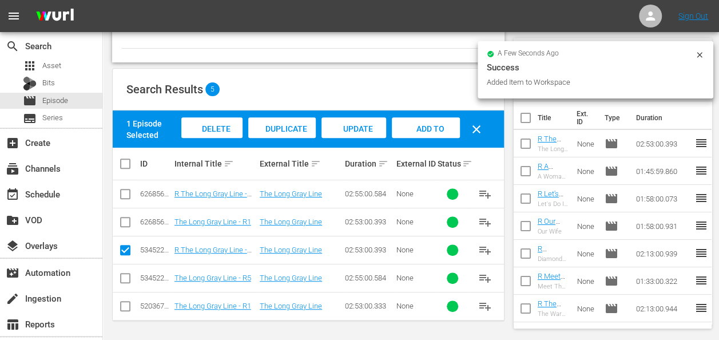
click at [703, 54] on icon at bounding box center [699, 54] width 9 height 9
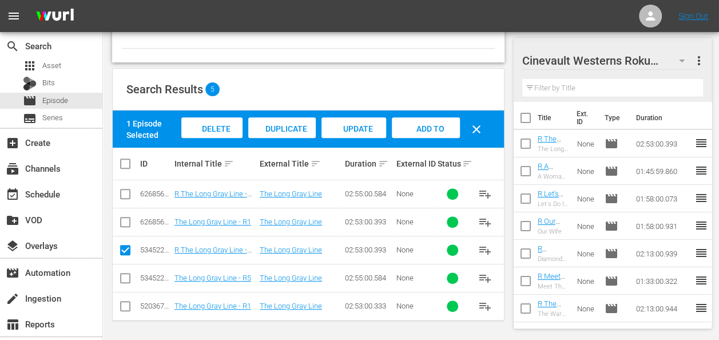
click at [687, 58] on icon "button" at bounding box center [682, 61] width 14 height 14
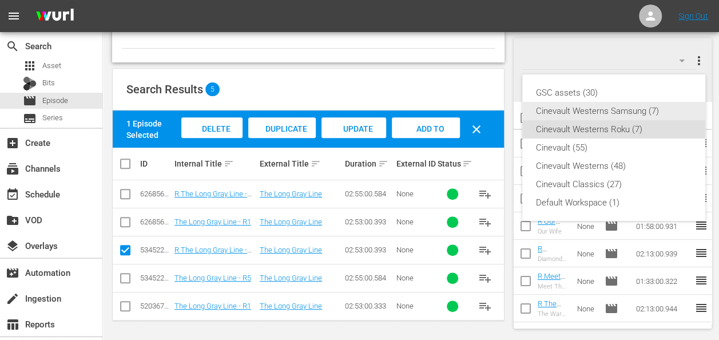
click at [600, 113] on div "Cinevault Westerns Samsung (7)" at bounding box center [614, 111] width 156 height 18
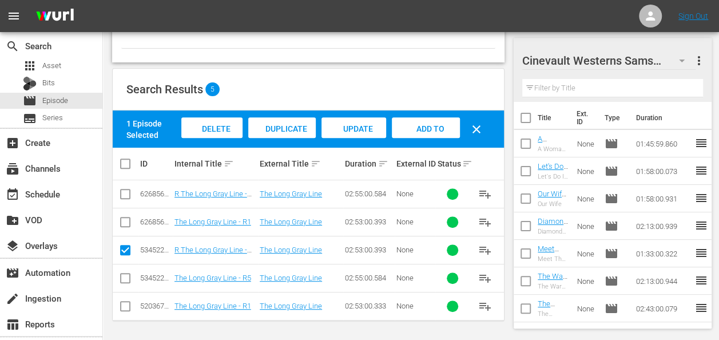
click at [128, 219] on input "checkbox" at bounding box center [125, 224] width 14 height 14
checkbox input "true"
click at [125, 246] on input "checkbox" at bounding box center [125, 253] width 14 height 14
checkbox input "false"
click at [425, 134] on div "Add to Workspace" at bounding box center [426, 138] width 68 height 43
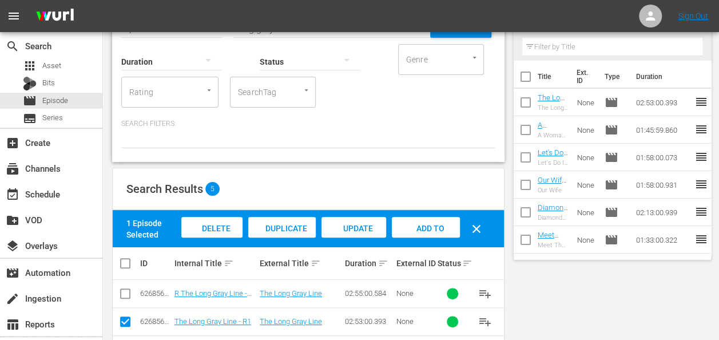
scroll to position [0, 0]
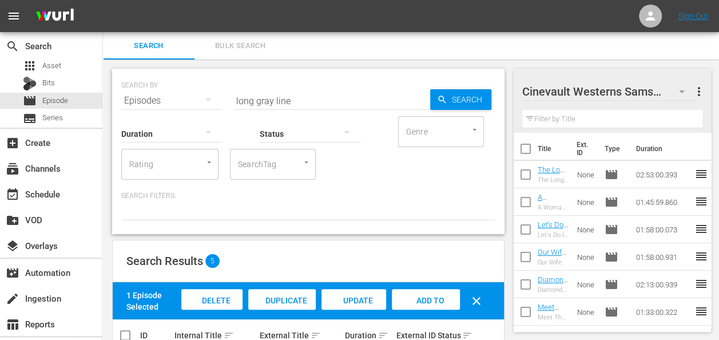
click at [321, 92] on input "long gray line" at bounding box center [332, 100] width 197 height 27
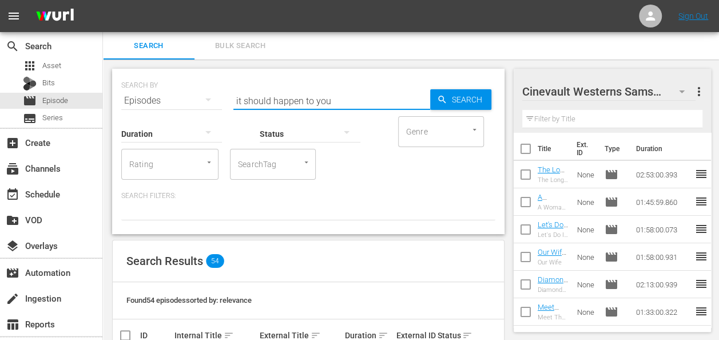
type input "it should happen to you"
click at [470, 84] on div "SEARCH BY Search By Episodes Search ID, Title, Description, Keywords, or Catego…" at bounding box center [308, 93] width 374 height 41
click at [457, 97] on span "Search" at bounding box center [470, 99] width 44 height 21
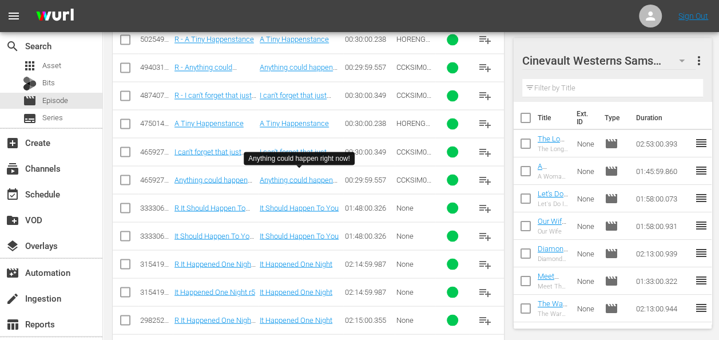
scroll to position [936, 0]
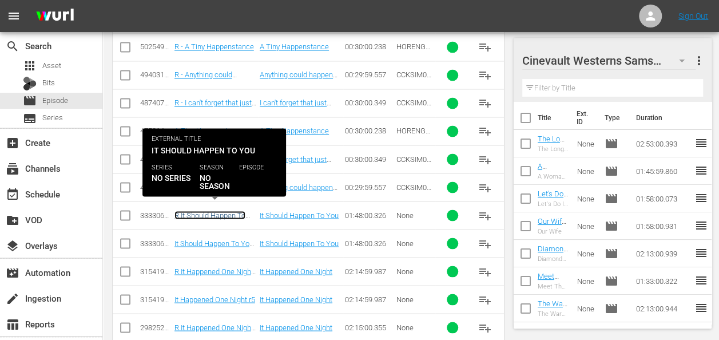
click at [235, 212] on link "R It Should Happen To You r1" at bounding box center [210, 219] width 71 height 17
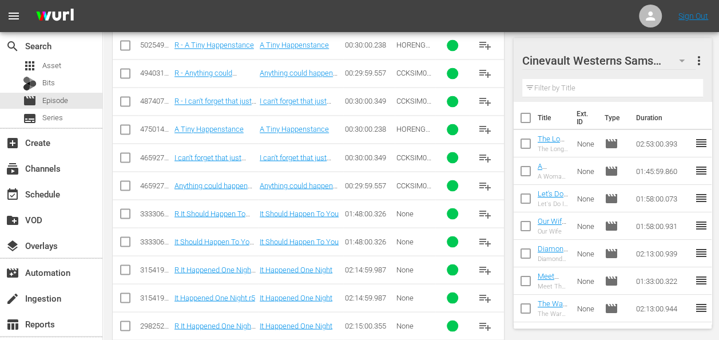
scroll to position [944, 0]
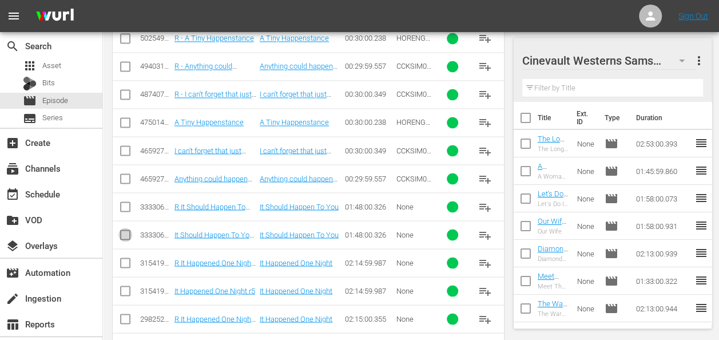
click at [120, 230] on input "checkbox" at bounding box center [125, 237] width 14 height 14
checkbox input "true"
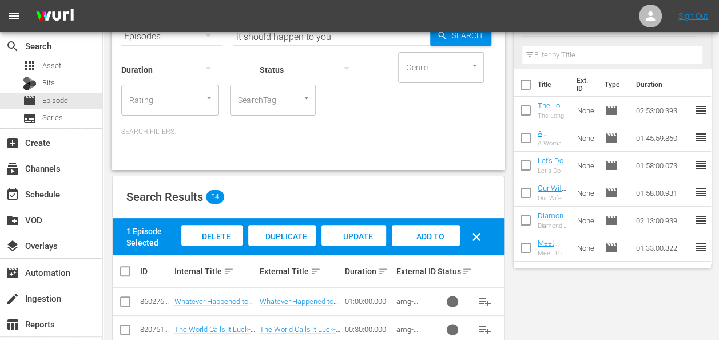
scroll to position [0, 0]
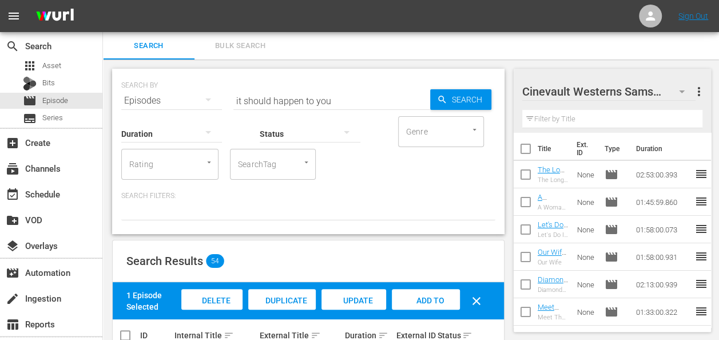
click at [410, 290] on div "Add to Workspace" at bounding box center [426, 310] width 68 height 43
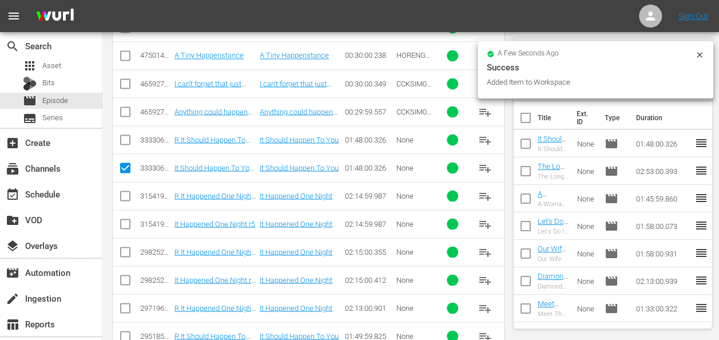
scroll to position [1012, 0]
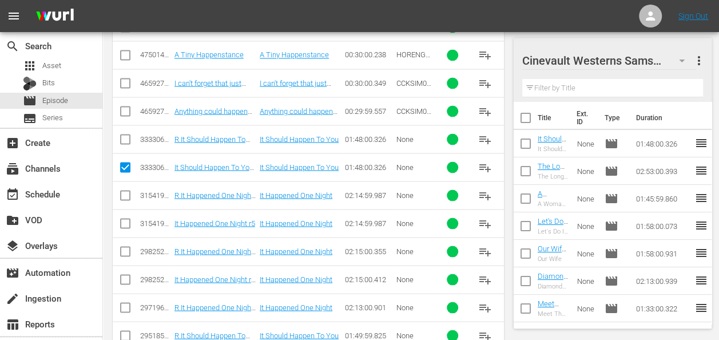
click at [125, 135] on input "checkbox" at bounding box center [125, 141] width 14 height 14
checkbox input "true"
click at [125, 163] on input "checkbox" at bounding box center [125, 170] width 14 height 14
checkbox input "false"
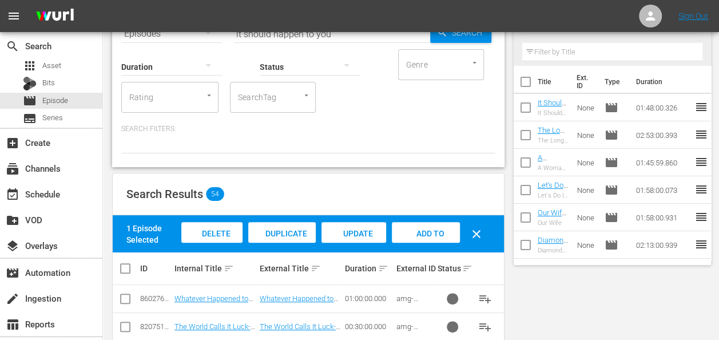
scroll to position [0, 0]
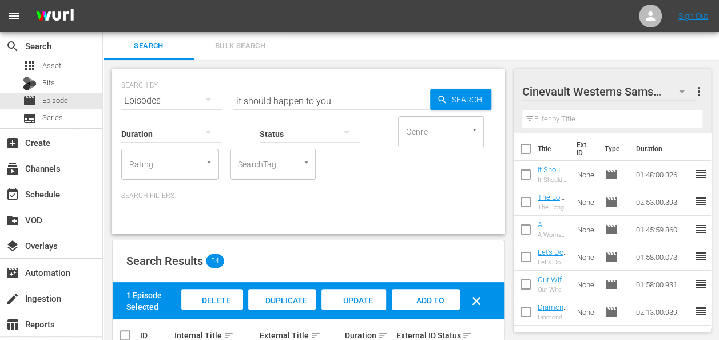
click at [682, 93] on div at bounding box center [603, 92] width 160 height 29
click at [681, 54] on div "Search Bulk Search" at bounding box center [411, 45] width 616 height 27
click at [683, 94] on icon "button" at bounding box center [682, 92] width 14 height 14
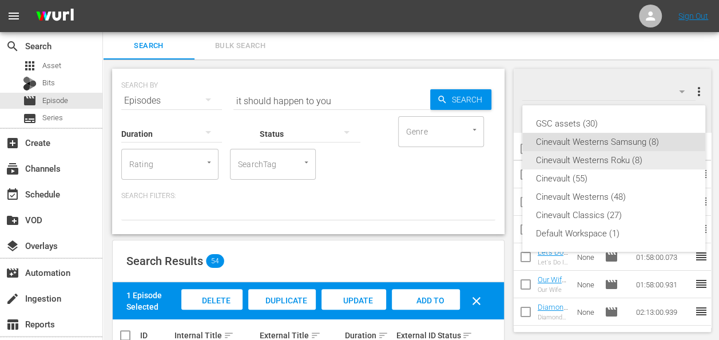
click at [606, 160] on div "Cinevault Westerns Roku (8)" at bounding box center [614, 160] width 156 height 18
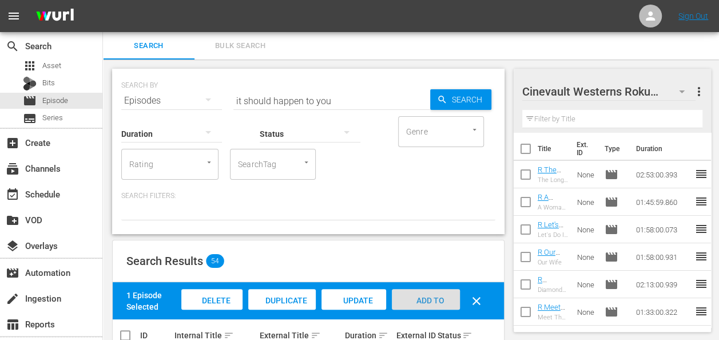
click at [429, 296] on span "Add to Workspace" at bounding box center [426, 311] width 56 height 31
click at [334, 95] on input "it should happen to you" at bounding box center [332, 100] width 197 height 27
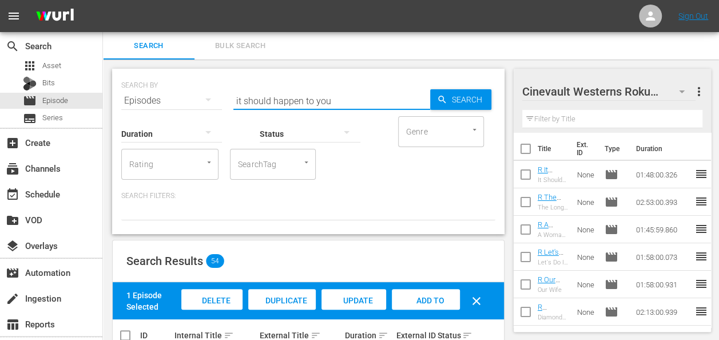
click at [334, 95] on input "it should happen to you" at bounding box center [332, 100] width 197 height 27
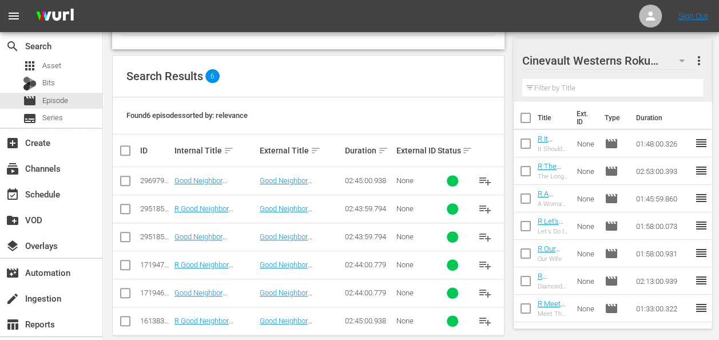
scroll to position [185, 0]
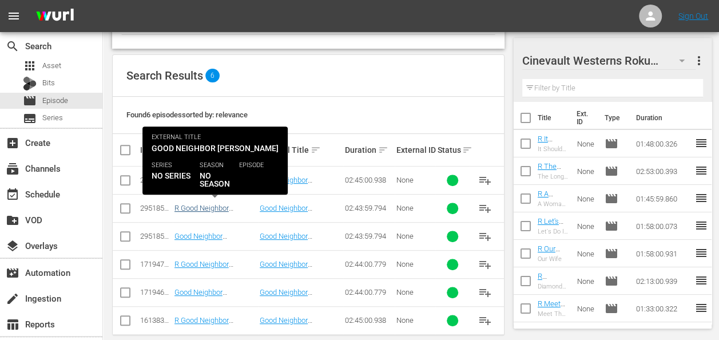
type input "good neighbor [PERSON_NAME]"
click at [226, 207] on link "R Good Neighbor [PERSON_NAME] r1 STUNT" at bounding box center [206, 217] width 63 height 26
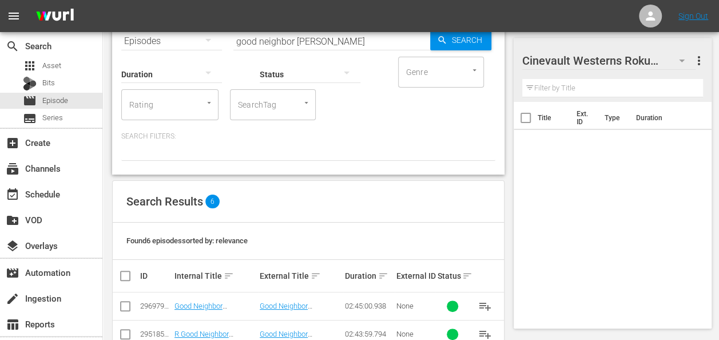
scroll to position [199, 0]
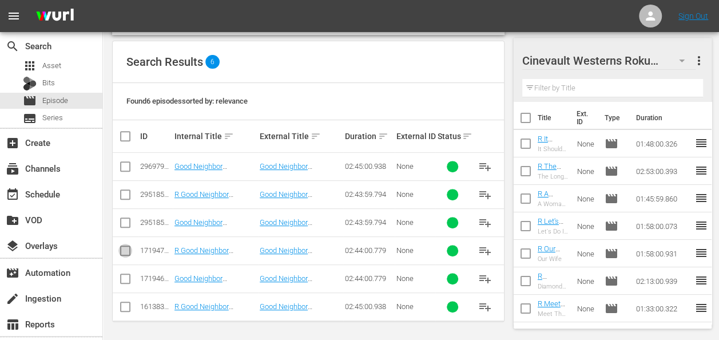
click at [127, 247] on input "checkbox" at bounding box center [125, 253] width 14 height 14
checkbox input "true"
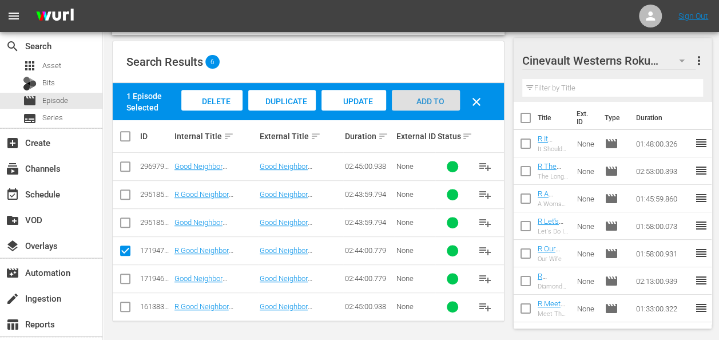
click at [434, 102] on span "Add to Workspace" at bounding box center [426, 112] width 56 height 31
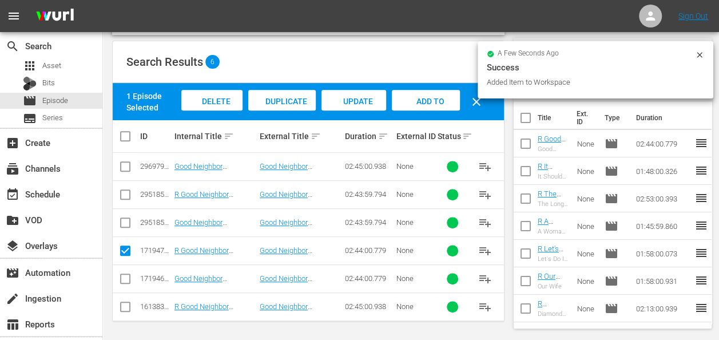
click at [699, 55] on icon at bounding box center [699, 54] width 9 height 9
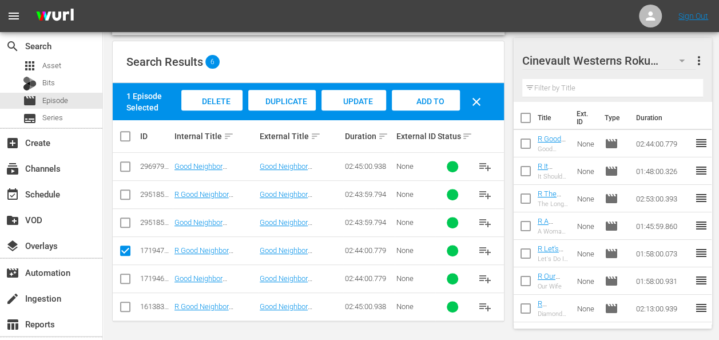
click at [681, 61] on icon "button" at bounding box center [682, 61] width 6 height 3
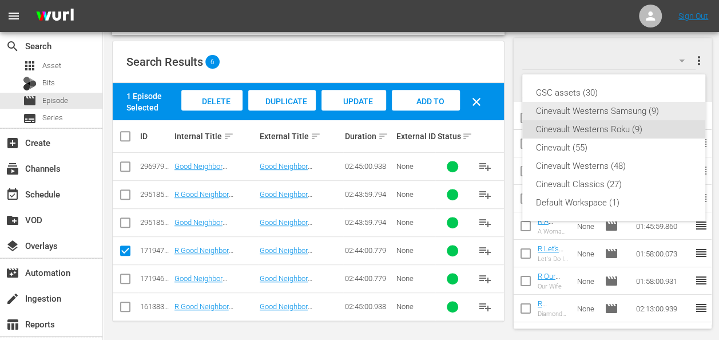
click at [636, 110] on div "Cinevault Westerns Samsung (9)" at bounding box center [614, 111] width 156 height 18
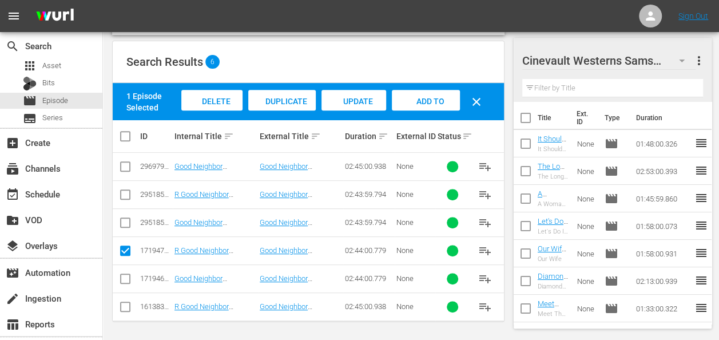
click at [128, 274] on input "checkbox" at bounding box center [125, 281] width 14 height 14
checkbox input "true"
click at [126, 247] on input "checkbox" at bounding box center [125, 253] width 14 height 14
checkbox input "false"
click at [411, 97] on span "Add to Workspace" at bounding box center [426, 112] width 56 height 31
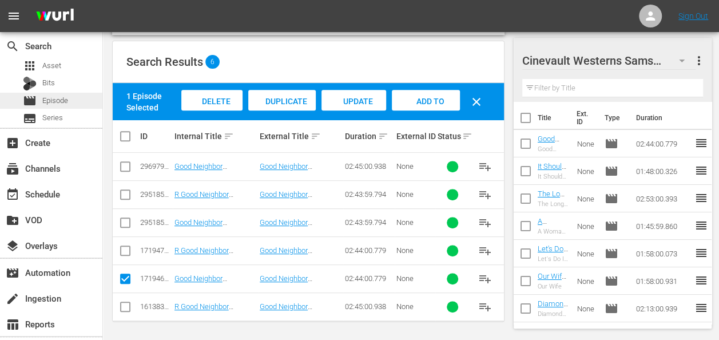
click at [76, 104] on div "movie Episode" at bounding box center [51, 101] width 102 height 16
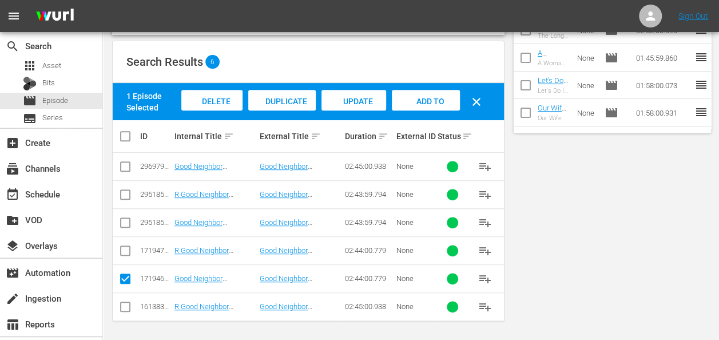
scroll to position [0, 0]
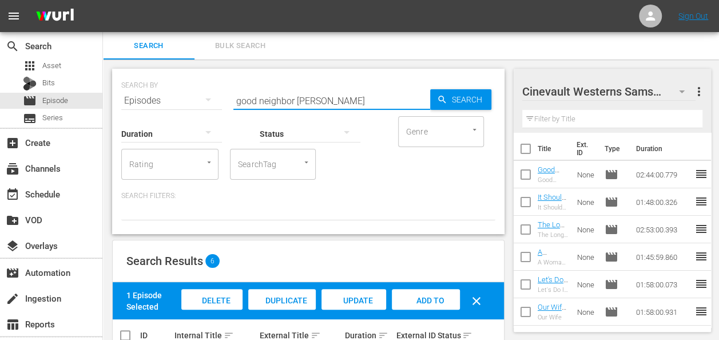
click at [333, 96] on input "good neighbor [PERSON_NAME]" at bounding box center [332, 100] width 197 height 27
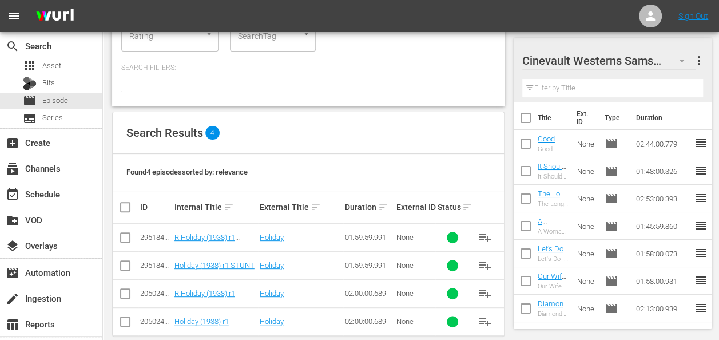
scroll to position [144, 0]
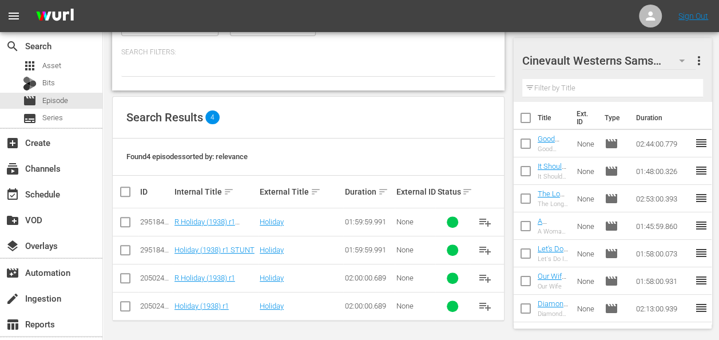
type input "holiday (193"
click at [128, 302] on input "checkbox" at bounding box center [125, 309] width 14 height 14
checkbox input "true"
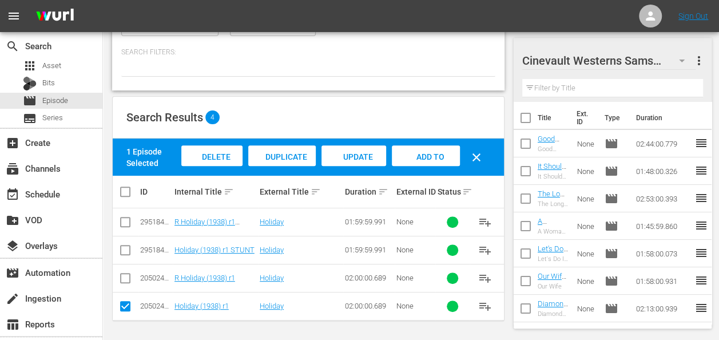
click at [428, 154] on span "Add to Workspace" at bounding box center [426, 167] width 56 height 31
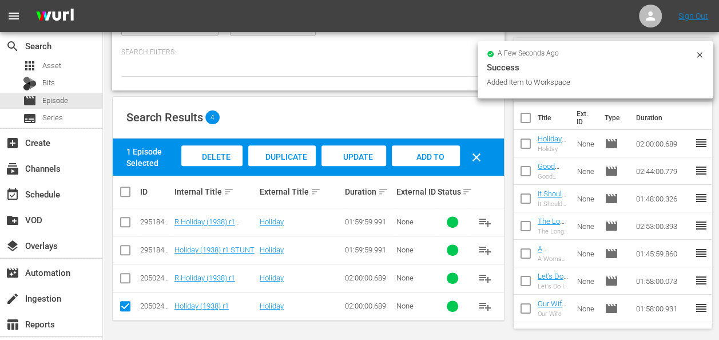
click at [702, 56] on icon at bounding box center [699, 54] width 9 height 9
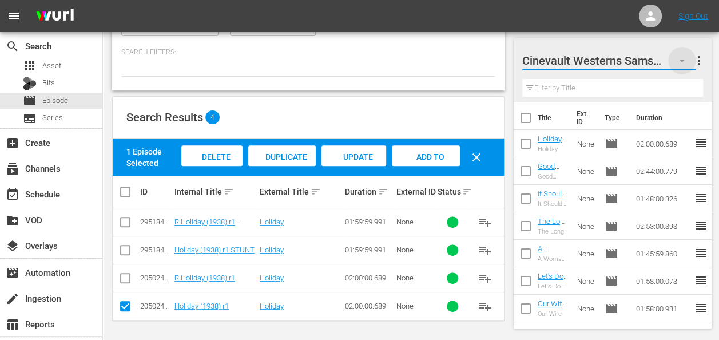
click at [685, 60] on icon "button" at bounding box center [682, 61] width 14 height 14
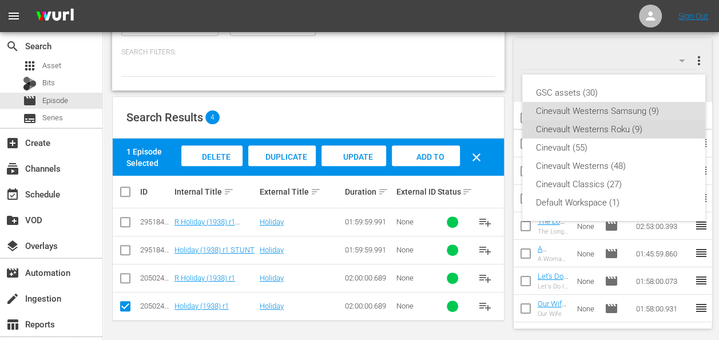
click at [624, 134] on div "Cinevault Westerns Roku (9)" at bounding box center [614, 129] width 156 height 18
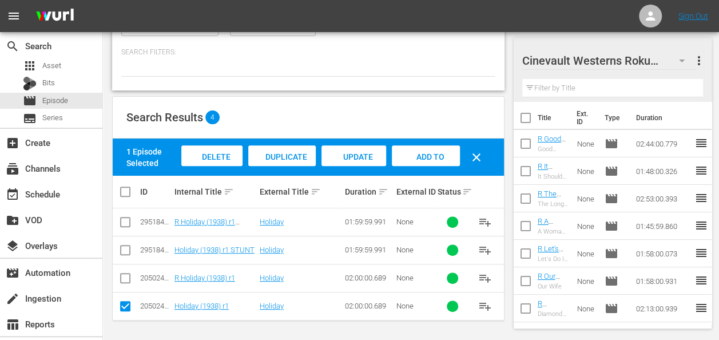
click at [124, 275] on input "checkbox" at bounding box center [125, 281] width 14 height 14
checkbox input "true"
click at [126, 302] on input "checkbox" at bounding box center [125, 309] width 14 height 14
checkbox input "false"
click at [432, 158] on span "Add to Workspace" at bounding box center [426, 167] width 56 height 31
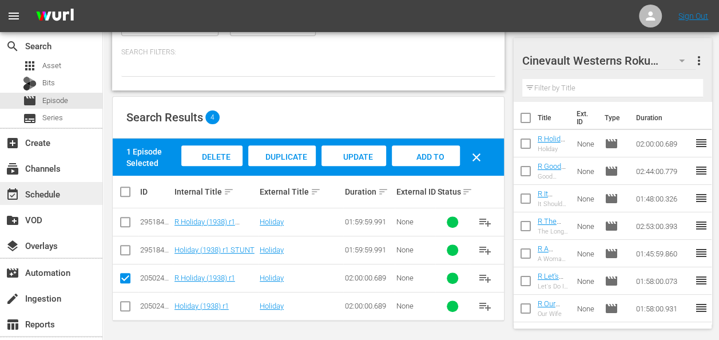
click at [65, 197] on div "event_available Schedule" at bounding box center [51, 193] width 102 height 23
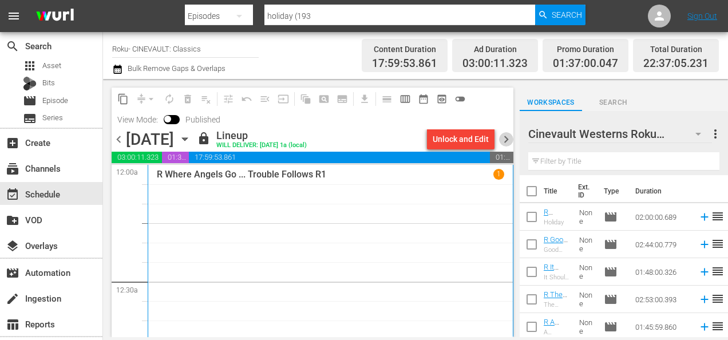
click at [500, 136] on span "chevron_right" at bounding box center [506, 139] width 14 height 14
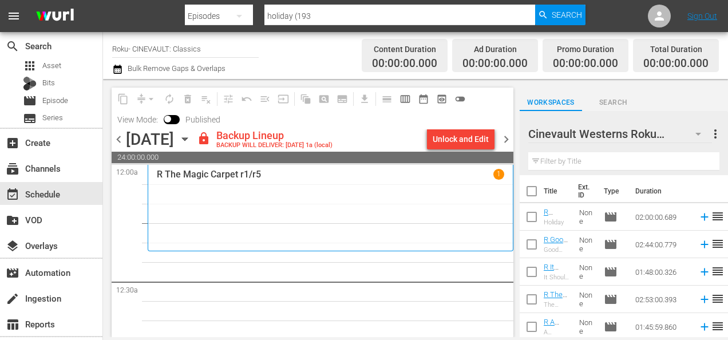
scroll to position [166, 0]
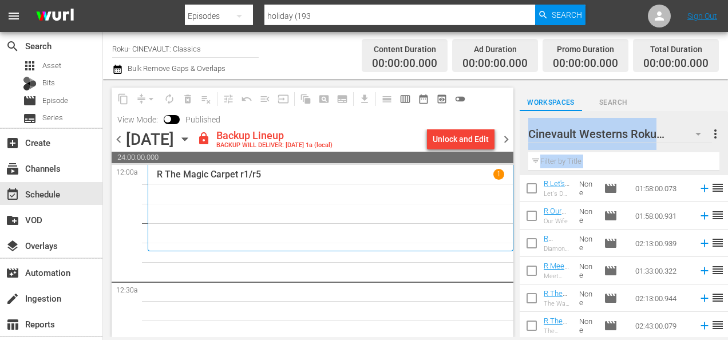
drag, startPoint x: 453, startPoint y: 267, endPoint x: 547, endPoint y: 302, distance: 100.1
click at [547, 302] on div "content_copy compress arrow_drop_down autorenew_outlined delete_forever_outline…" at bounding box center [415, 208] width 625 height 258
click at [452, 135] on div "Unlock and Edit" at bounding box center [461, 139] width 56 height 21
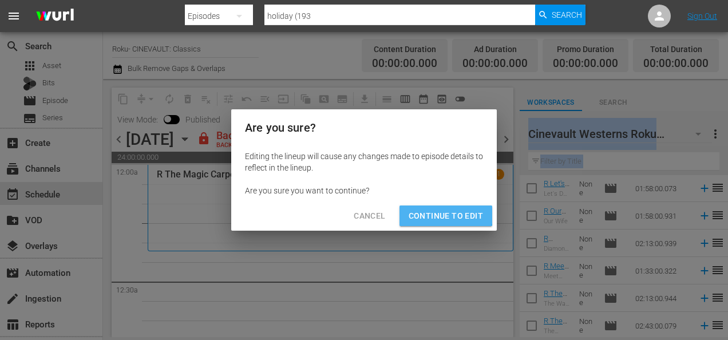
click at [442, 212] on span "Continue to Edit" at bounding box center [446, 216] width 74 height 14
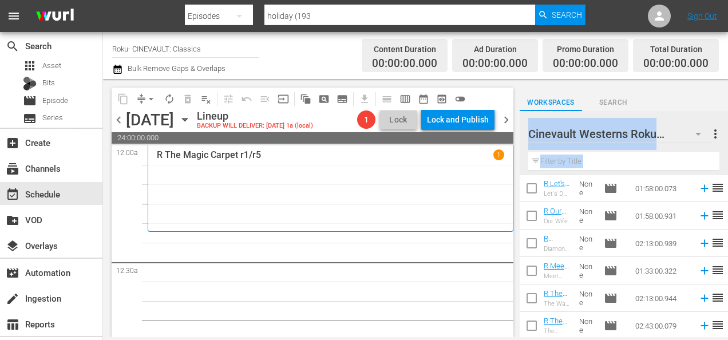
click at [664, 87] on div "Workspaces Search Cinevault Westerns Roku 11 Cinevault Westerns Roku more_vert …" at bounding box center [624, 208] width 208 height 258
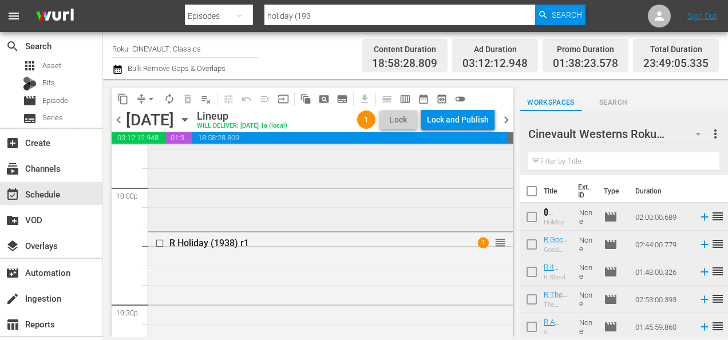
scroll to position [5129, 0]
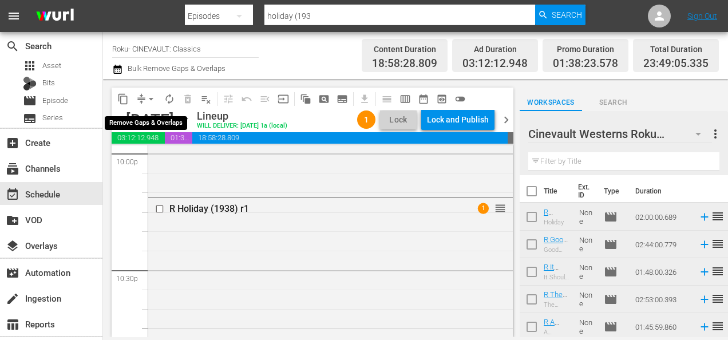
click at [149, 102] on span "arrow_drop_down" at bounding box center [150, 98] width 11 height 11
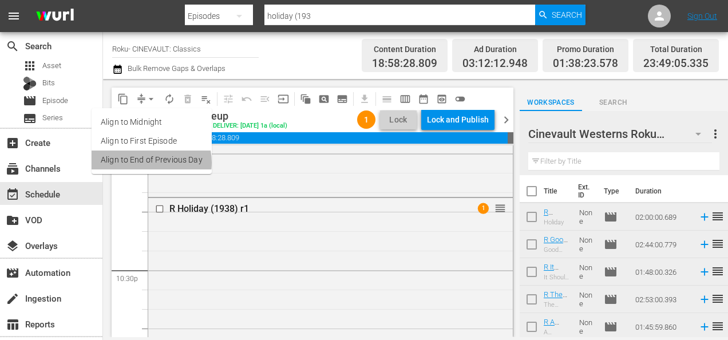
click at [147, 163] on li "Align to End of Previous Day" at bounding box center [152, 160] width 120 height 19
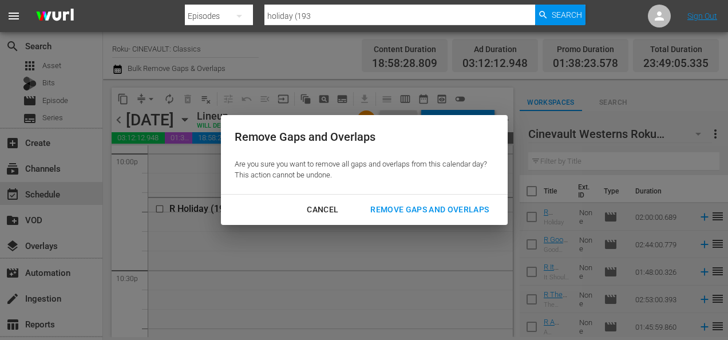
click at [392, 209] on div "Remove Gaps and Overlaps" at bounding box center [429, 210] width 137 height 14
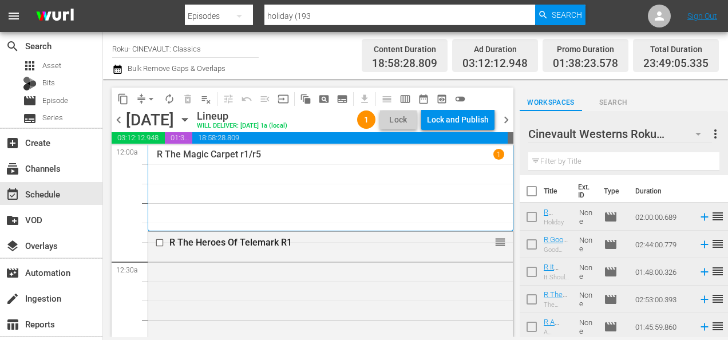
scroll to position [0, 0]
click at [471, 118] on div "Lock and Publish" at bounding box center [458, 119] width 62 height 21
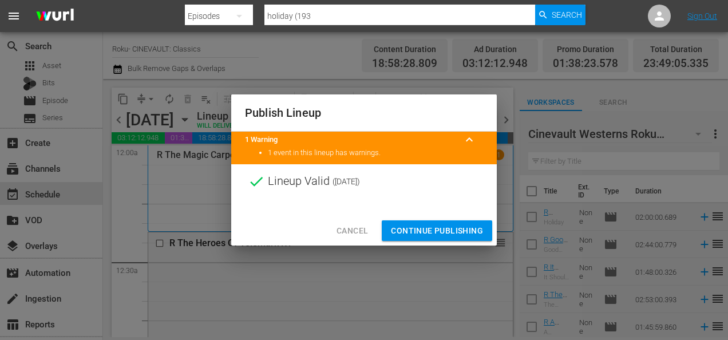
click at [448, 224] on span "Continue Publishing" at bounding box center [437, 231] width 92 height 14
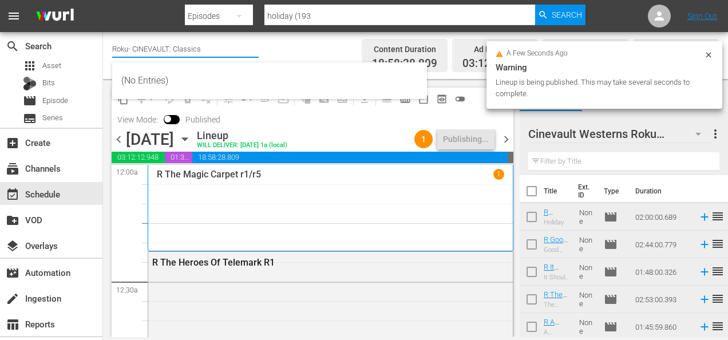
click at [202, 49] on input "Roku- CINEVAULT: Classics" at bounding box center [185, 48] width 147 height 27
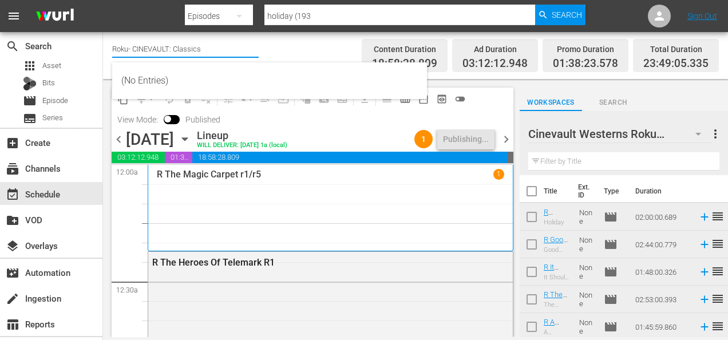
click at [202, 49] on input "Roku- CINEVAULT: Classics" at bounding box center [185, 48] width 147 height 27
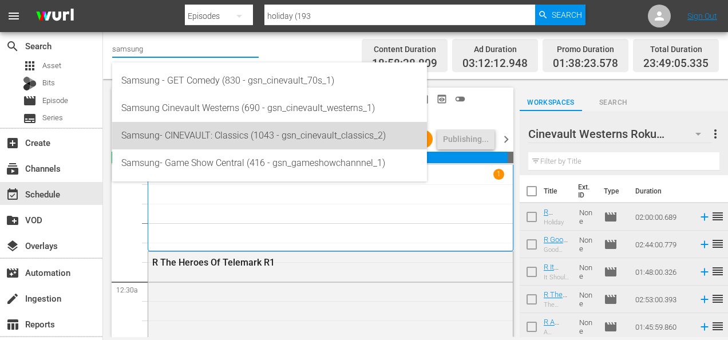
click at [167, 124] on div "Samsung- CINEVAULT: Classics (1043 - gsn_cinevault_classics_2)" at bounding box center [269, 135] width 296 height 27
type input "Samsung- CINEVAULT: Classics (1043 - gsn_cinevault_classics_2)"
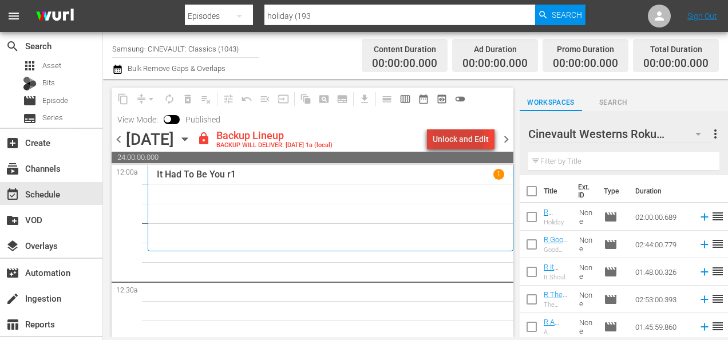
click at [457, 139] on div "Unlock and Edit" at bounding box center [461, 139] width 56 height 21
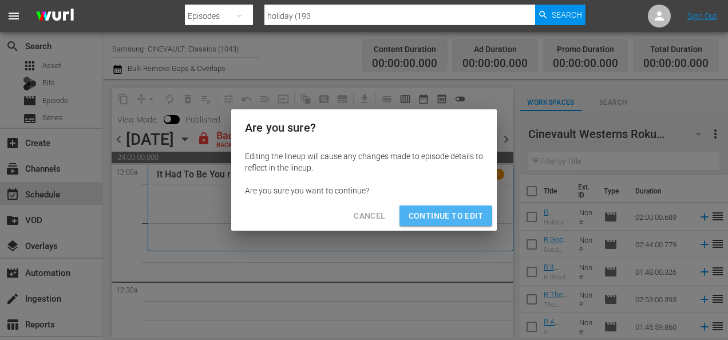
click at [449, 215] on span "Continue to Edit" at bounding box center [446, 216] width 74 height 14
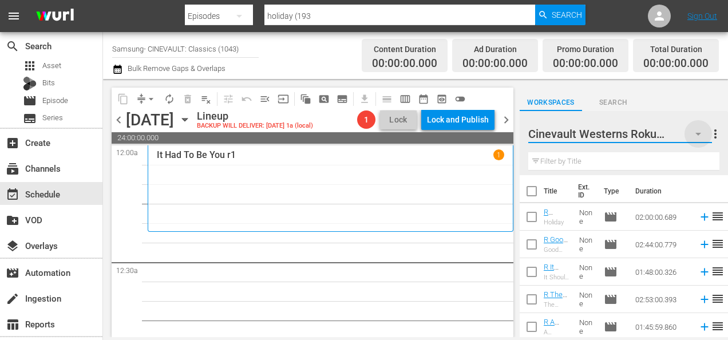
click at [700, 134] on icon "button" at bounding box center [698, 134] width 14 height 14
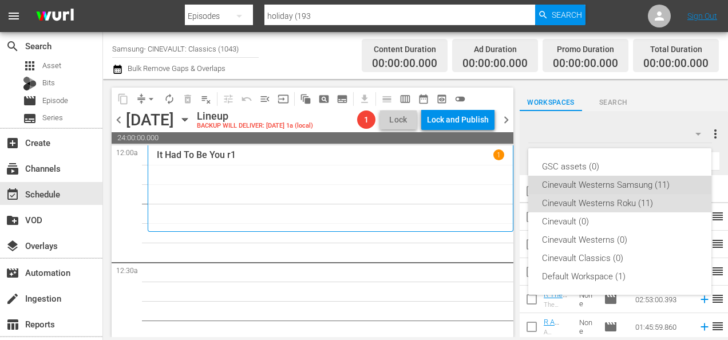
click at [626, 183] on div "Cinevault Westerns Samsung (11)" at bounding box center [620, 185] width 156 height 18
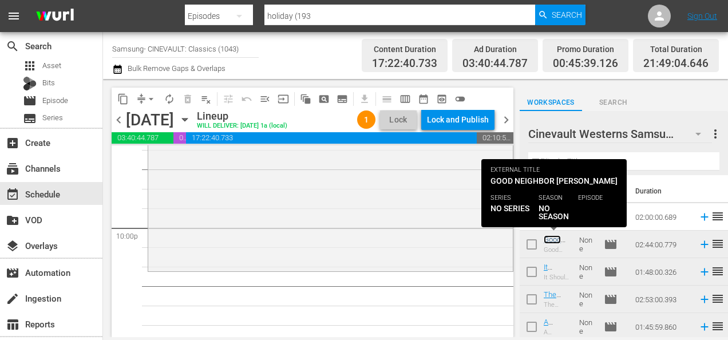
scroll to position [5076, 0]
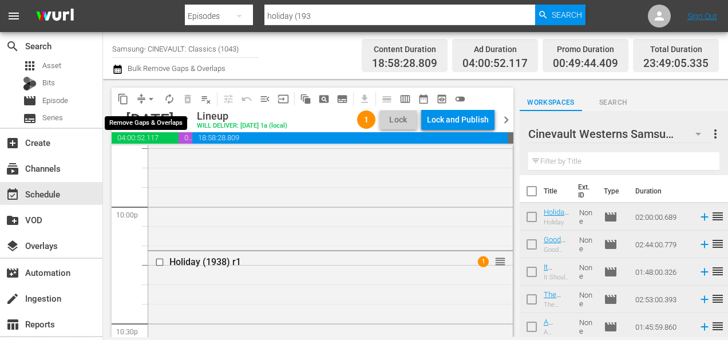
click at [151, 96] on span "arrow_drop_down" at bounding box center [150, 98] width 11 height 11
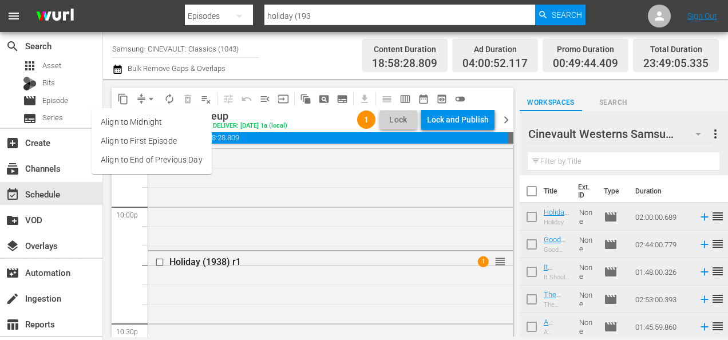
click at [164, 161] on li "Align to End of Previous Day" at bounding box center [152, 160] width 120 height 19
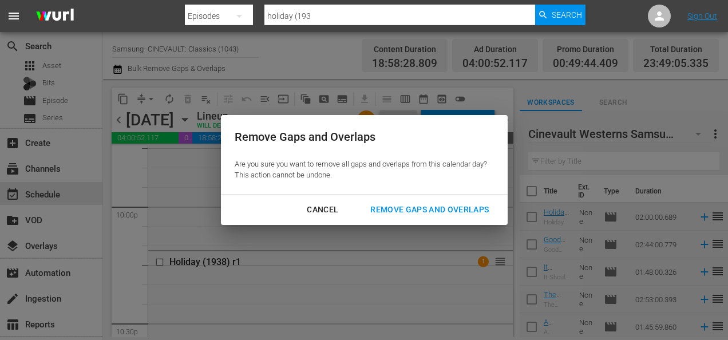
click at [456, 216] on button "Remove Gaps and Overlaps" at bounding box center [430, 209] width 146 height 21
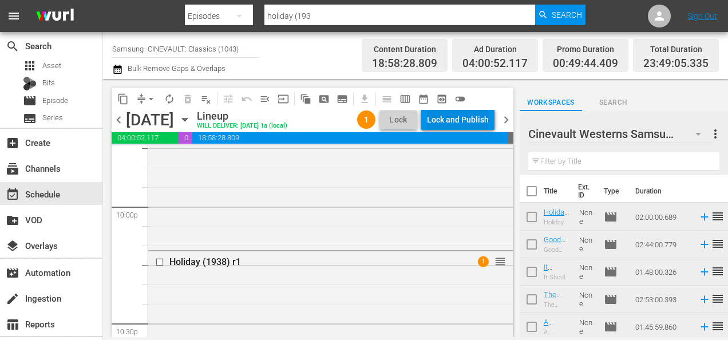
click at [459, 125] on div "Lock and Publish" at bounding box center [458, 119] width 62 height 21
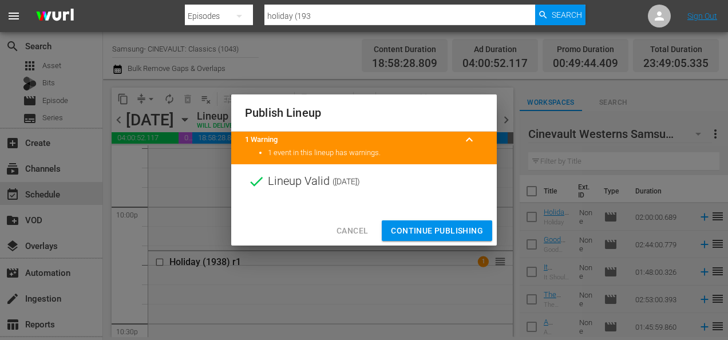
click at [427, 224] on span "Continue Publishing" at bounding box center [437, 231] width 92 height 14
